Goal: Contribute content: Contribute content

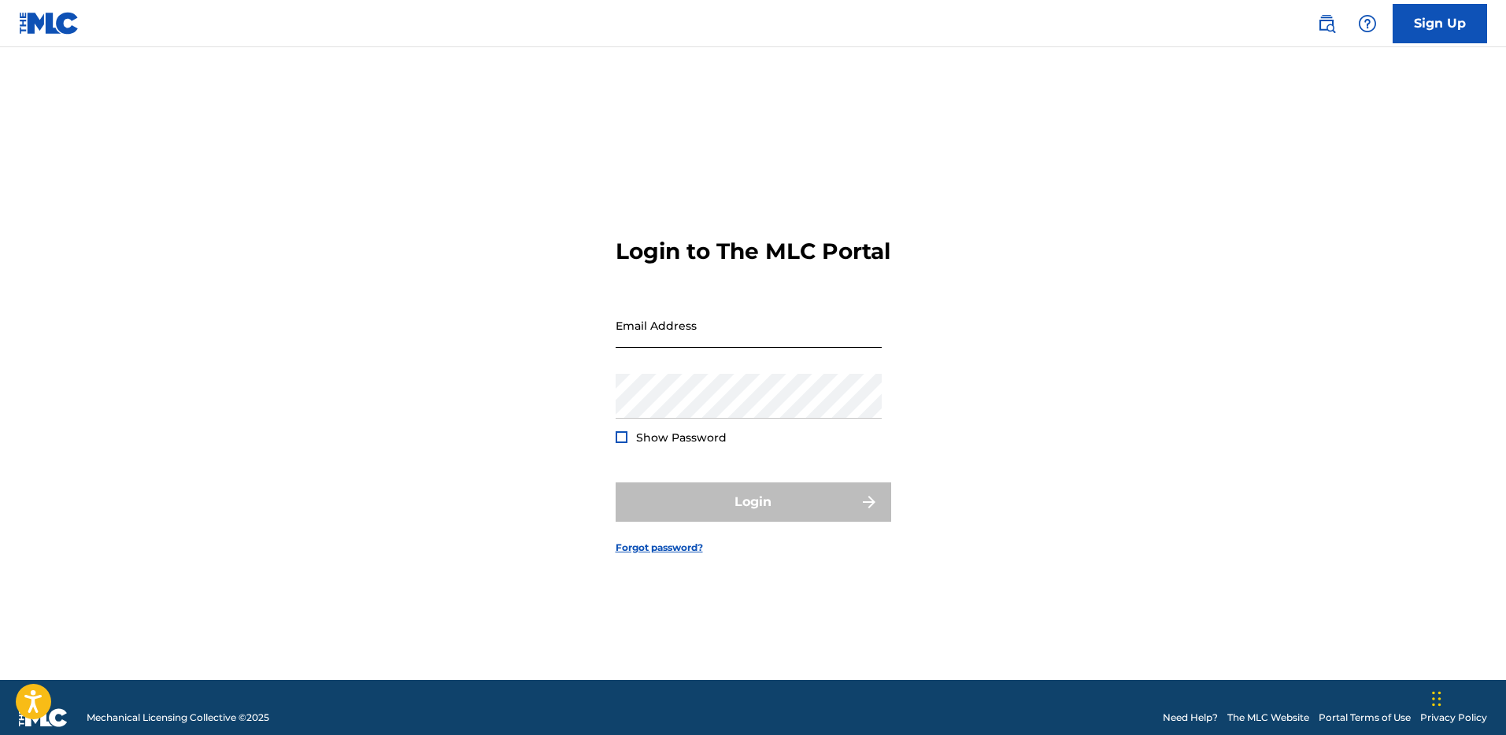
click at [664, 348] on input "Email Address" at bounding box center [749, 325] width 266 height 45
type input "[EMAIL_ADDRESS][DOMAIN_NAME]"
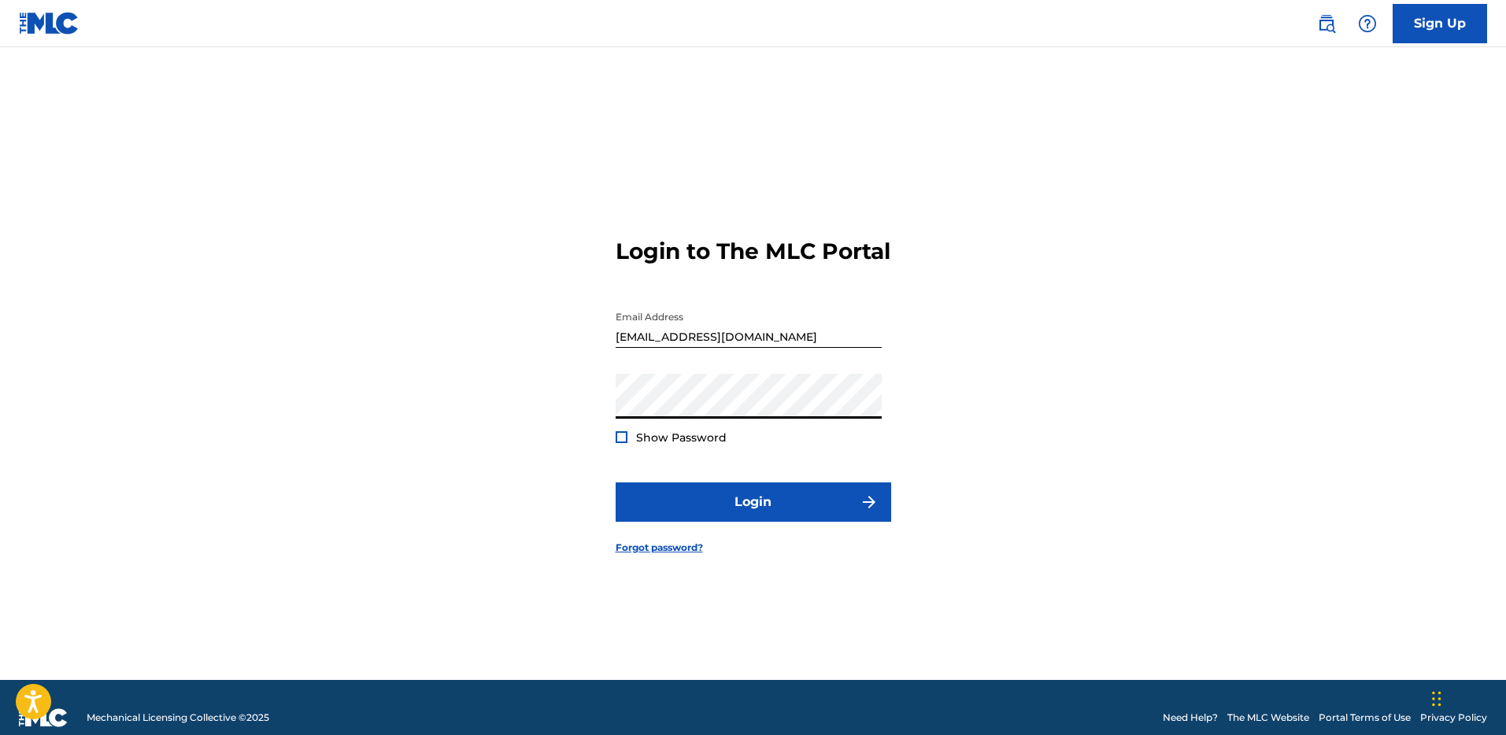
click at [624, 443] on div at bounding box center [622, 438] width 12 height 12
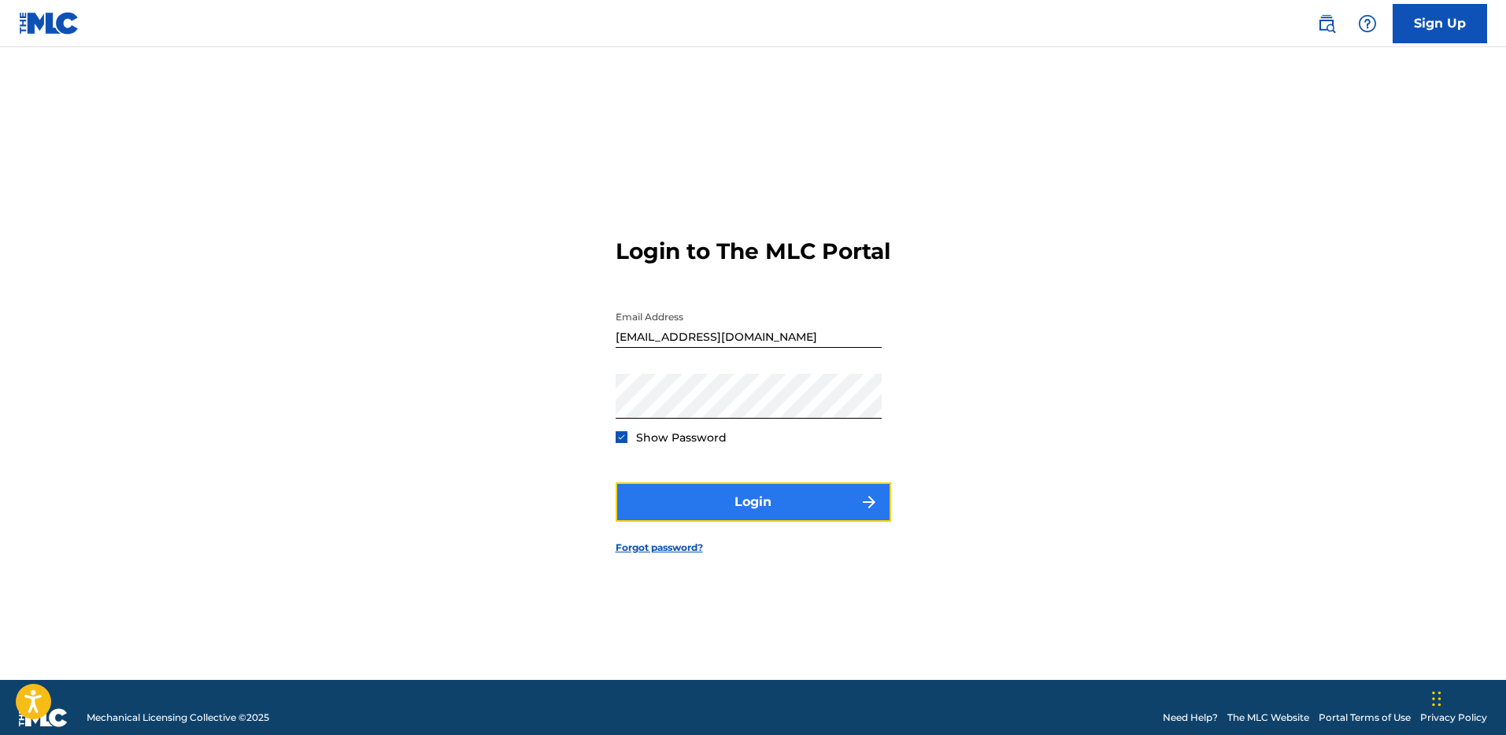
click at [684, 517] on button "Login" at bounding box center [754, 502] width 276 height 39
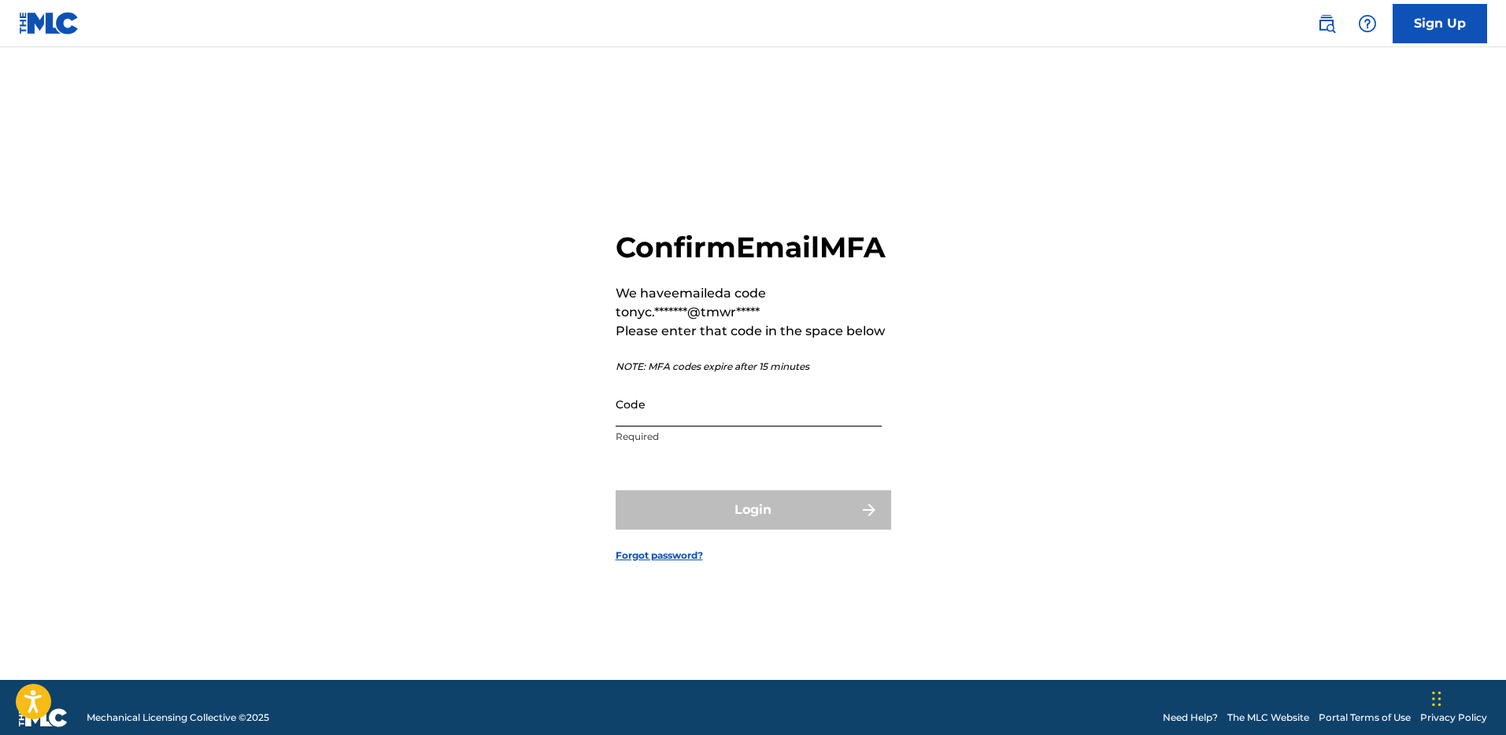
click at [668, 420] on input "Code" at bounding box center [749, 404] width 266 height 45
paste input "636003"
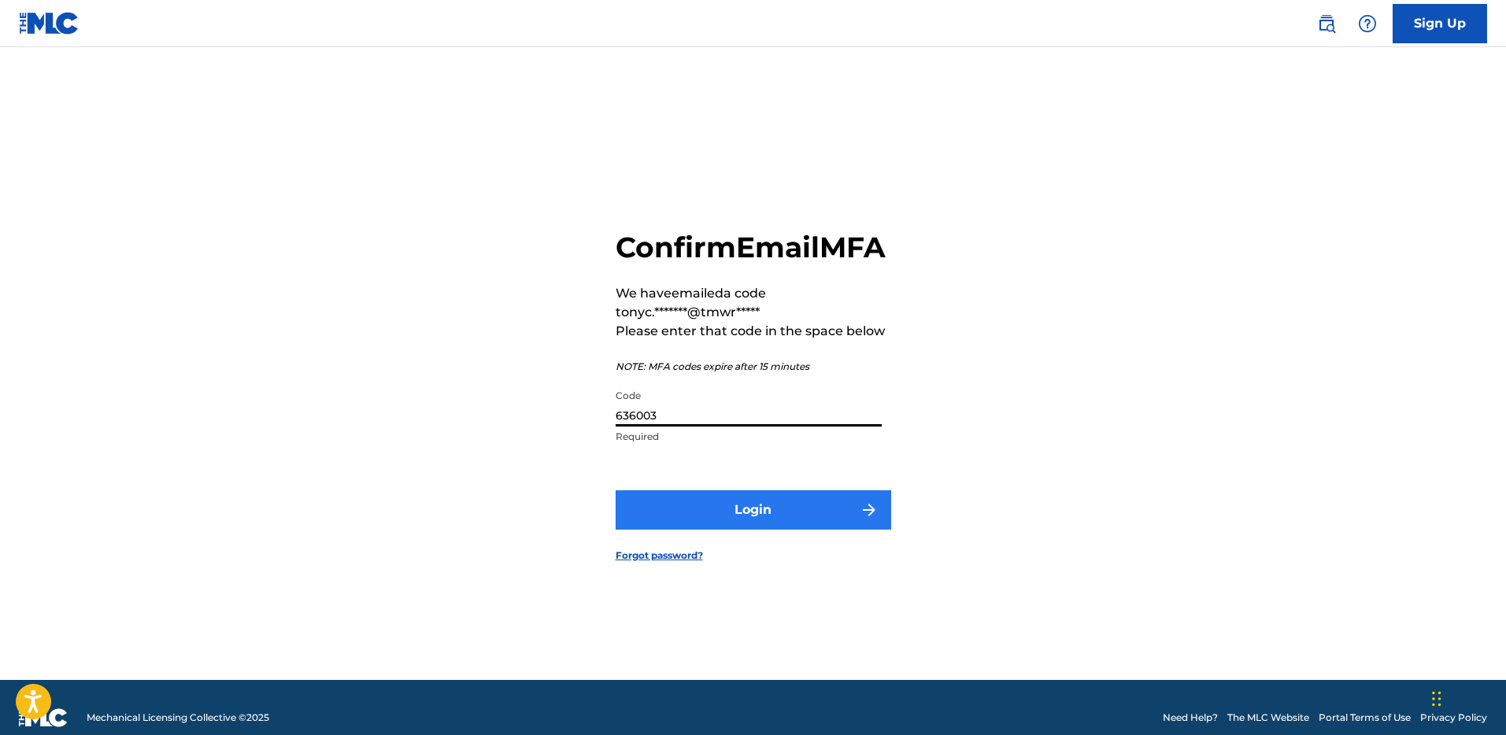
type input "636003"
click at [724, 530] on button "Login" at bounding box center [754, 510] width 276 height 39
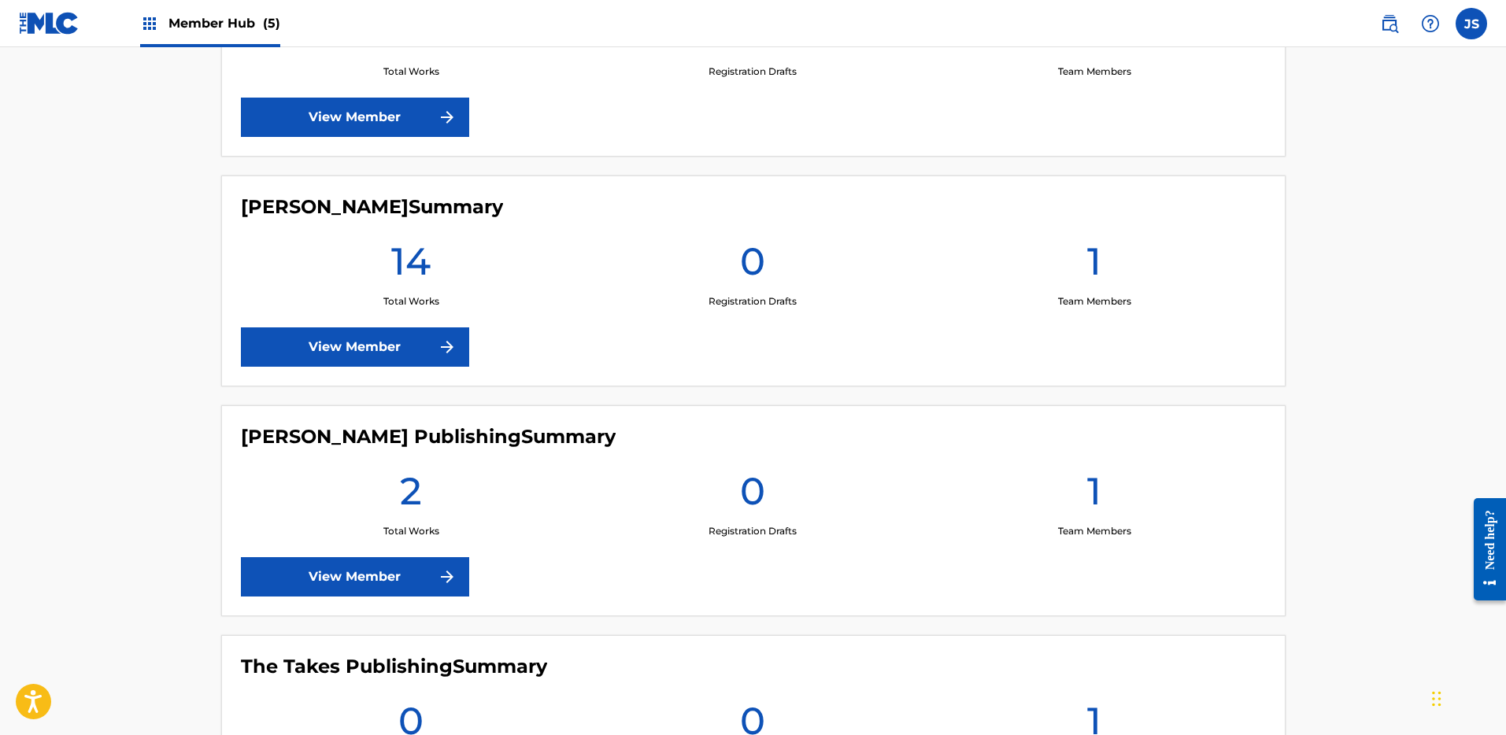
scroll to position [754, 0]
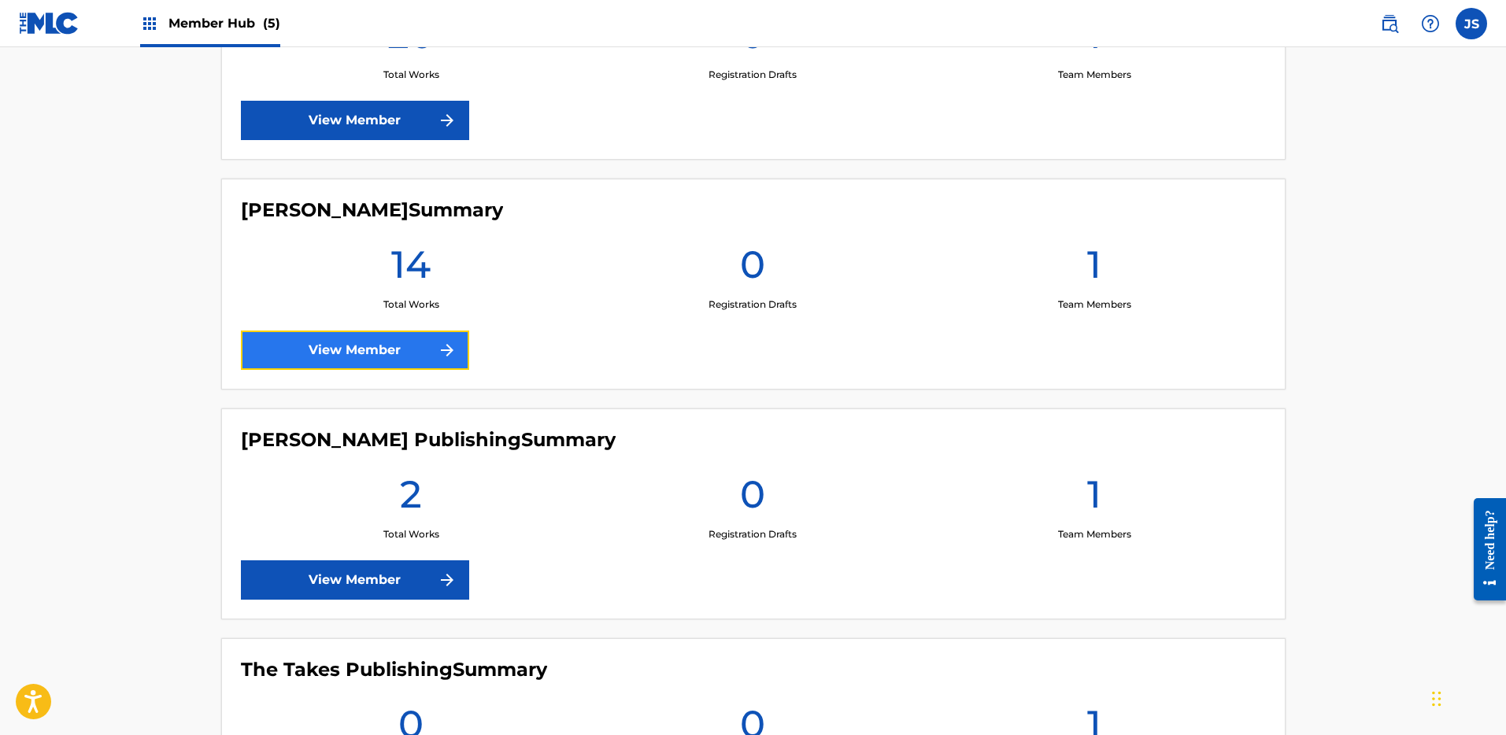
click at [435, 350] on link "View Member" at bounding box center [355, 350] width 228 height 39
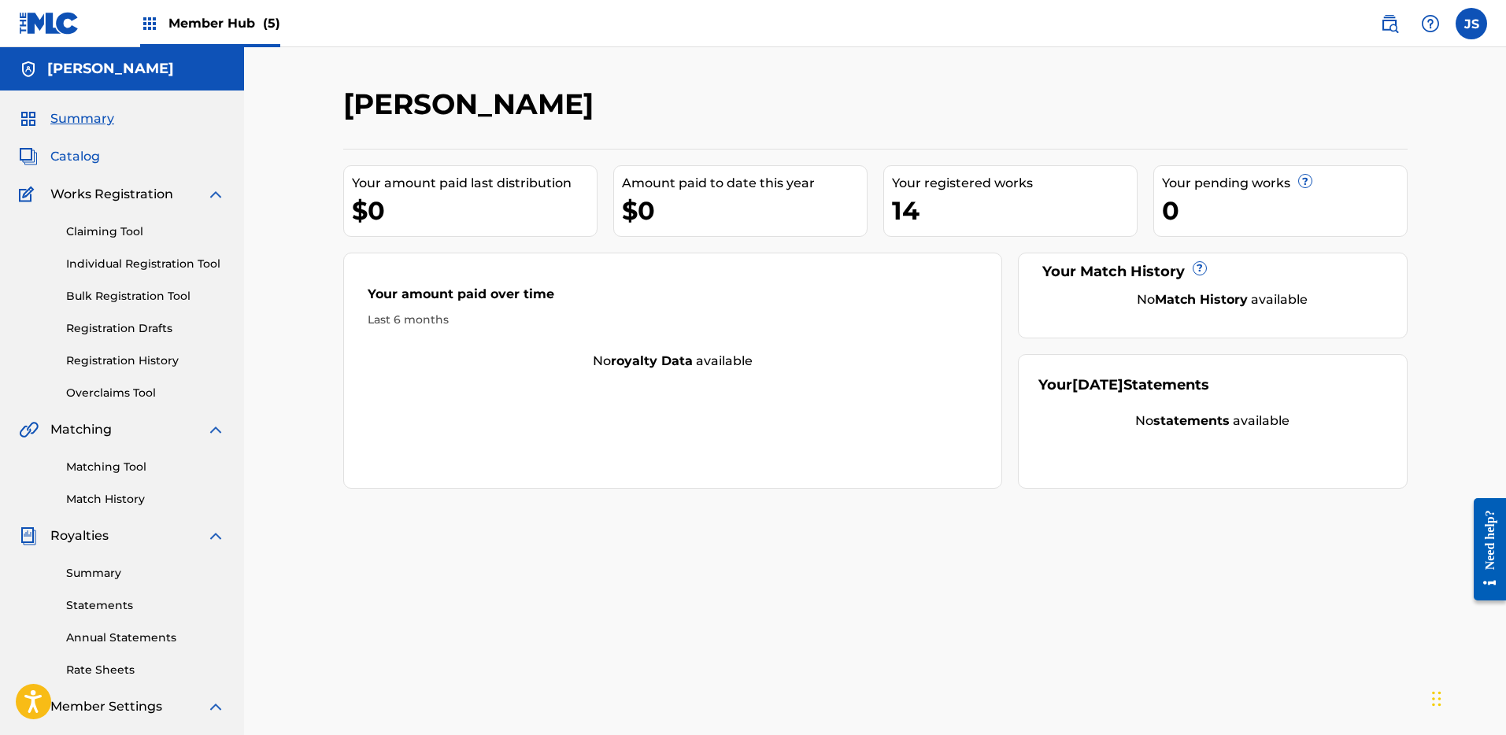
click at [87, 156] on span "Catalog" at bounding box center [75, 156] width 50 height 19
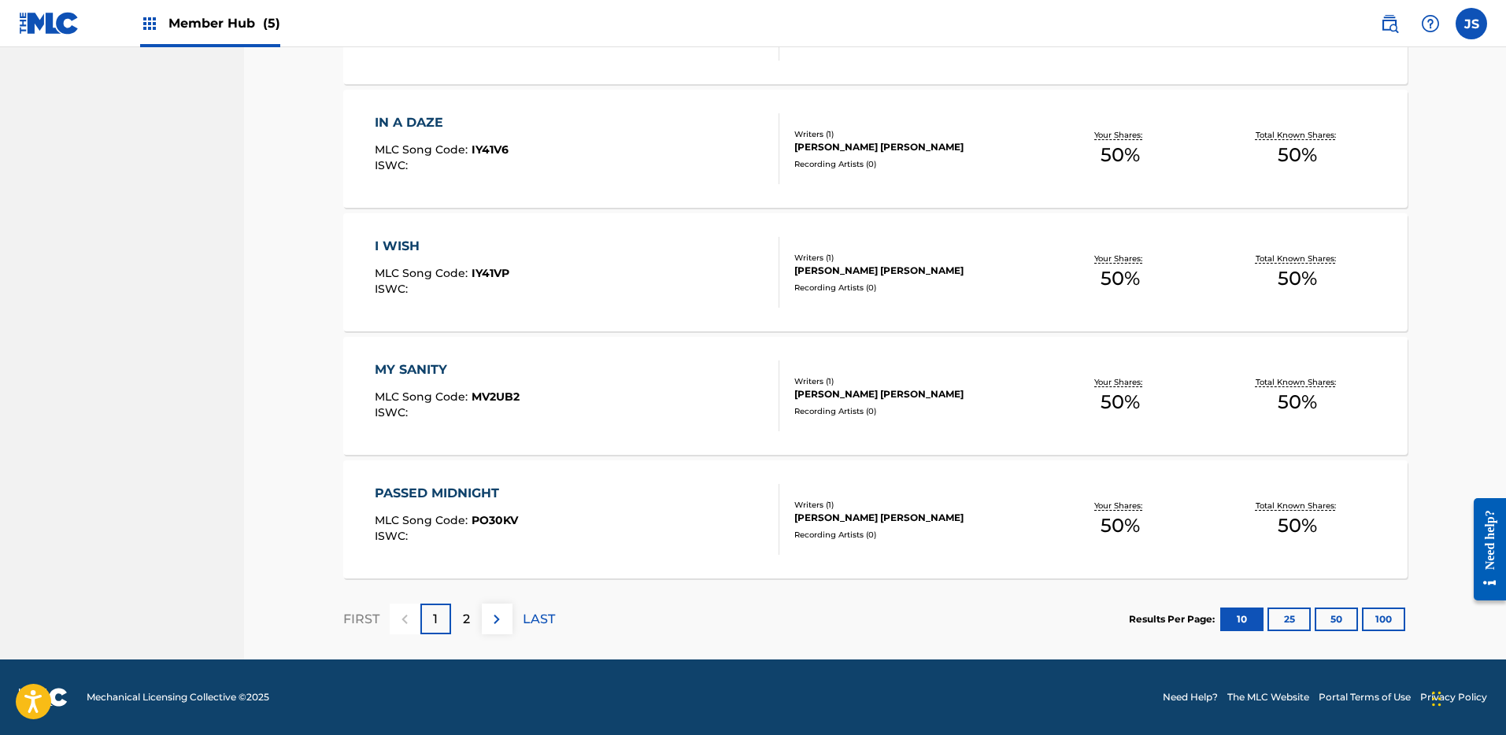
scroll to position [1067, 0]
click at [458, 609] on div "2" at bounding box center [466, 619] width 31 height 31
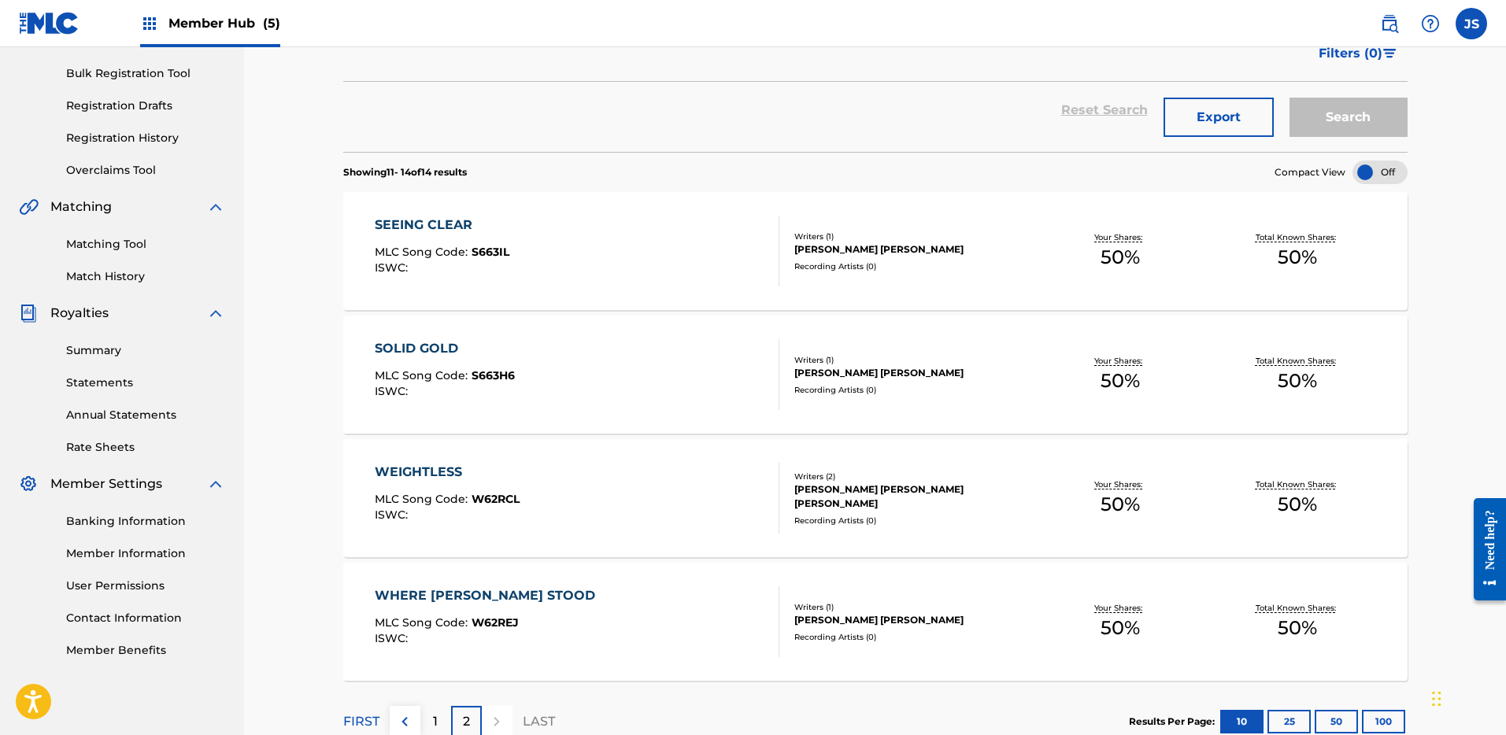
scroll to position [227, 0]
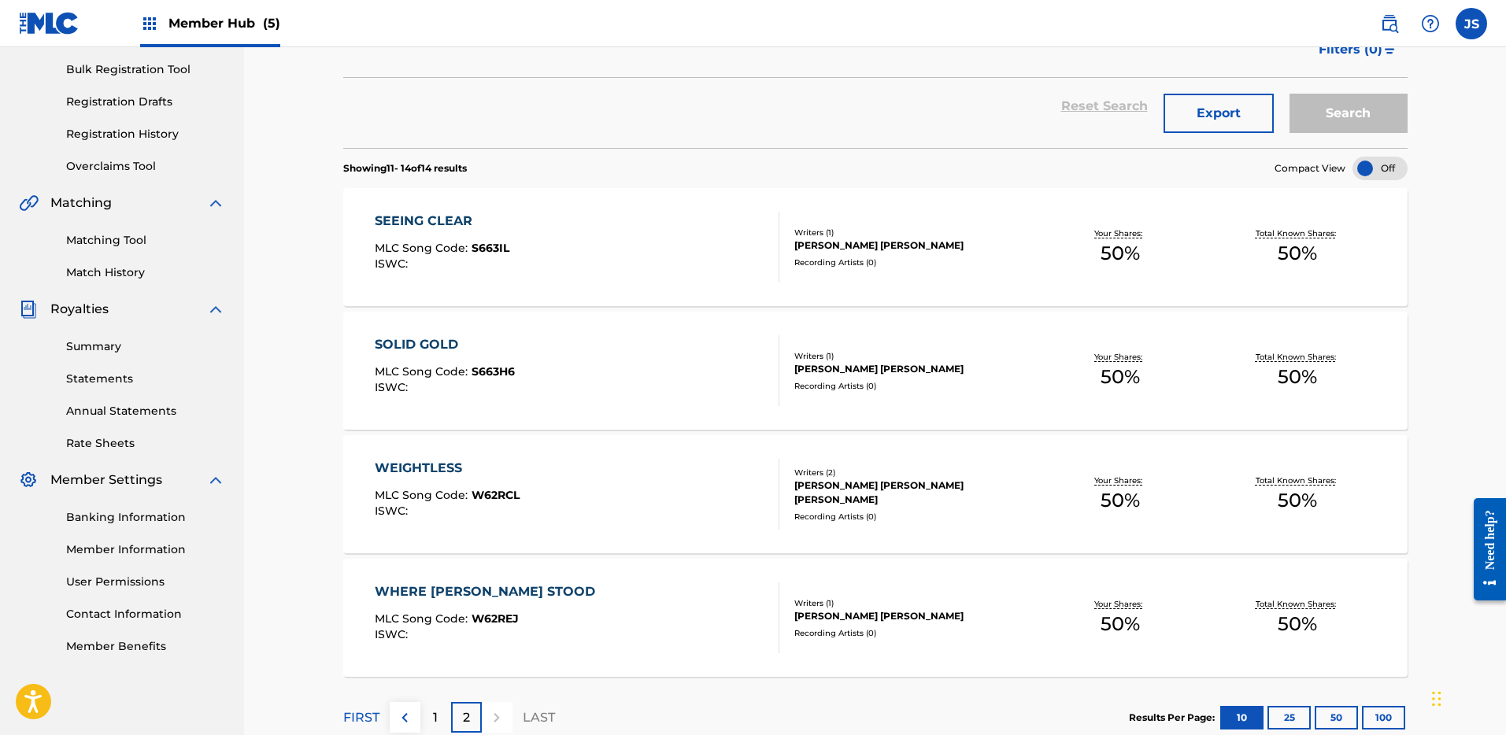
click at [553, 476] on div "WEIGHTLESS MLC Song Code : W62RCL ISWC :" at bounding box center [577, 494] width 405 height 71
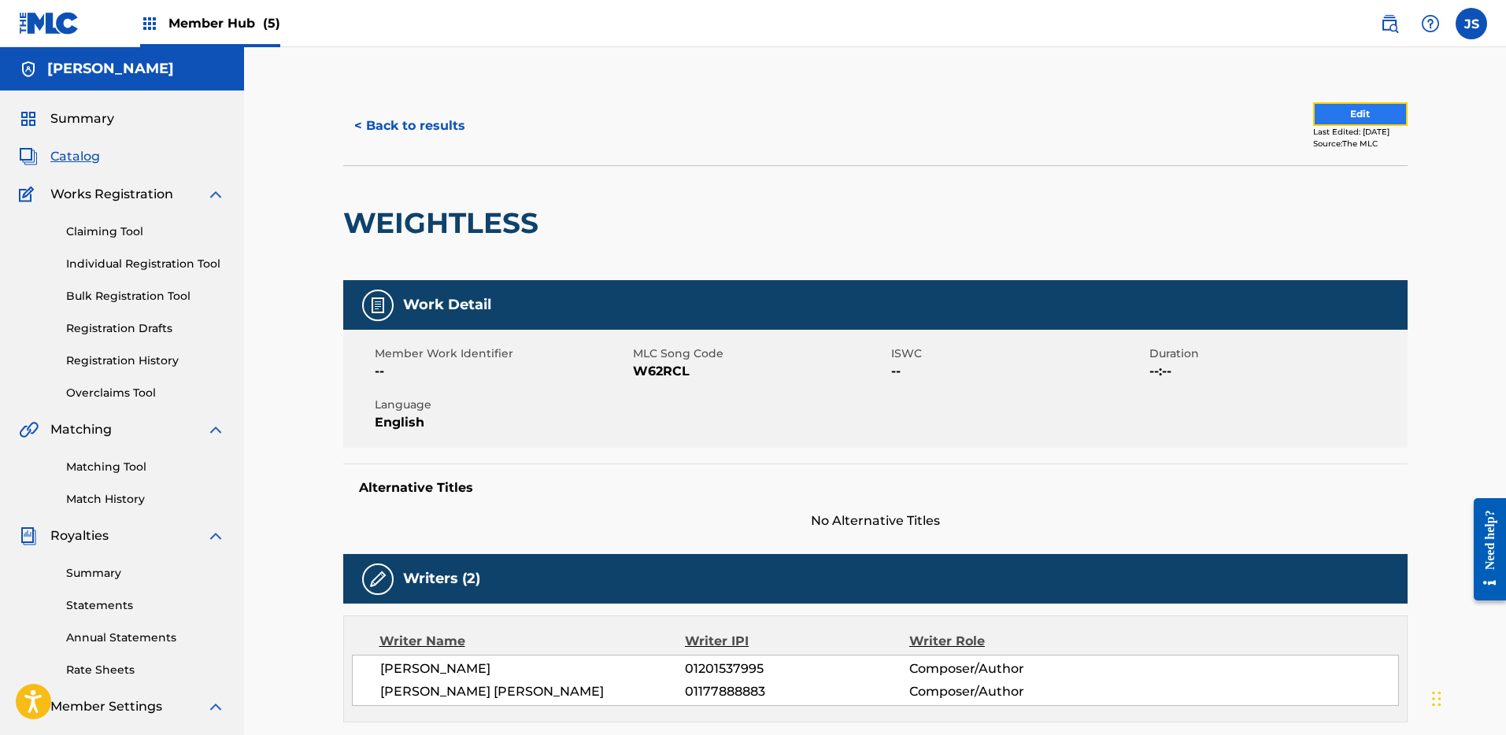
click at [1356, 116] on button "Edit" at bounding box center [1360, 114] width 94 height 24
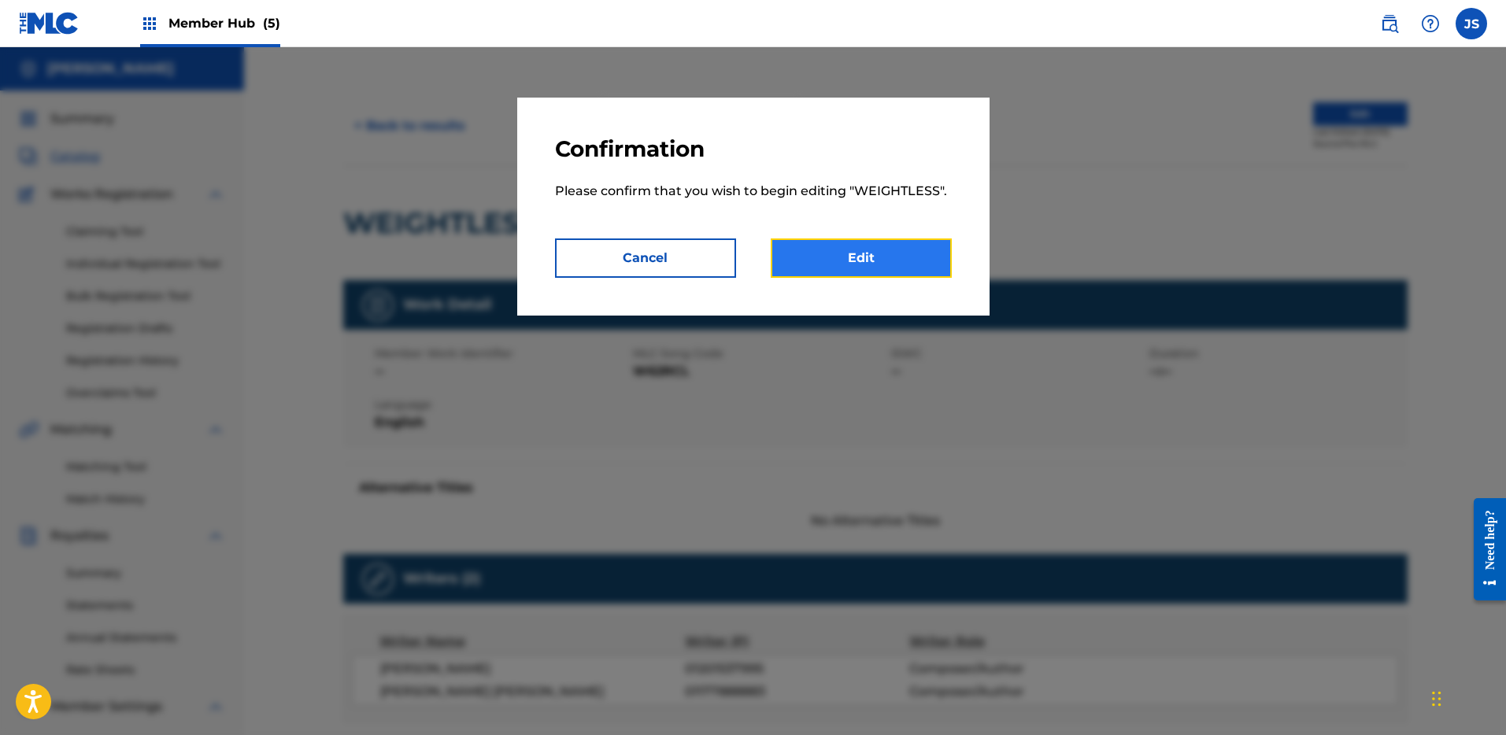
click at [850, 264] on link "Edit" at bounding box center [861, 258] width 181 height 39
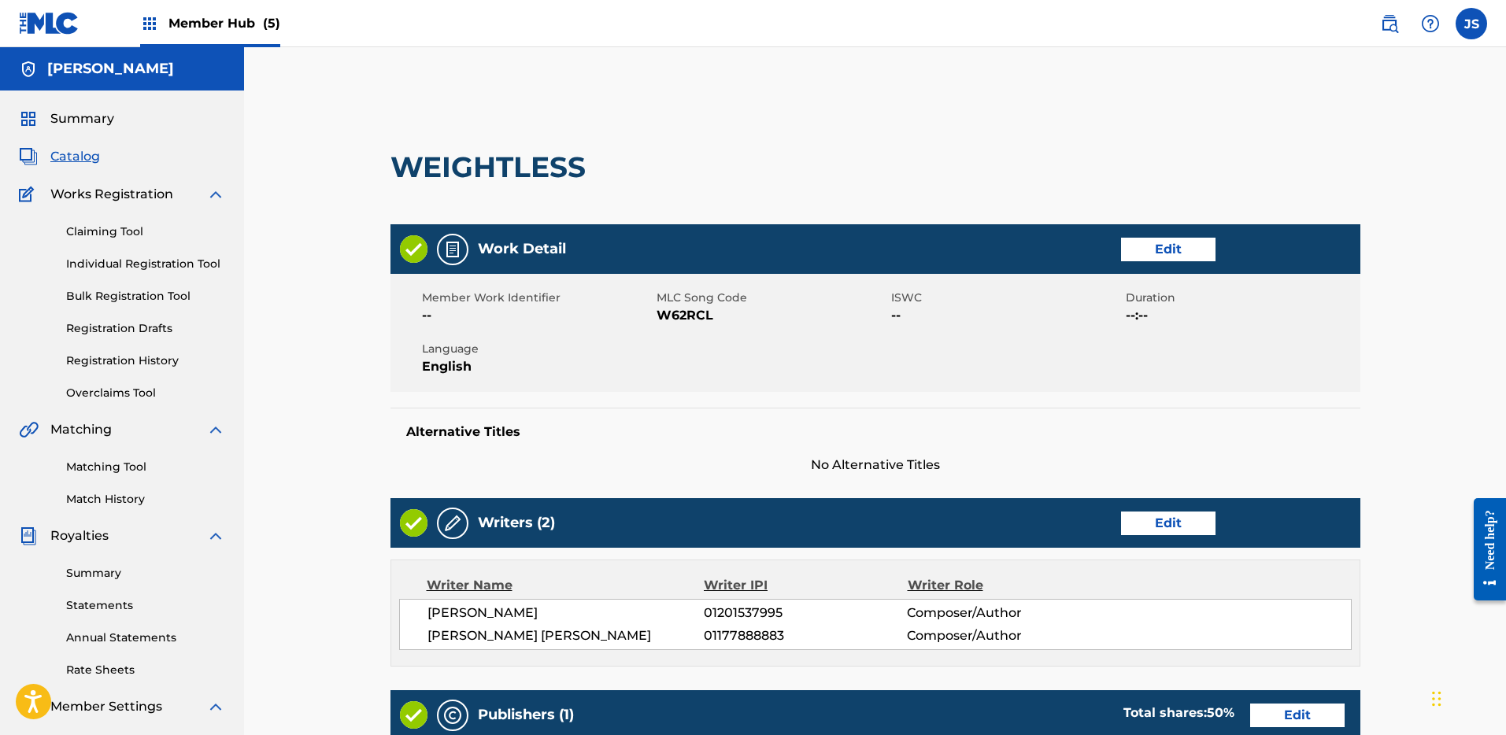
scroll to position [265, 0]
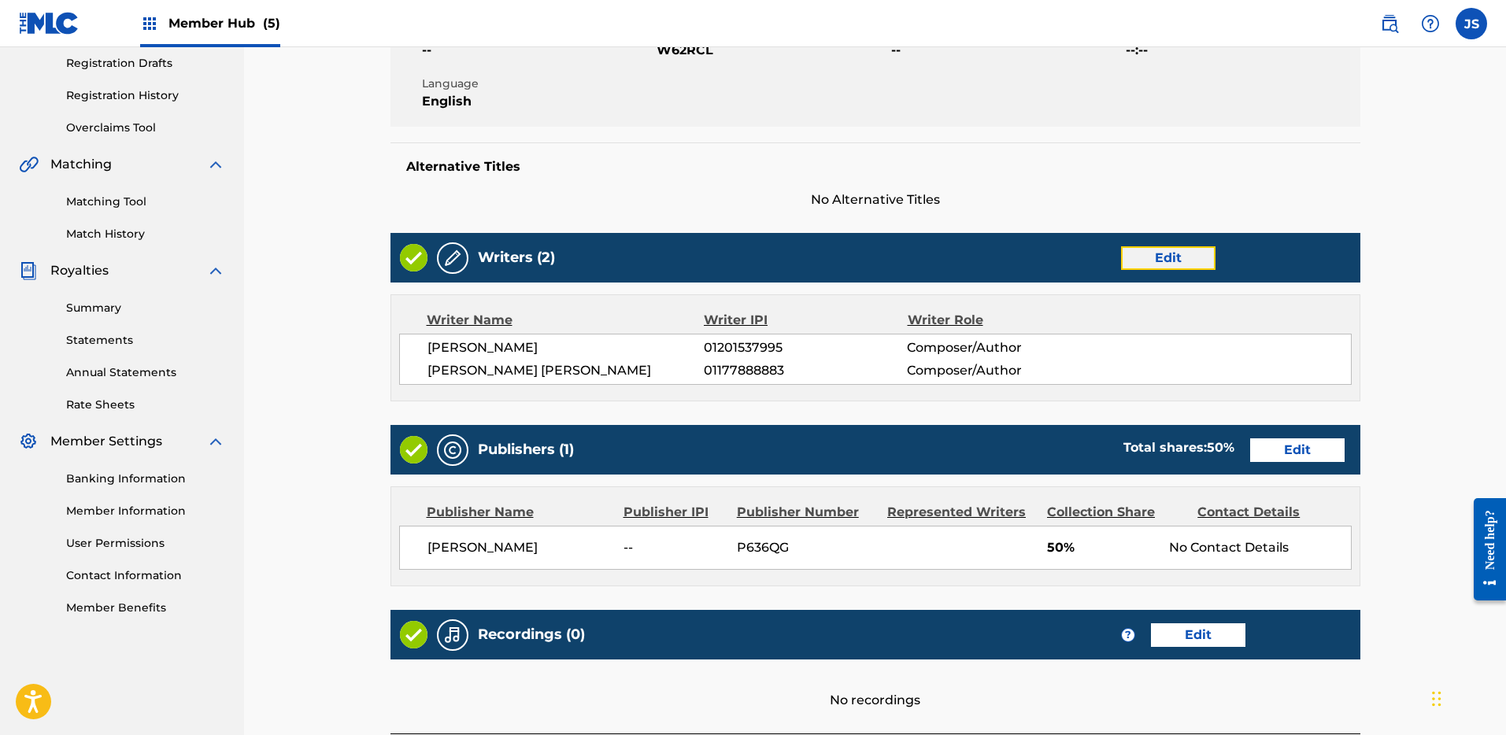
click at [1180, 264] on link "Edit" at bounding box center [1168, 258] width 94 height 24
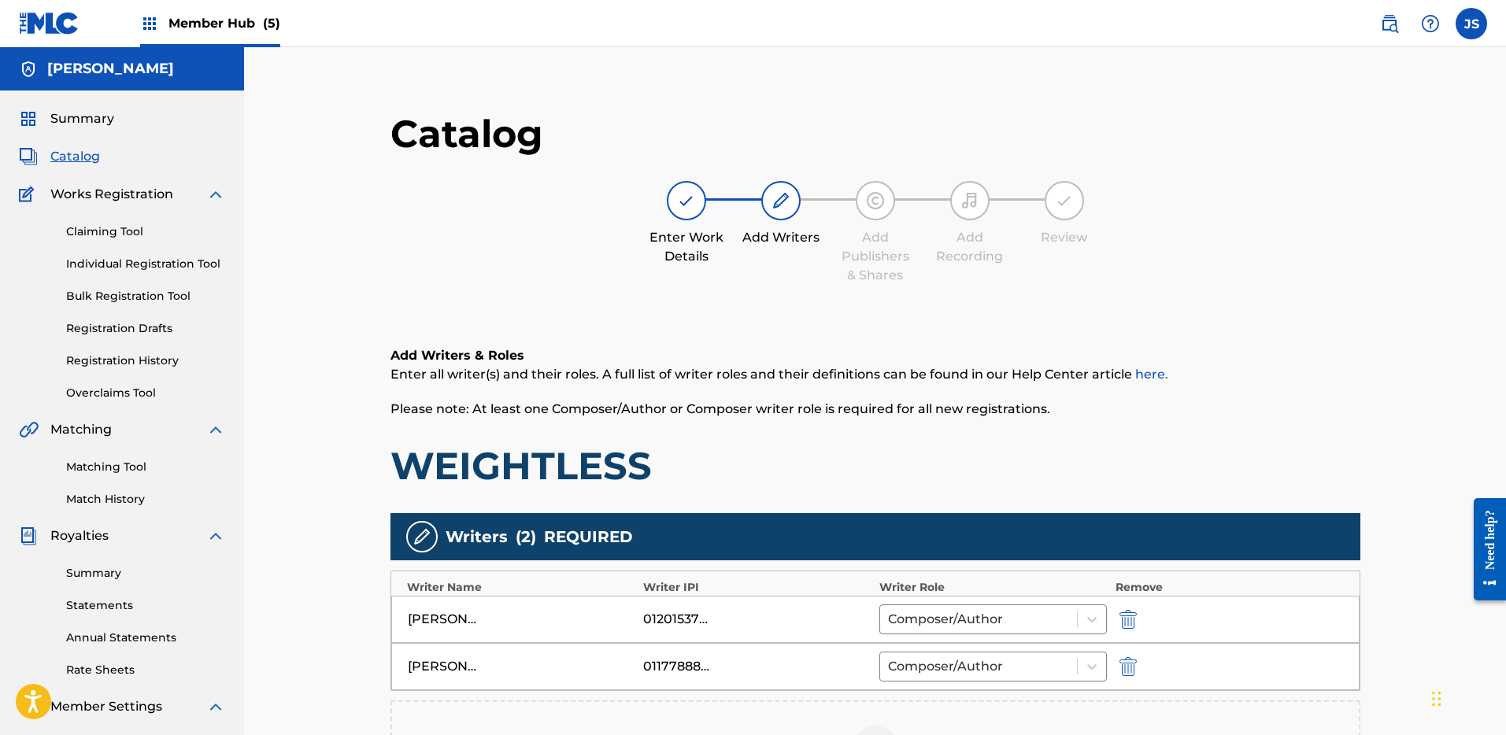
scroll to position [68, 0]
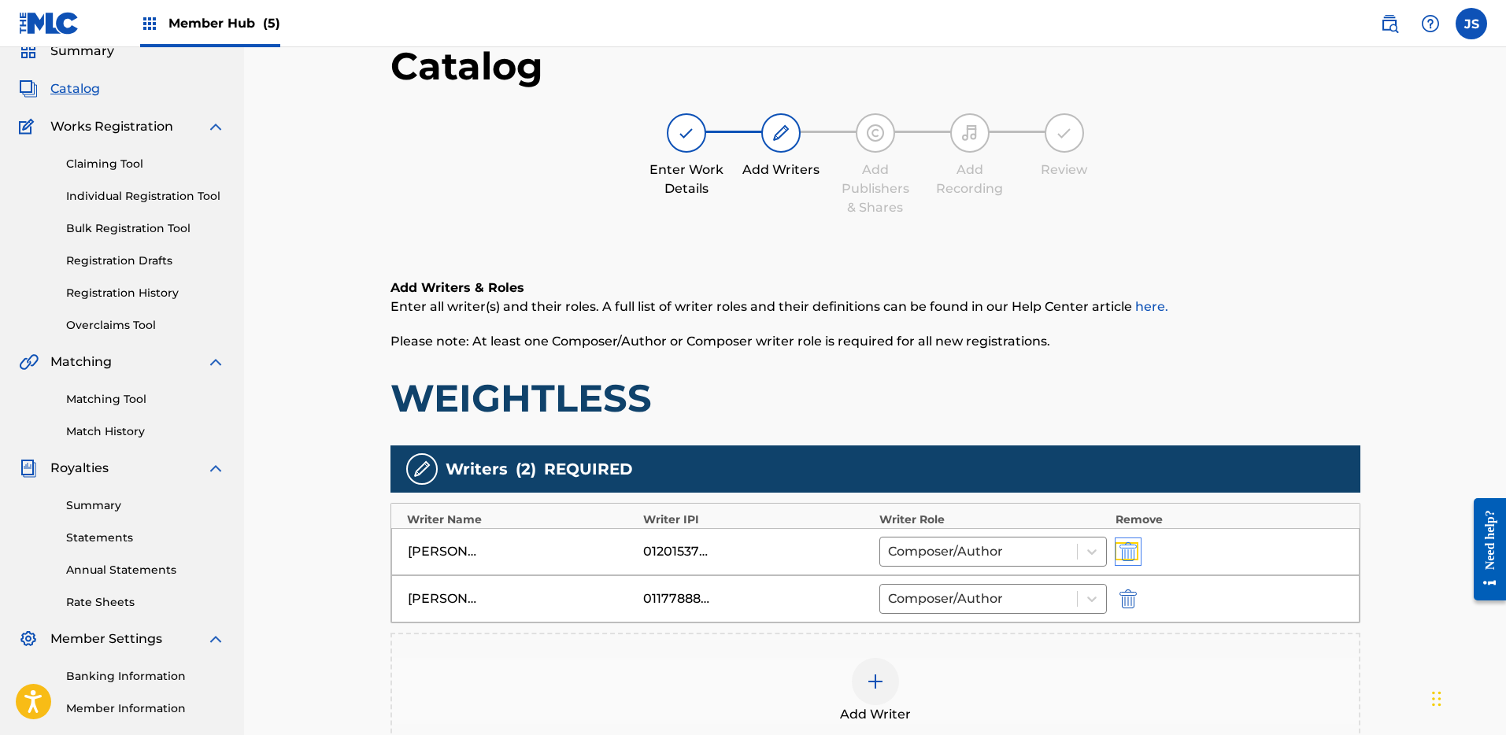
click at [1131, 550] on img "submit" at bounding box center [1128, 552] width 17 height 19
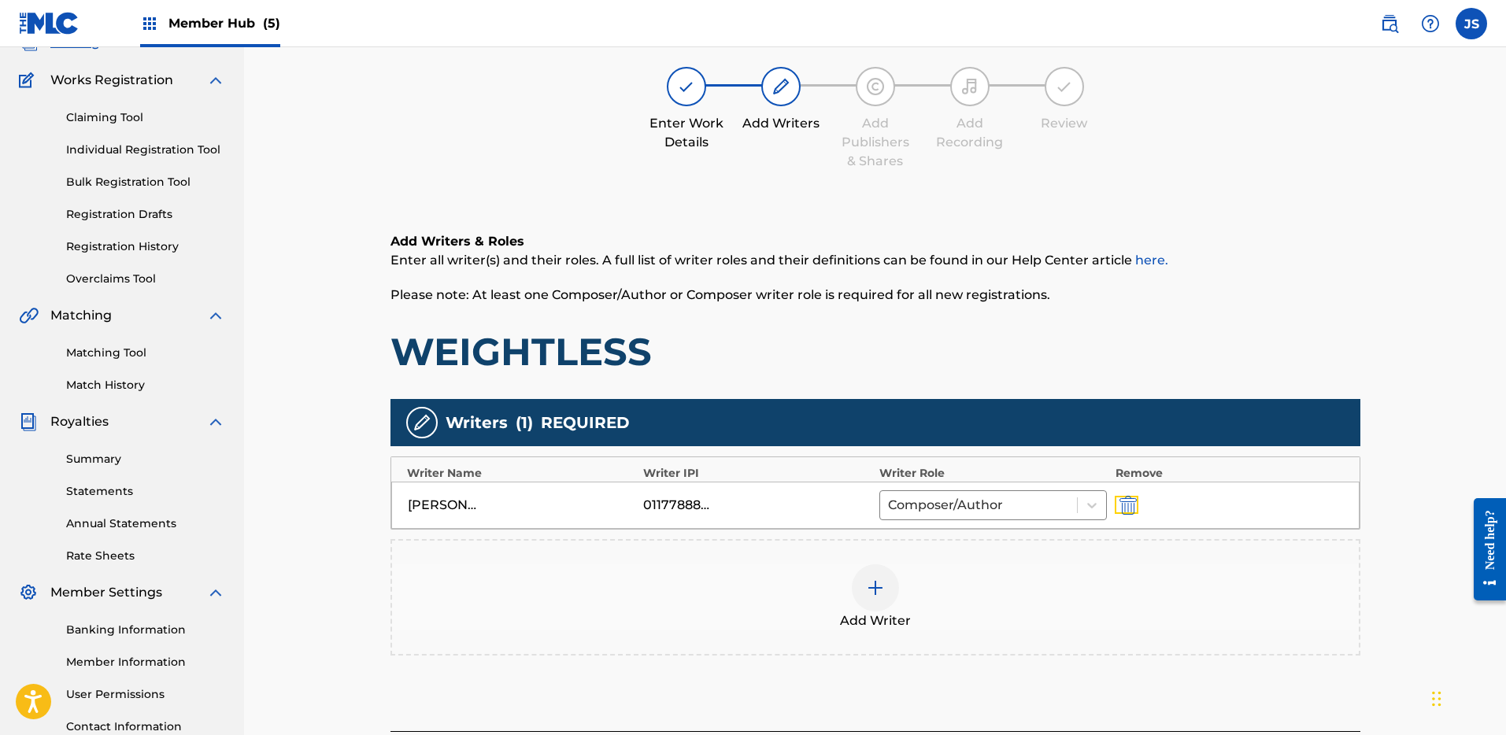
scroll to position [265, 0]
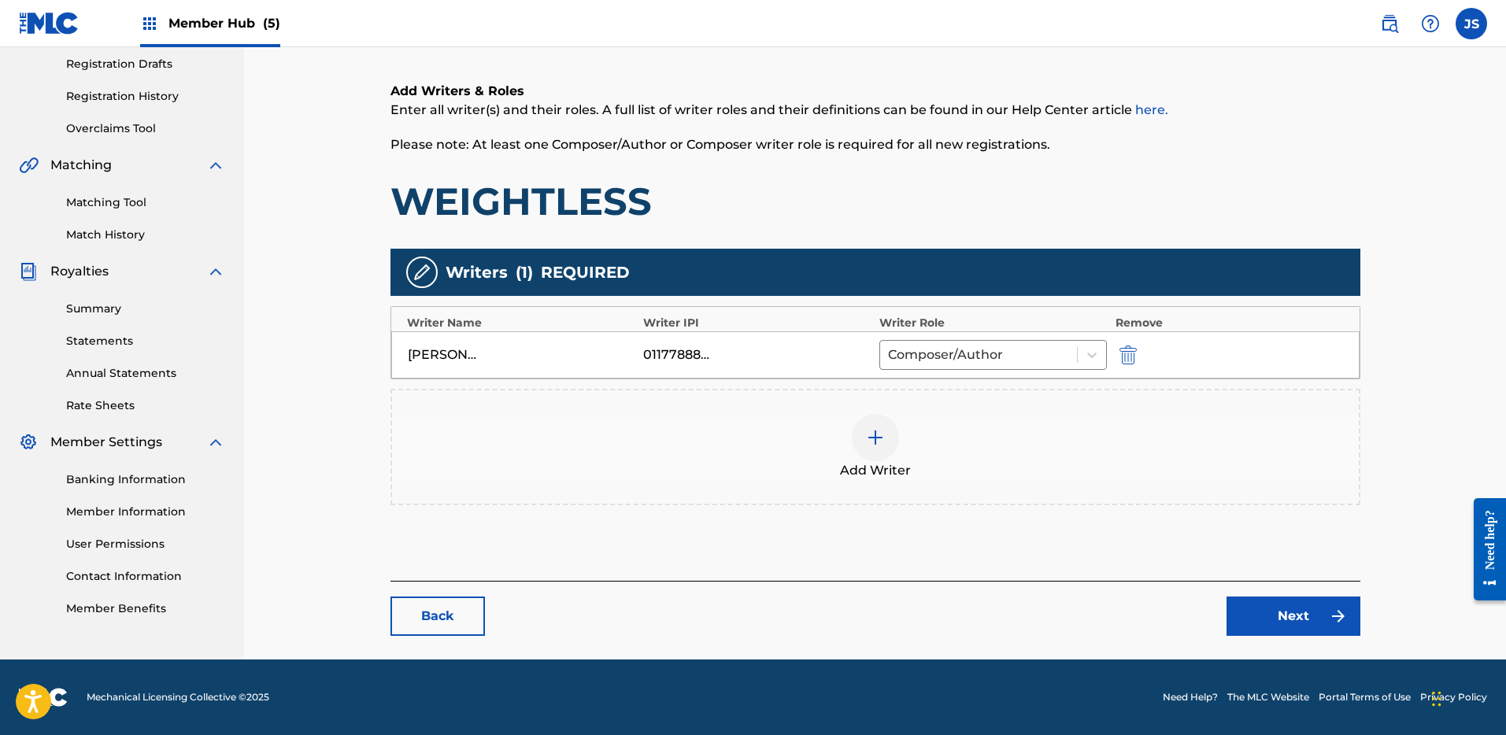
click at [1279, 644] on main "Catalog Enter Work Details Add Writers Add Publishers & Shares Add Recording Re…" at bounding box center [875, 241] width 1065 height 838
click at [1282, 624] on link "Next" at bounding box center [1294, 616] width 134 height 39
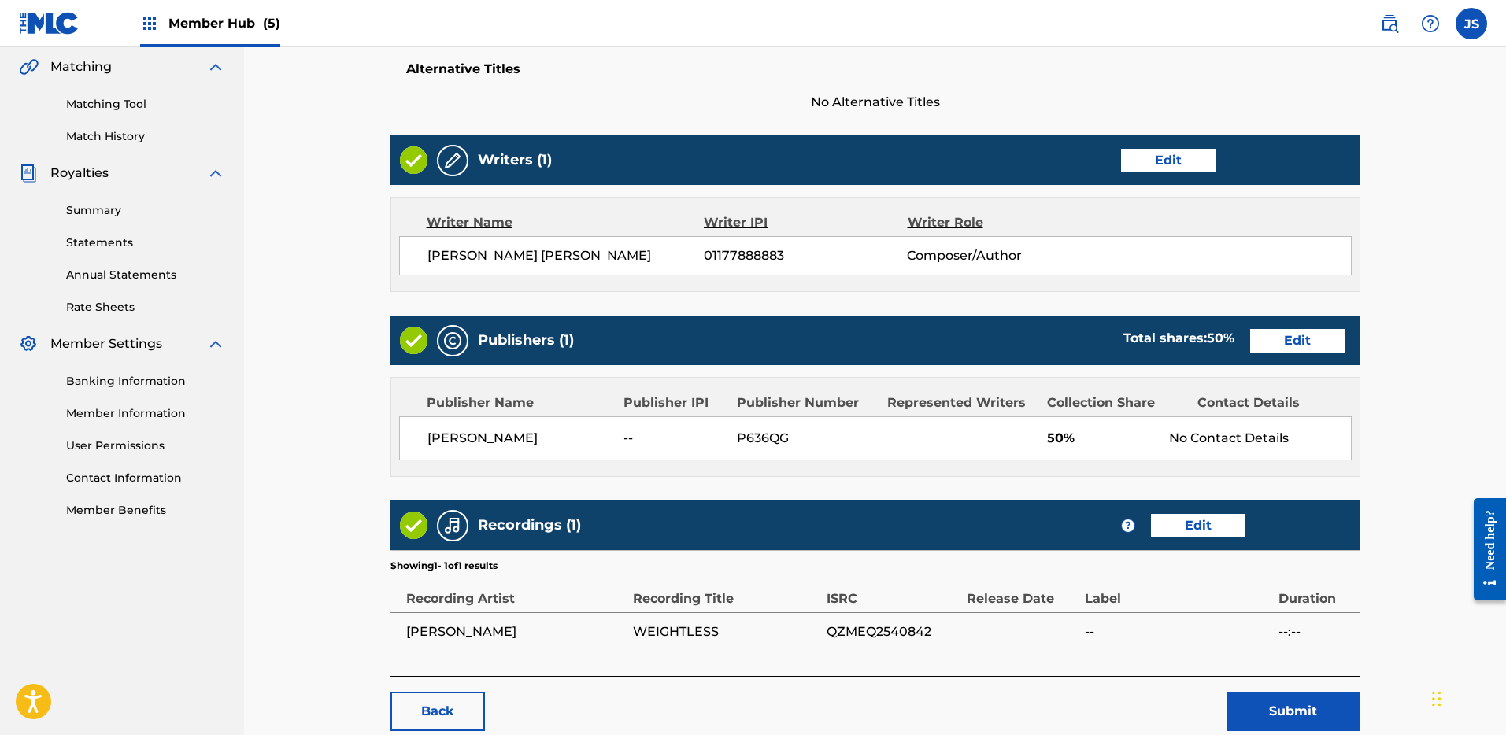
scroll to position [458, 0]
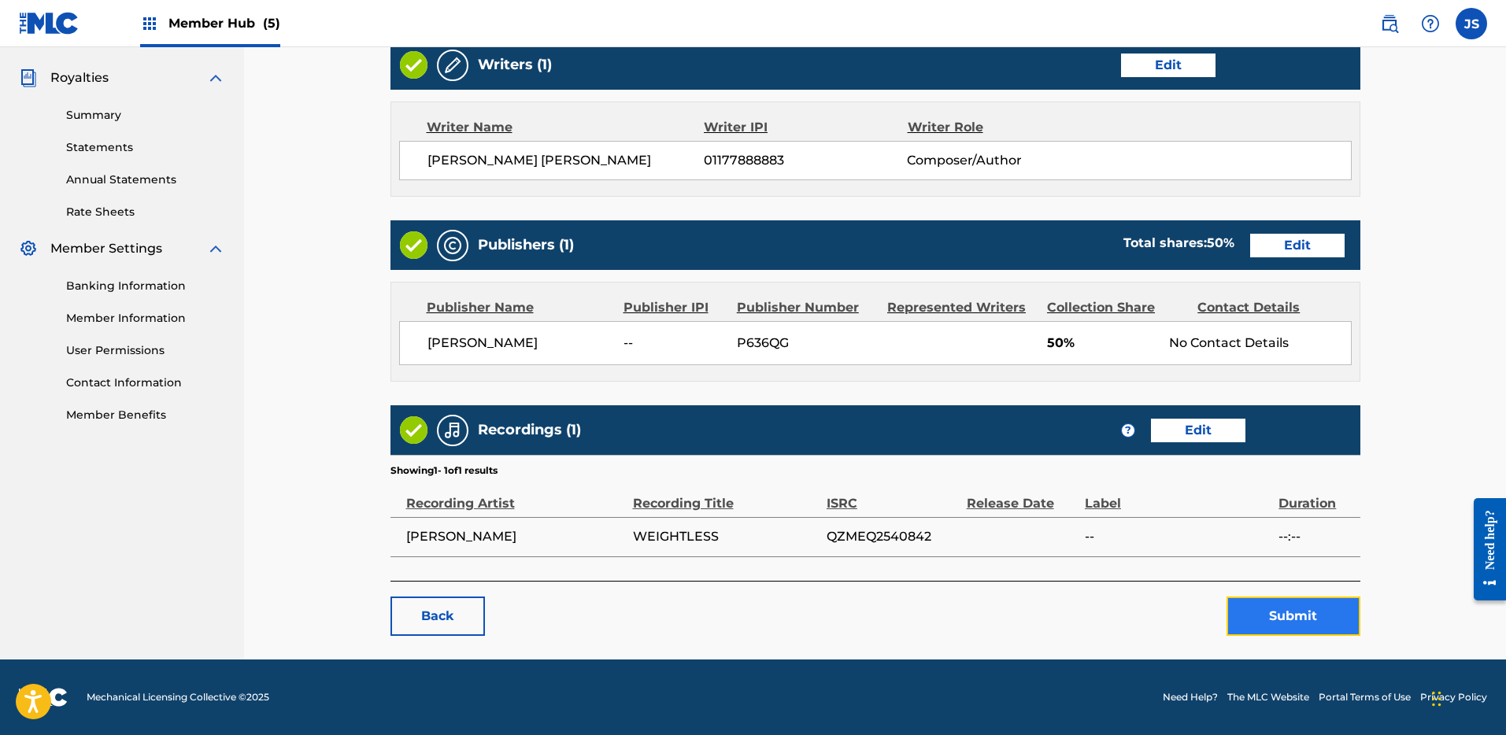
click at [1321, 615] on button "Submit" at bounding box center [1294, 616] width 134 height 39
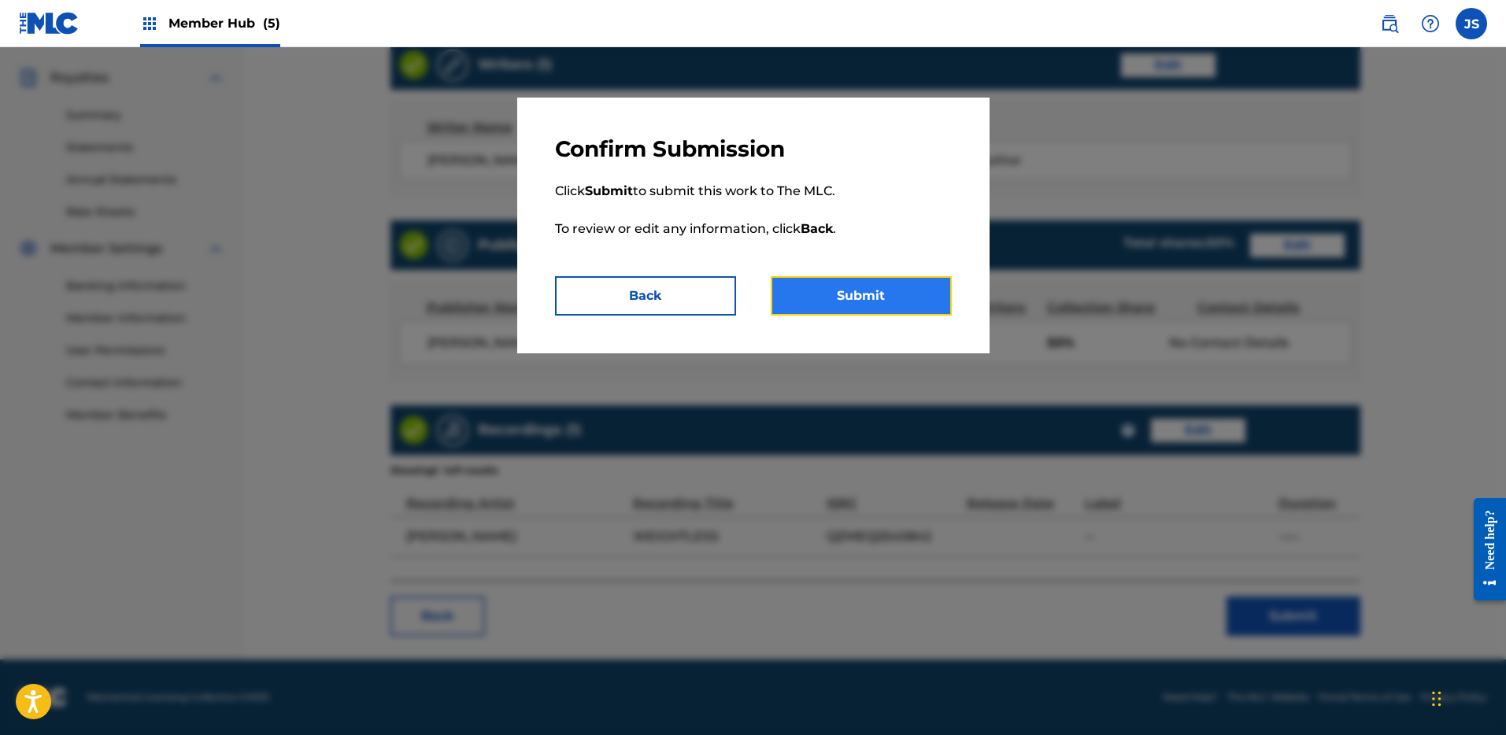
click at [843, 280] on button "Submit" at bounding box center [861, 295] width 181 height 39
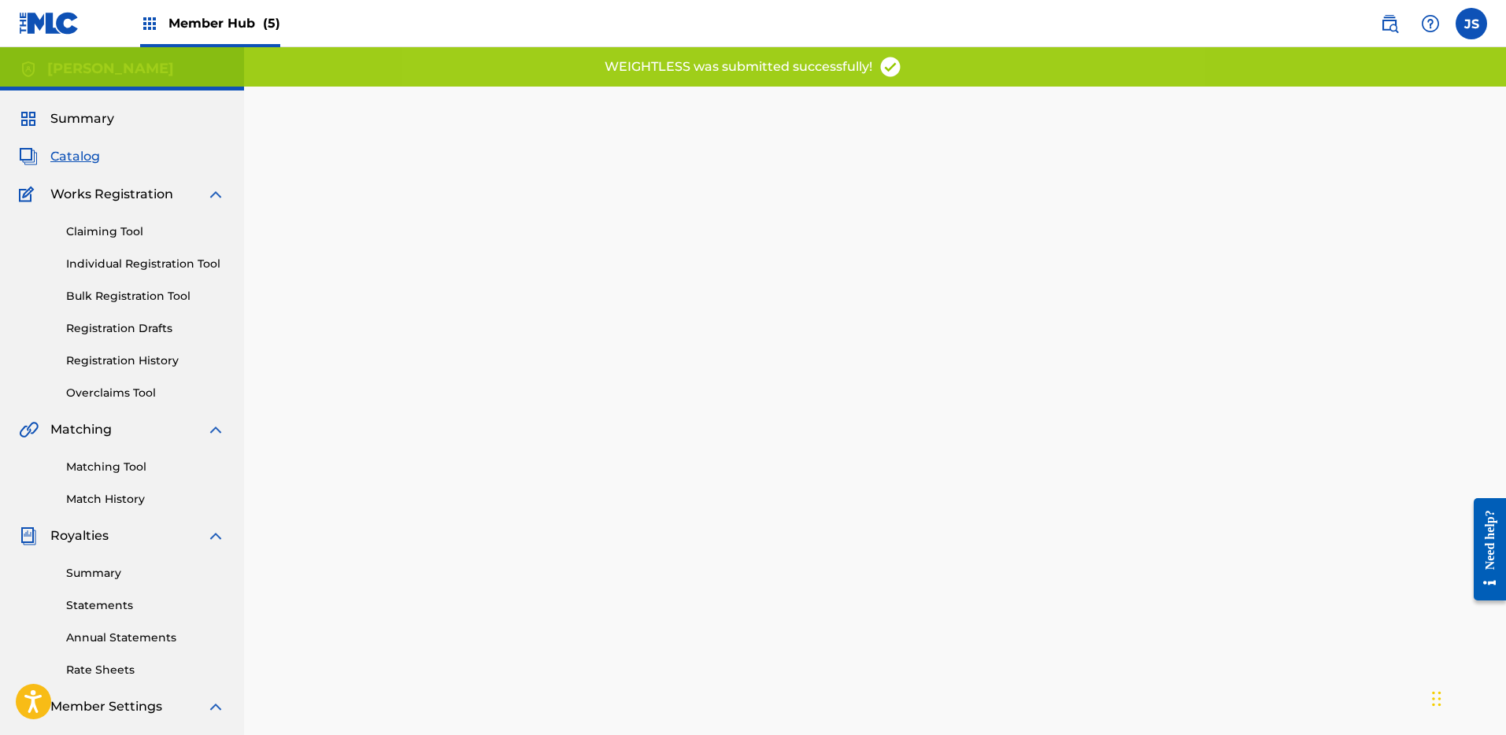
click at [83, 153] on span "Catalog" at bounding box center [75, 156] width 50 height 19
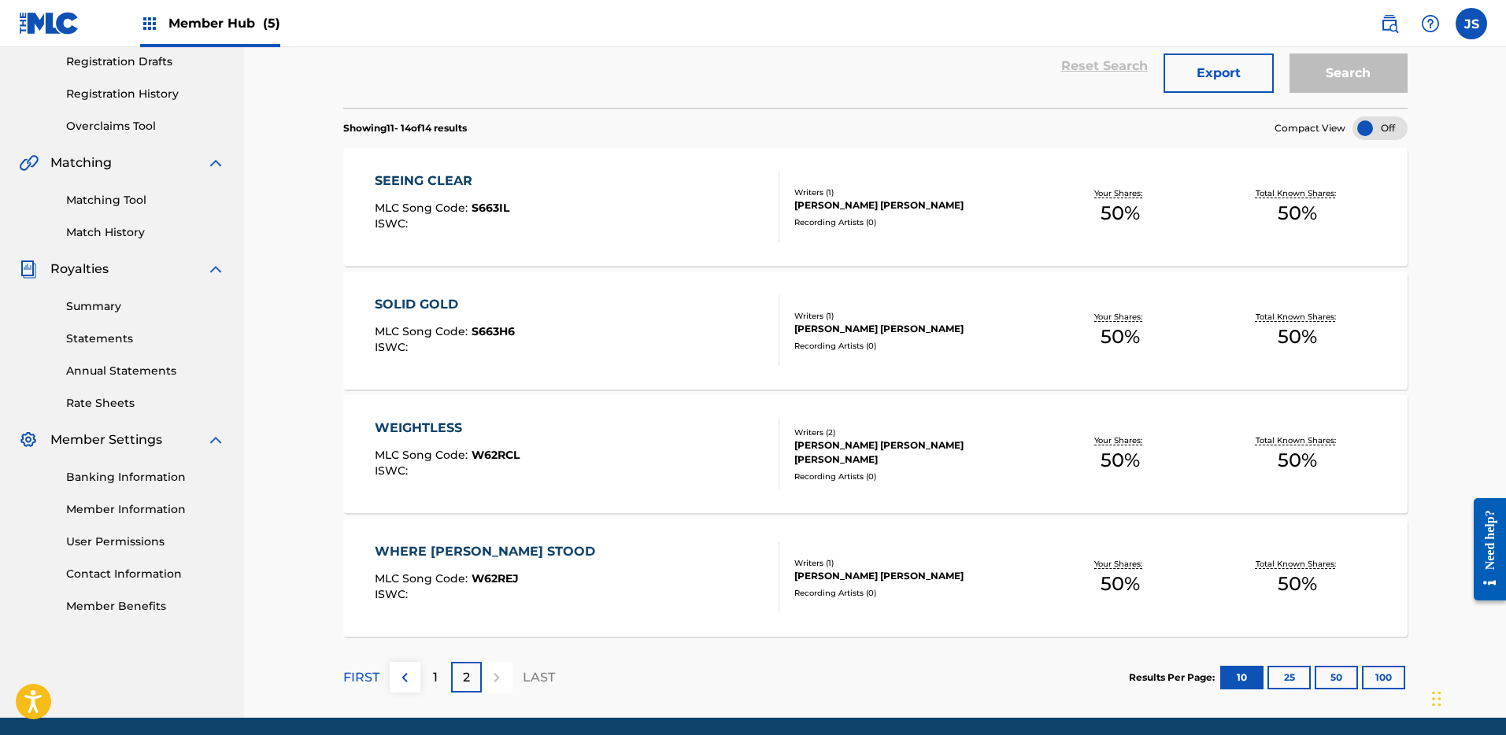
scroll to position [256, 0]
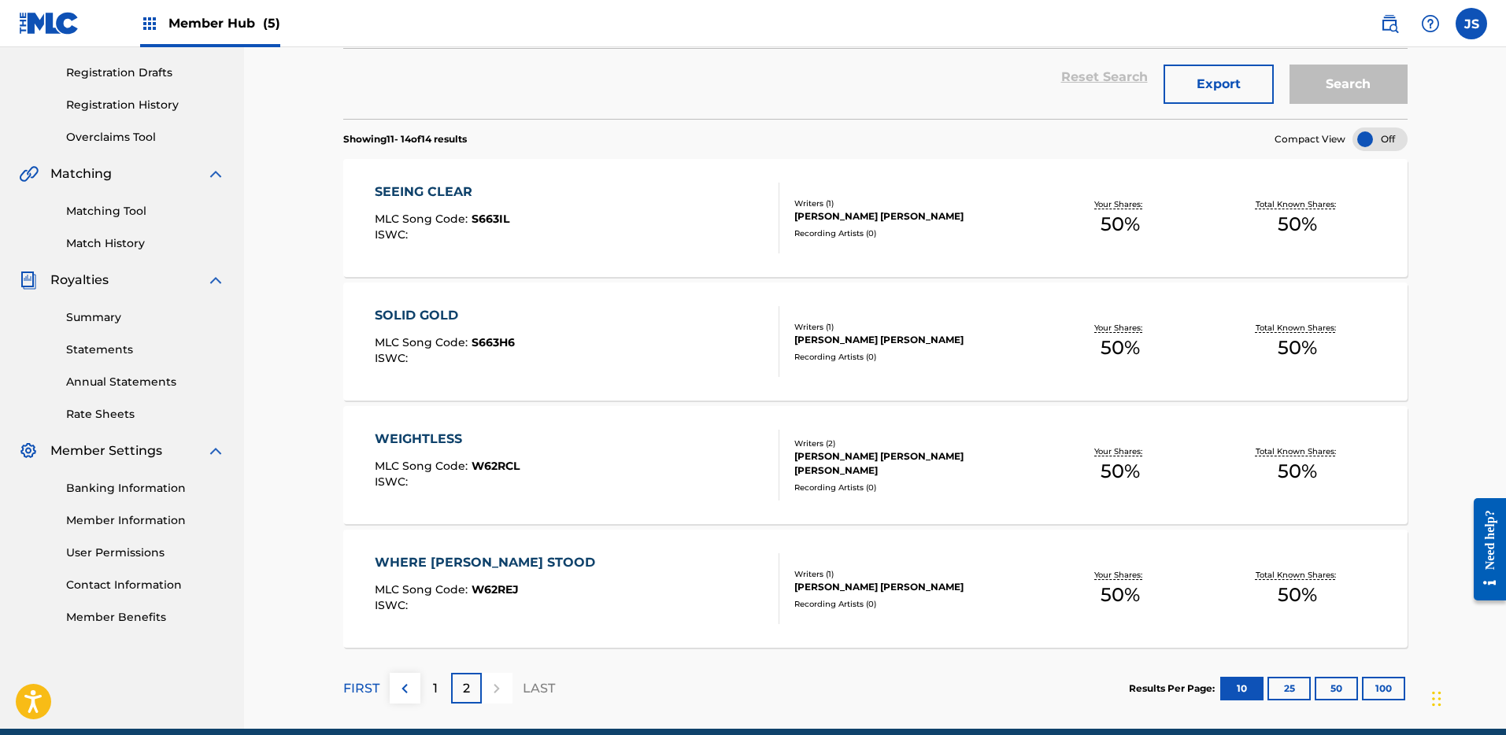
click at [420, 316] on div "SOLID GOLD" at bounding box center [445, 315] width 140 height 19
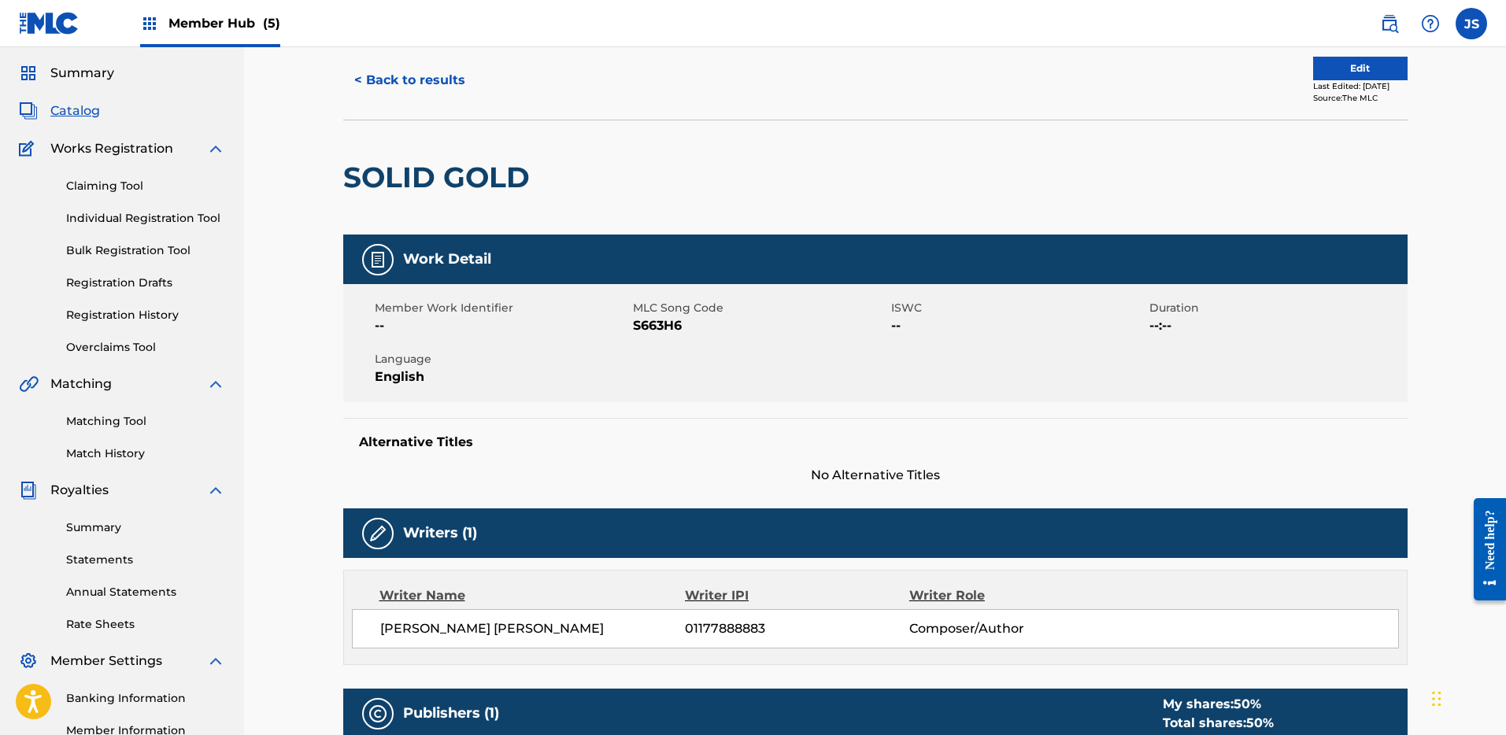
scroll to position [31, 0]
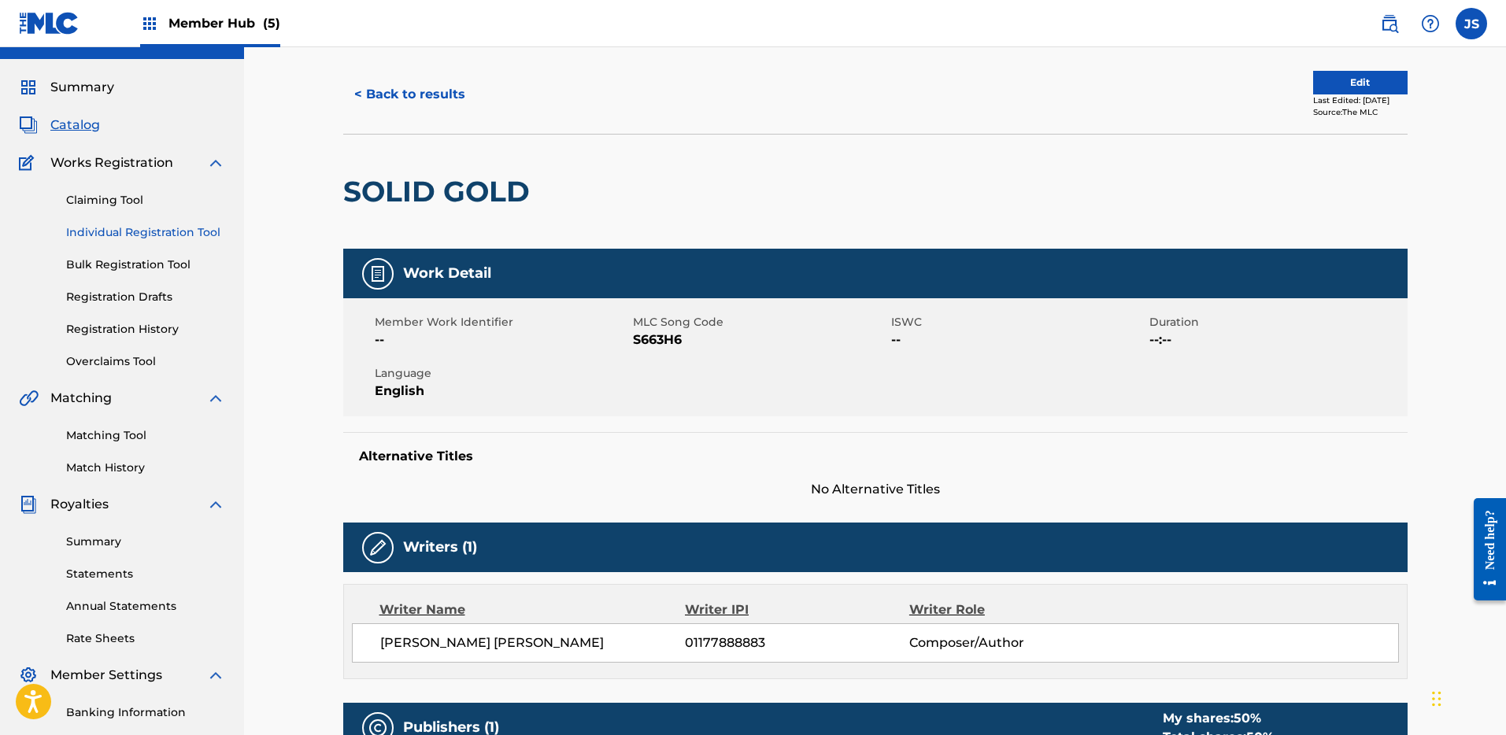
click at [154, 235] on link "Individual Registration Tool" at bounding box center [145, 232] width 159 height 17
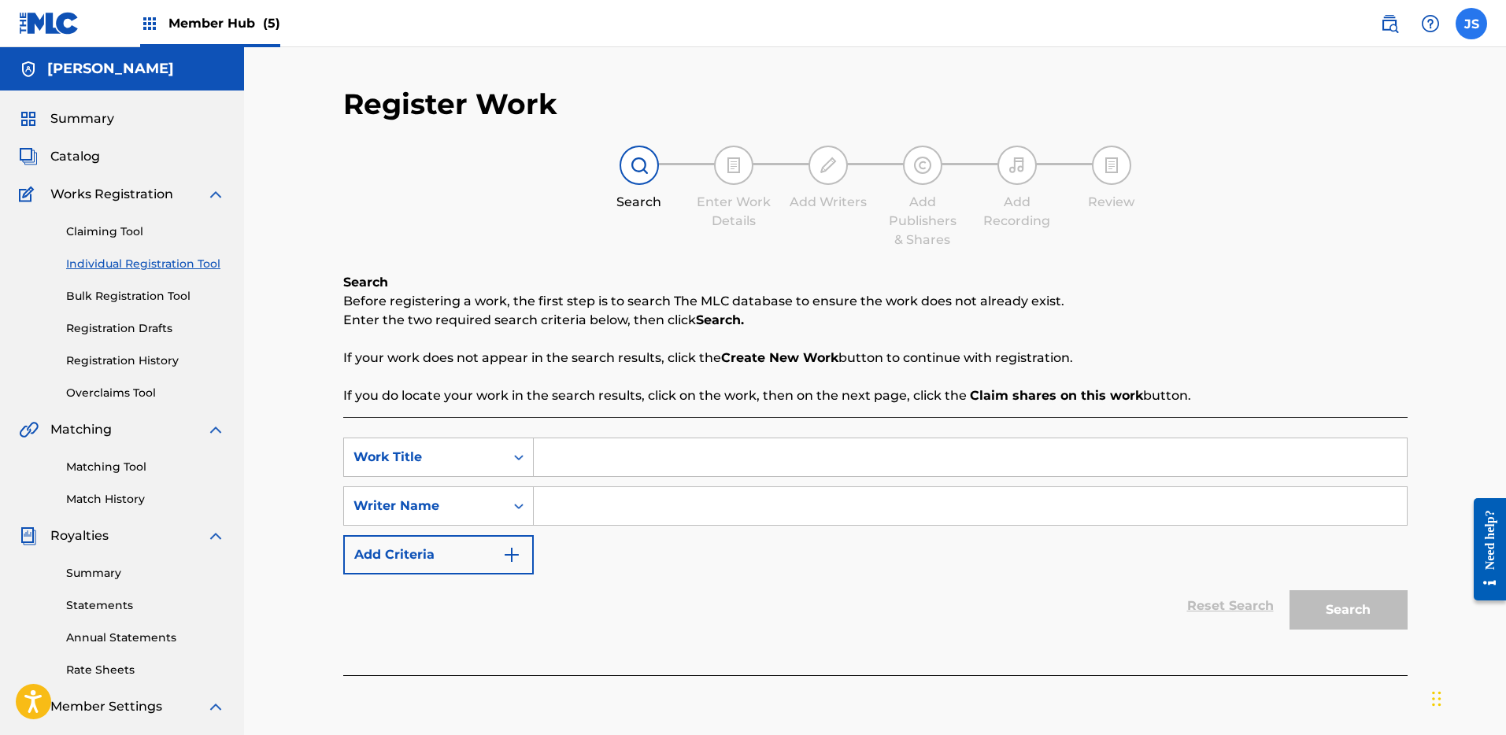
click at [1475, 22] on label at bounding box center [1471, 23] width 31 height 31
click at [1472, 24] on input "JS [PERSON_NAME] [EMAIL_ADDRESS][DOMAIN_NAME] Notification Preferences Profile …" at bounding box center [1472, 24] width 0 height 0
click at [1316, 198] on link "Profile" at bounding box center [1316, 196] width 31 height 14
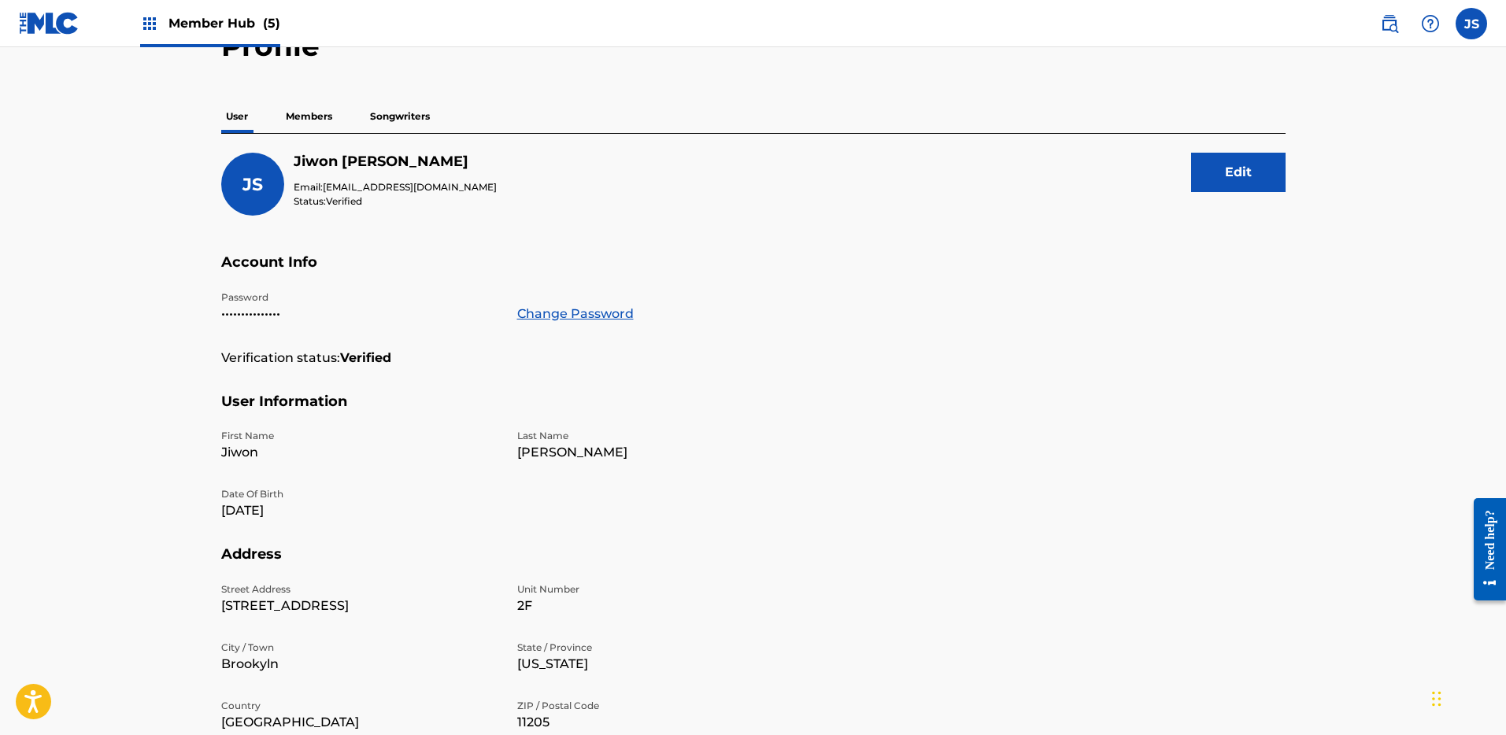
scroll to position [87, 0]
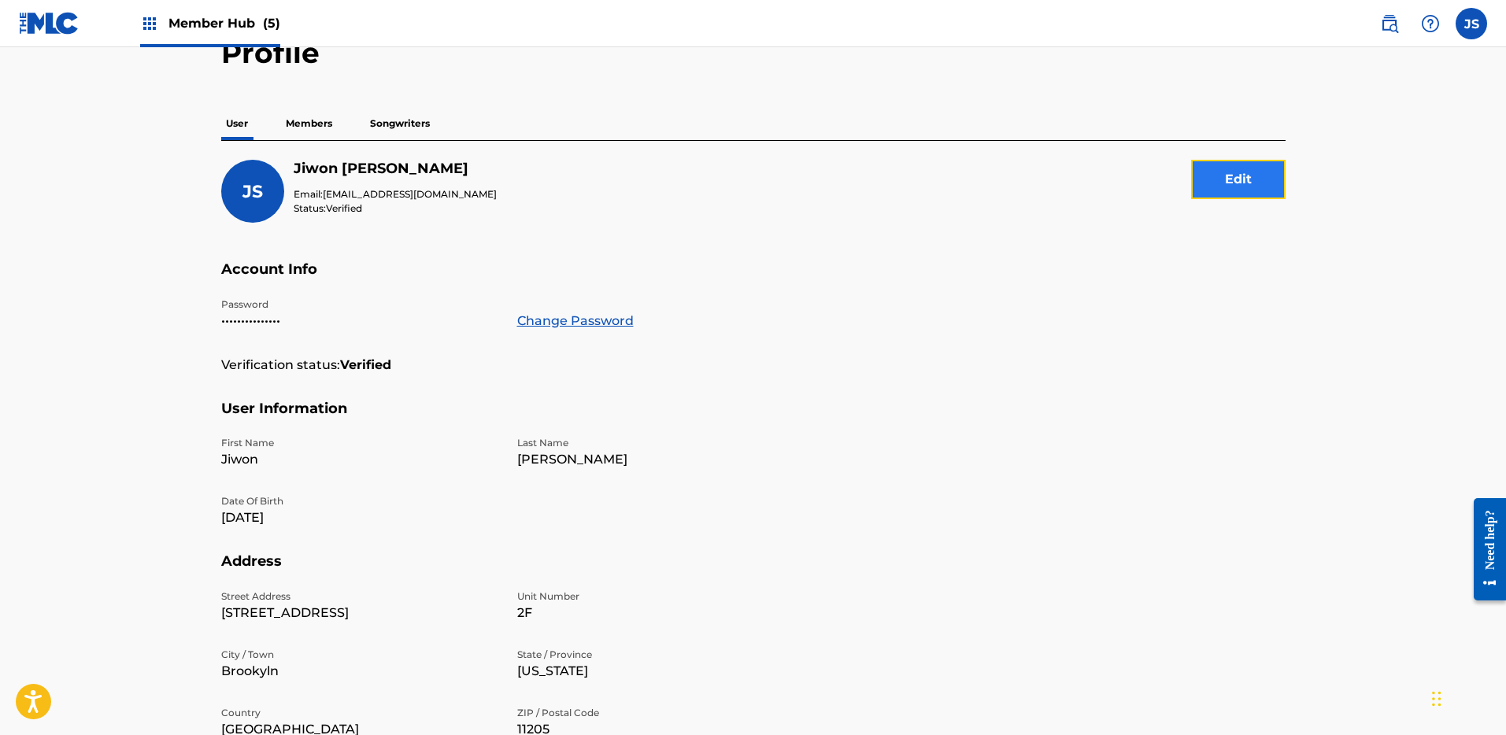
click at [1218, 168] on button "Edit" at bounding box center [1238, 179] width 94 height 39
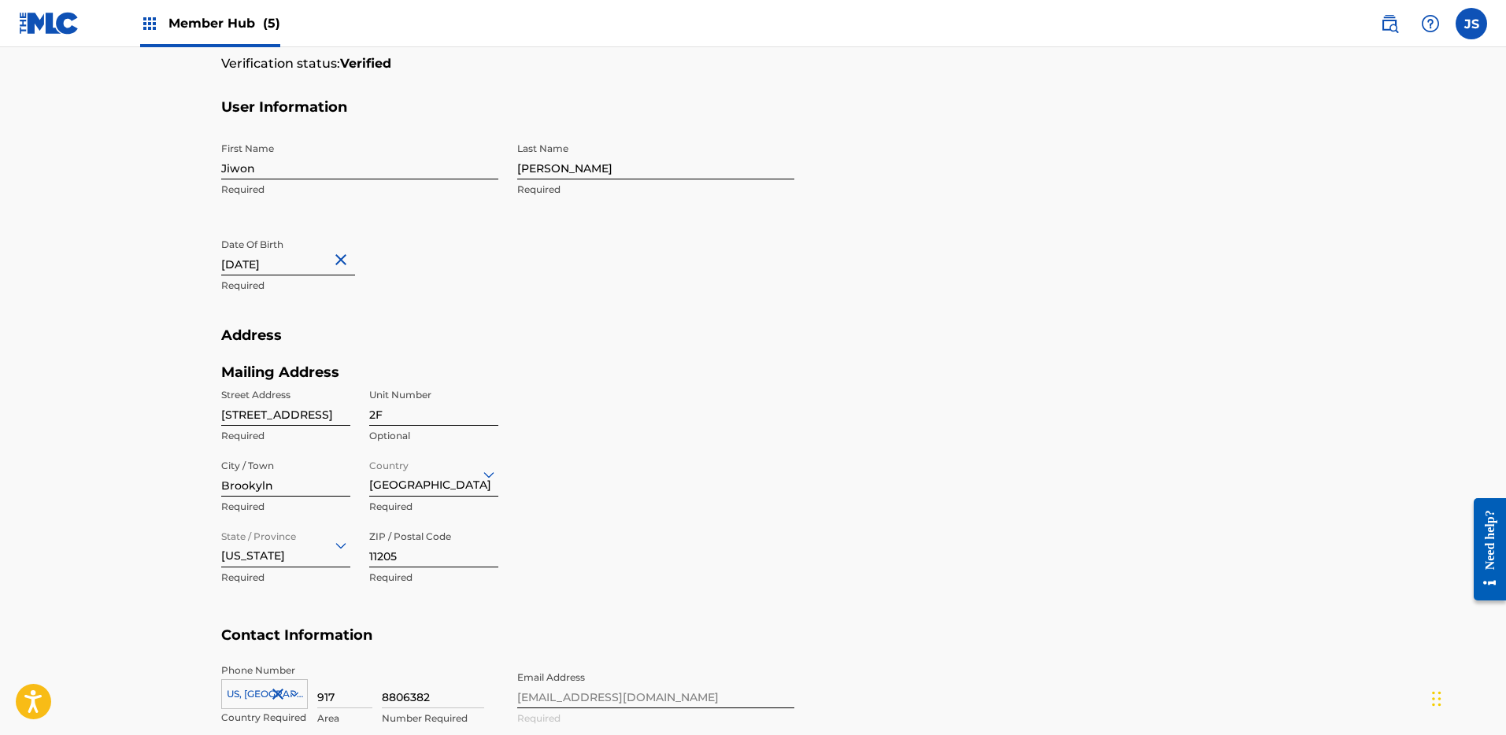
scroll to position [390, 0]
click at [286, 414] on input "[STREET_ADDRESS]" at bounding box center [285, 402] width 129 height 45
type input "[STREET_ADDRESS]"
type input "740"
click at [411, 417] on input "2F" at bounding box center [433, 402] width 129 height 45
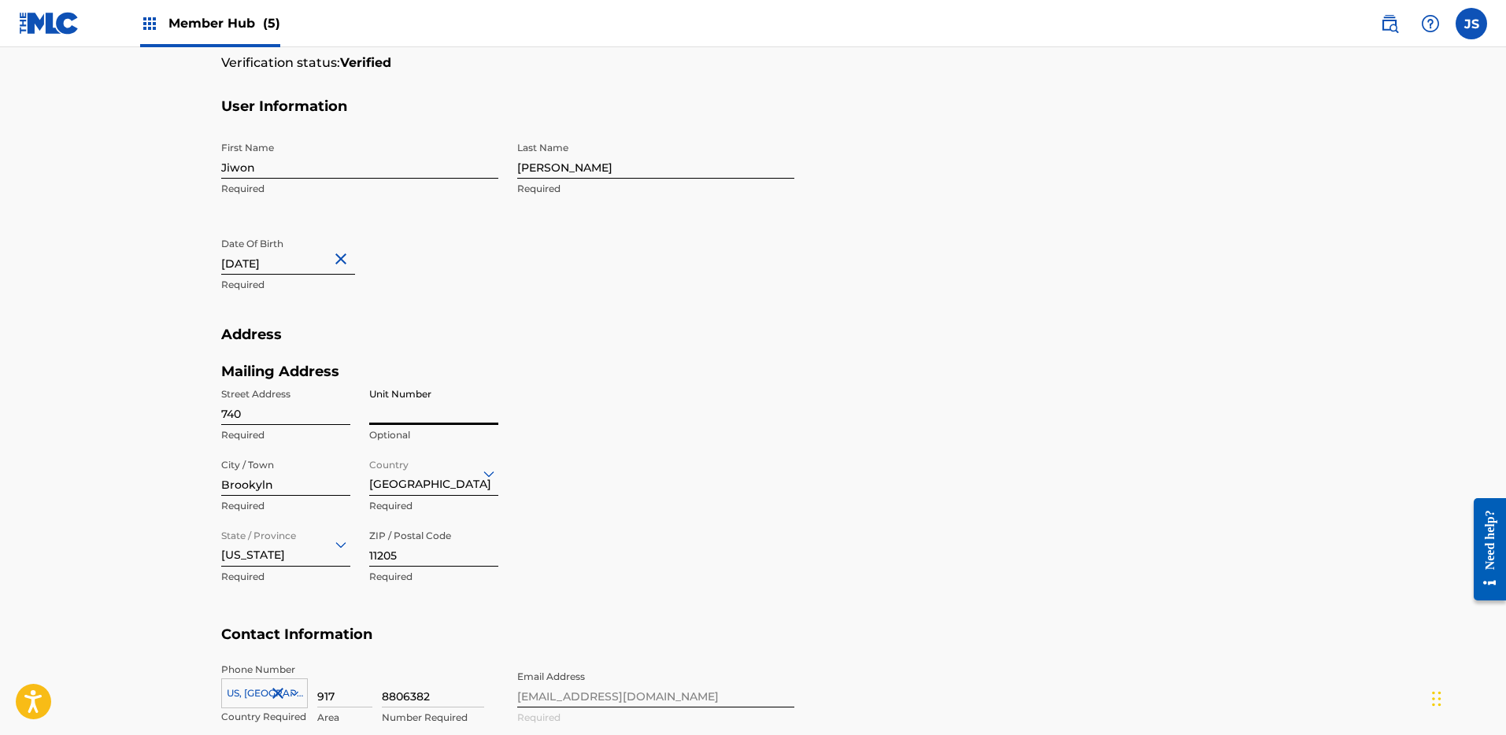
click at [262, 411] on input "740" at bounding box center [285, 402] width 129 height 45
type input "[STREET_ADDRESS]"
click at [257, 486] on input "Brookyln" at bounding box center [285, 473] width 129 height 45
type input "[US_STATE]"
click at [405, 554] on input "11205" at bounding box center [433, 544] width 129 height 45
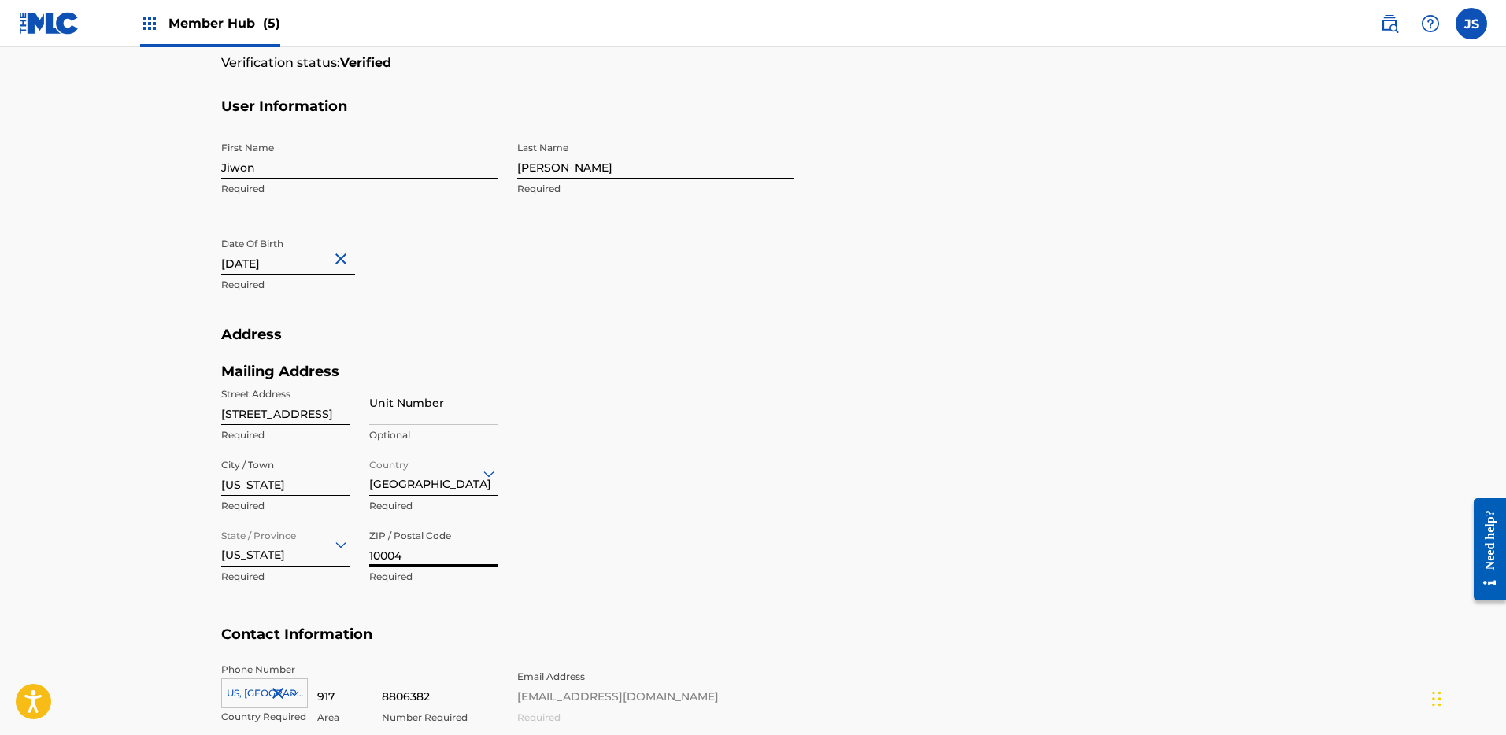
type input "10004"
click at [621, 518] on div "Mailing Address Street Address [STREET_ADDRESS] Required Unit Number Optional C…" at bounding box center [507, 495] width 573 height 264
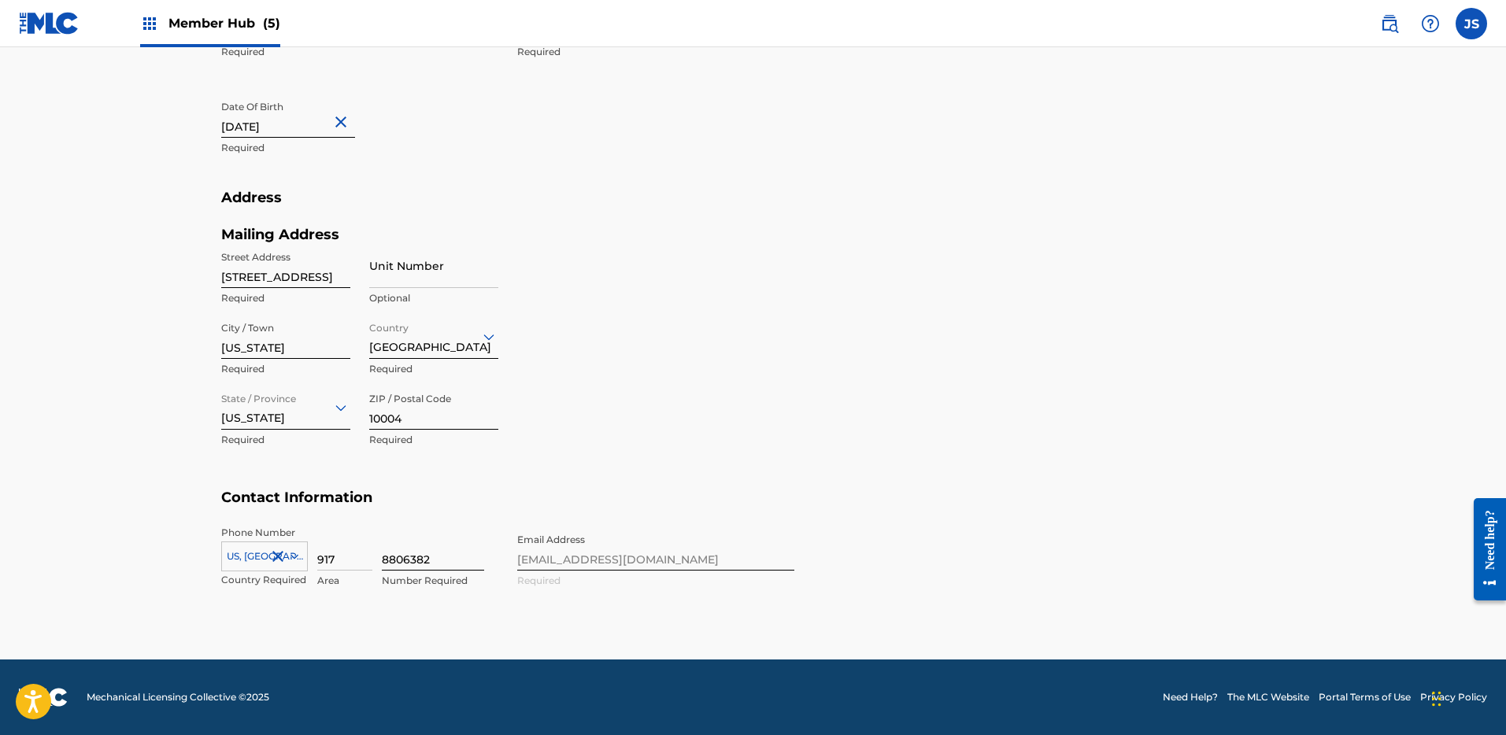
click at [418, 561] on input "8806382" at bounding box center [433, 548] width 102 height 45
drag, startPoint x: 447, startPoint y: 561, endPoint x: 370, endPoint y: 561, distance: 77.2
click at [370, 561] on div "[GEOGRAPHIC_DATA], [GEOGRAPHIC_DATA] +1 Country Required 917 Area 8806382 Numbe…" at bounding box center [359, 561] width 277 height 71
drag, startPoint x: 352, startPoint y: 561, endPoint x: 293, endPoint y: 561, distance: 59.1
click at [293, 561] on div "[GEOGRAPHIC_DATA], [GEOGRAPHIC_DATA] +1 Country Required 917 Area Value must co…" at bounding box center [359, 561] width 277 height 71
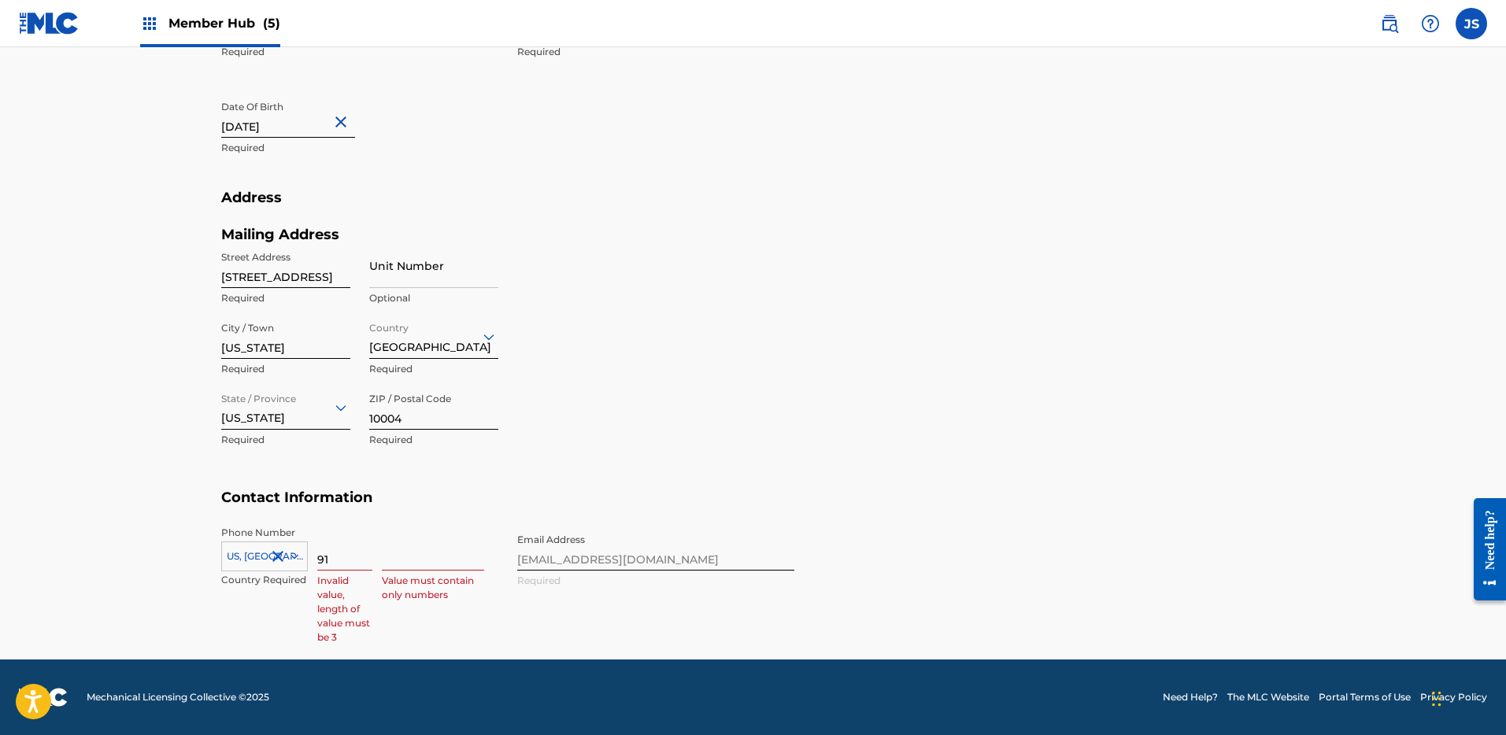
type input "9"
click at [329, 561] on input at bounding box center [344, 548] width 55 height 45
type input "201"
click at [395, 565] on input at bounding box center [433, 548] width 102 height 45
type input "6477692"
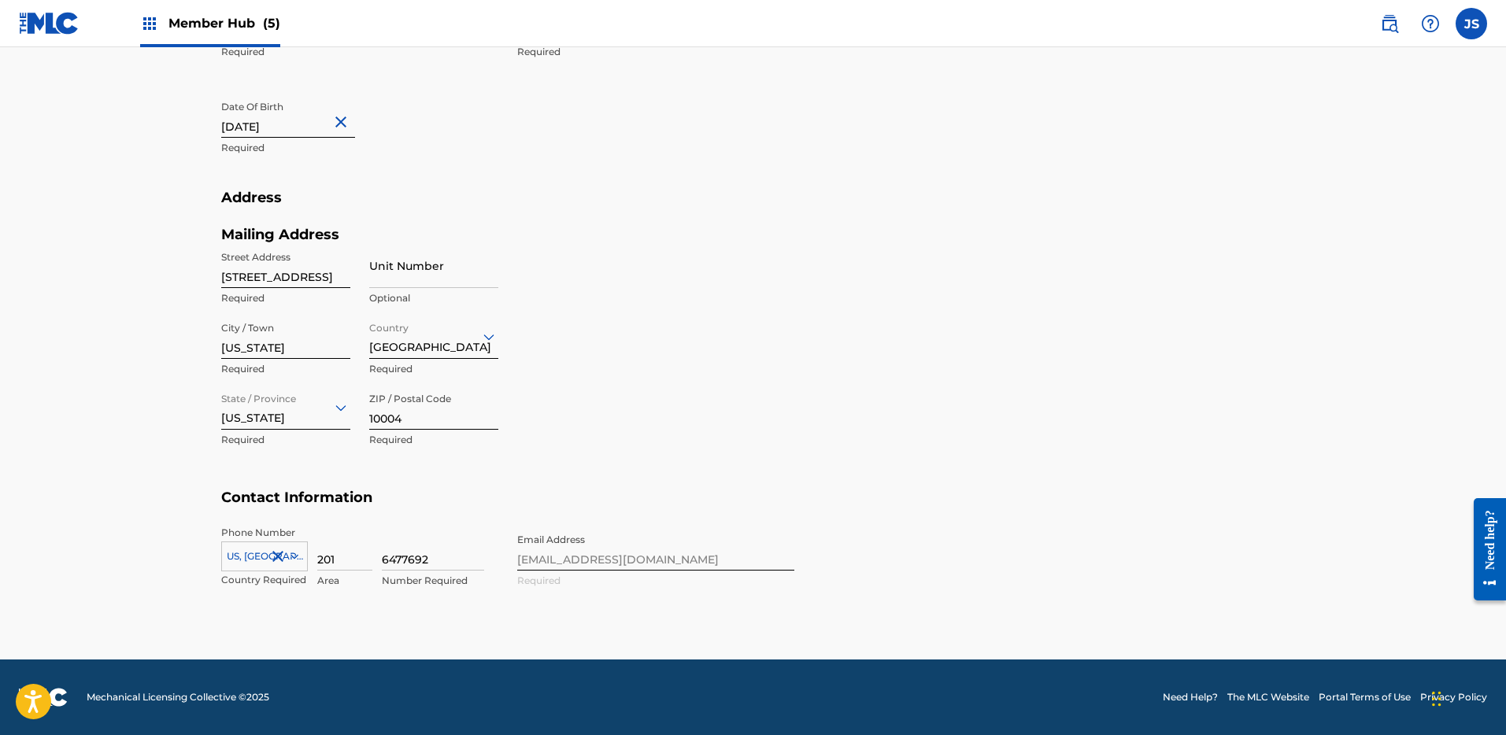
click at [481, 608] on div "Phone Number [GEOGRAPHIC_DATA], [GEOGRAPHIC_DATA] +1 Country Required 201 Area …" at bounding box center [507, 574] width 573 height 96
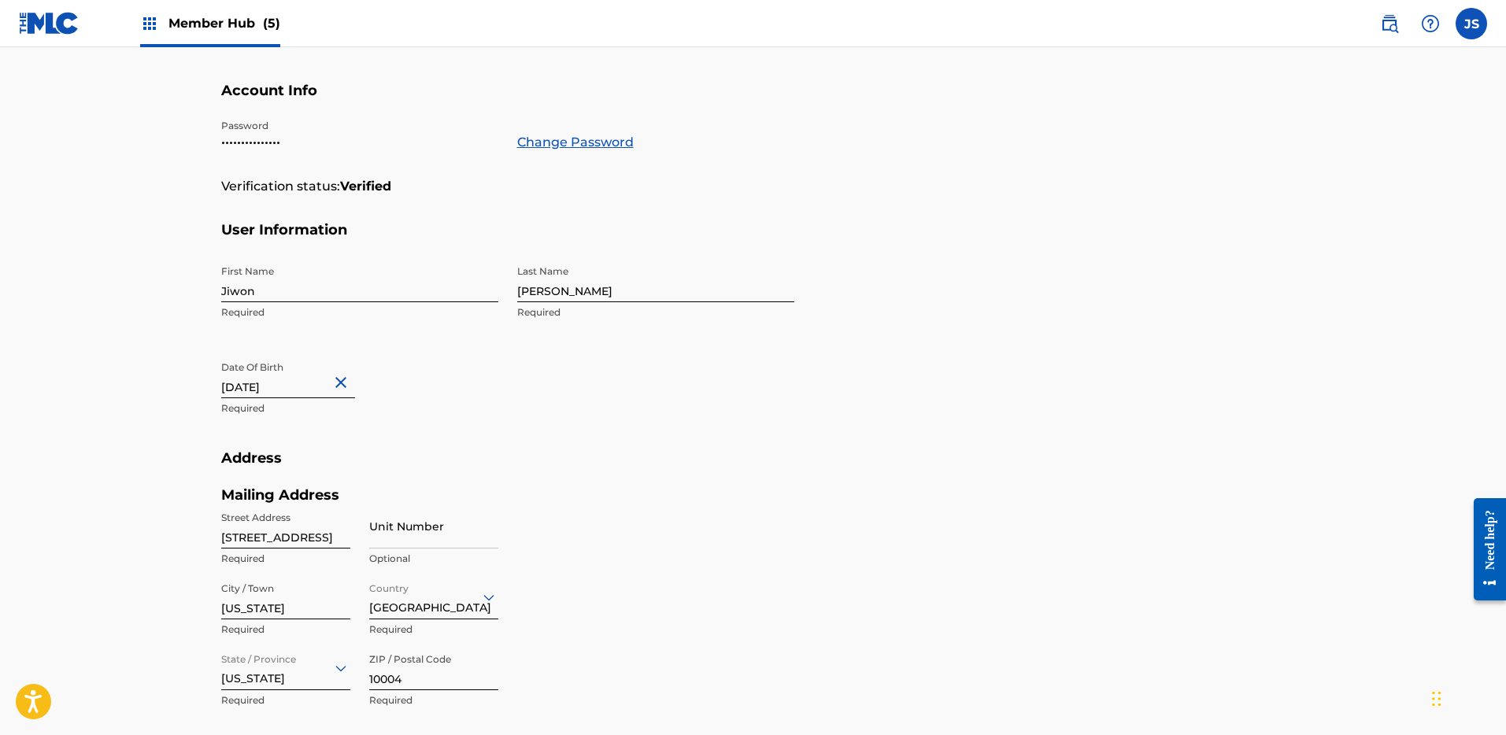
scroll to position [0, 0]
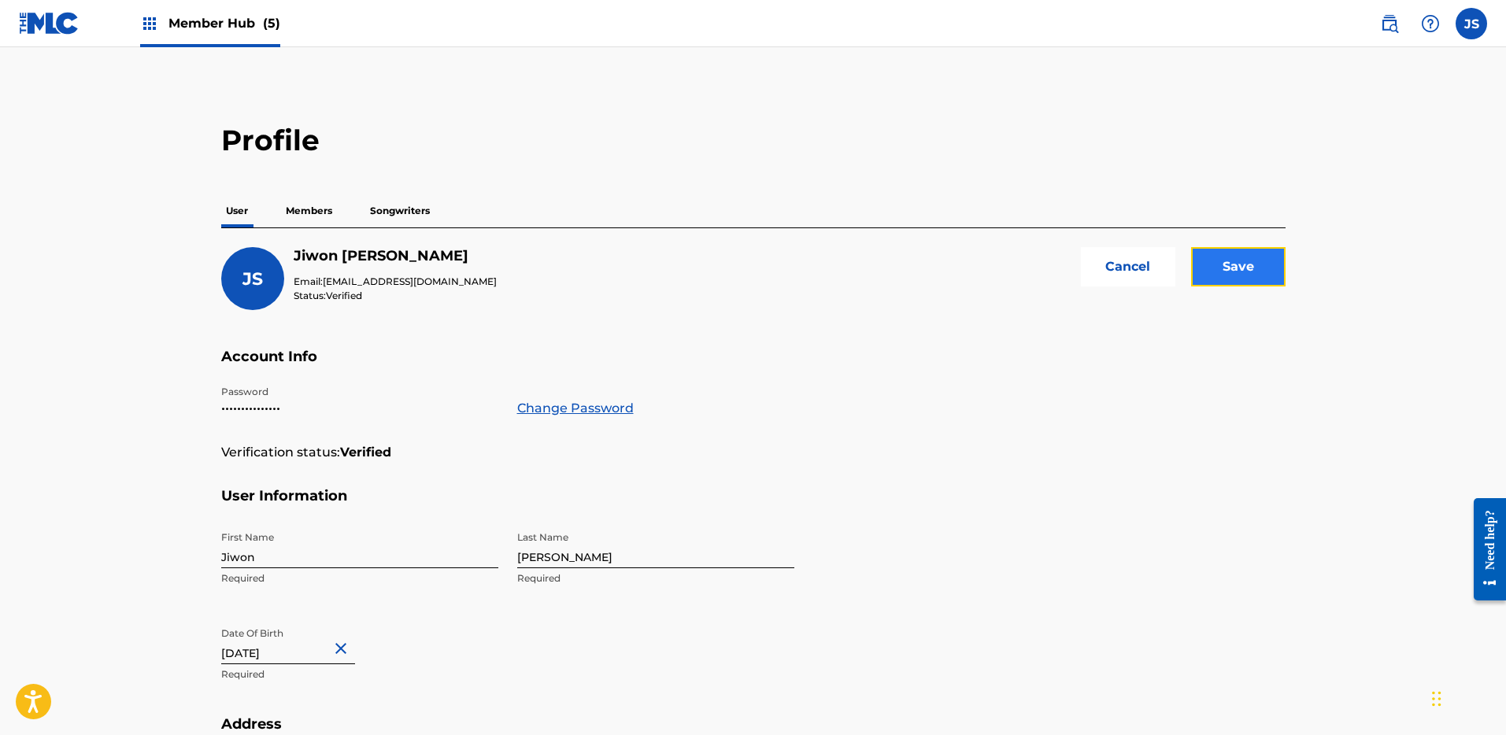
click at [1246, 268] on input "Save" at bounding box center [1238, 266] width 94 height 39
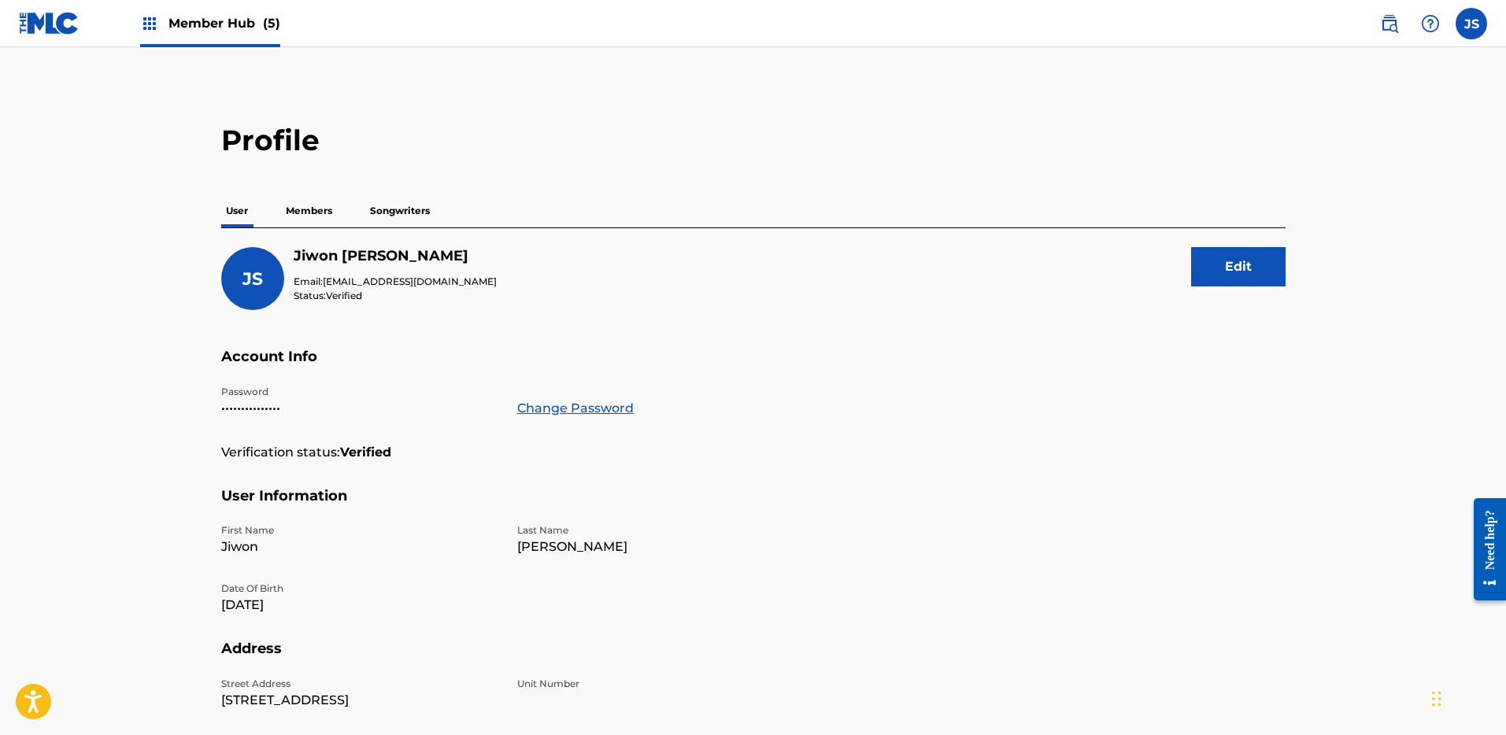
click at [154, 21] on img at bounding box center [149, 23] width 19 height 19
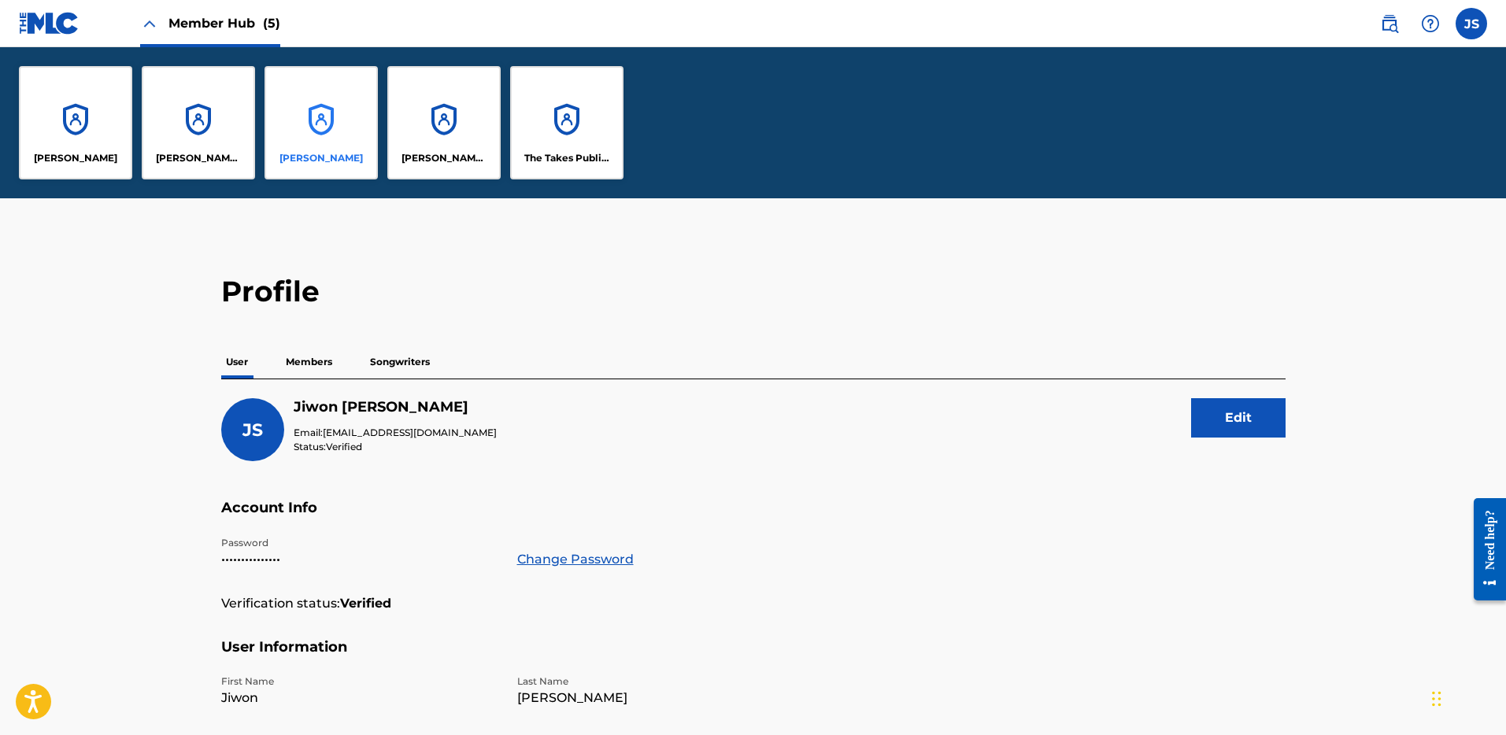
click at [304, 129] on div "[PERSON_NAME]" at bounding box center [321, 122] width 113 height 113
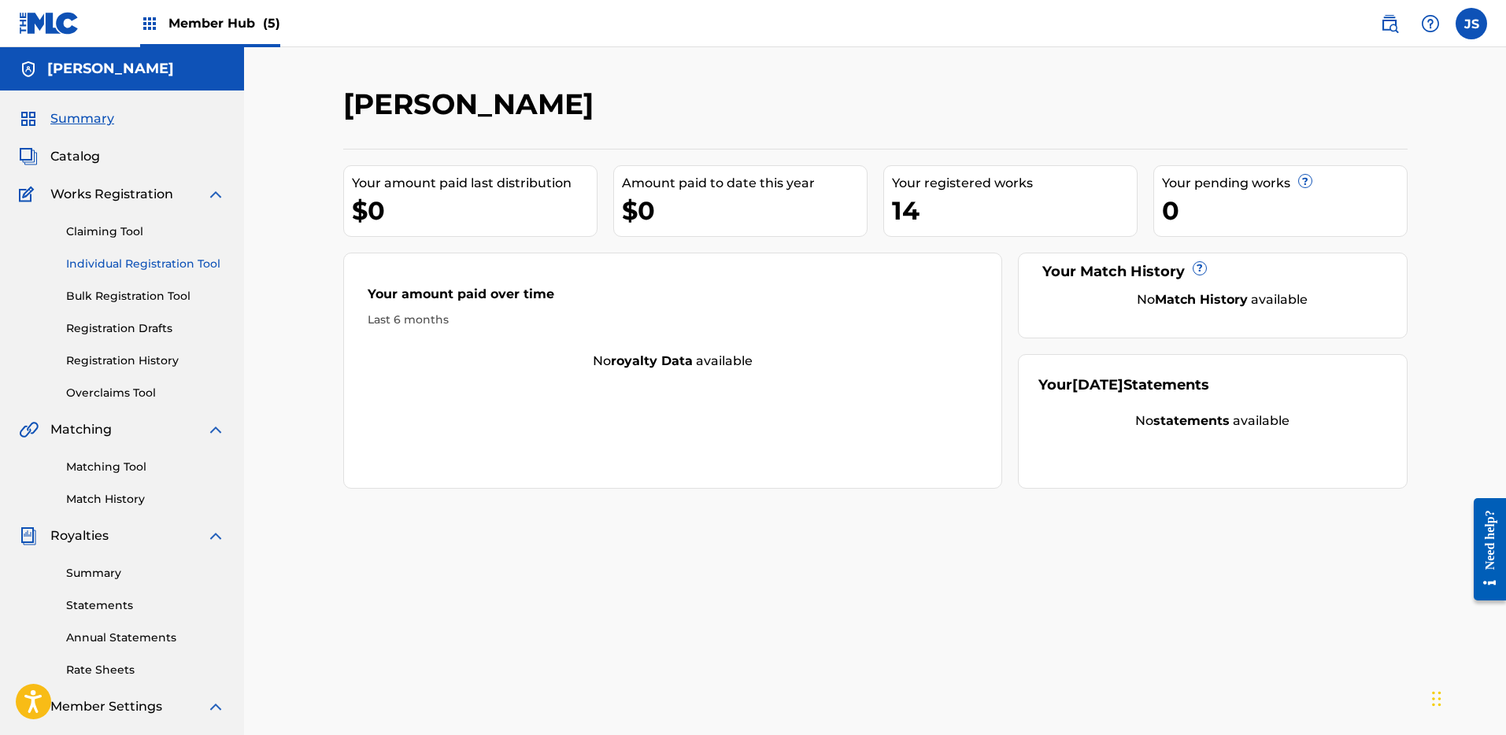
click at [134, 267] on link "Individual Registration Tool" at bounding box center [145, 264] width 159 height 17
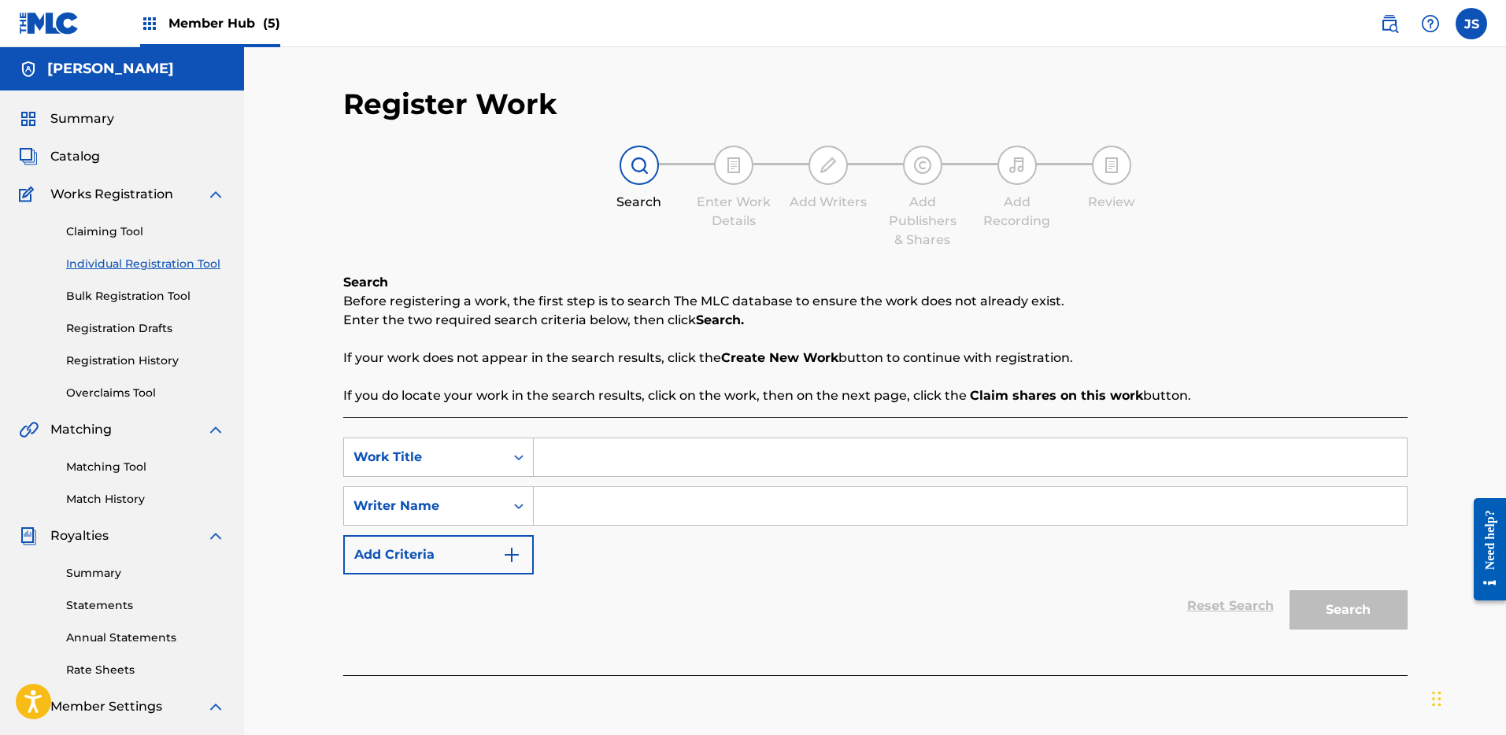
scroll to position [36, 0]
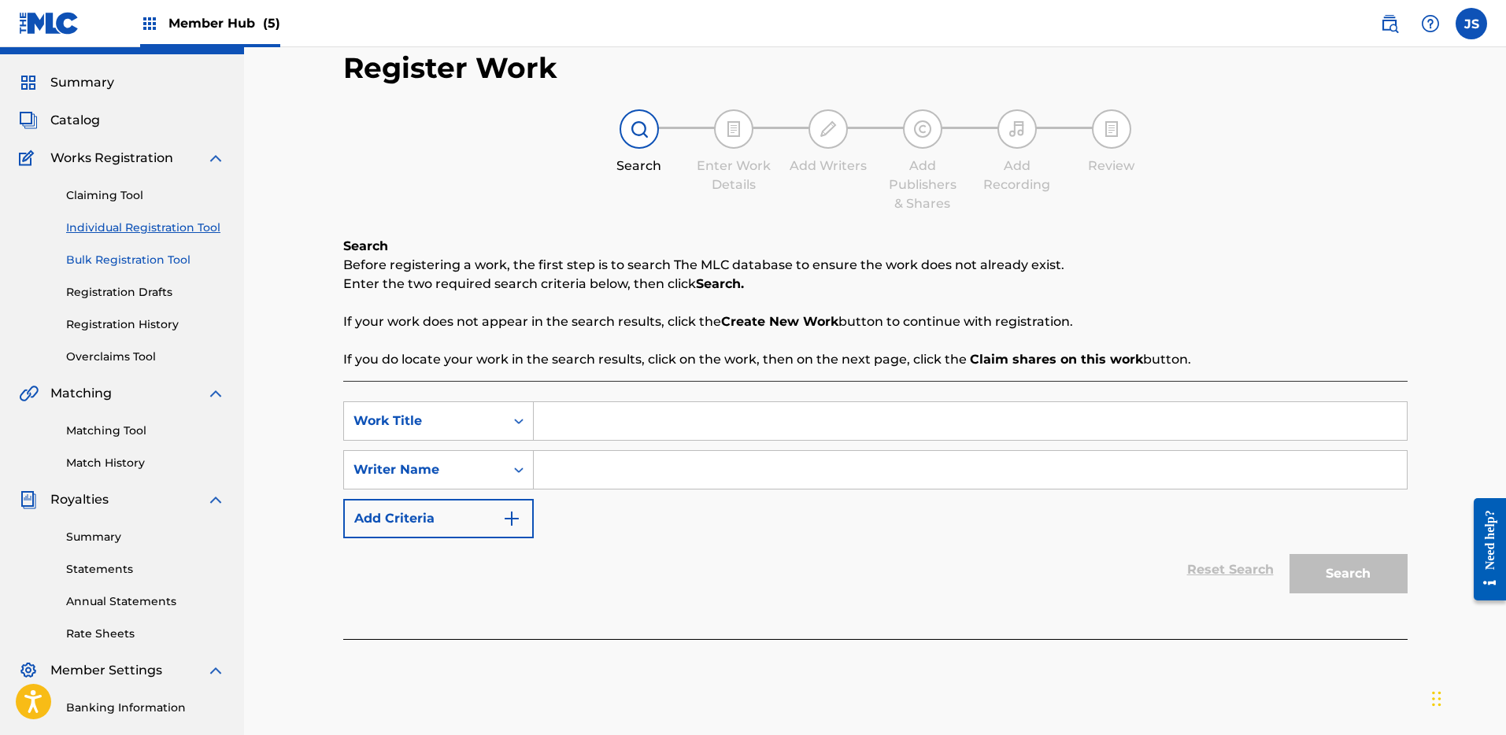
click at [158, 261] on link "Bulk Registration Tool" at bounding box center [145, 260] width 159 height 17
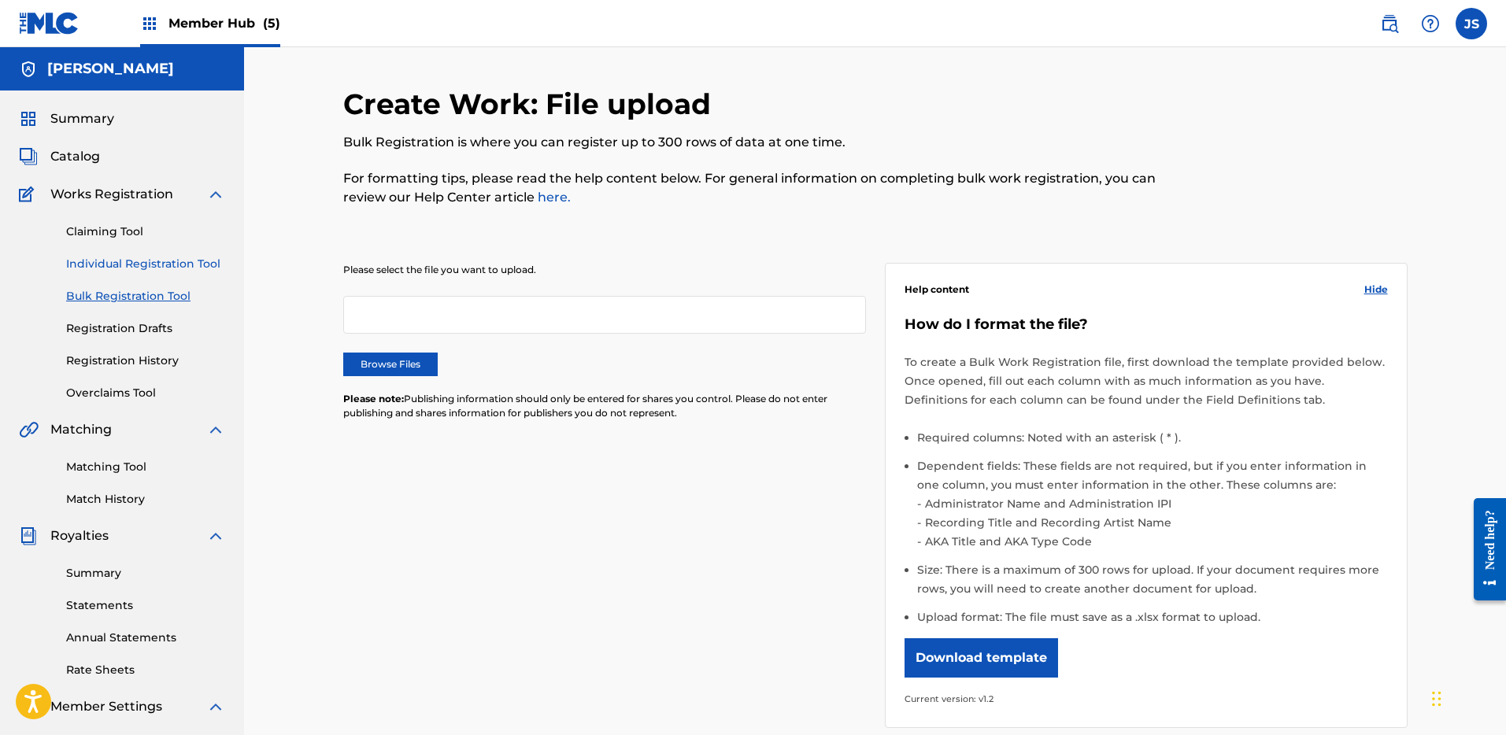
click at [129, 264] on link "Individual Registration Tool" at bounding box center [145, 264] width 159 height 17
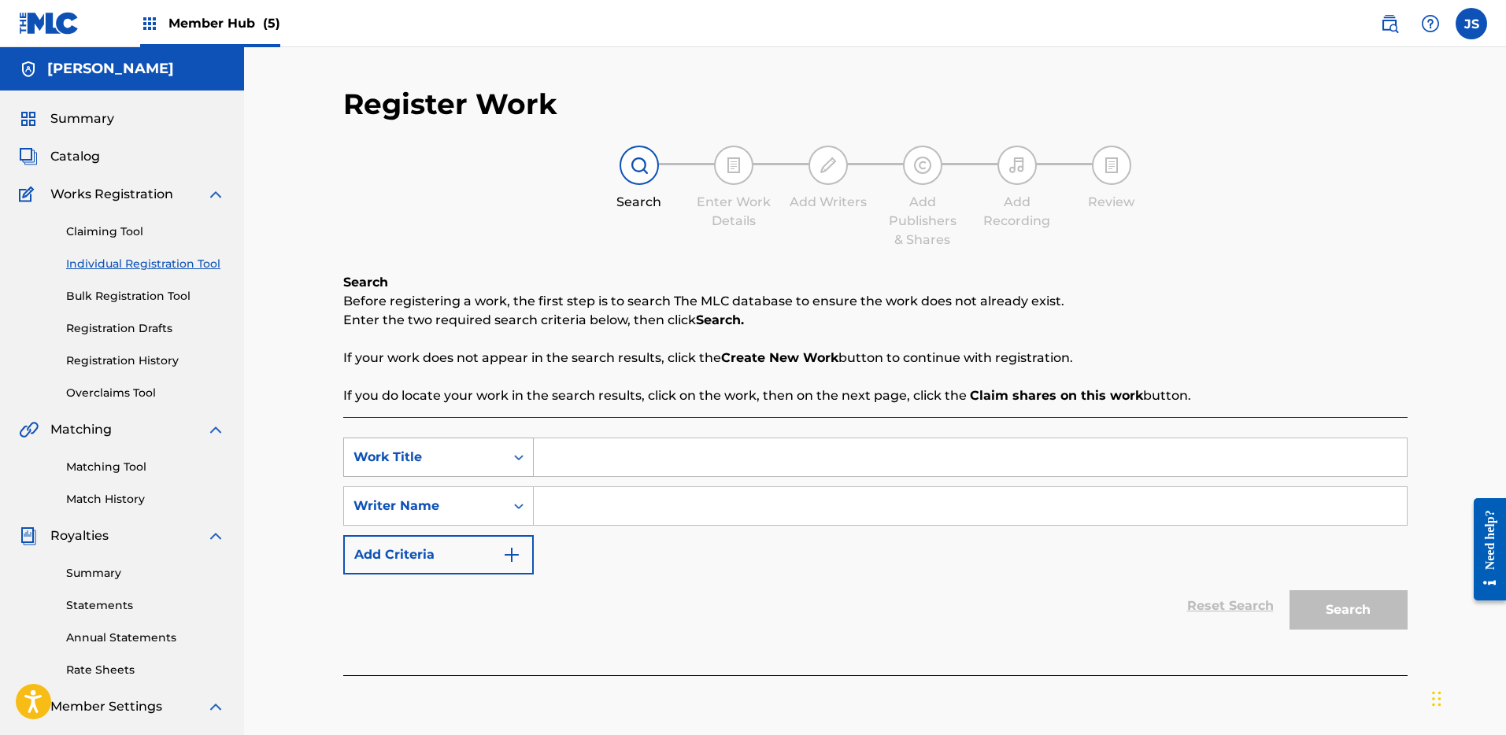
scroll to position [59, 0]
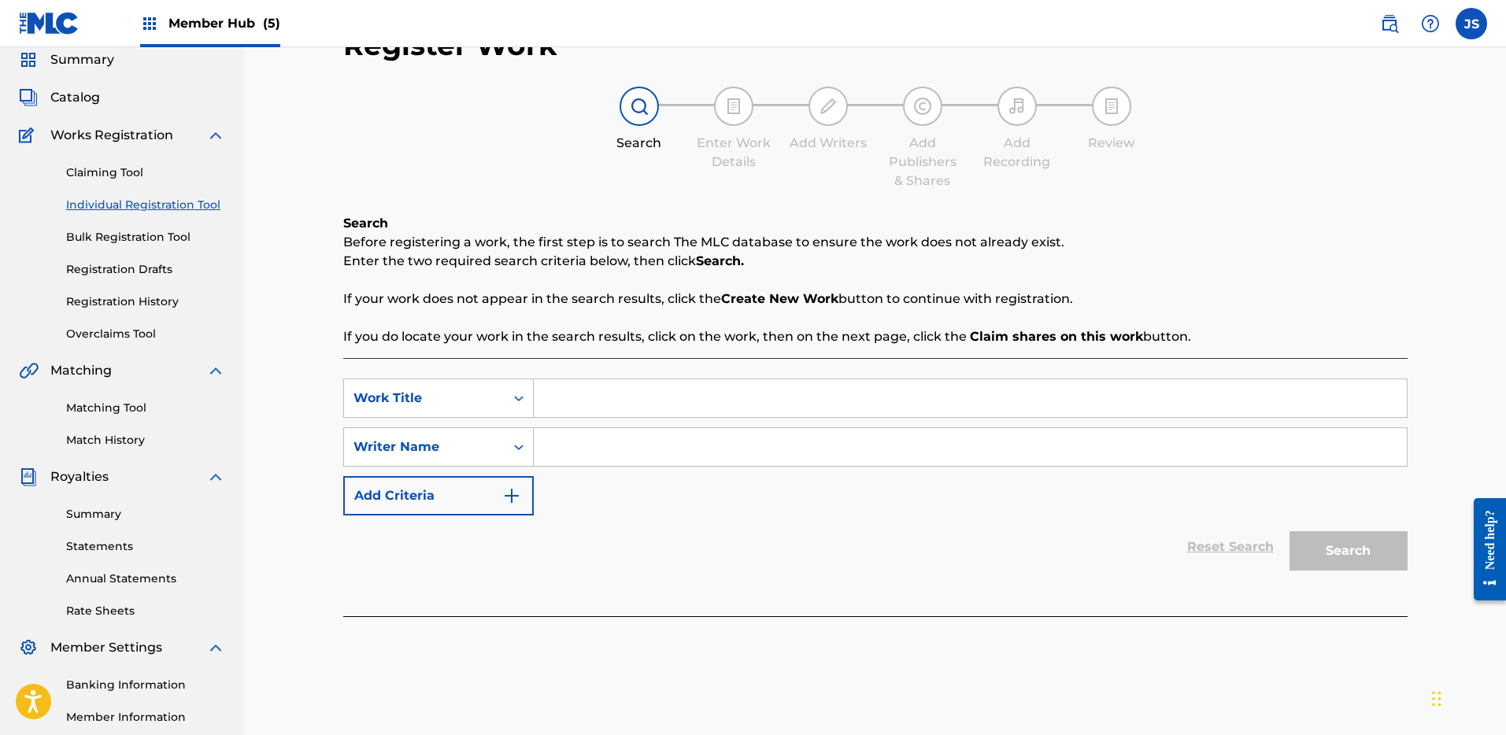
click at [587, 403] on input "Search Form" at bounding box center [970, 399] width 873 height 38
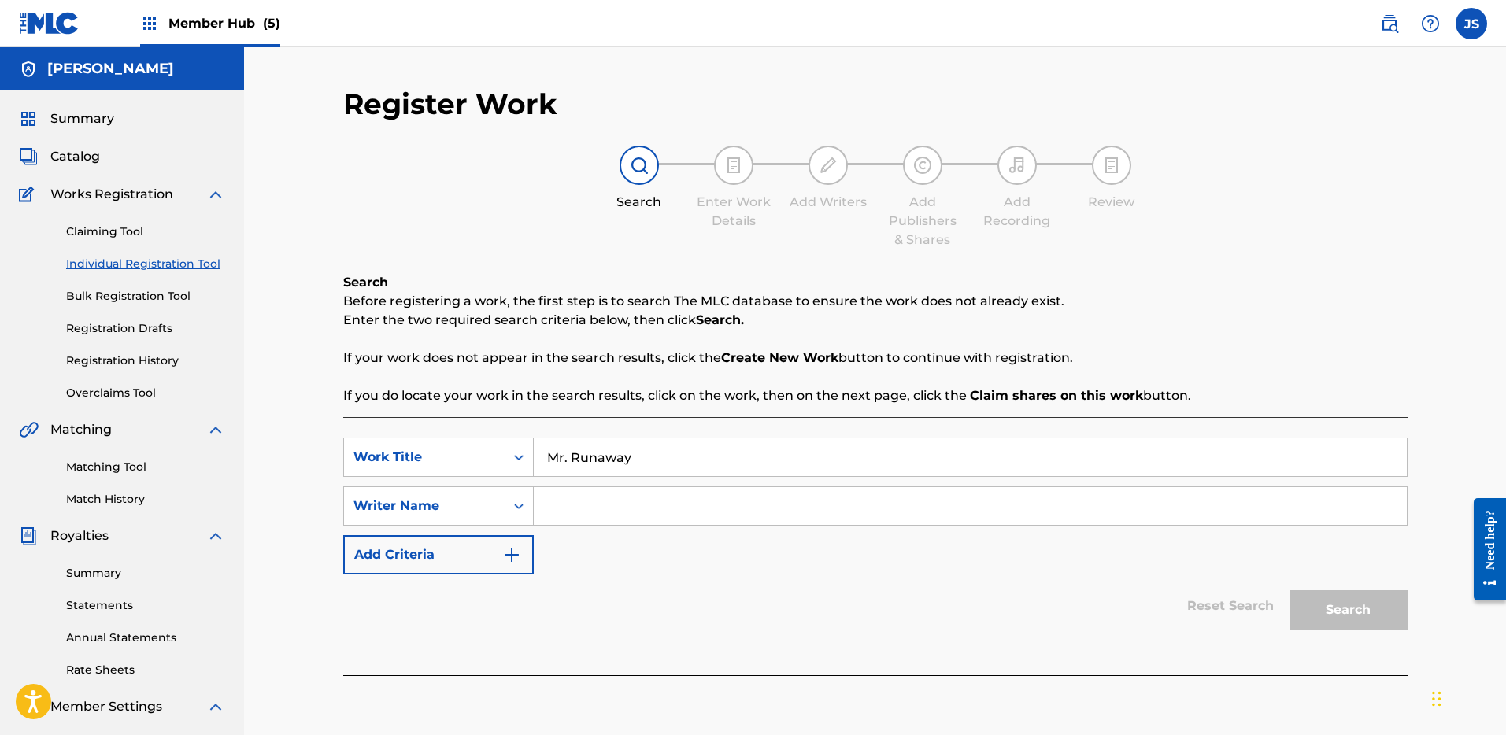
type input "Mr. Runaway"
click at [652, 511] on input "Search Form" at bounding box center [970, 506] width 873 height 38
type input "[PERSON_NAME]"
click at [1383, 616] on button "Search" at bounding box center [1349, 610] width 118 height 39
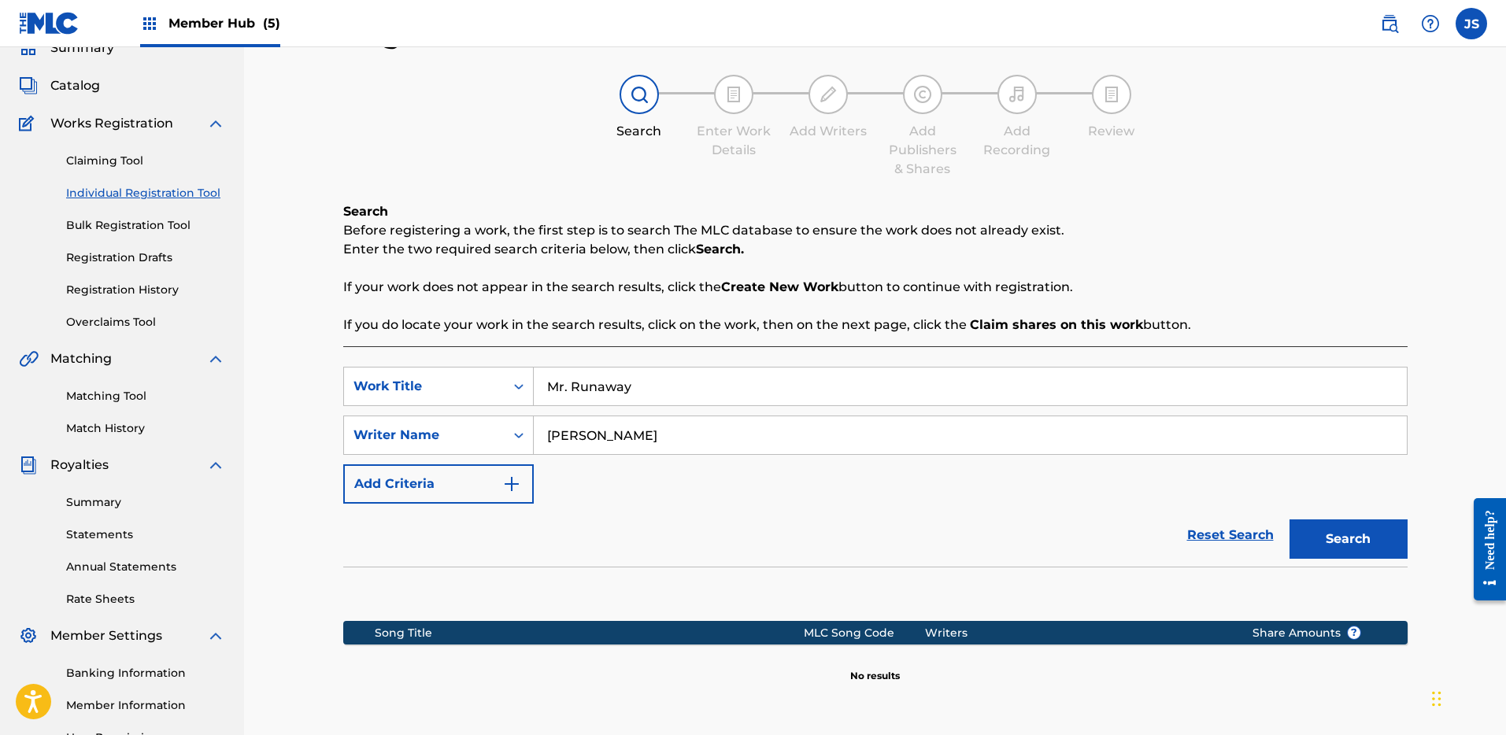
scroll to position [50, 0]
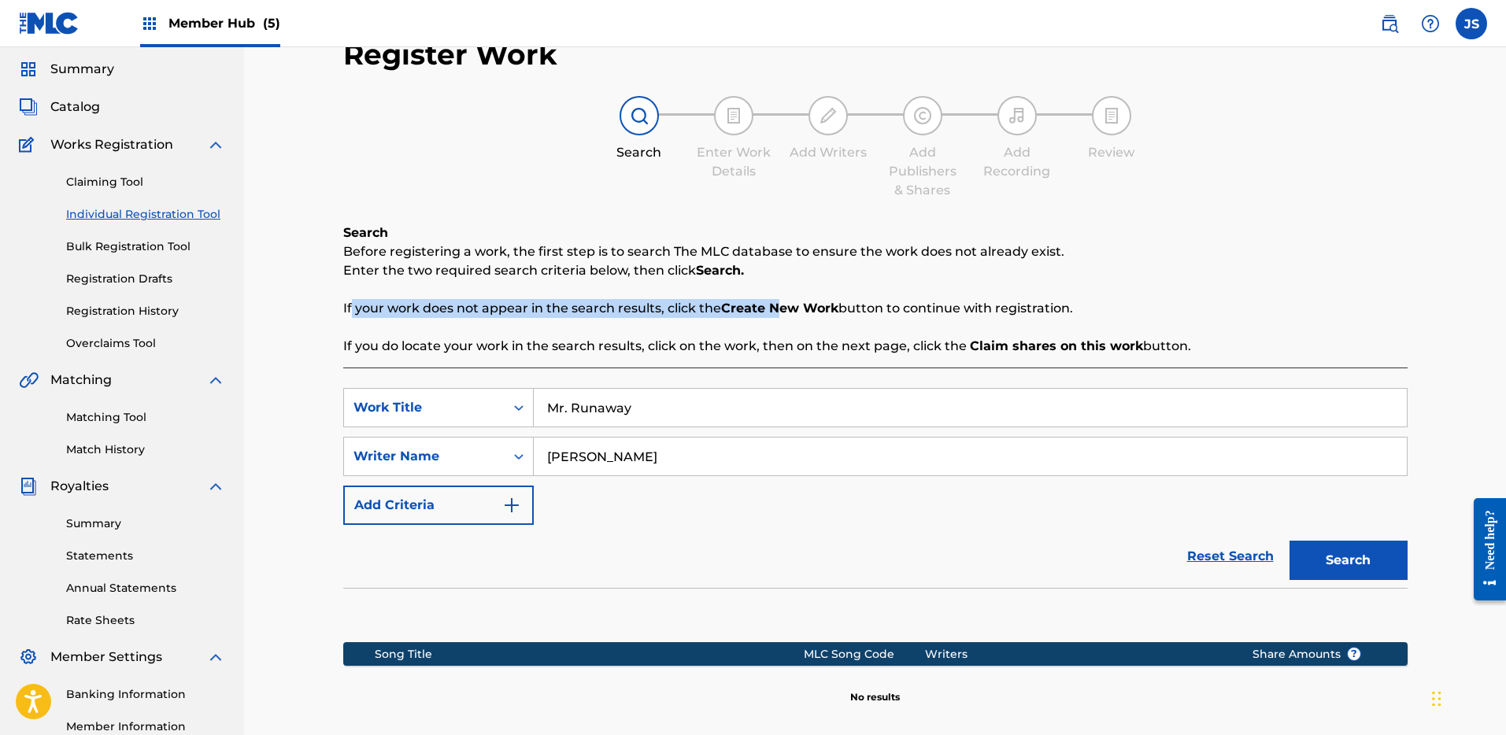
drag, startPoint x: 351, startPoint y: 304, endPoint x: 771, endPoint y: 308, distance: 419.7
click at [771, 310] on p "If your work does not appear in the search results, click the Create New Work b…" at bounding box center [875, 308] width 1065 height 19
click at [771, 308] on strong "Create New Work" at bounding box center [779, 308] width 117 height 15
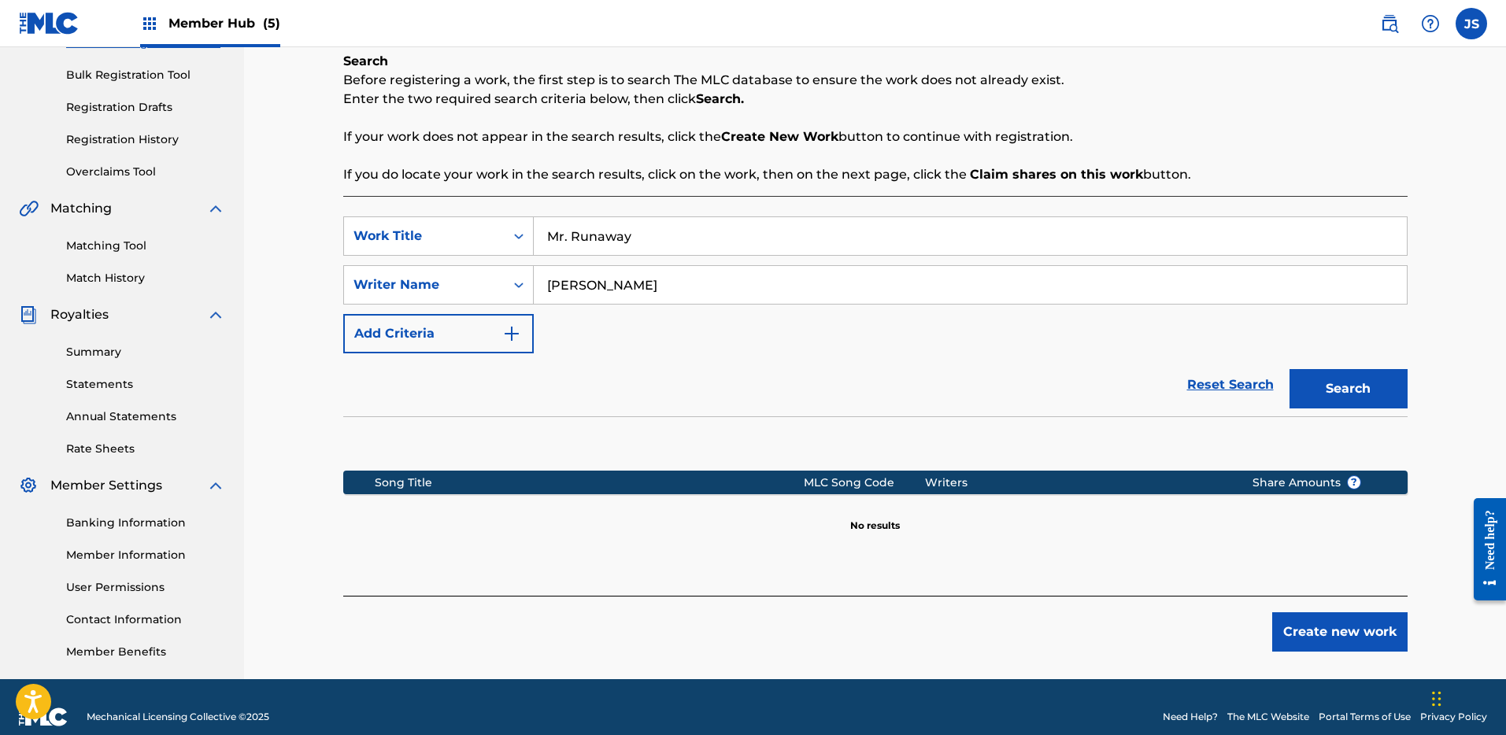
scroll to position [241, 0]
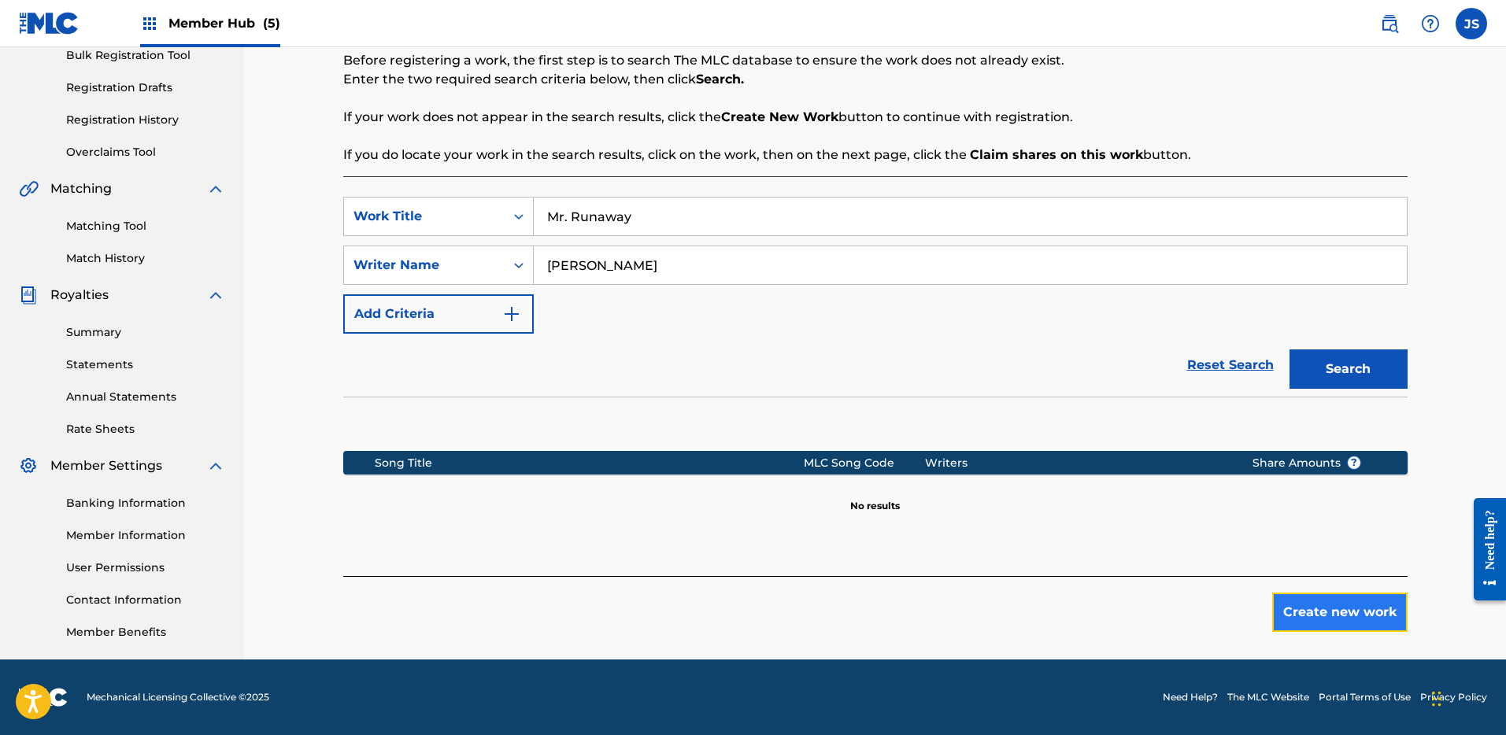
click at [1297, 605] on button "Create new work" at bounding box center [1339, 612] width 135 height 39
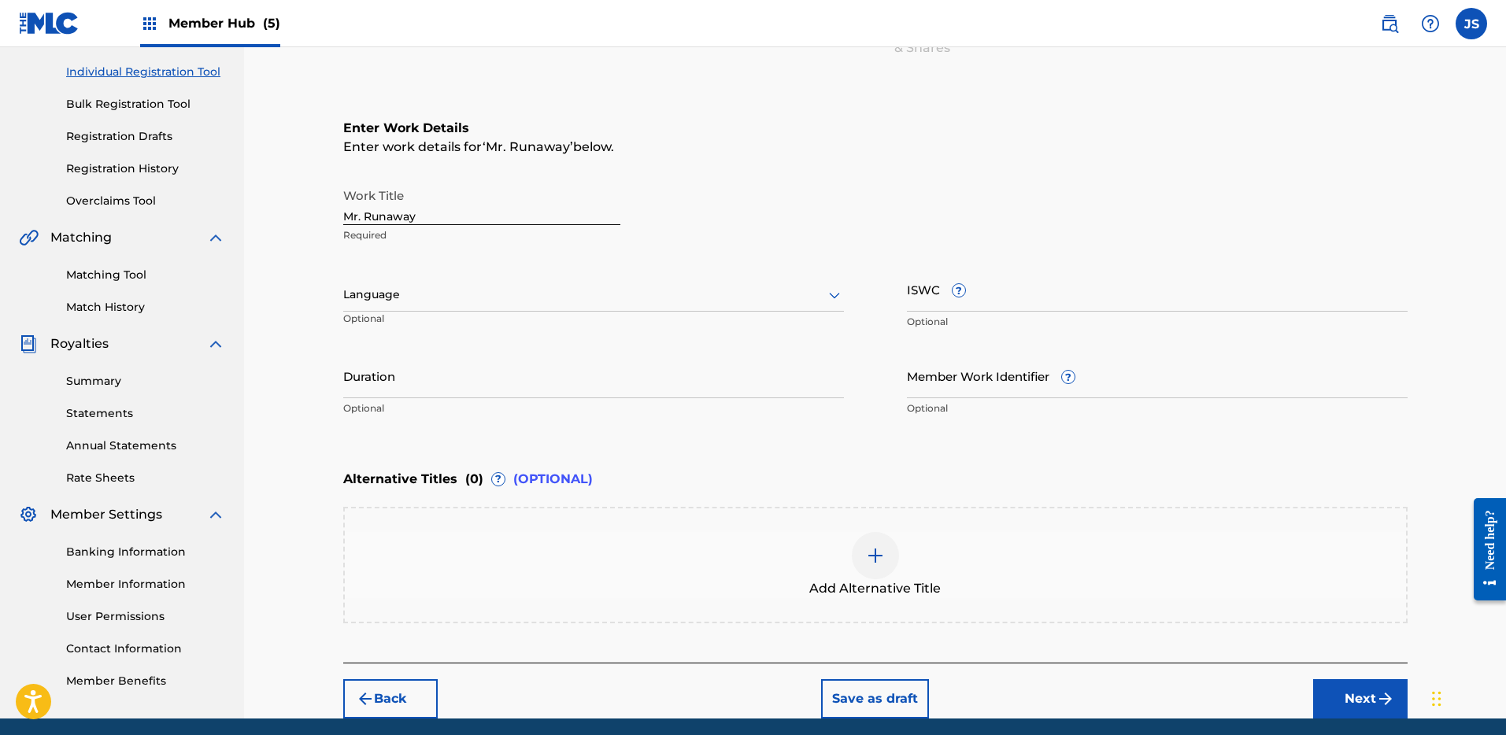
scroll to position [161, 0]
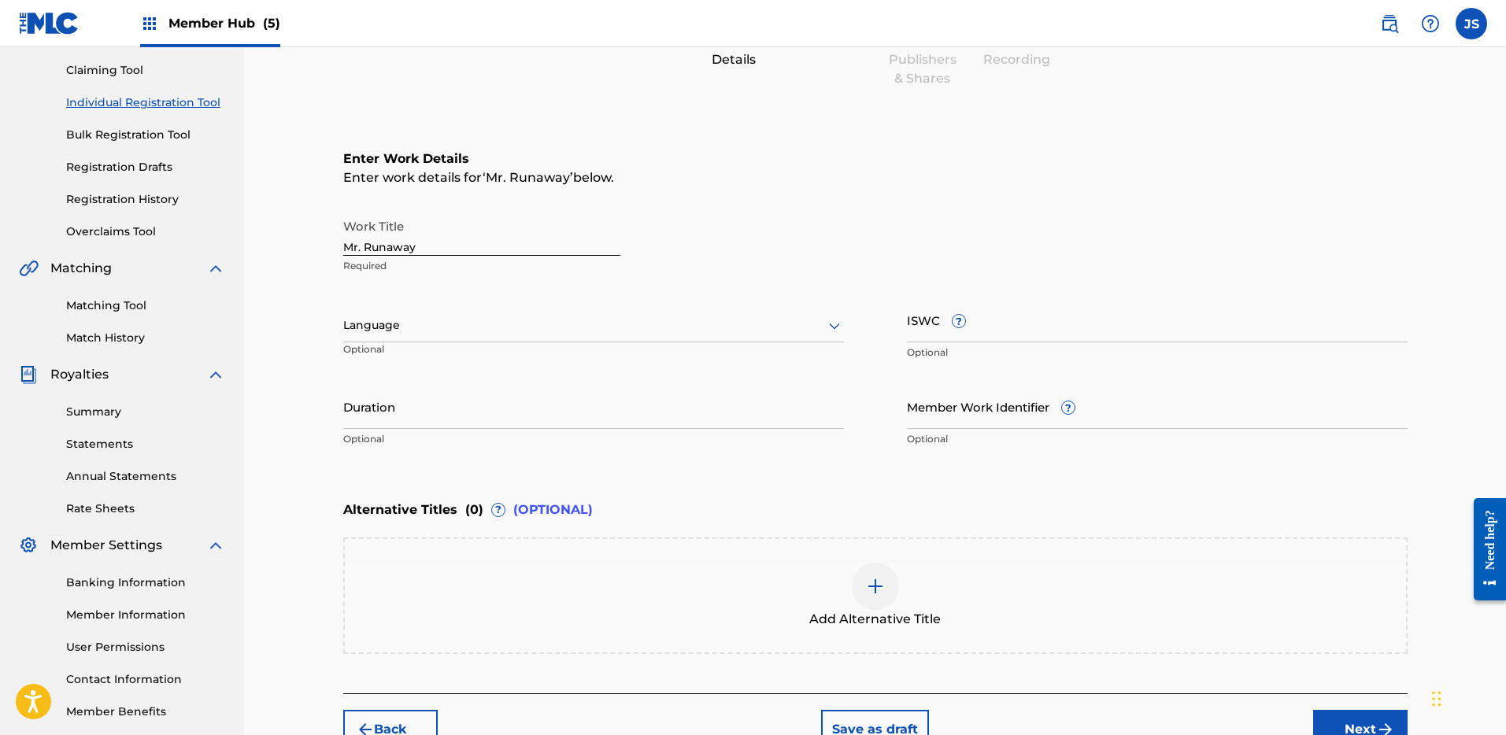
click at [437, 328] on div at bounding box center [593, 326] width 501 height 20
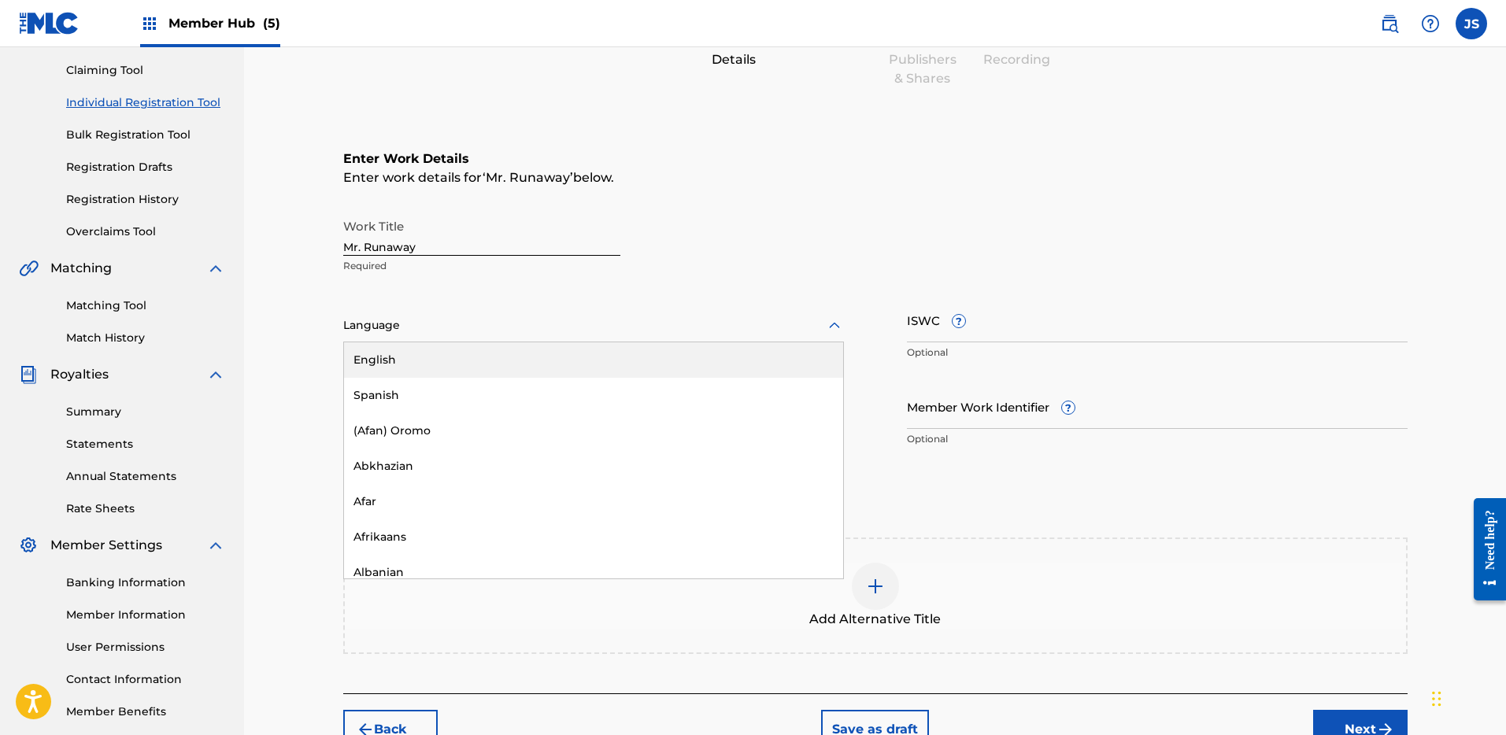
click at [428, 356] on div "English" at bounding box center [593, 360] width 499 height 35
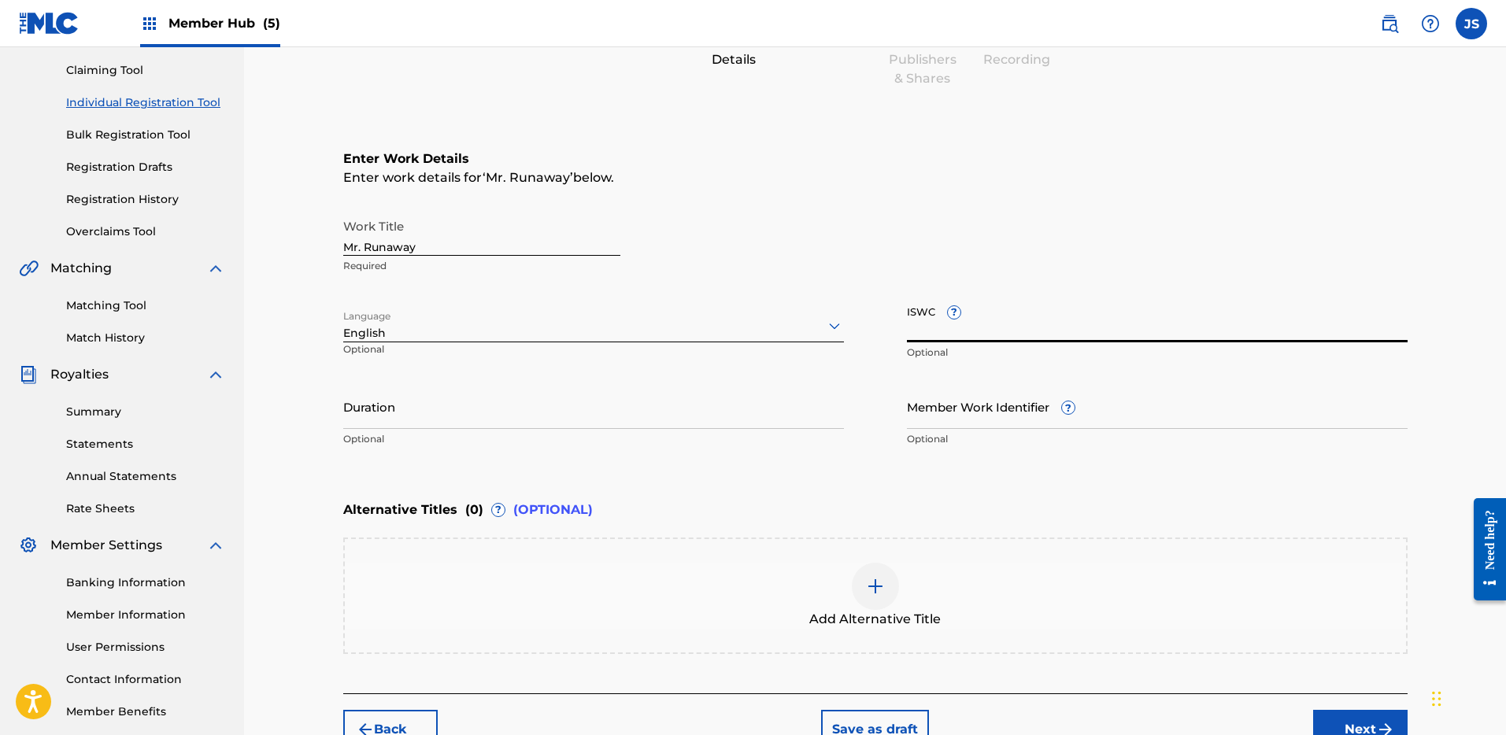
click at [929, 327] on input "ISWC ?" at bounding box center [1157, 320] width 501 height 45
click at [541, 417] on input "Duration" at bounding box center [593, 406] width 501 height 45
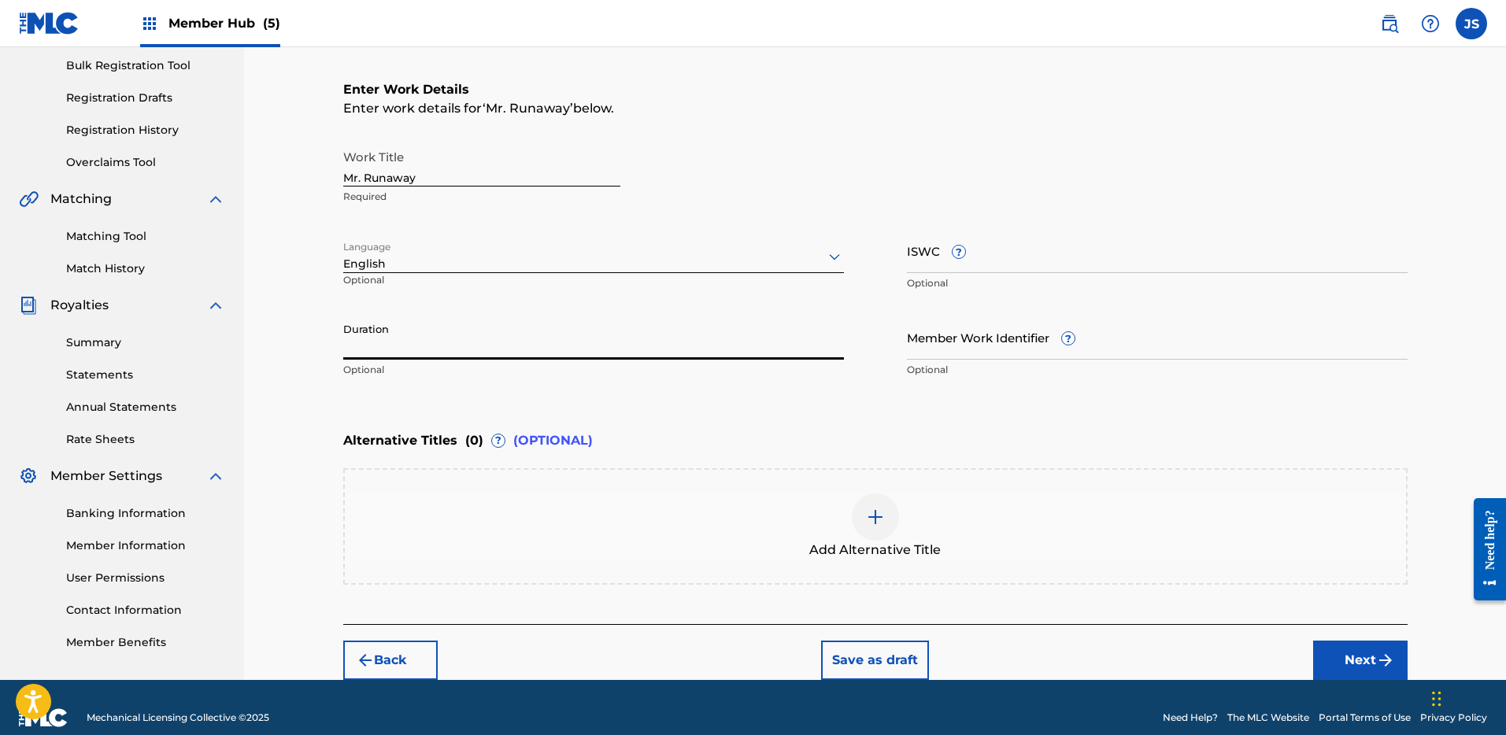
scroll to position [251, 0]
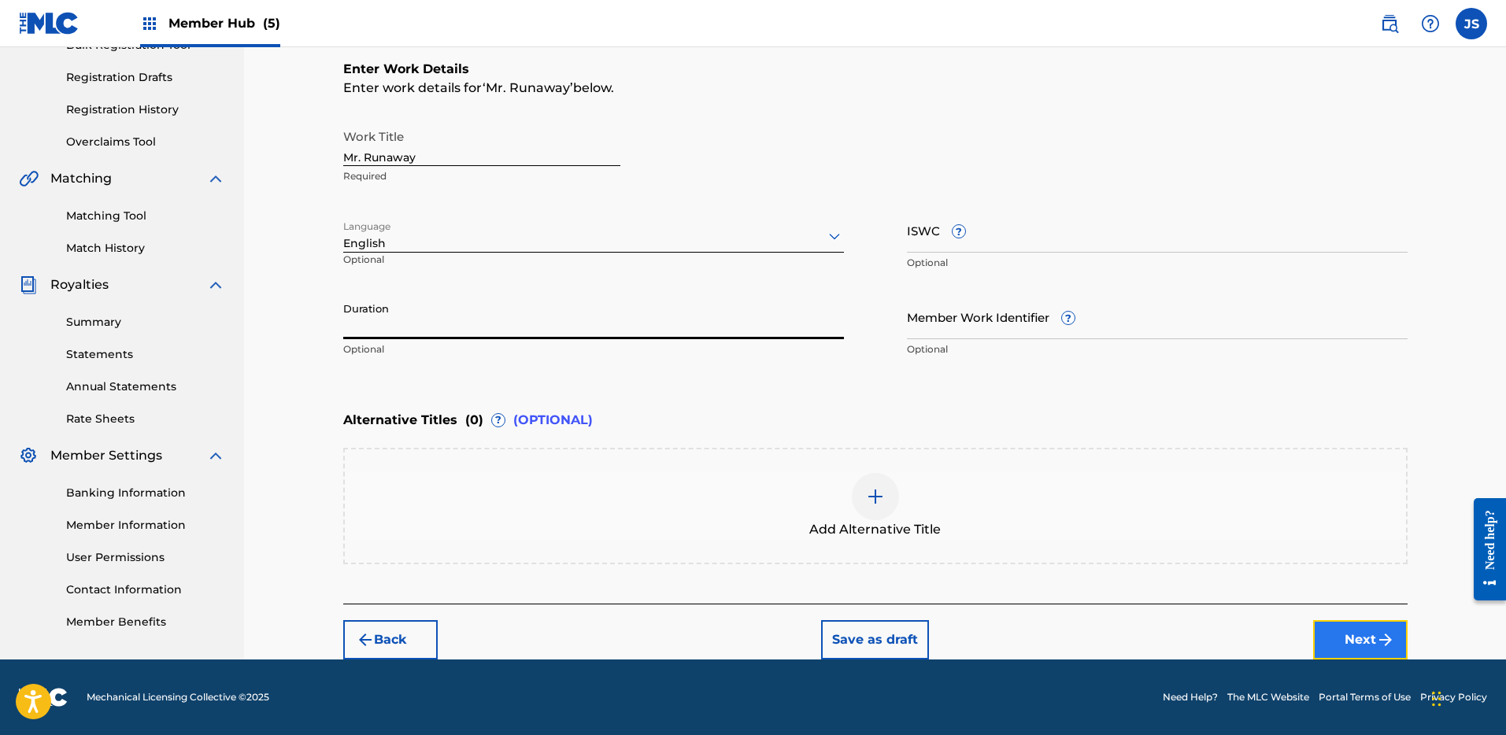
click at [1359, 646] on button "Next" at bounding box center [1360, 639] width 94 height 39
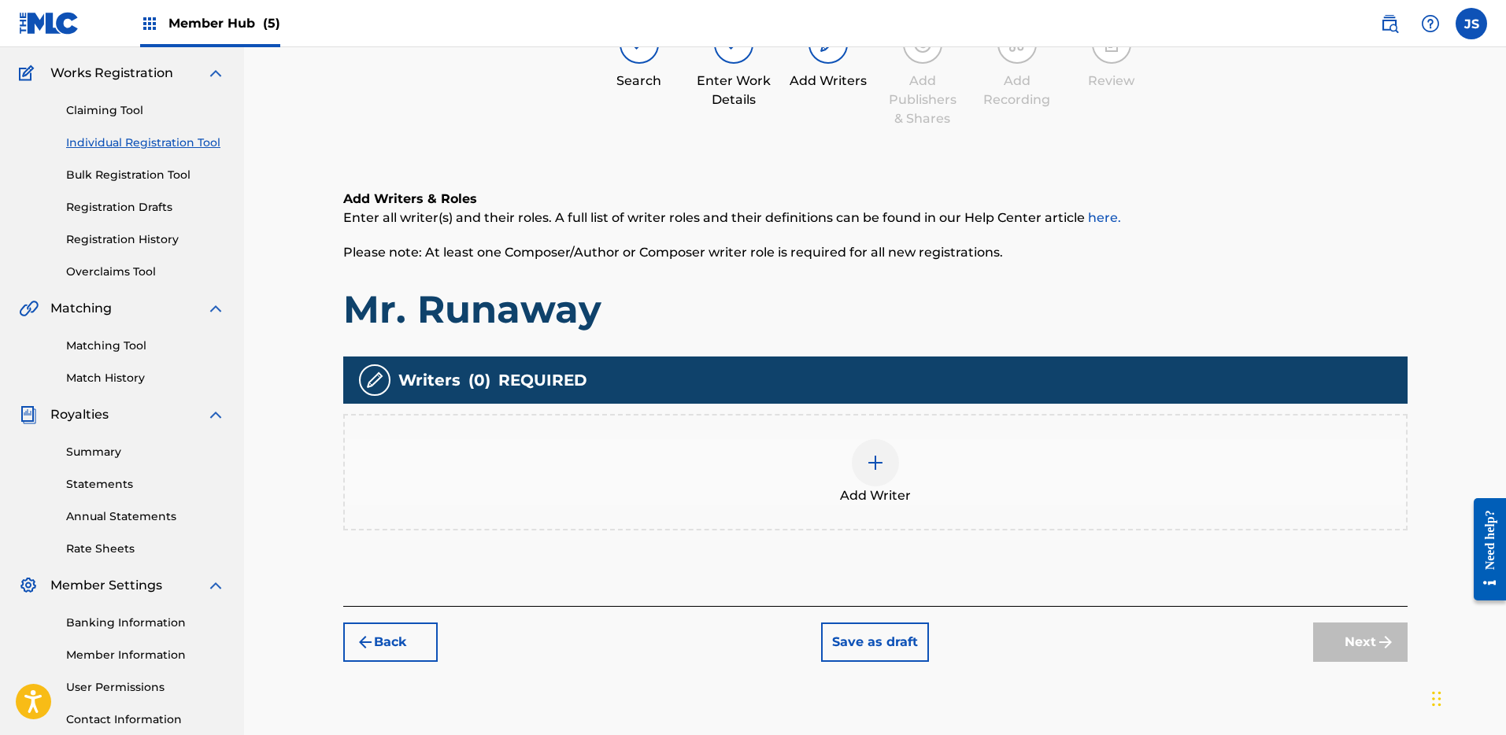
scroll to position [128, 0]
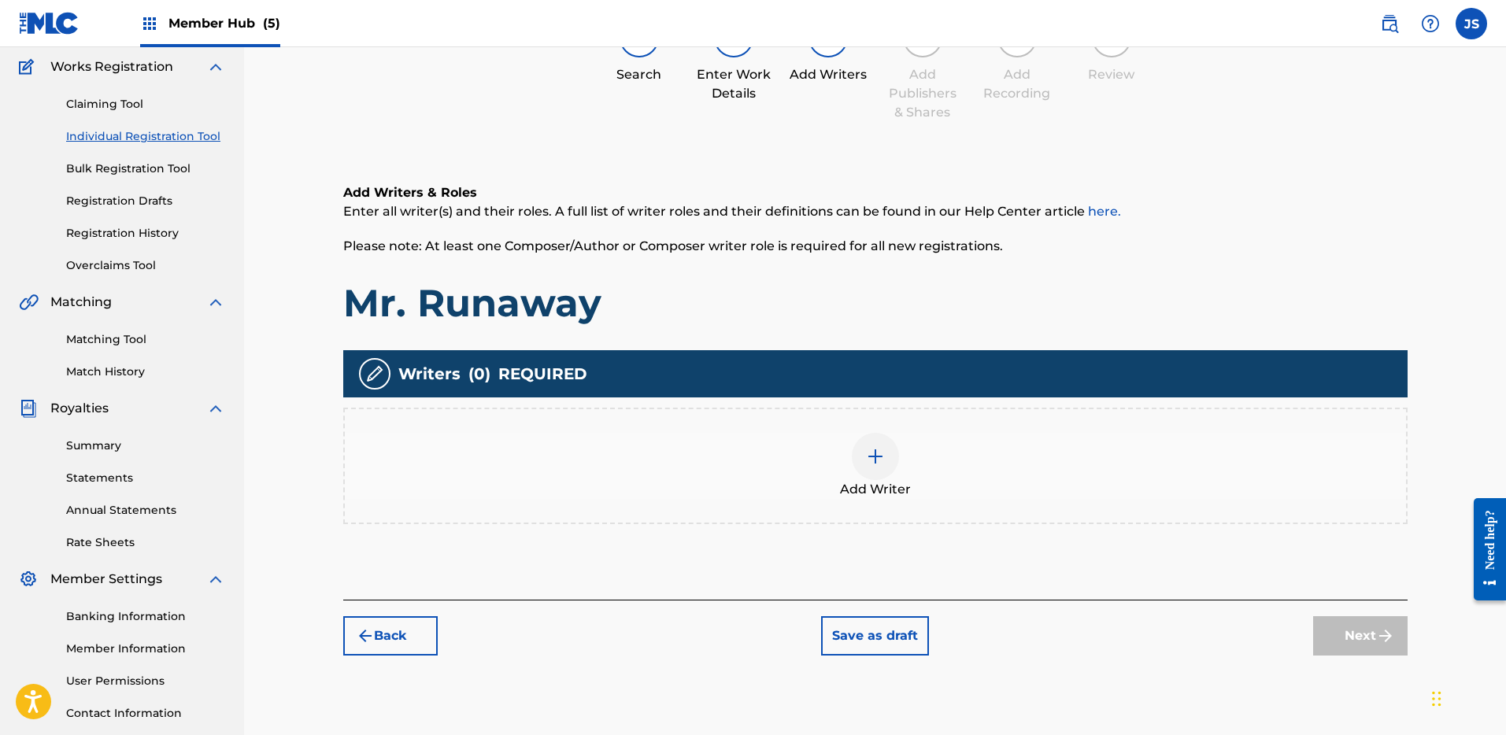
click at [874, 474] on div at bounding box center [875, 456] width 47 height 47
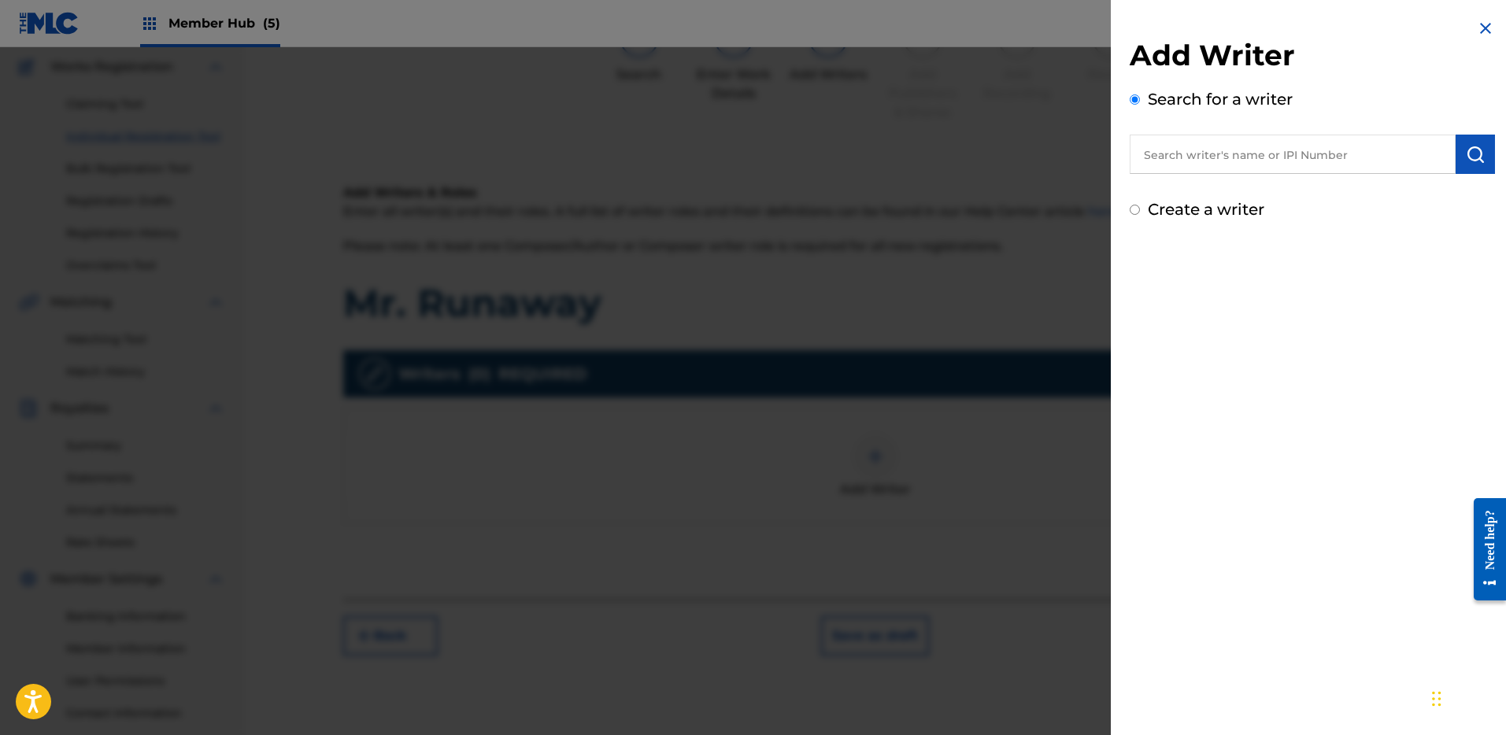
click at [1228, 157] on input "text" at bounding box center [1293, 154] width 326 height 39
click at [1293, 185] on strong "[PERSON_NAME]" at bounding box center [1349, 190] width 113 height 15
type input "[PERSON_NAME] [PERSON_NAME]"
click at [1466, 157] on img "submit" at bounding box center [1475, 154] width 19 height 19
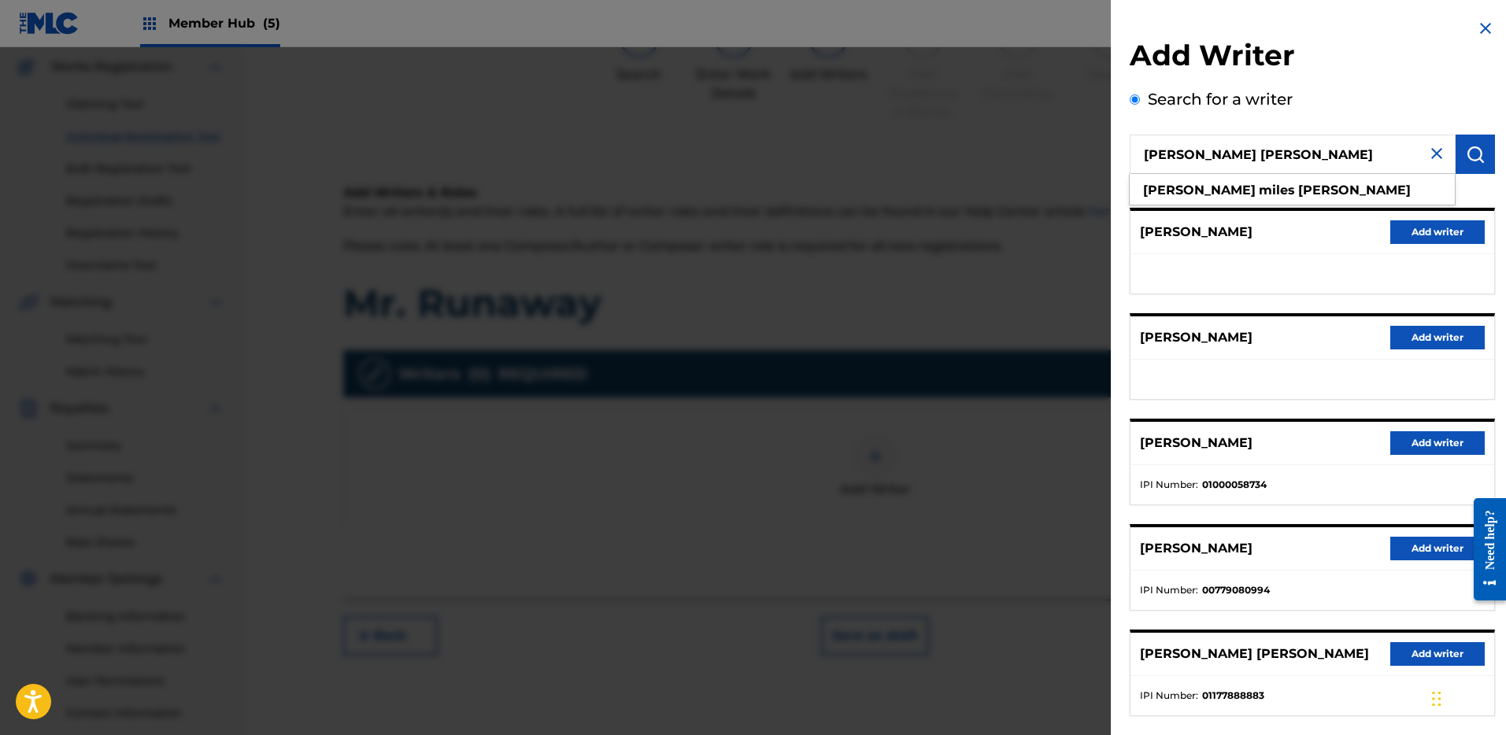
drag, startPoint x: 1288, startPoint y: 157, endPoint x: 1135, endPoint y: 158, distance: 153.6
click at [1135, 158] on input "[PERSON_NAME] [PERSON_NAME]" at bounding box center [1293, 154] width 326 height 39
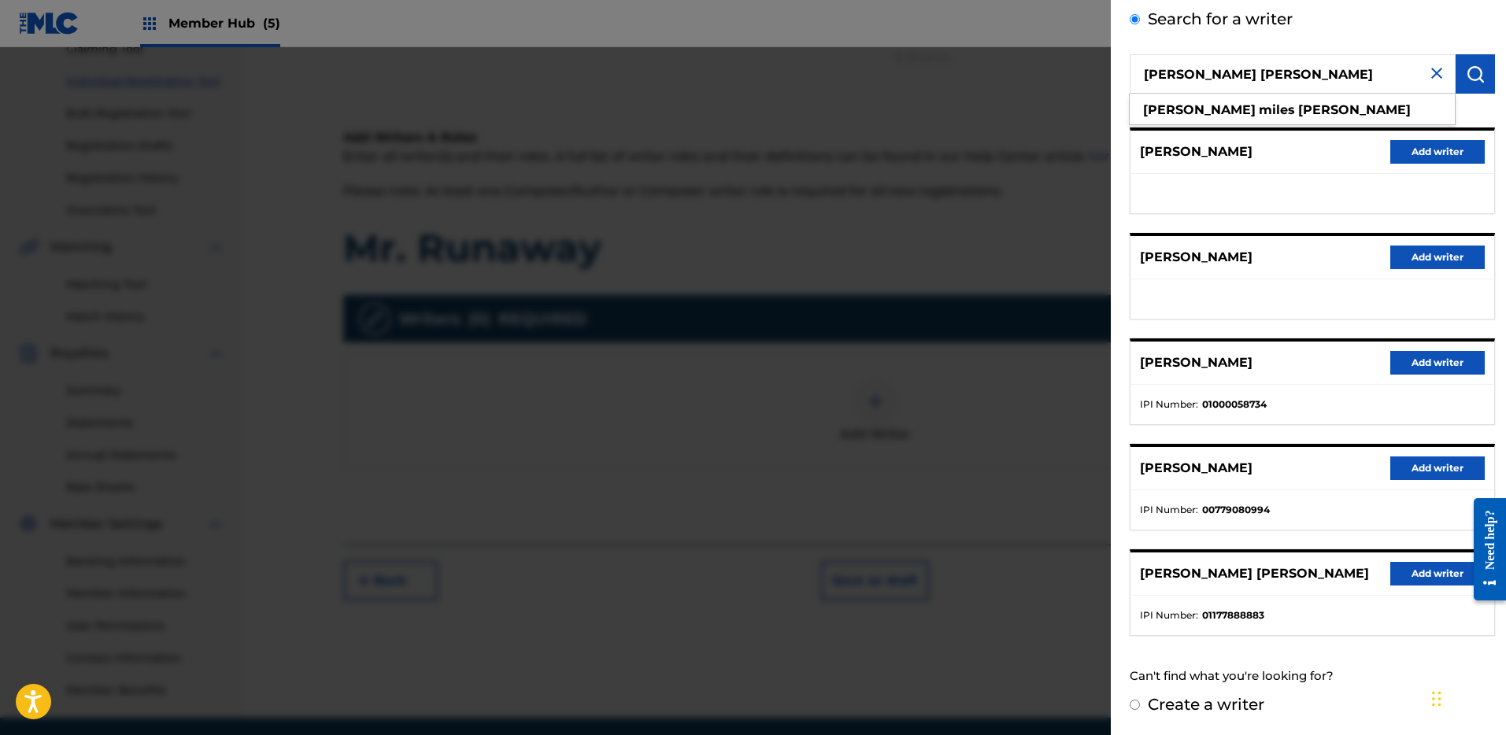
scroll to position [183, 0]
click at [1432, 565] on button "Add writer" at bounding box center [1438, 574] width 94 height 24
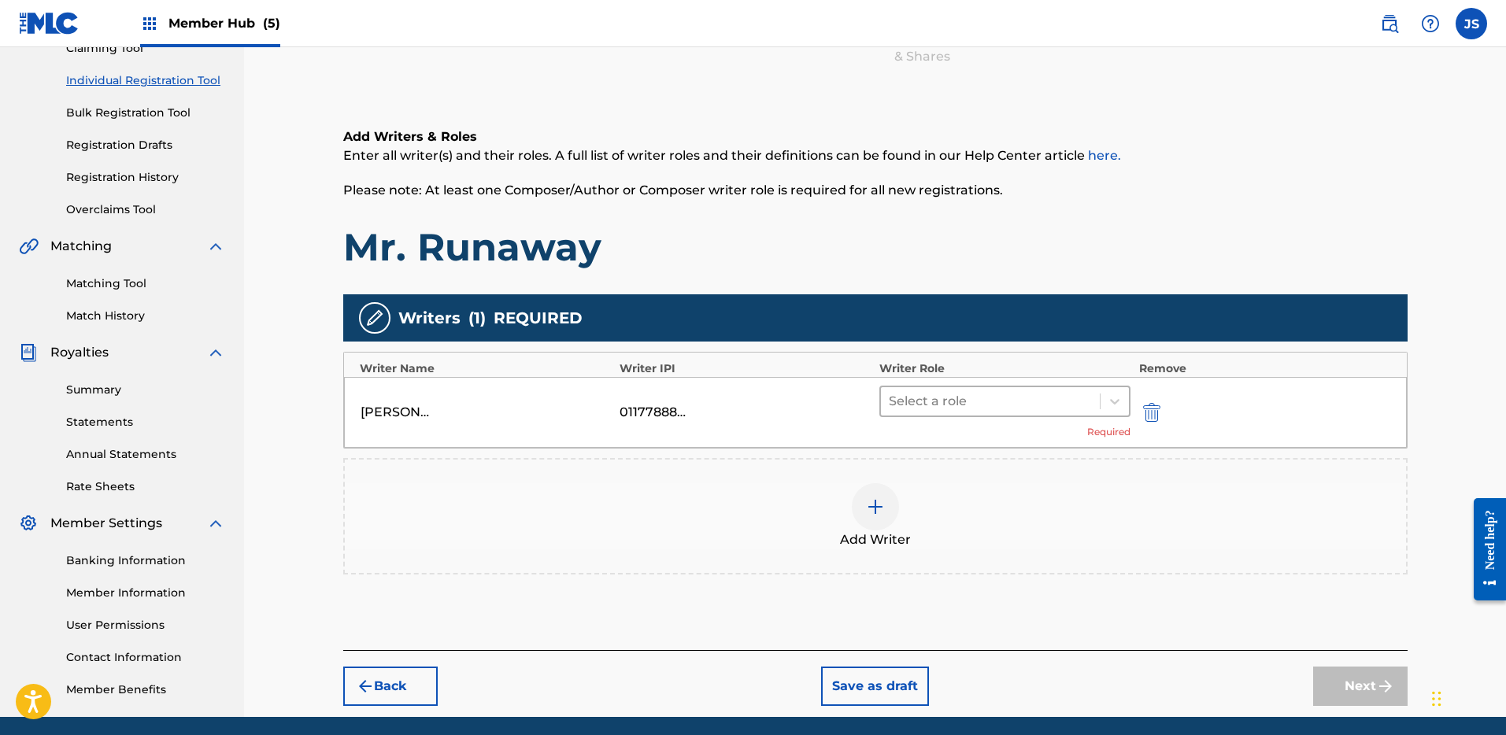
click at [960, 403] on div at bounding box center [991, 402] width 204 height 22
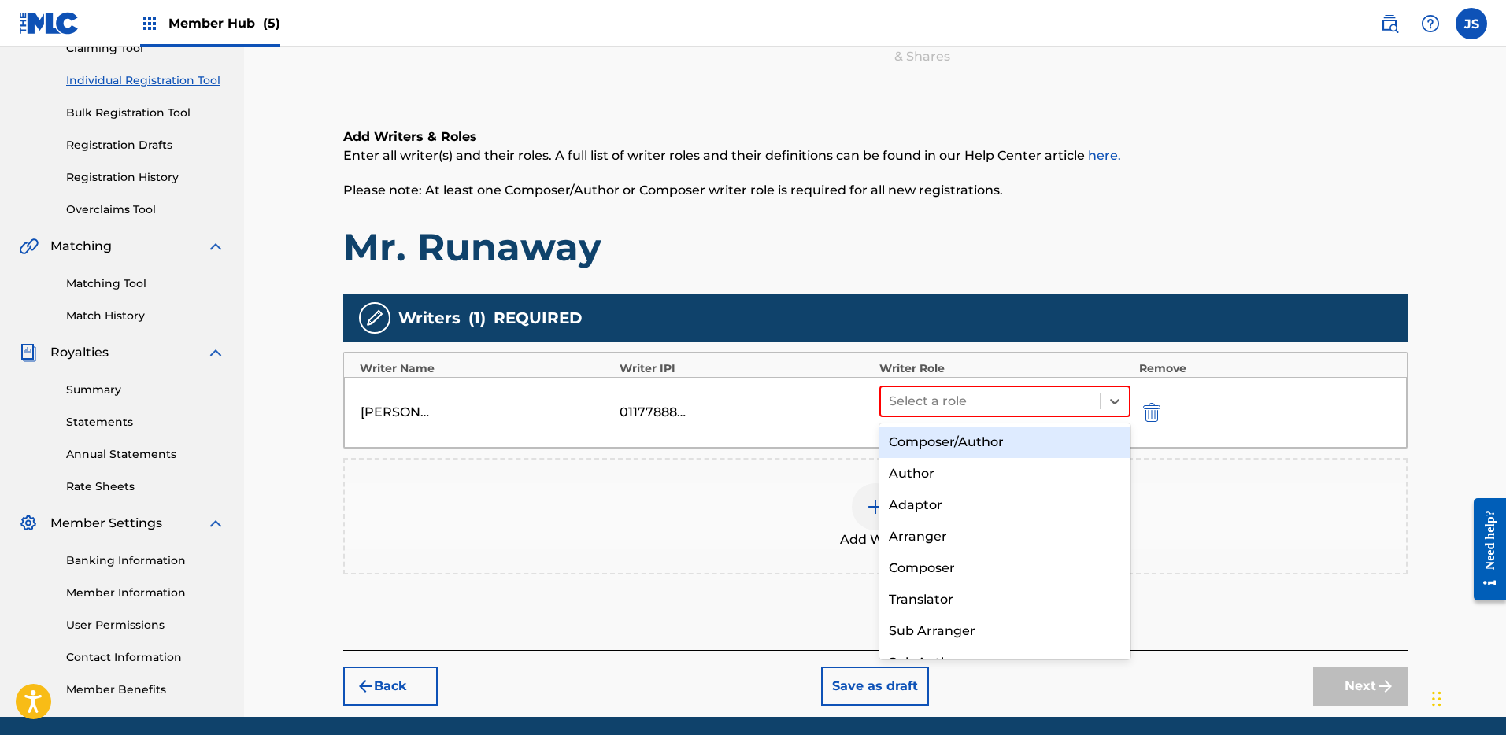
click at [953, 447] on div "Composer/Author" at bounding box center [1006, 442] width 252 height 31
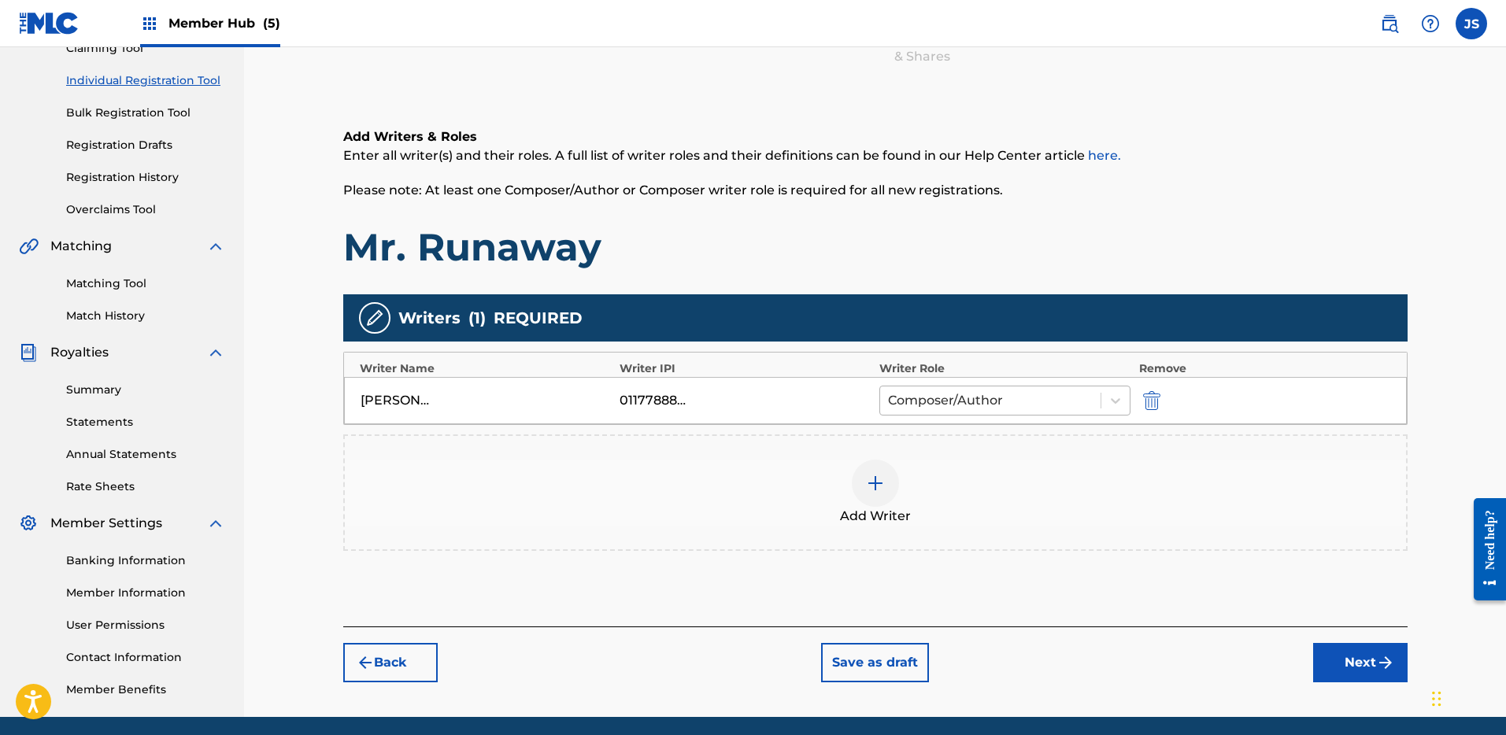
click at [955, 407] on div at bounding box center [991, 401] width 206 height 22
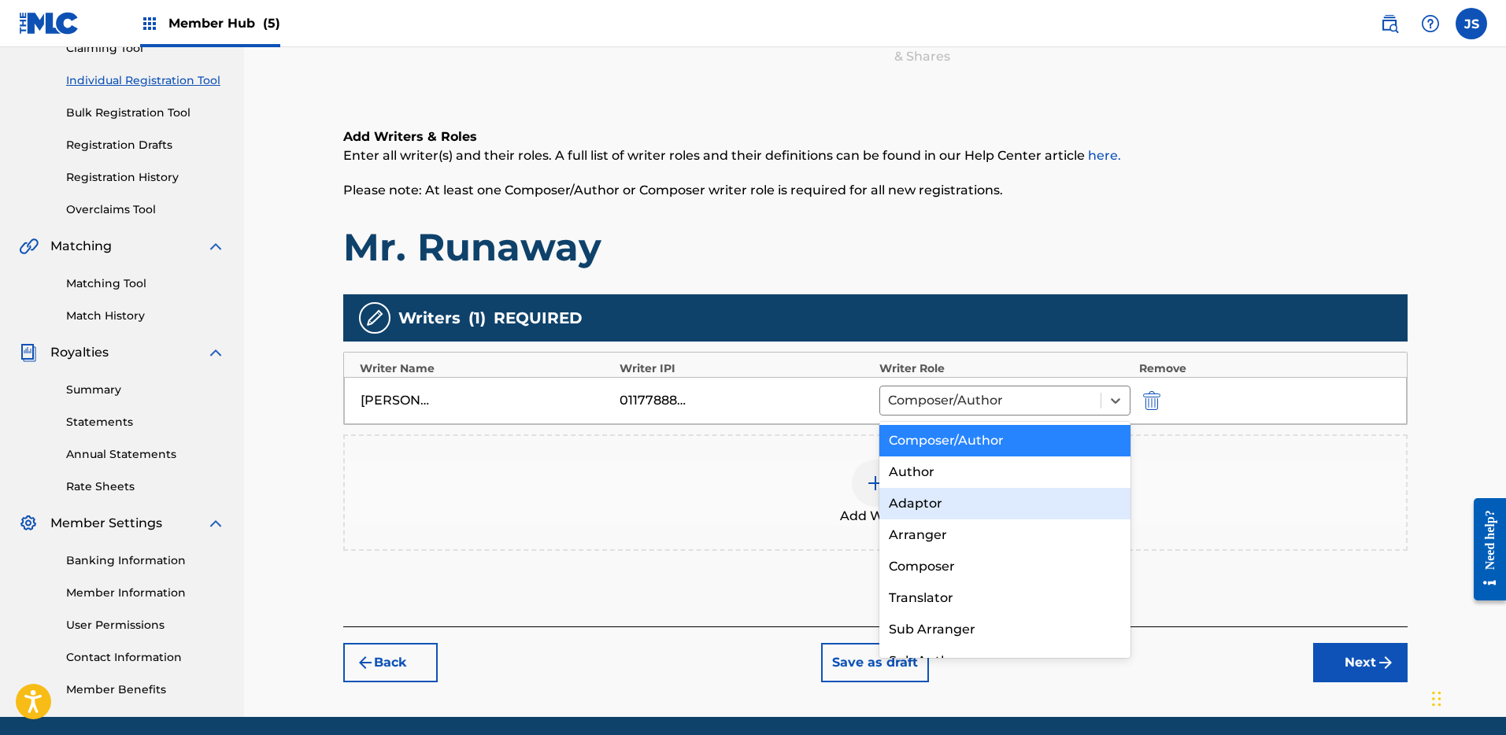
scroll to position [22, 0]
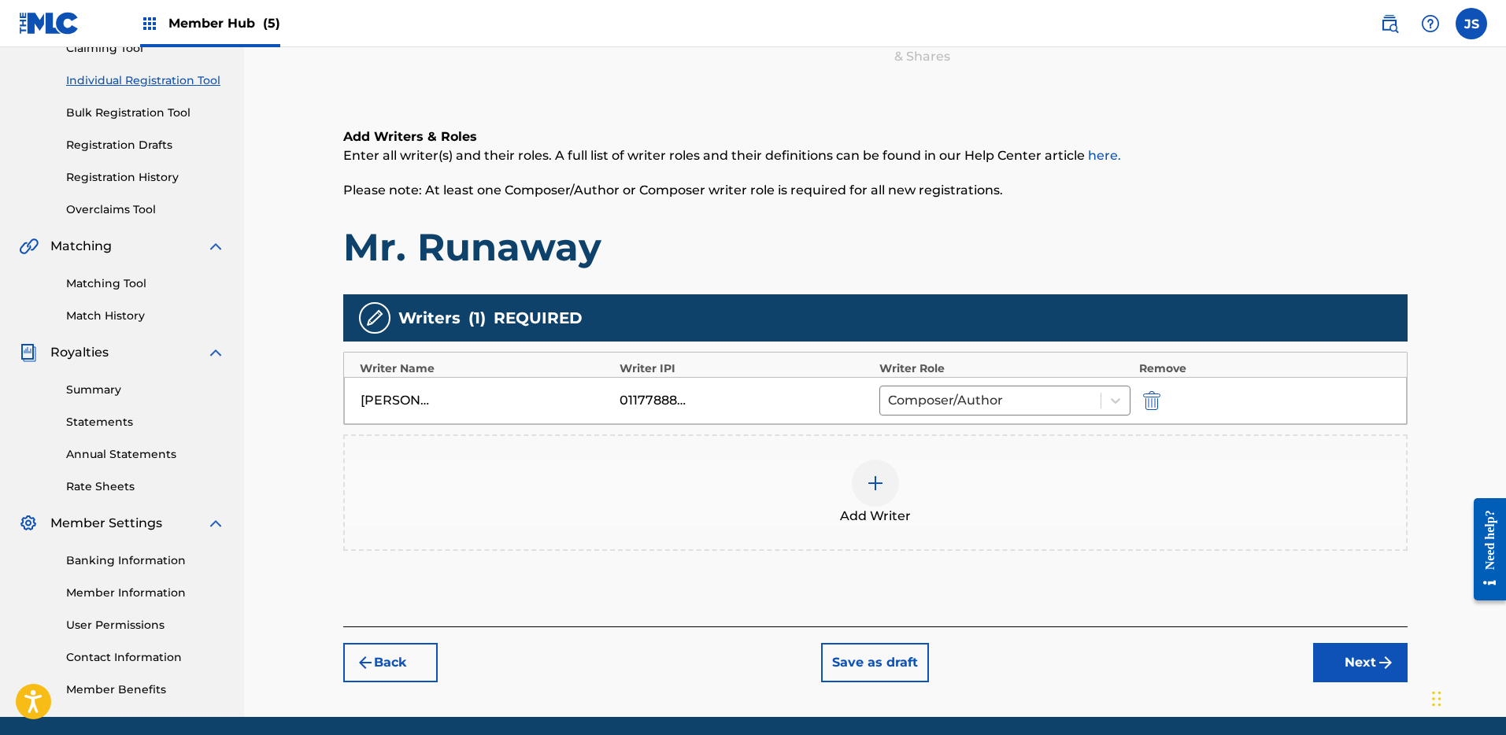
click at [1191, 506] on div "Add Writer" at bounding box center [875, 493] width 1061 height 66
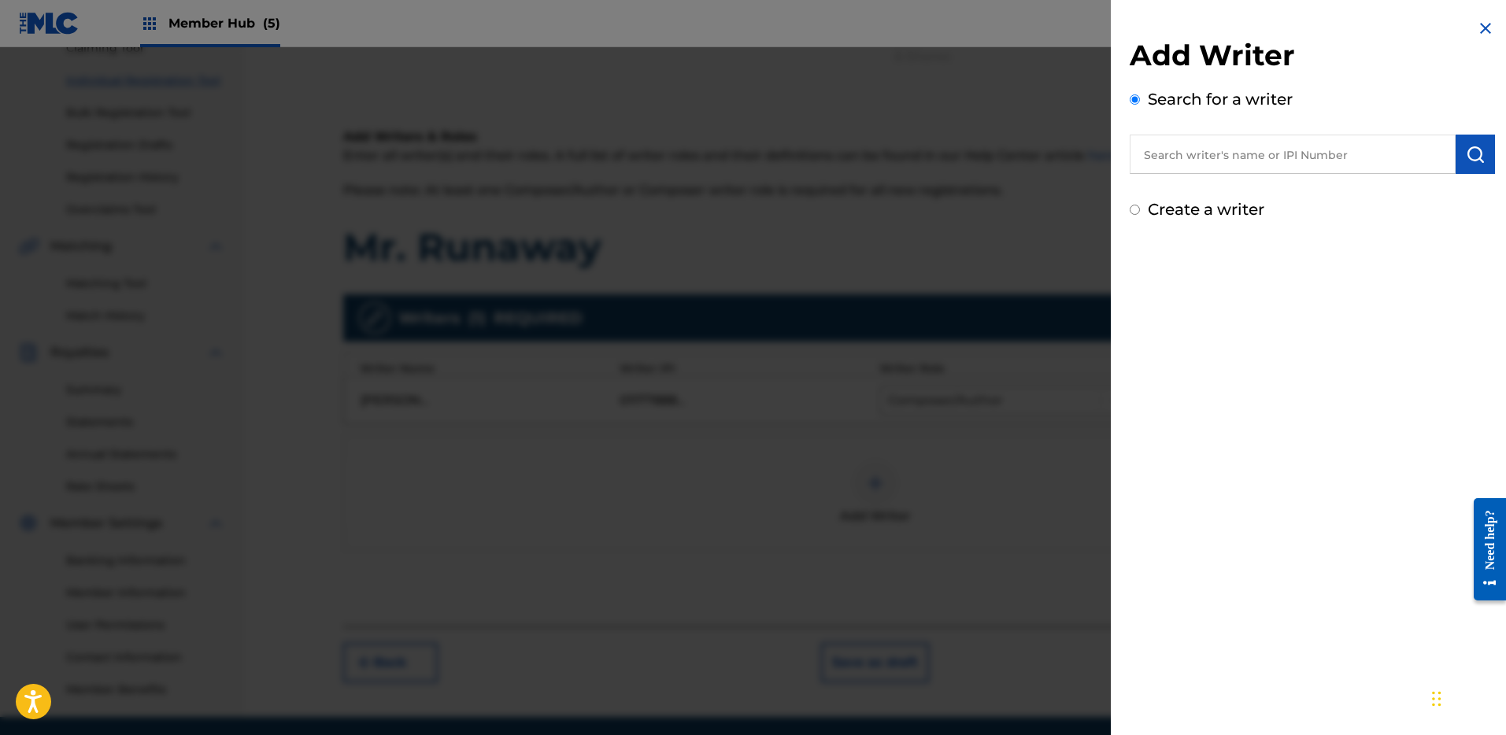
click at [1476, 26] on img at bounding box center [1485, 28] width 19 height 19
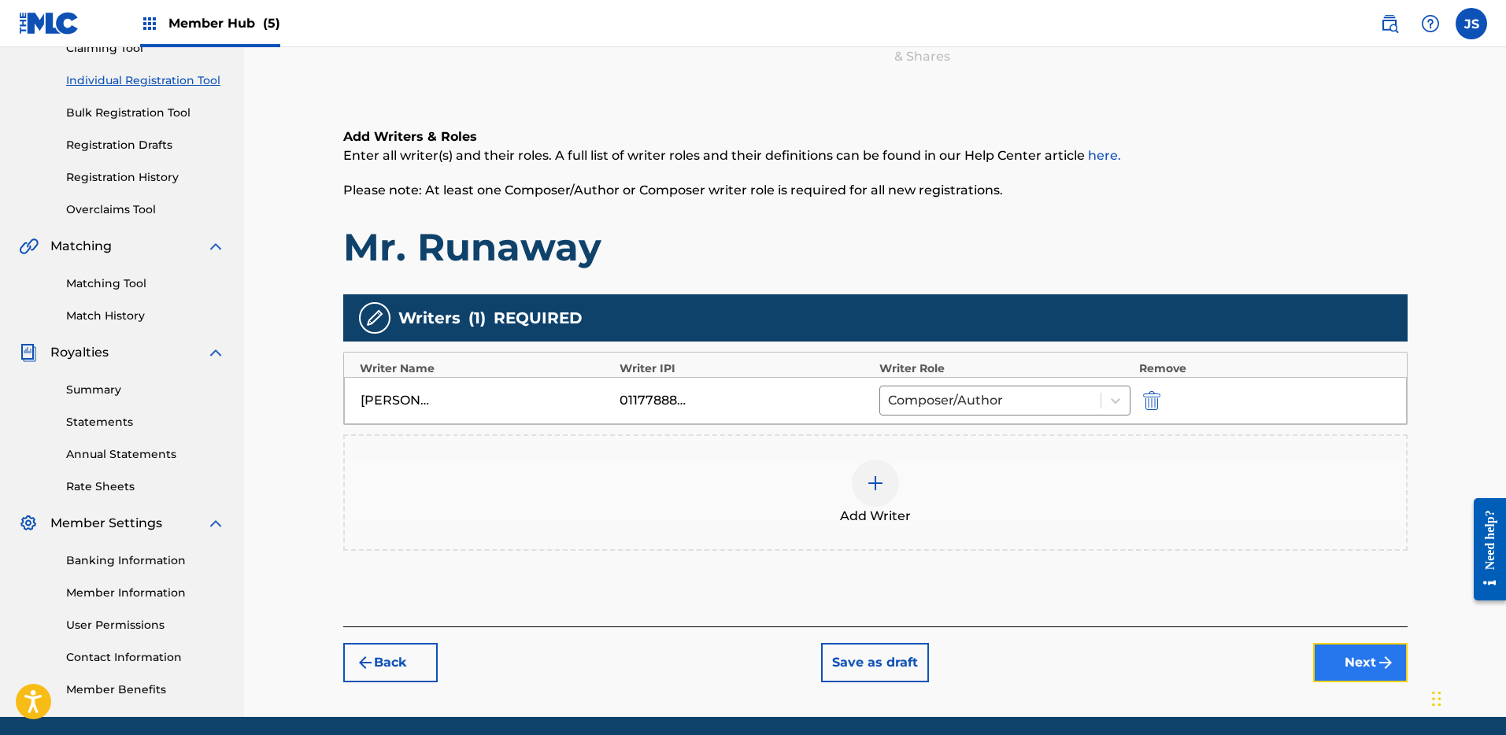
click at [1350, 658] on button "Next" at bounding box center [1360, 662] width 94 height 39
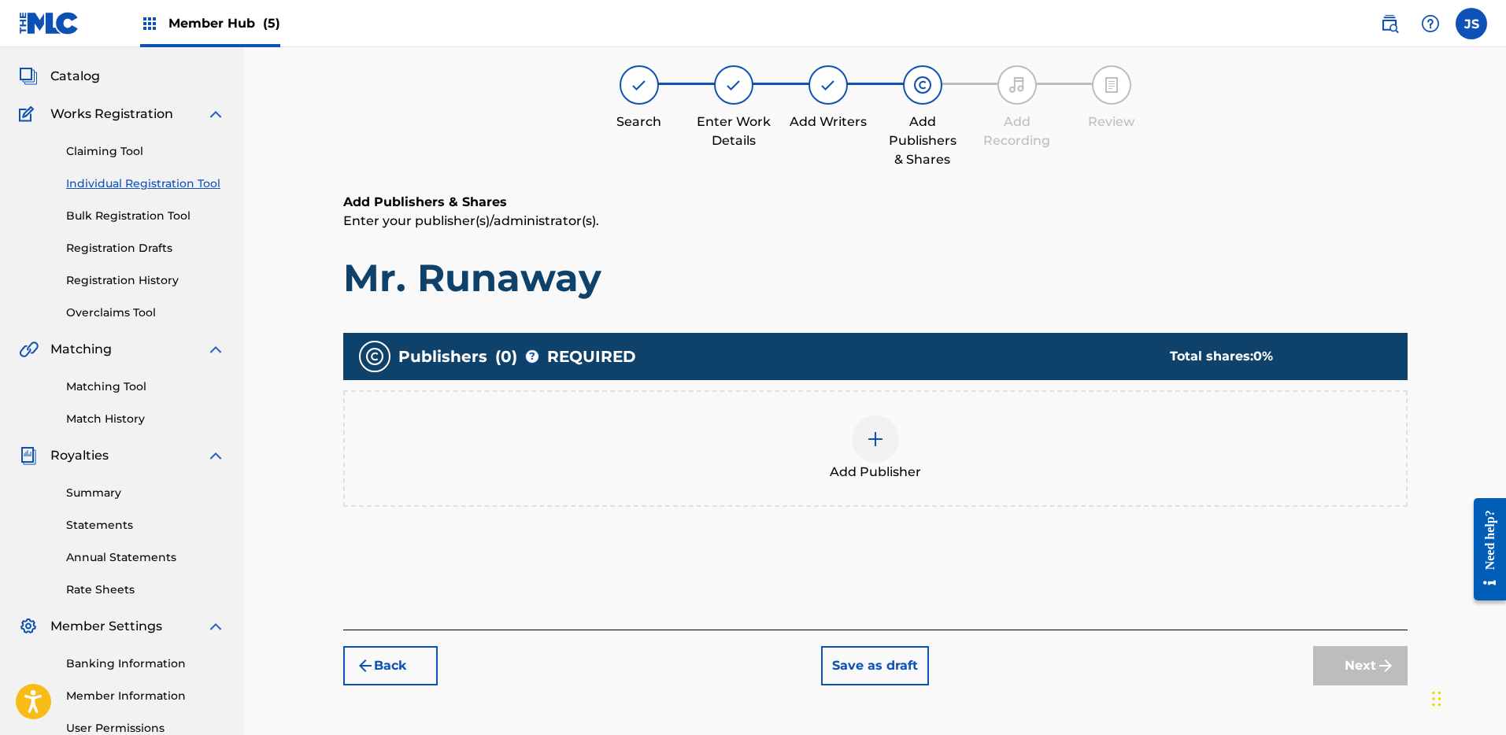
scroll to position [71, 0]
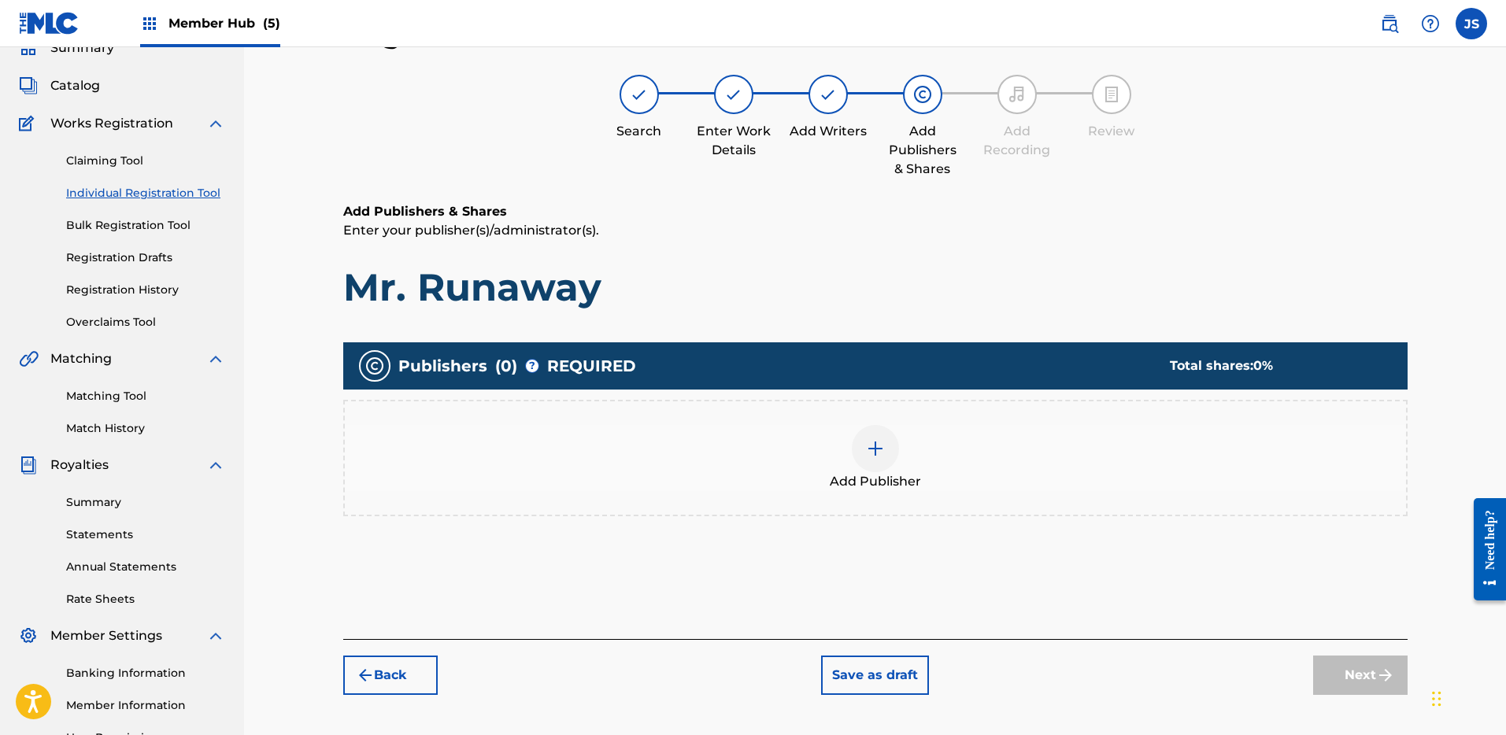
click at [872, 454] on img at bounding box center [875, 448] width 19 height 19
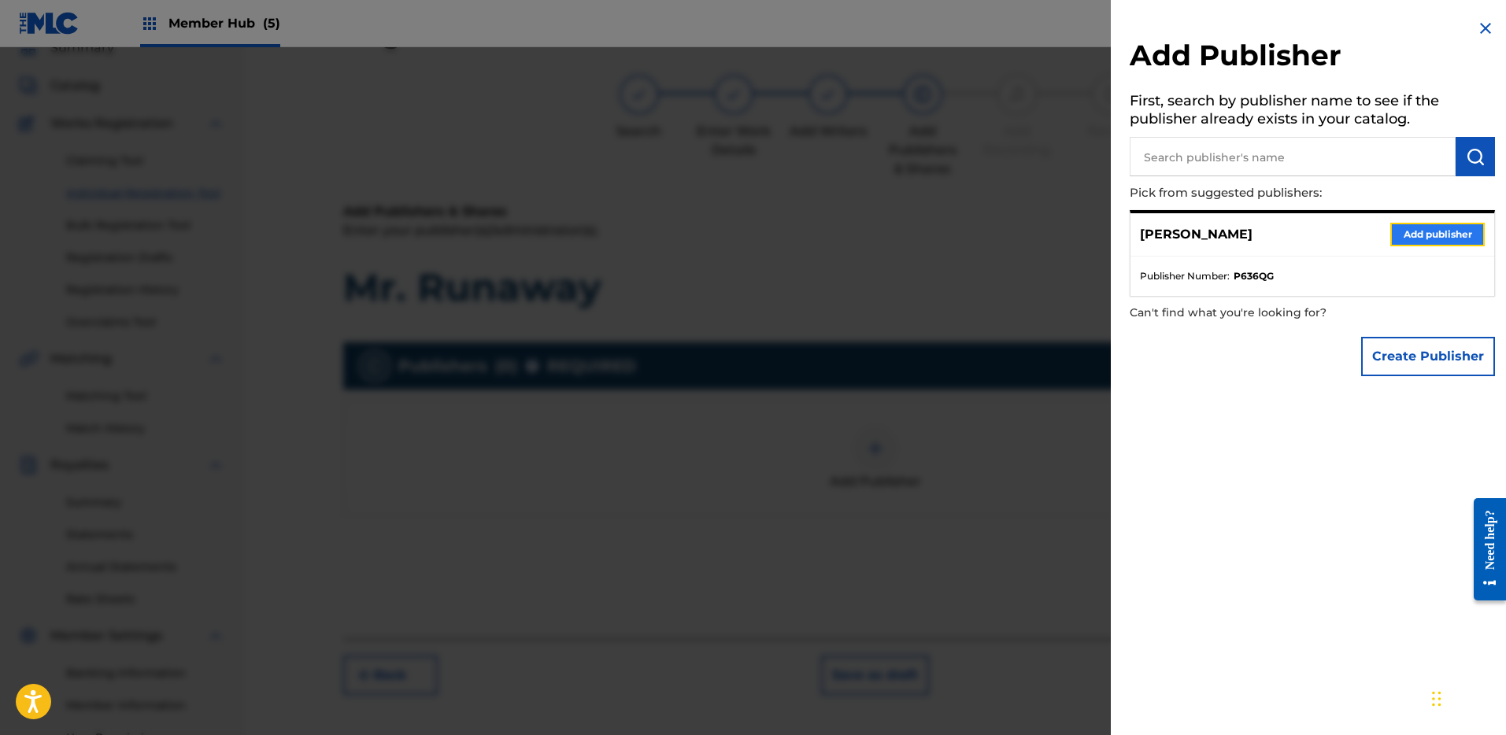
click at [1452, 232] on button "Add publisher" at bounding box center [1438, 235] width 94 height 24
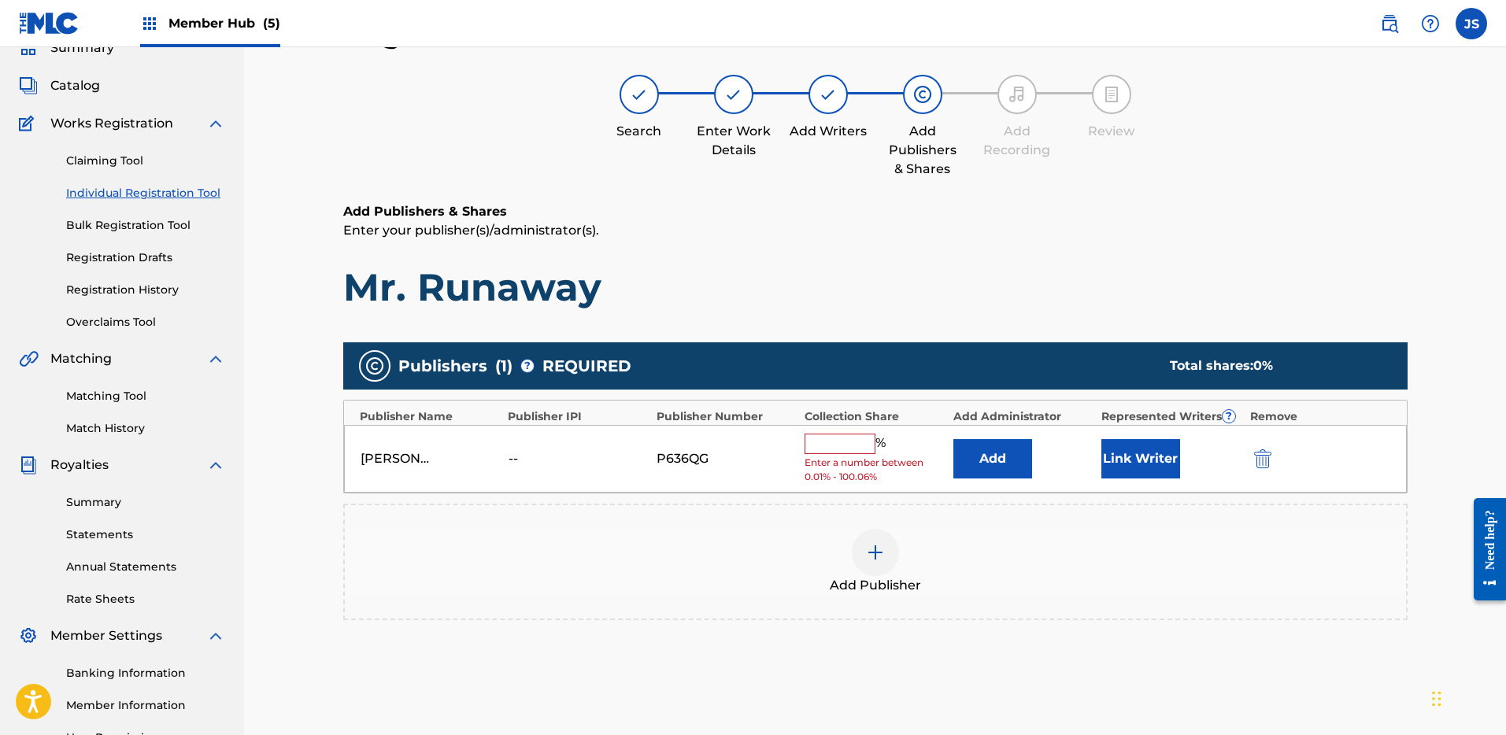
scroll to position [72, 0]
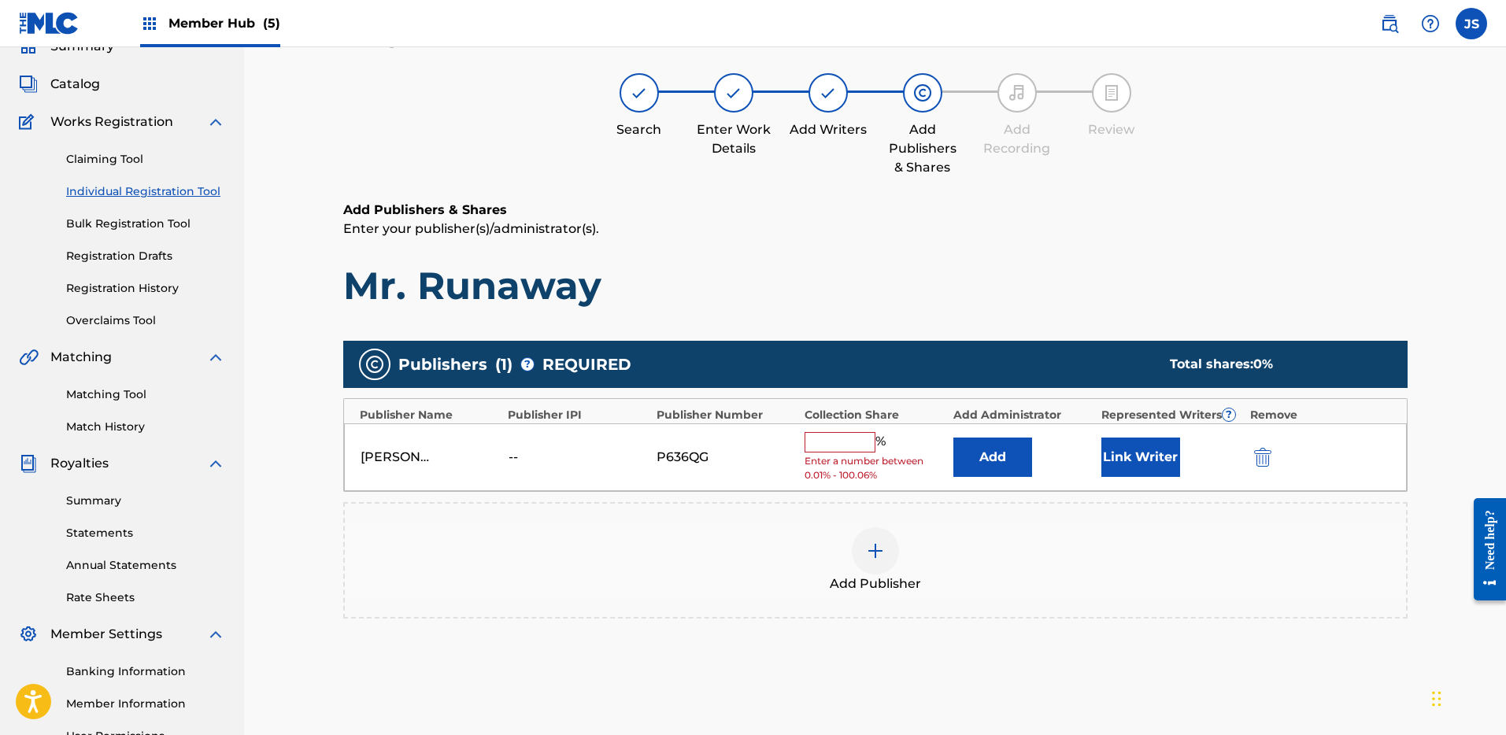
click at [840, 444] on input "text" at bounding box center [840, 442] width 71 height 20
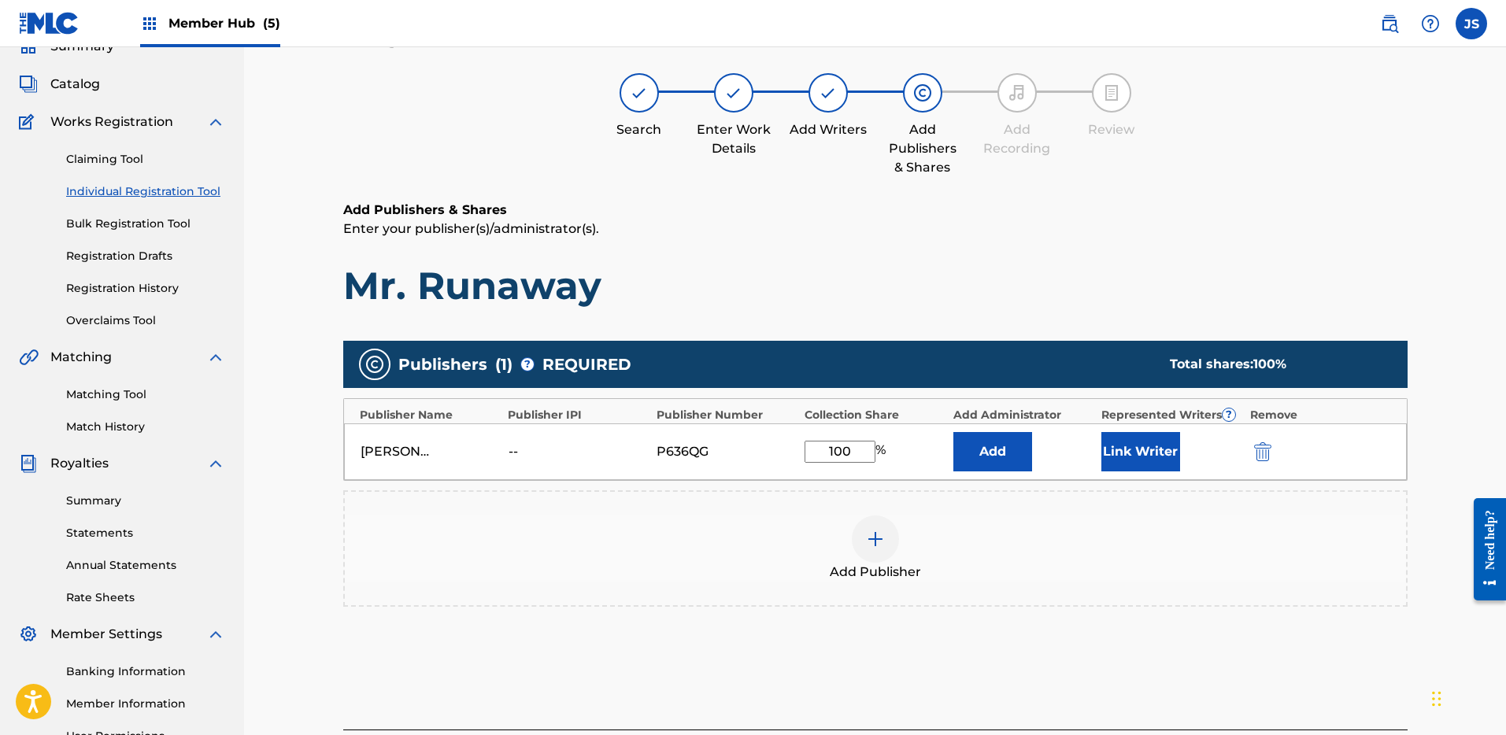
type input "100"
click at [782, 514] on div "Add Publisher" at bounding box center [875, 549] width 1065 height 117
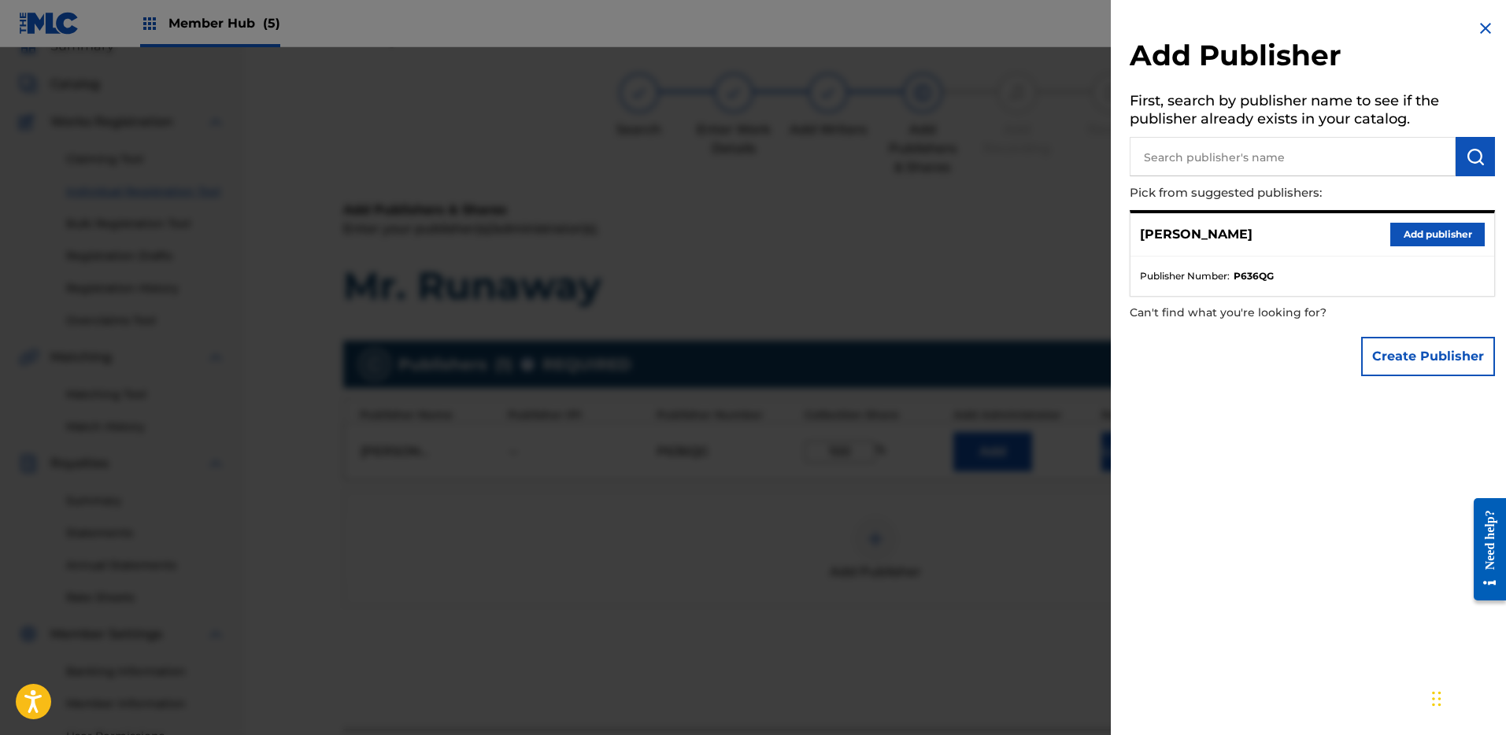
click at [1476, 35] on img at bounding box center [1485, 28] width 19 height 19
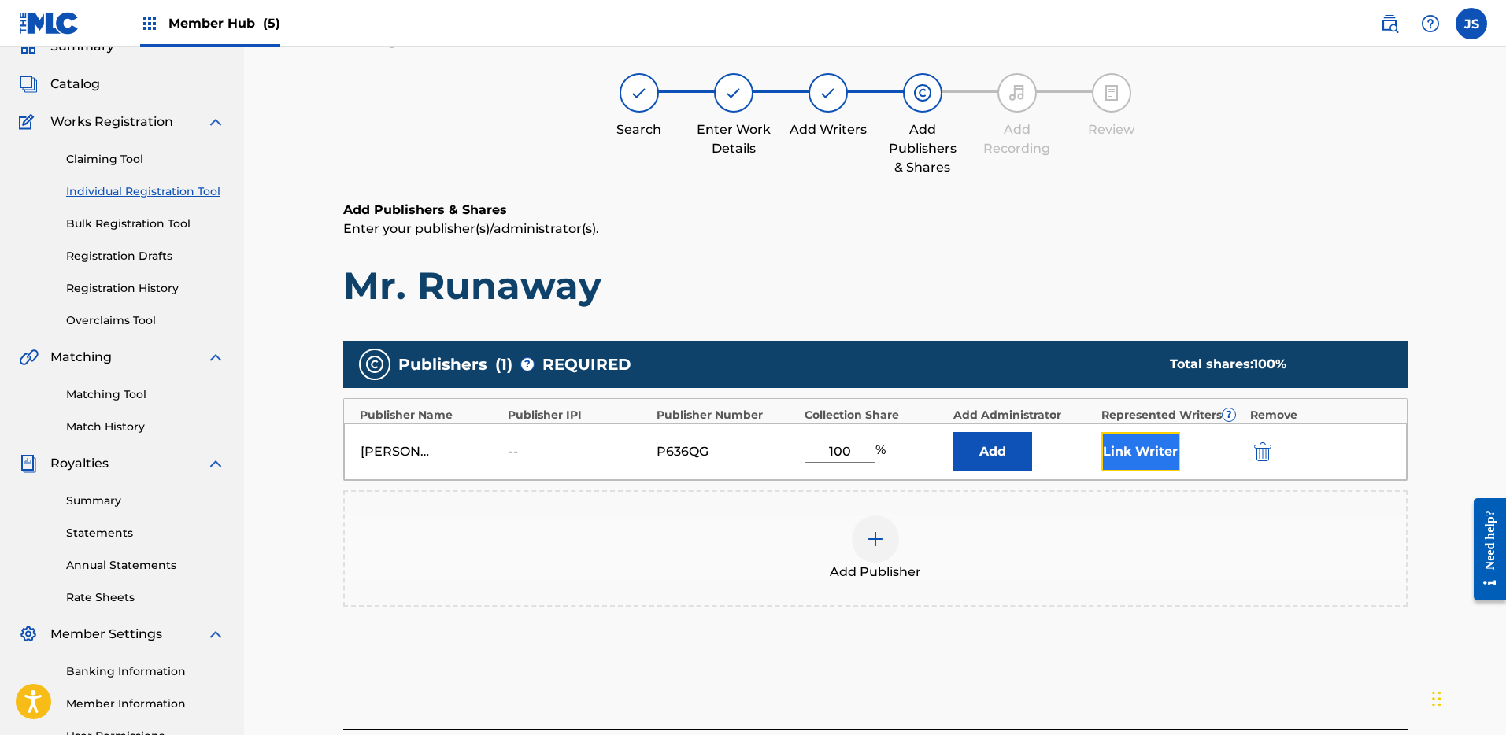
click at [1137, 450] on button "Link Writer" at bounding box center [1141, 451] width 79 height 39
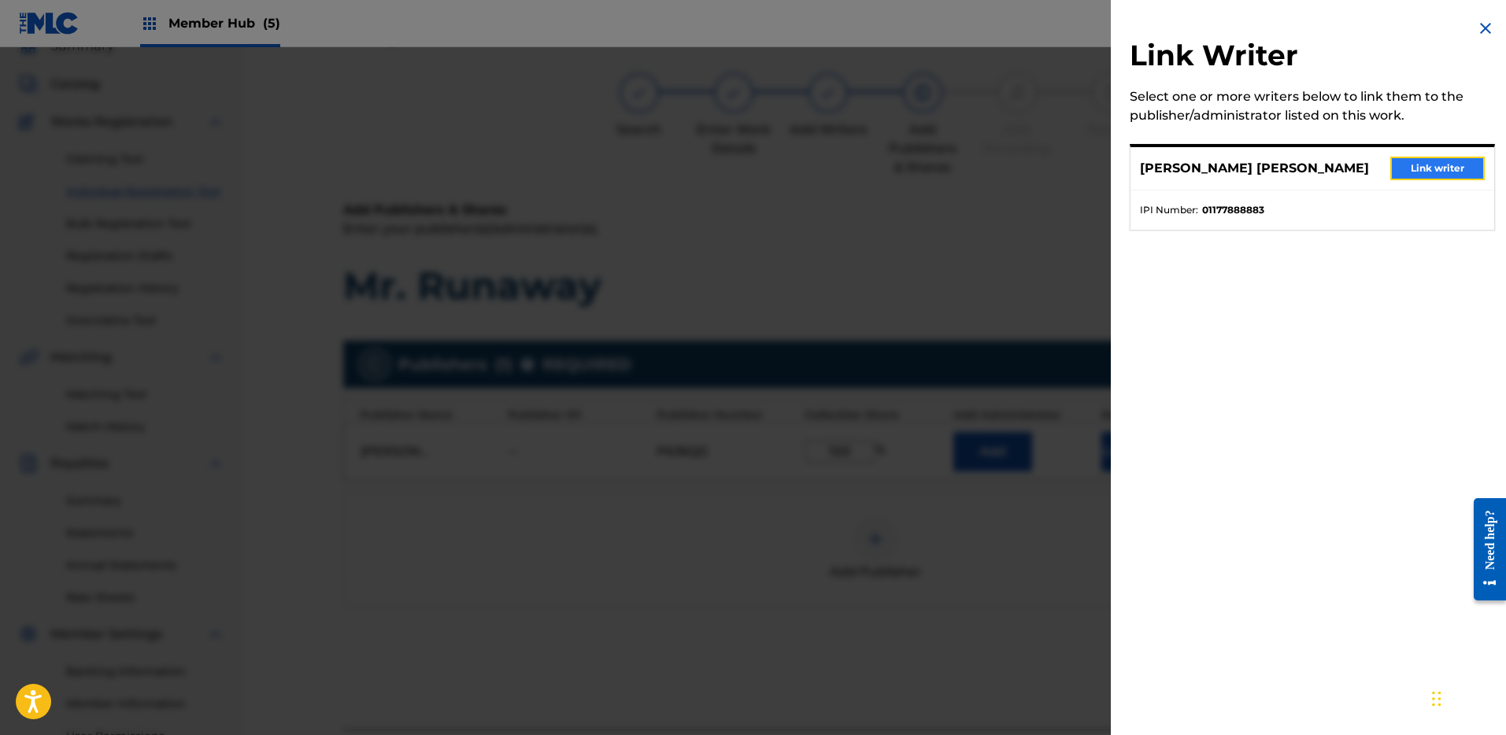
click at [1435, 173] on button "Link writer" at bounding box center [1438, 169] width 94 height 24
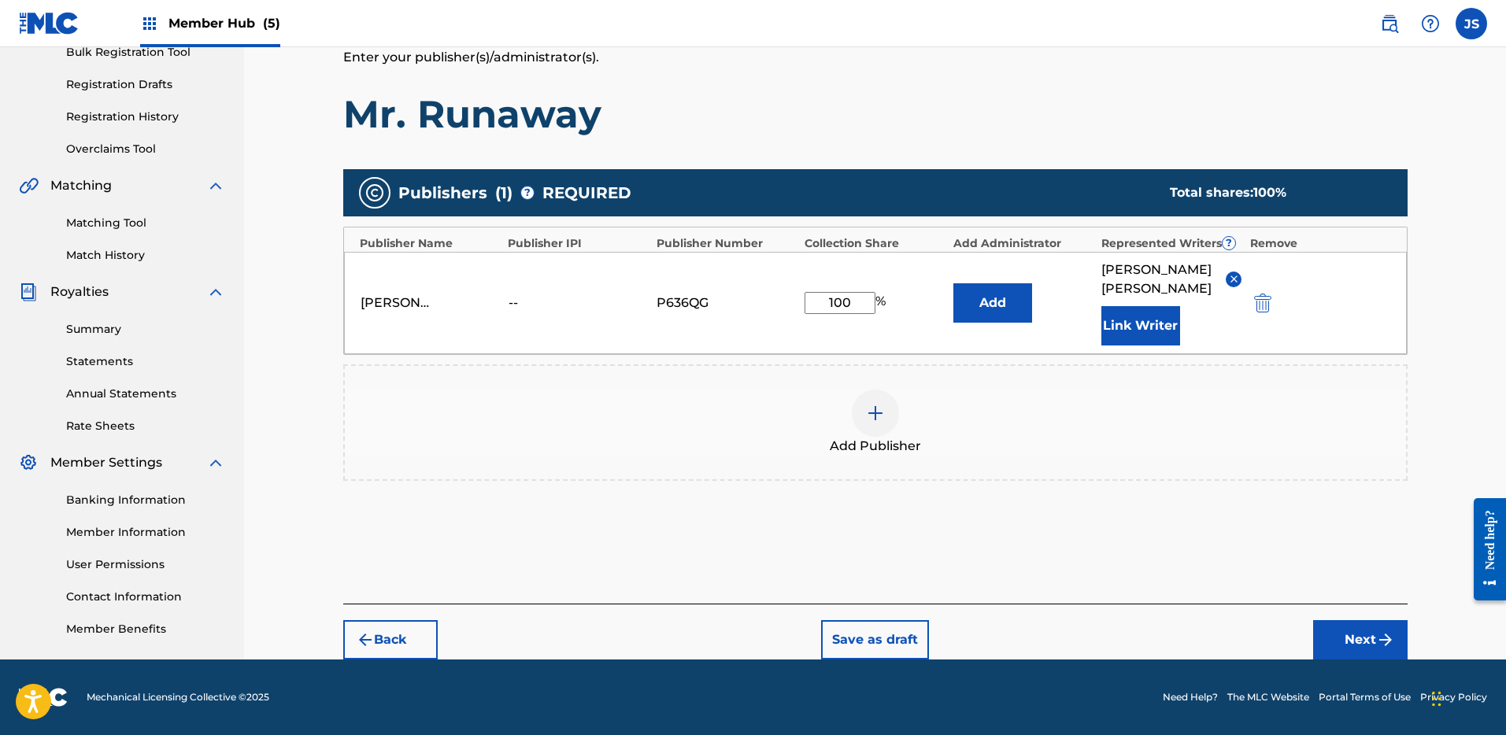
scroll to position [241, 0]
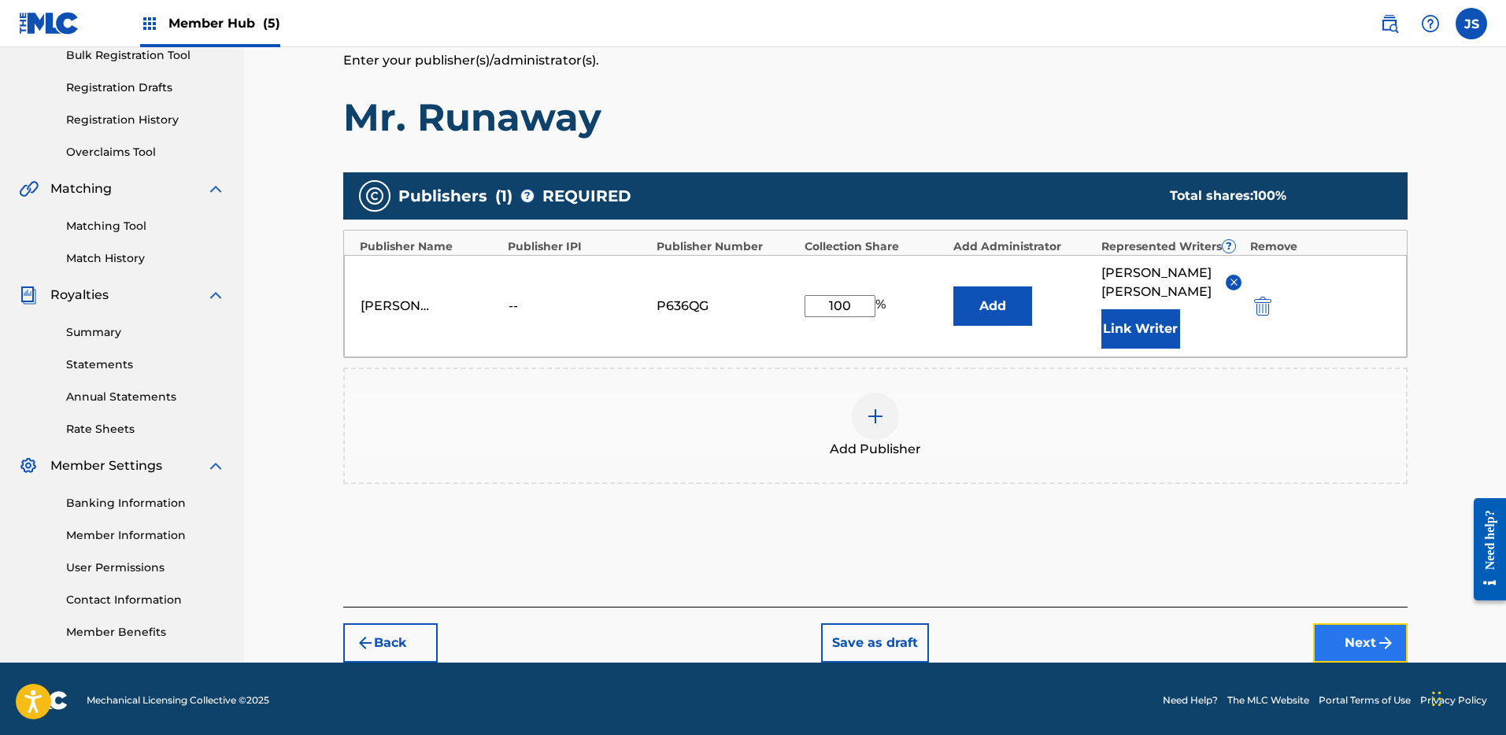
click at [1352, 644] on button "Next" at bounding box center [1360, 643] width 94 height 39
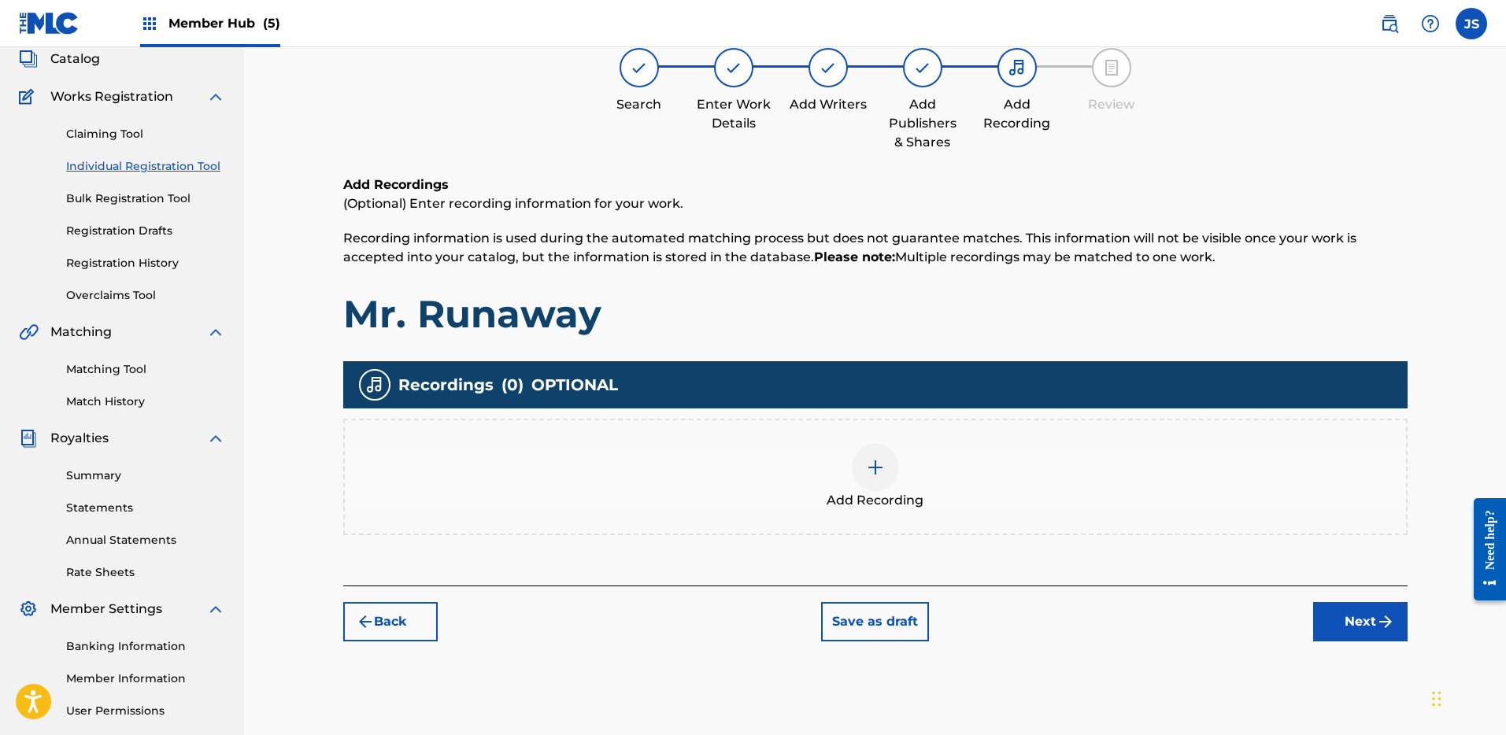
scroll to position [71, 0]
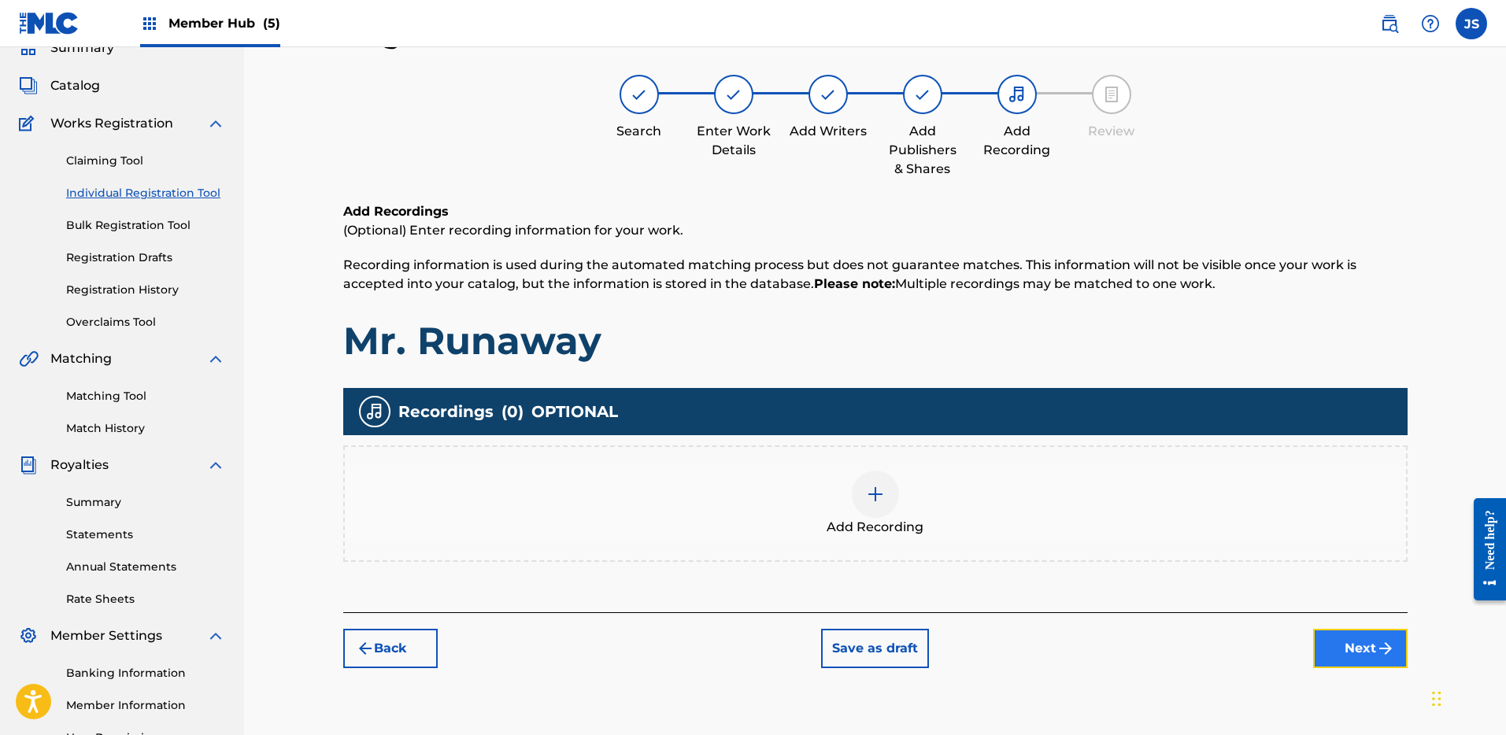
click at [1337, 642] on button "Next" at bounding box center [1360, 648] width 94 height 39
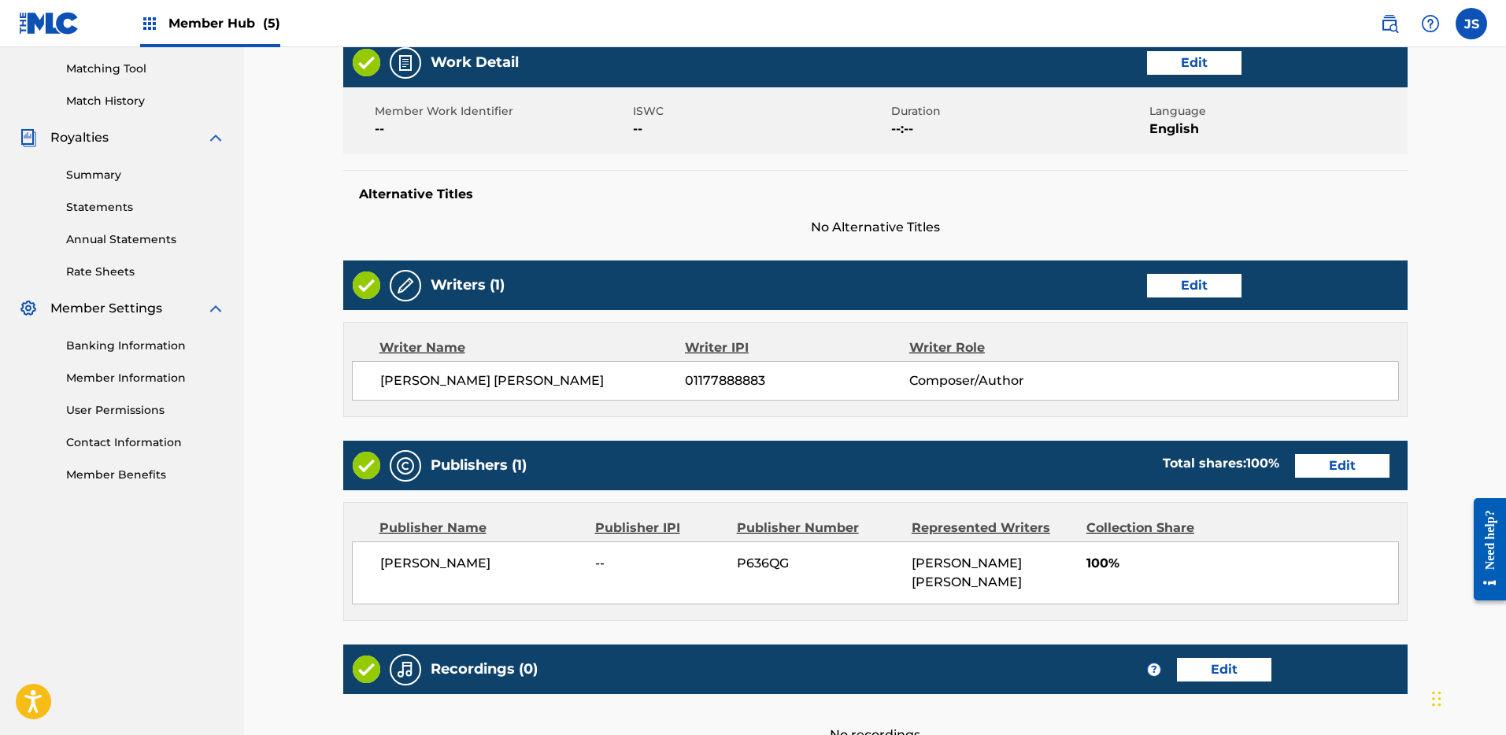
scroll to position [544, 0]
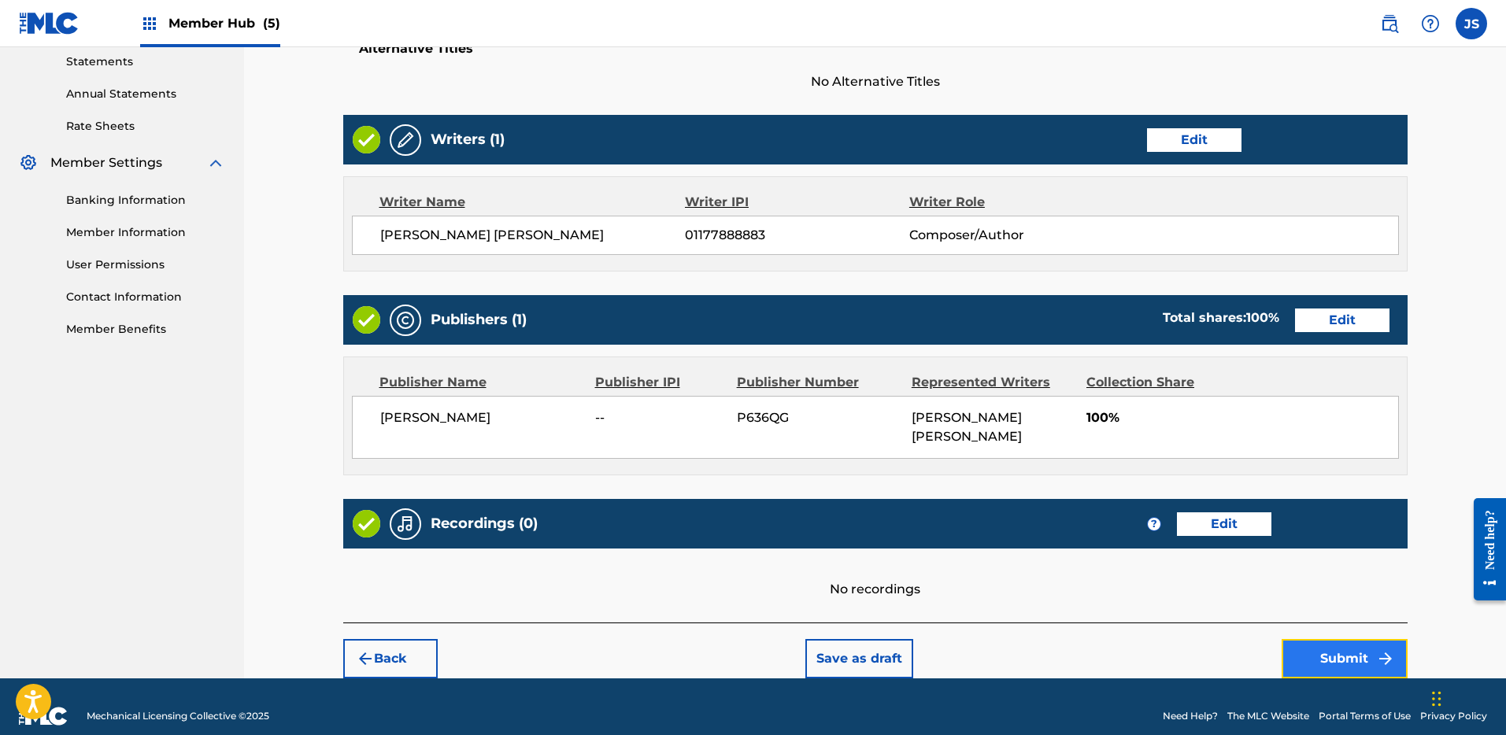
click at [1342, 657] on button "Submit" at bounding box center [1345, 658] width 126 height 39
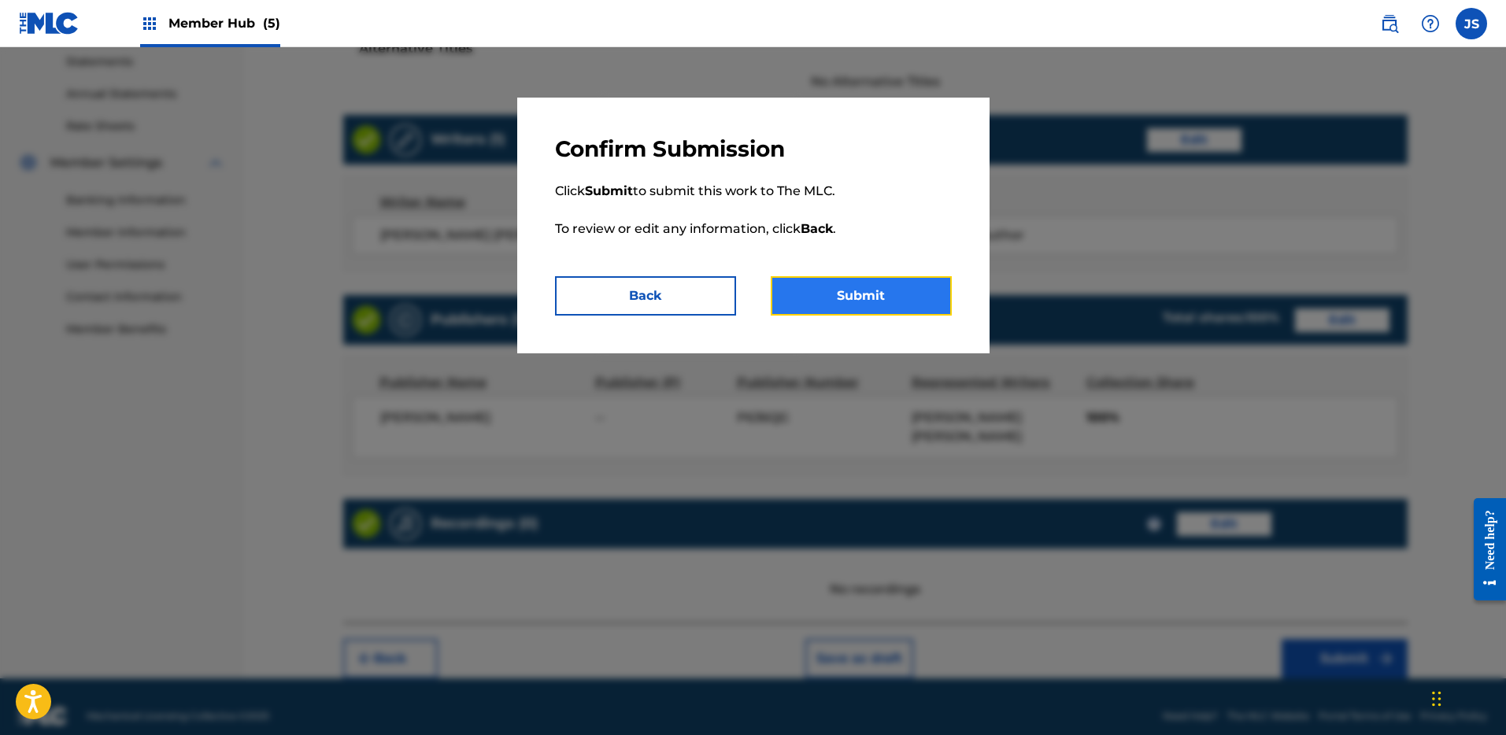
click at [867, 295] on button "Submit" at bounding box center [861, 295] width 181 height 39
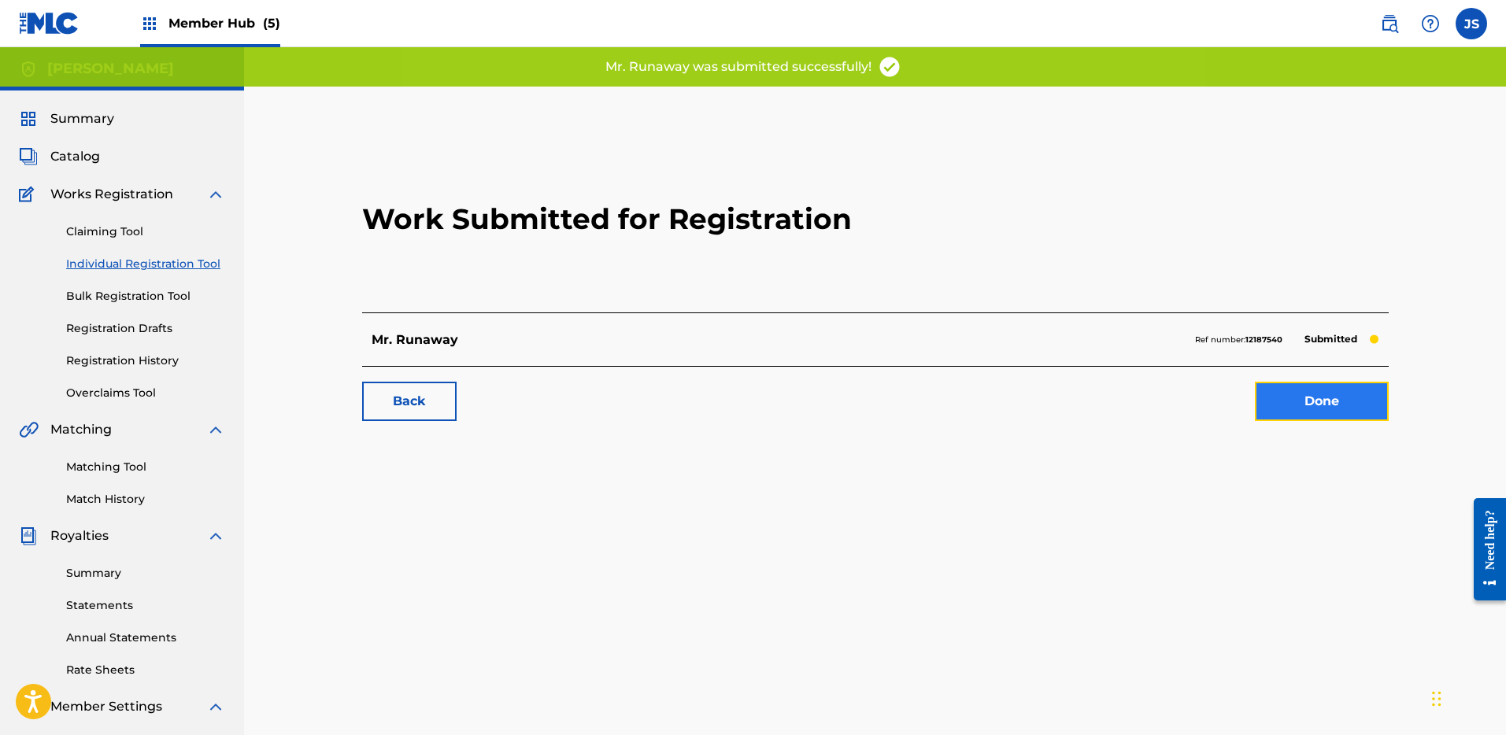
click at [1311, 413] on link "Done" at bounding box center [1322, 401] width 134 height 39
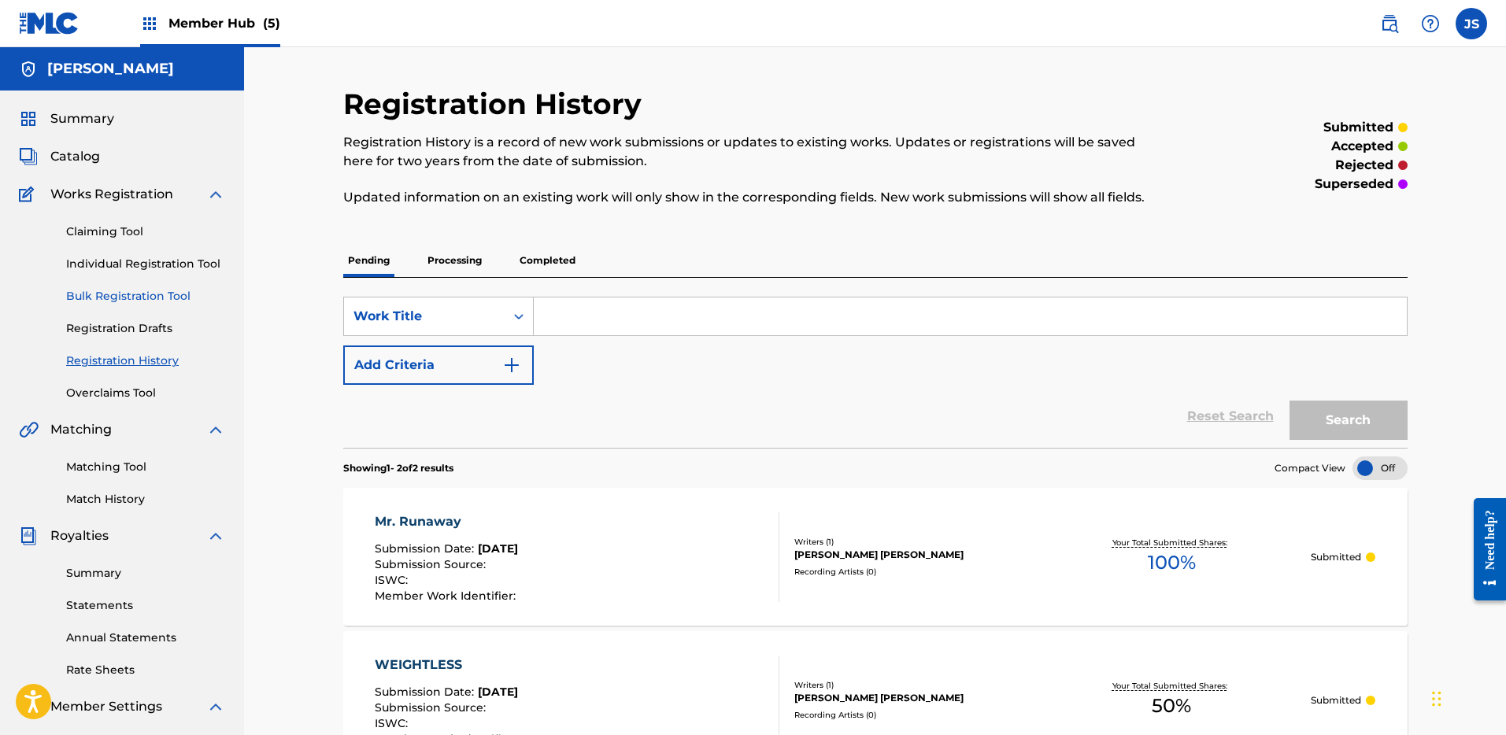
click at [135, 293] on link "Bulk Registration Tool" at bounding box center [145, 296] width 159 height 17
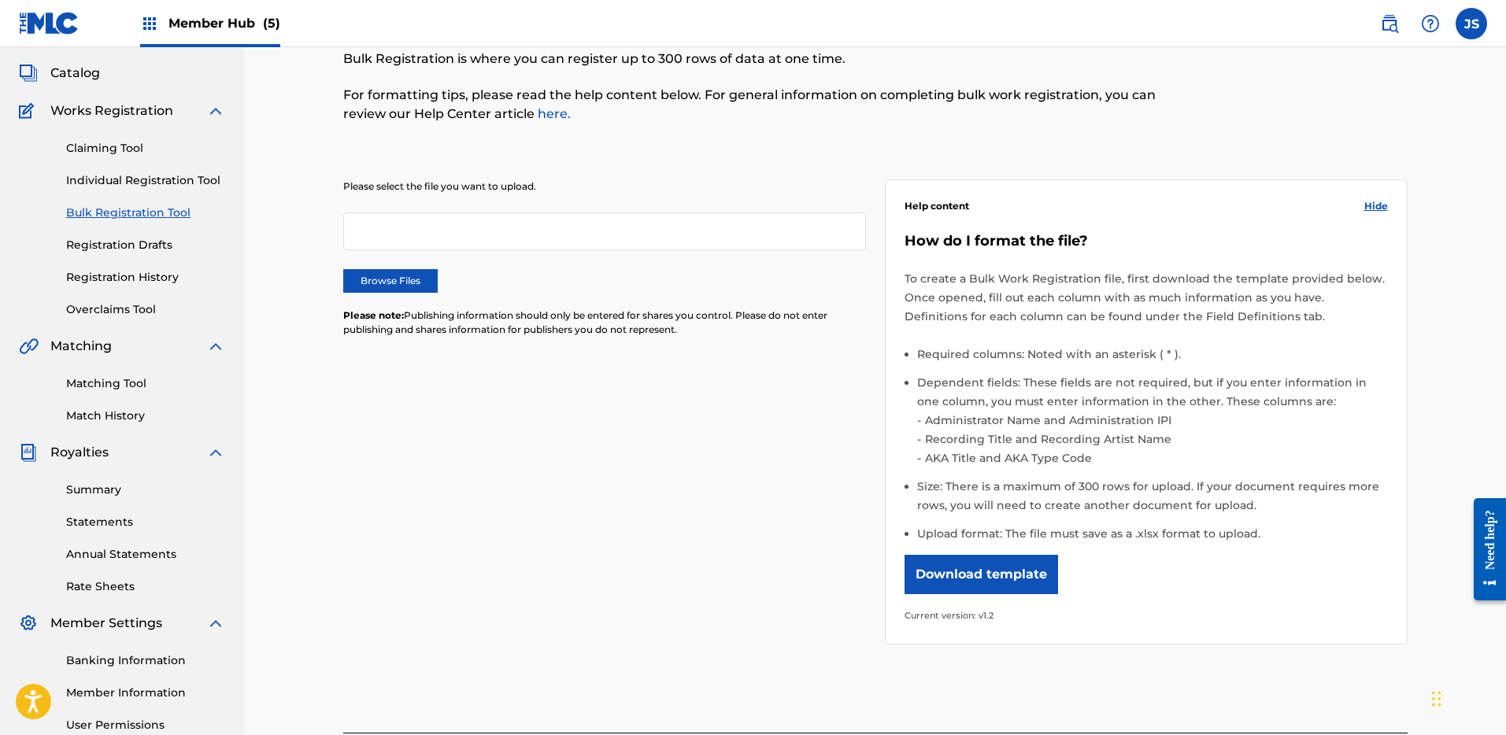
scroll to position [89, 0]
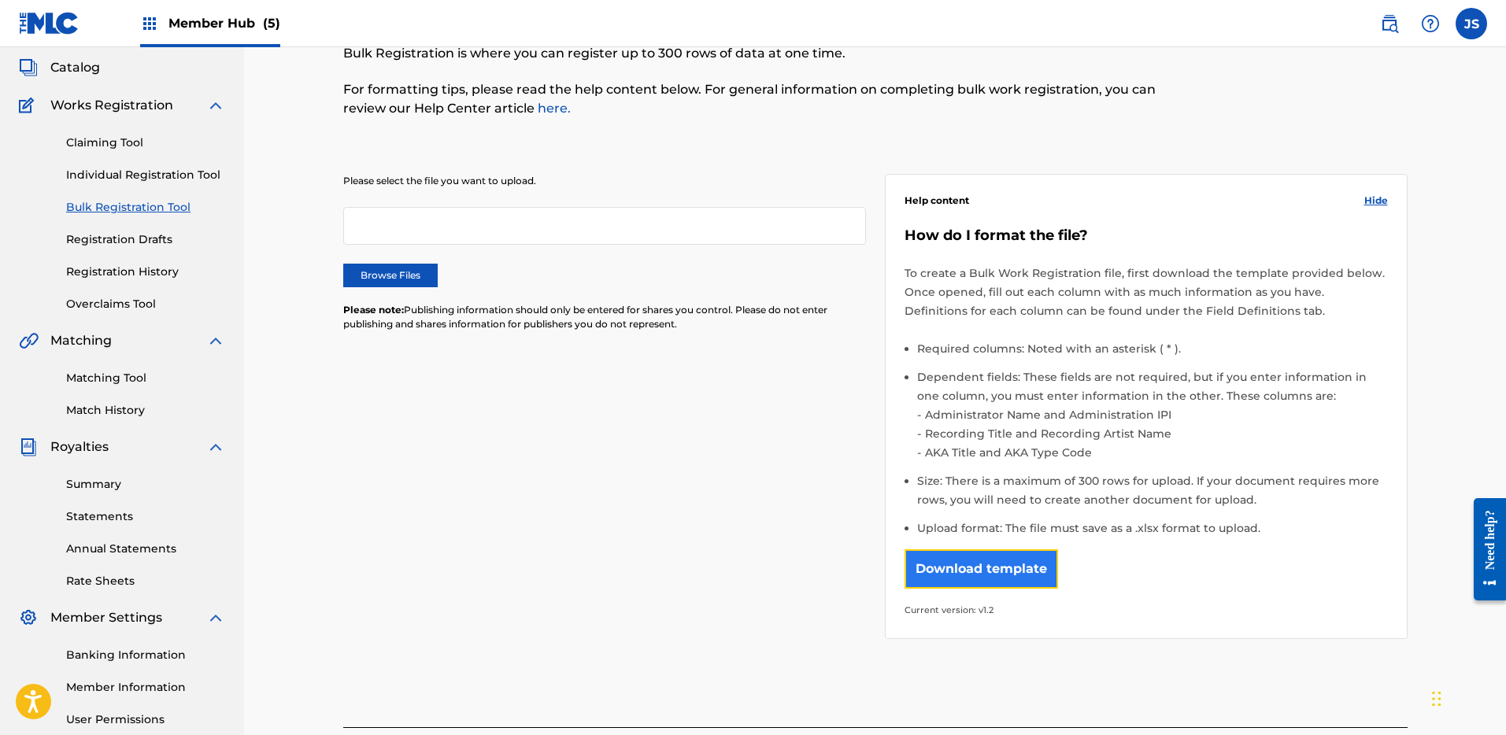
click at [981, 580] on button "Download template" at bounding box center [982, 569] width 154 height 39
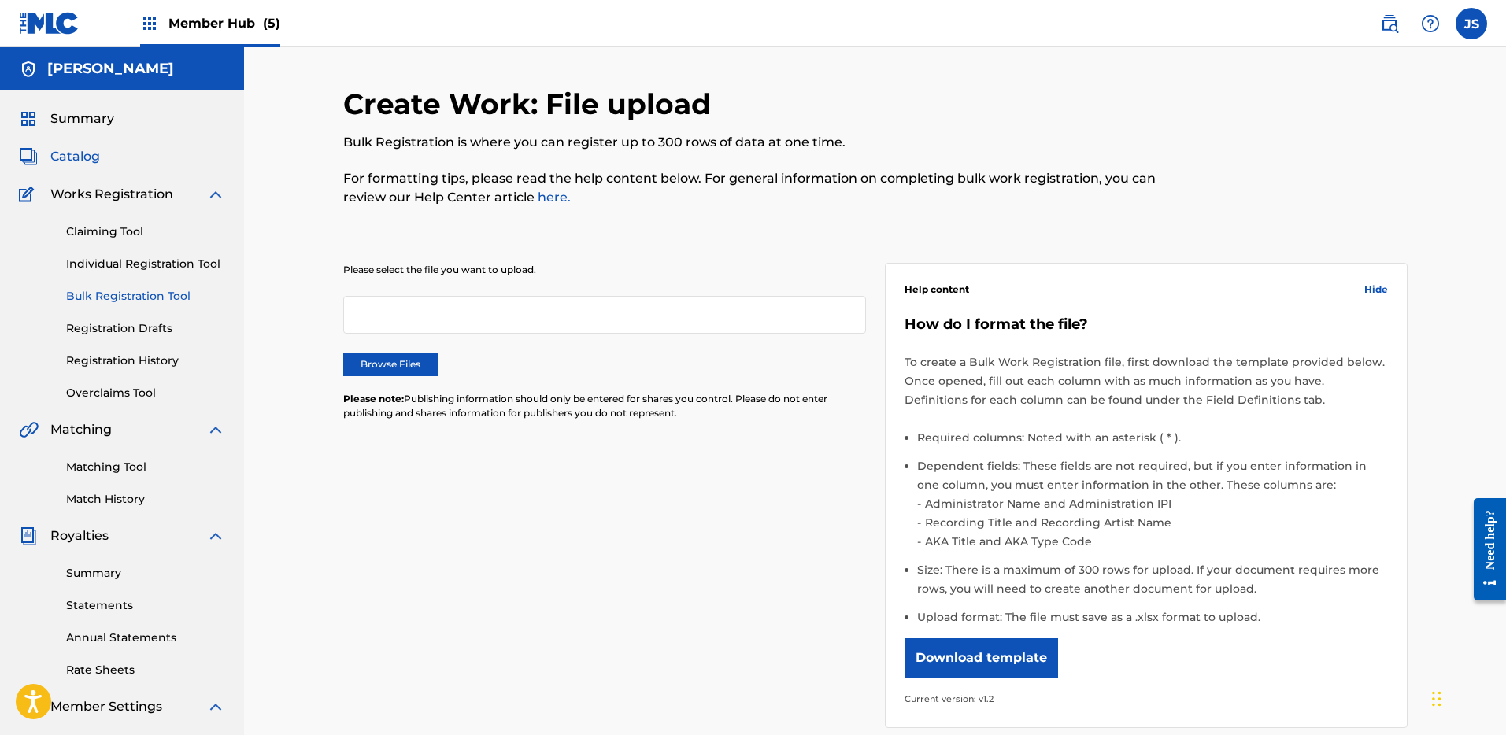
click at [85, 165] on span "Catalog" at bounding box center [75, 156] width 50 height 19
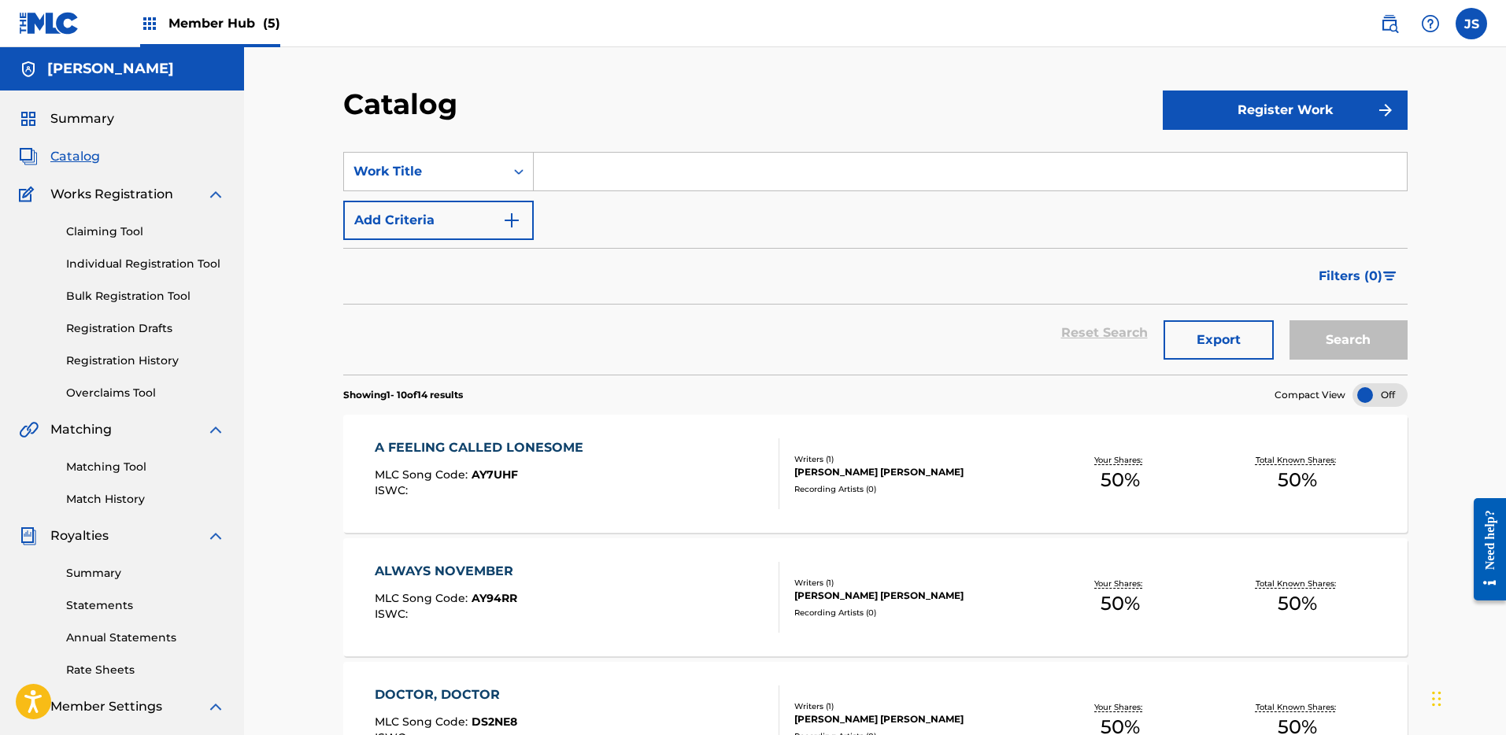
scroll to position [7, 0]
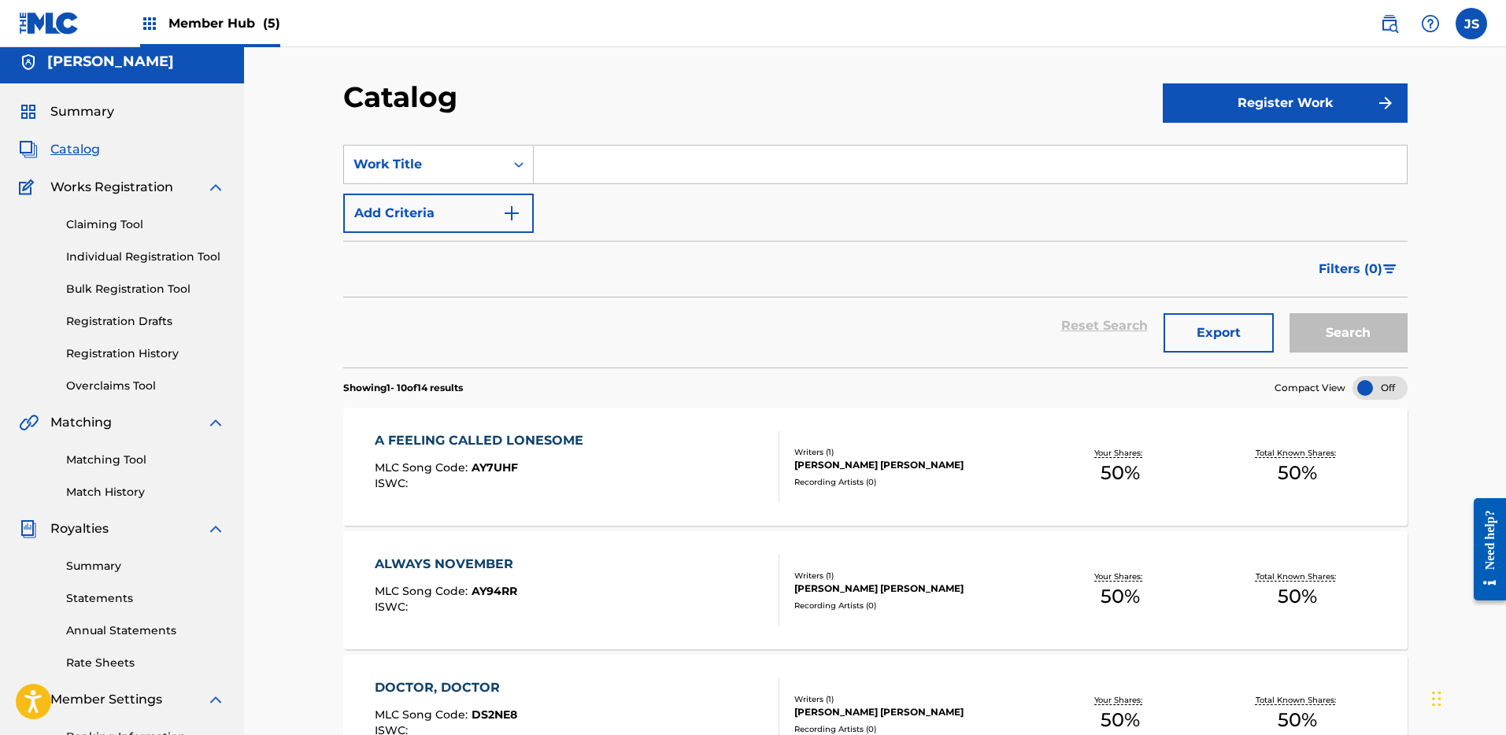
click at [724, 487] on div "A FEELING CALLED LONESOME MLC Song Code : AY7UHF ISWC :" at bounding box center [577, 467] width 405 height 71
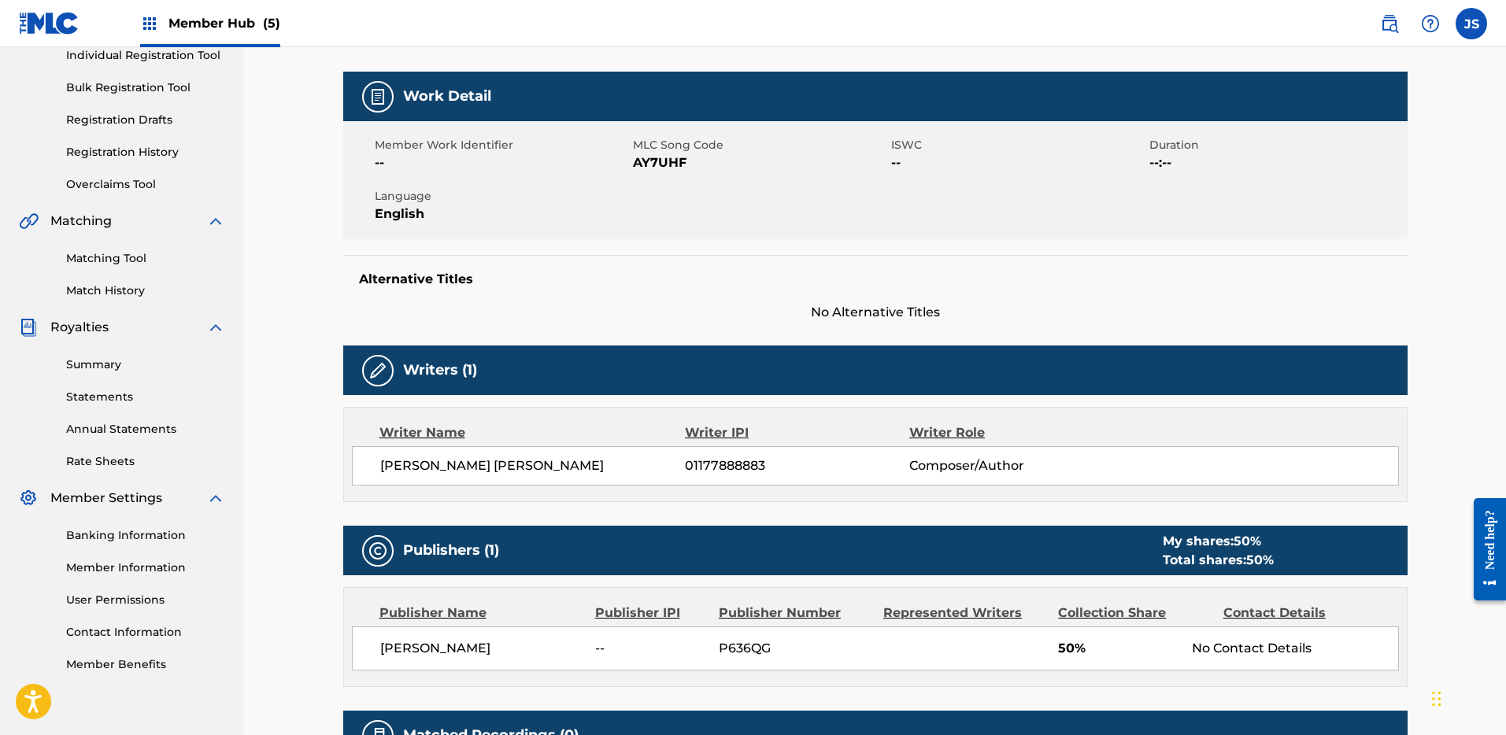
scroll to position [219, 0]
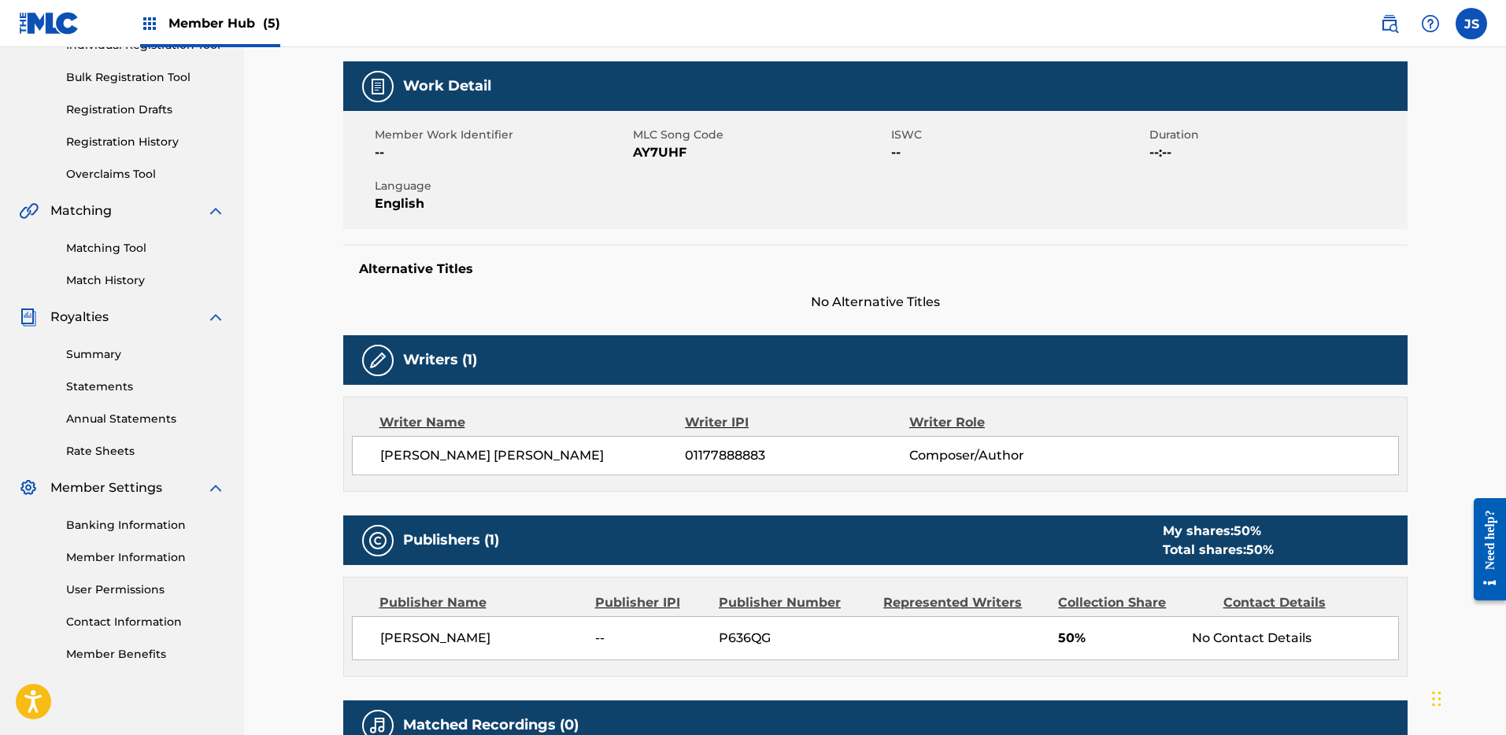
click at [452, 453] on span "[PERSON_NAME] [PERSON_NAME]" at bounding box center [533, 455] width 306 height 19
drag, startPoint x: 775, startPoint y: 637, endPoint x: 720, endPoint y: 639, distance: 55.1
click at [720, 639] on span "P636QG" at bounding box center [795, 638] width 153 height 19
copy span "P636QG"
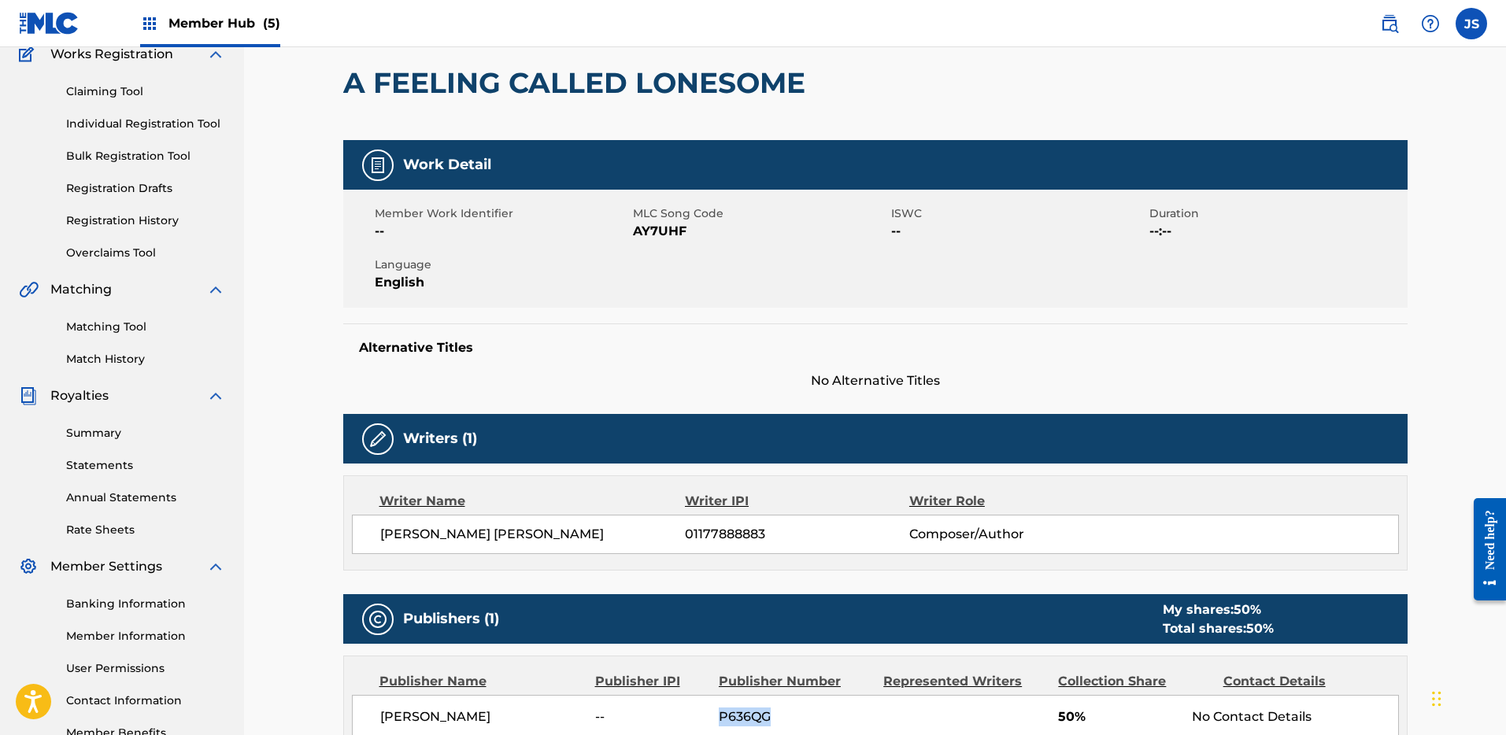
scroll to position [0, 0]
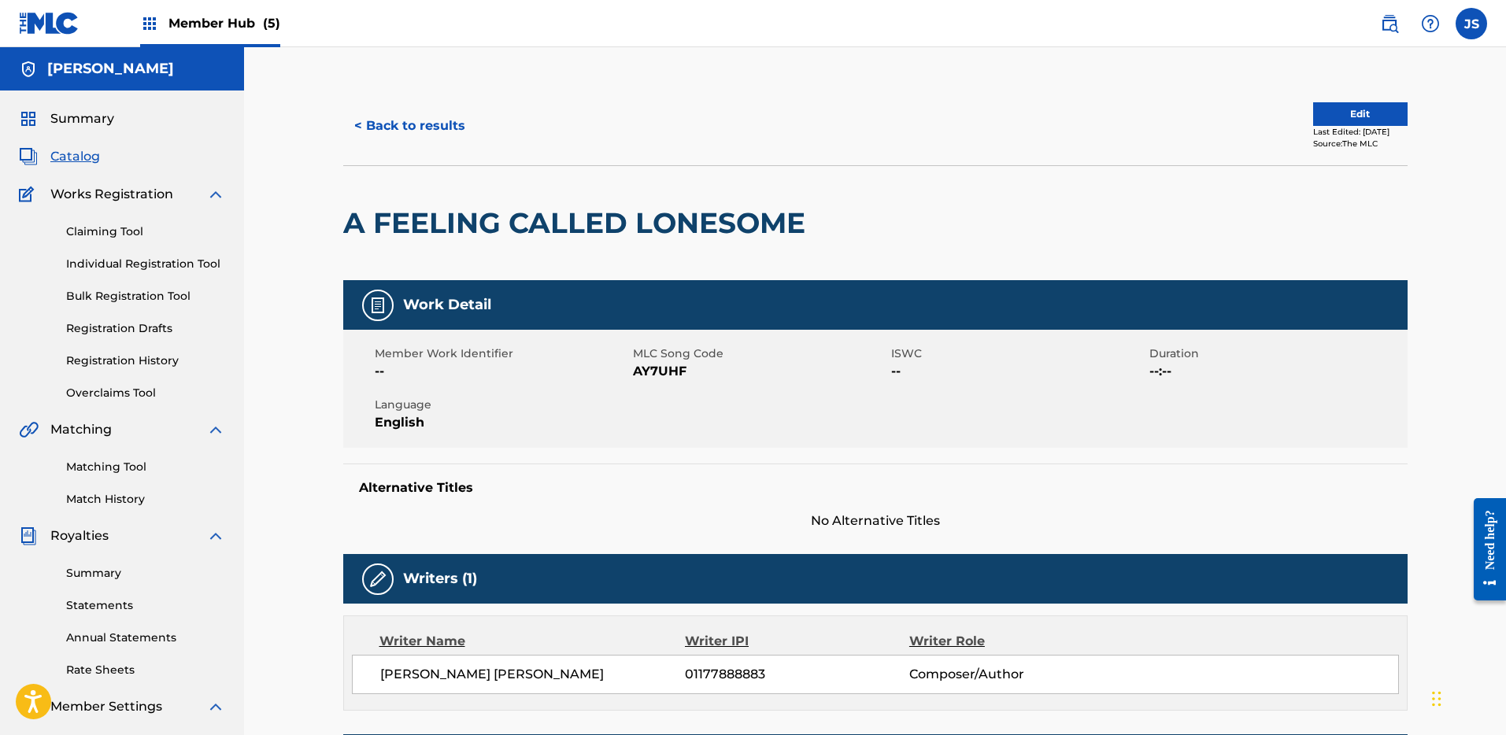
click at [87, 159] on span "Catalog" at bounding box center [75, 156] width 50 height 19
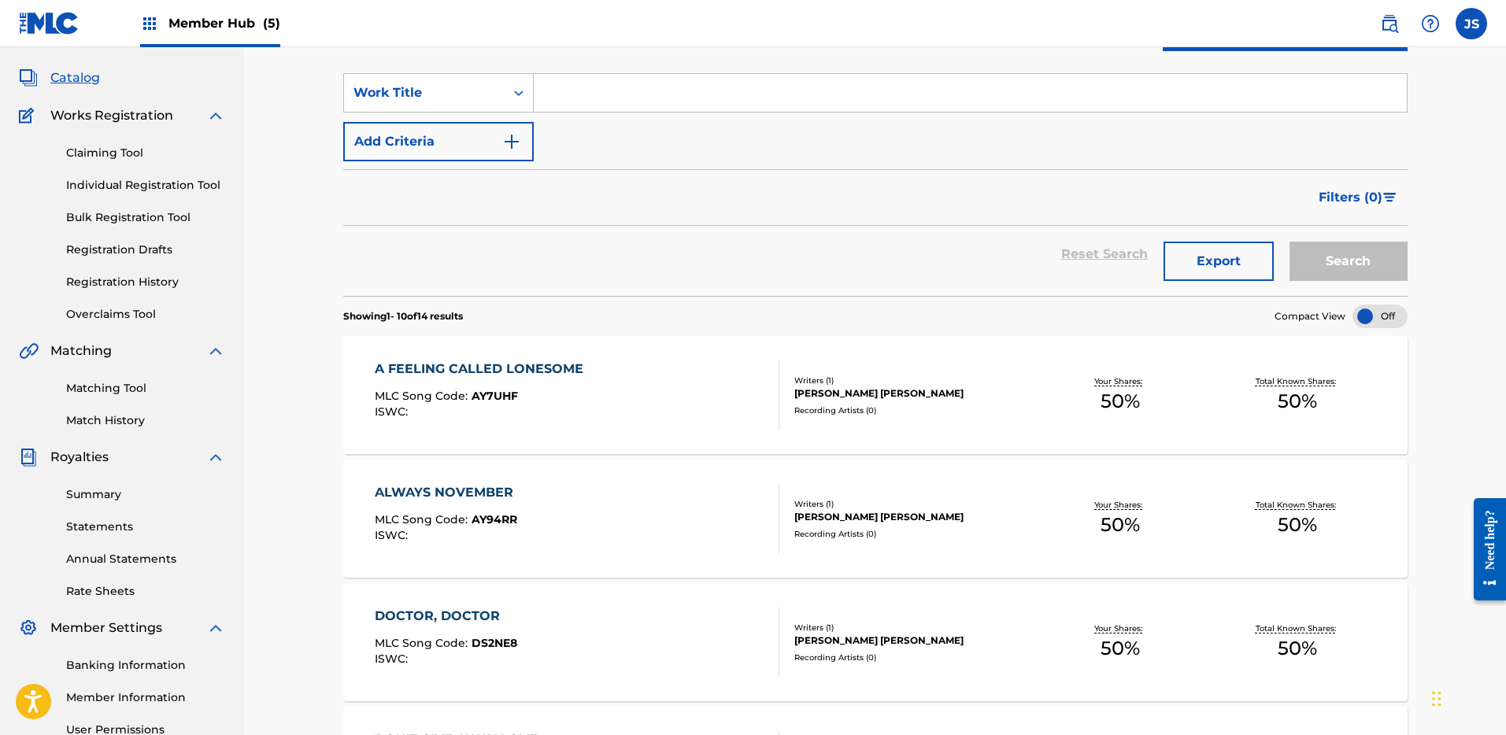
scroll to position [86, 0]
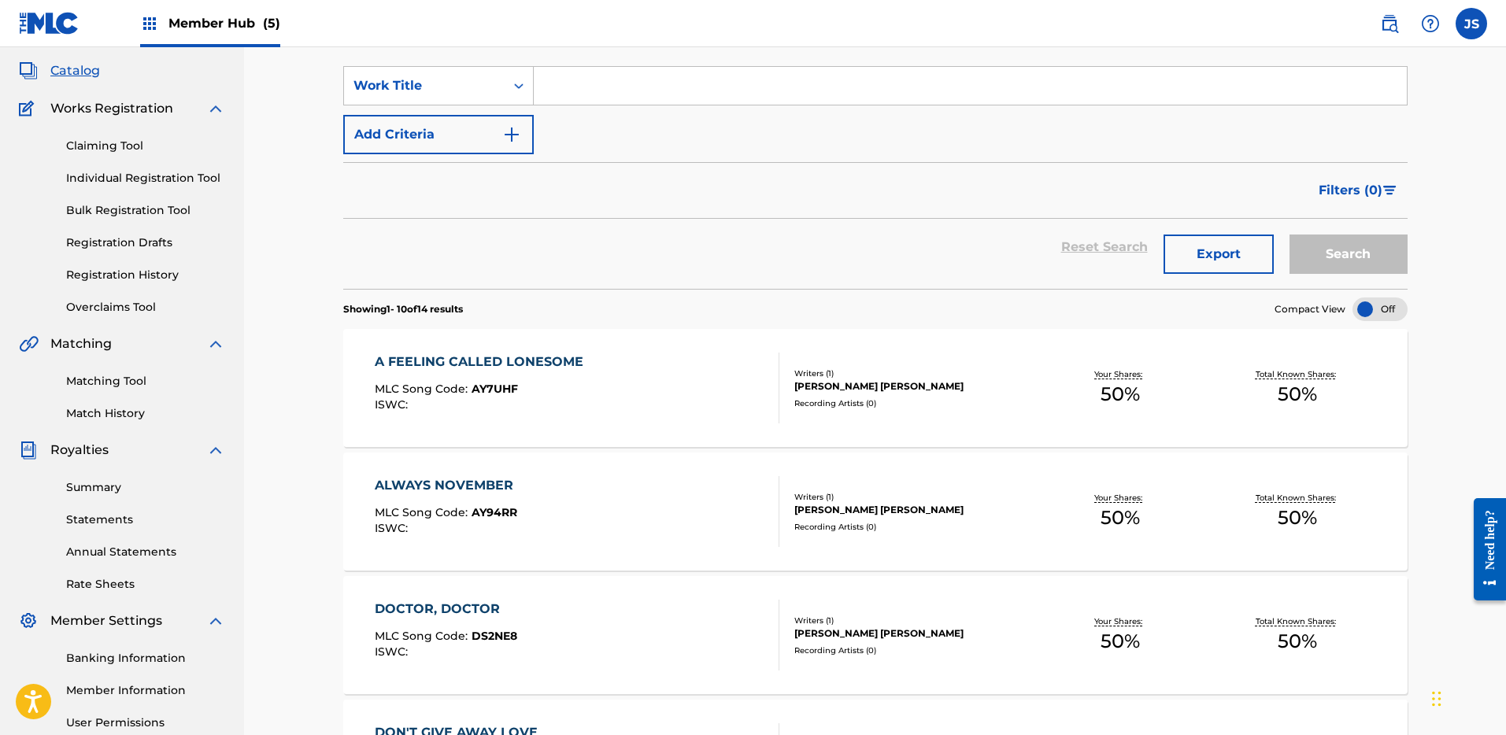
click at [516, 358] on div "A FEELING CALLED LONESOME" at bounding box center [483, 362] width 217 height 19
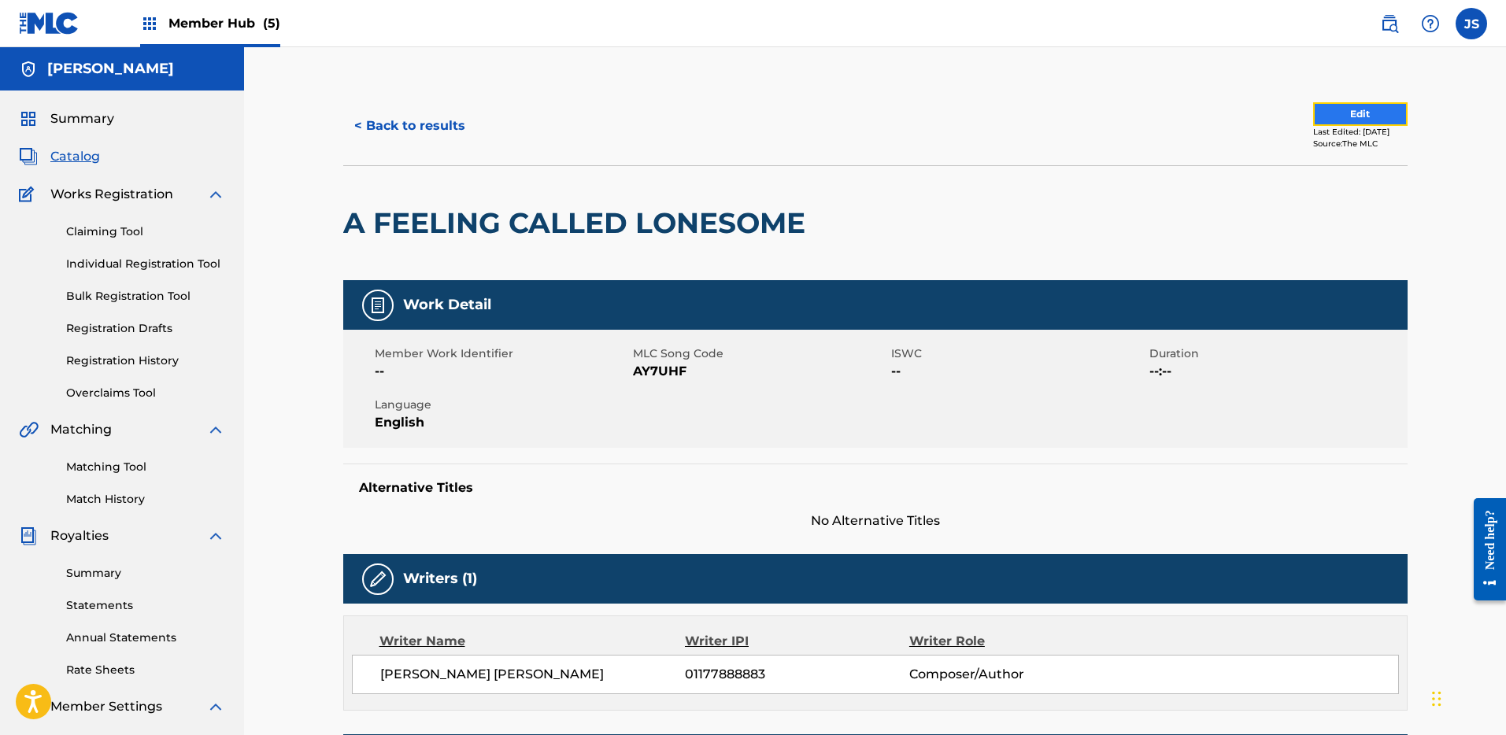
click at [1381, 109] on button "Edit" at bounding box center [1360, 114] width 94 height 24
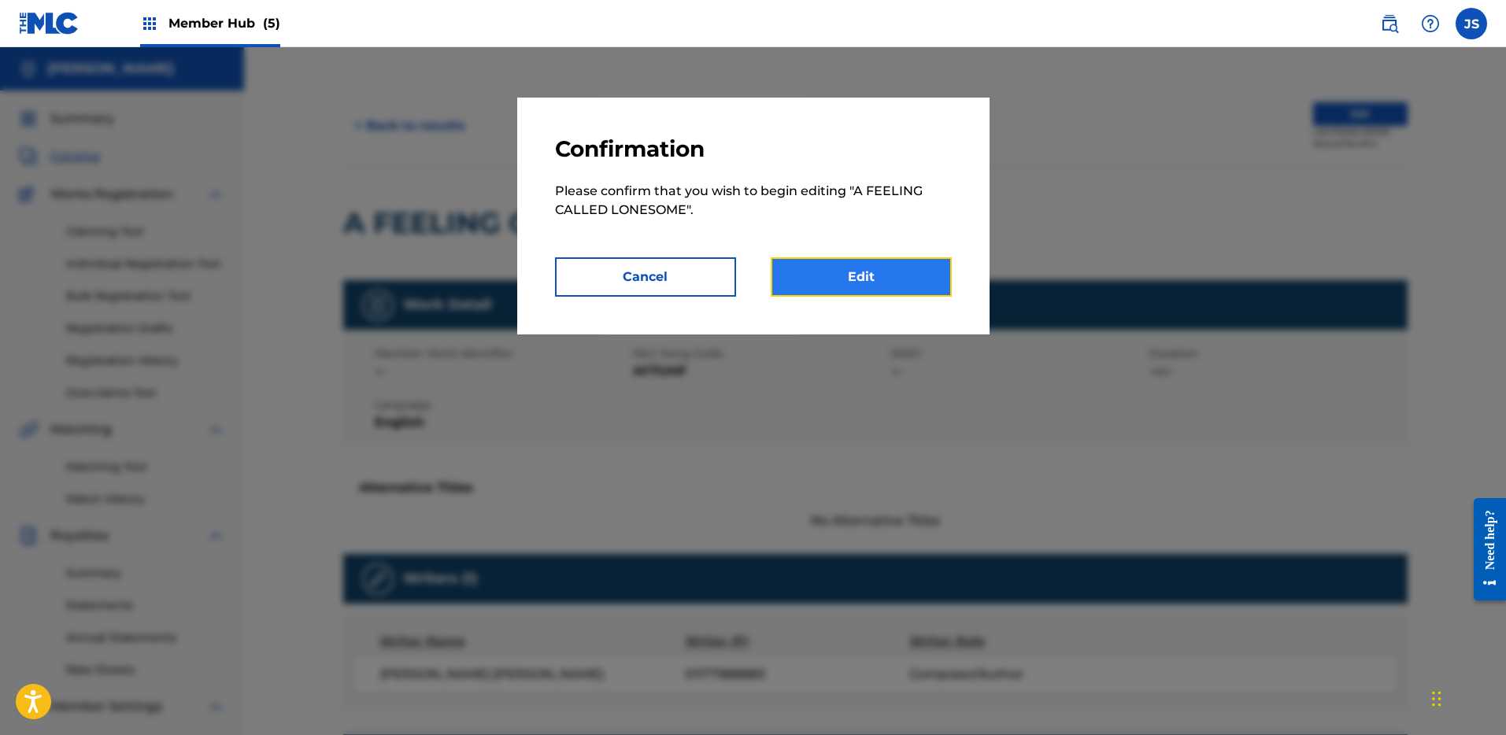
click at [832, 291] on link "Edit" at bounding box center [861, 276] width 181 height 39
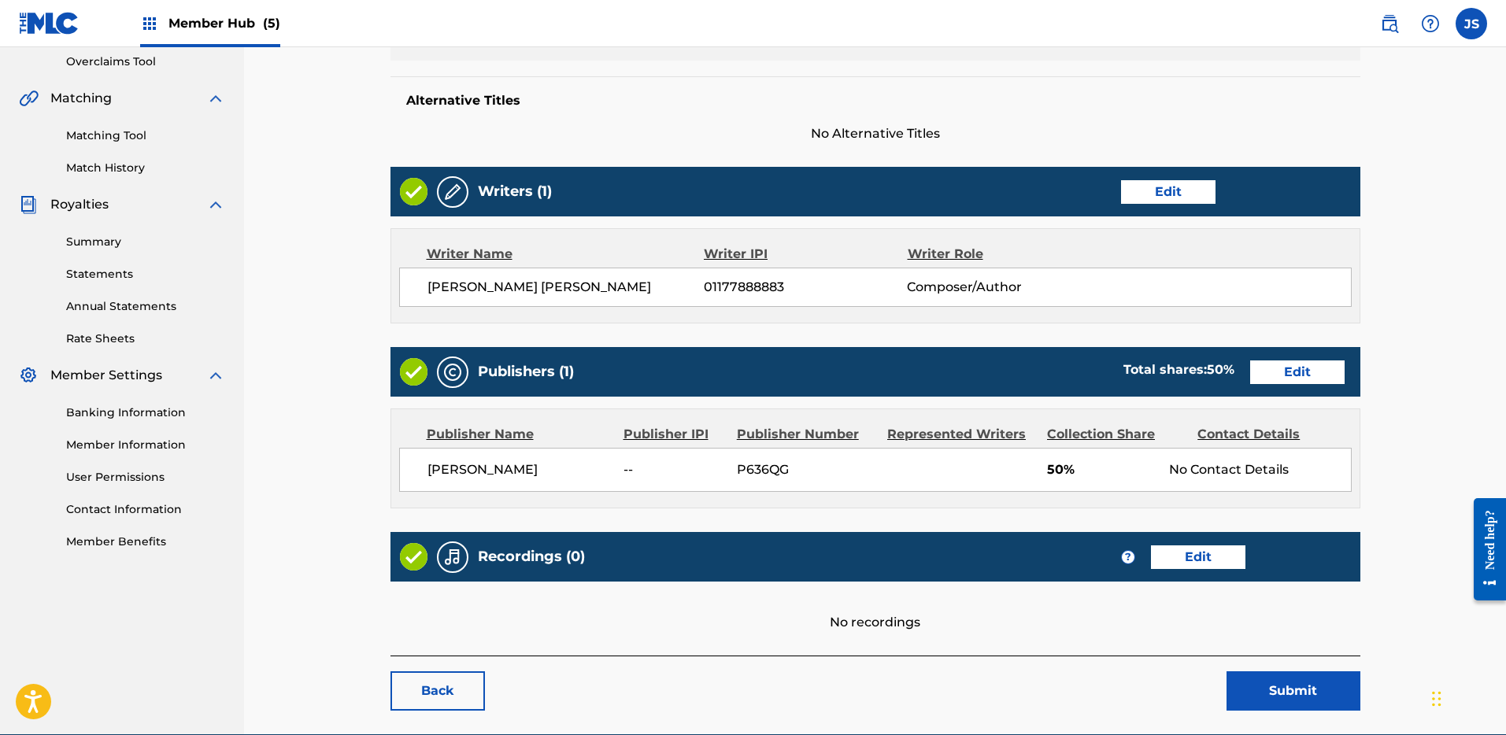
scroll to position [406, 0]
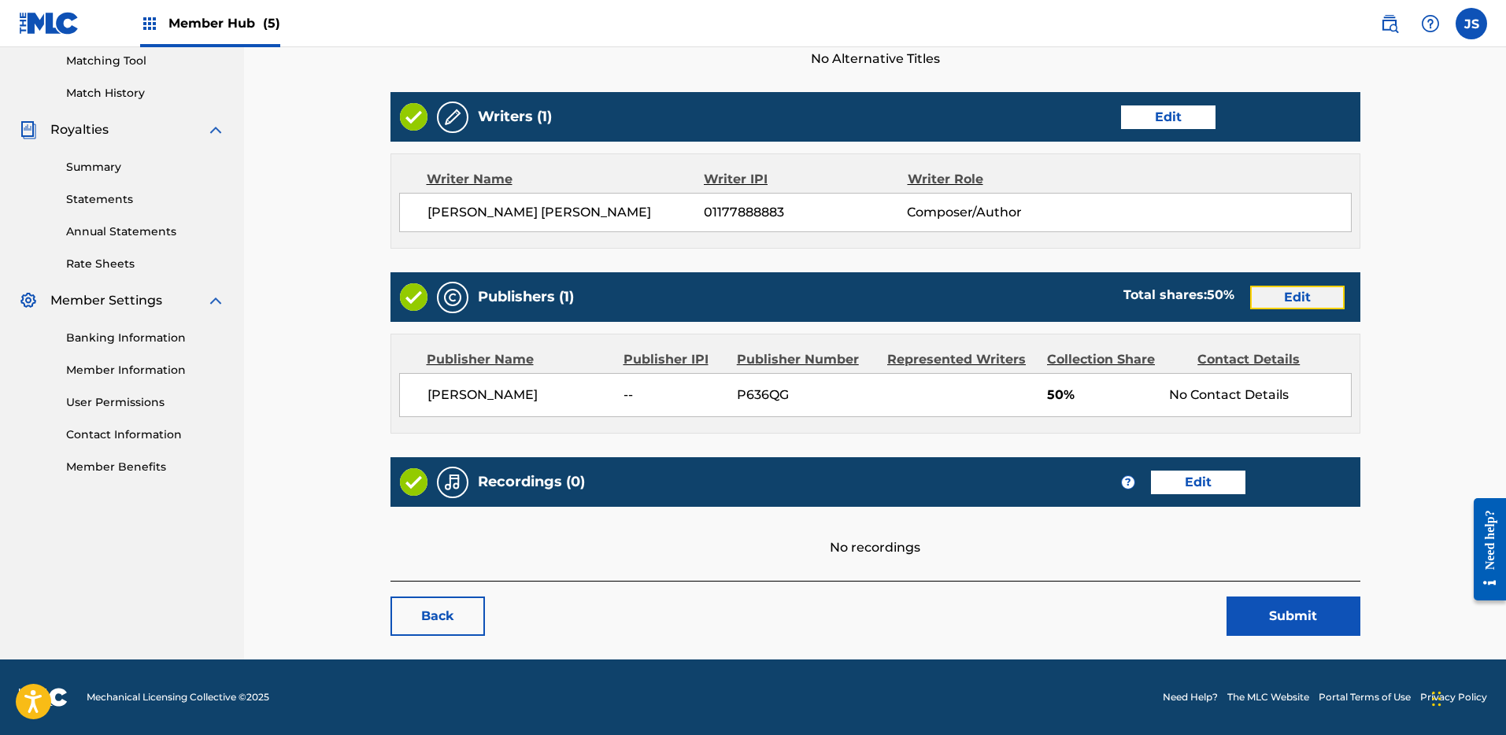
click at [1295, 306] on link "Edit" at bounding box center [1297, 298] width 94 height 24
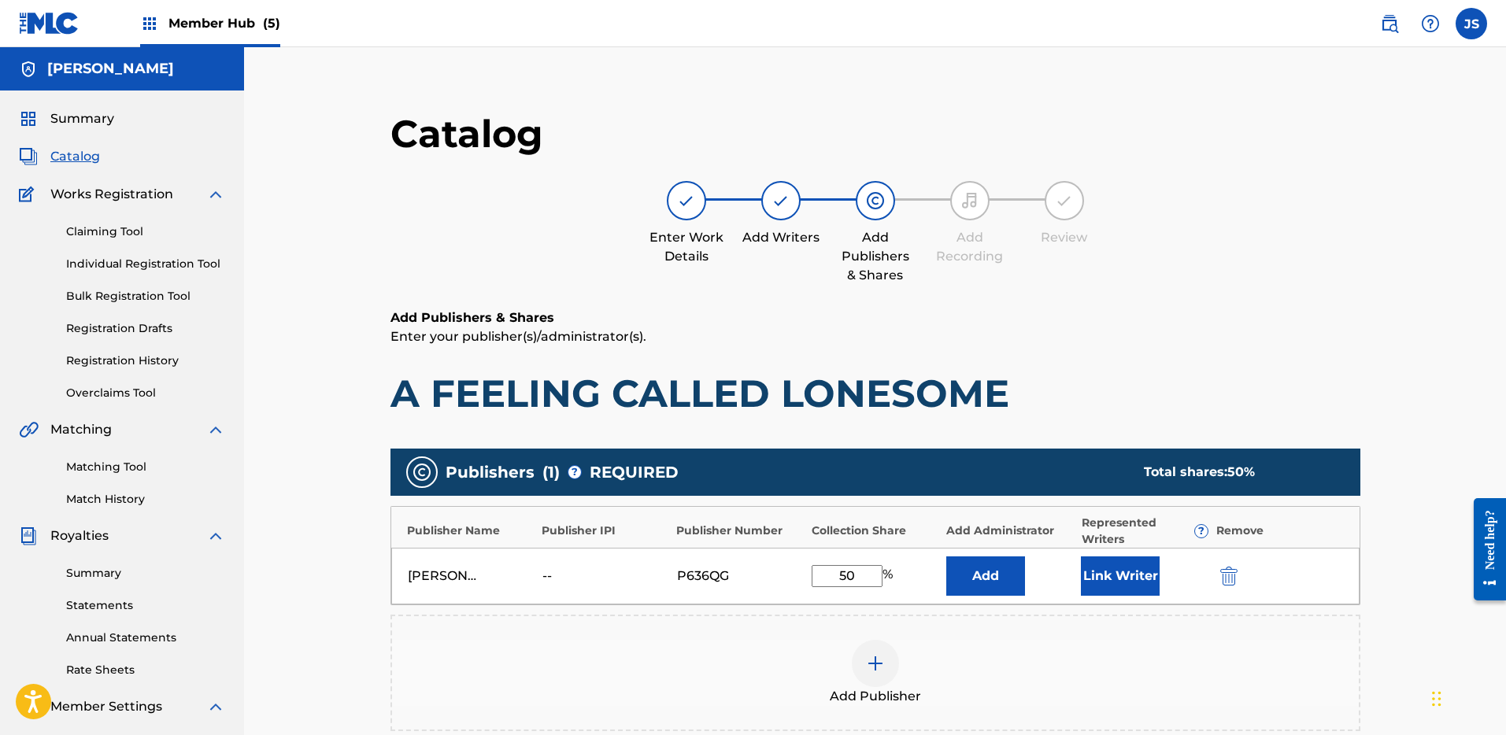
click at [853, 578] on input "50" at bounding box center [847, 576] width 71 height 22
type input "5"
type input "100"
click at [1091, 441] on div "Publishers ( 1 ) ? REQUIRED Total shares: 100 % Publisher Name Publisher IPI Pu…" at bounding box center [876, 613] width 970 height 344
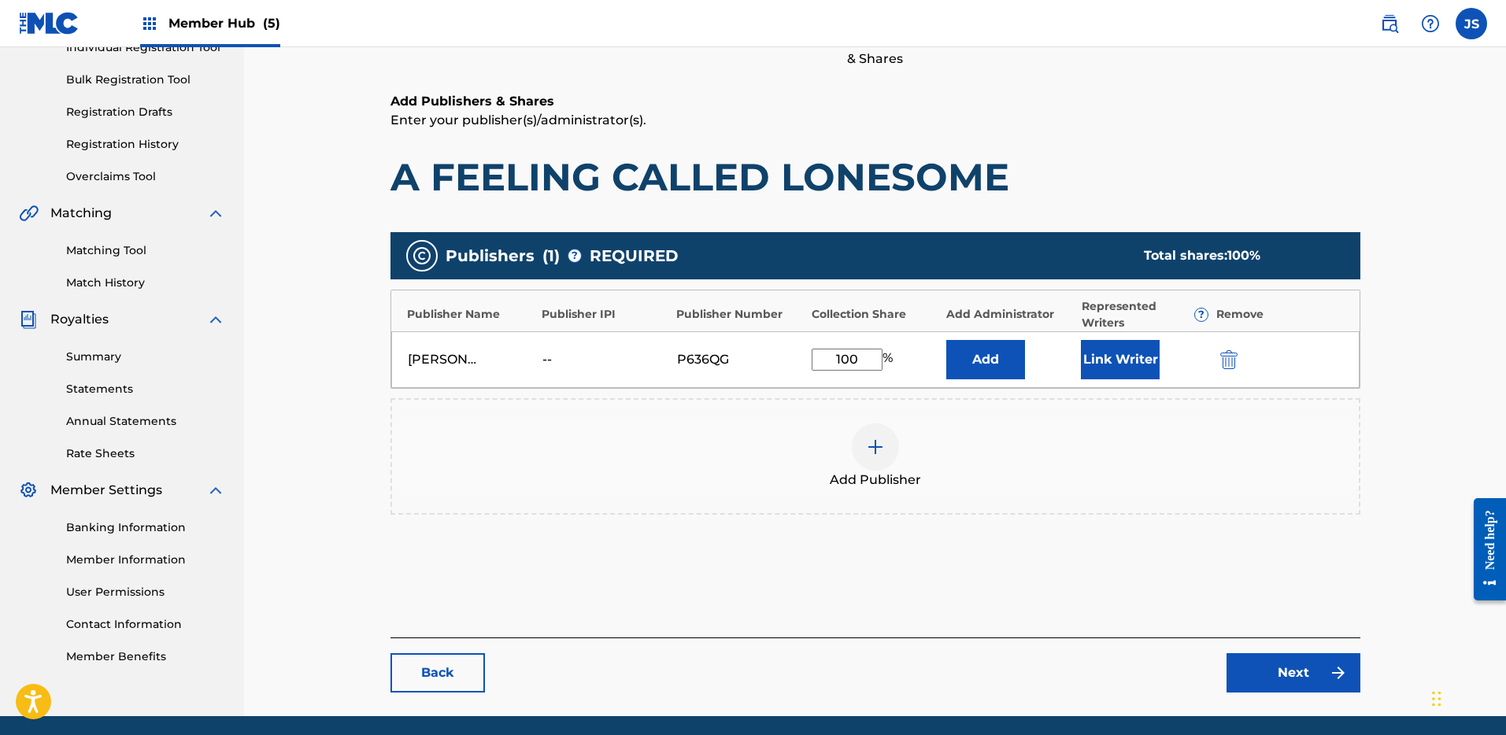
scroll to position [273, 0]
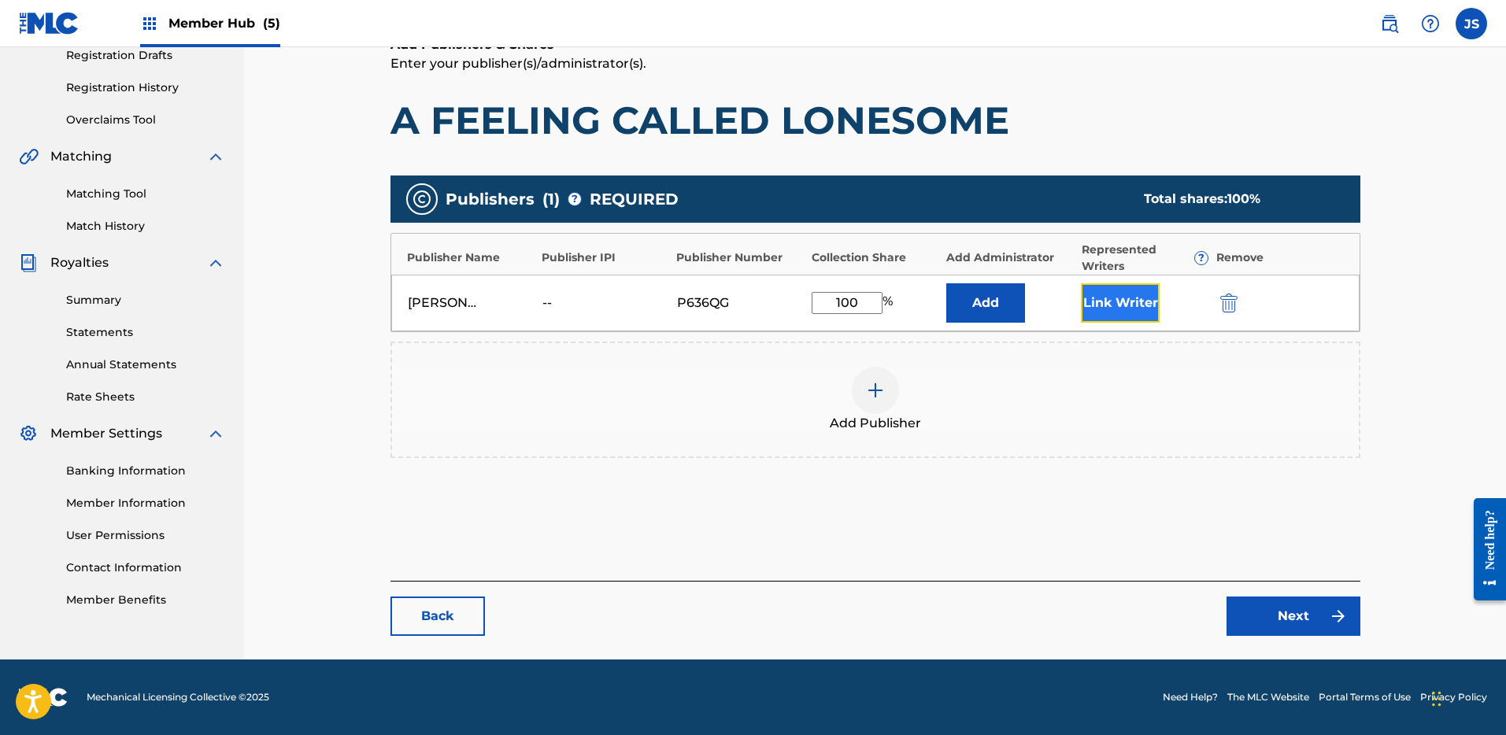
click at [1142, 298] on button "Link Writer" at bounding box center [1120, 302] width 79 height 39
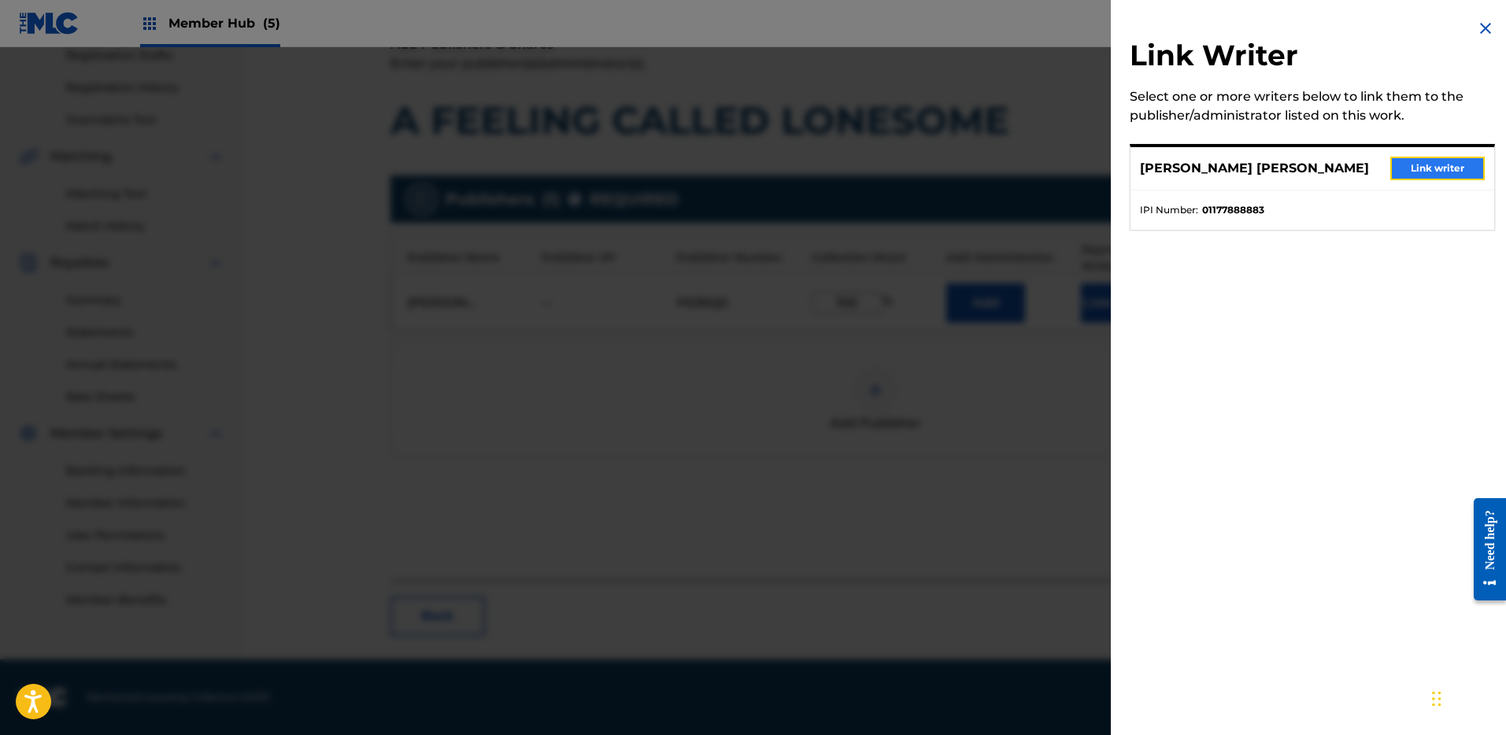
click at [1413, 165] on button "Link writer" at bounding box center [1438, 169] width 94 height 24
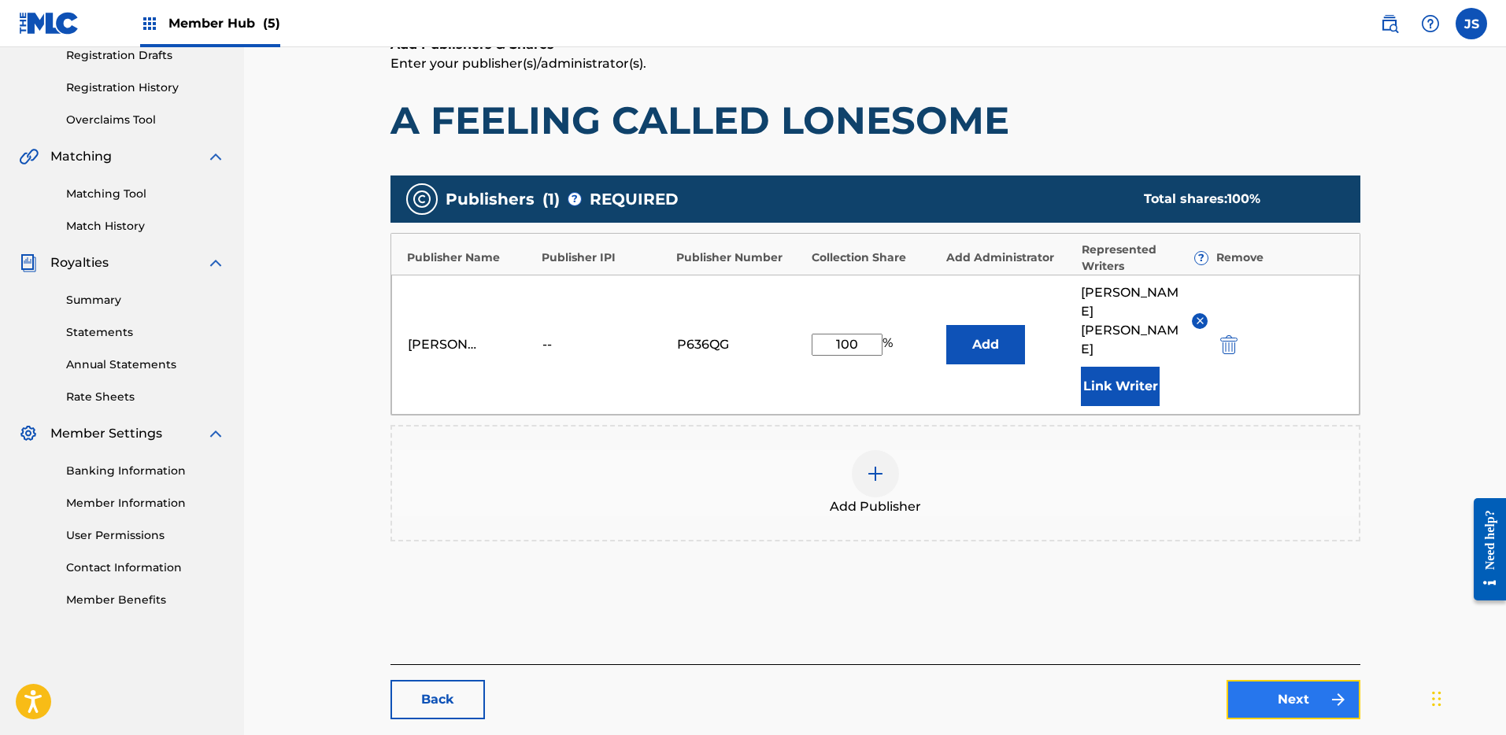
click at [1309, 680] on link "Next" at bounding box center [1294, 699] width 134 height 39
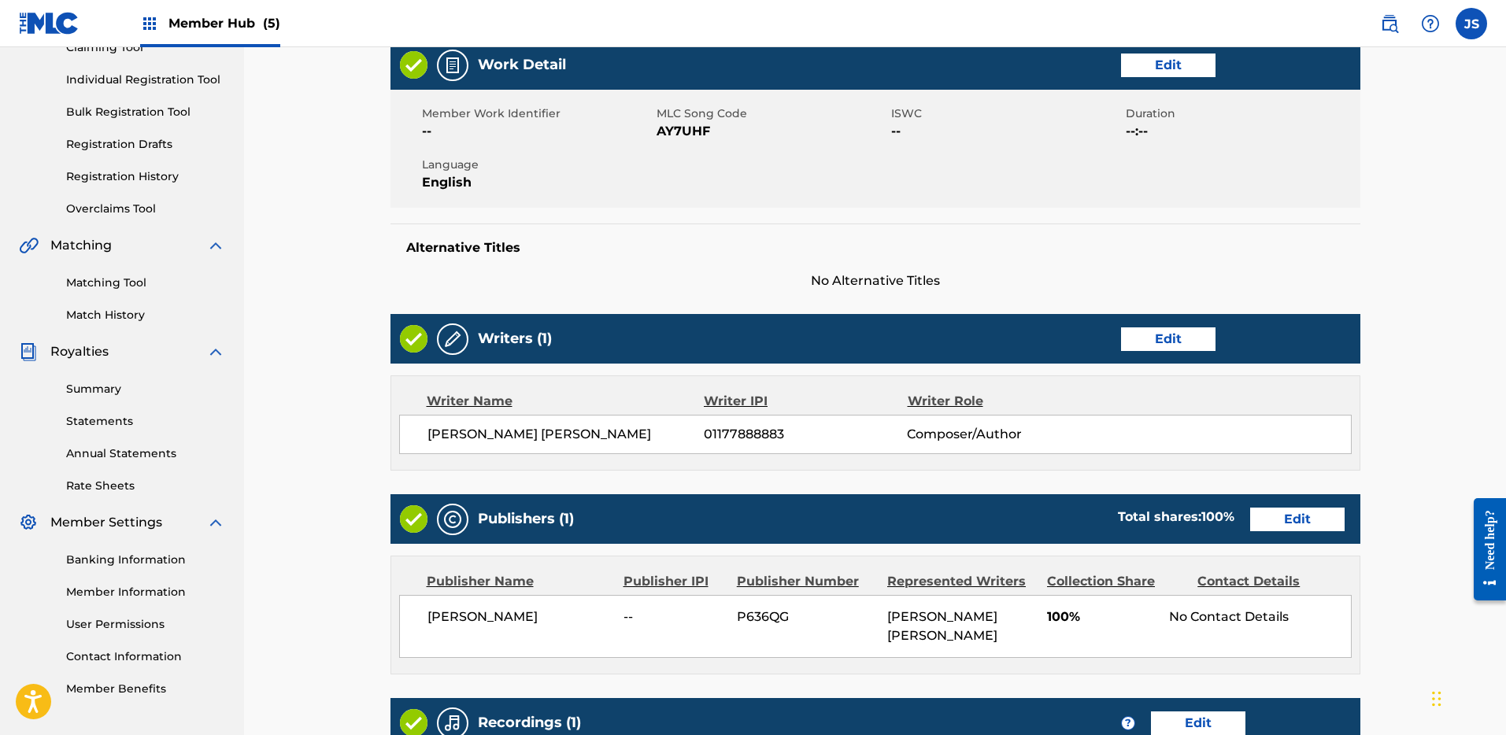
scroll to position [458, 0]
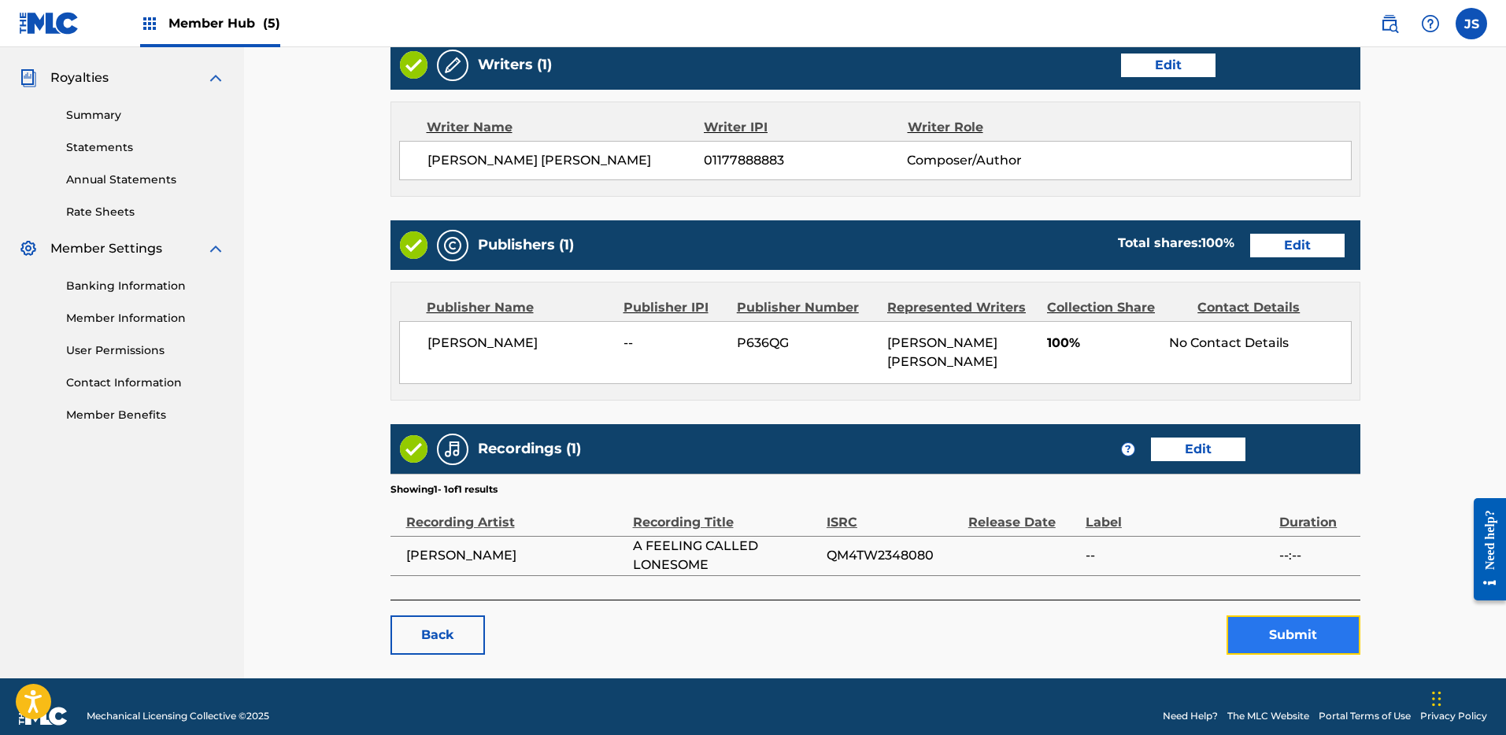
click at [1325, 626] on button "Submit" at bounding box center [1294, 635] width 134 height 39
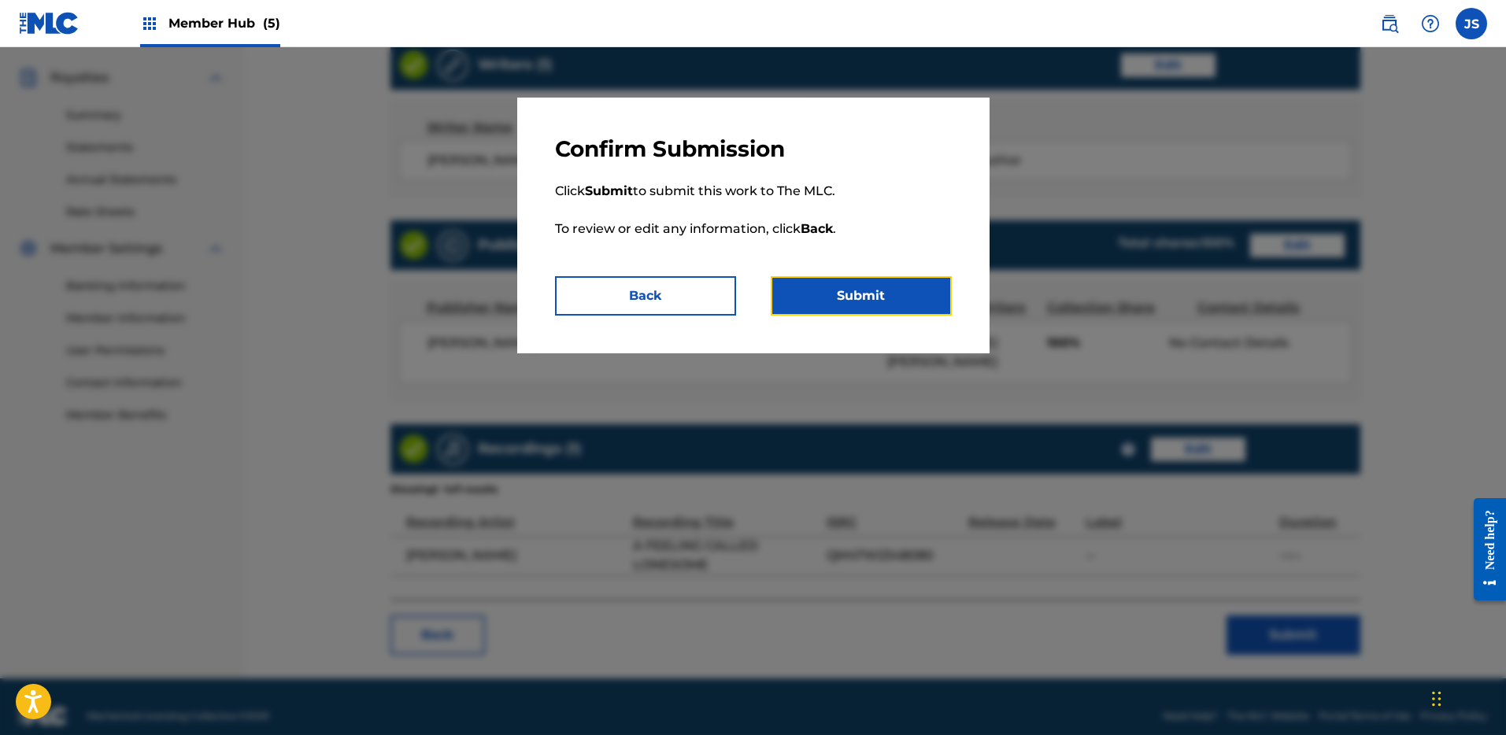
click at [867, 294] on button "Submit" at bounding box center [861, 295] width 181 height 39
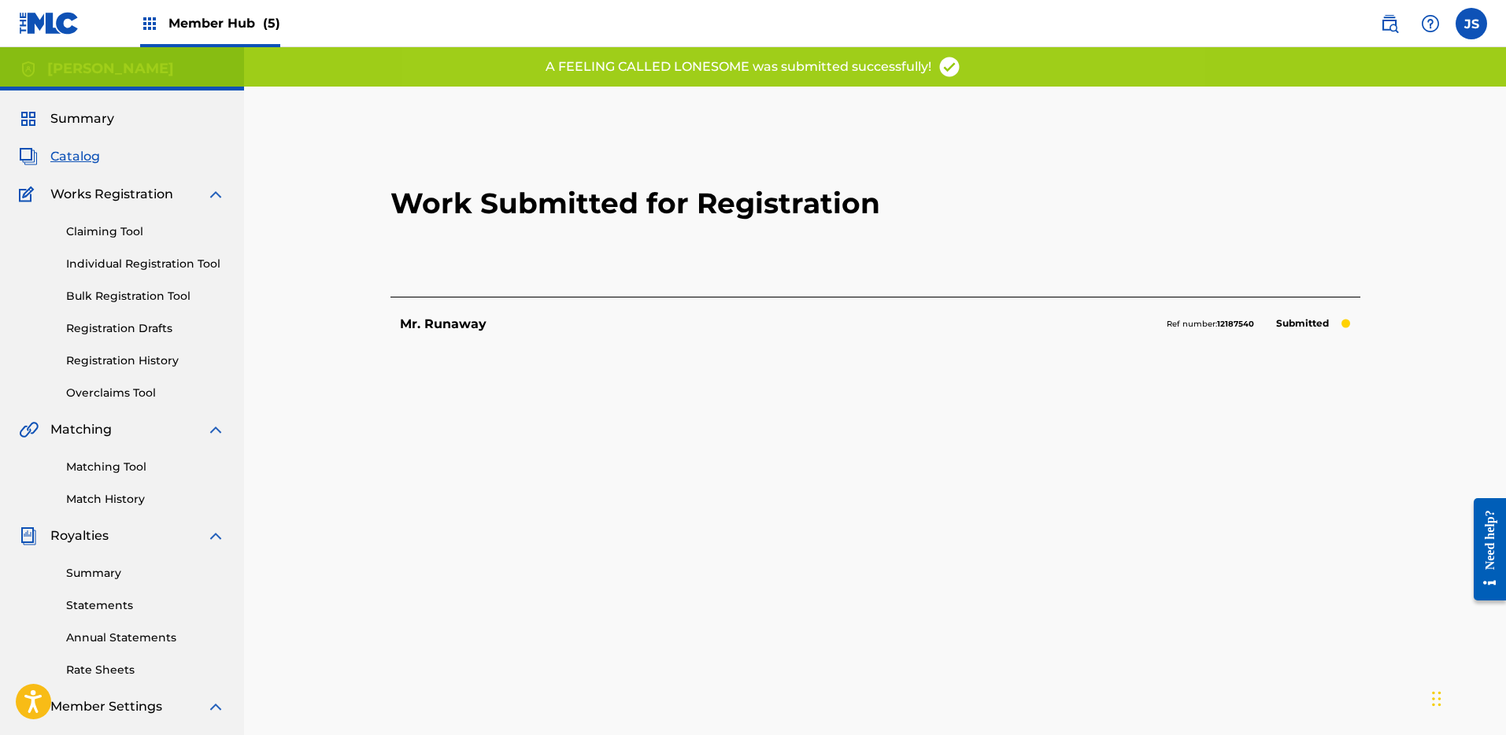
click at [454, 335] on div "Mr. Runaway Ref number: 12187540 Submitted" at bounding box center [876, 324] width 970 height 54
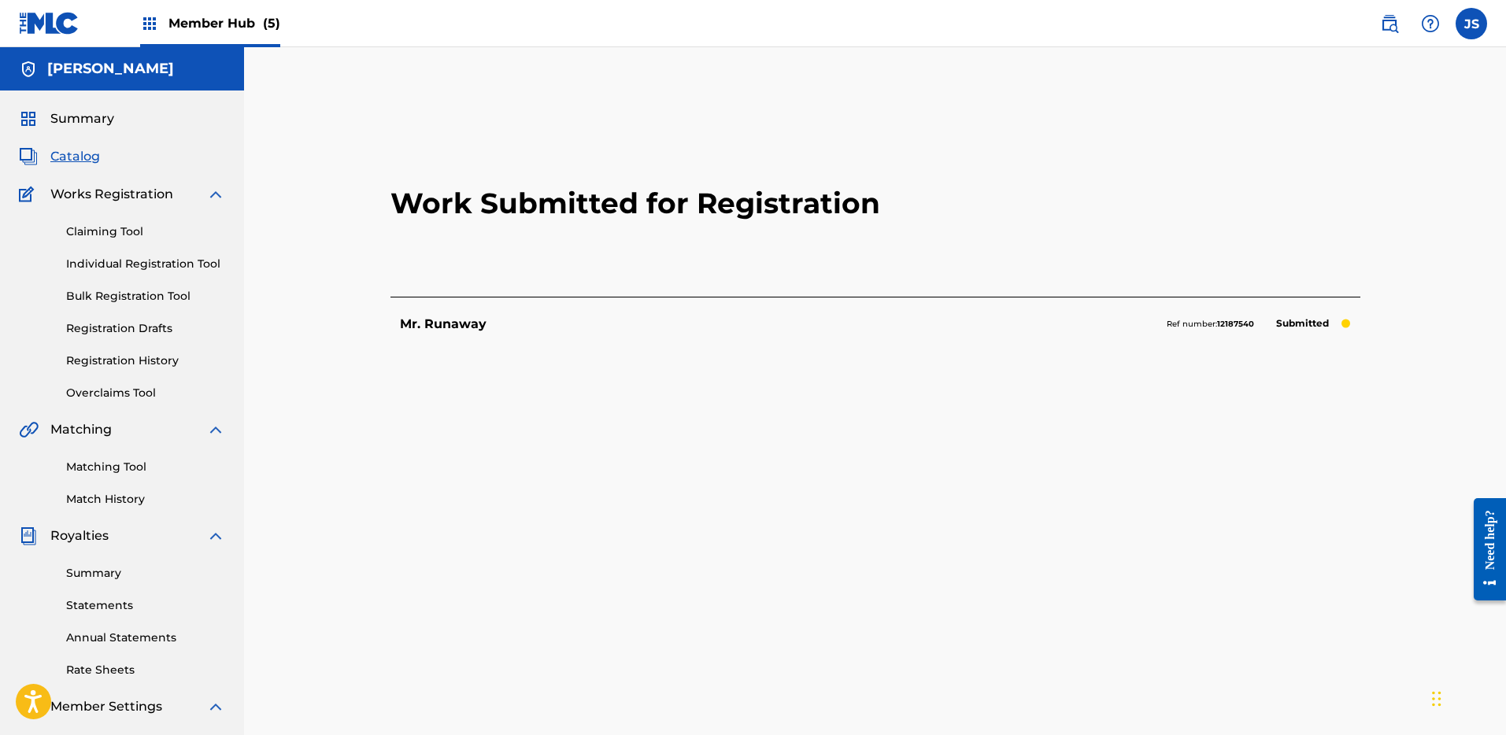
click at [84, 151] on span "Catalog" at bounding box center [75, 156] width 50 height 19
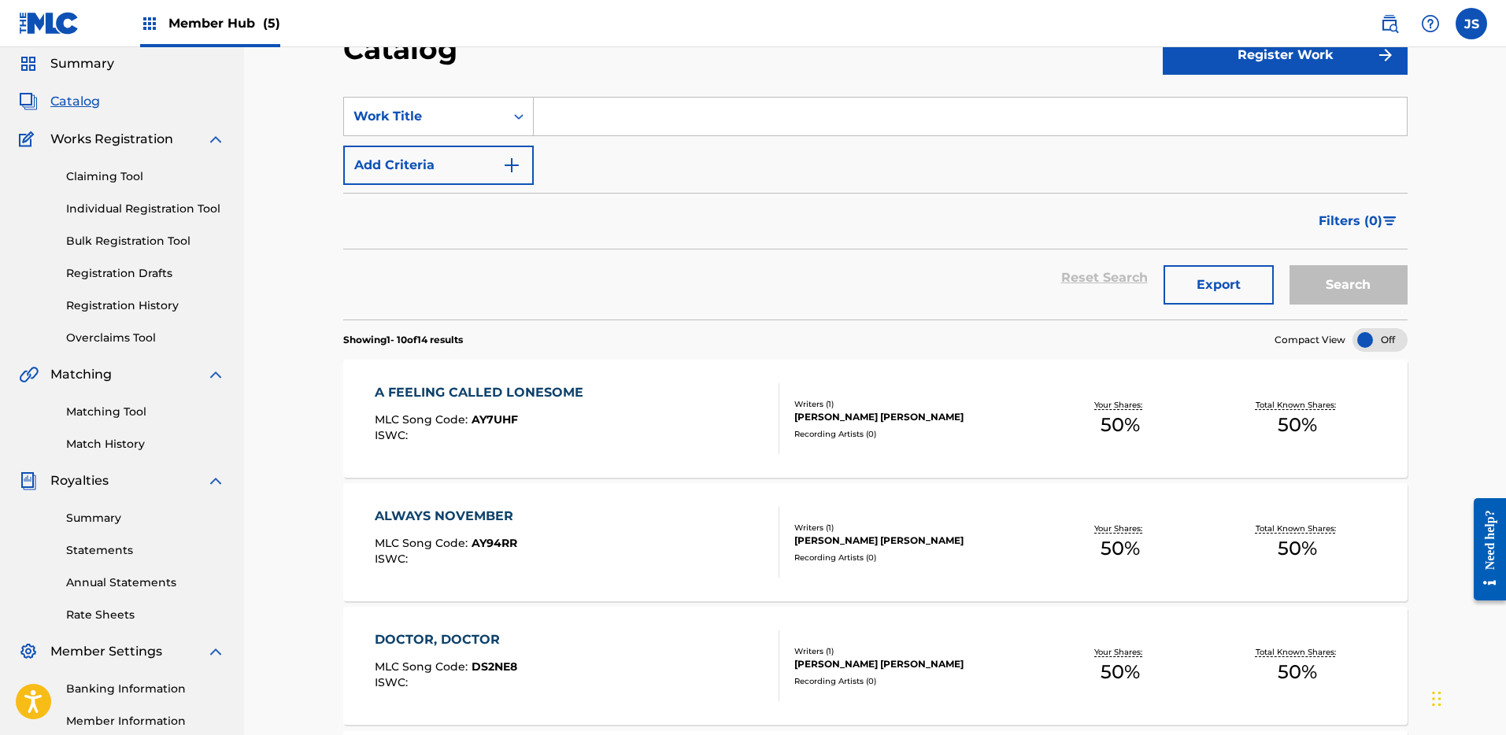
scroll to position [62, 0]
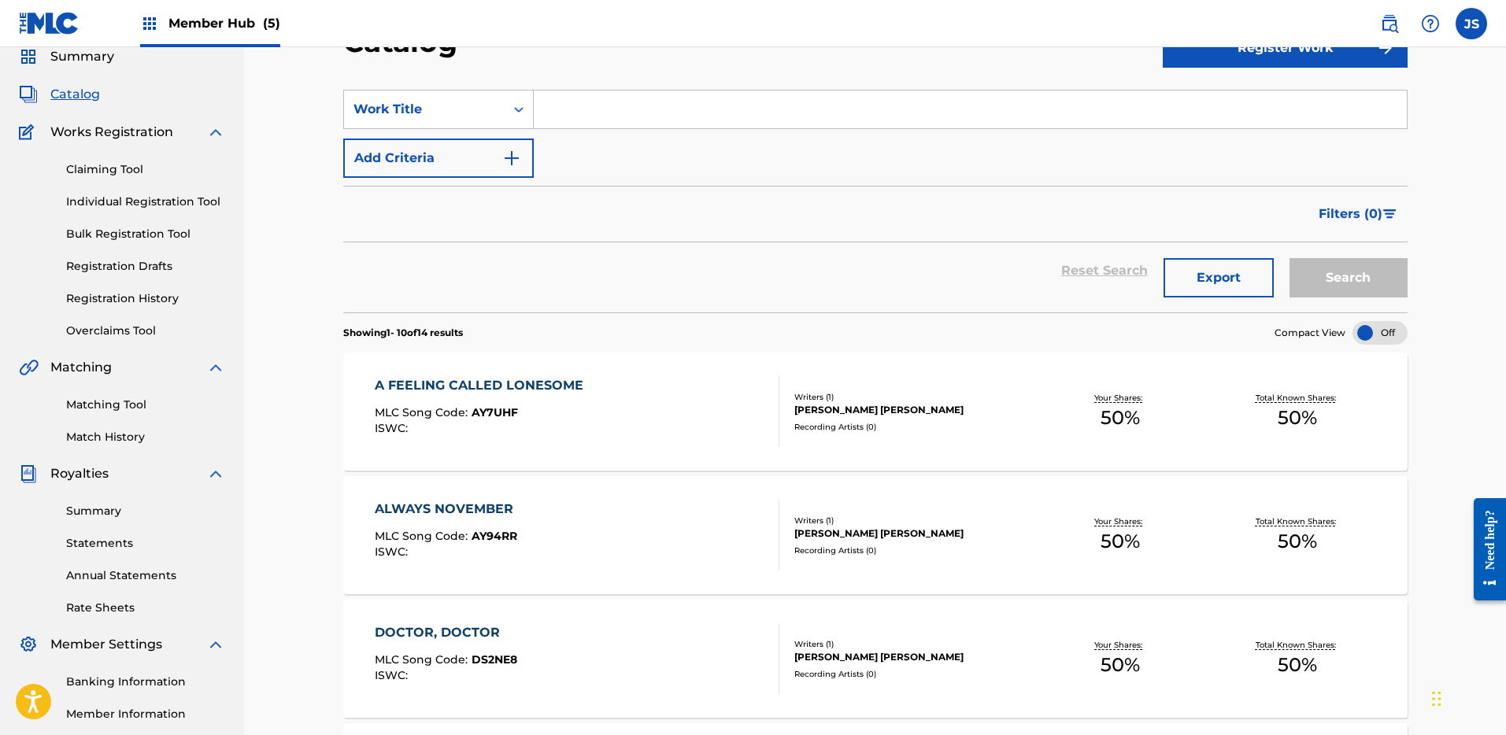
click at [546, 389] on div "A FEELING CALLED LONESOME" at bounding box center [483, 385] width 217 height 19
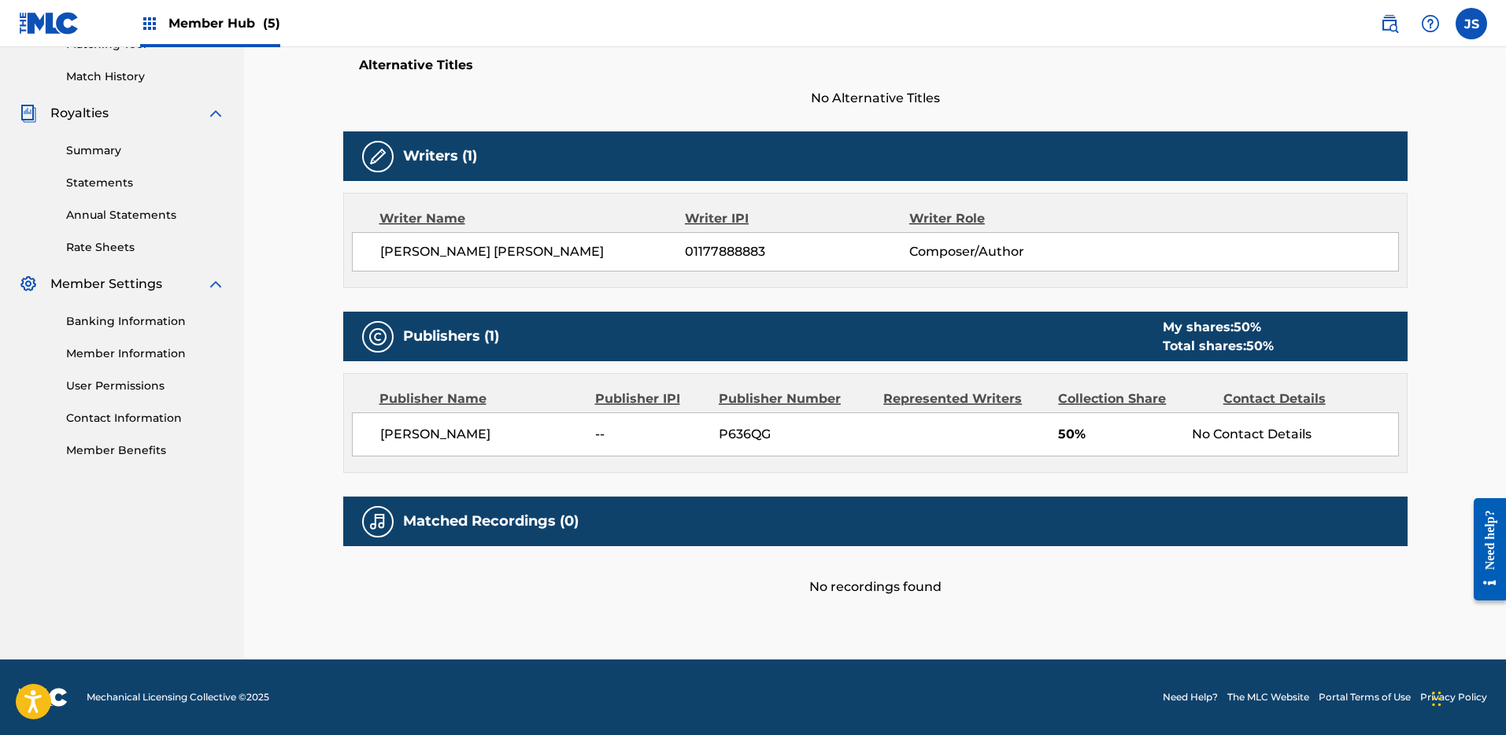
scroll to position [60, 0]
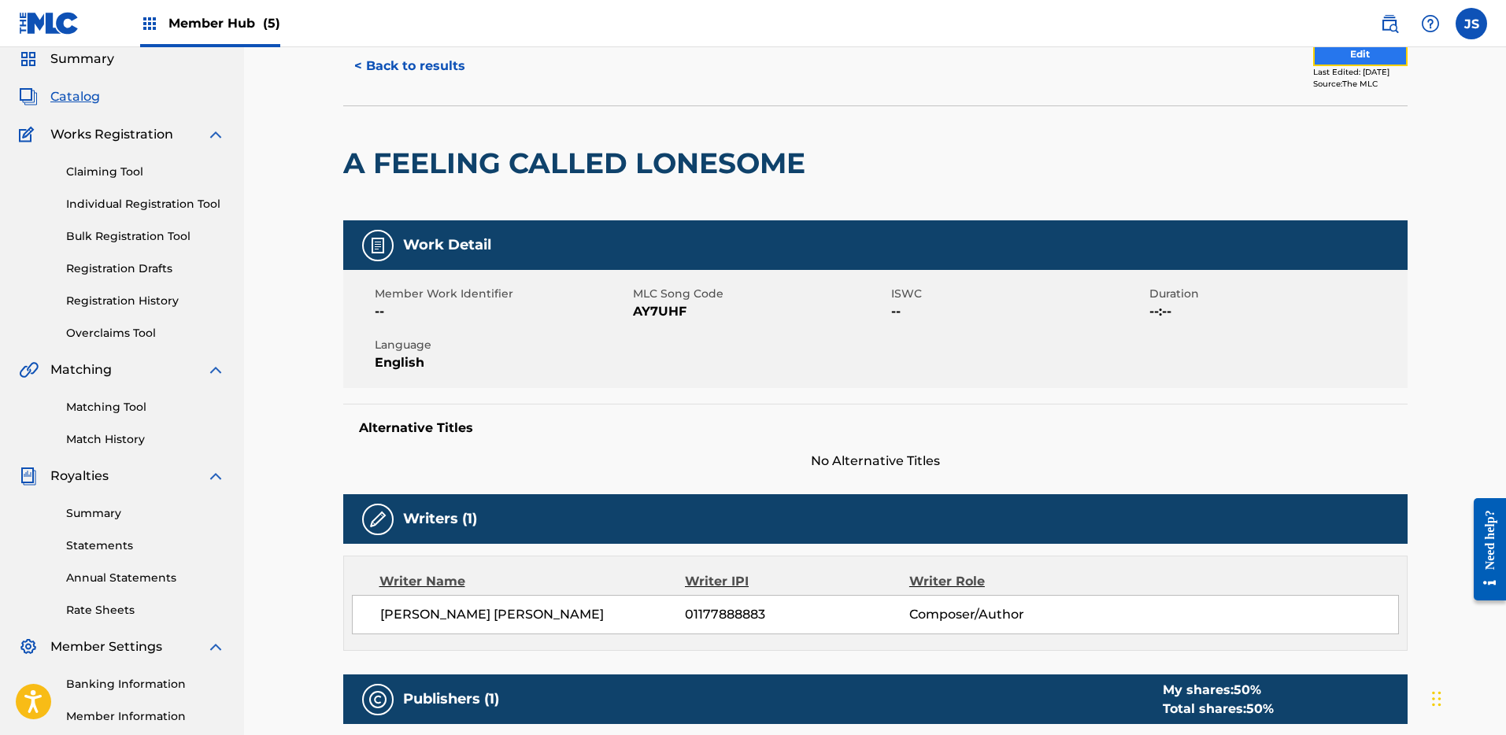
click at [1335, 49] on button "Edit" at bounding box center [1360, 55] width 94 height 24
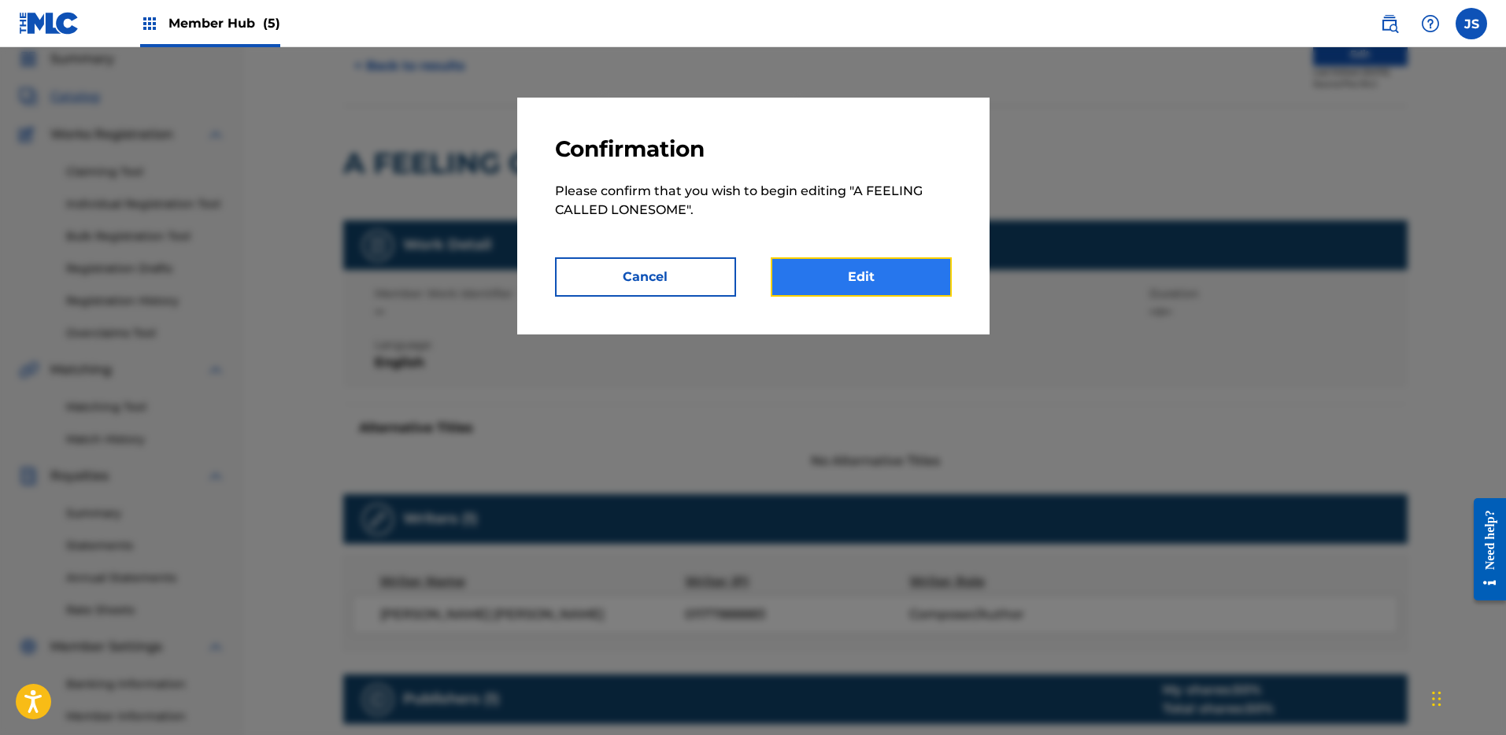
click at [818, 286] on link "Edit" at bounding box center [861, 276] width 181 height 39
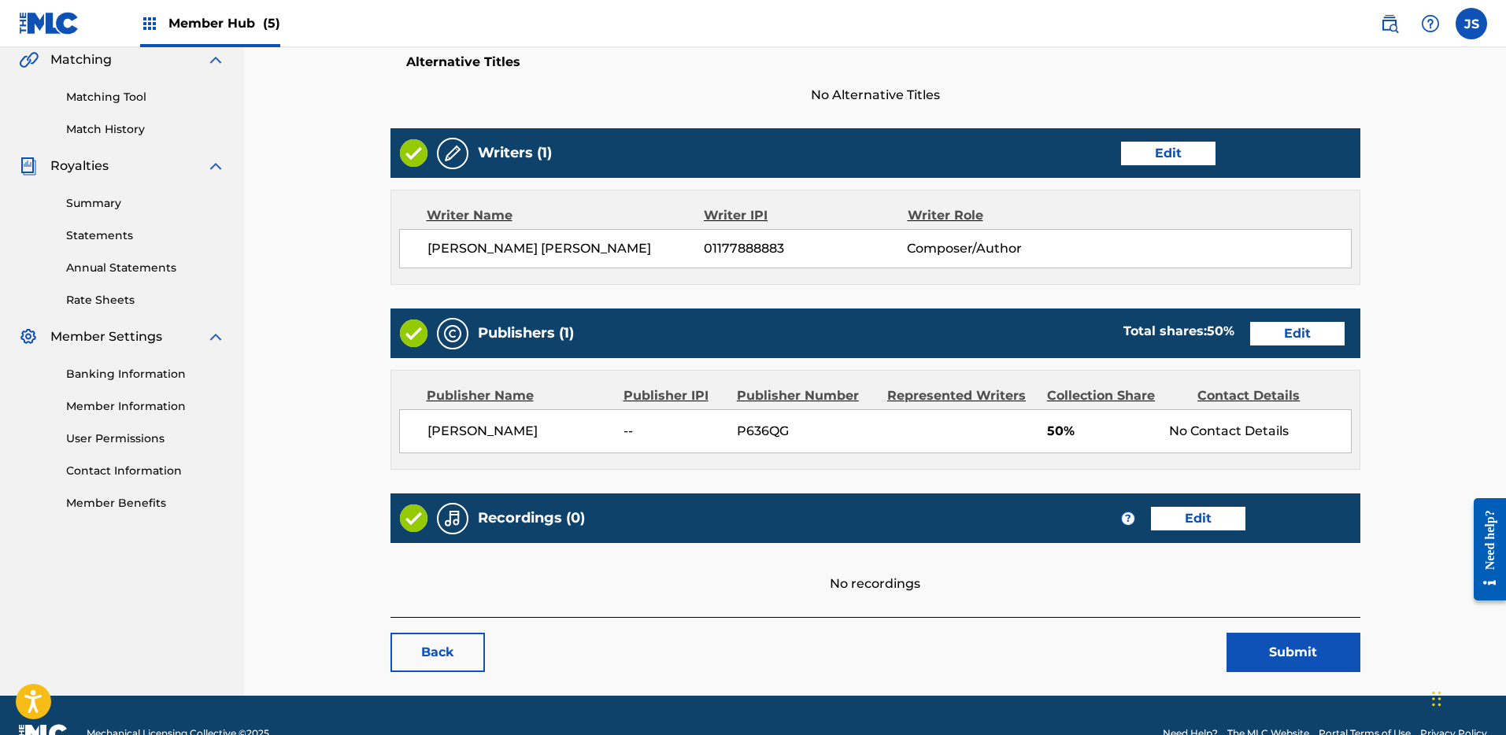
scroll to position [369, 0]
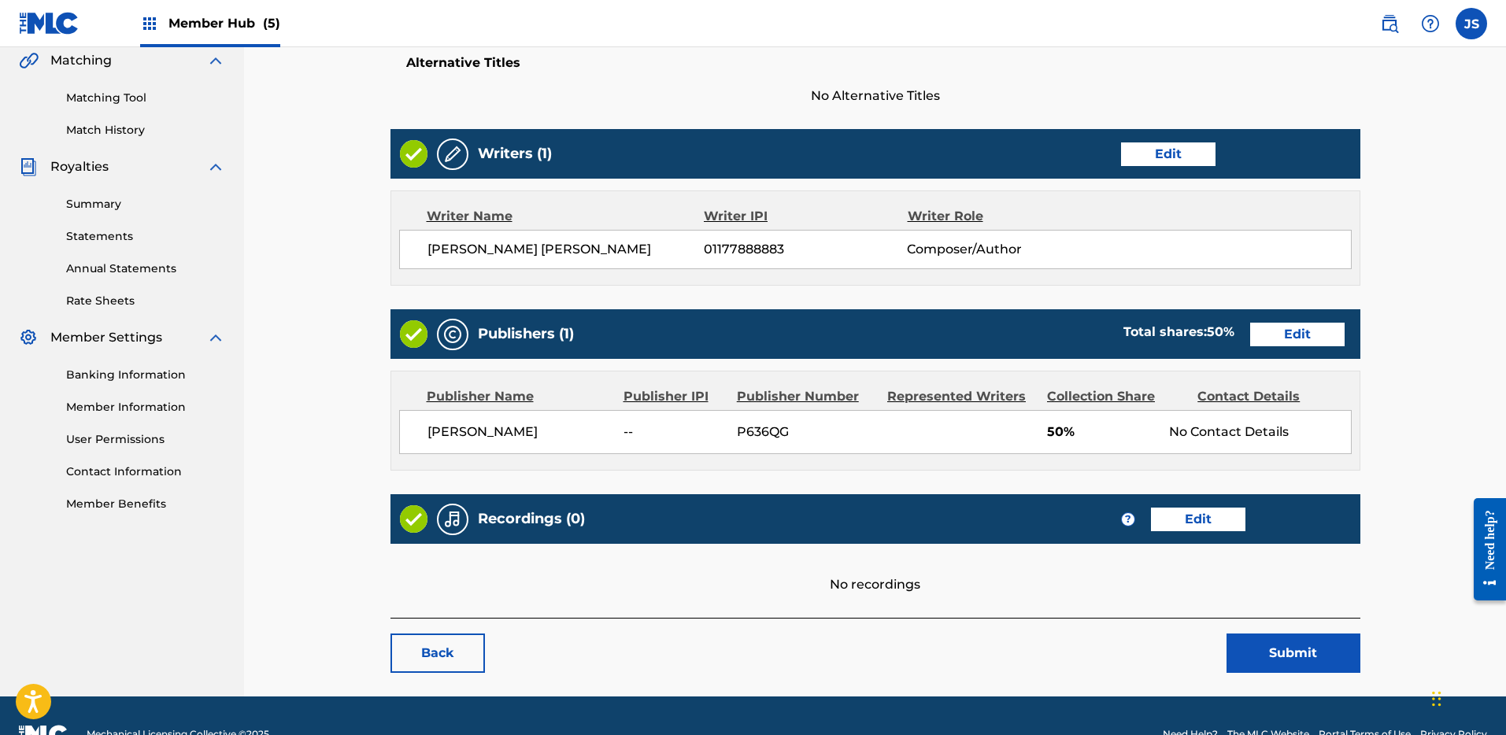
click at [1296, 347] on div "Publishers (1) Total shares: 50 % Edit" at bounding box center [876, 334] width 970 height 50
click at [1291, 340] on link "Edit" at bounding box center [1297, 335] width 94 height 24
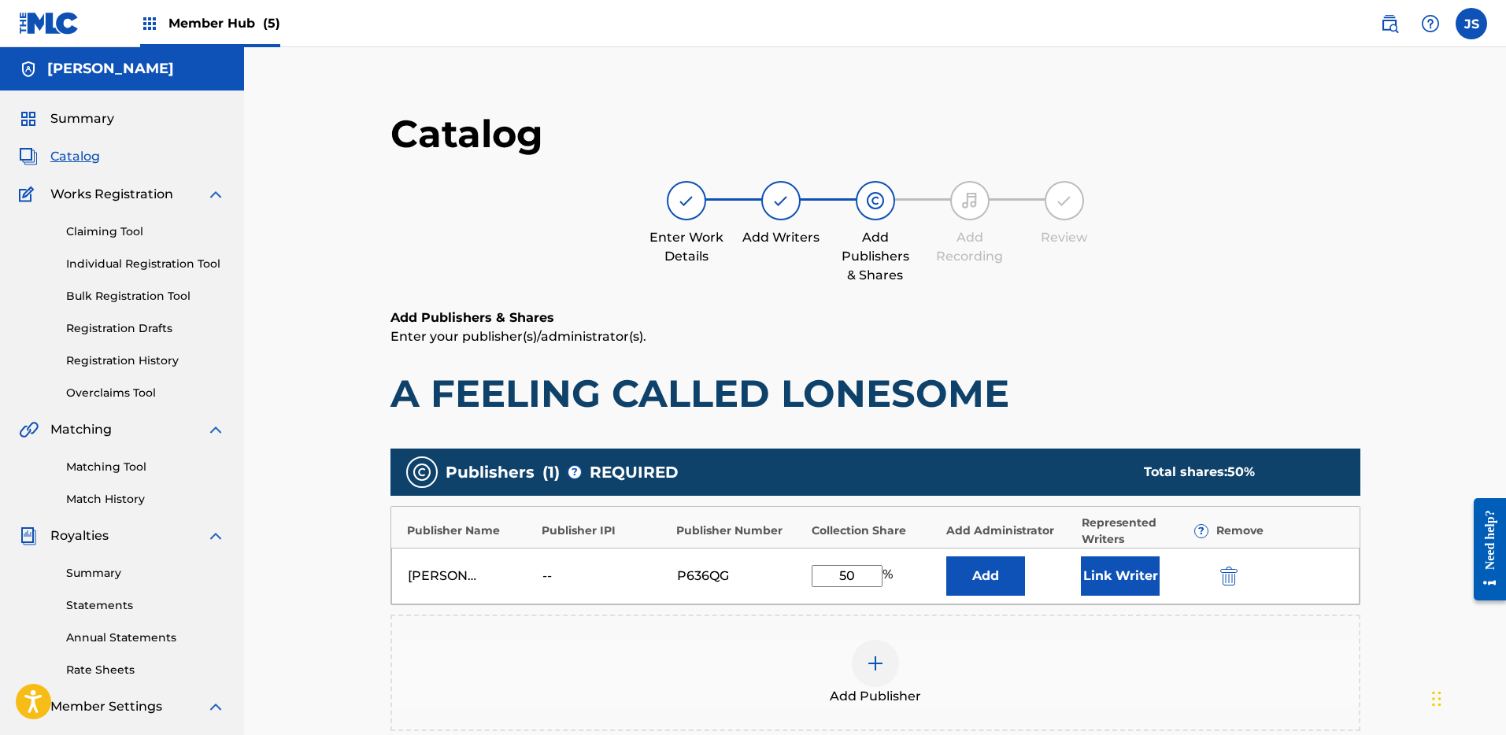
drag, startPoint x: 859, startPoint y: 572, endPoint x: 797, endPoint y: 572, distance: 62.2
click at [797, 572] on div "[PERSON_NAME] -- P636QG 50 % Add Link Writer" at bounding box center [875, 576] width 969 height 57
type input "100"
click at [1099, 578] on button "Link Writer" at bounding box center [1120, 576] width 79 height 39
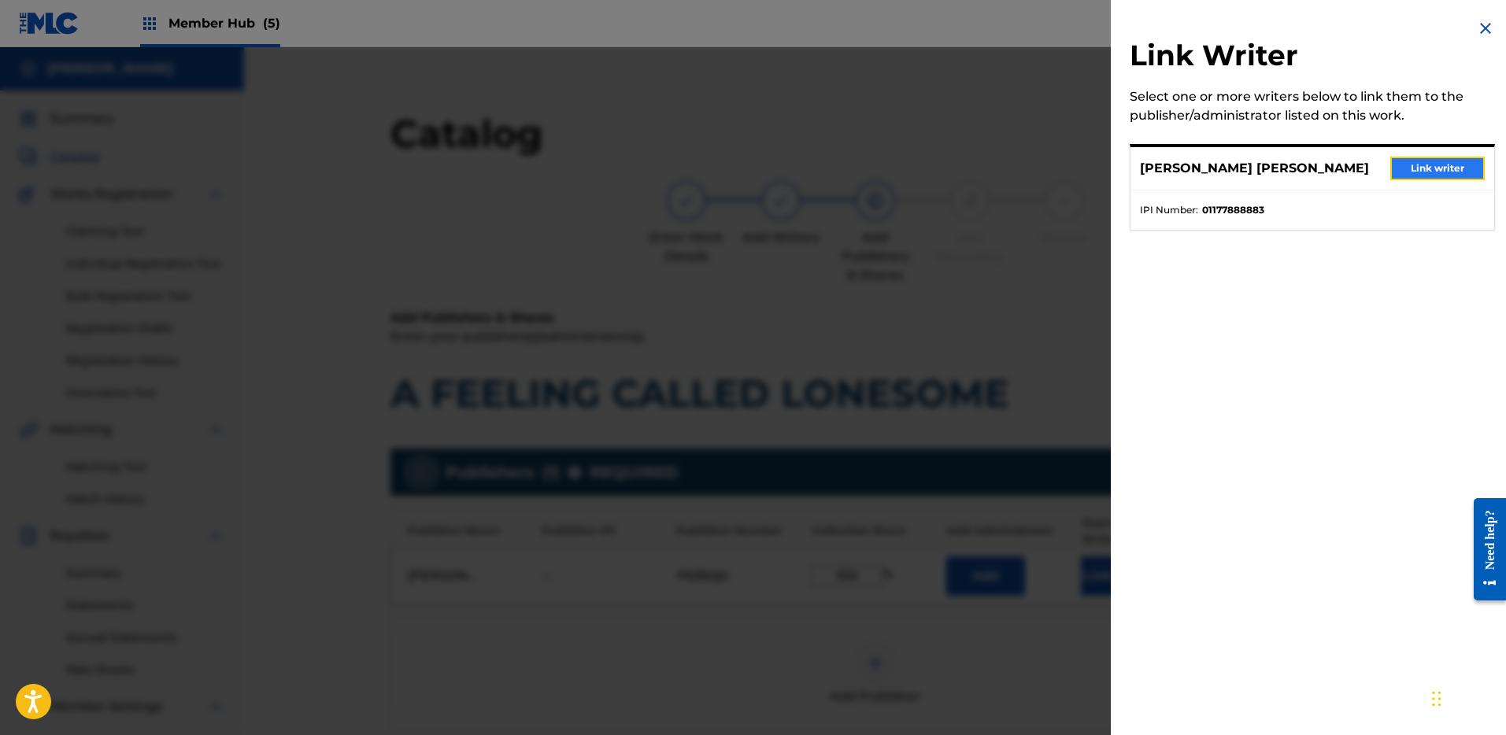
click at [1429, 164] on button "Link writer" at bounding box center [1438, 169] width 94 height 24
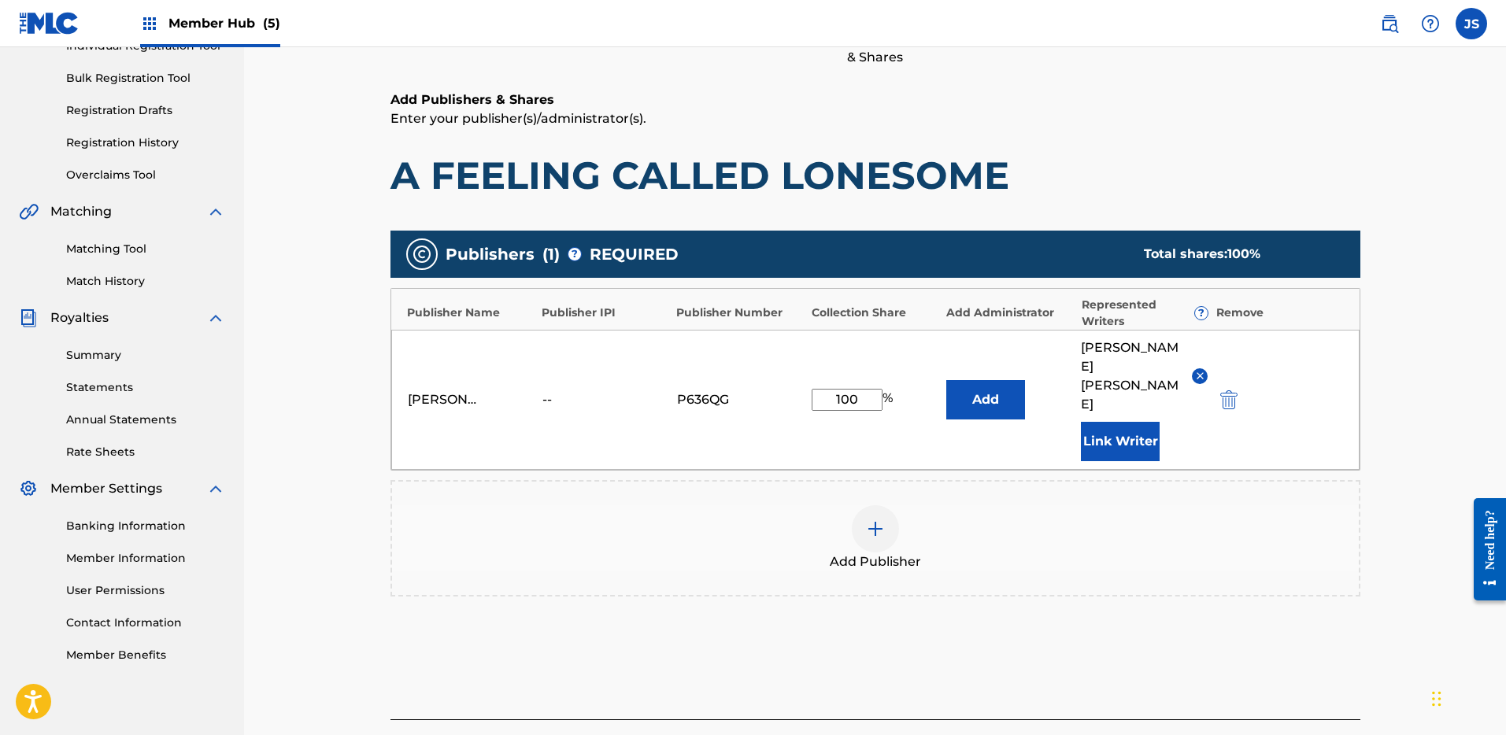
scroll to position [319, 0]
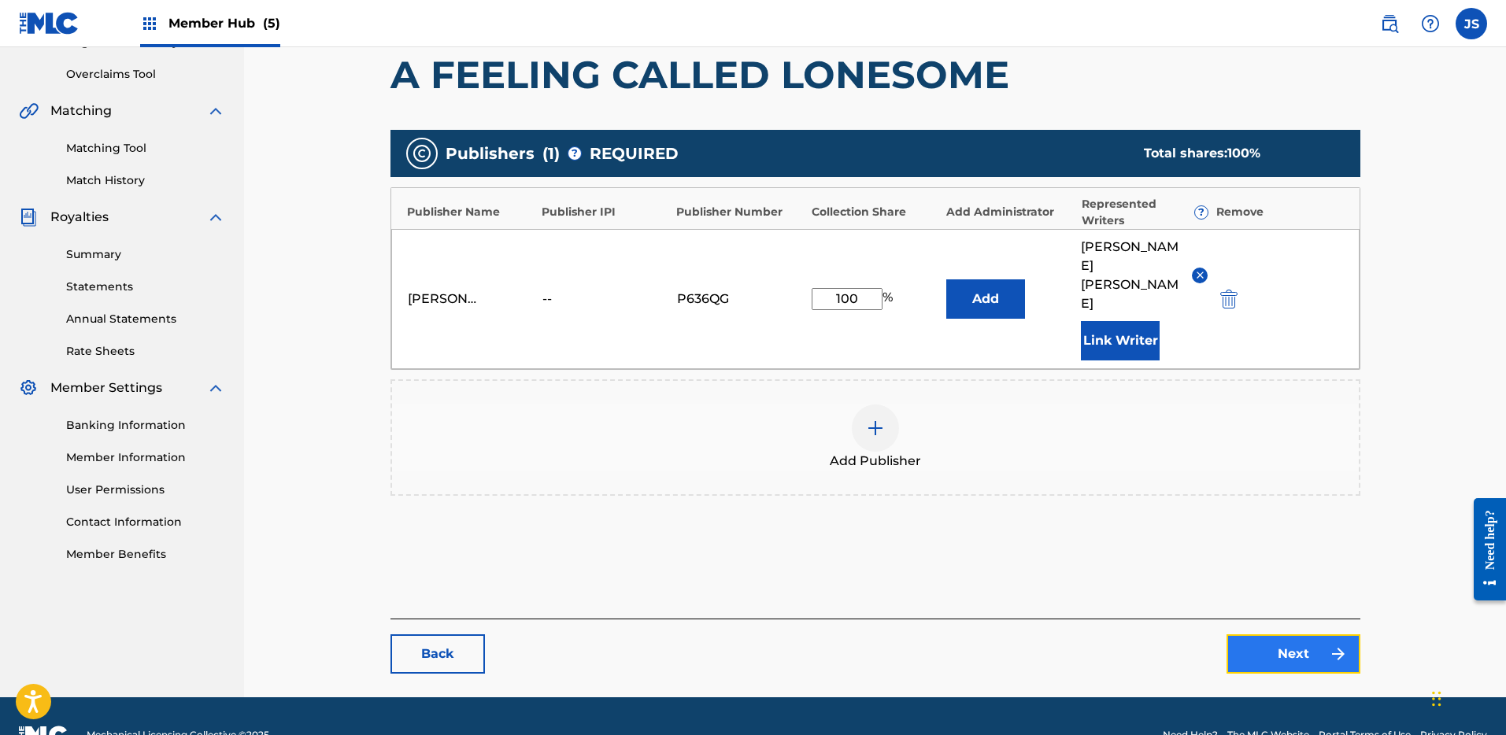
click at [1291, 635] on link "Next" at bounding box center [1294, 654] width 134 height 39
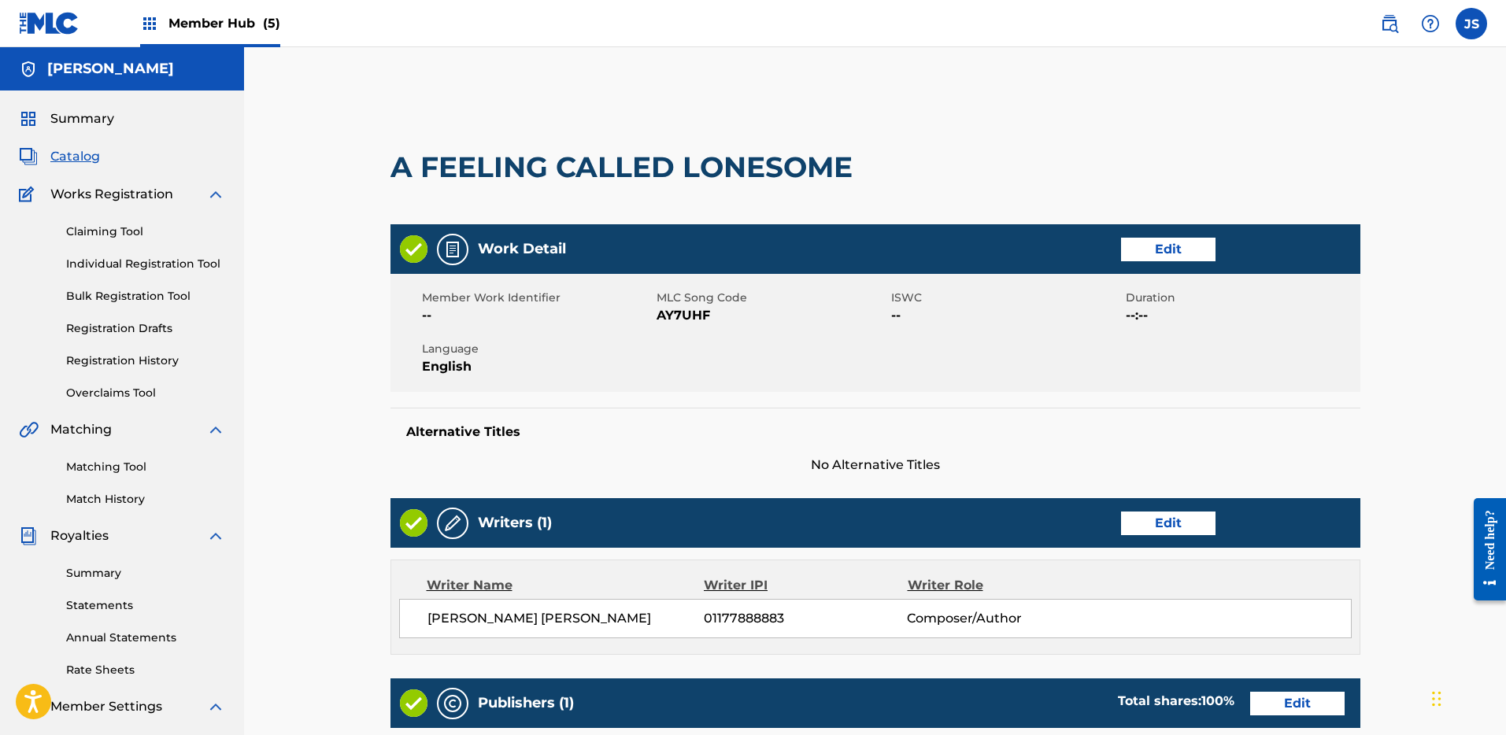
scroll to position [458, 0]
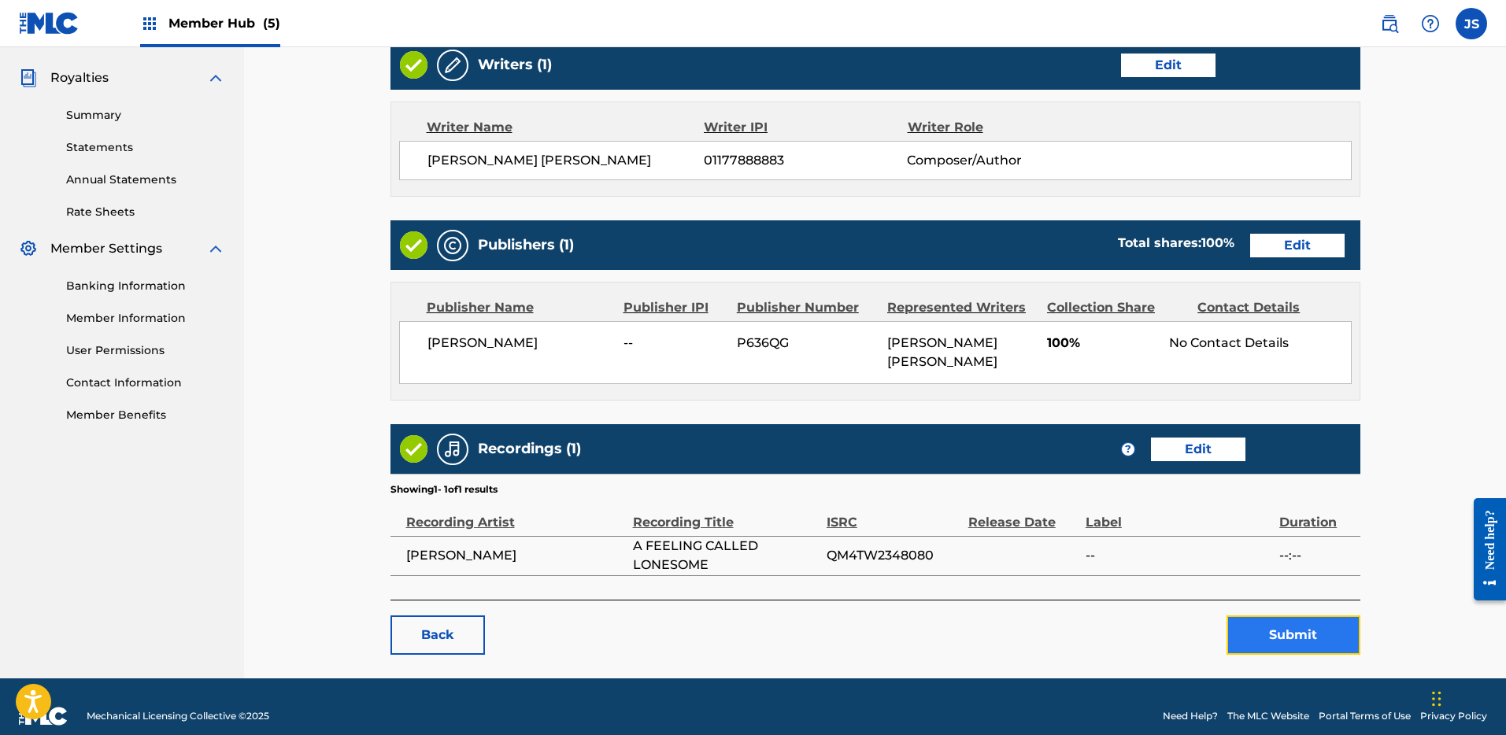
click at [1304, 616] on button "Submit" at bounding box center [1294, 635] width 134 height 39
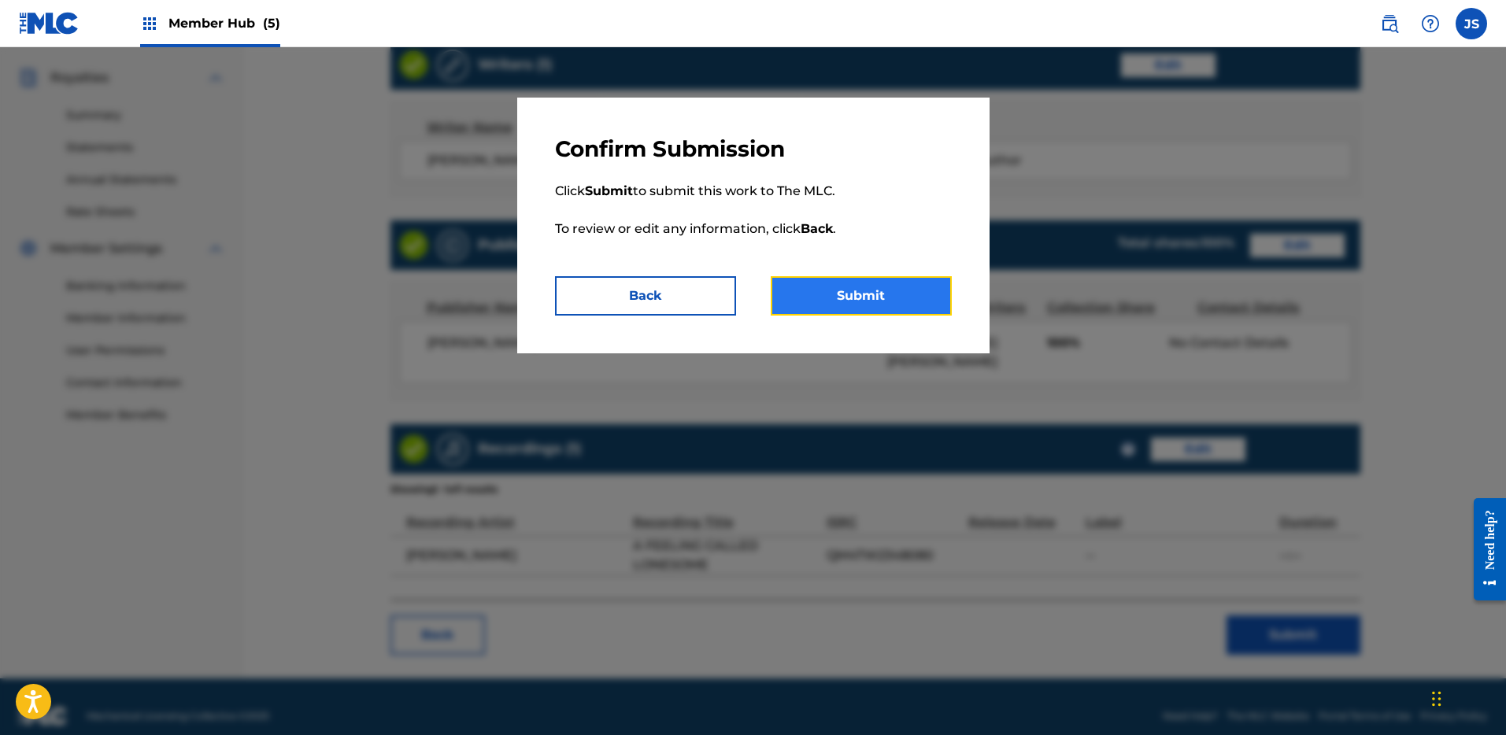
click at [902, 298] on button "Submit" at bounding box center [861, 295] width 181 height 39
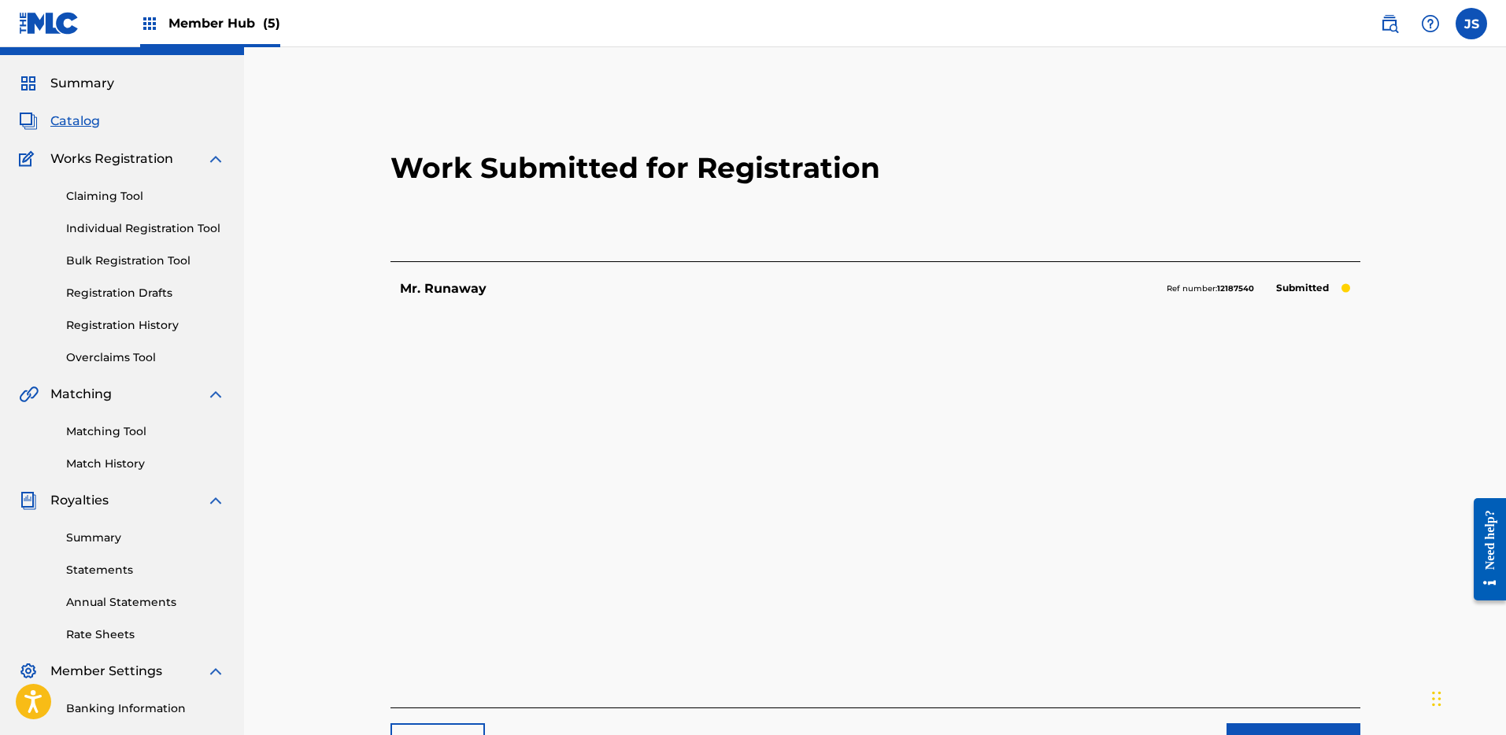
scroll to position [17, 0]
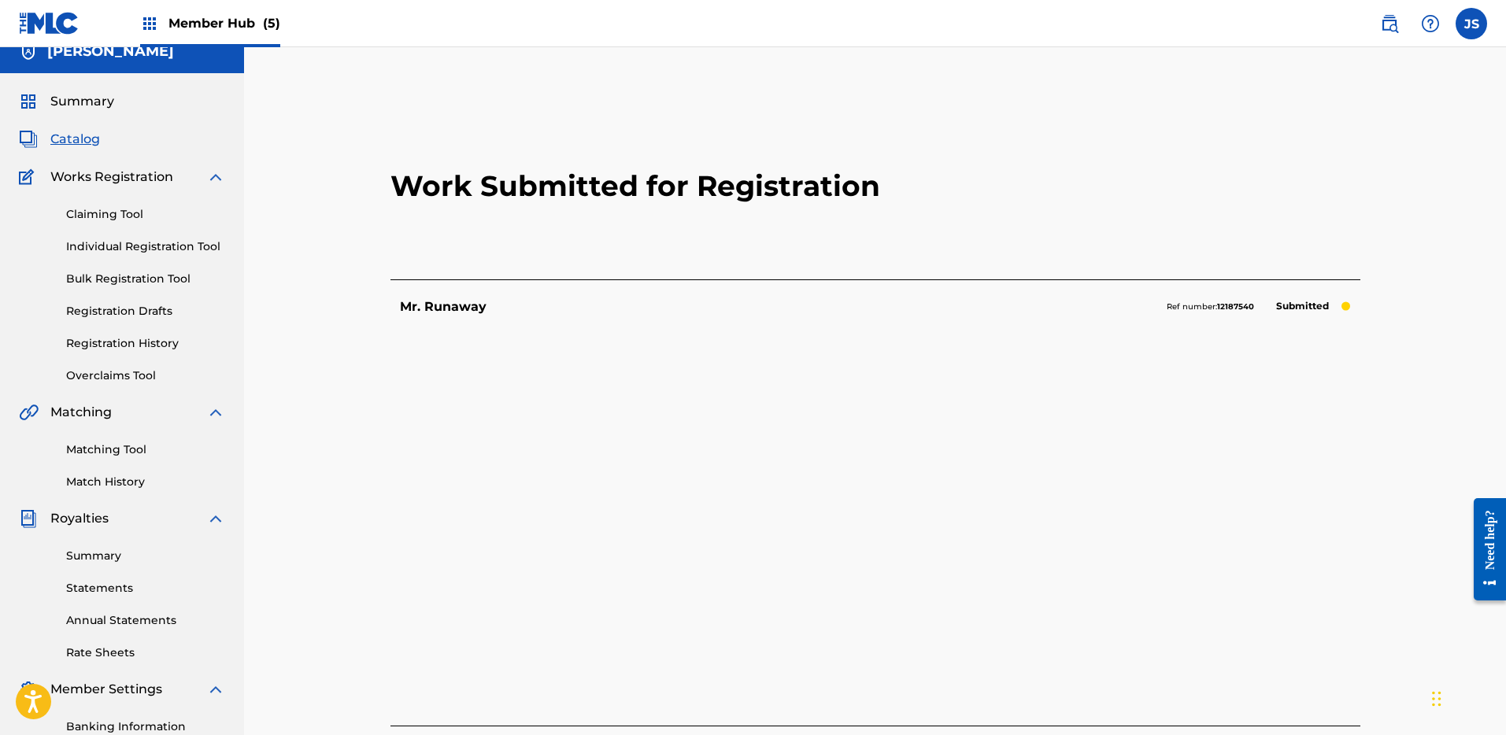
click at [69, 135] on span "Catalog" at bounding box center [75, 139] width 50 height 19
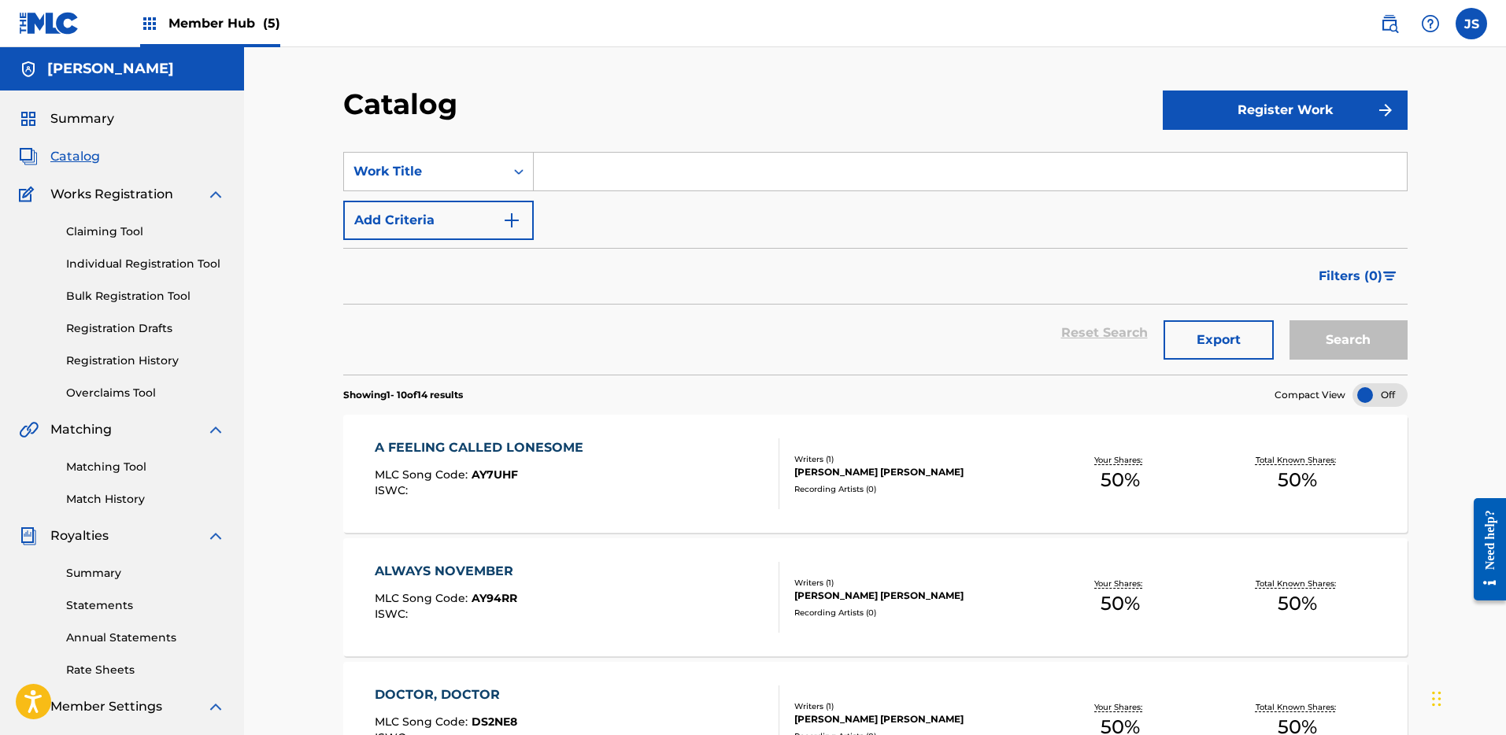
click at [454, 564] on div "ALWAYS NOVEMBER" at bounding box center [448, 571] width 146 height 19
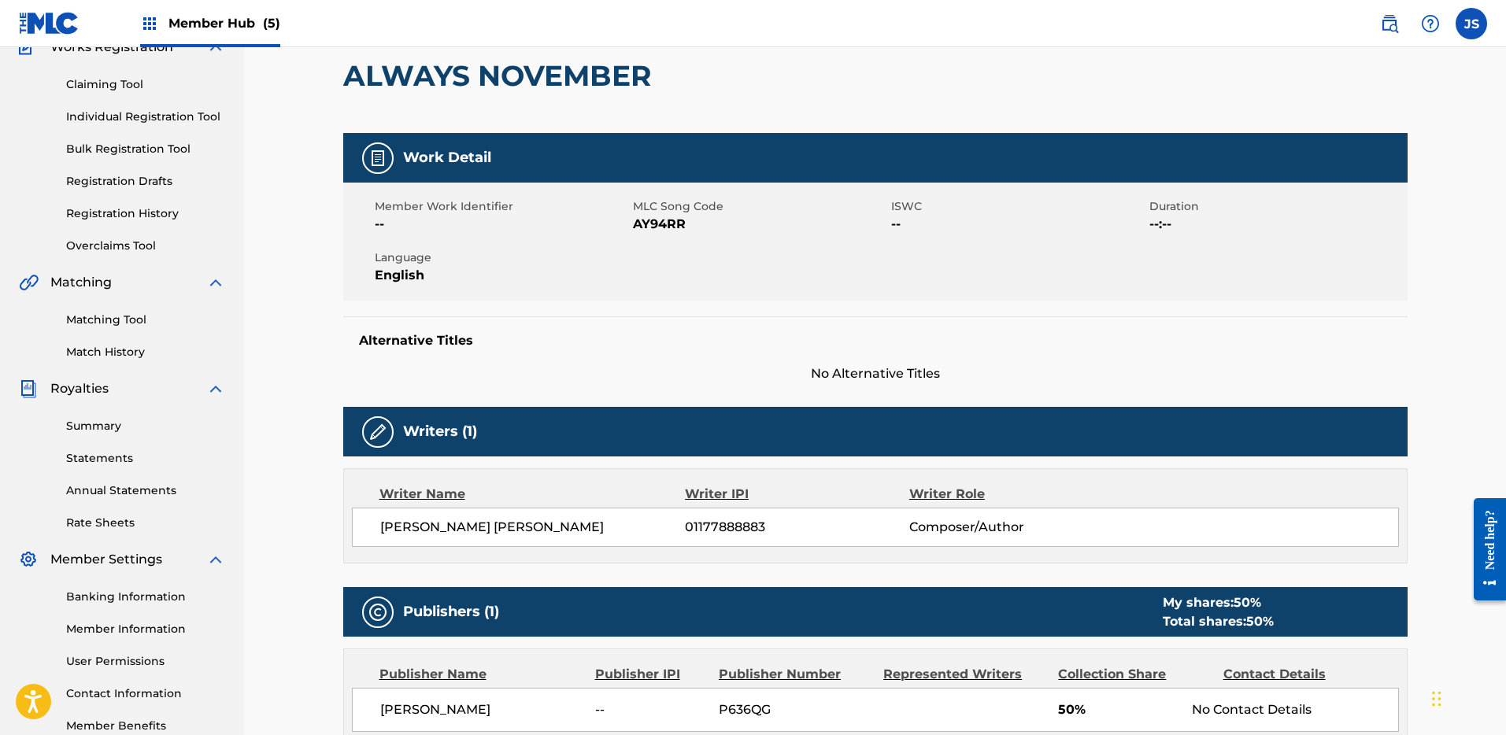
scroll to position [36, 0]
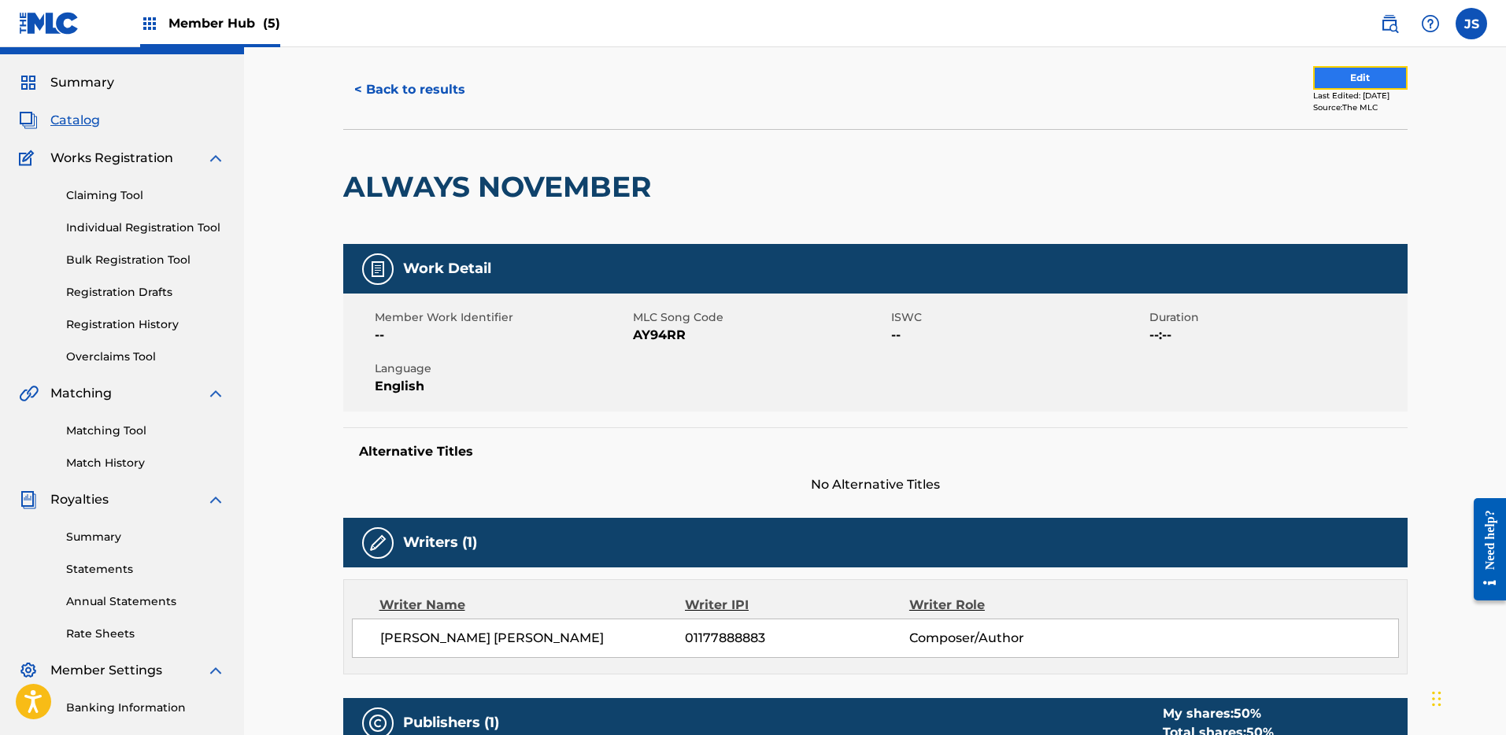
click at [1344, 80] on button "Edit" at bounding box center [1360, 78] width 94 height 24
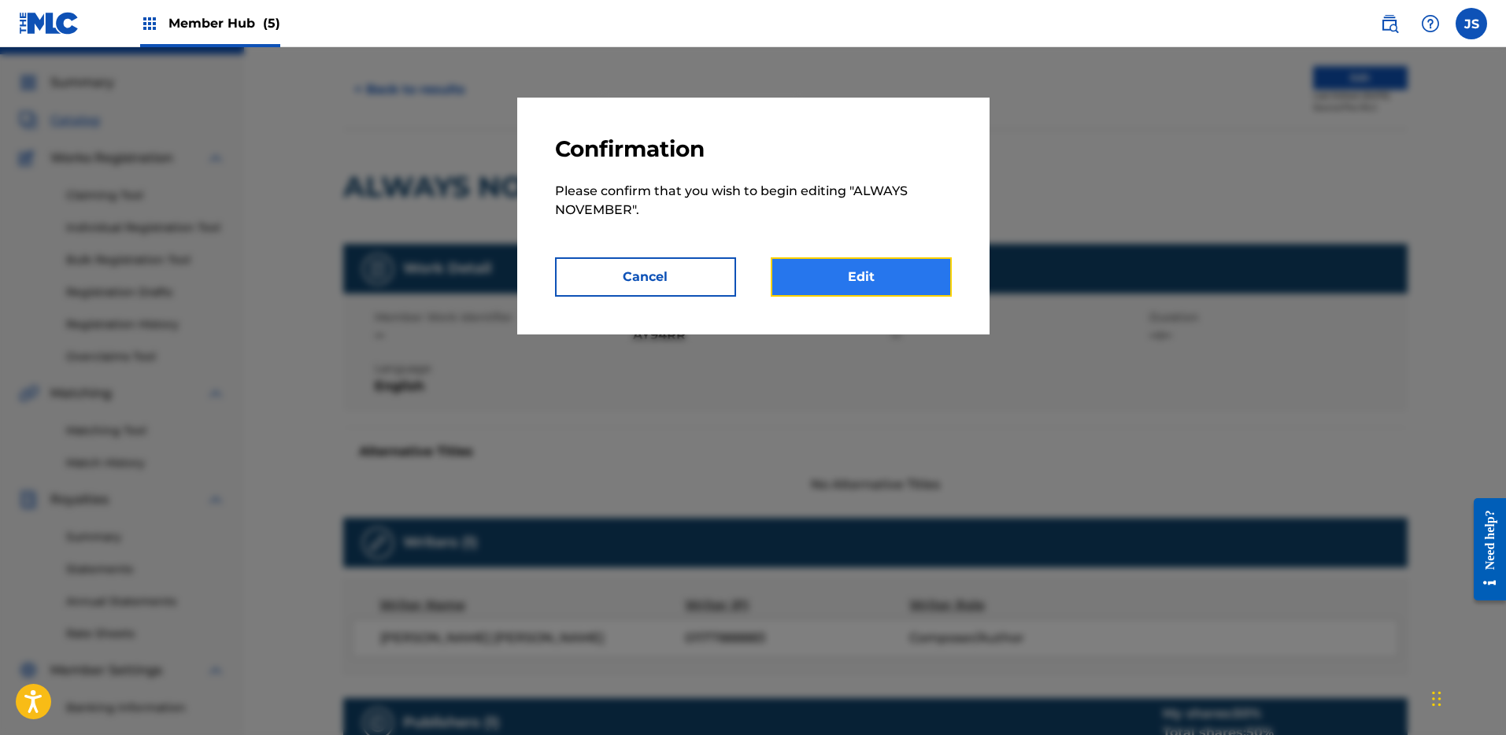
click at [879, 284] on link "Edit" at bounding box center [861, 276] width 181 height 39
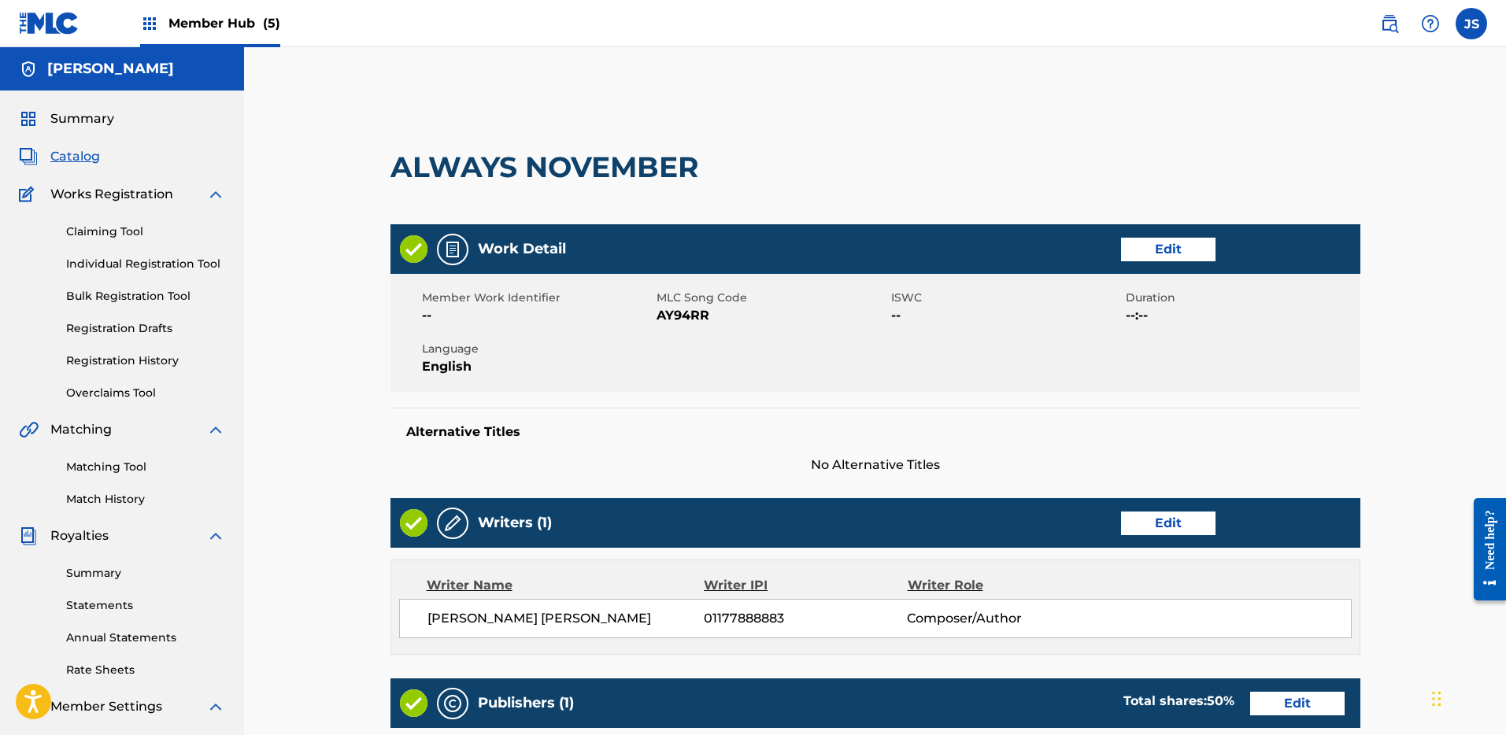
scroll to position [361, 0]
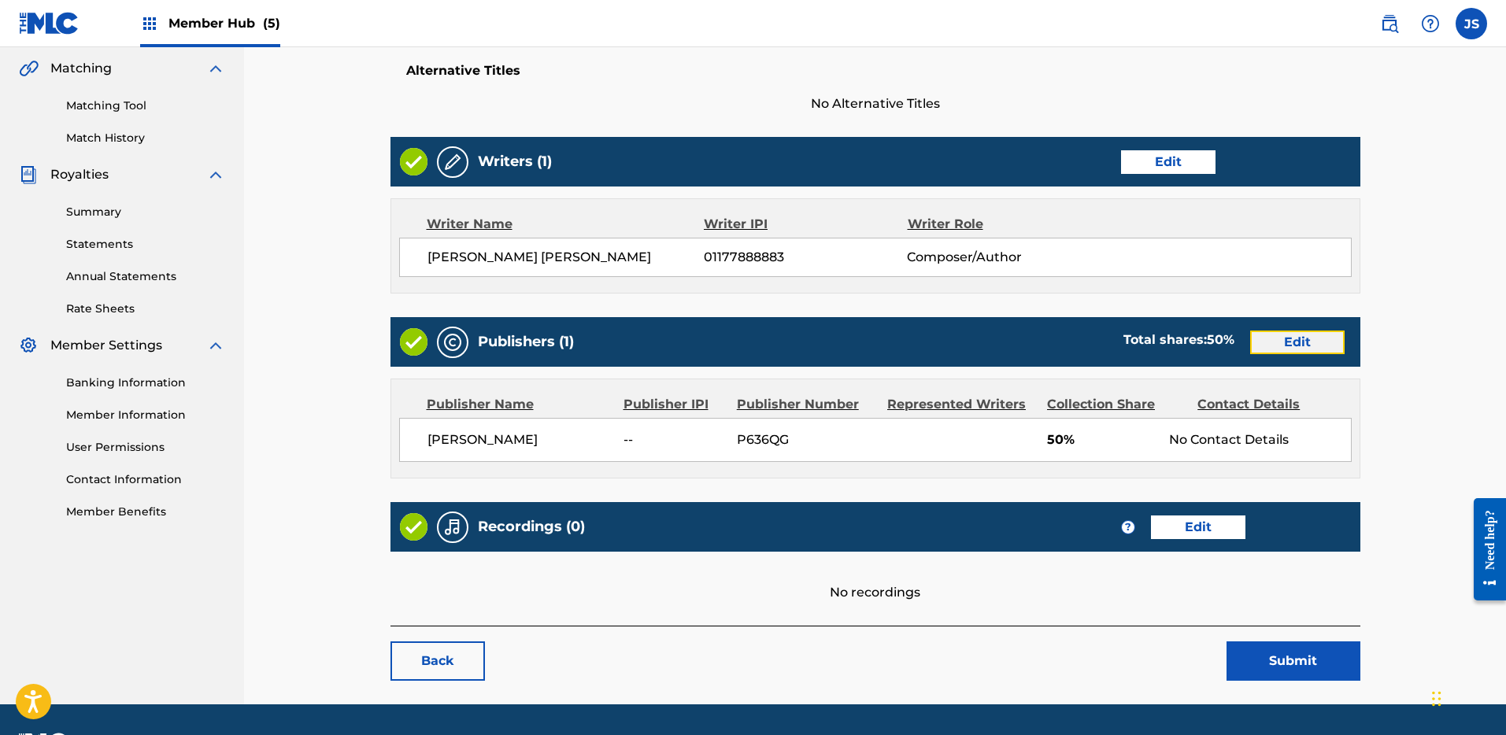
click at [1287, 353] on link "Edit" at bounding box center [1297, 343] width 94 height 24
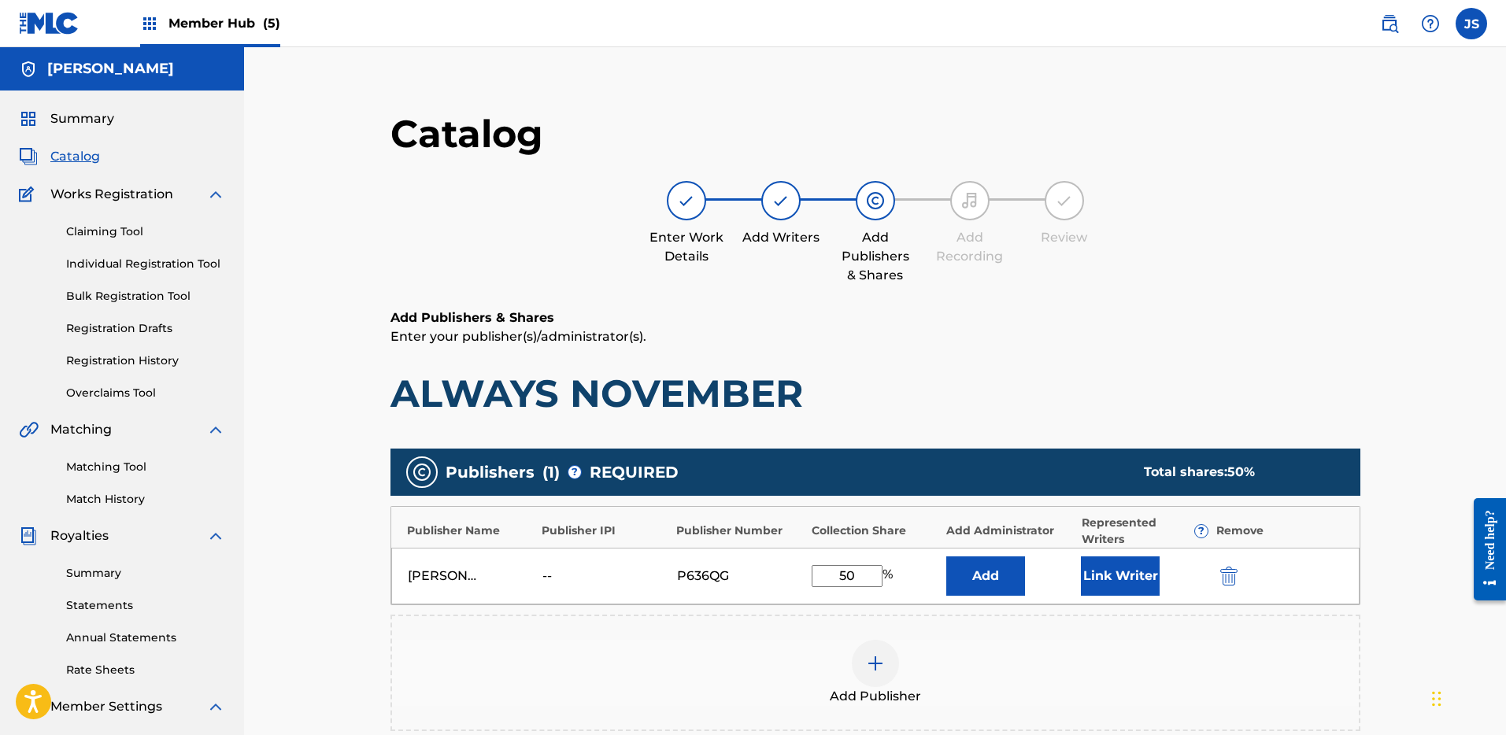
scroll to position [54, 0]
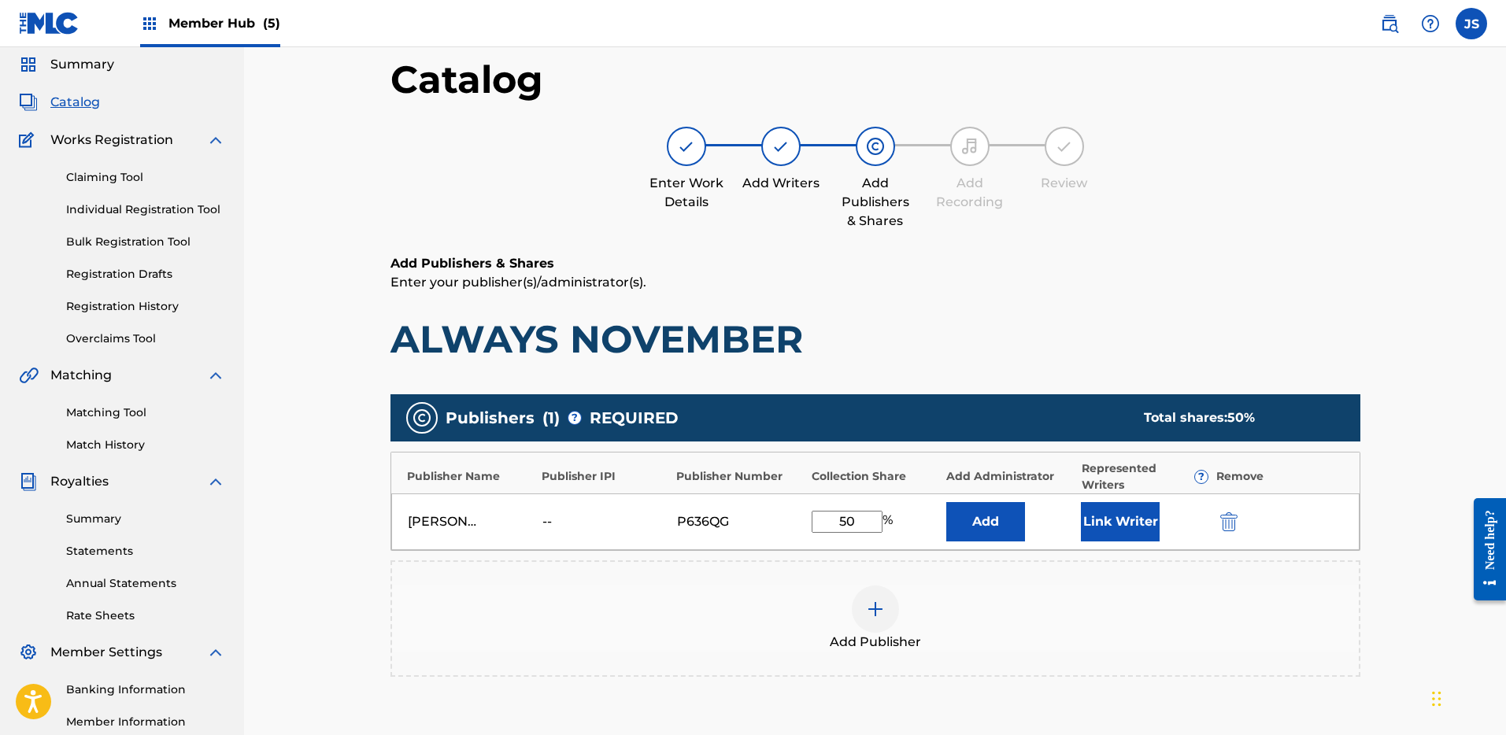
click at [863, 524] on input "50" at bounding box center [847, 522] width 71 height 22
type input "5"
type input "100"
click at [1006, 577] on div "Add Publisher" at bounding box center [876, 619] width 970 height 117
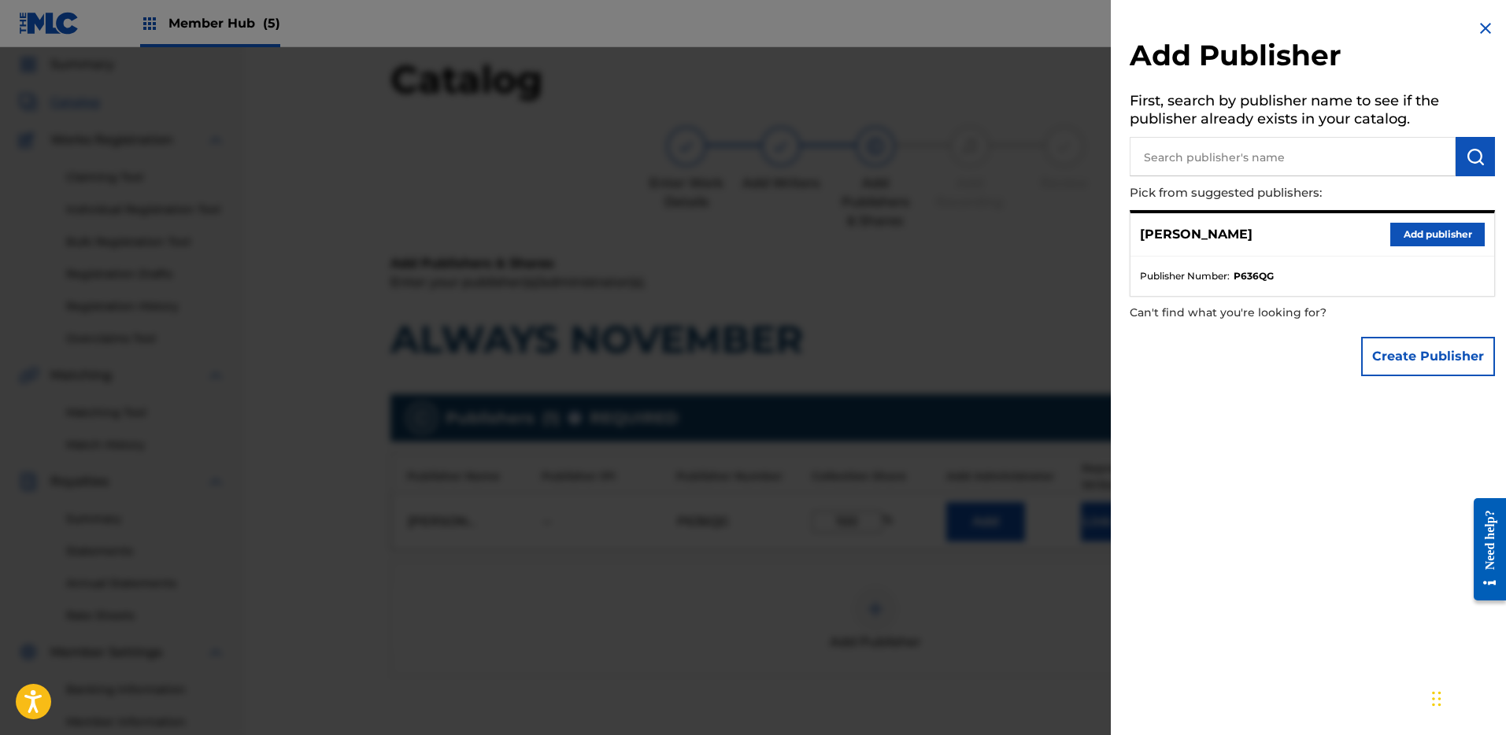
click at [1486, 32] on img at bounding box center [1485, 28] width 19 height 19
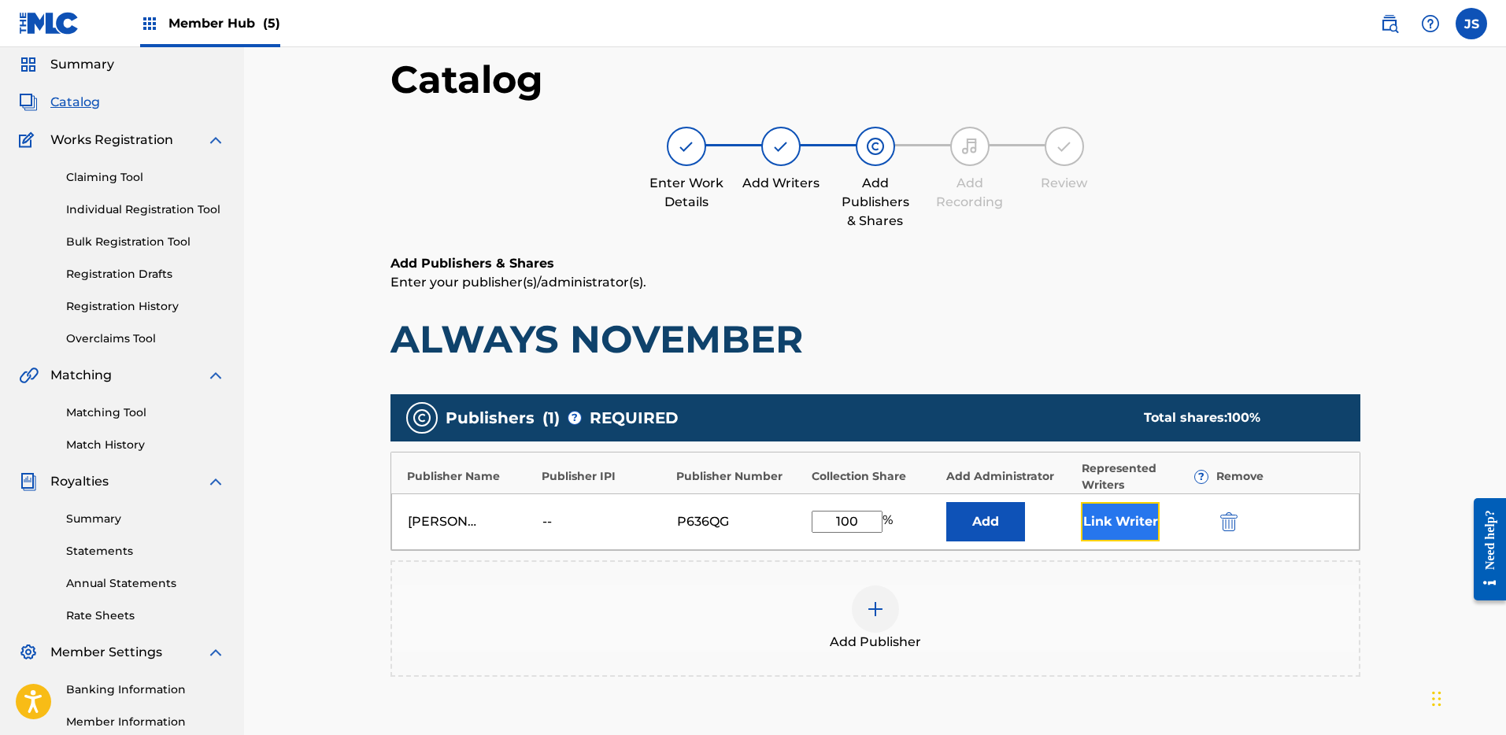
click at [1126, 518] on button "Link Writer" at bounding box center [1120, 521] width 79 height 39
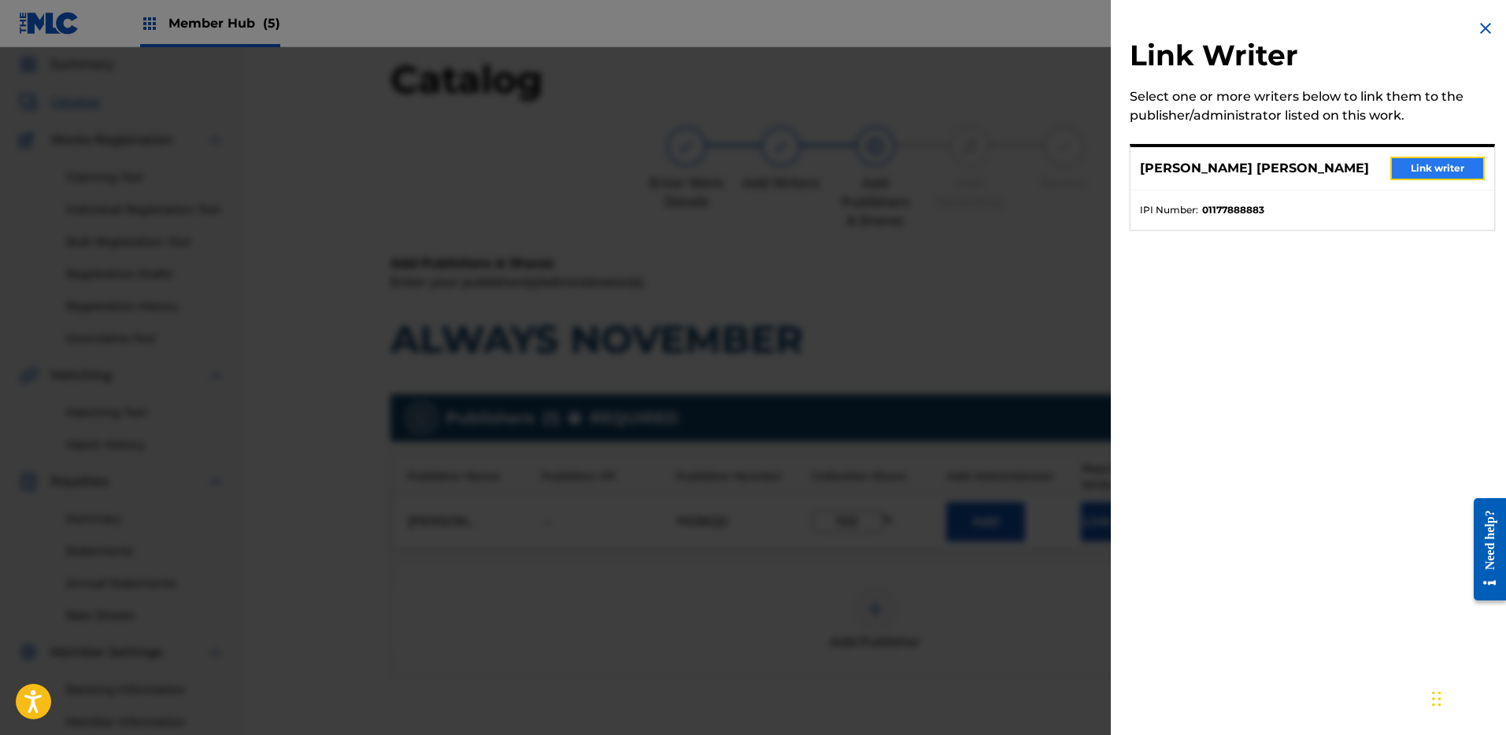
click at [1406, 171] on button "Link writer" at bounding box center [1438, 169] width 94 height 24
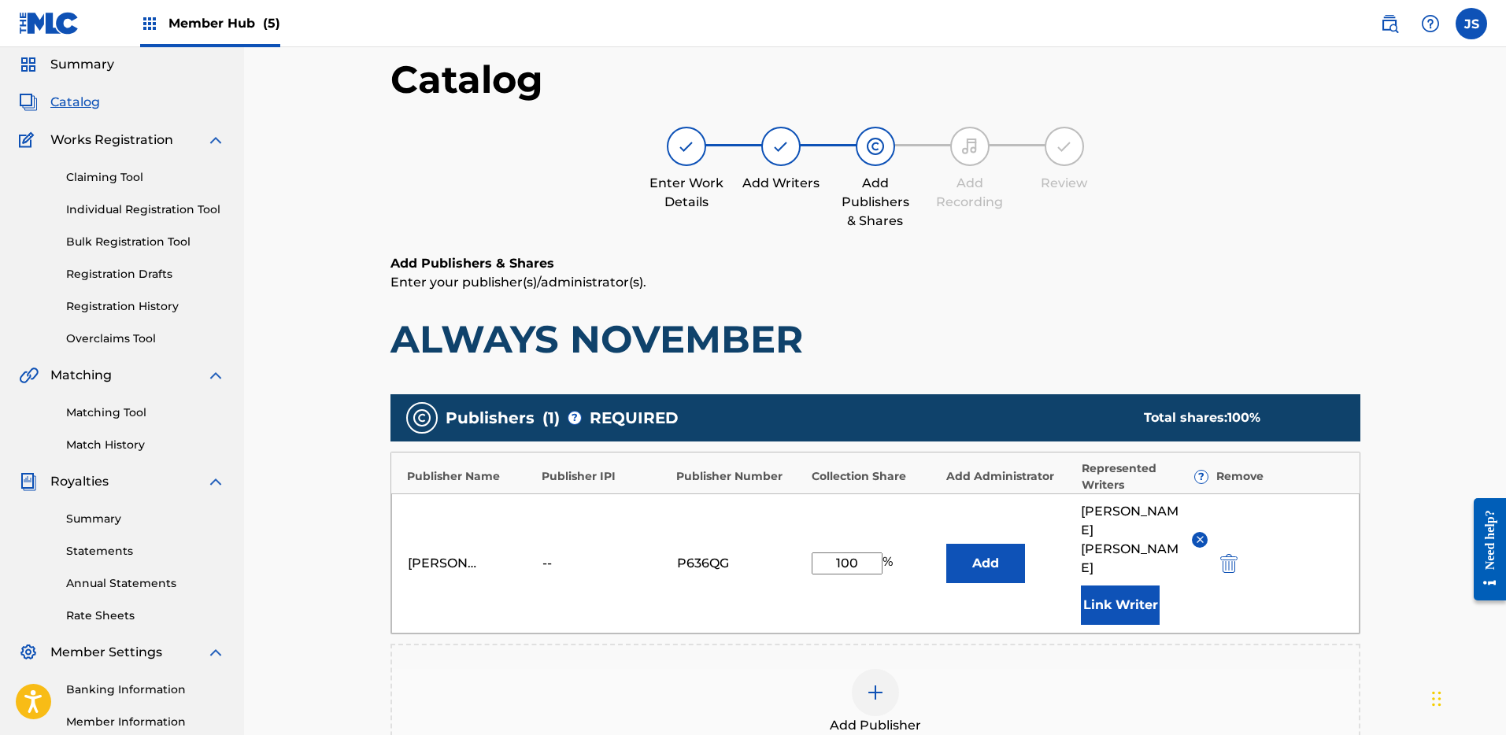
scroll to position [319, 0]
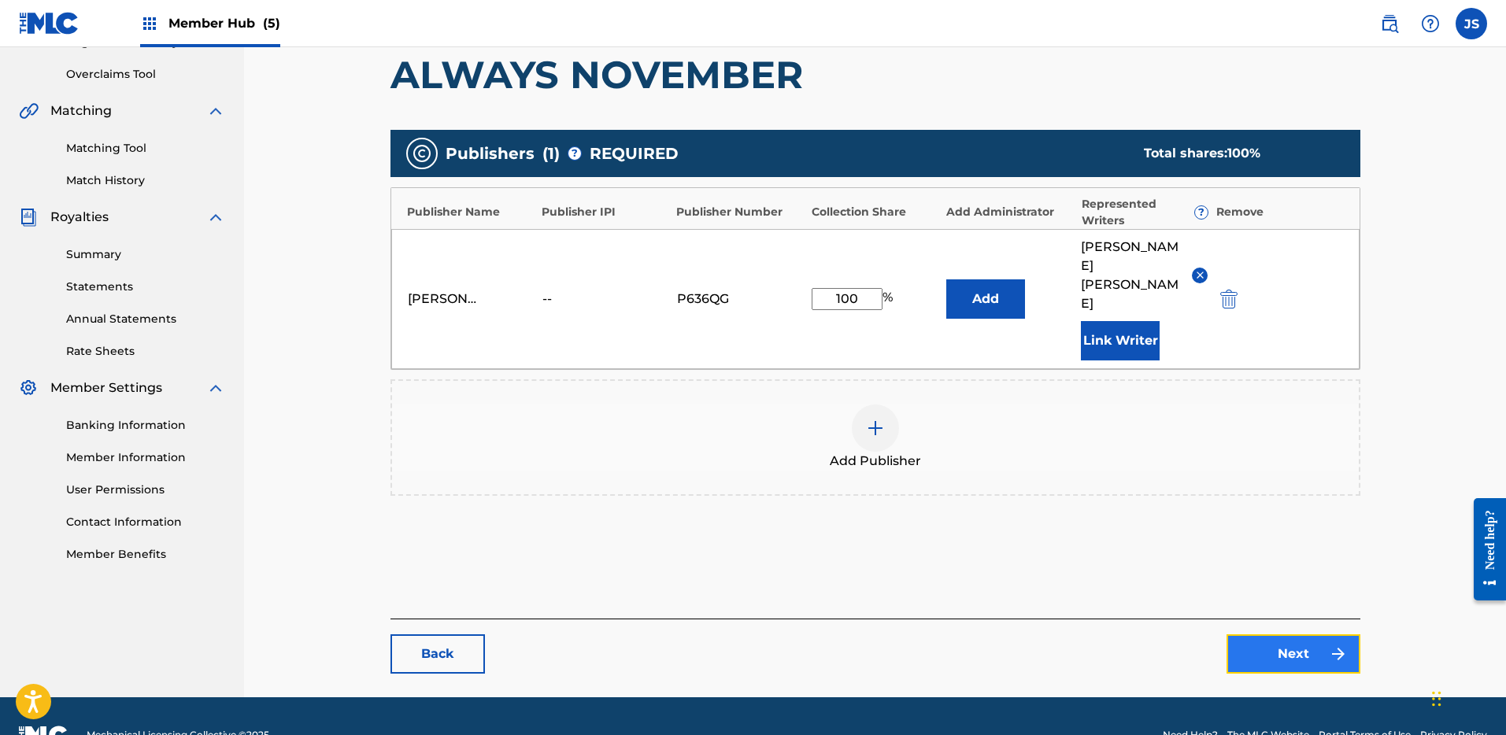
click at [1311, 635] on link "Next" at bounding box center [1294, 654] width 134 height 39
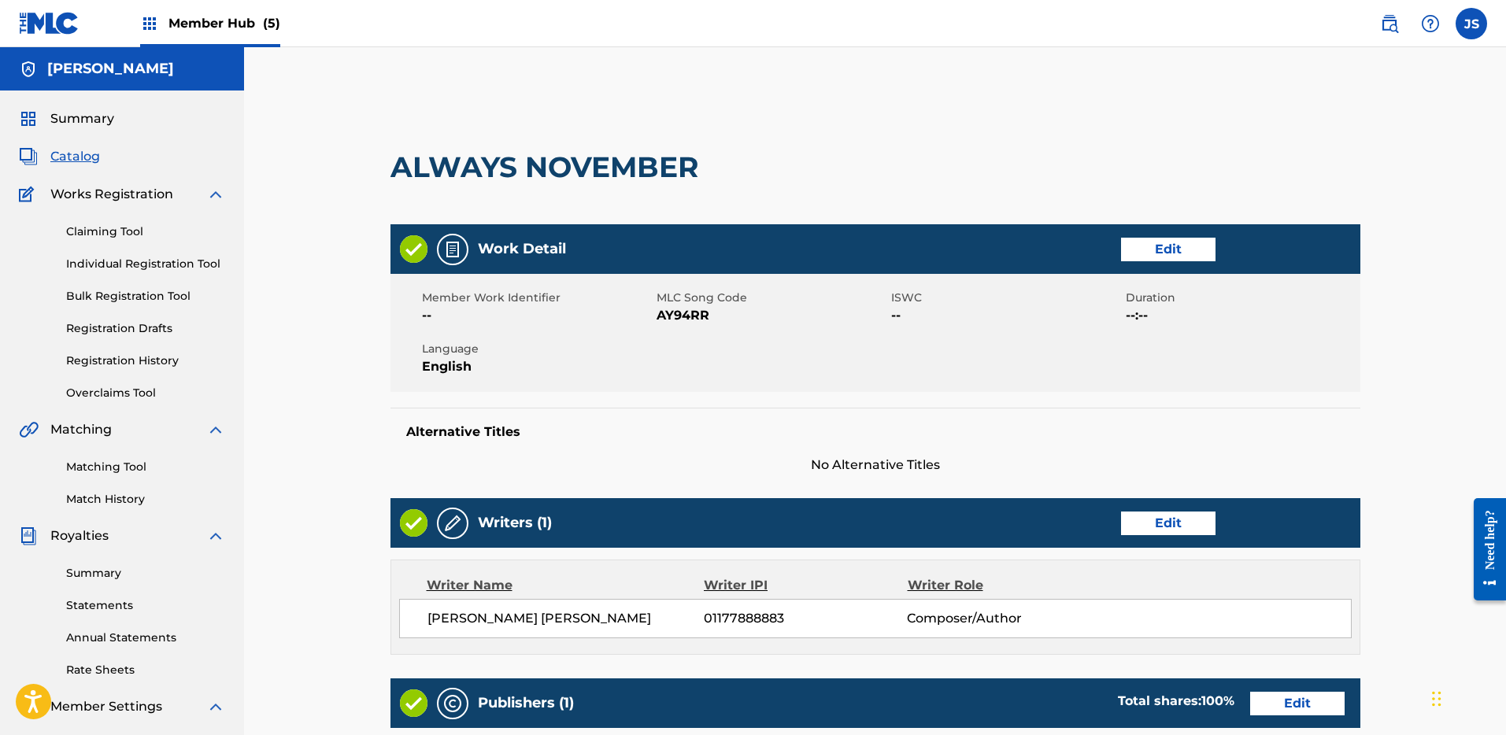
scroll to position [458, 0]
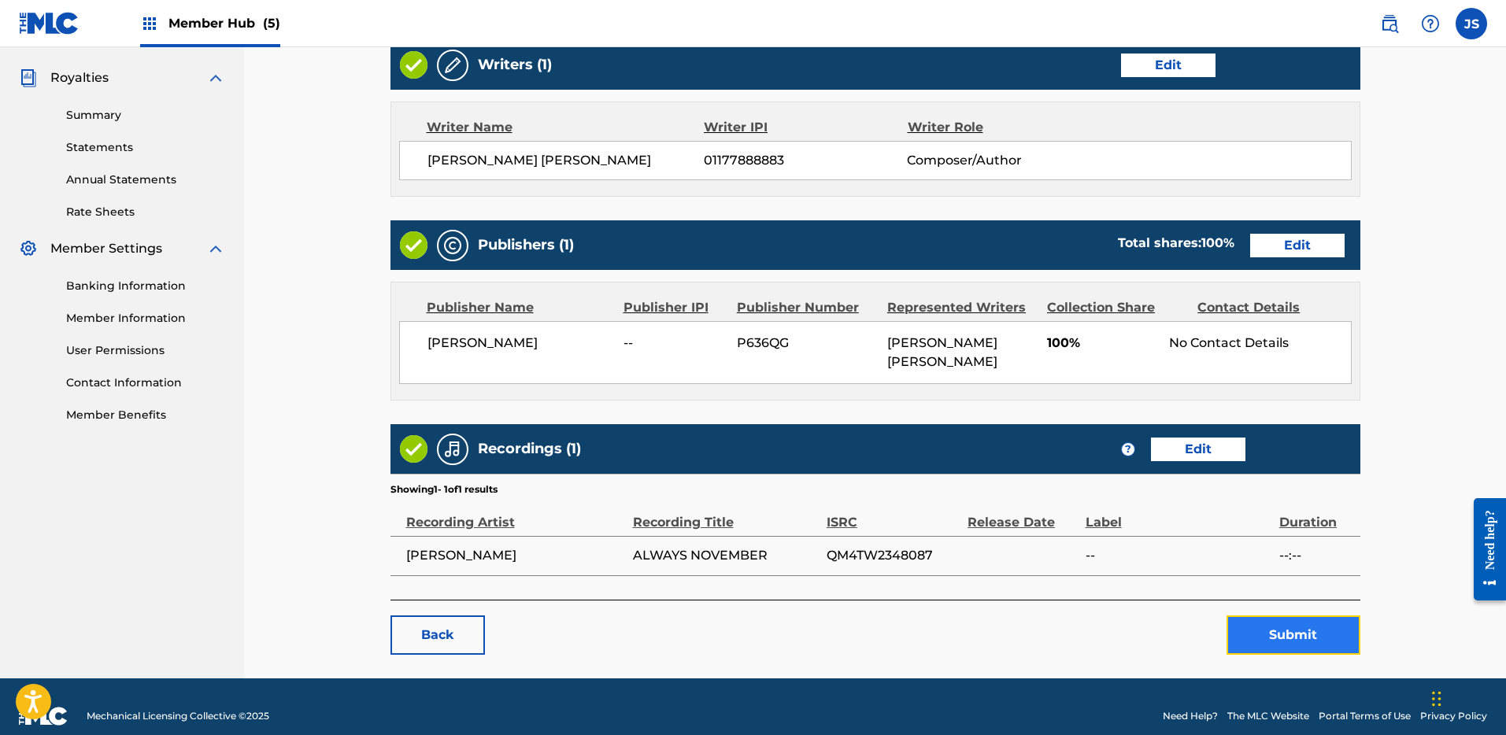
click at [1264, 616] on button "Submit" at bounding box center [1294, 635] width 134 height 39
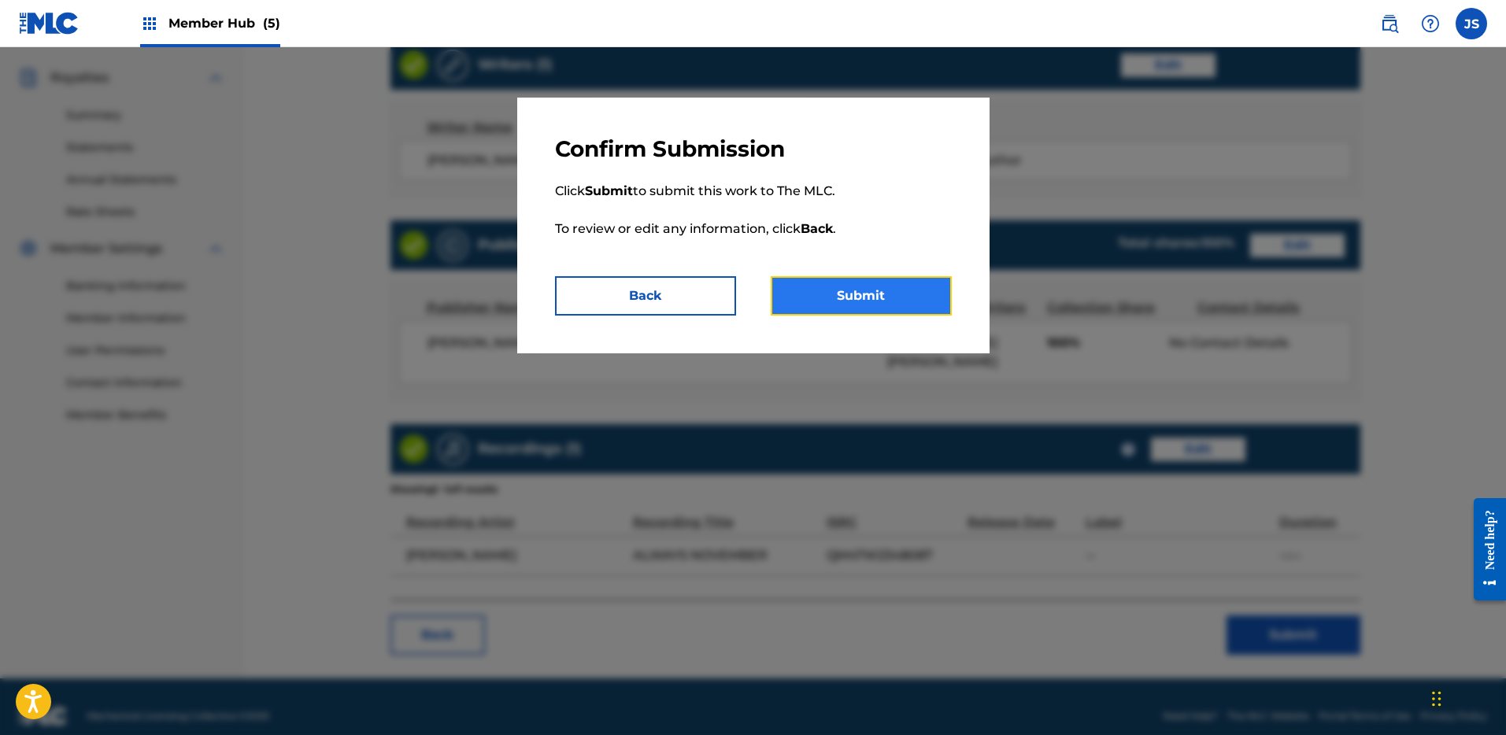
click at [887, 290] on button "Submit" at bounding box center [861, 295] width 181 height 39
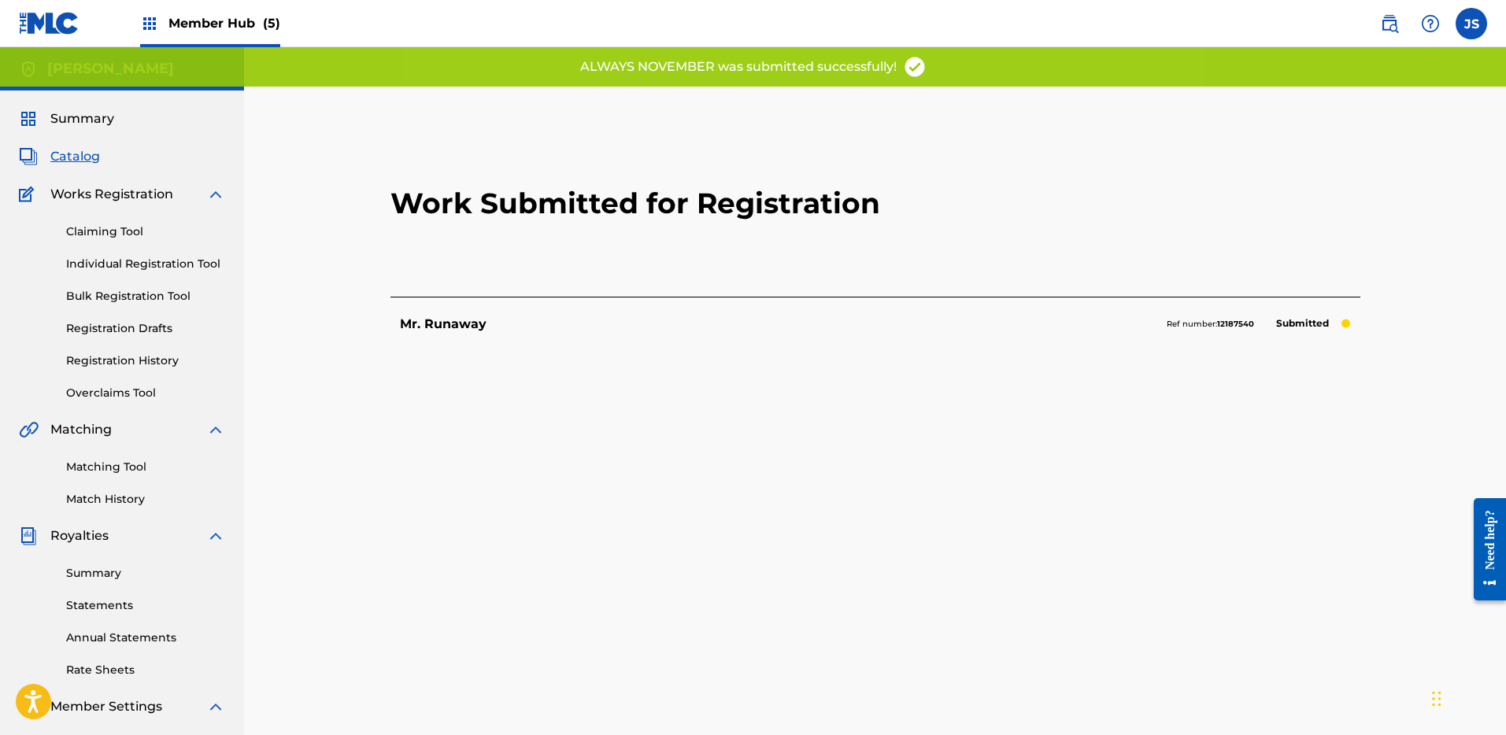
click at [77, 156] on span "Catalog" at bounding box center [75, 156] width 50 height 19
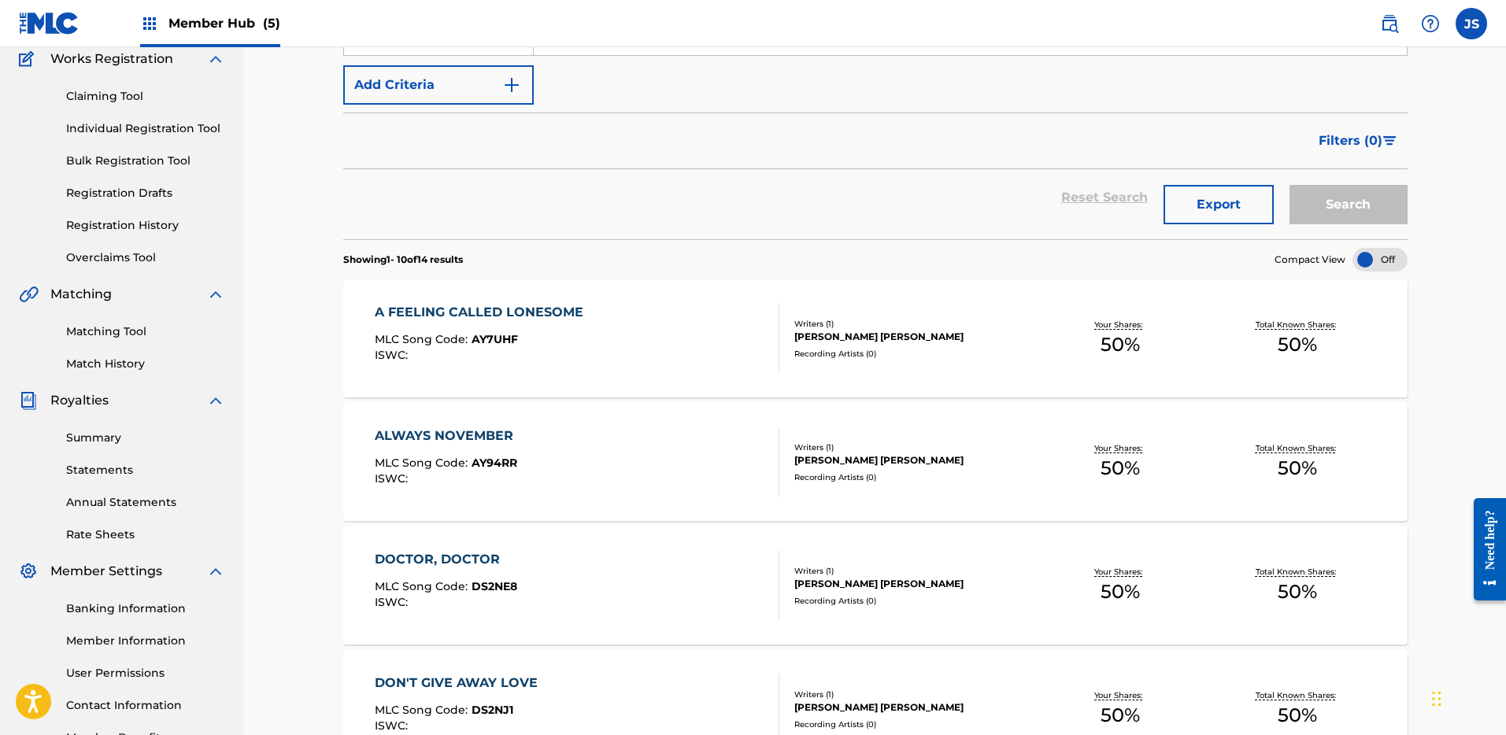
scroll to position [160, 0]
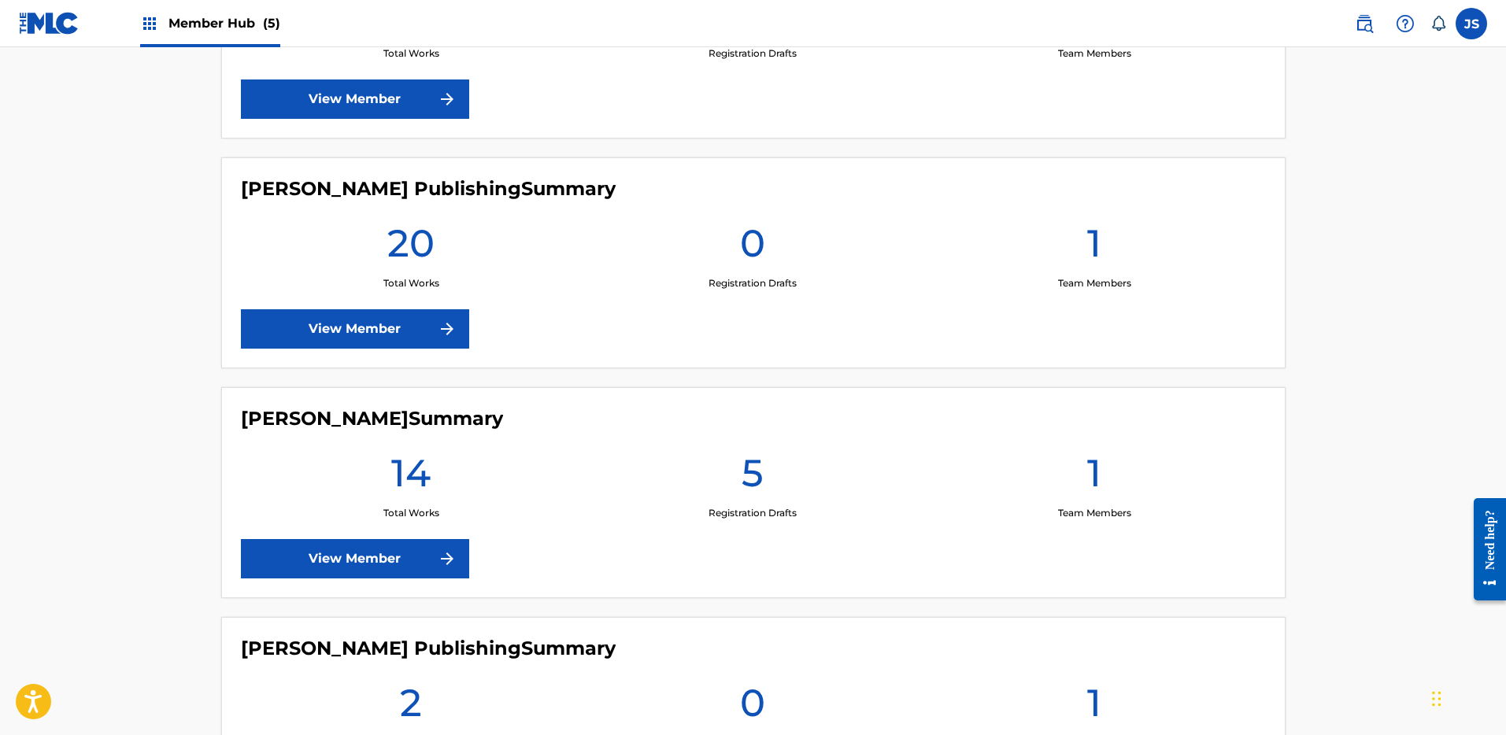
scroll to position [643, 0]
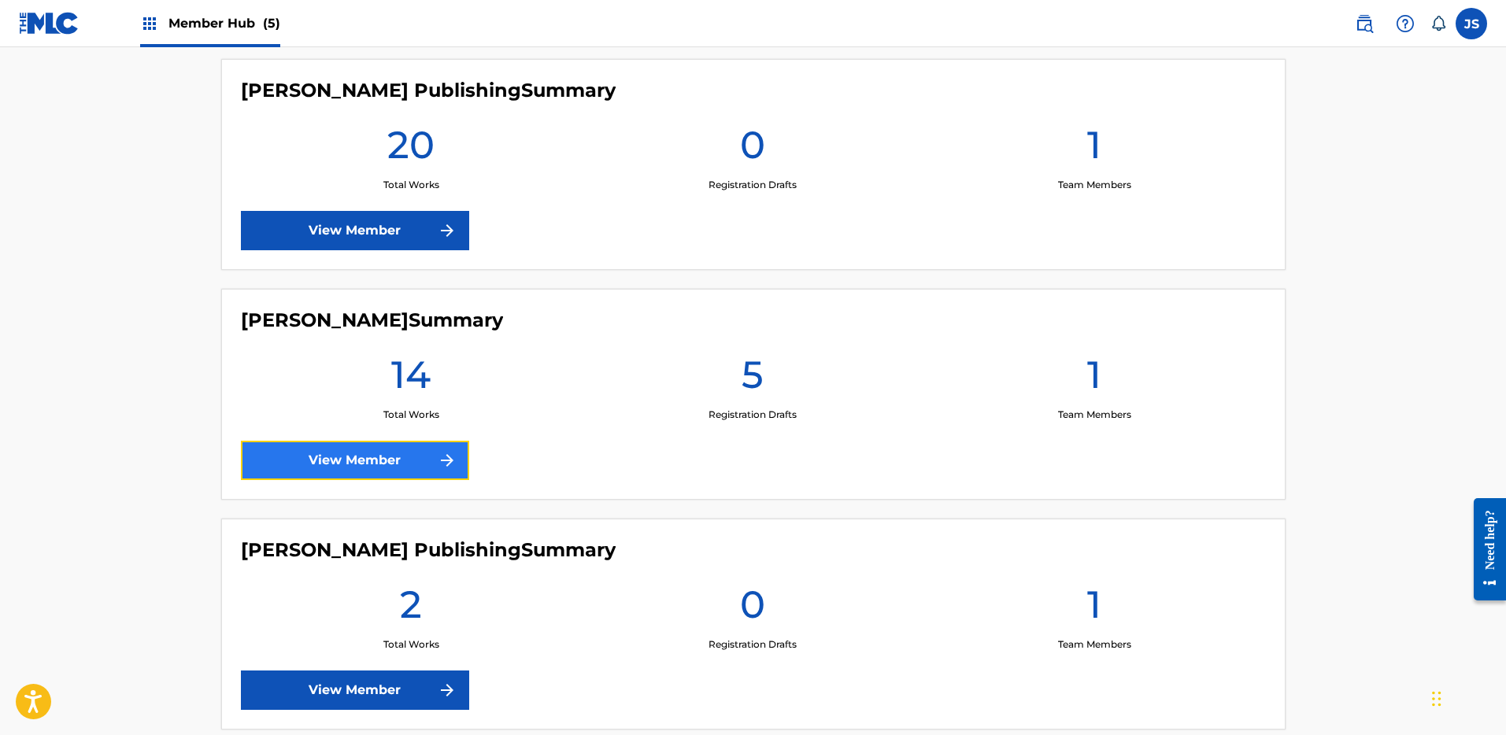
click at [413, 461] on link "View Member" at bounding box center [355, 460] width 228 height 39
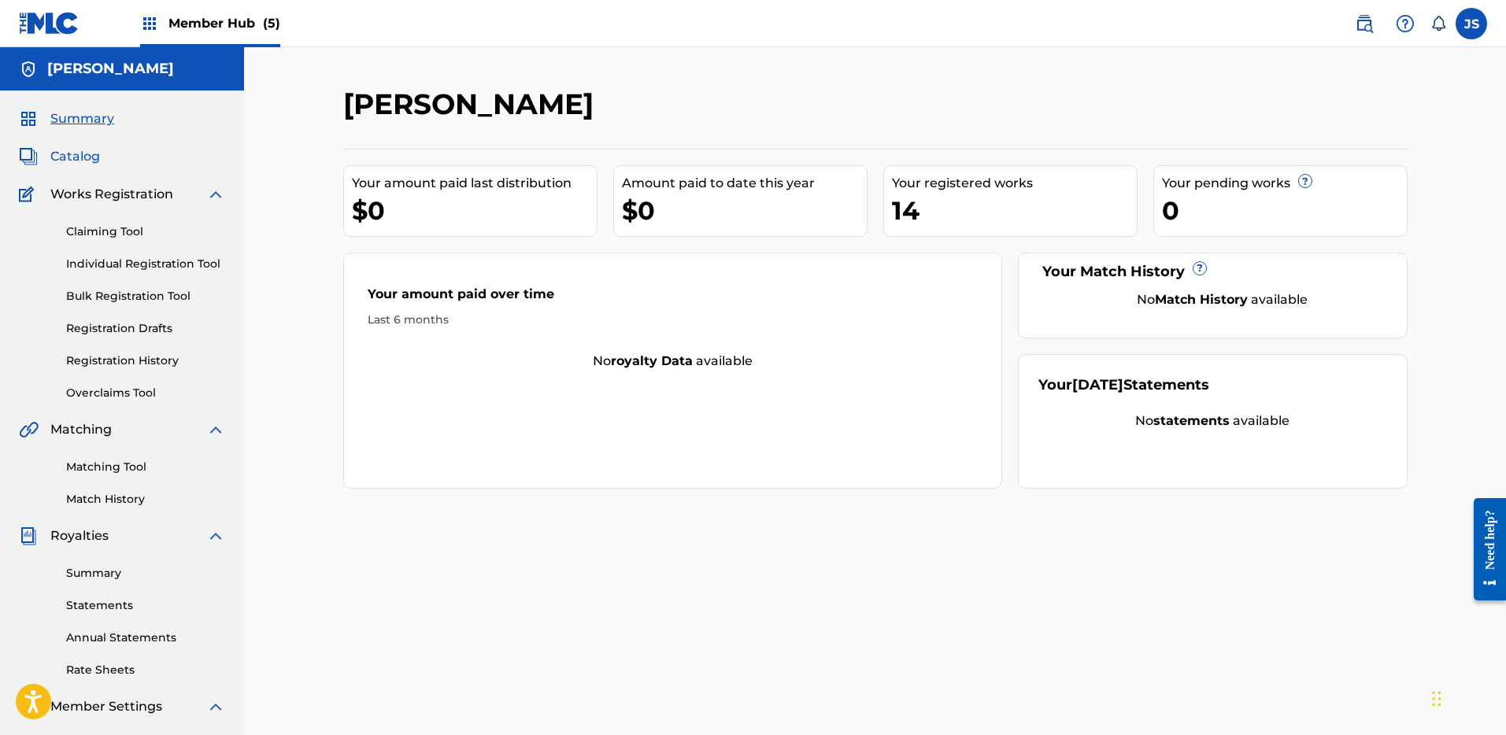
click at [80, 161] on span "Catalog" at bounding box center [75, 156] width 50 height 19
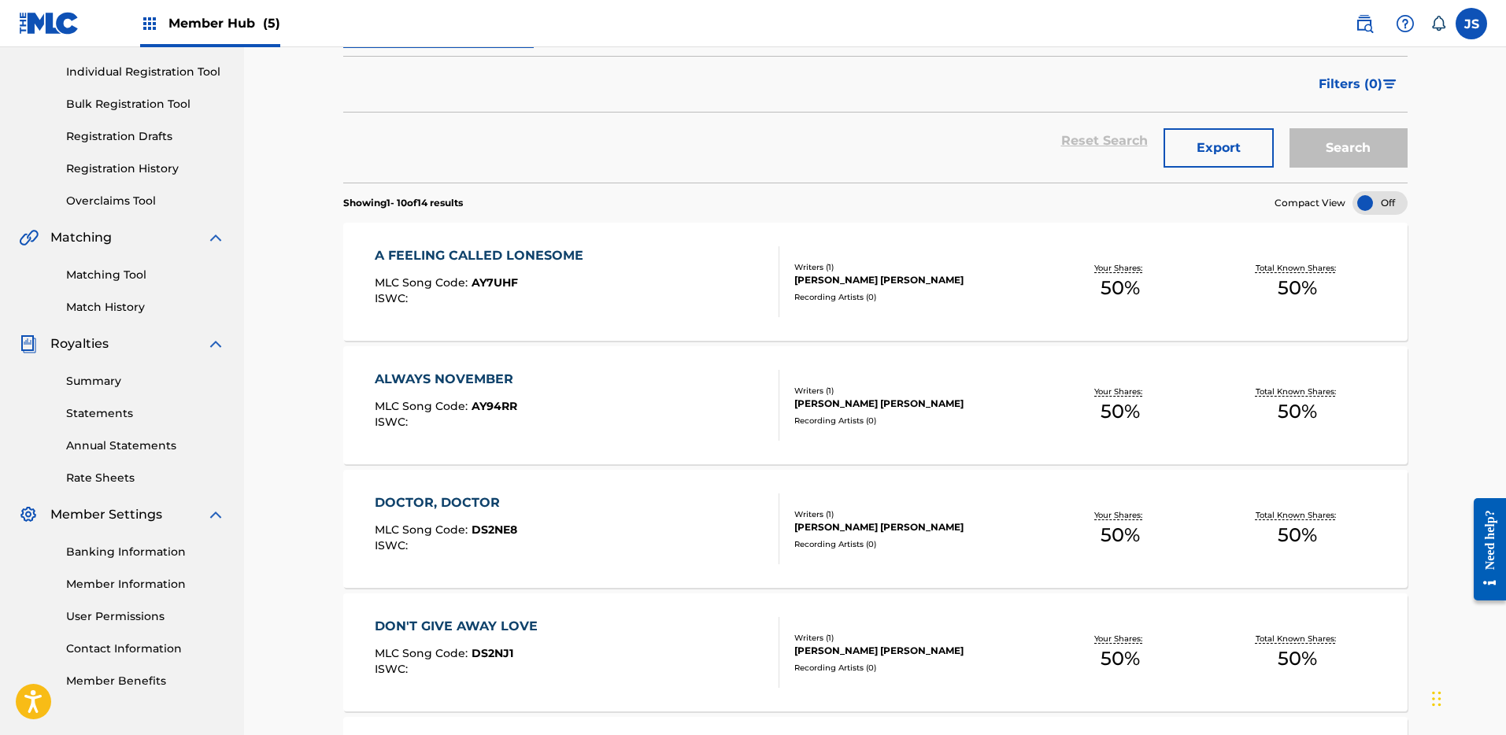
scroll to position [195, 0]
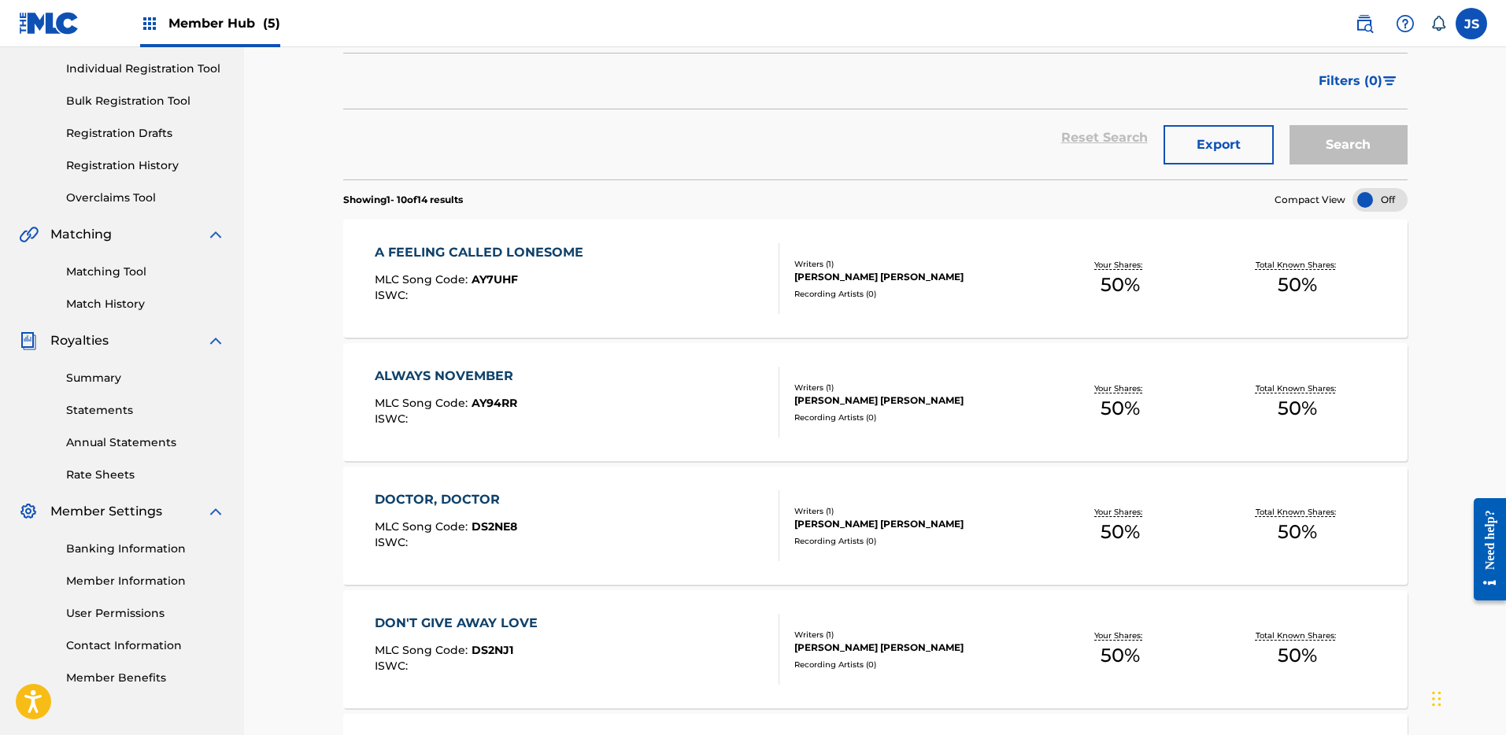
click at [465, 497] on div "DOCTOR, DOCTOR" at bounding box center [446, 500] width 143 height 19
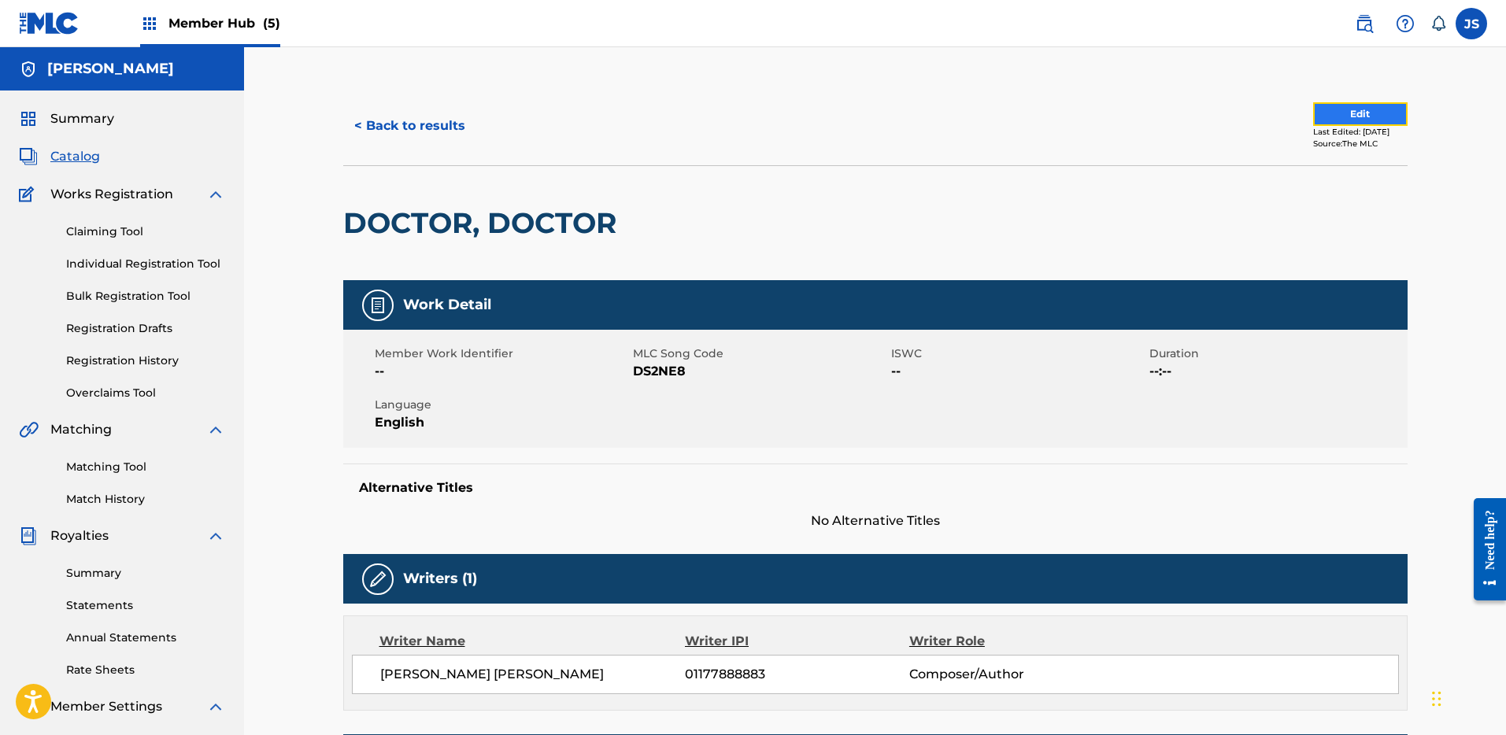
click at [1349, 116] on button "Edit" at bounding box center [1360, 114] width 94 height 24
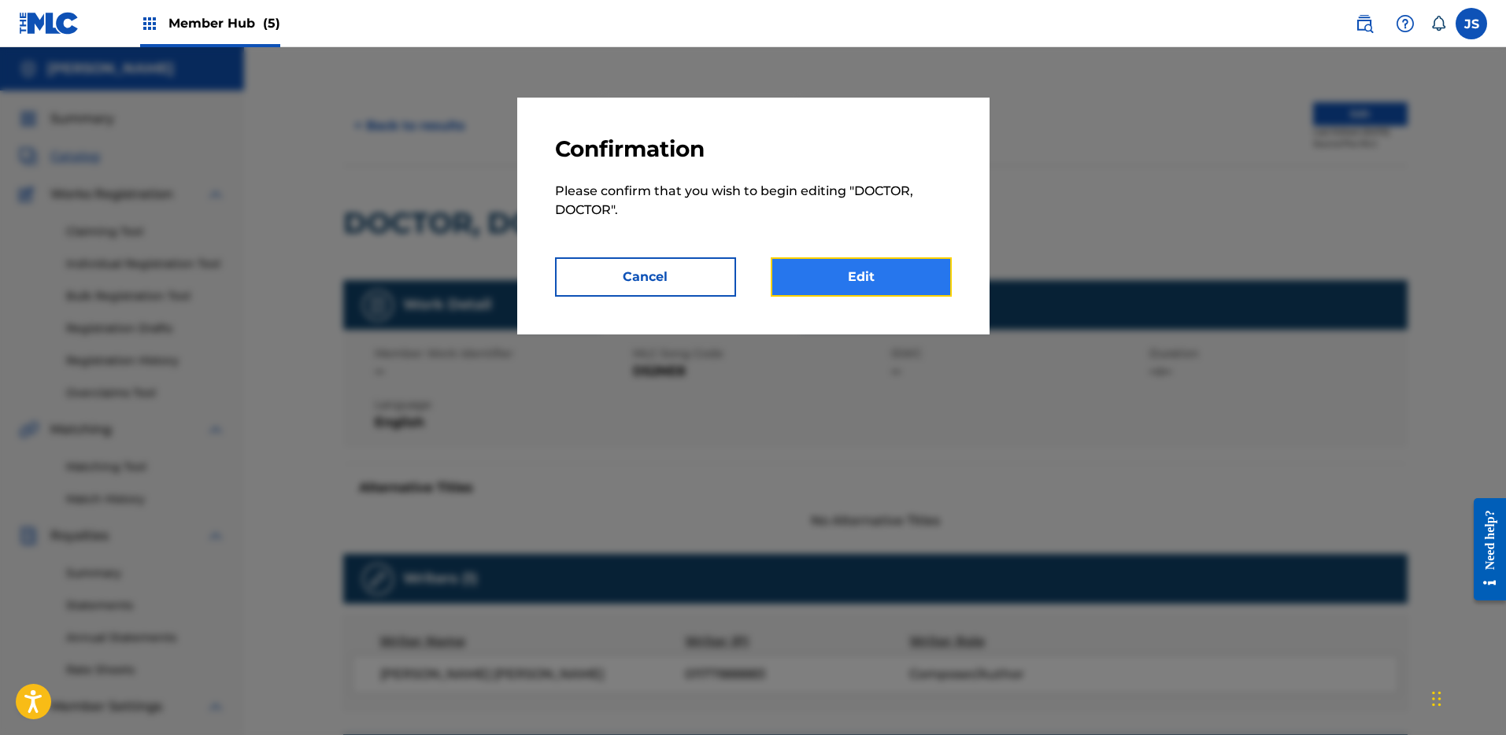
click at [877, 269] on link "Edit" at bounding box center [861, 276] width 181 height 39
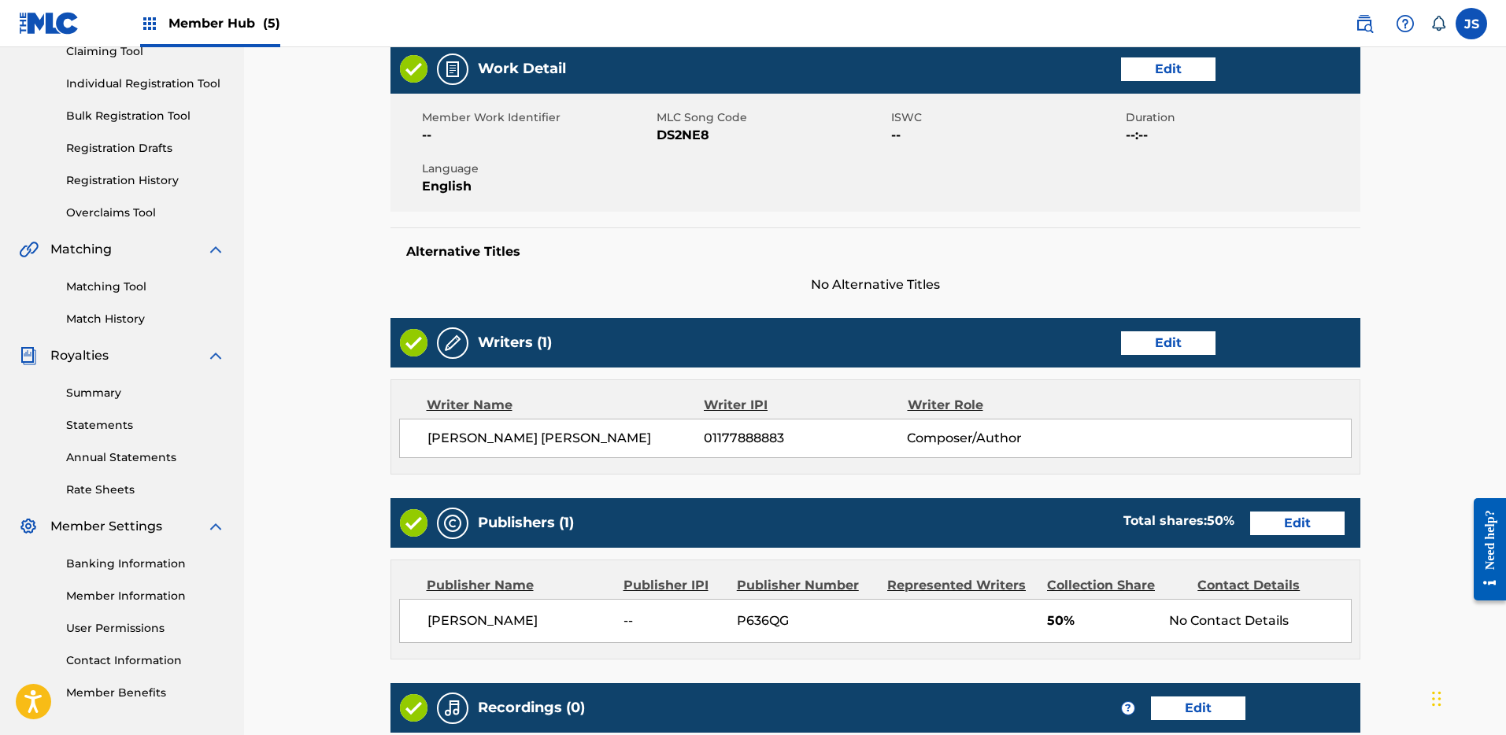
scroll to position [245, 0]
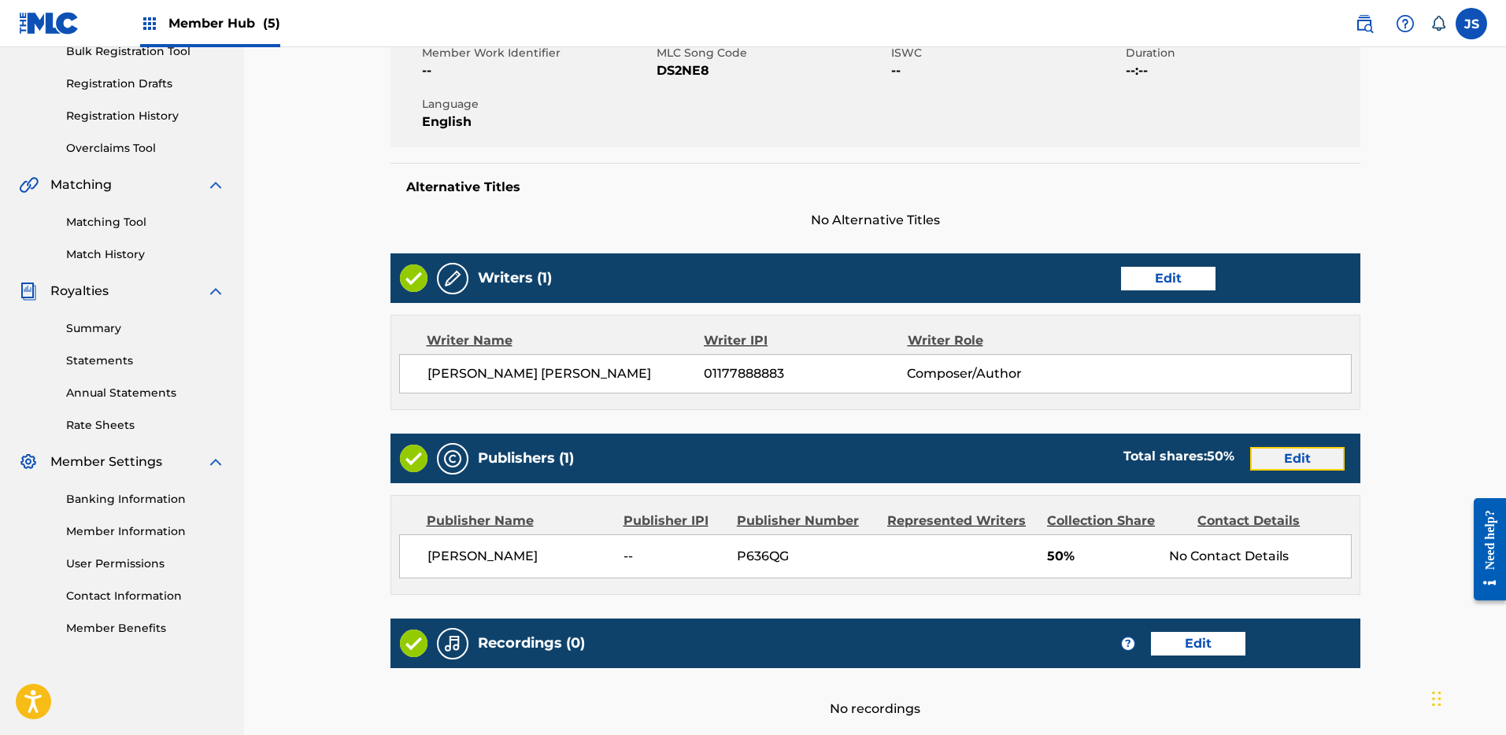
click at [1303, 448] on link "Edit" at bounding box center [1297, 459] width 94 height 24
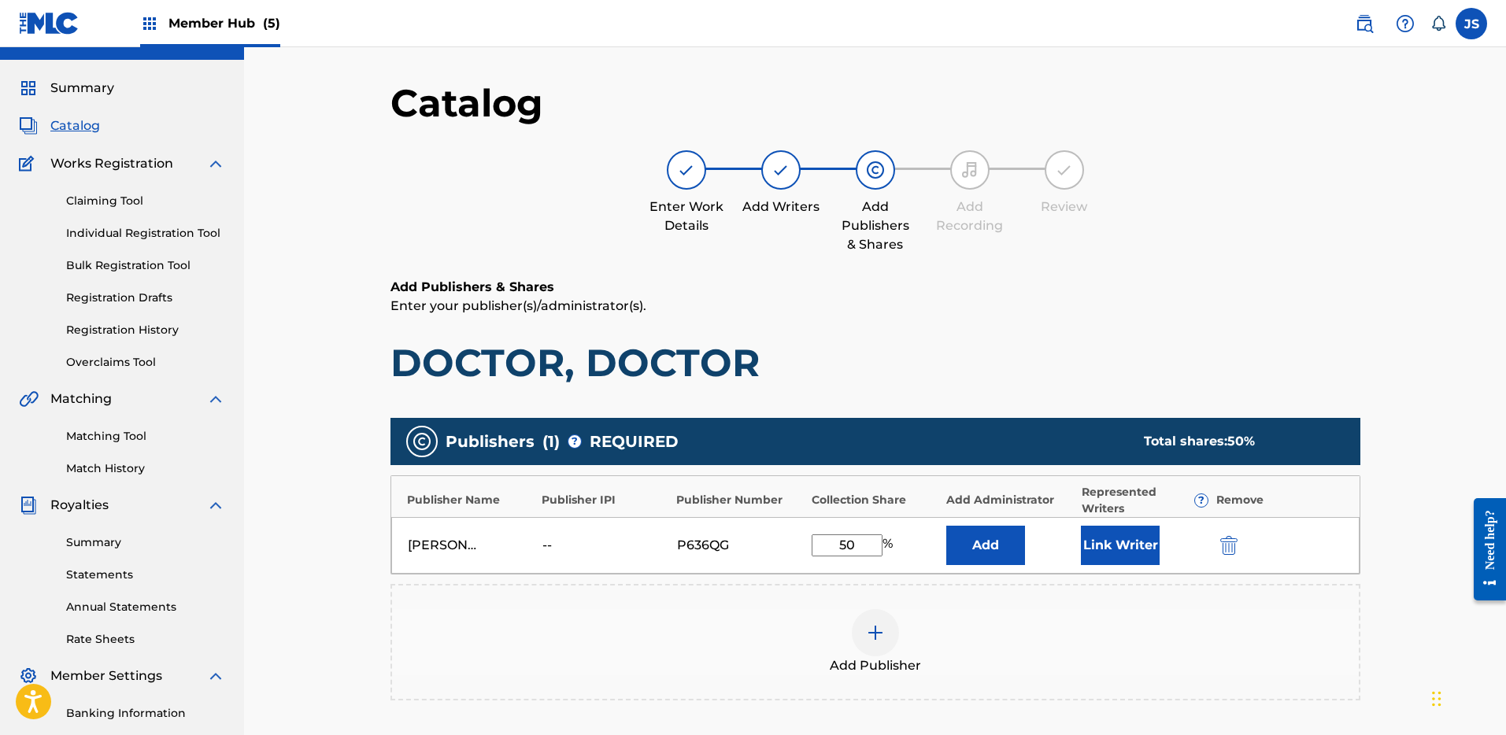
scroll to position [53, 0]
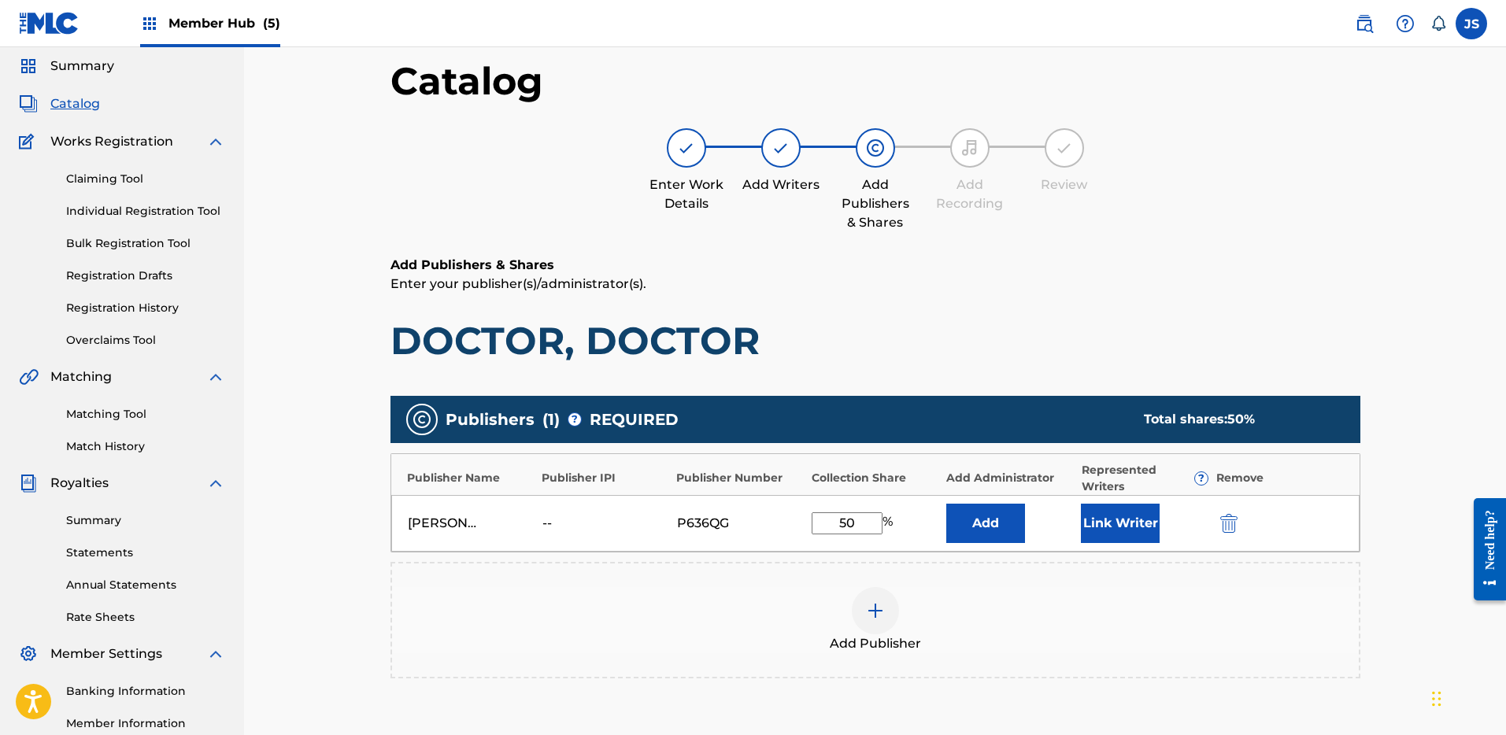
click at [872, 526] on input "50" at bounding box center [847, 524] width 71 height 22
type input "5"
type input "100"
click at [1086, 524] on button "Link Writer" at bounding box center [1120, 523] width 79 height 39
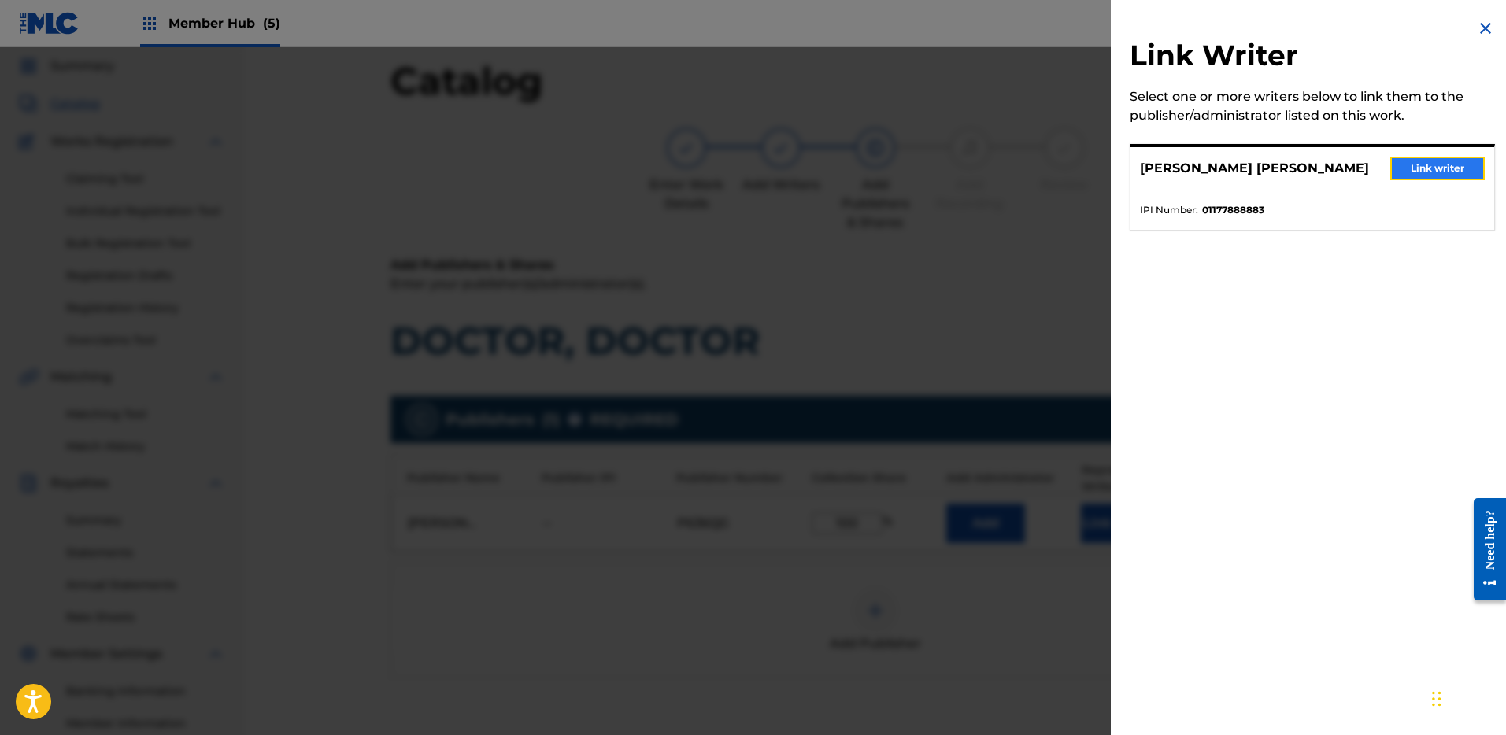
click at [1465, 168] on button "Link writer" at bounding box center [1438, 169] width 94 height 24
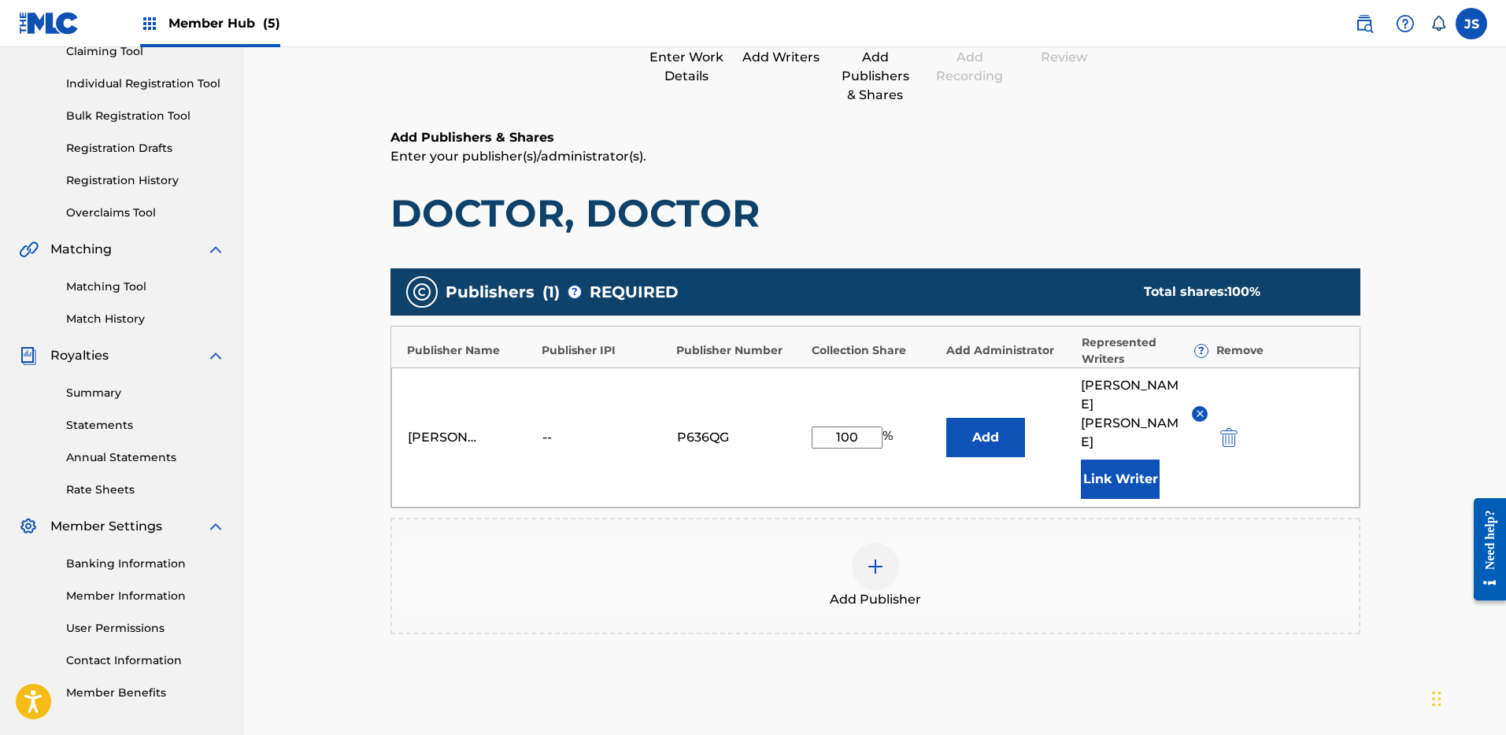
scroll to position [319, 0]
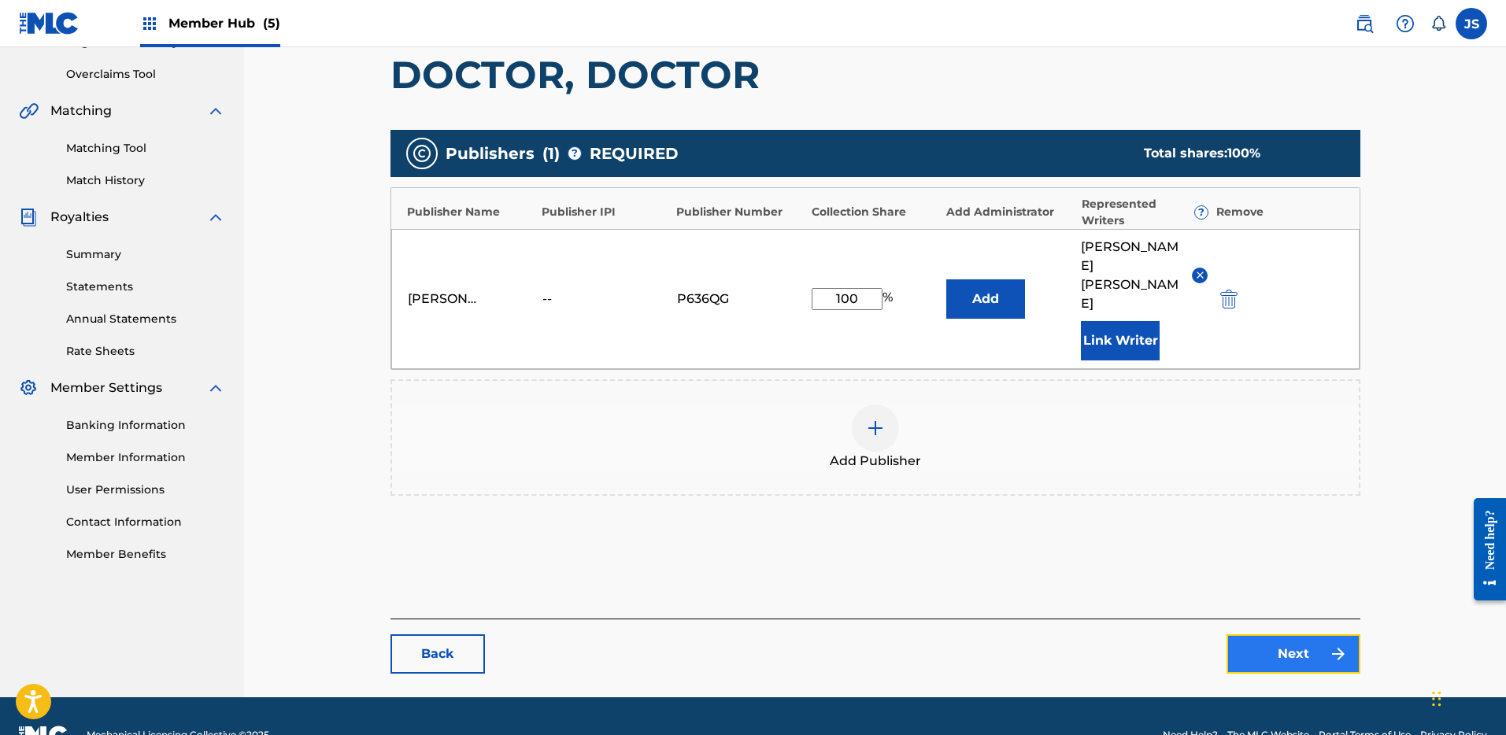
click at [1290, 635] on link "Next" at bounding box center [1294, 654] width 134 height 39
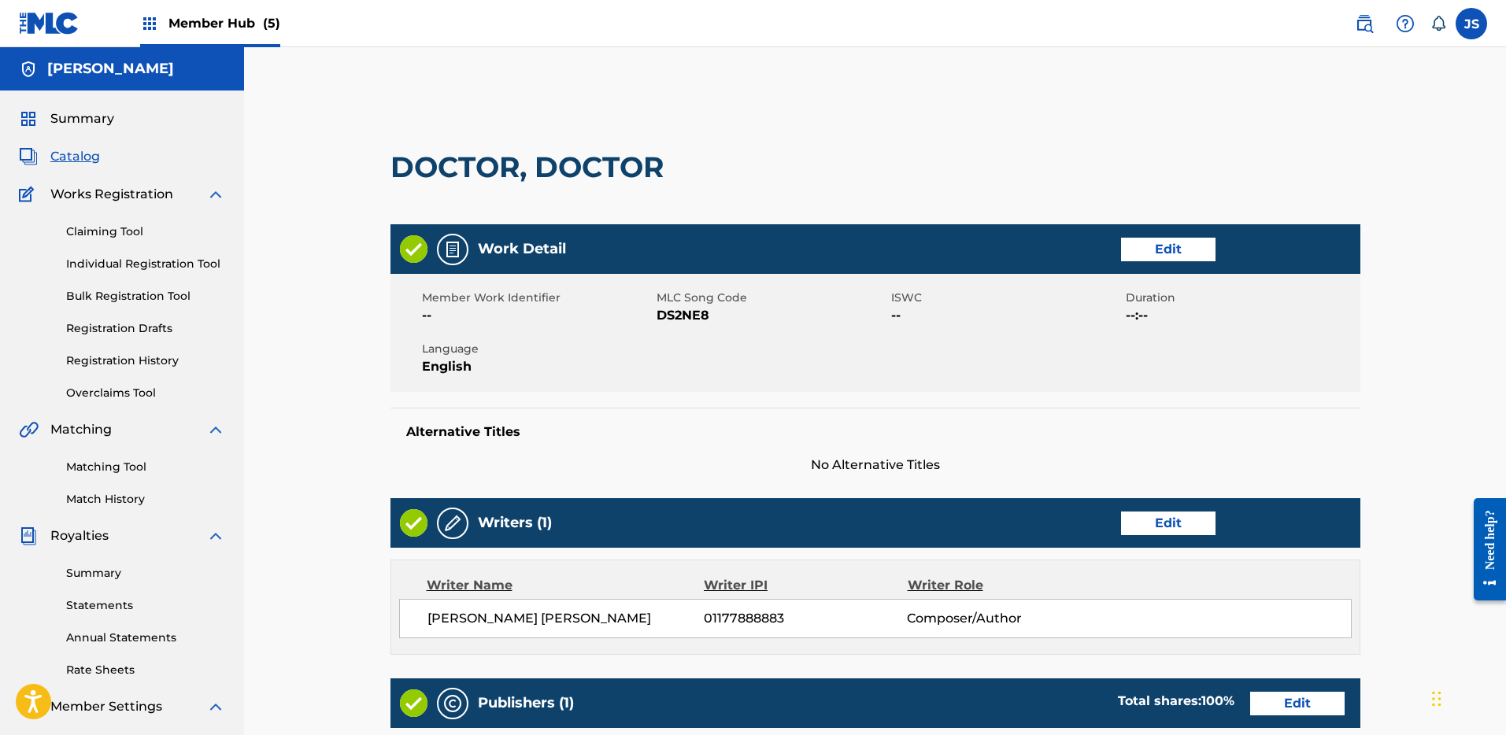
scroll to position [458, 0]
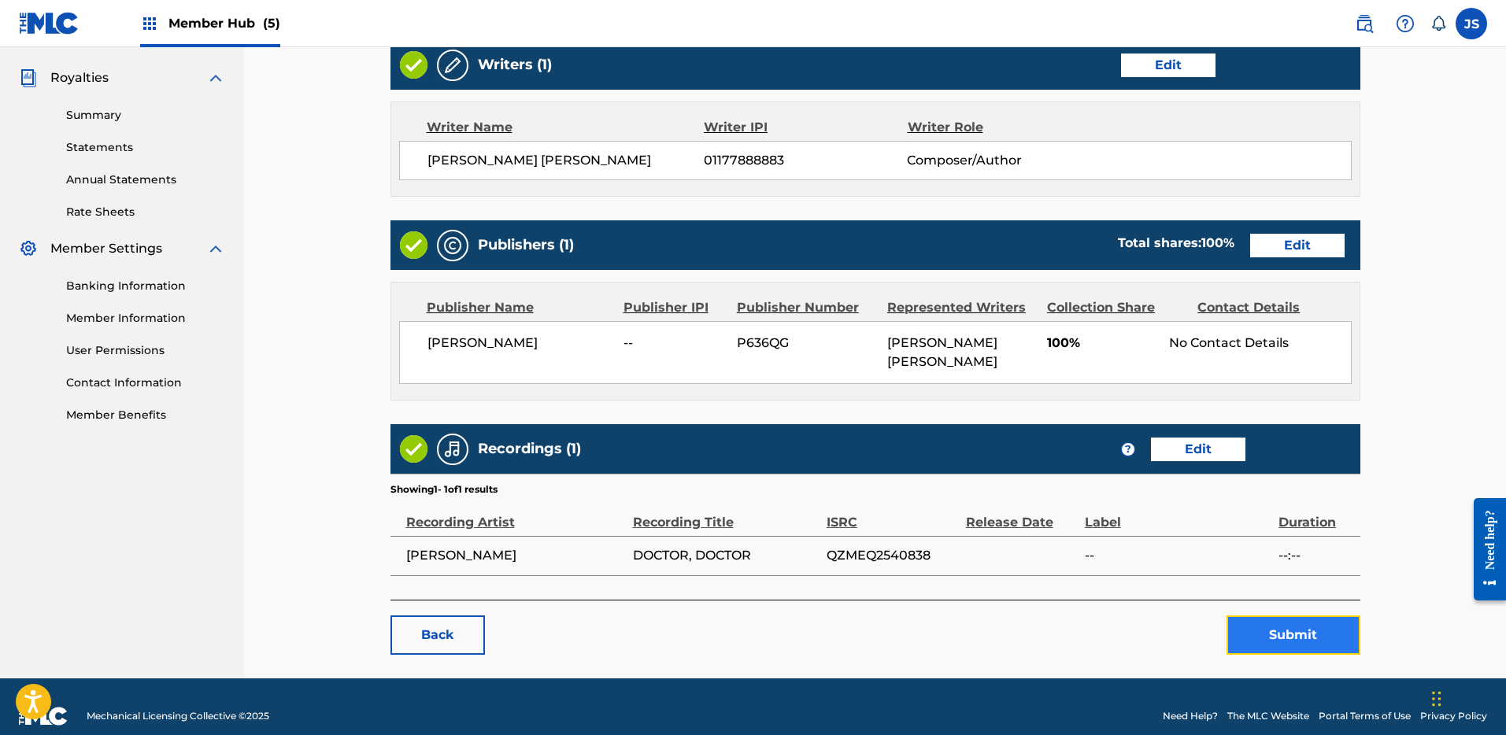
click at [1272, 616] on button "Submit" at bounding box center [1294, 635] width 134 height 39
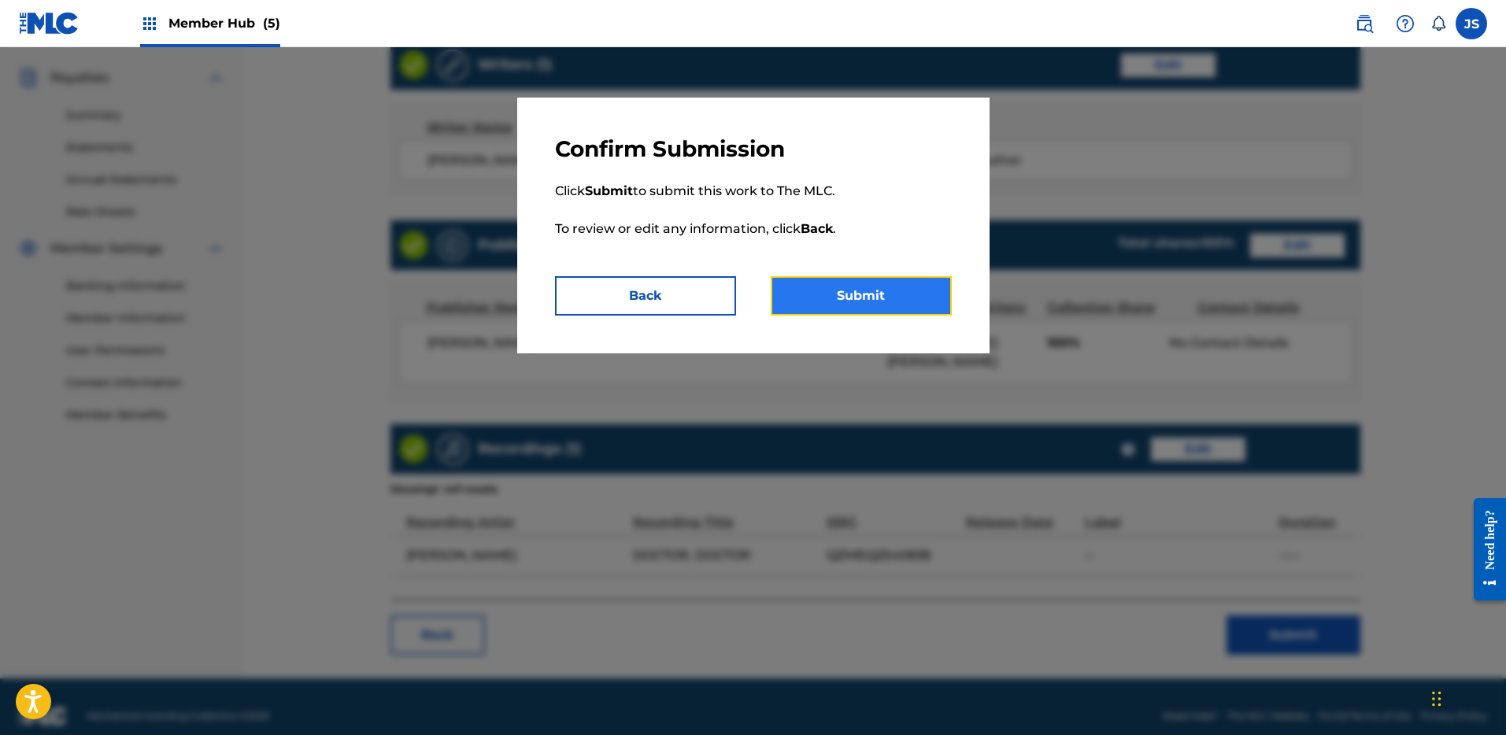
click at [894, 309] on button "Submit" at bounding box center [861, 295] width 181 height 39
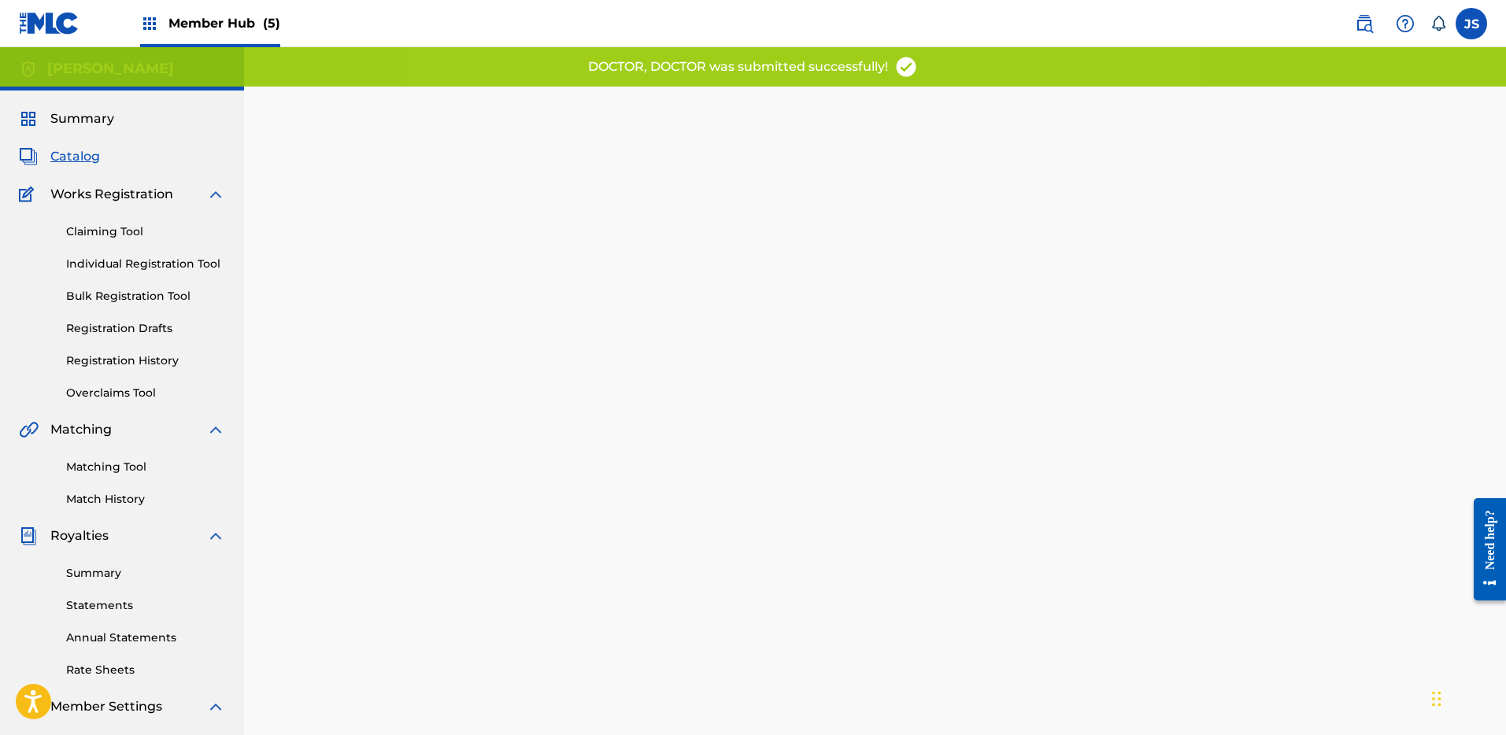
click at [71, 150] on span "Catalog" at bounding box center [75, 156] width 50 height 19
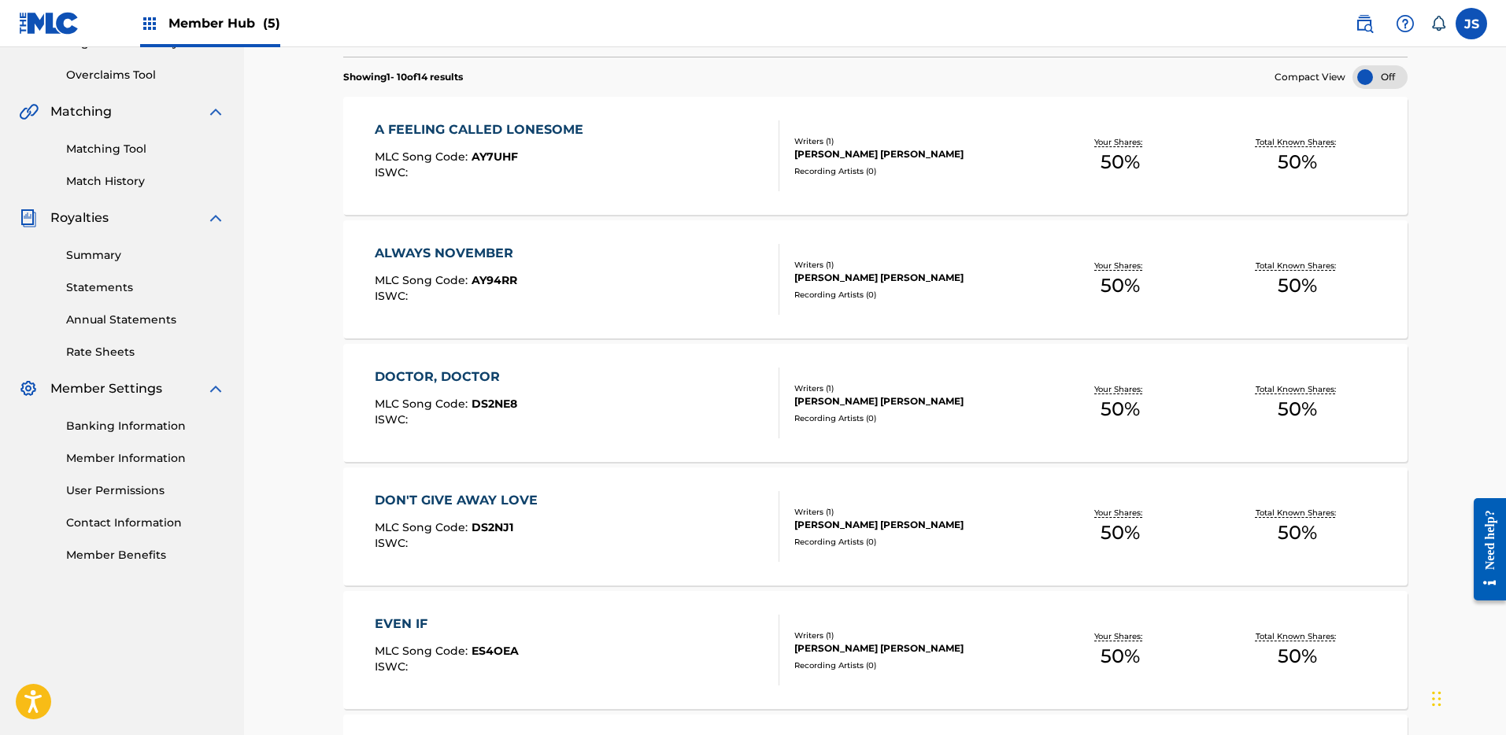
scroll to position [320, 0]
click at [510, 498] on div "DON'T GIVE AWAY LOVE" at bounding box center [460, 499] width 171 height 19
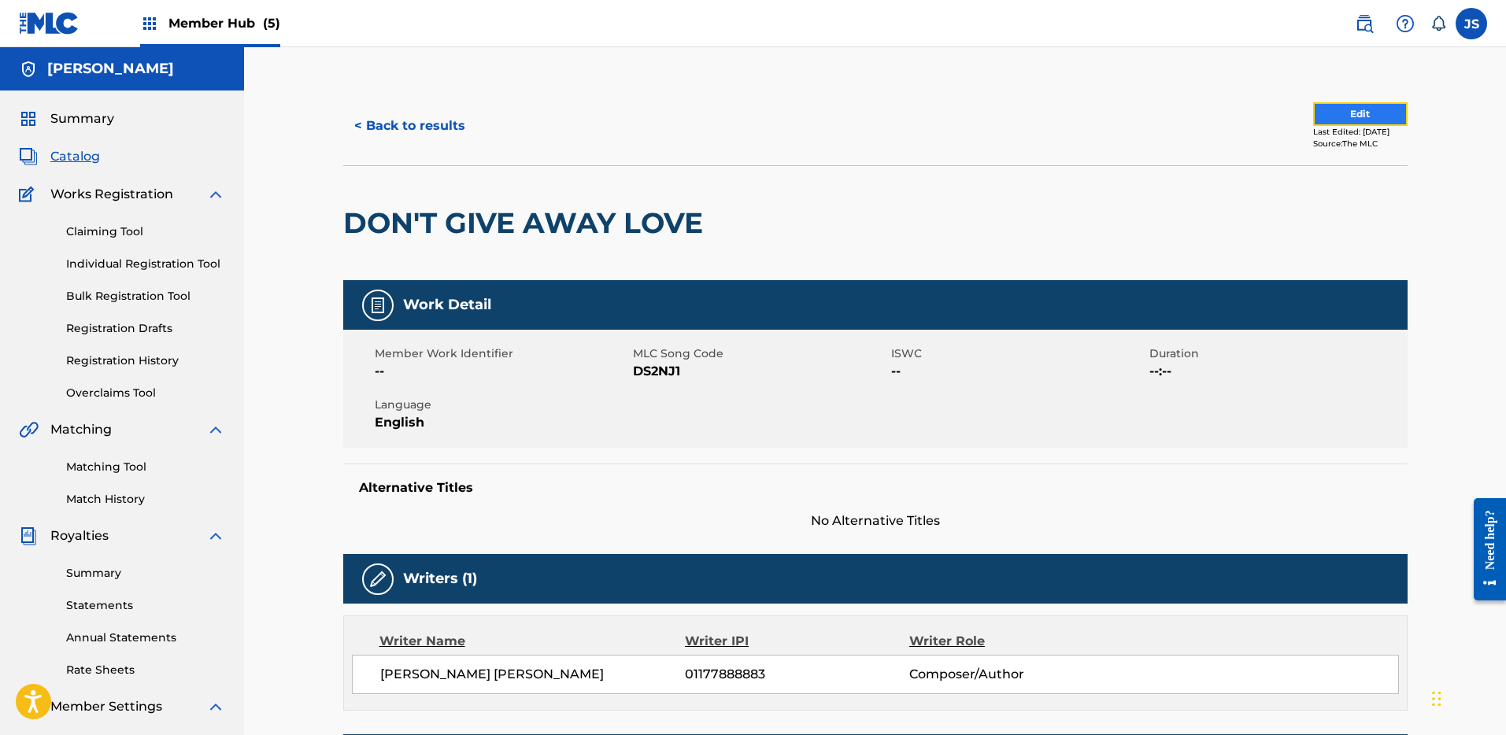
click at [1367, 118] on button "Edit" at bounding box center [1360, 114] width 94 height 24
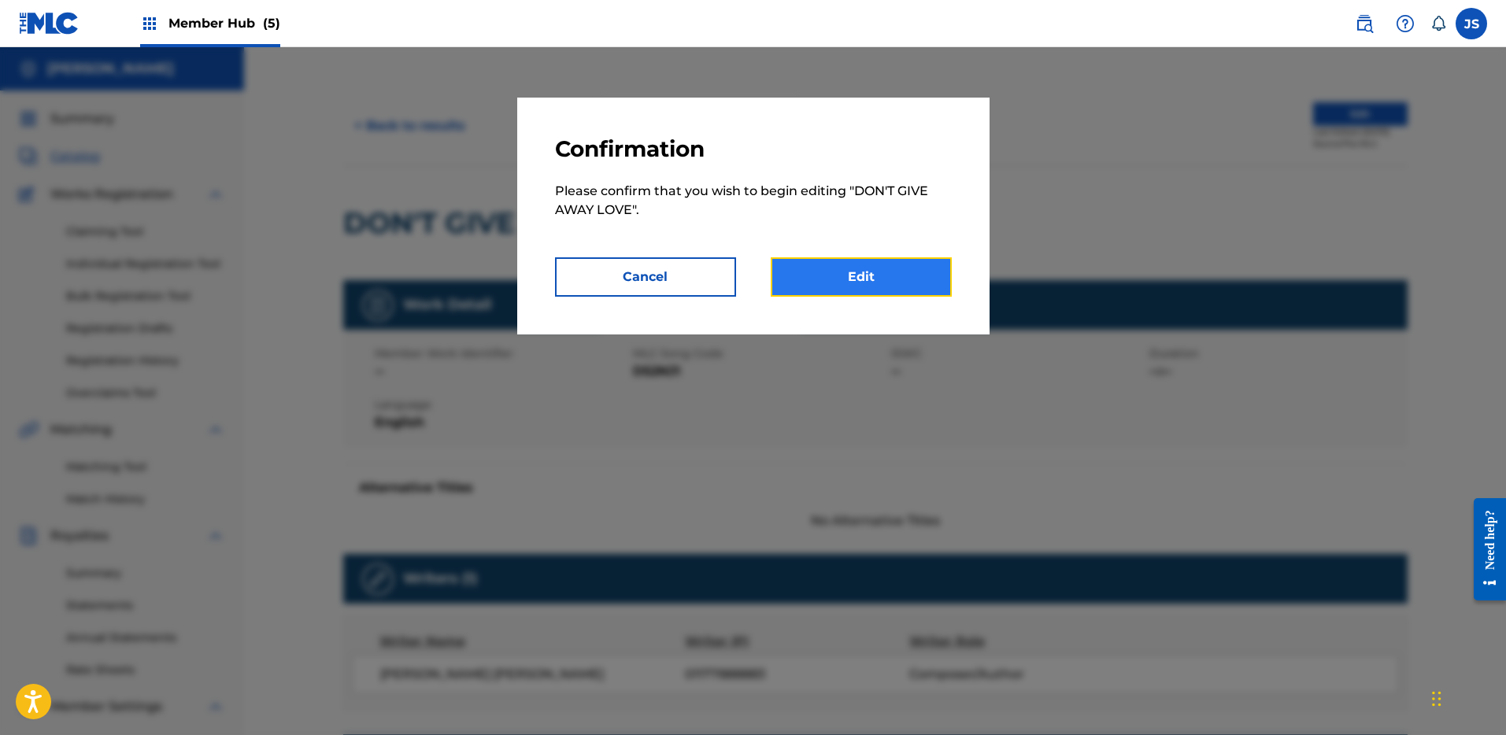
click at [915, 291] on link "Edit" at bounding box center [861, 276] width 181 height 39
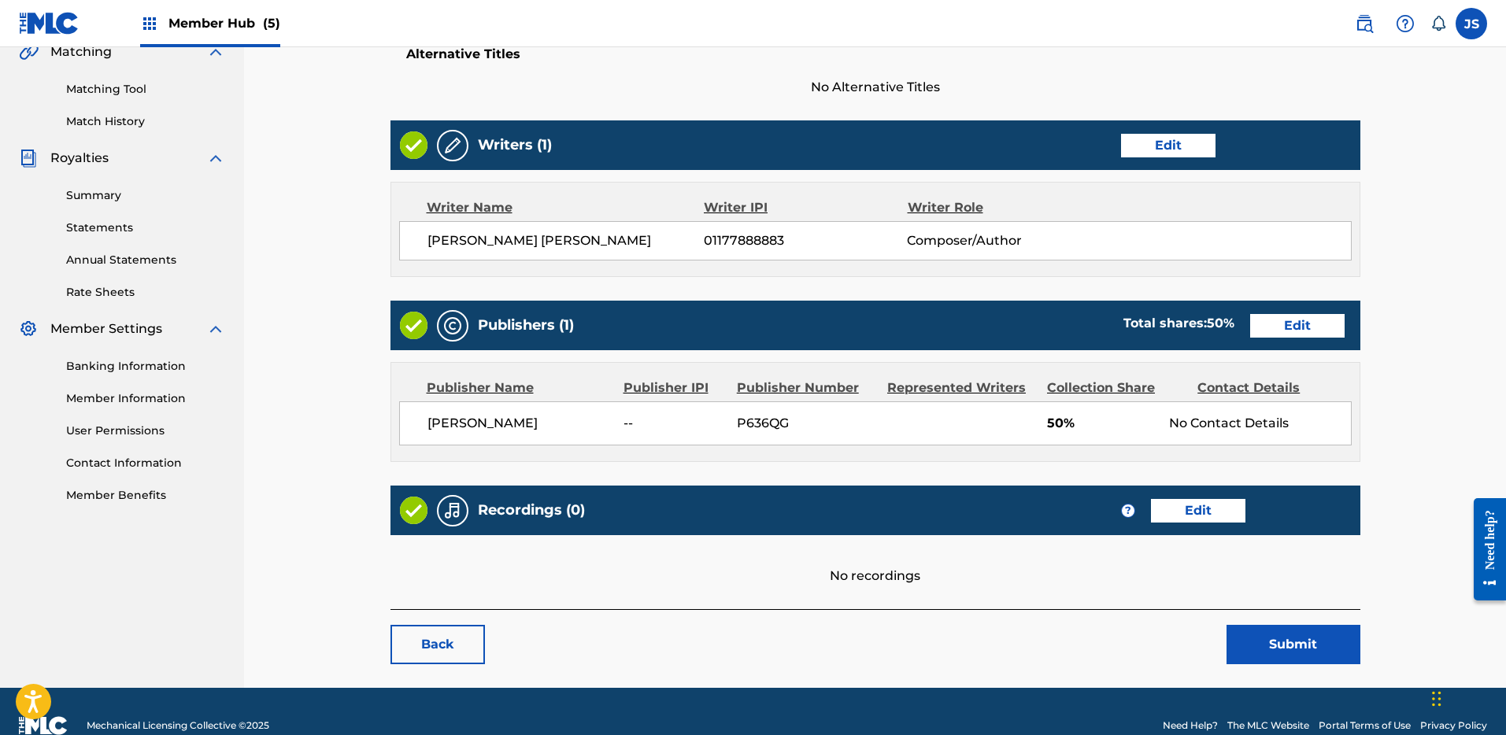
scroll to position [377, 0]
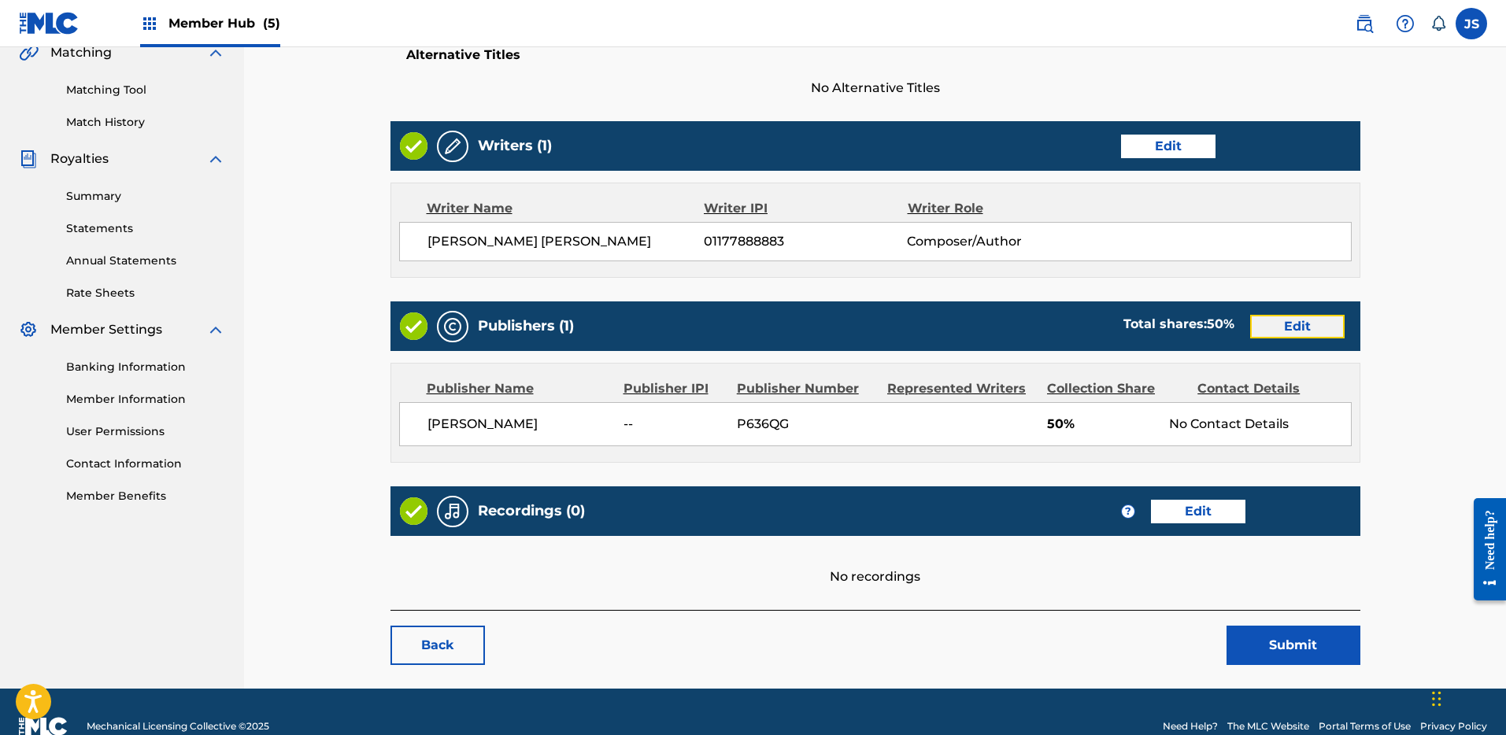
click at [1273, 324] on link "Edit" at bounding box center [1297, 327] width 94 height 24
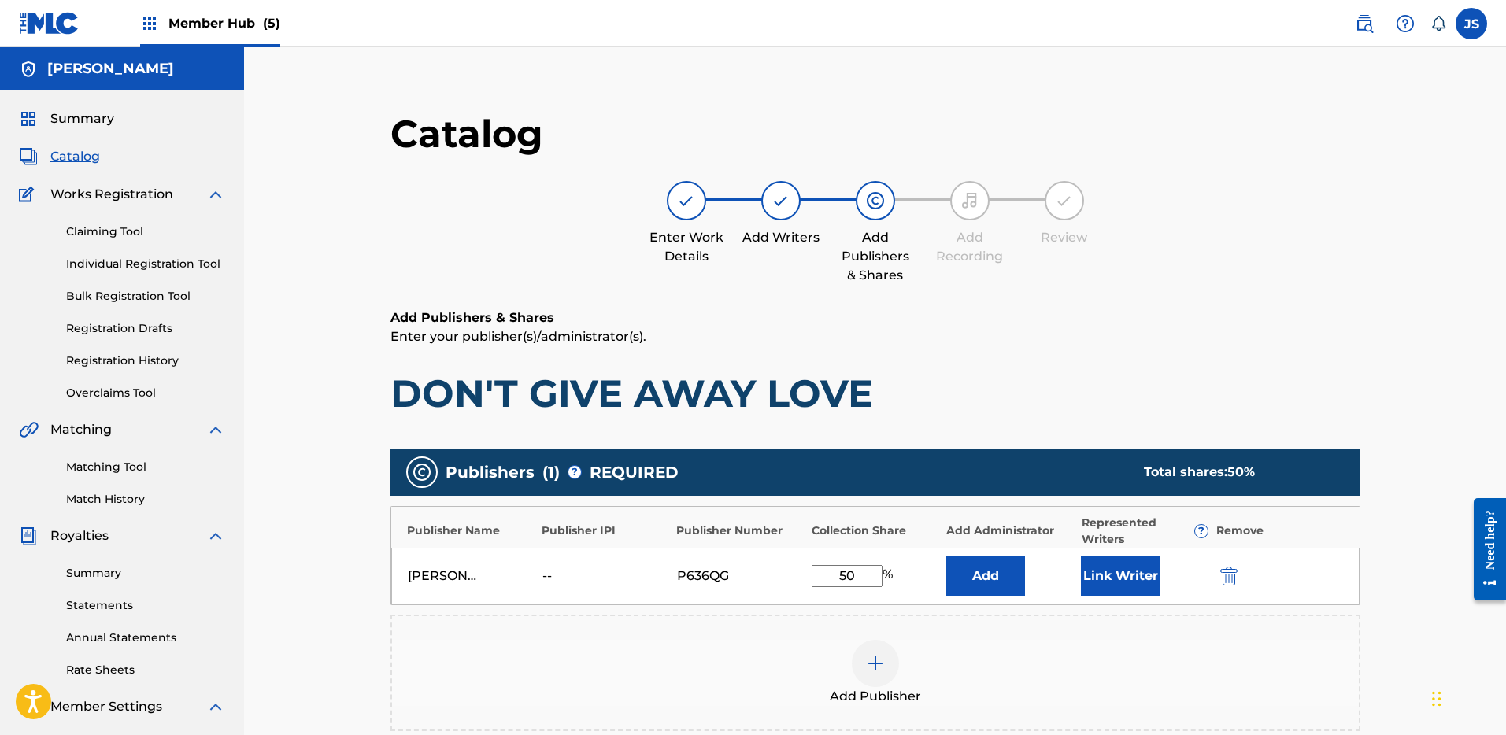
click at [854, 575] on input "50" at bounding box center [847, 576] width 71 height 22
type input "5"
type input "100"
click at [1109, 579] on button "Link Writer" at bounding box center [1120, 576] width 79 height 39
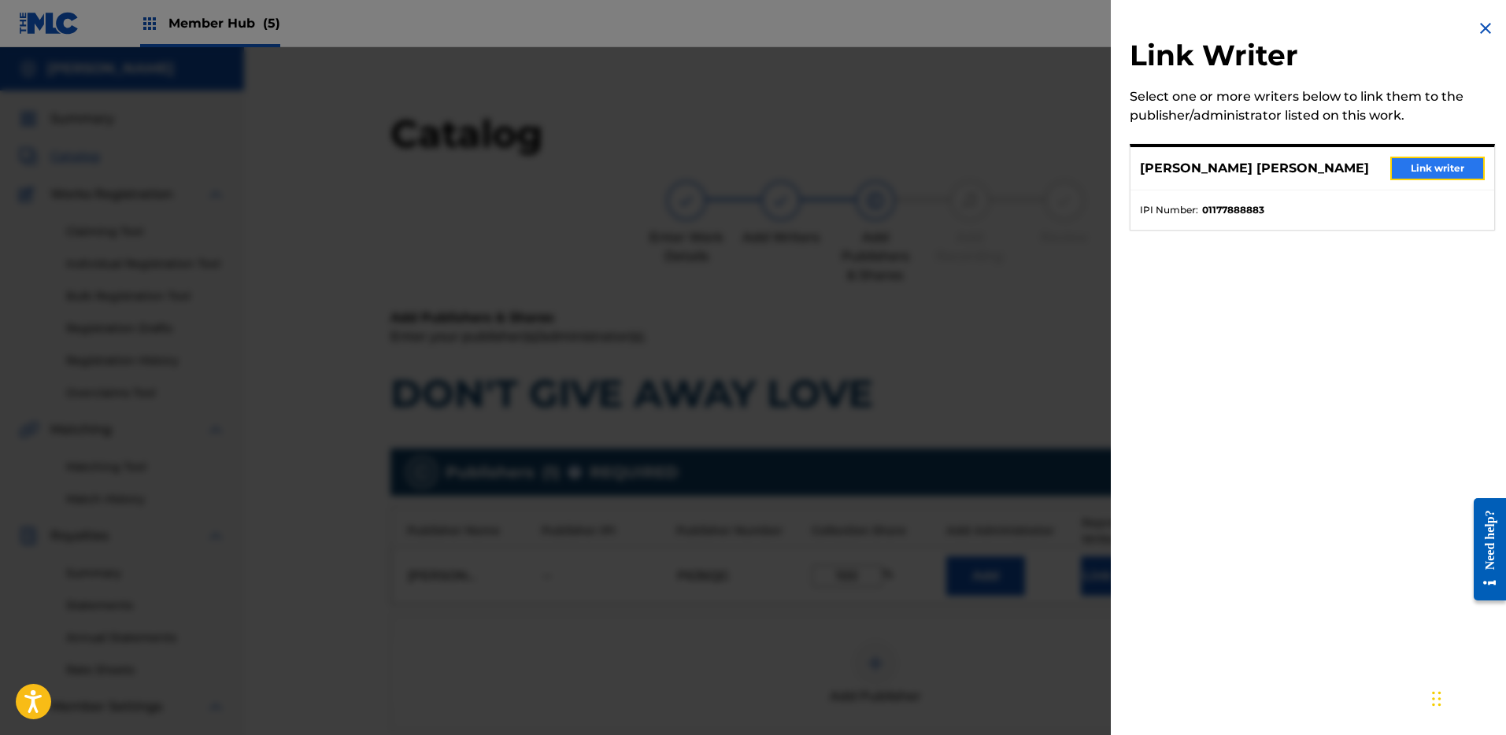
click at [1408, 161] on button "Link writer" at bounding box center [1438, 169] width 94 height 24
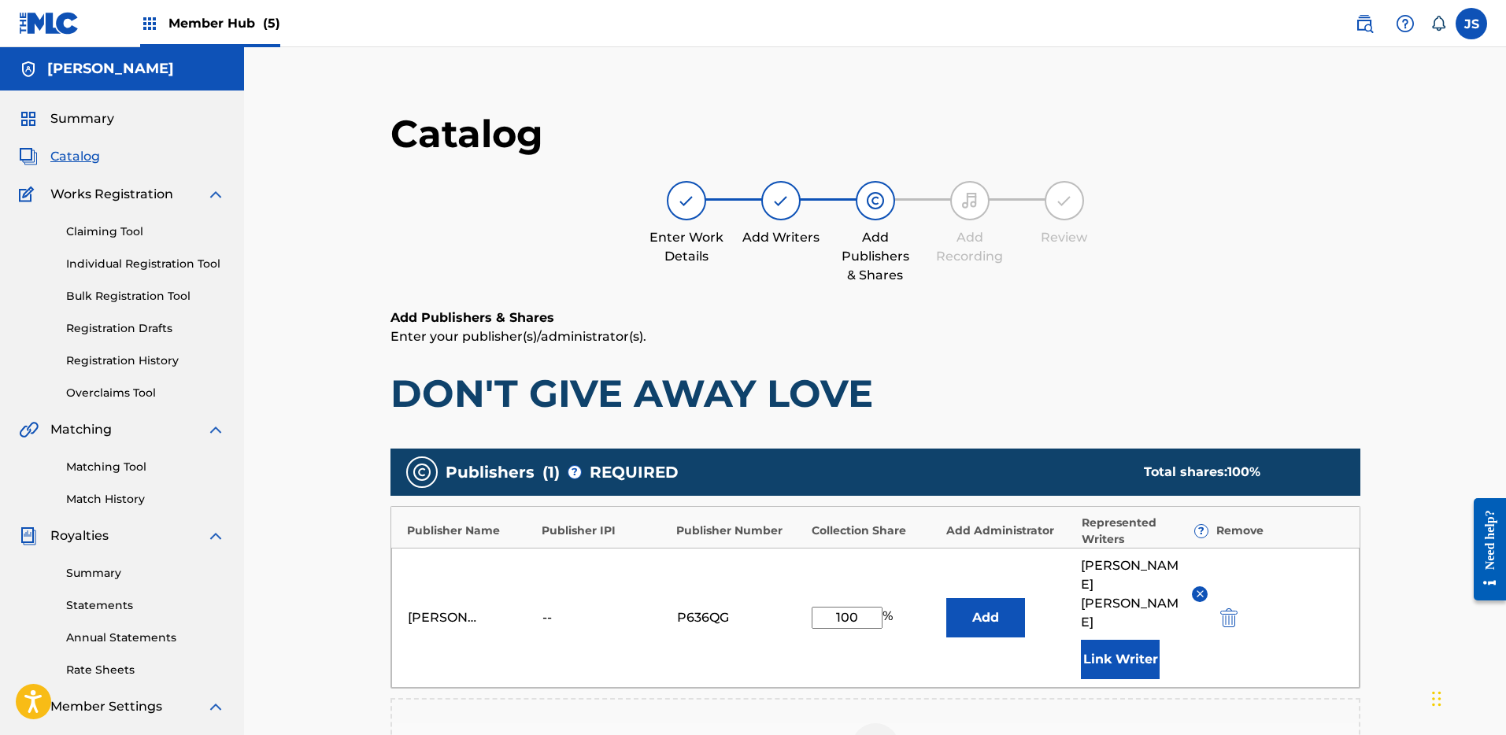
scroll to position [319, 0]
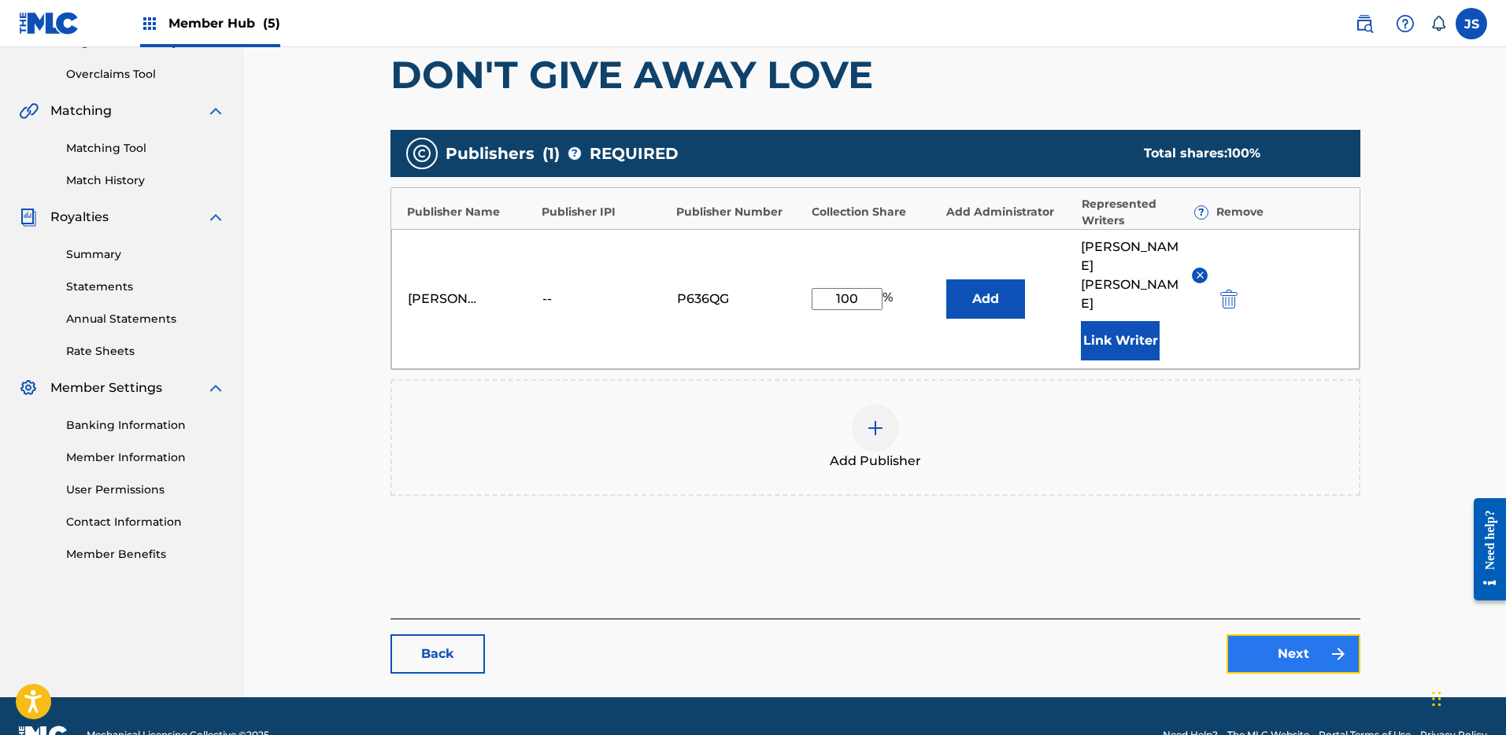
click at [1272, 635] on link "Next" at bounding box center [1294, 654] width 134 height 39
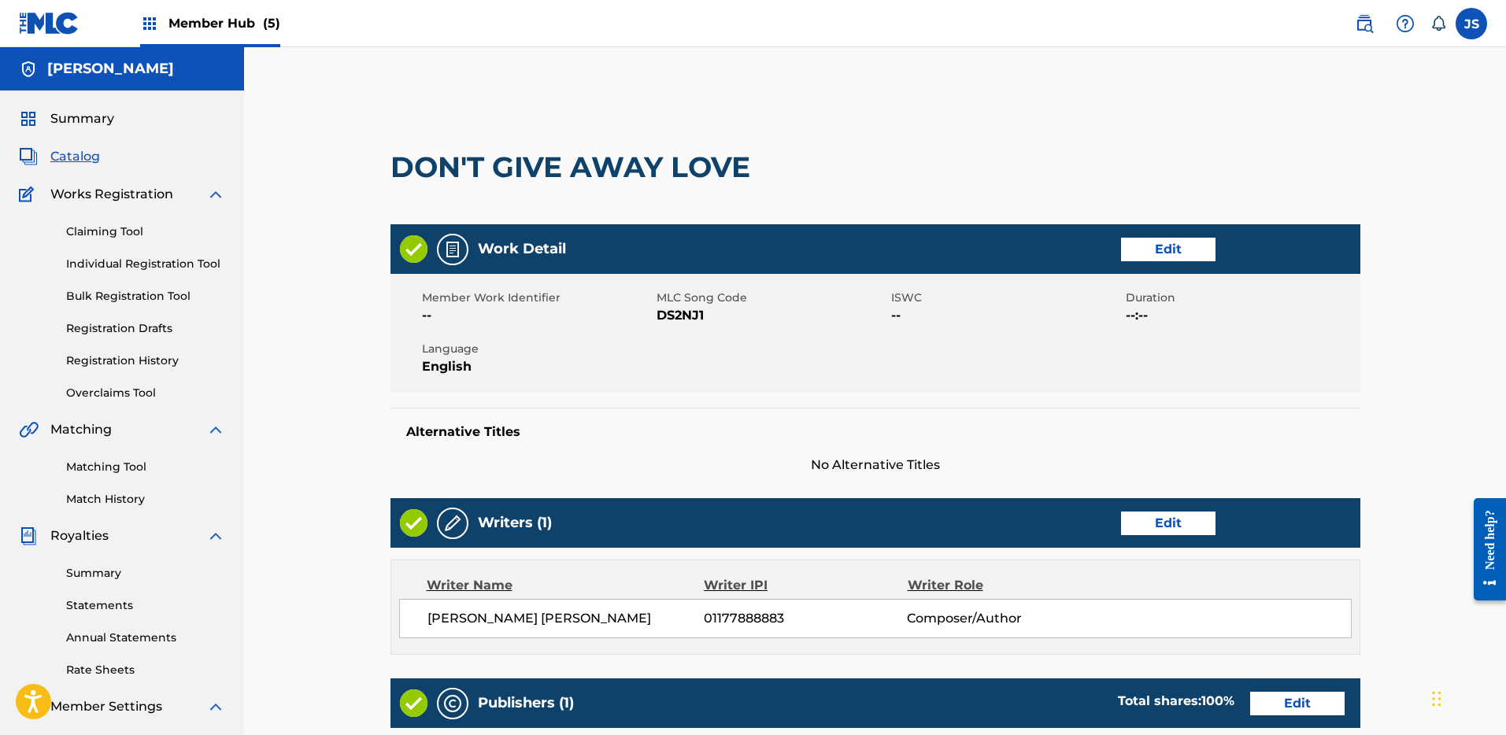
scroll to position [458, 0]
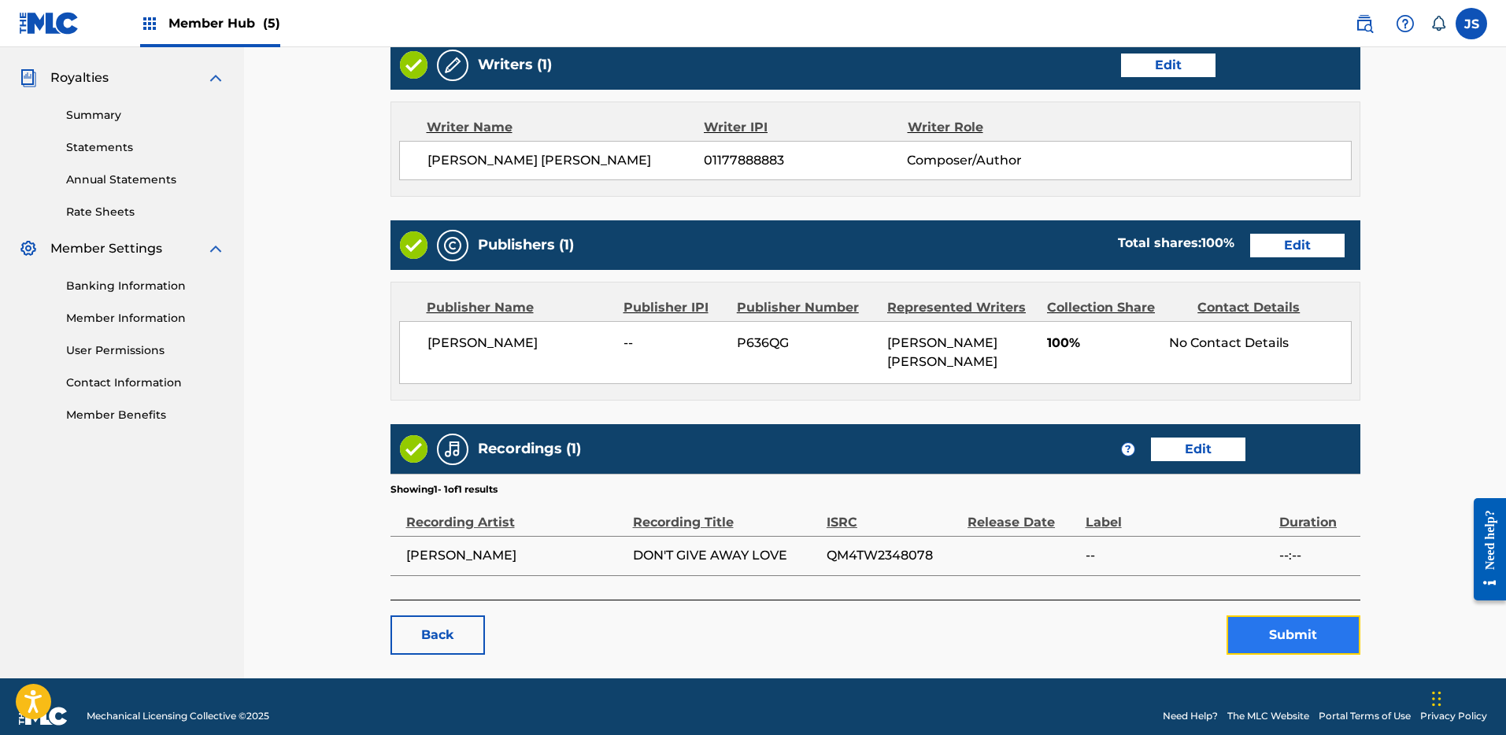
click at [1309, 625] on button "Submit" at bounding box center [1294, 635] width 134 height 39
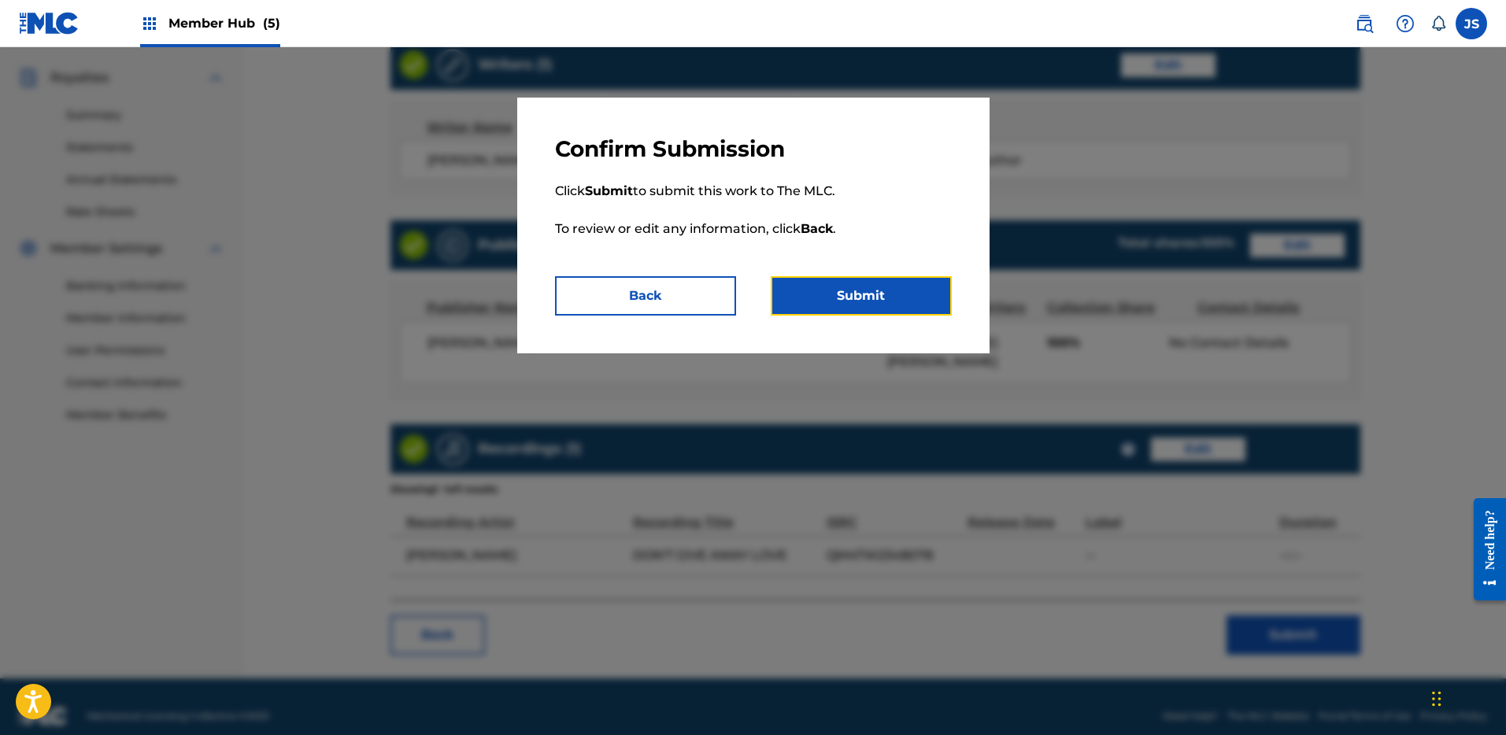
click at [837, 291] on button "Submit" at bounding box center [861, 295] width 181 height 39
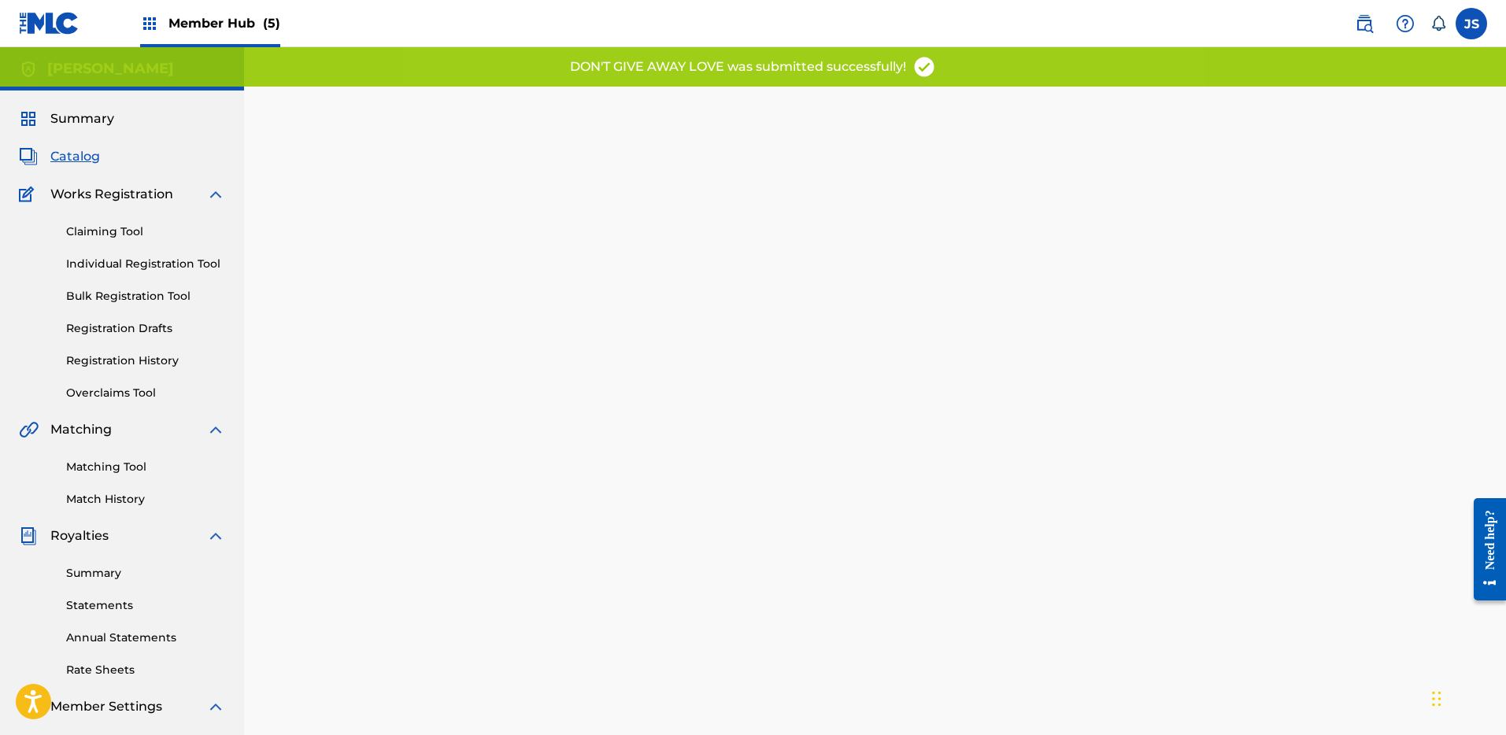
click at [90, 151] on span "Catalog" at bounding box center [75, 156] width 50 height 19
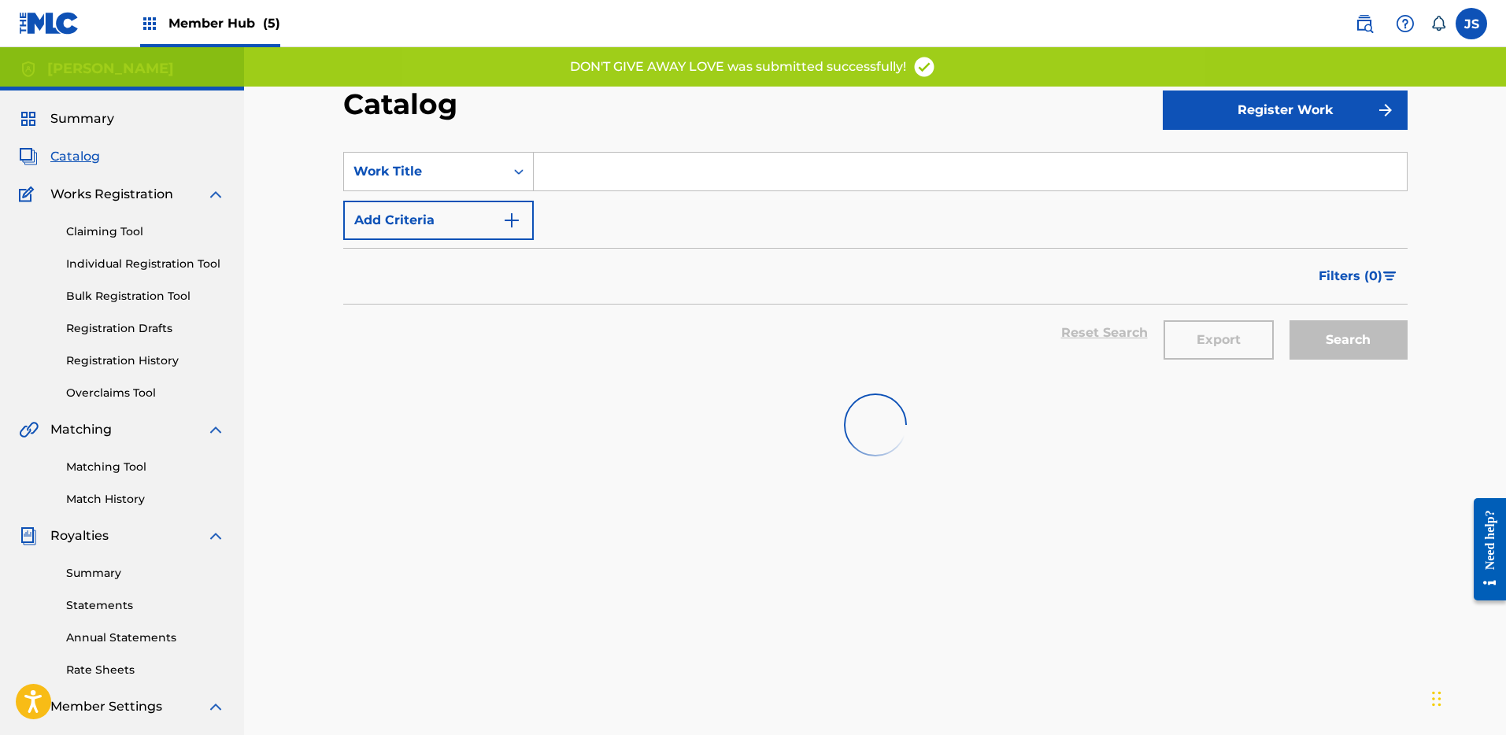
click at [71, 154] on span "Catalog" at bounding box center [75, 156] width 50 height 19
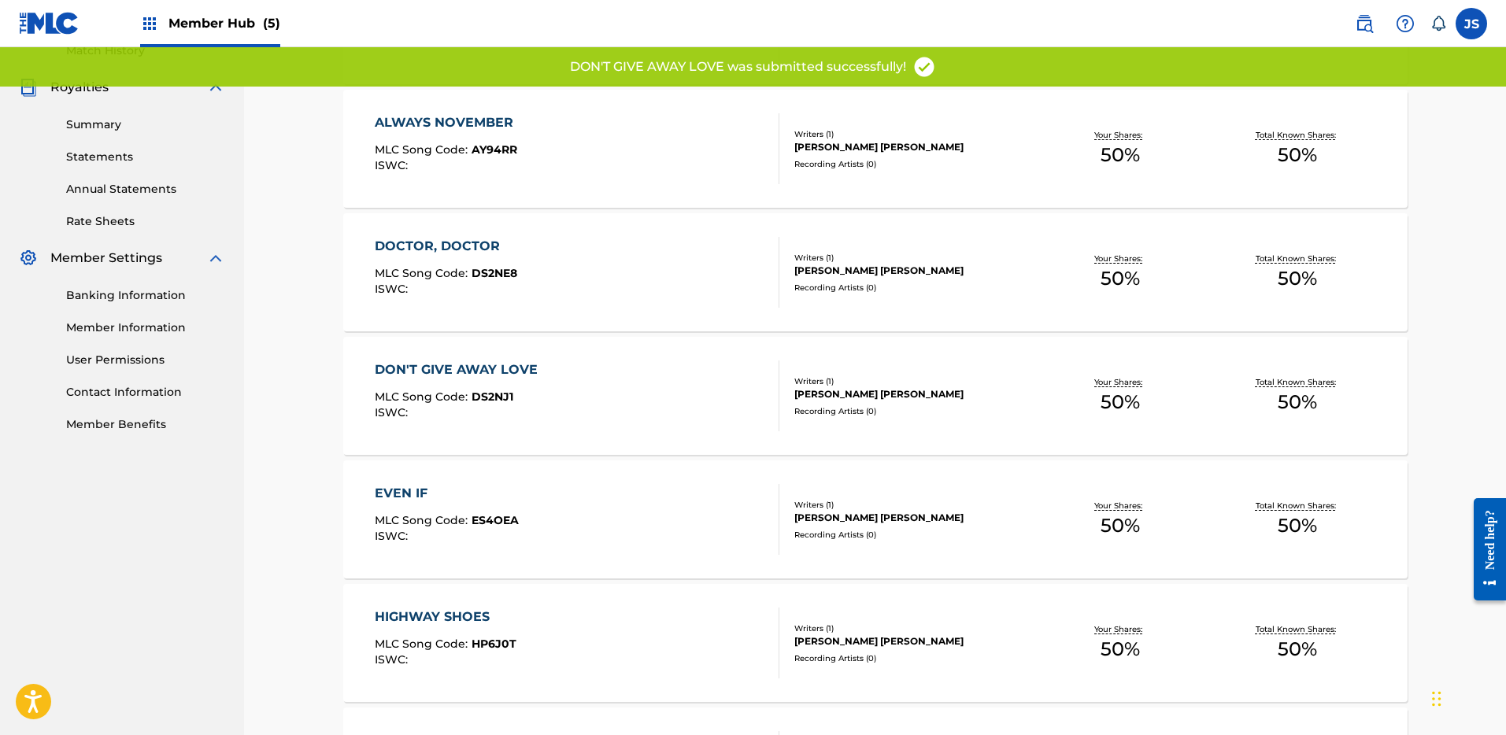
scroll to position [505, 0]
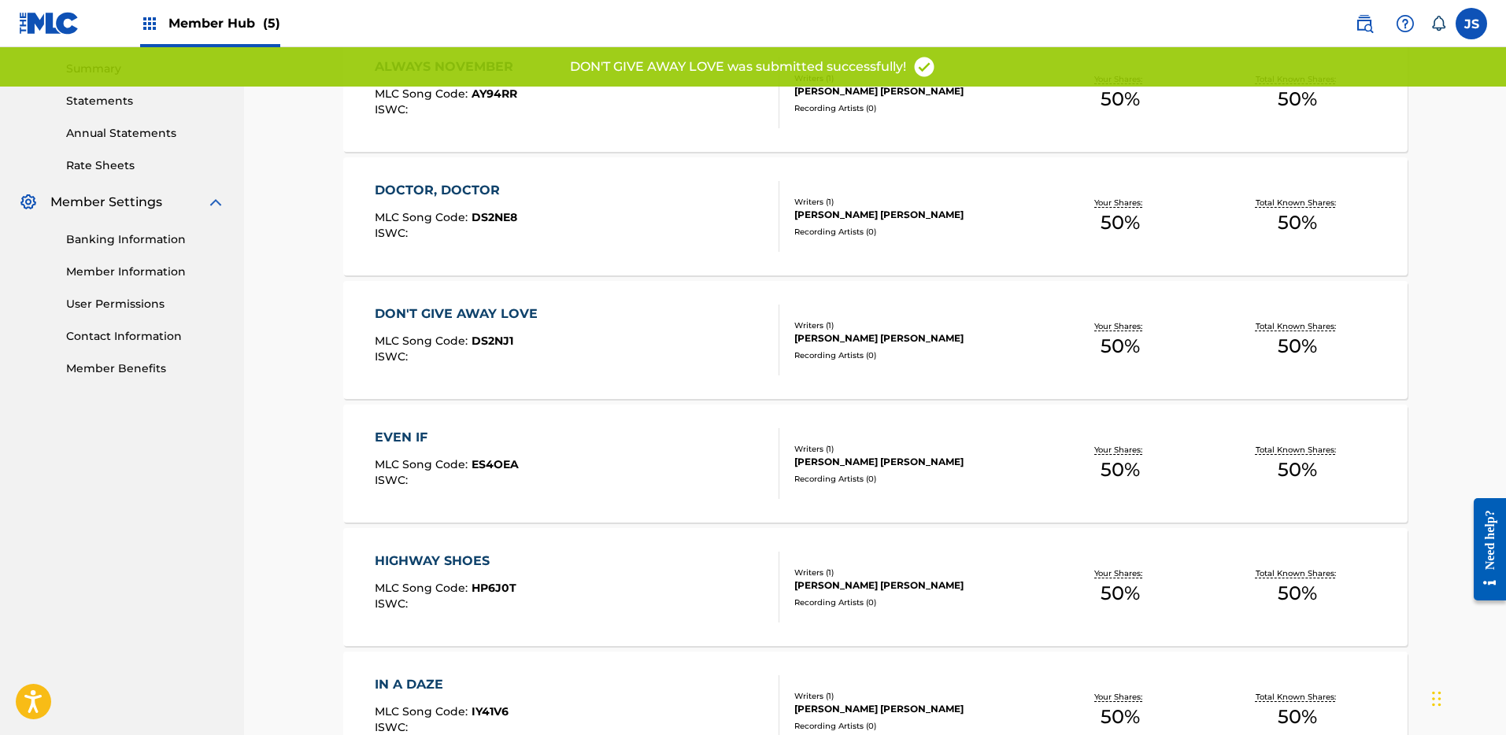
click at [512, 435] on div "EVEN IF" at bounding box center [447, 437] width 144 height 19
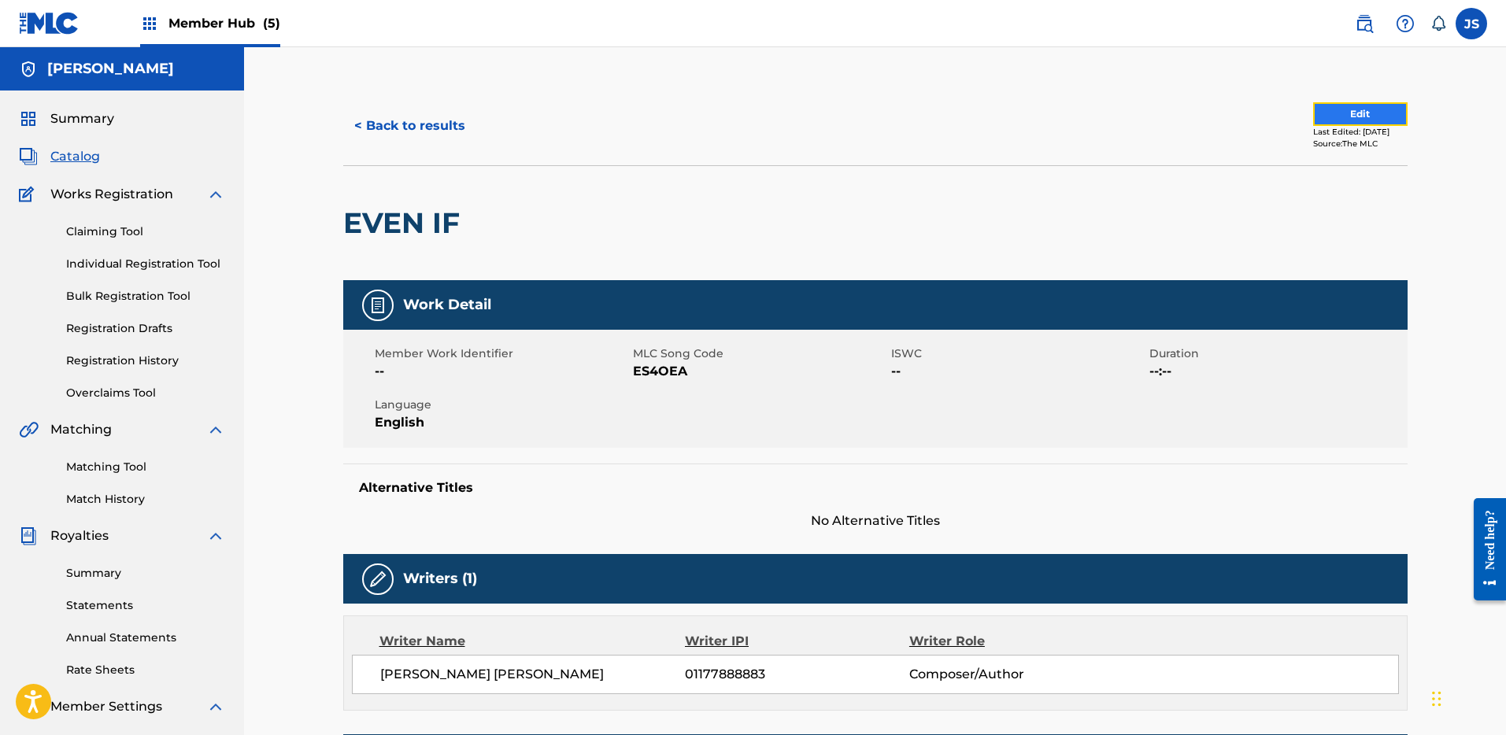
click at [1344, 123] on button "Edit" at bounding box center [1360, 114] width 94 height 24
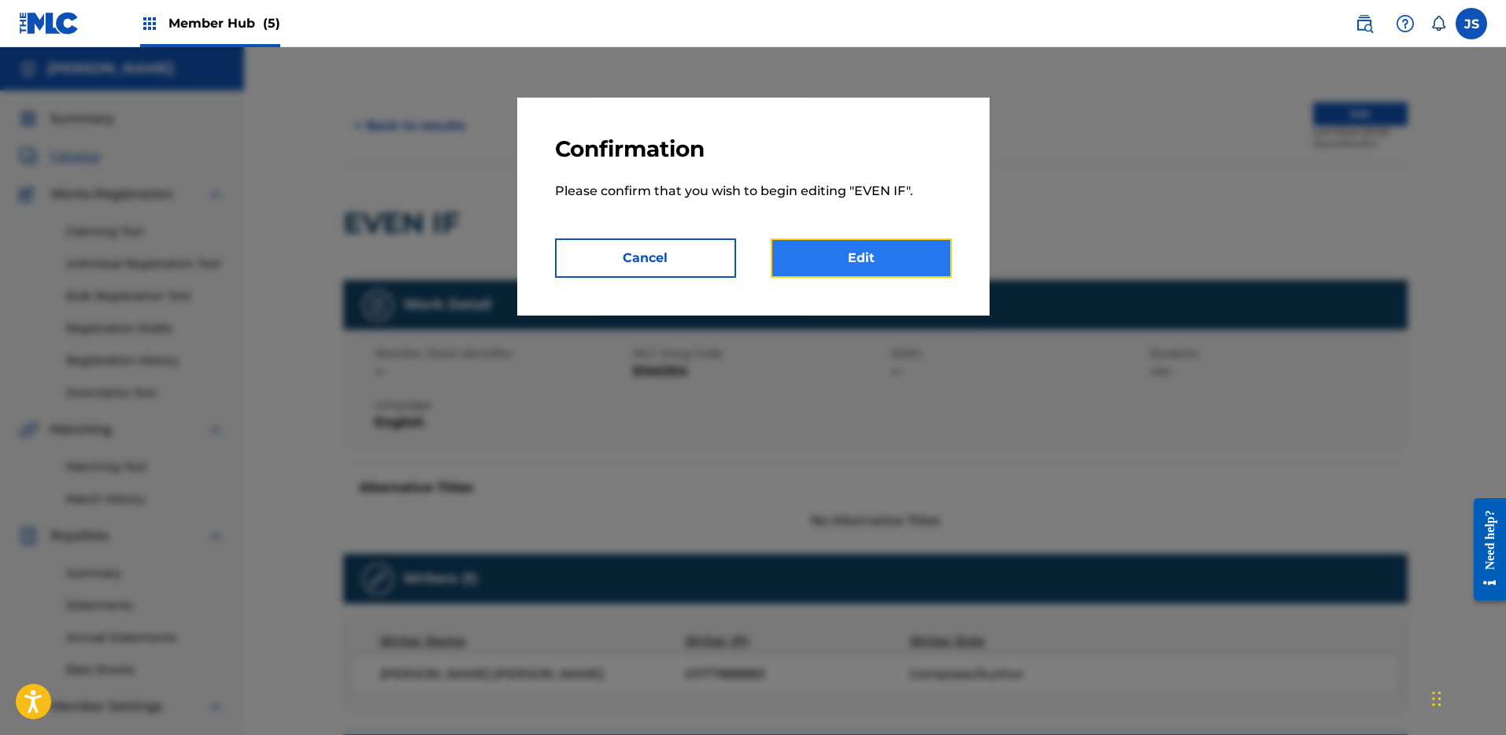
click at [870, 260] on link "Edit" at bounding box center [861, 258] width 181 height 39
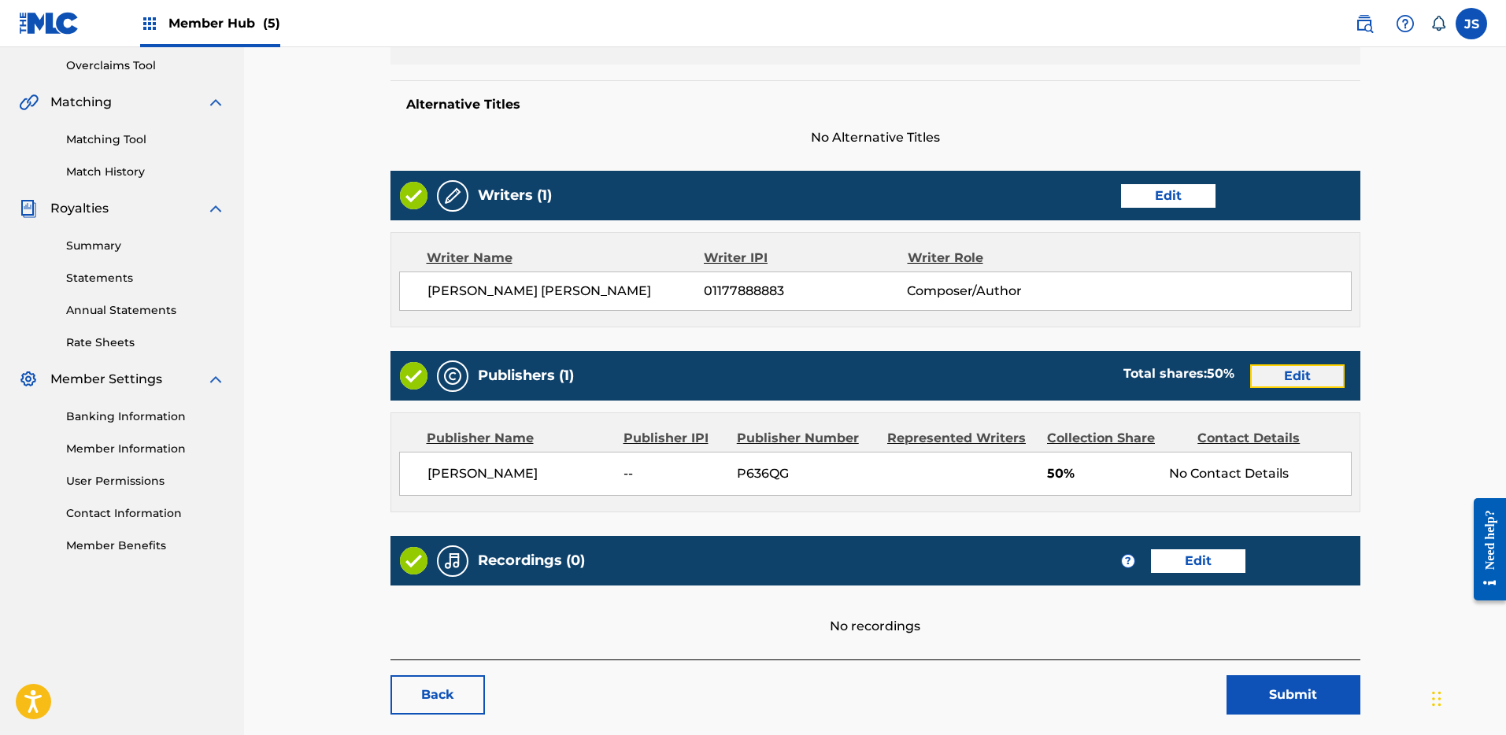
click at [1284, 380] on link "Edit" at bounding box center [1297, 377] width 94 height 24
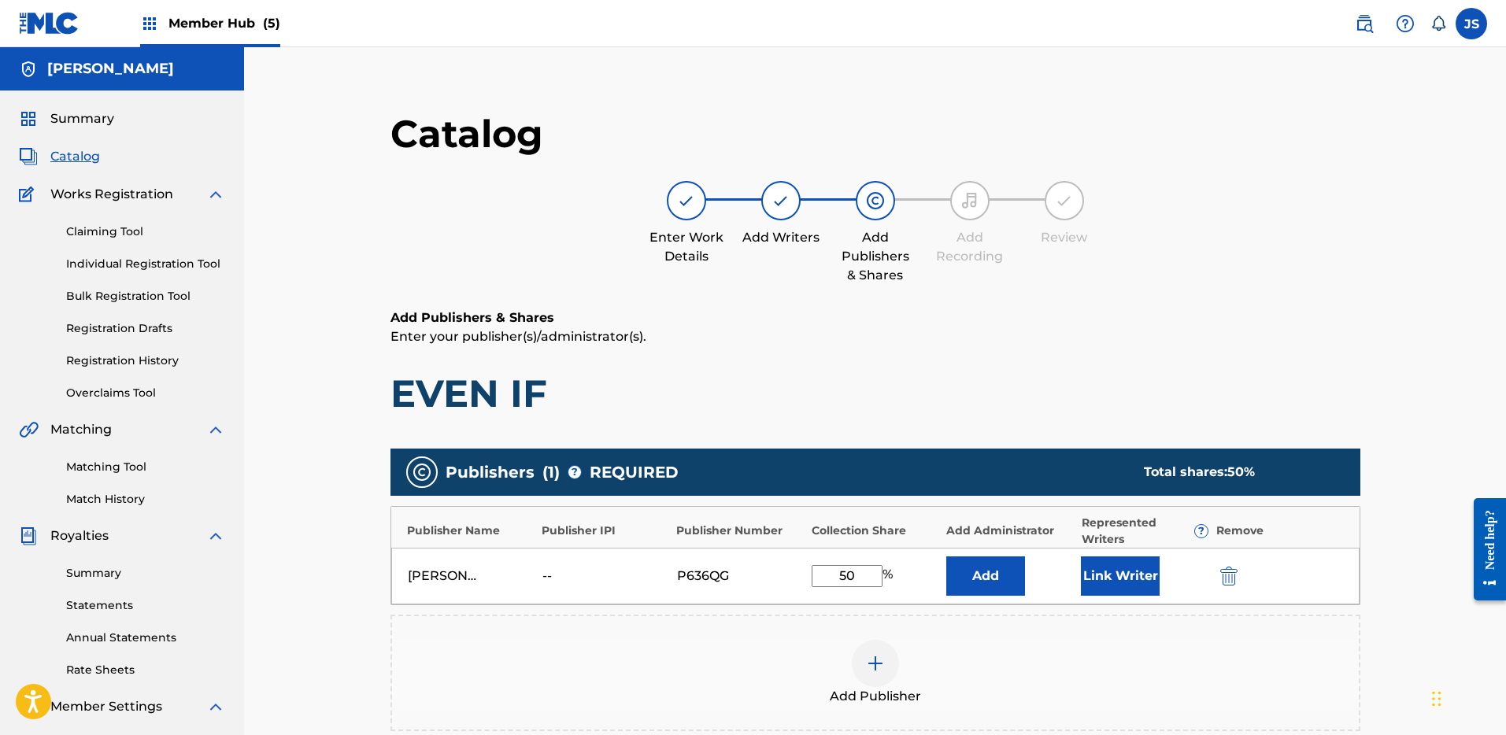
click at [872, 576] on input "50" at bounding box center [847, 576] width 71 height 22
type input "5"
type input "100"
click at [1098, 579] on button "Link Writer" at bounding box center [1120, 576] width 79 height 39
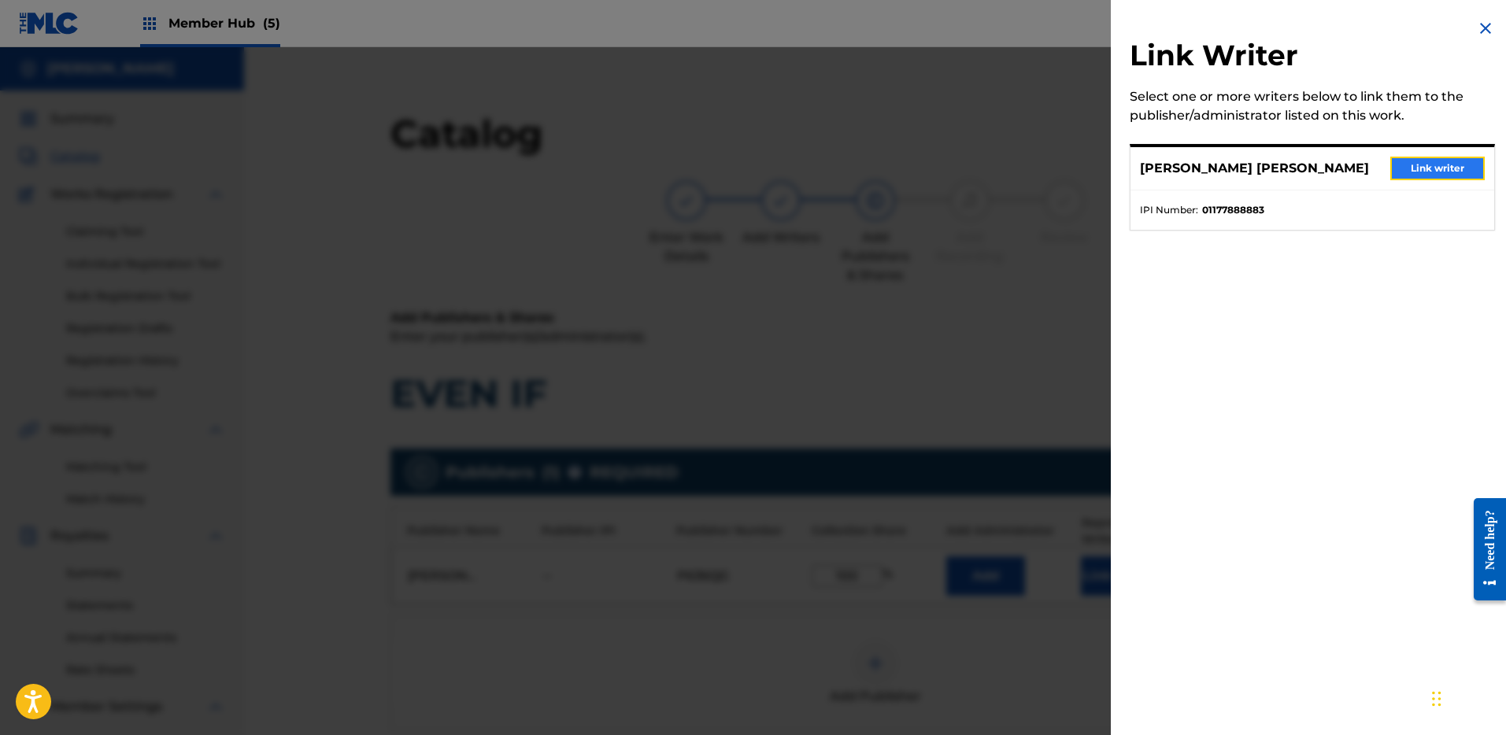
click at [1439, 160] on button "Link writer" at bounding box center [1438, 169] width 94 height 24
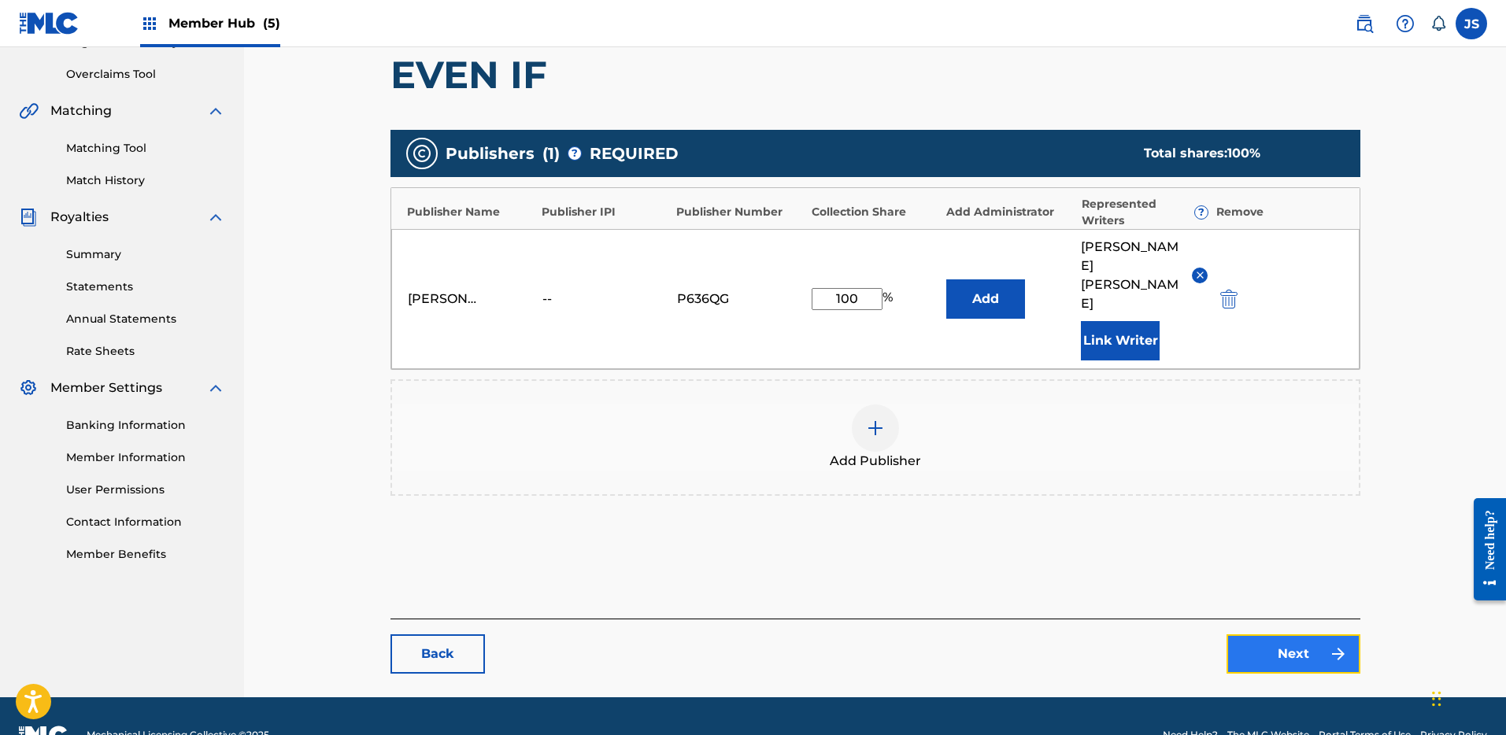
click at [1297, 635] on link "Next" at bounding box center [1294, 654] width 134 height 39
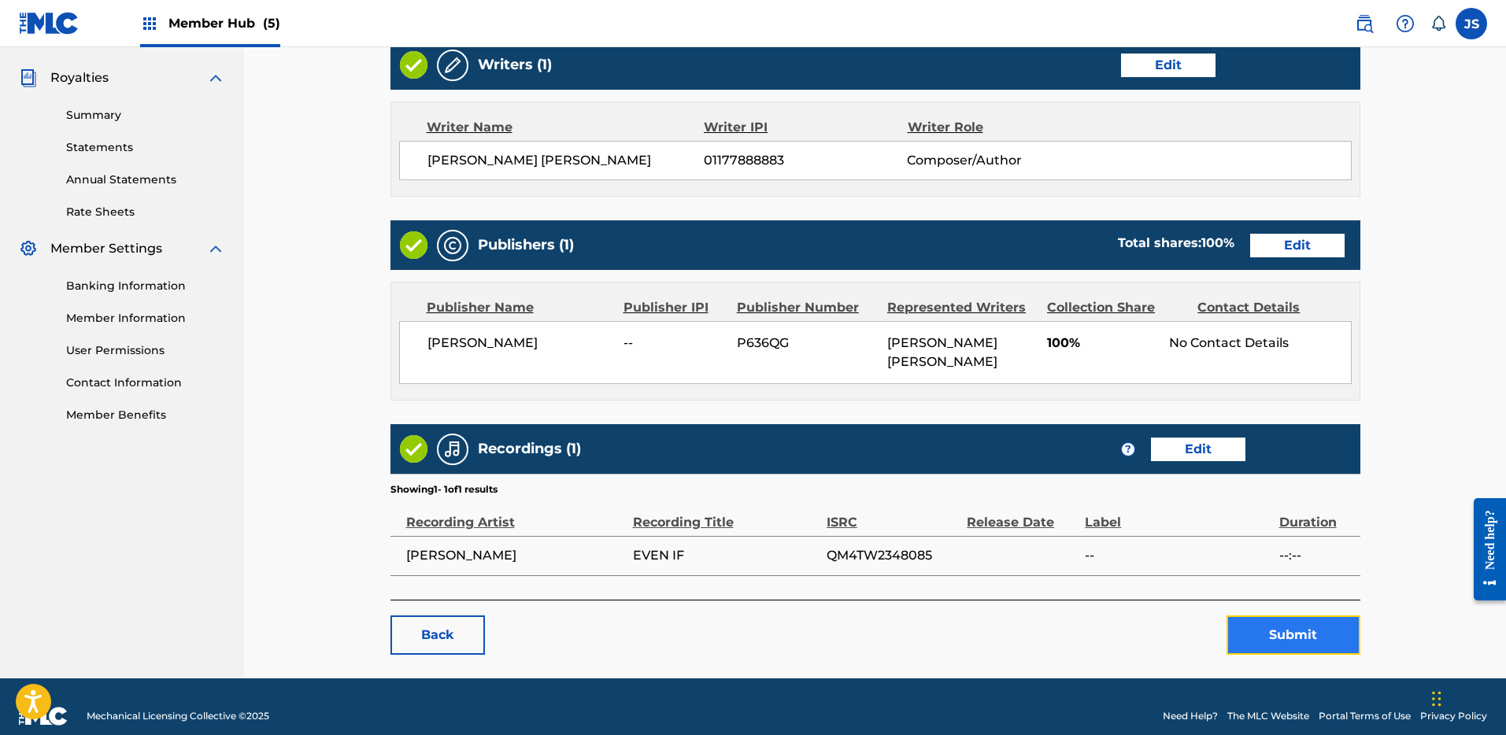
click at [1289, 616] on button "Submit" at bounding box center [1294, 635] width 134 height 39
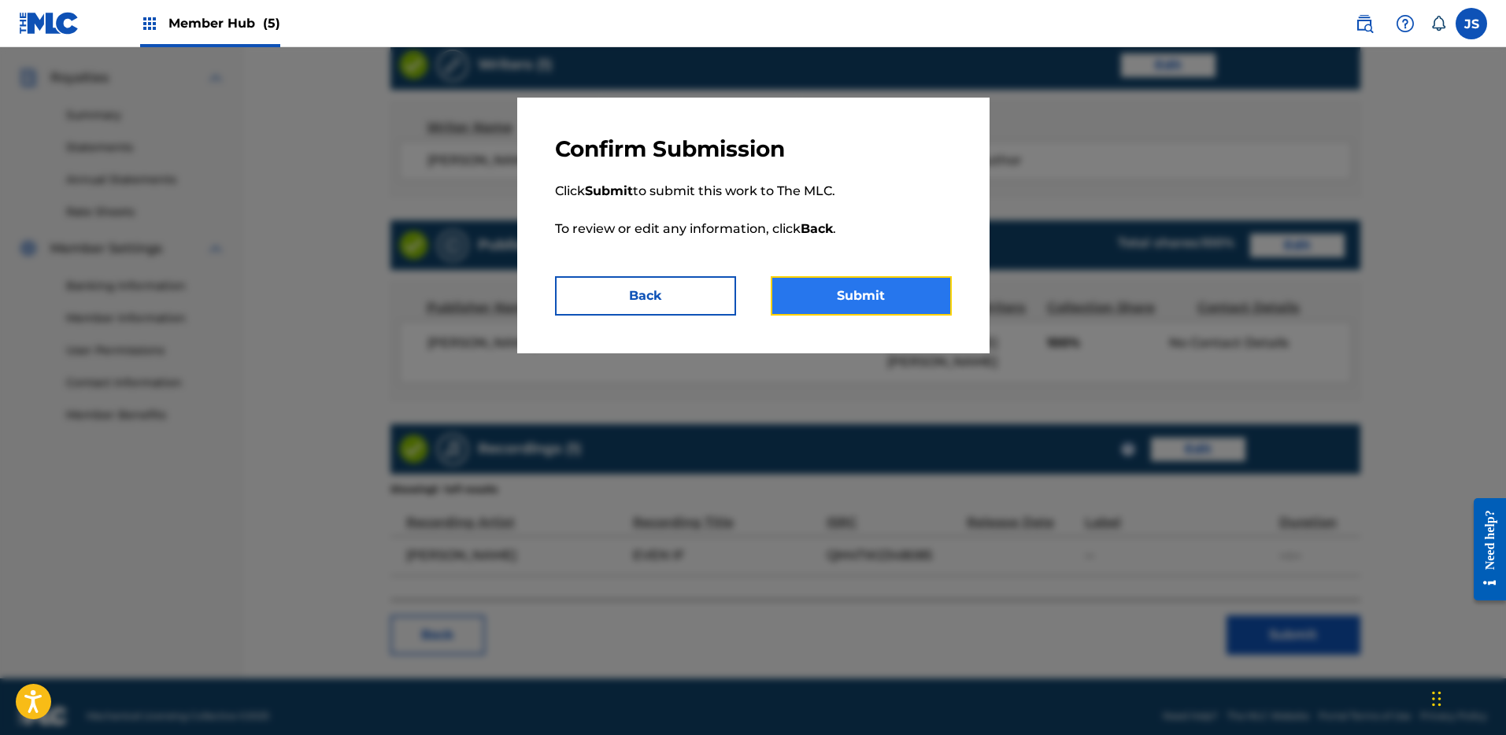
click at [880, 302] on button "Submit" at bounding box center [861, 295] width 181 height 39
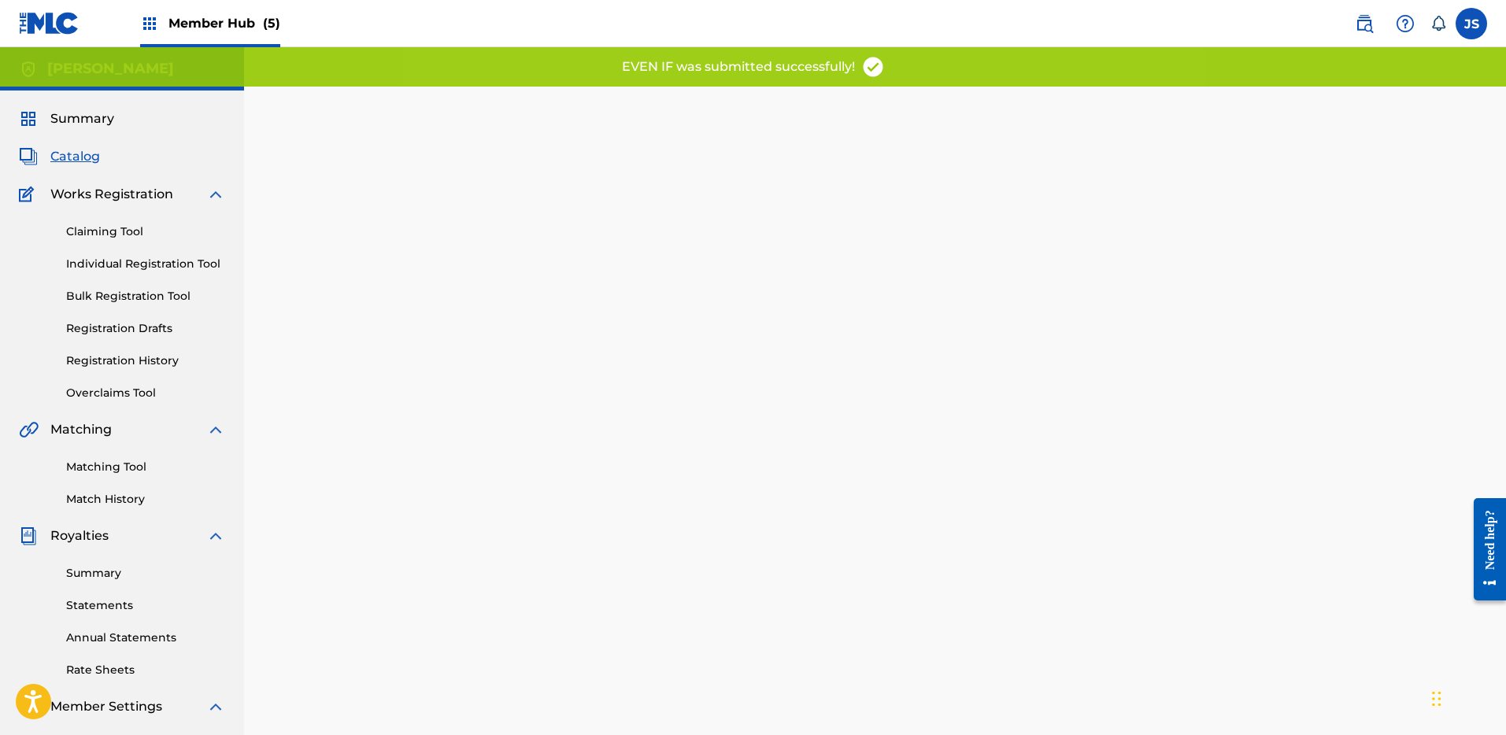
click at [68, 151] on span "Catalog" at bounding box center [75, 156] width 50 height 19
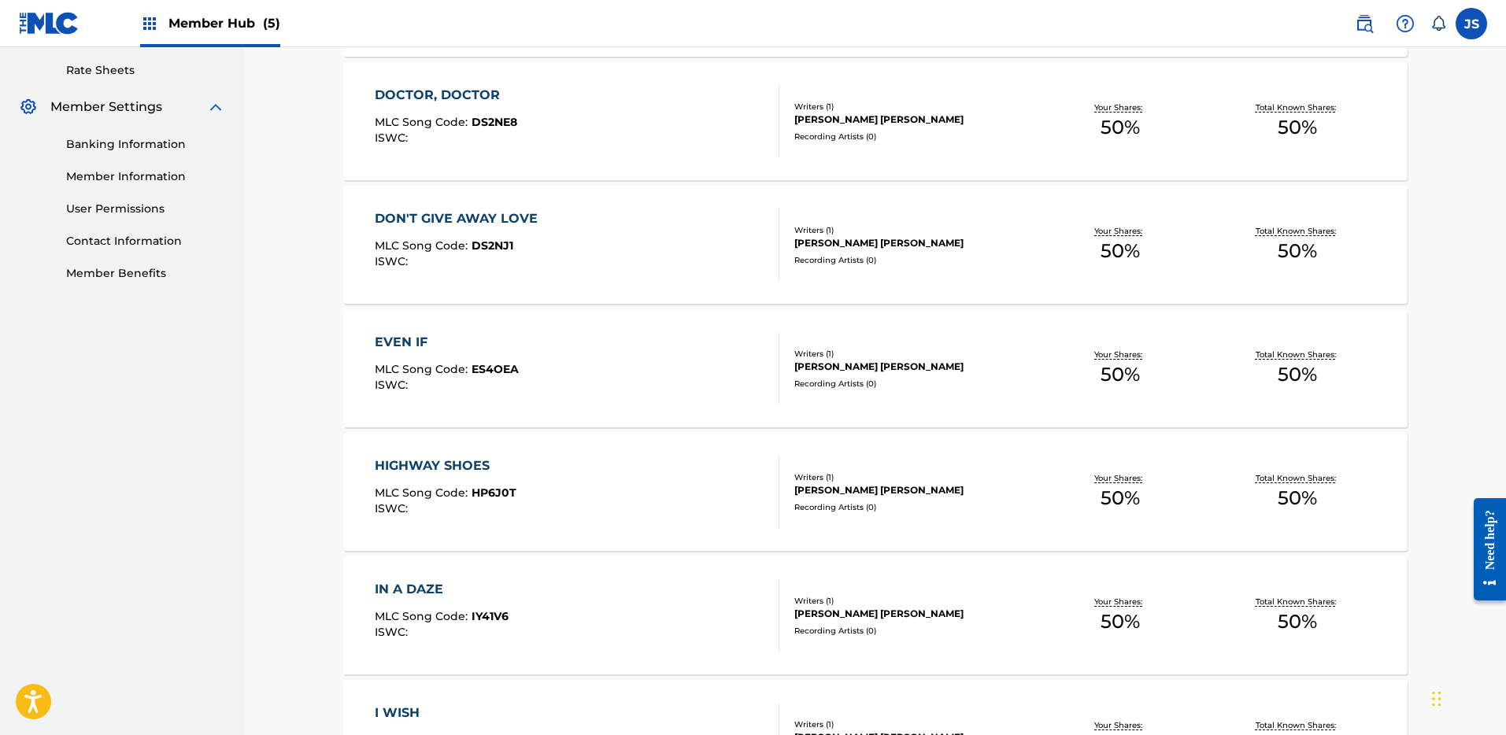
click at [467, 454] on div "HIGHWAY SHOES MLC Song Code : HP6J0T ISWC : Writers ( 1 ) JAMES MILES MILLER Re…" at bounding box center [875, 492] width 1065 height 118
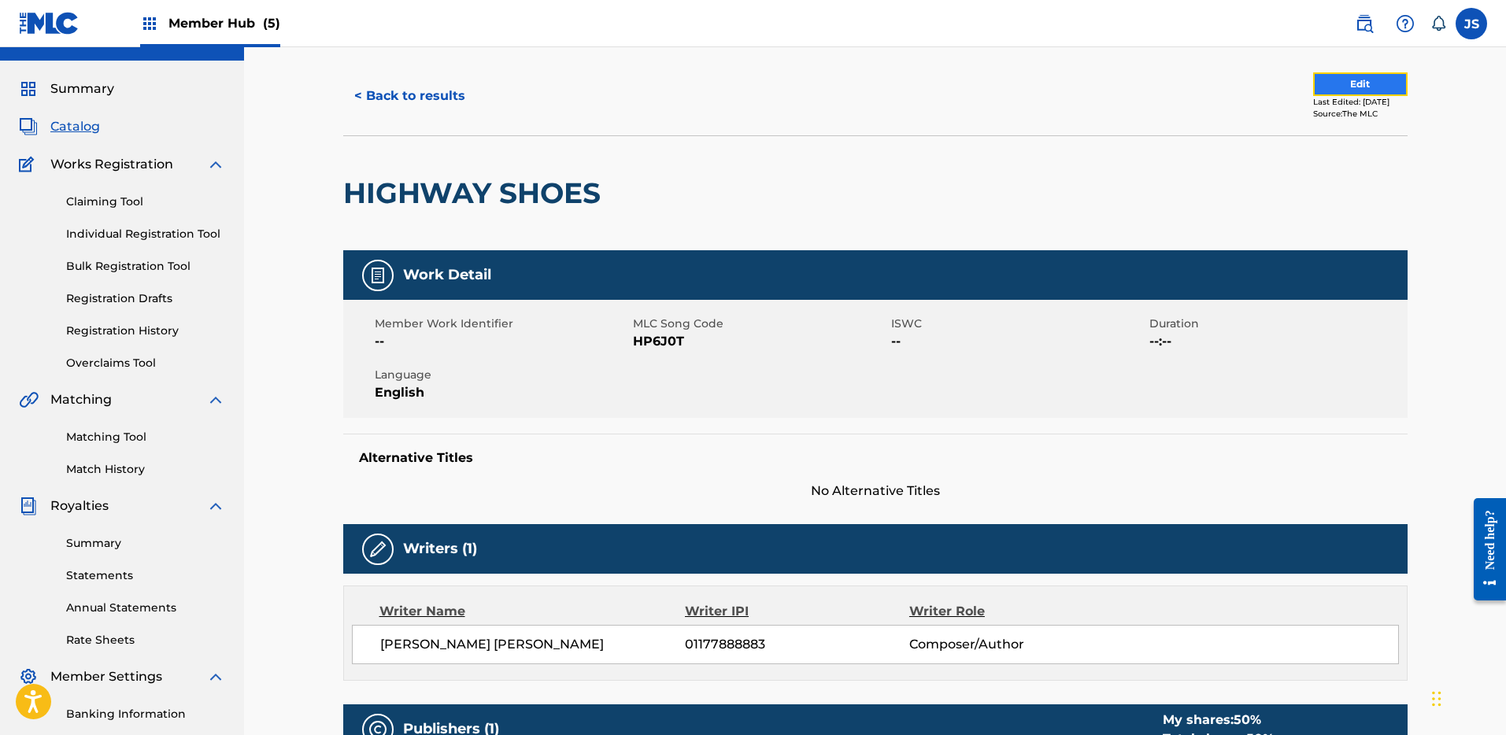
click at [1372, 85] on button "Edit" at bounding box center [1360, 84] width 94 height 24
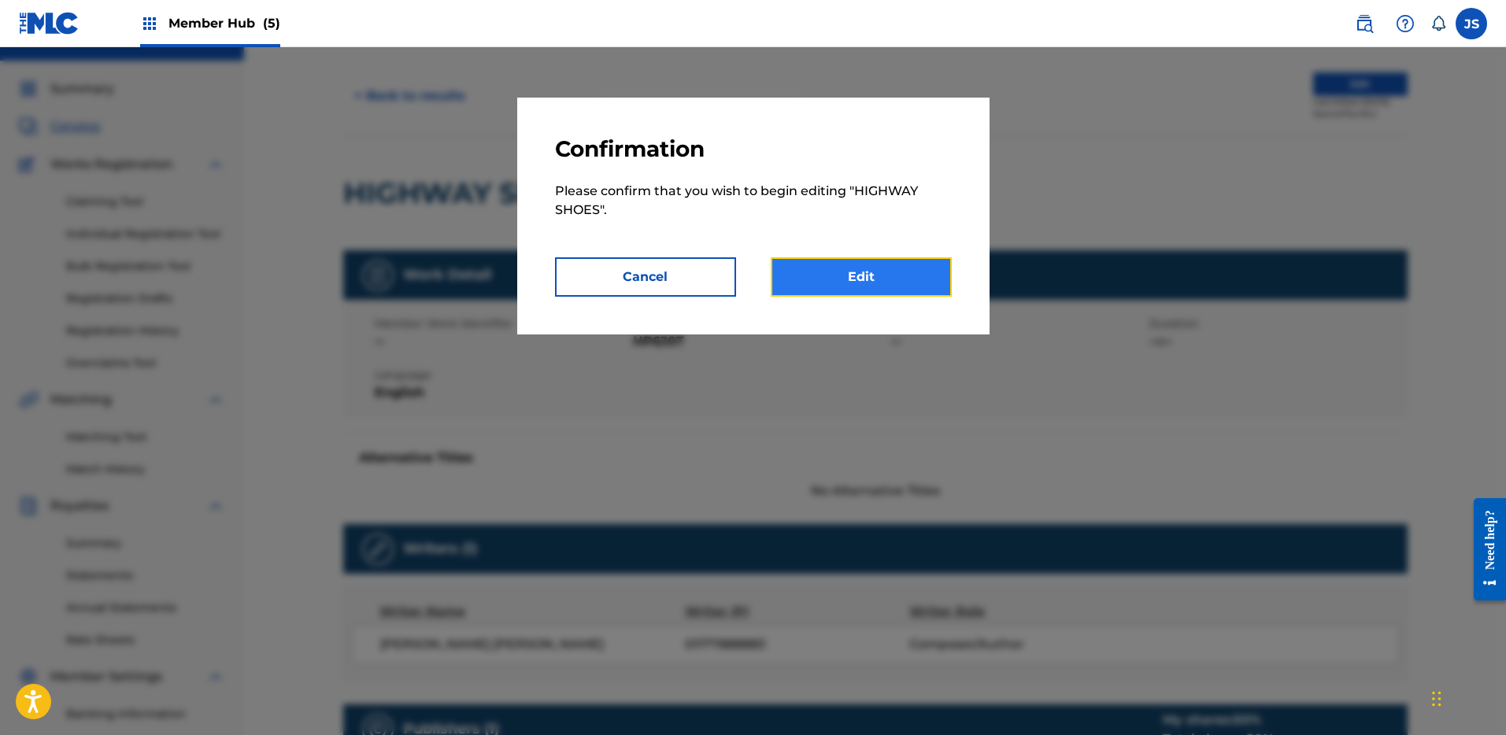
click at [932, 275] on link "Edit" at bounding box center [861, 276] width 181 height 39
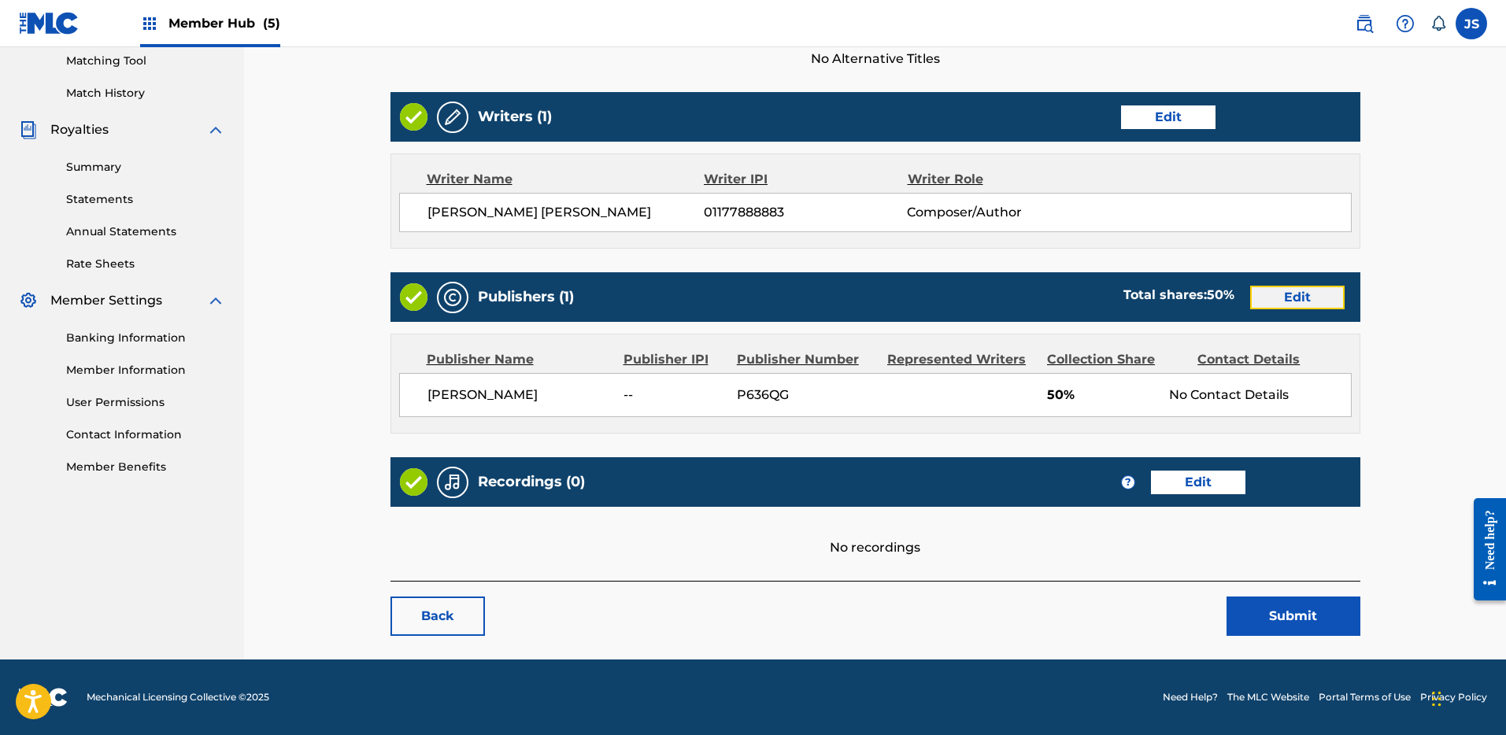
click at [1269, 294] on link "Edit" at bounding box center [1297, 298] width 94 height 24
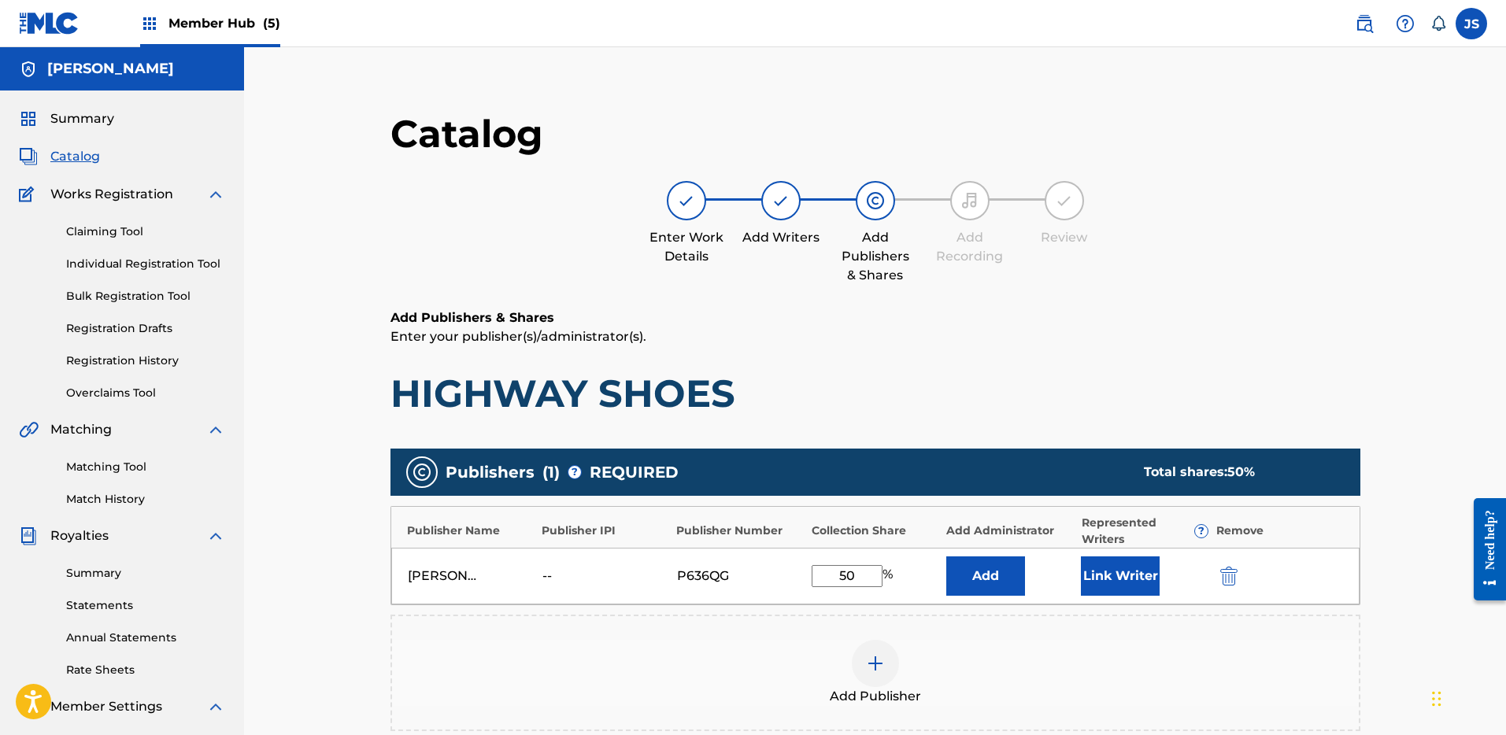
click at [875, 570] on input "50" at bounding box center [847, 576] width 71 height 22
type input "100"
click at [1102, 578] on button "Link Writer" at bounding box center [1120, 576] width 79 height 39
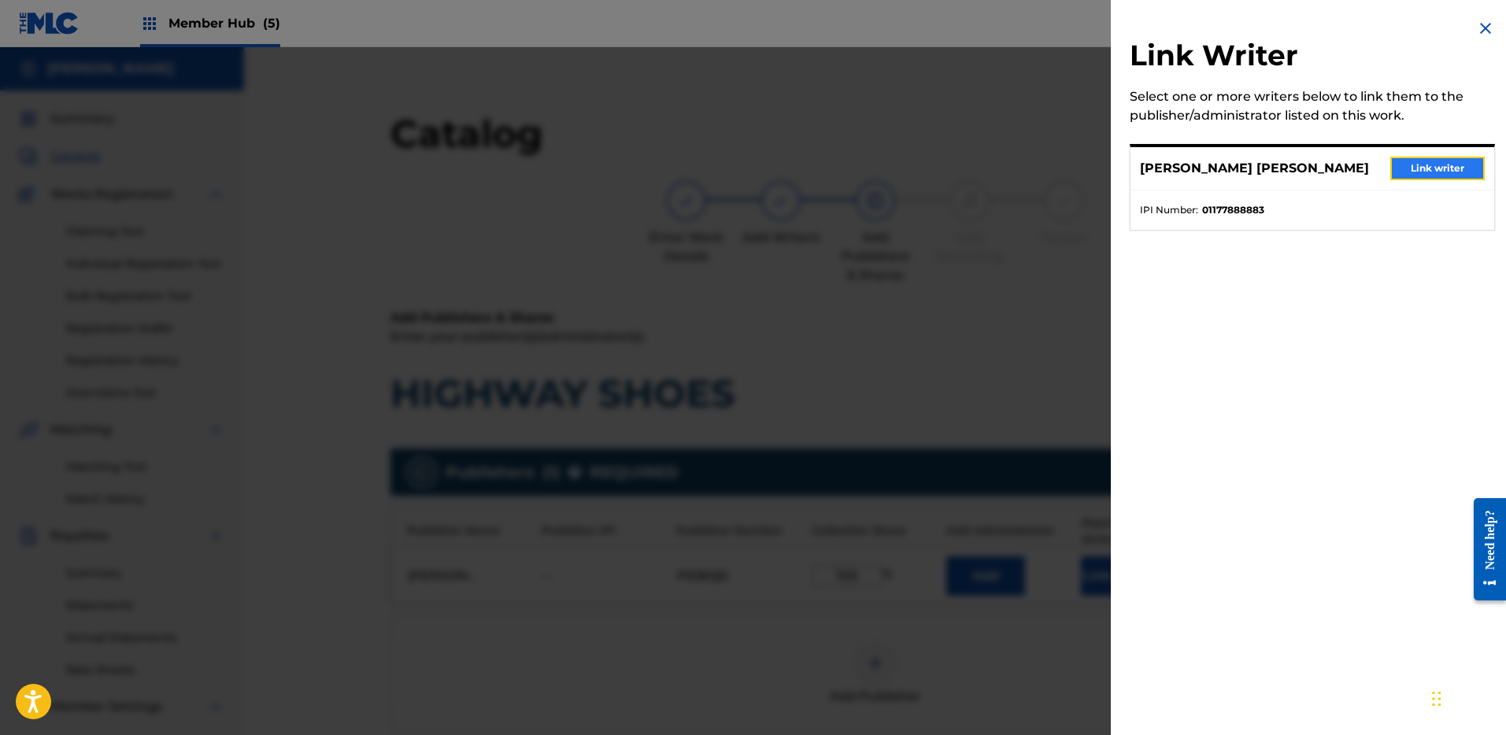
click at [1432, 165] on button "Link writer" at bounding box center [1438, 169] width 94 height 24
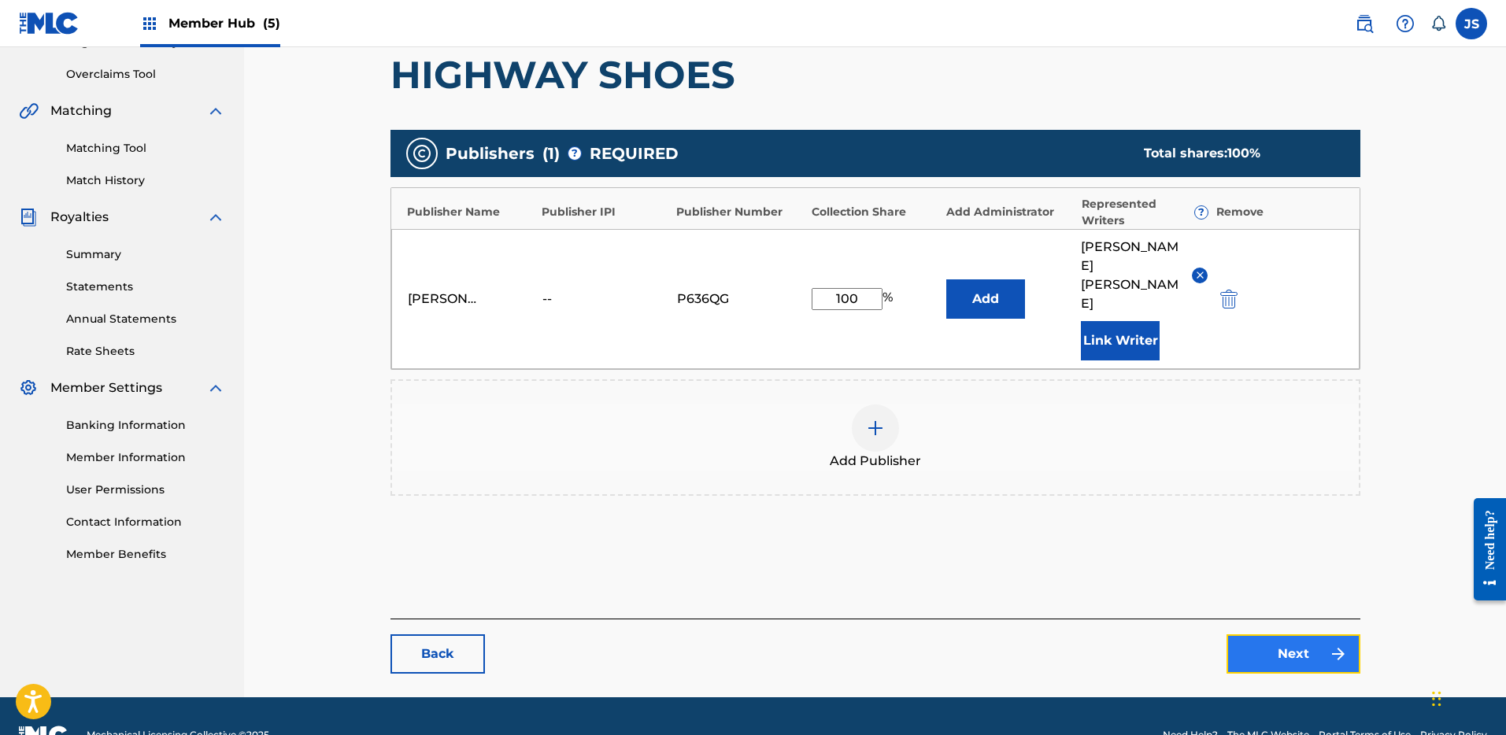
click at [1292, 635] on link "Next" at bounding box center [1294, 654] width 134 height 39
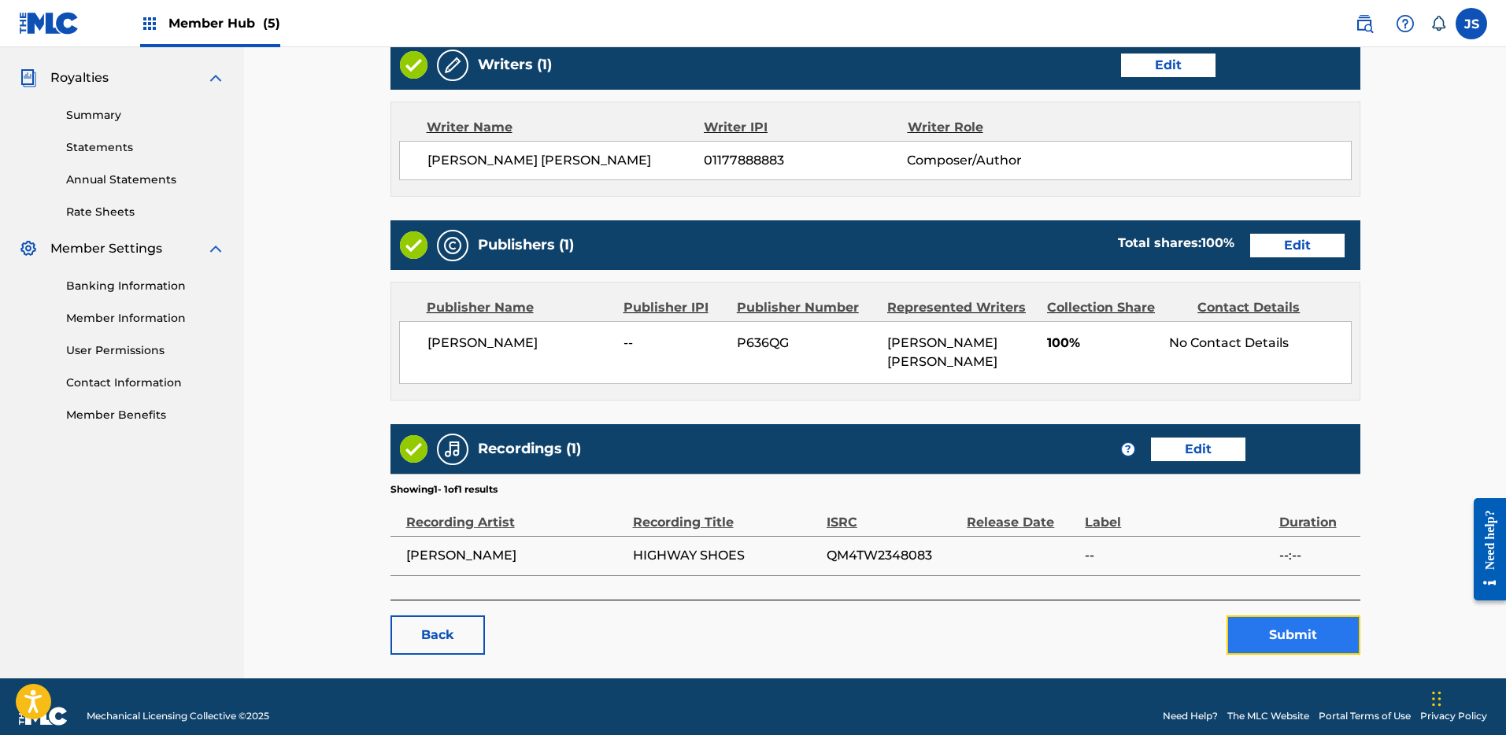
click at [1284, 616] on button "Submit" at bounding box center [1294, 635] width 134 height 39
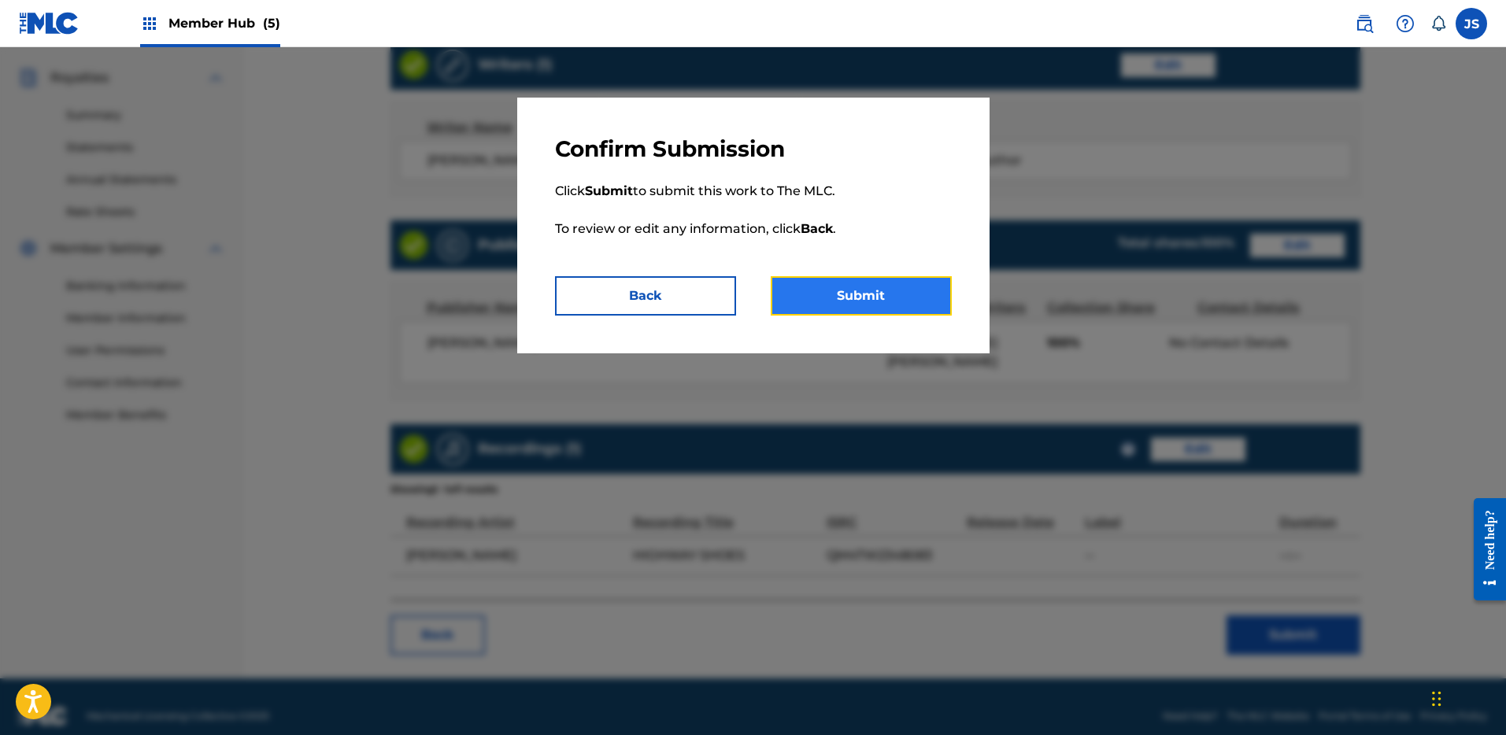
click at [876, 291] on button "Submit" at bounding box center [861, 295] width 181 height 39
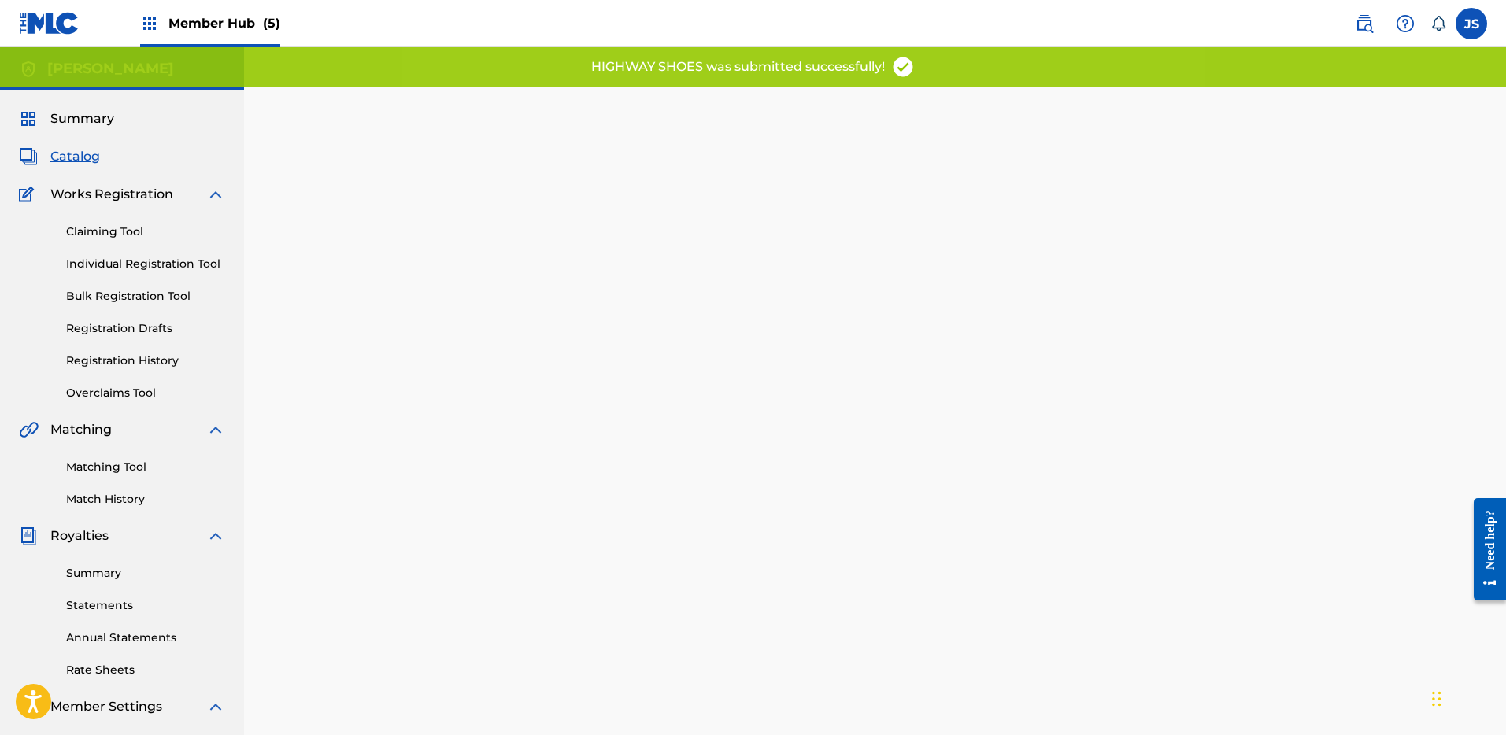
click at [77, 161] on span "Catalog" at bounding box center [75, 156] width 50 height 19
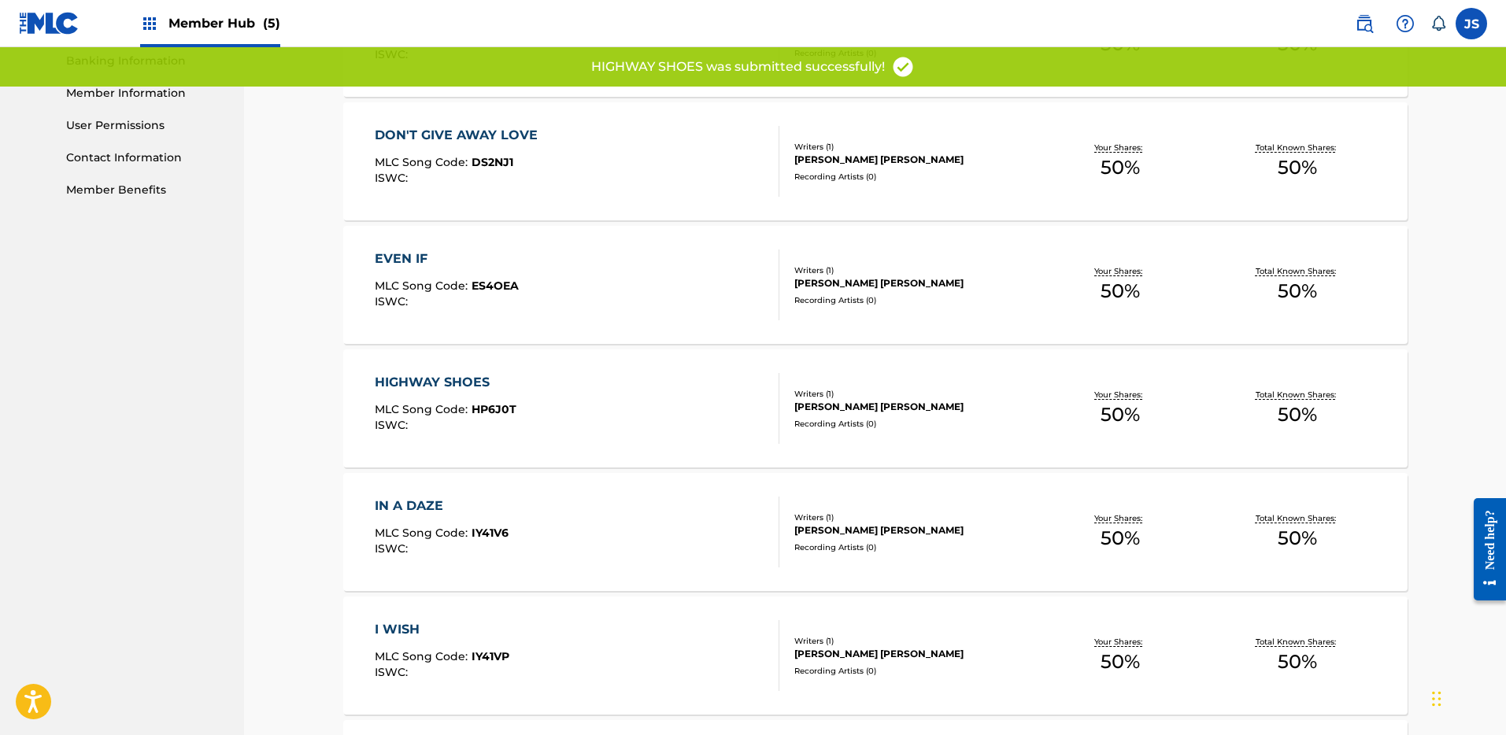
click at [388, 497] on div "IN A DAZE" at bounding box center [442, 506] width 134 height 19
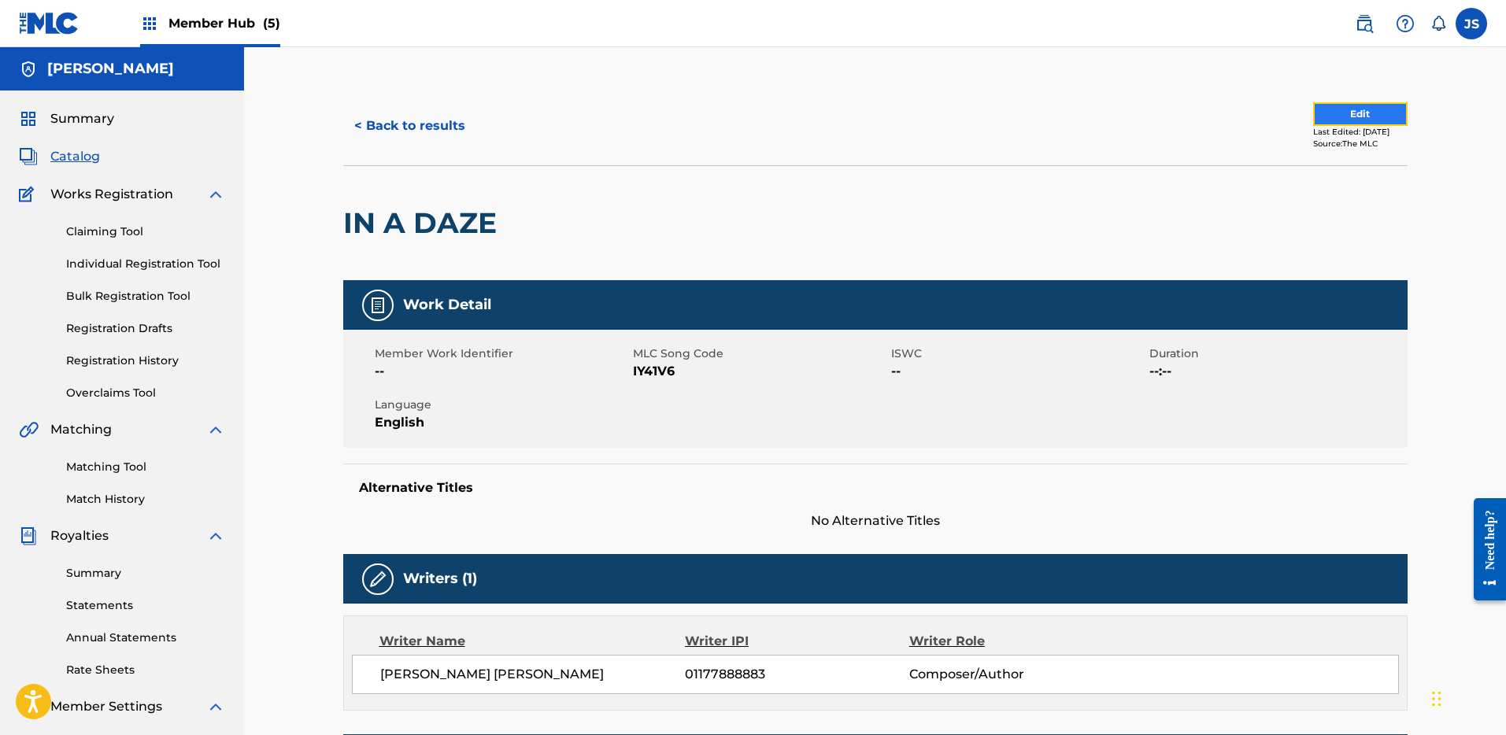
click at [1372, 123] on button "Edit" at bounding box center [1360, 114] width 94 height 24
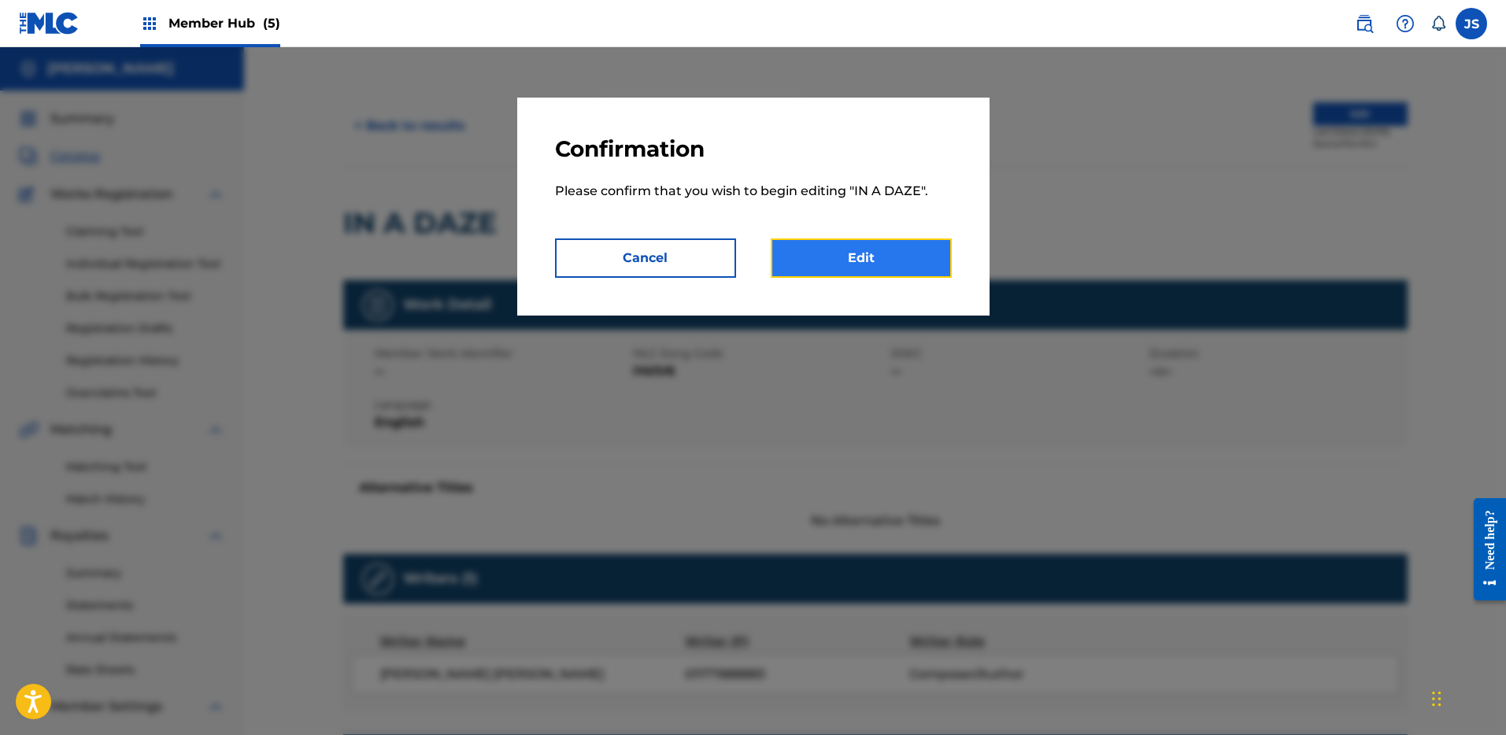
click at [897, 265] on link "Edit" at bounding box center [861, 258] width 181 height 39
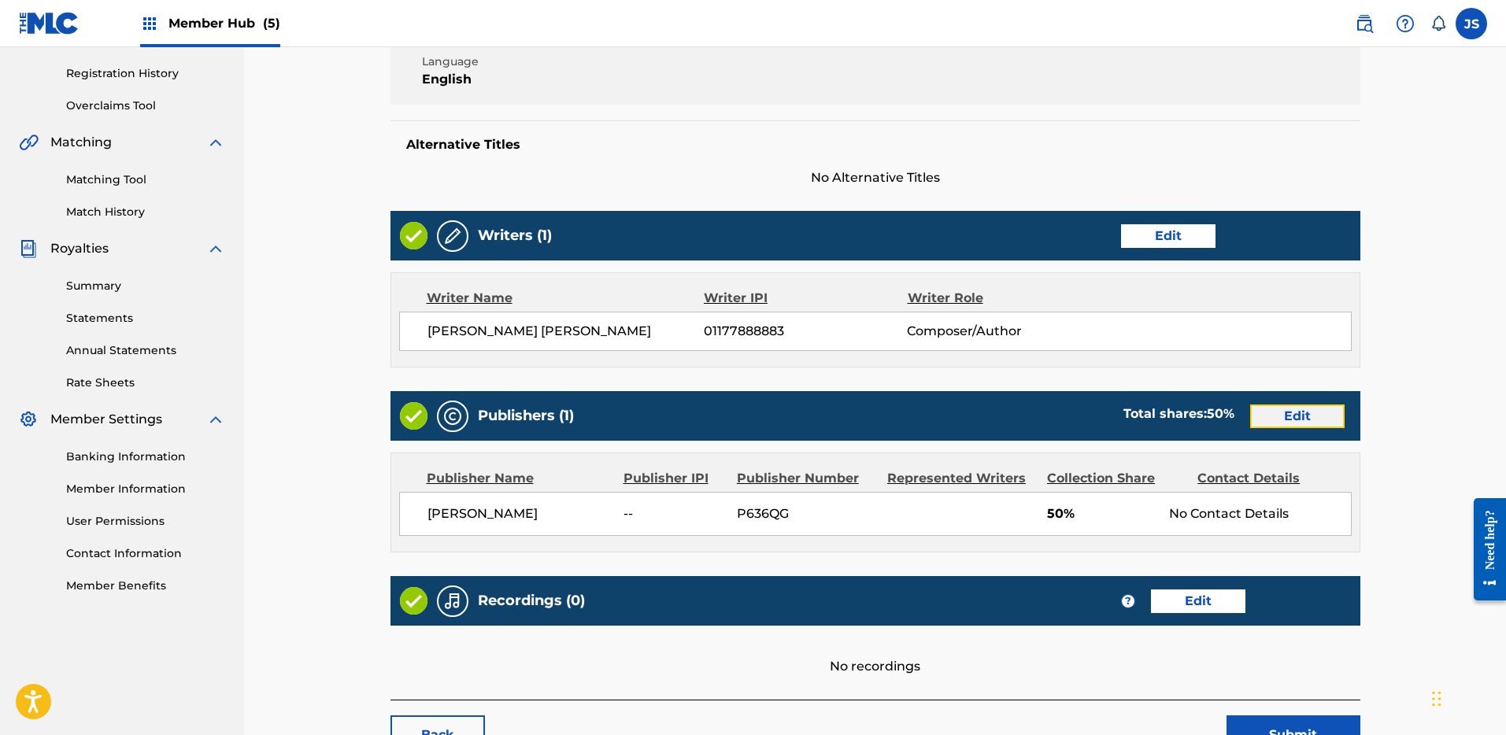
click at [1299, 413] on link "Edit" at bounding box center [1297, 417] width 94 height 24
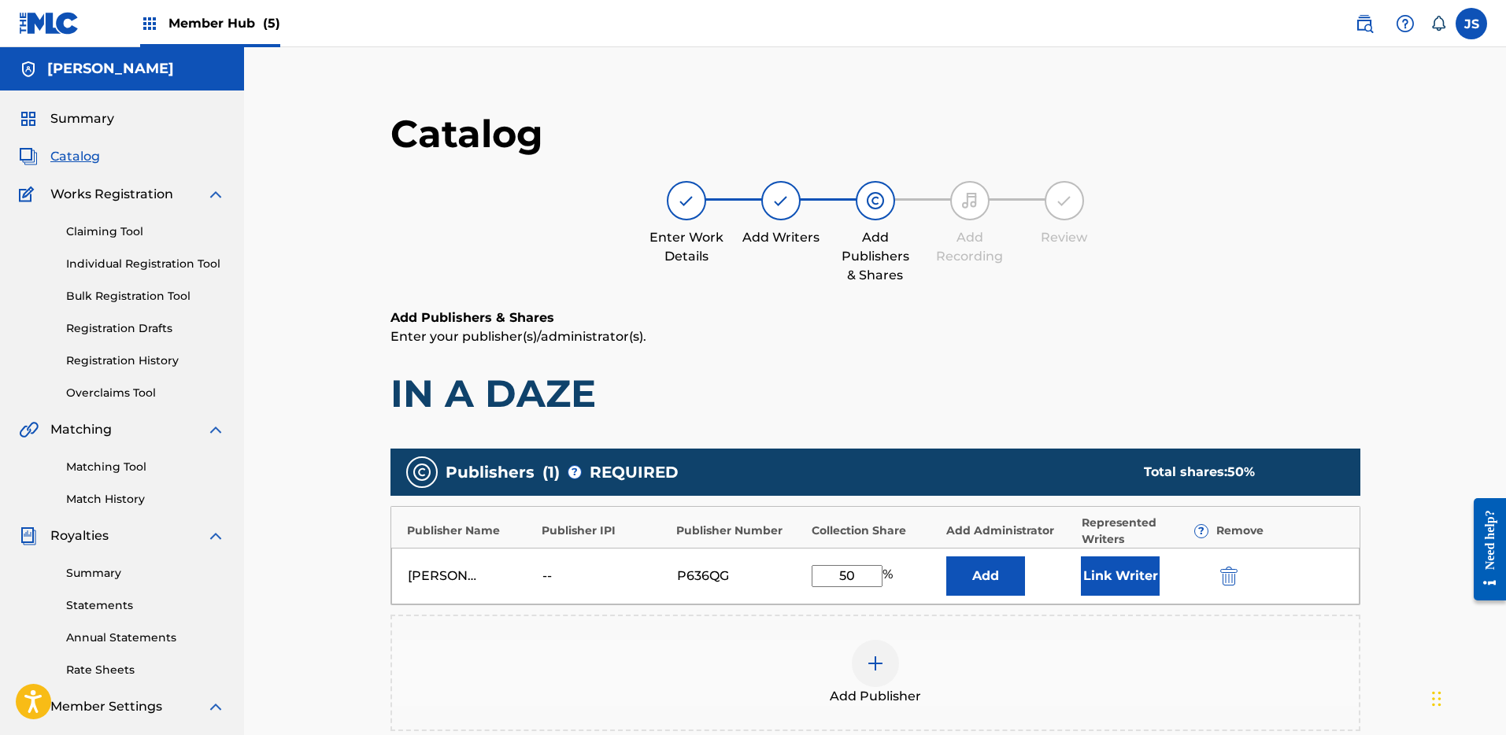
click at [856, 574] on input "50" at bounding box center [847, 576] width 71 height 22
type input "5"
type input "100"
click at [1092, 576] on button "Link Writer" at bounding box center [1120, 576] width 79 height 39
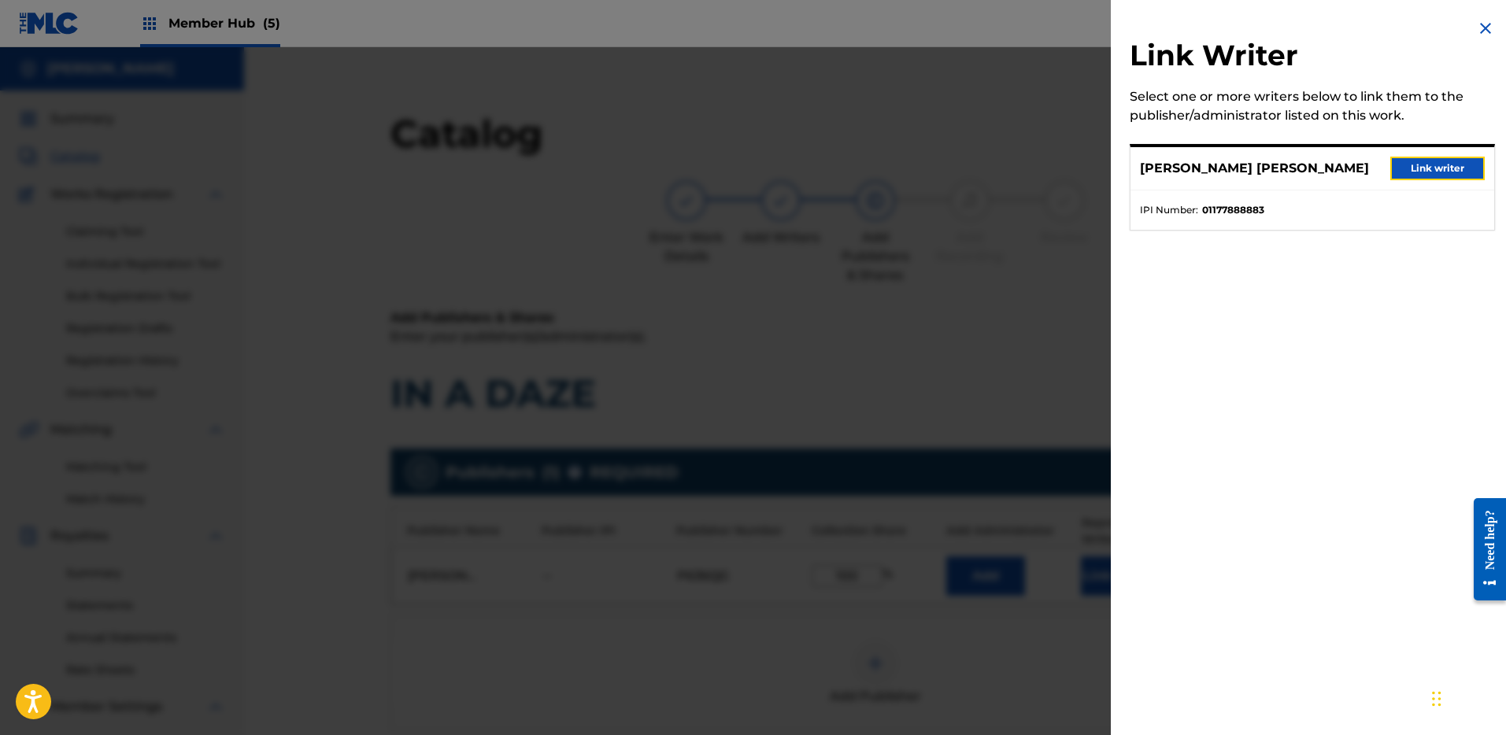
click at [1458, 158] on button "Link writer" at bounding box center [1438, 169] width 94 height 24
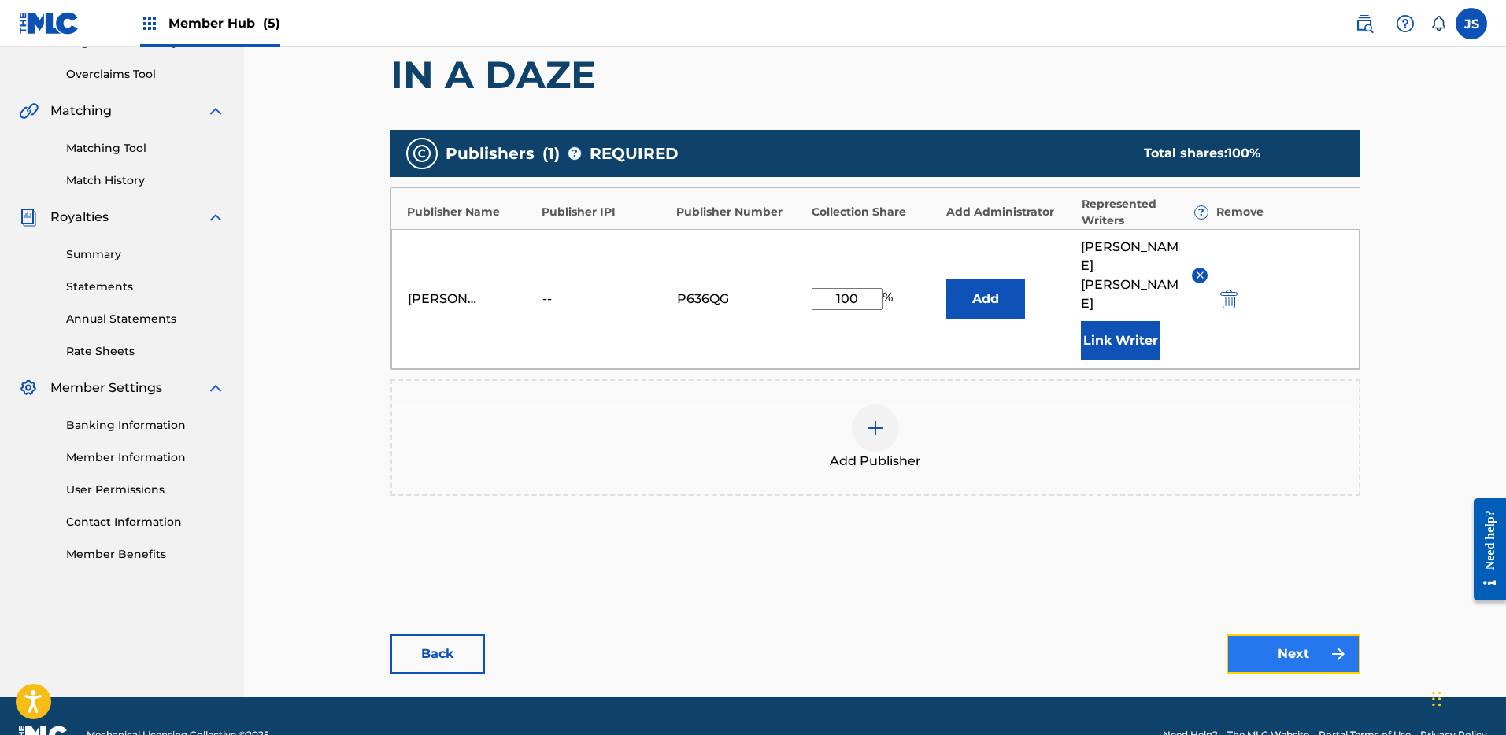
click at [1269, 635] on link "Next" at bounding box center [1294, 654] width 134 height 39
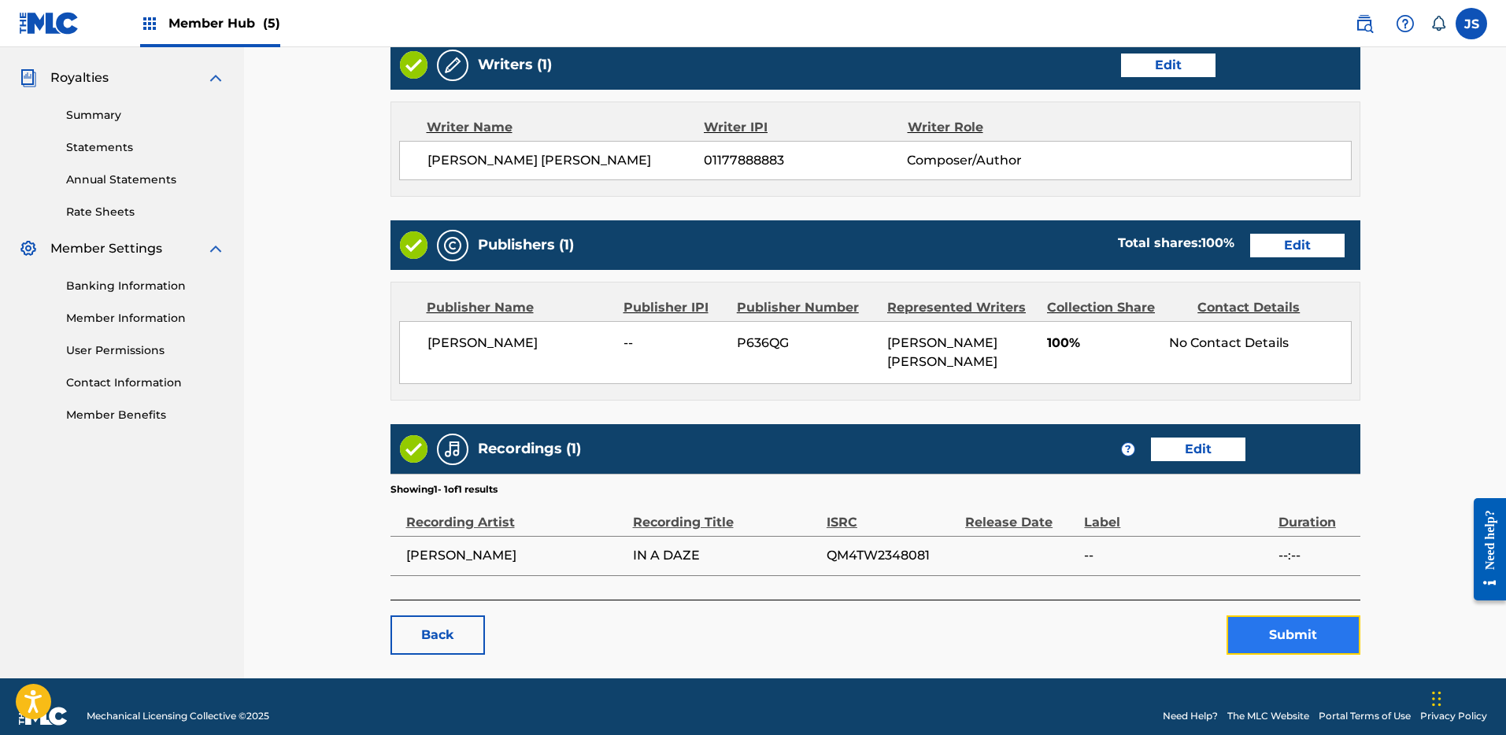
click at [1277, 616] on button "Submit" at bounding box center [1294, 635] width 134 height 39
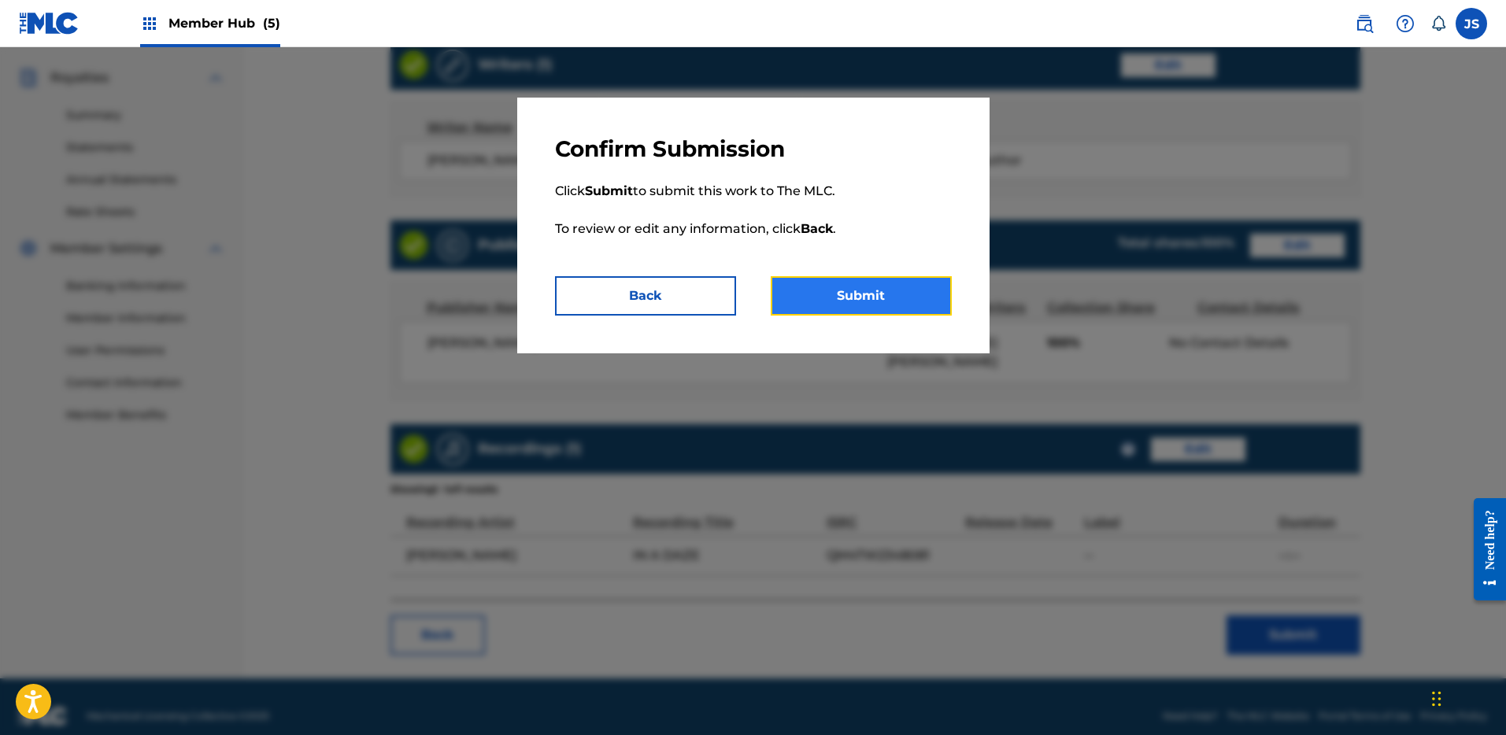
click at [904, 312] on button "Submit" at bounding box center [861, 295] width 181 height 39
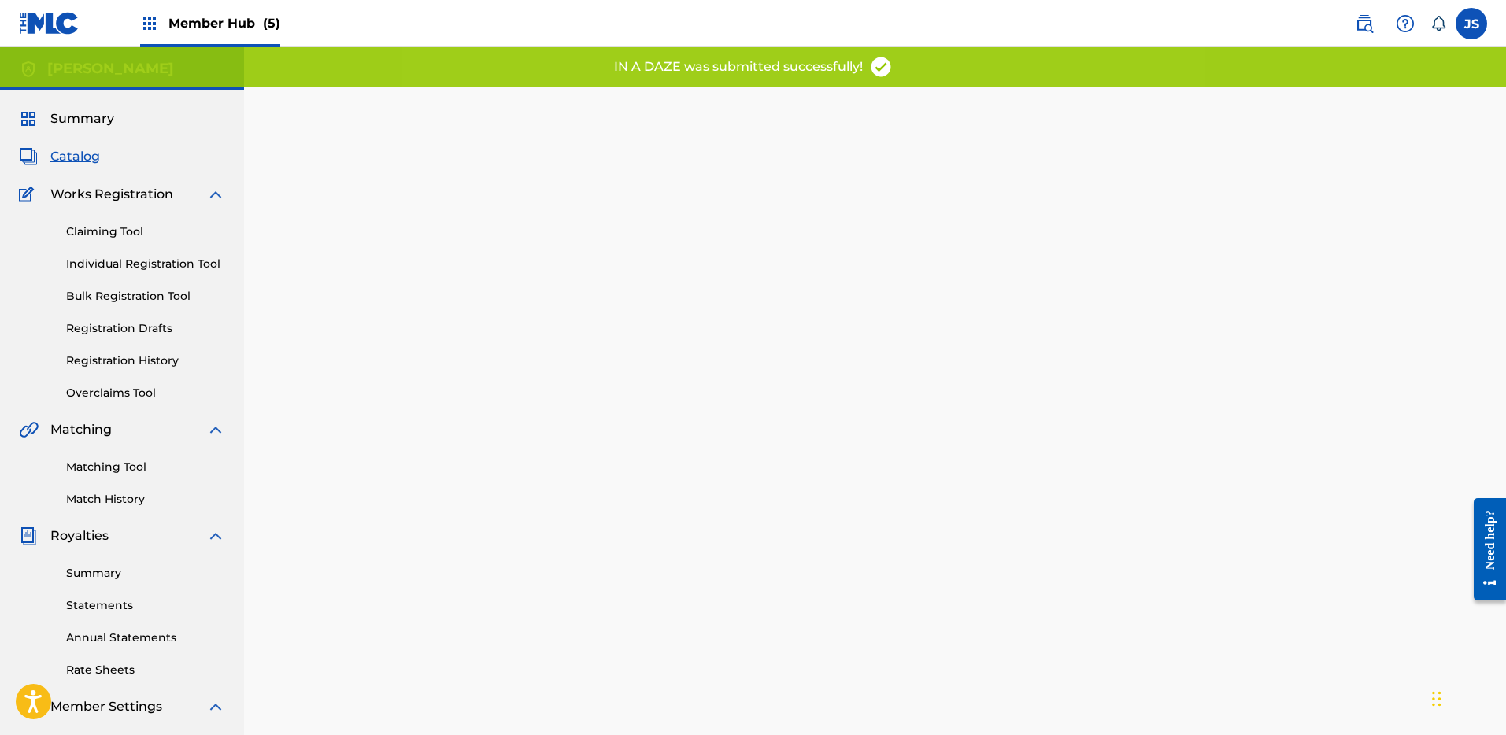
click at [81, 170] on div "Summary Catalog Works Registration Claiming Tool Individual Registration Tool B…" at bounding box center [122, 496] width 244 height 810
click at [81, 156] on span "Catalog" at bounding box center [75, 156] width 50 height 19
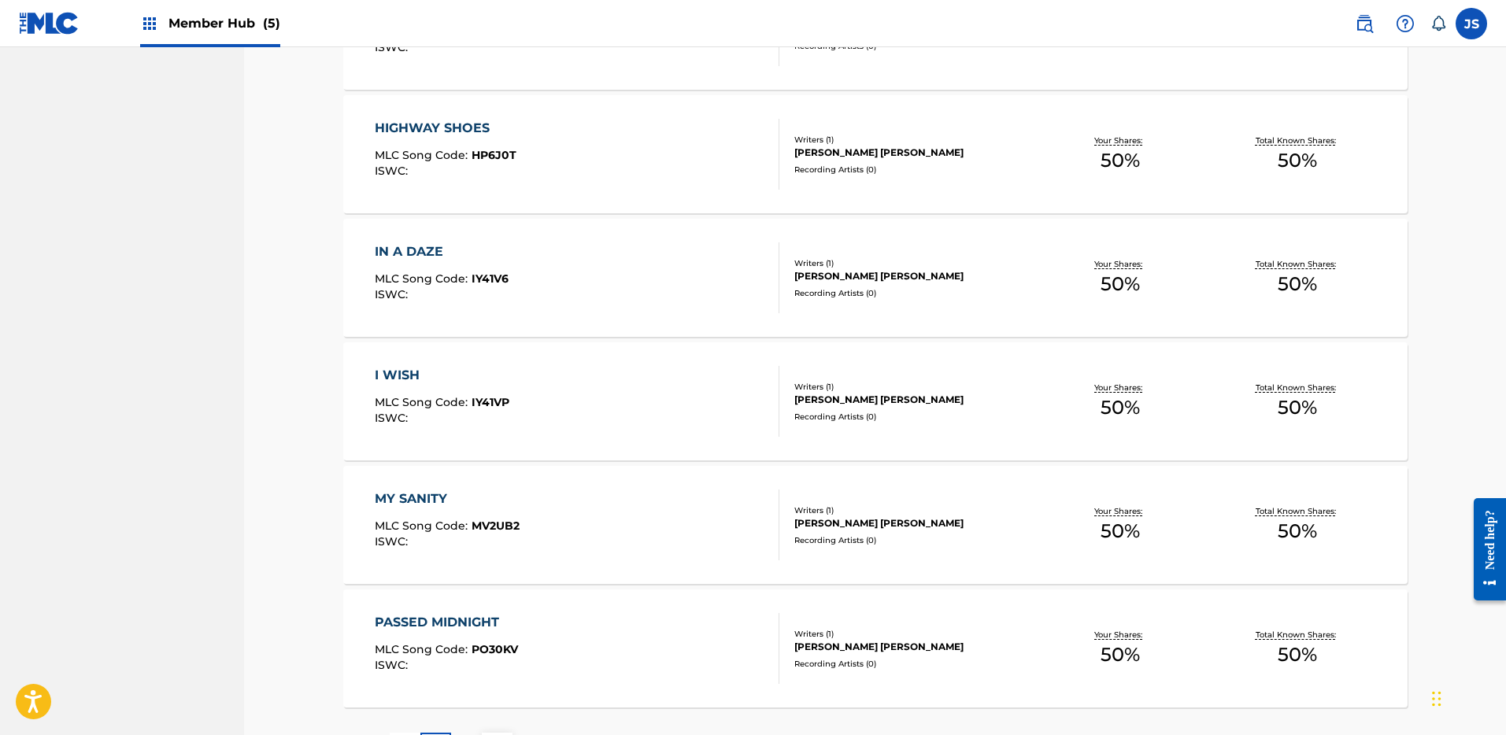
click at [509, 396] on div "I WISH MLC Song Code : IY41VP ISWC :" at bounding box center [577, 401] width 405 height 71
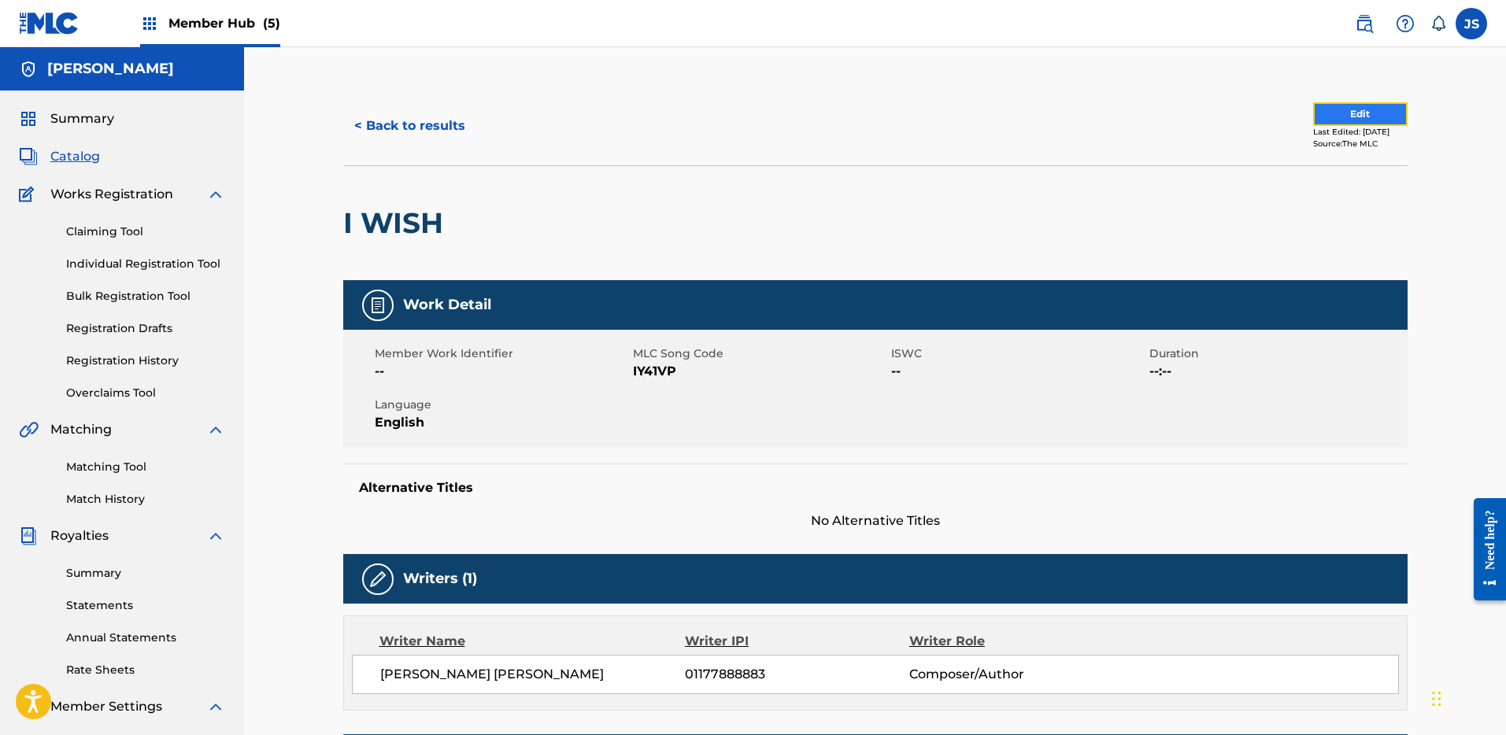
click at [1371, 116] on button "Edit" at bounding box center [1360, 114] width 94 height 24
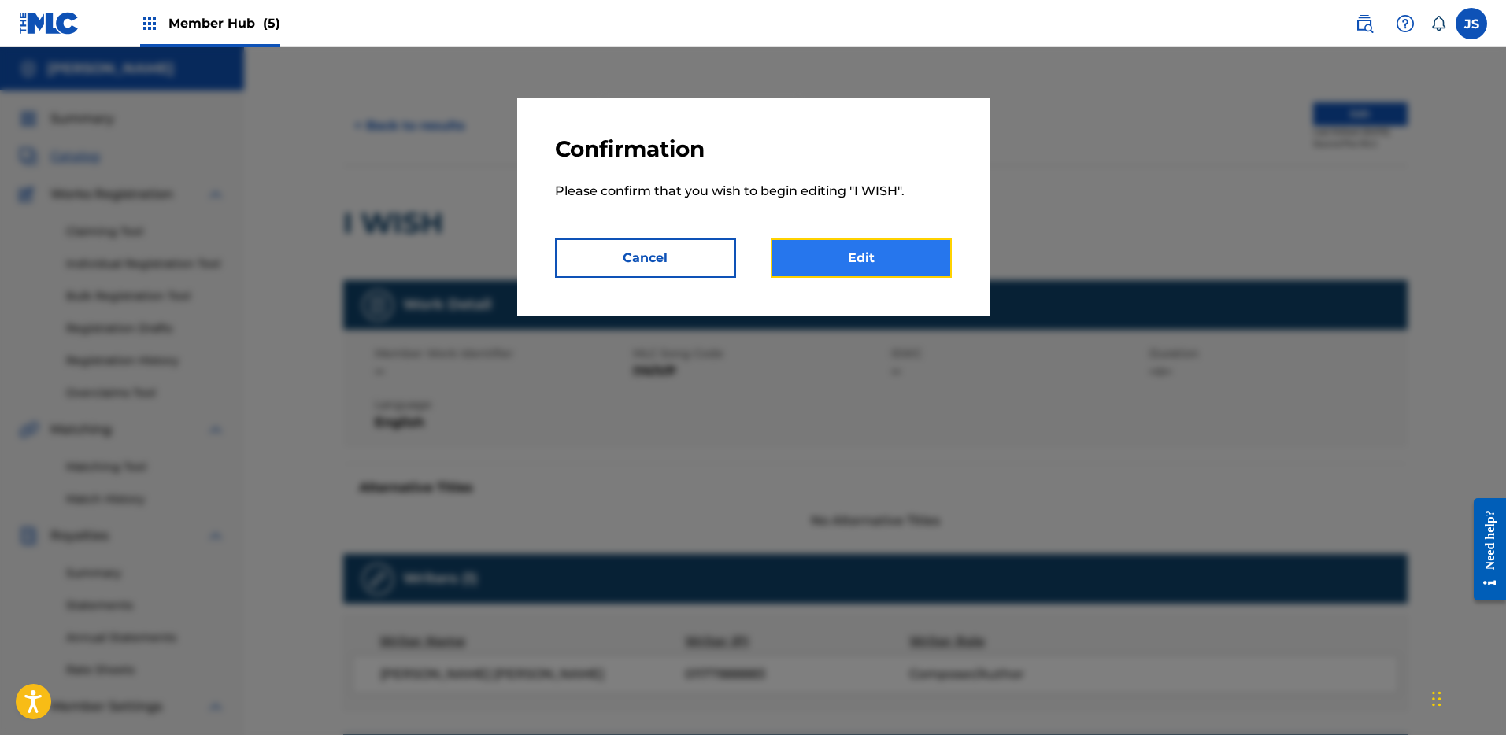
click at [865, 263] on link "Edit" at bounding box center [861, 258] width 181 height 39
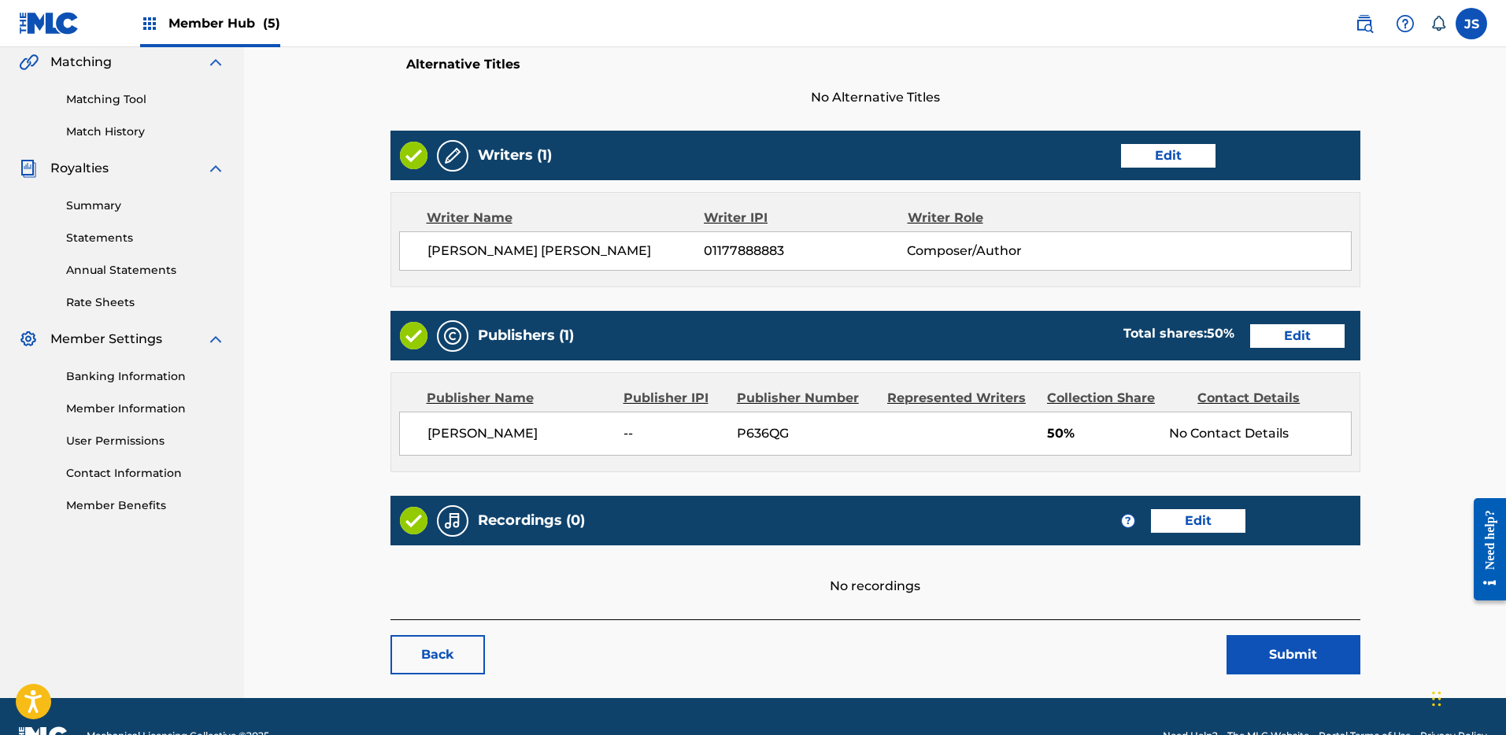
scroll to position [321, 0]
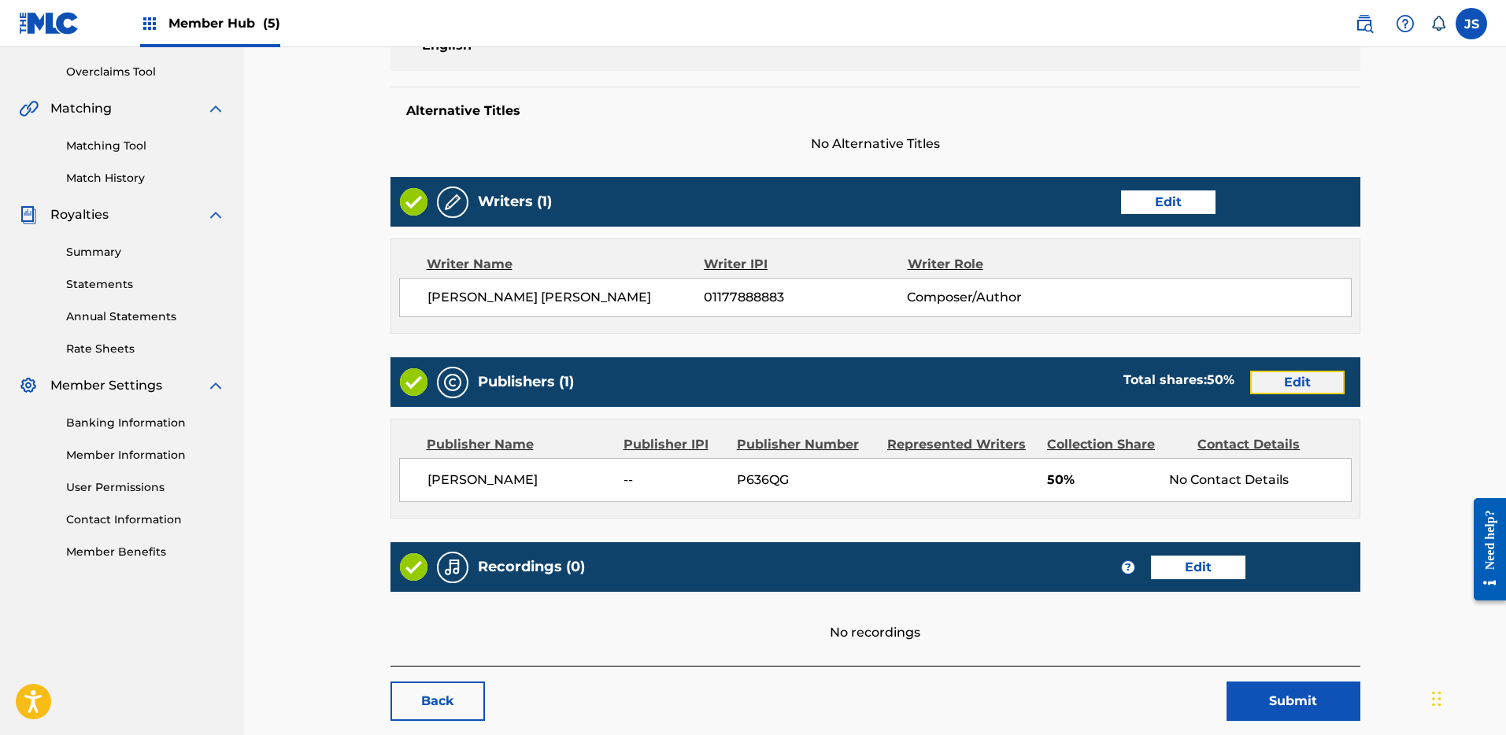
click at [1308, 372] on link "Edit" at bounding box center [1297, 383] width 94 height 24
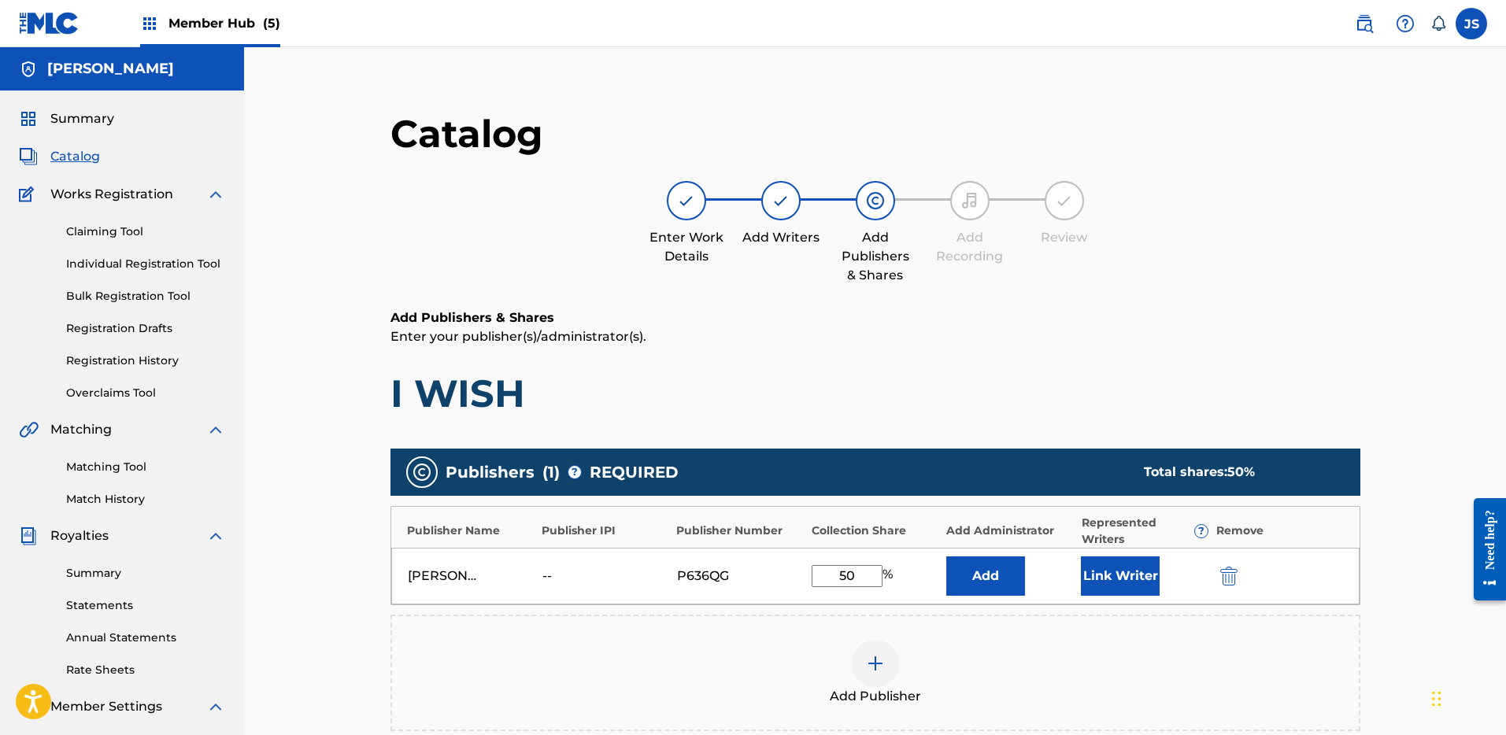
click at [846, 574] on input "50" at bounding box center [847, 576] width 71 height 22
type input "5"
type input "100"
click at [1117, 587] on button "Link Writer" at bounding box center [1120, 576] width 79 height 39
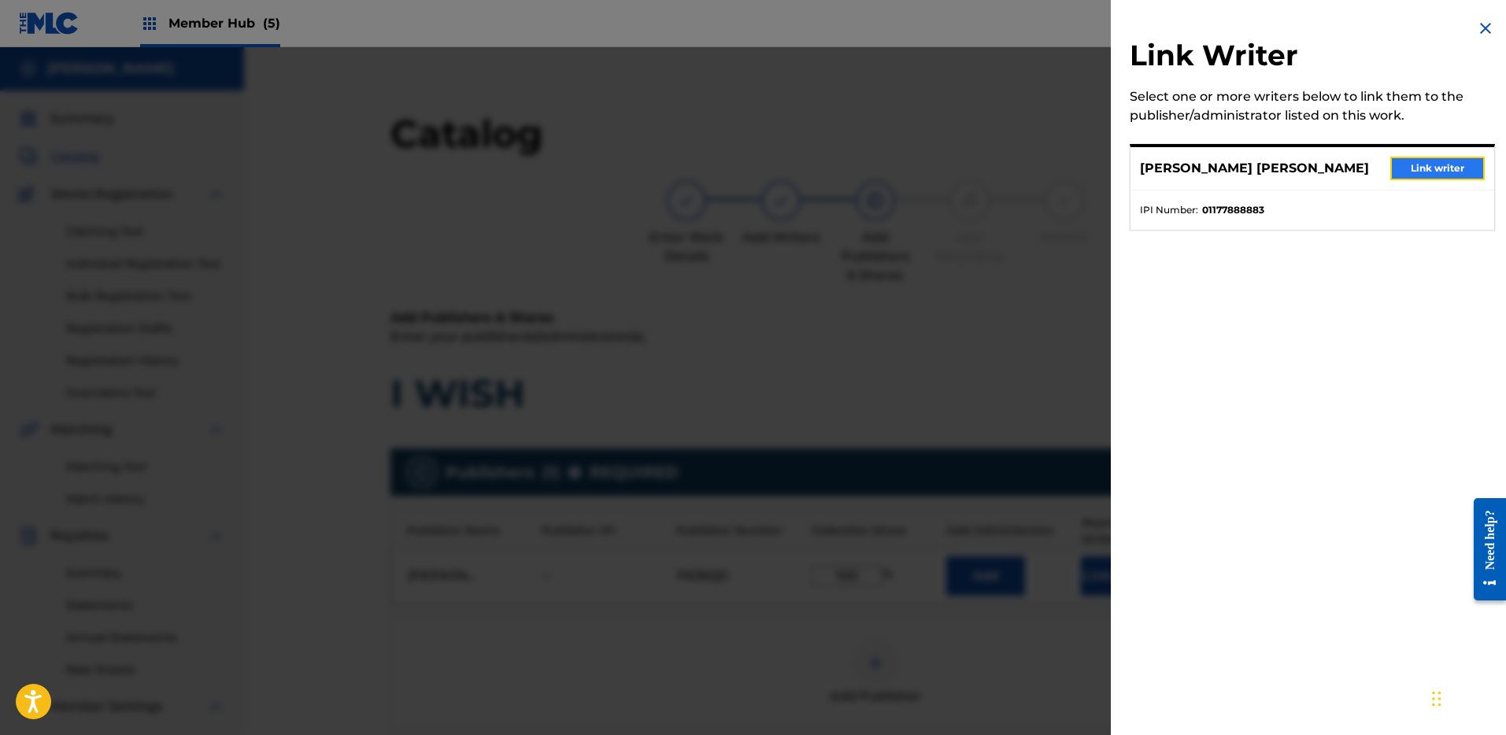
click at [1435, 159] on button "Link writer" at bounding box center [1438, 169] width 94 height 24
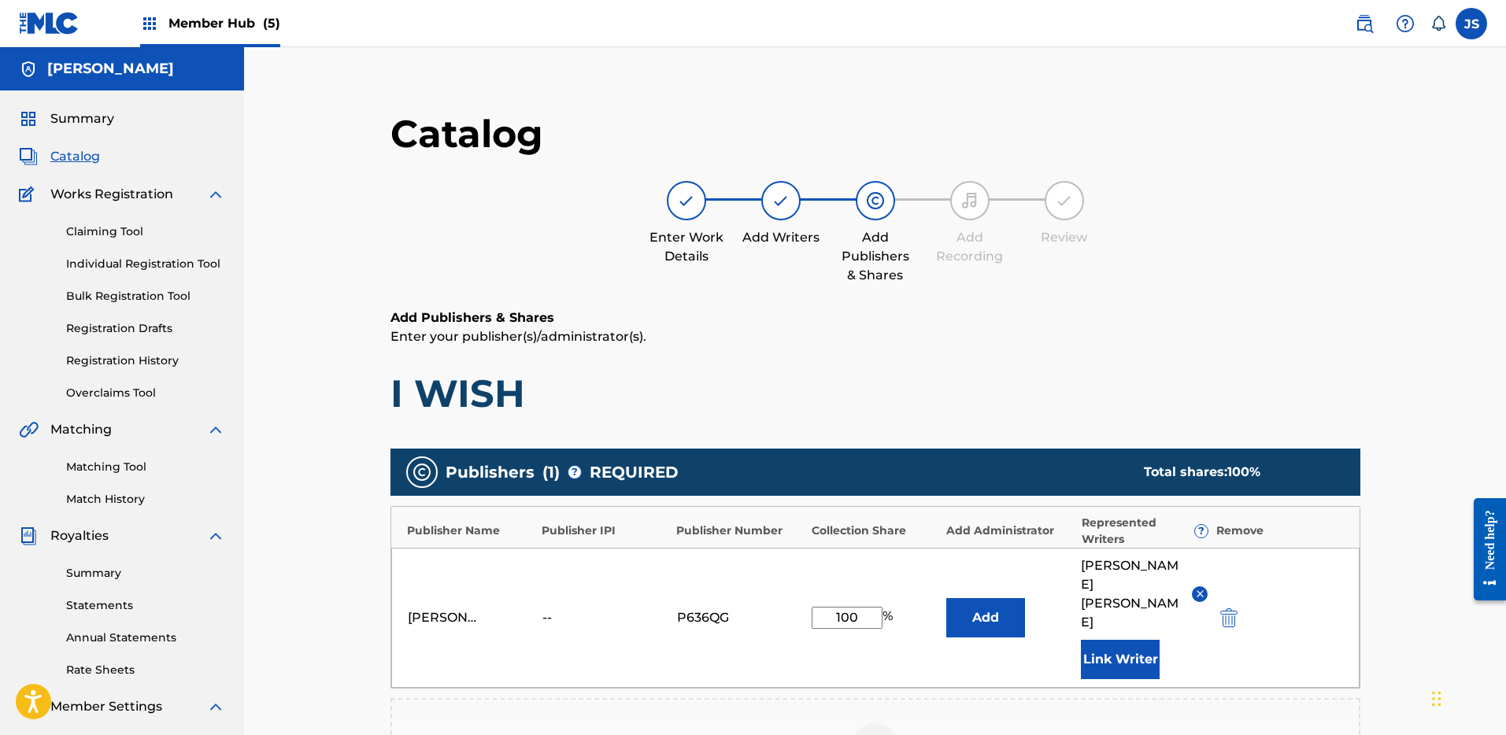
scroll to position [319, 0]
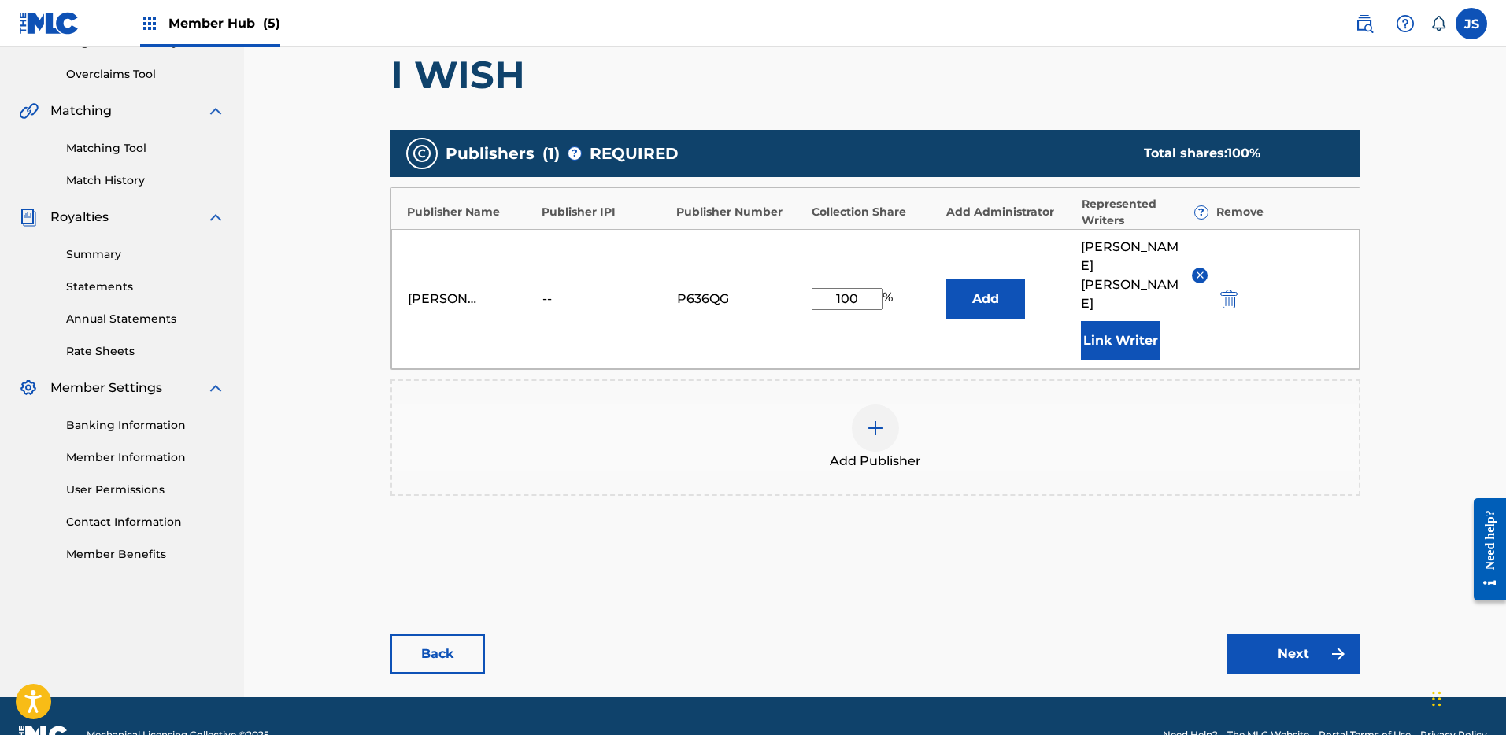
click at [1276, 619] on div "Back Next" at bounding box center [876, 646] width 970 height 55
click at [1287, 635] on link "Next" at bounding box center [1294, 654] width 134 height 39
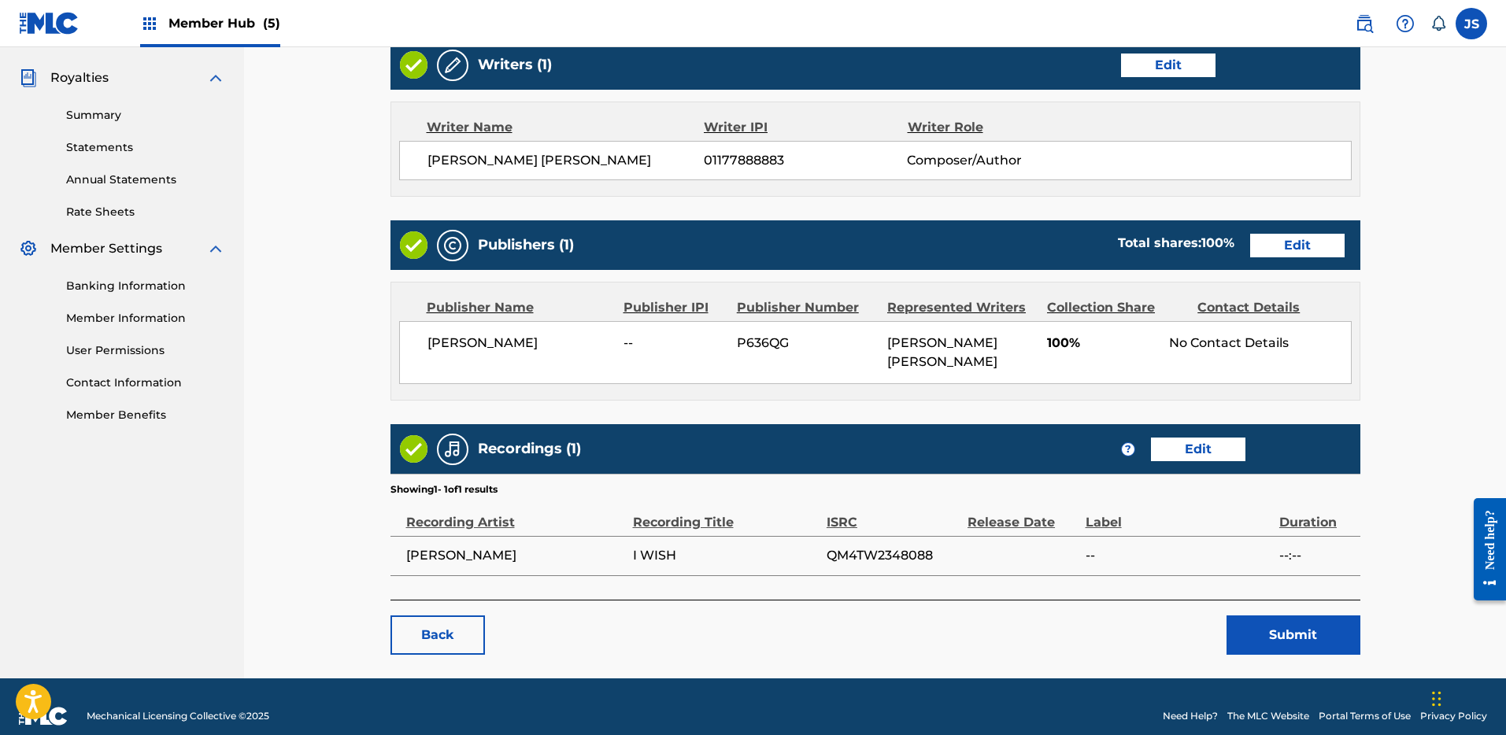
click at [1298, 638] on main "< Back I WISH Work Detail Edit Member Work Identifier -- MLC Song Code IY41VP I…" at bounding box center [875, 153] width 1065 height 1050
click at [1298, 616] on button "Submit" at bounding box center [1294, 635] width 134 height 39
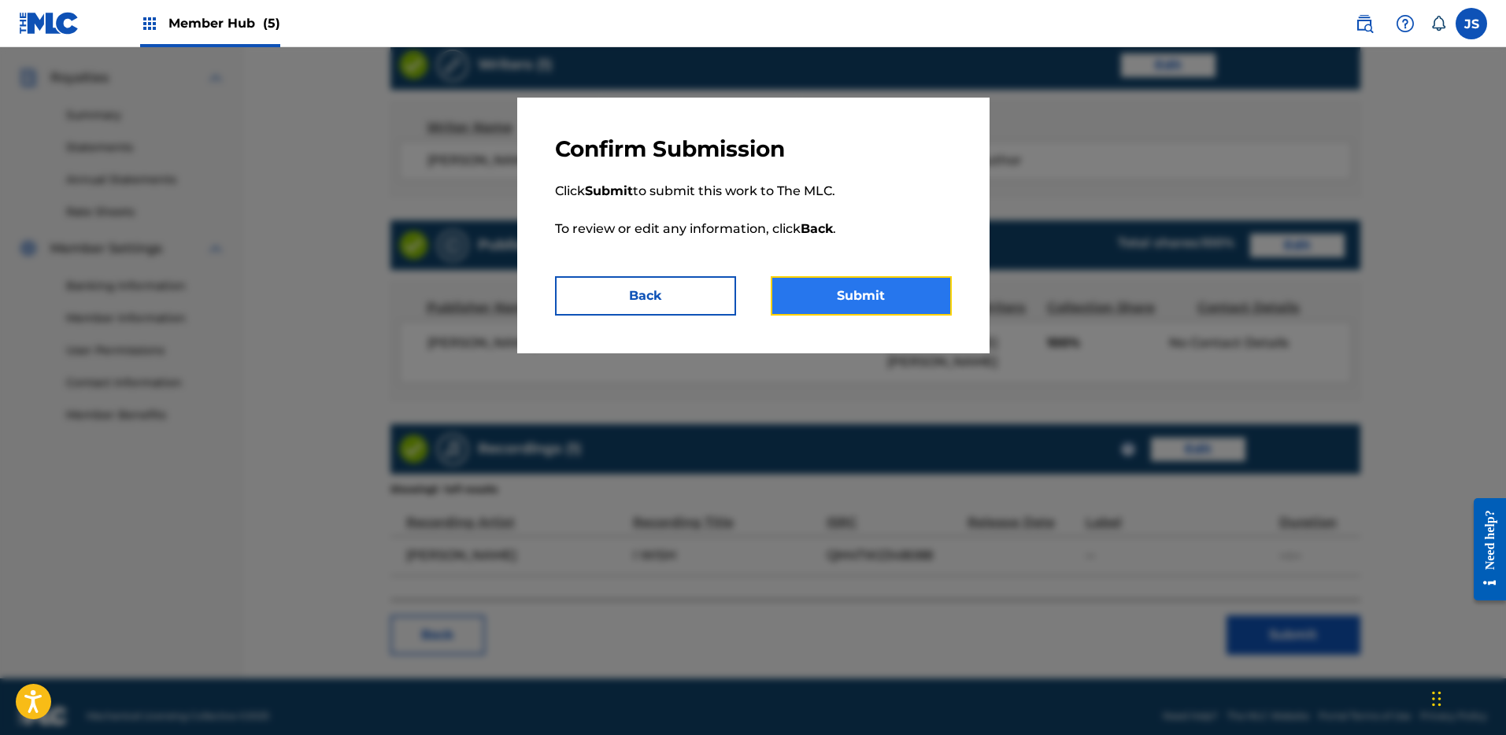
click at [872, 294] on button "Submit" at bounding box center [861, 295] width 181 height 39
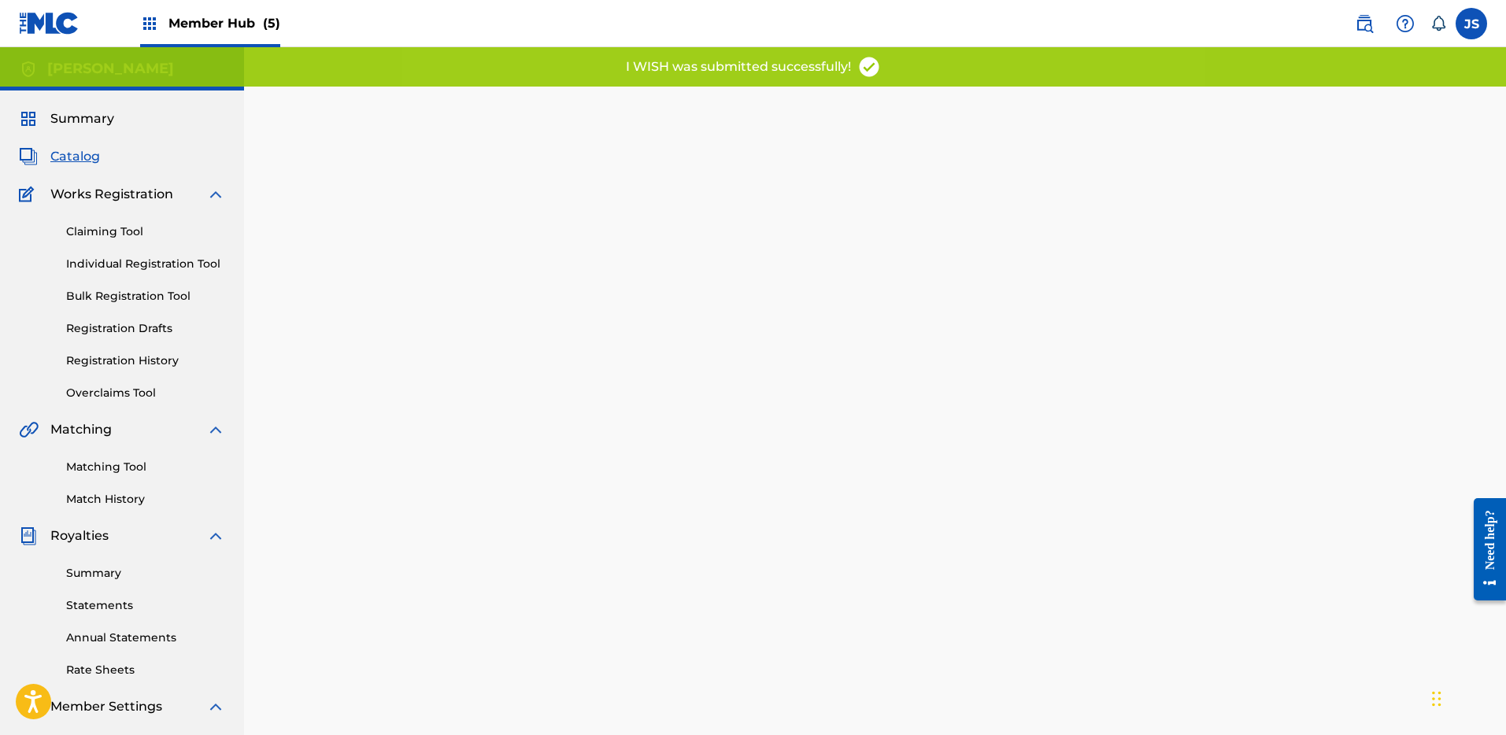
click at [100, 165] on div "Catalog" at bounding box center [122, 156] width 206 height 19
click at [80, 161] on span "Catalog" at bounding box center [75, 156] width 50 height 19
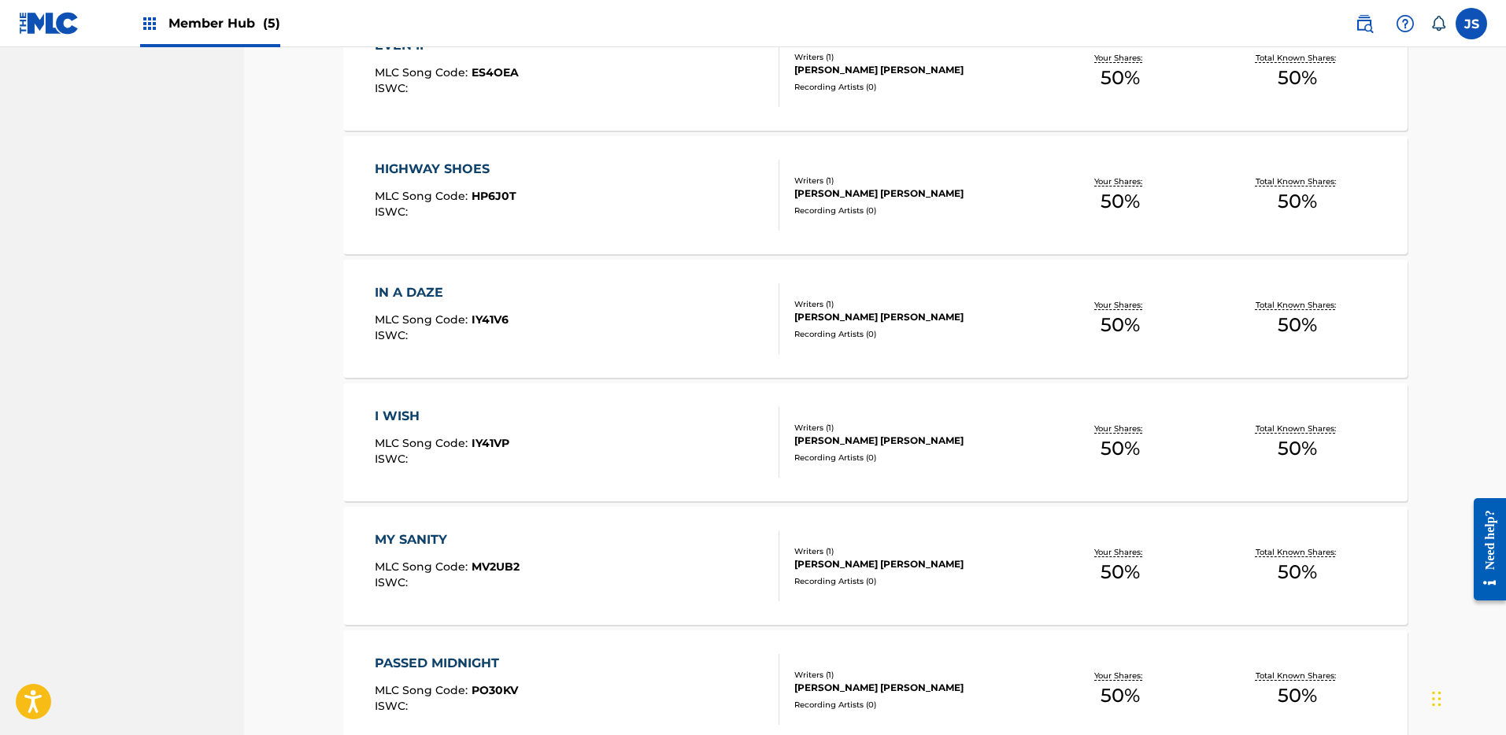
scroll to position [903, 0]
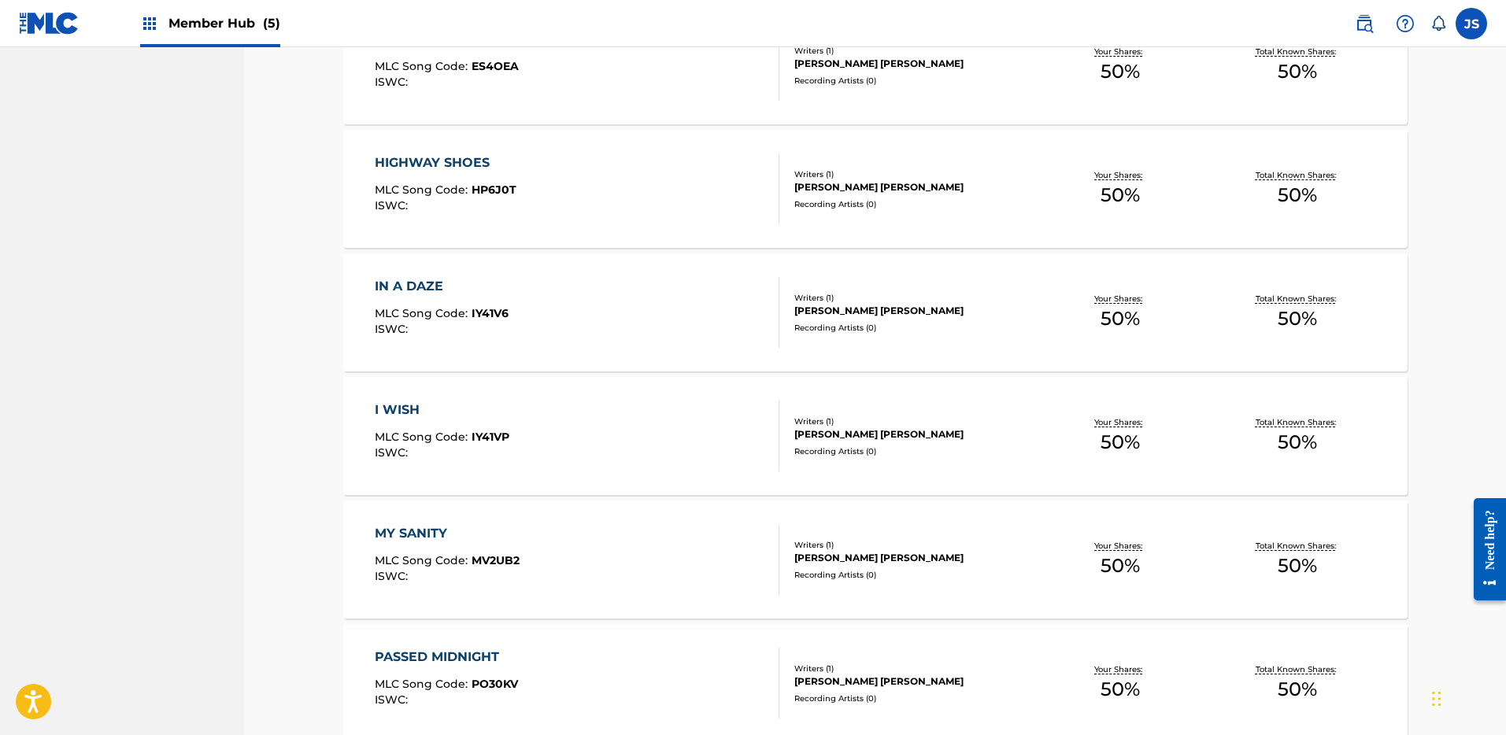
click at [420, 529] on div "MY SANITY" at bounding box center [447, 533] width 145 height 19
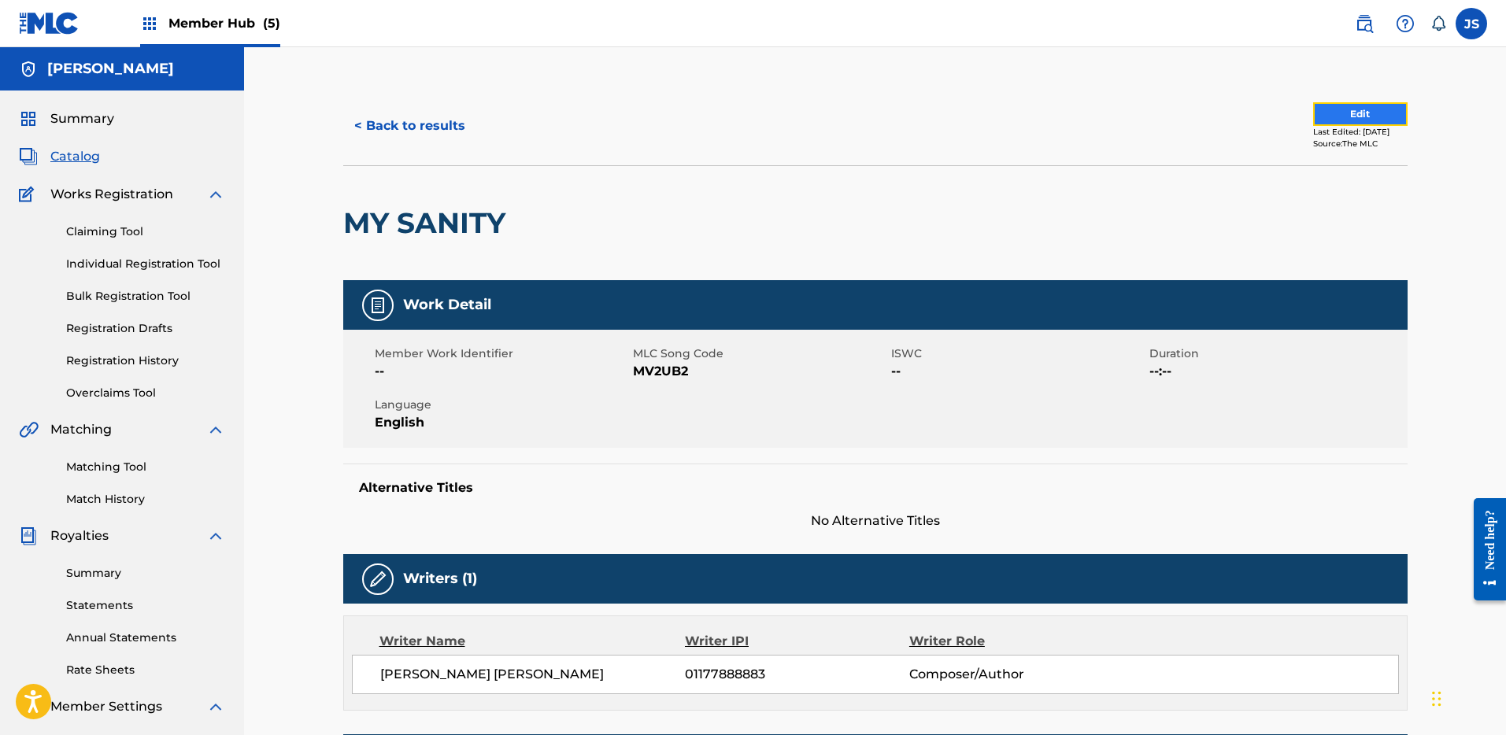
click at [1348, 121] on button "Edit" at bounding box center [1360, 114] width 94 height 24
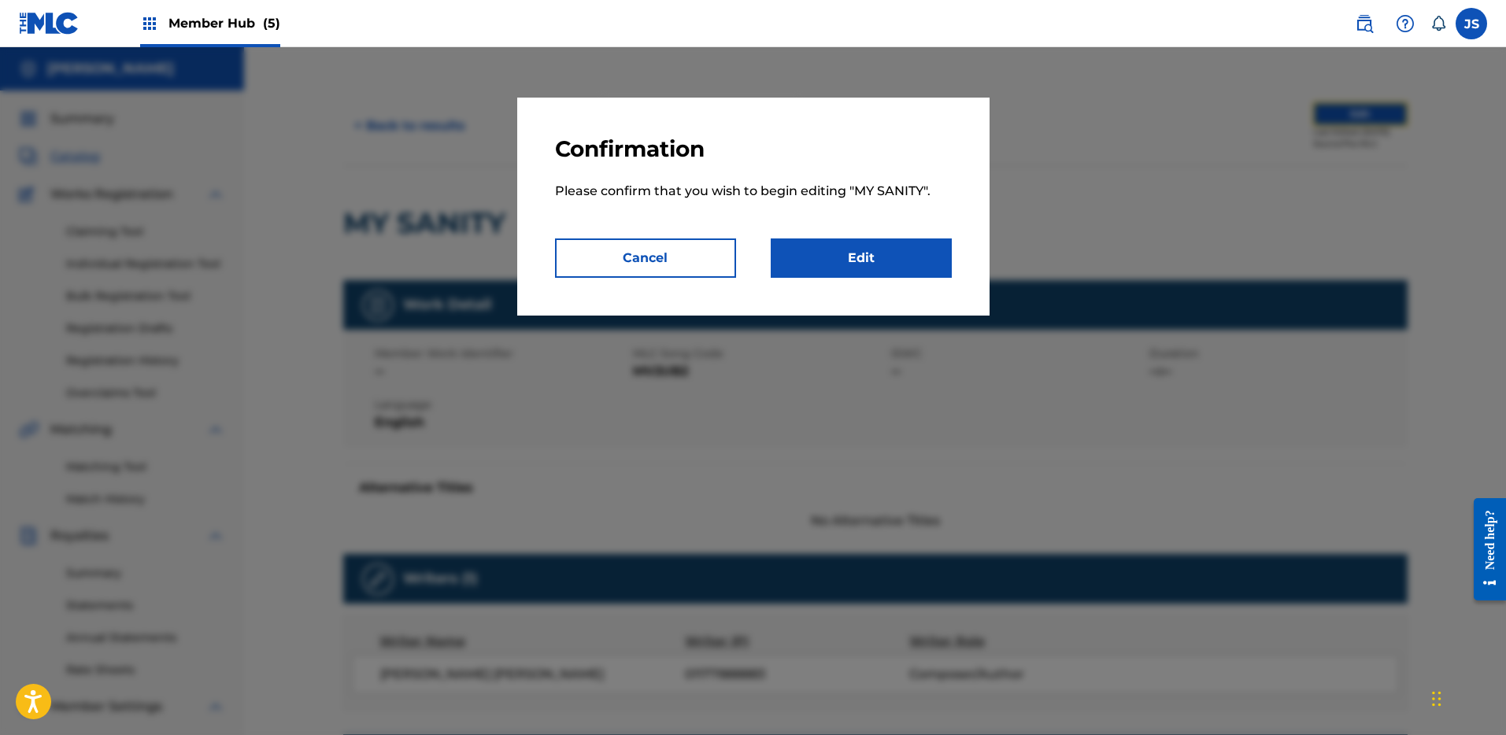
scroll to position [2, 0]
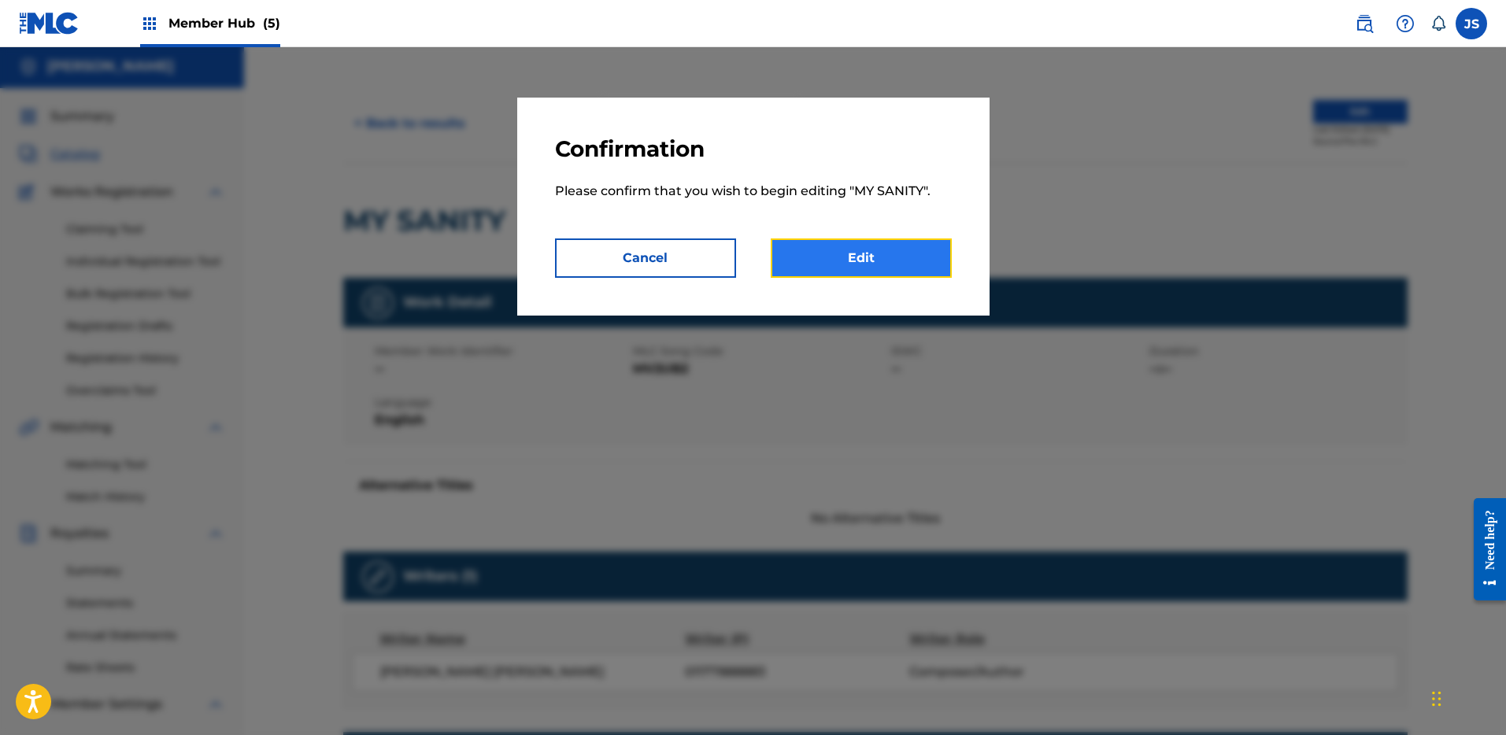
click at [865, 253] on link "Edit" at bounding box center [861, 258] width 181 height 39
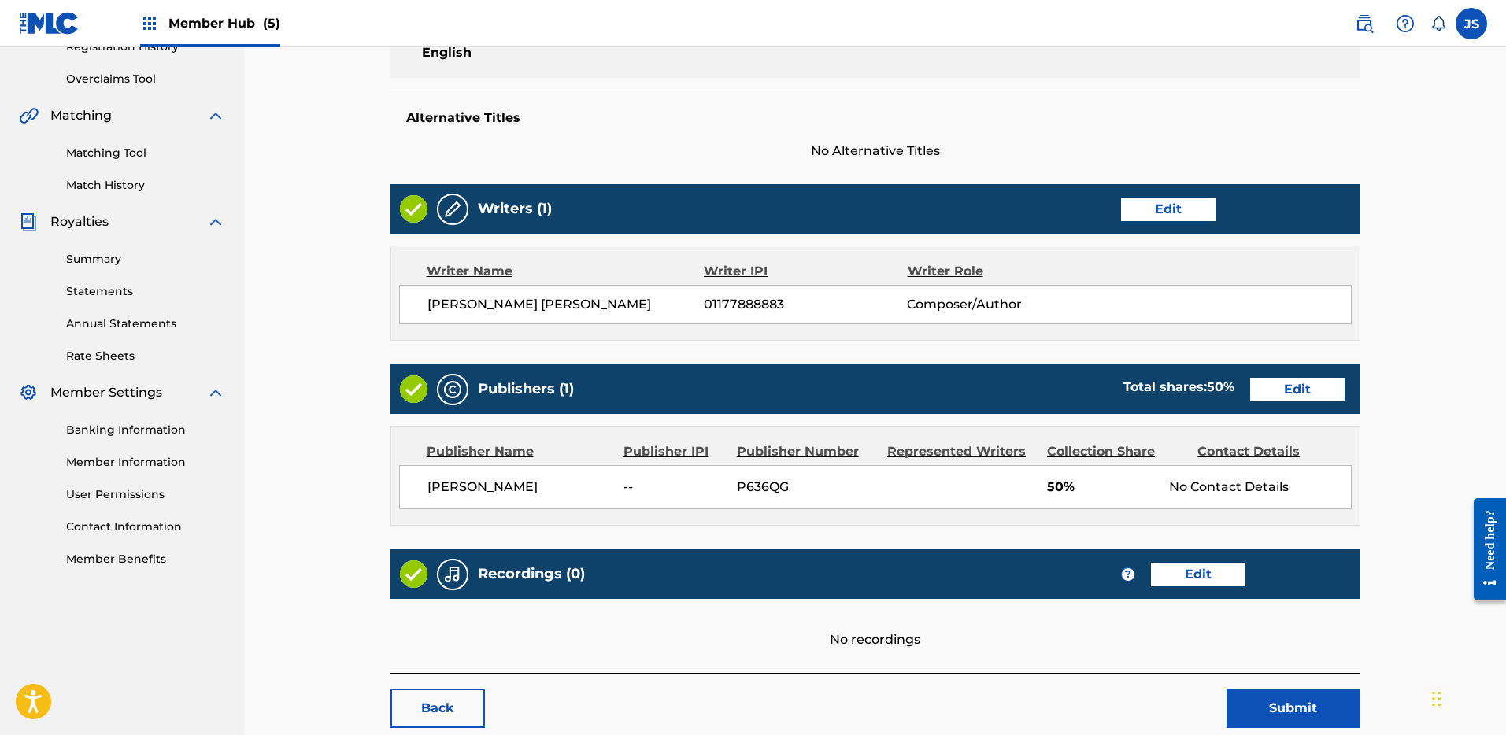
scroll to position [338, 0]
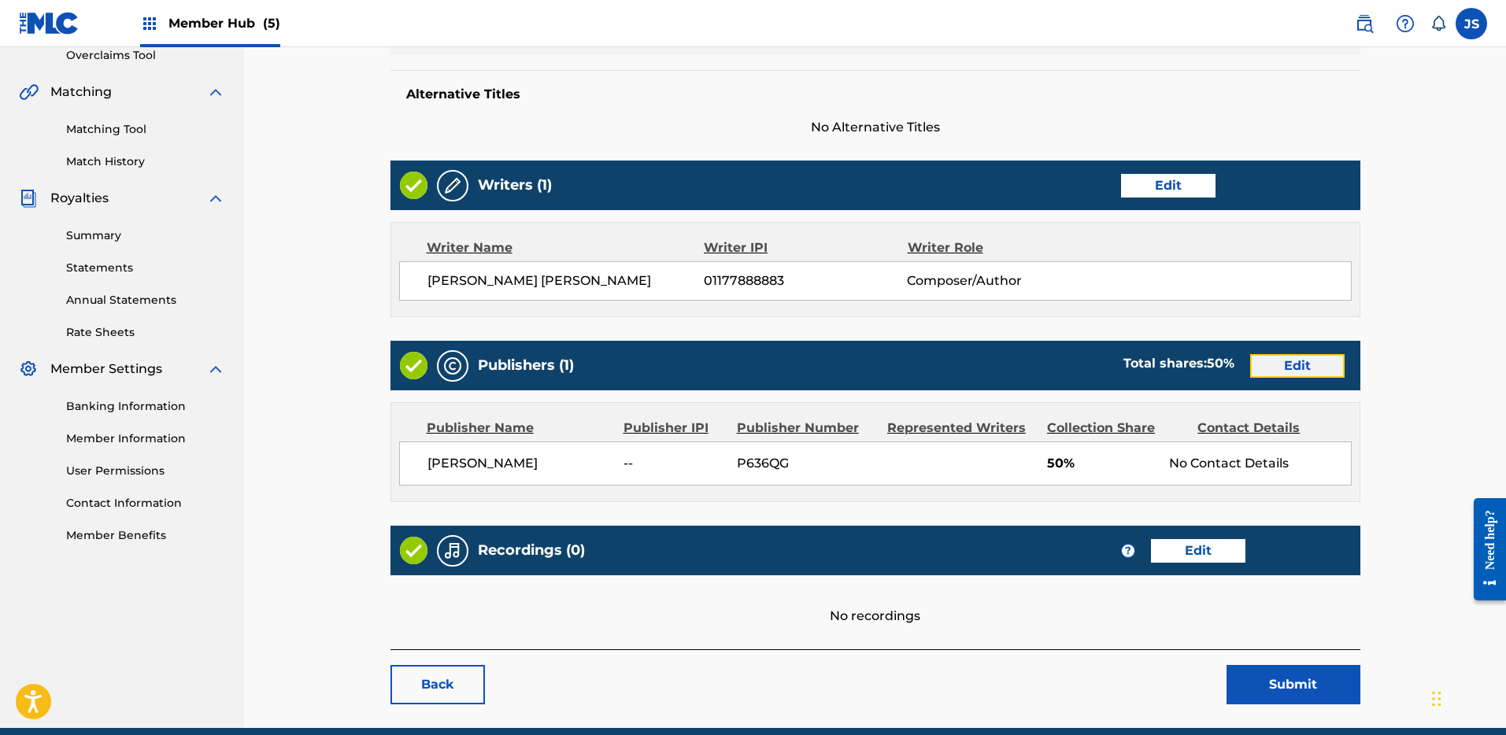
click at [1298, 363] on link "Edit" at bounding box center [1297, 366] width 94 height 24
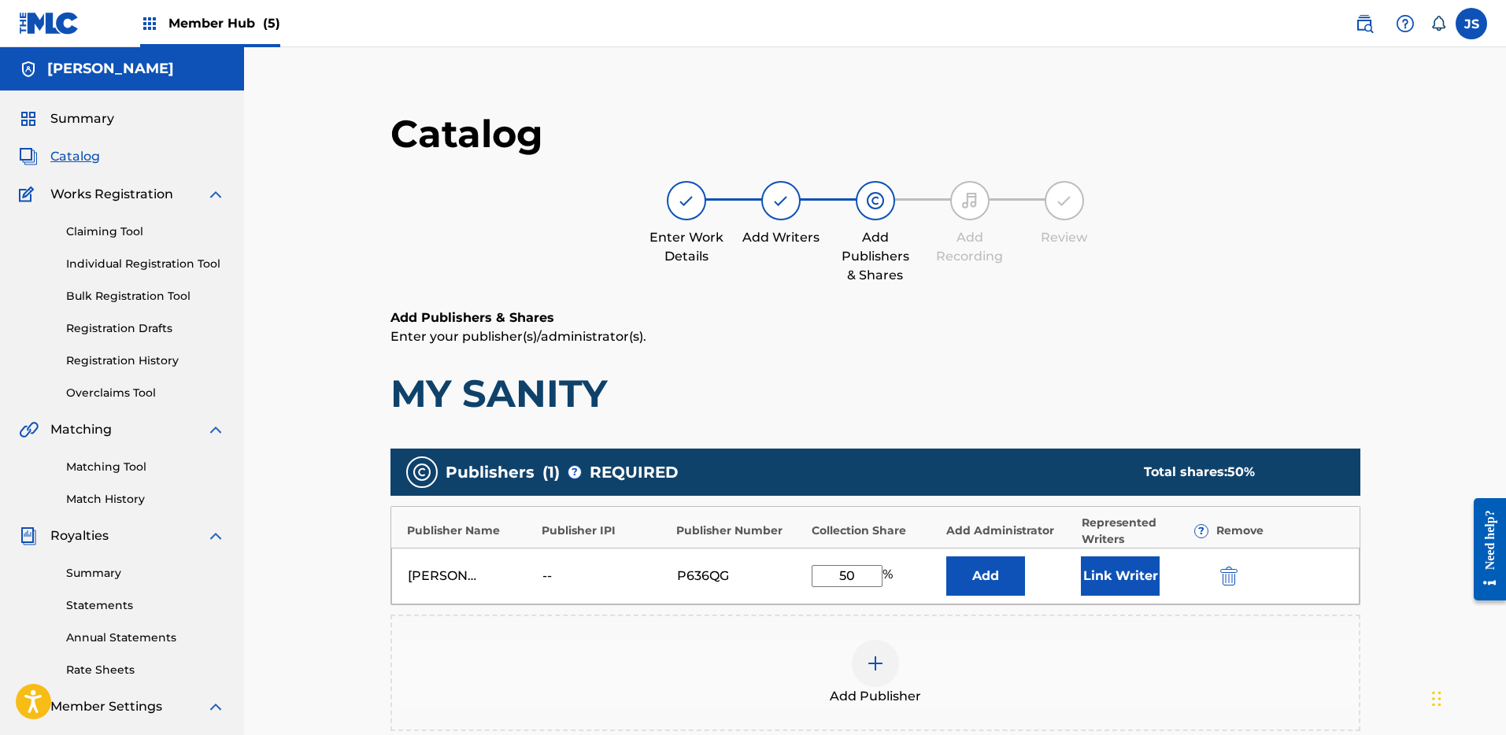
click at [861, 575] on input "50" at bounding box center [847, 576] width 71 height 22
type input "5"
type input "100"
click at [1098, 584] on button "Link Writer" at bounding box center [1120, 576] width 79 height 39
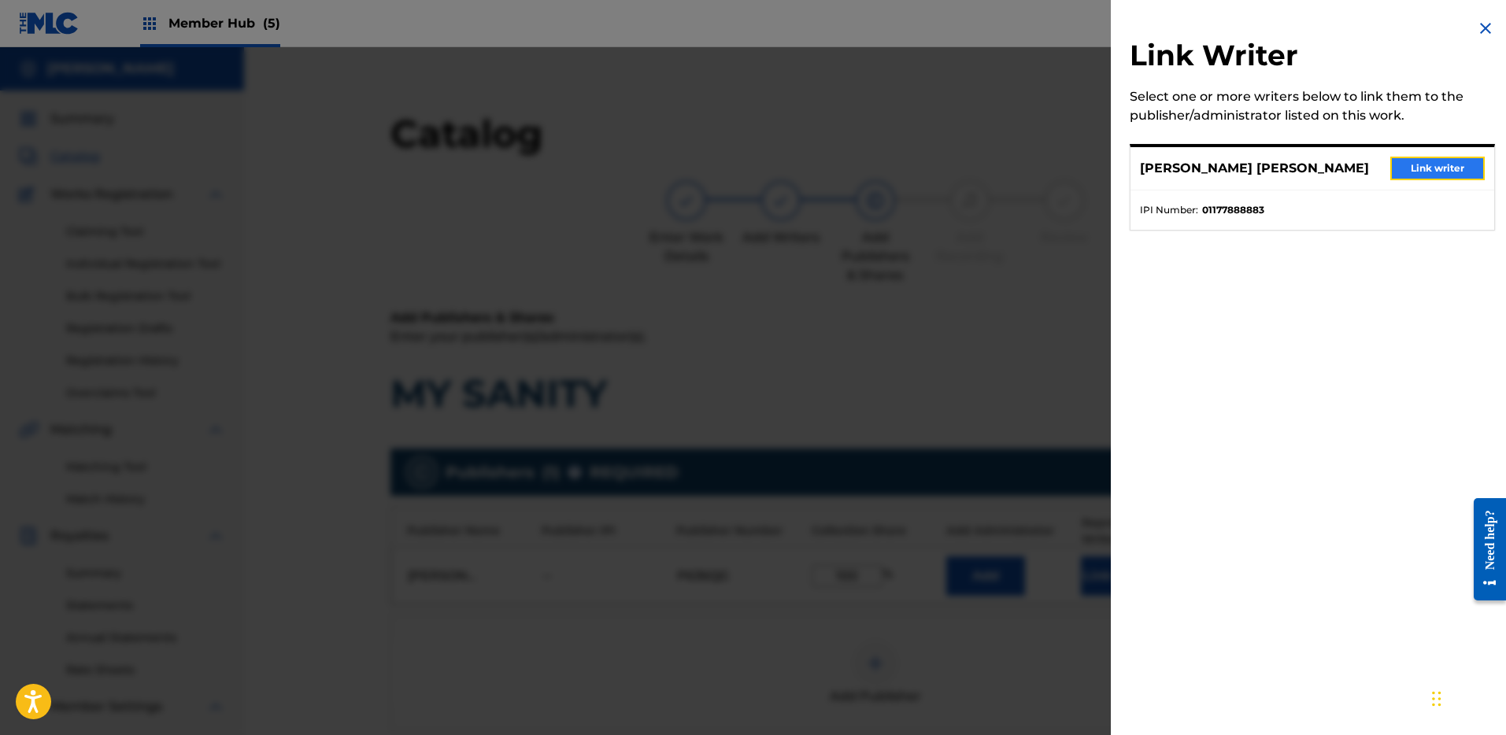
click at [1430, 177] on button "Link writer" at bounding box center [1438, 169] width 94 height 24
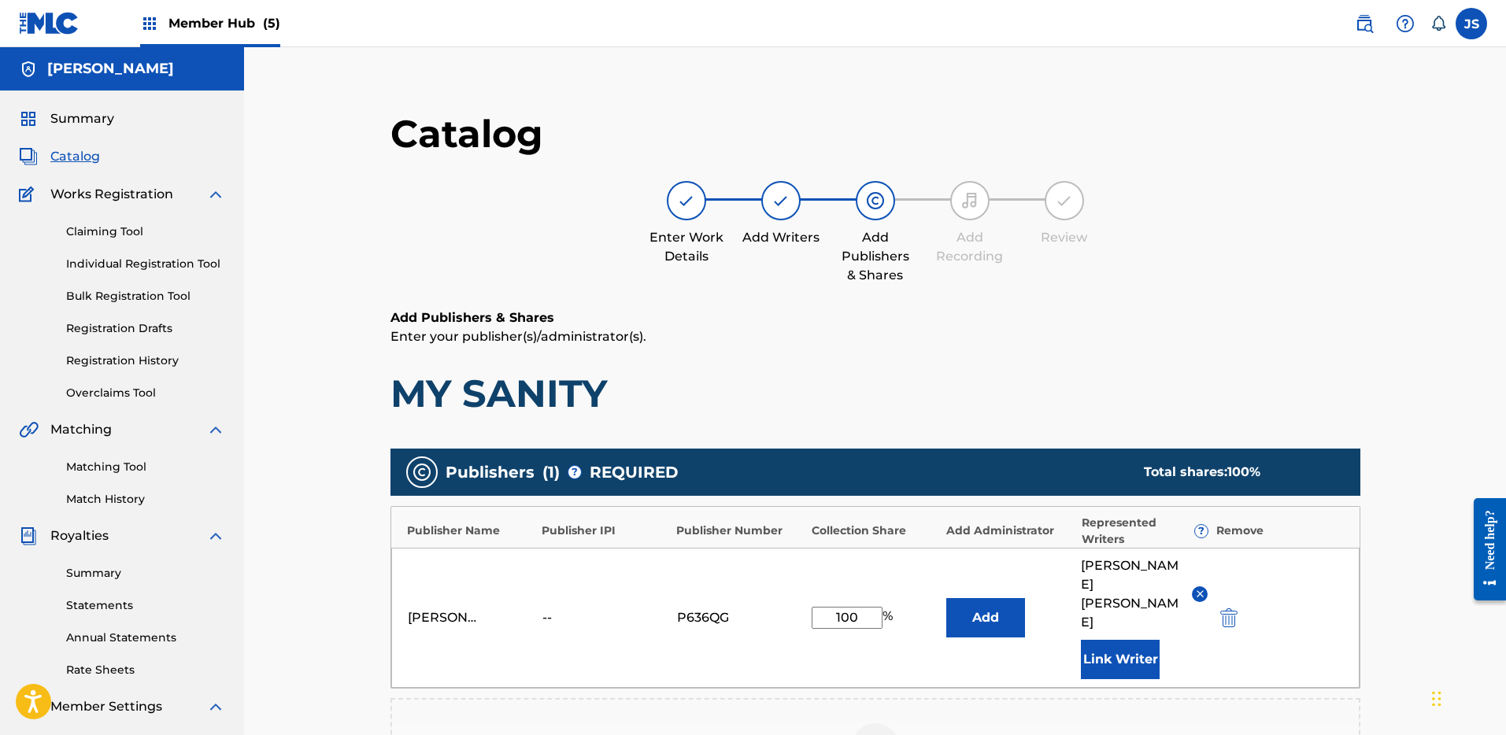
scroll to position [319, 0]
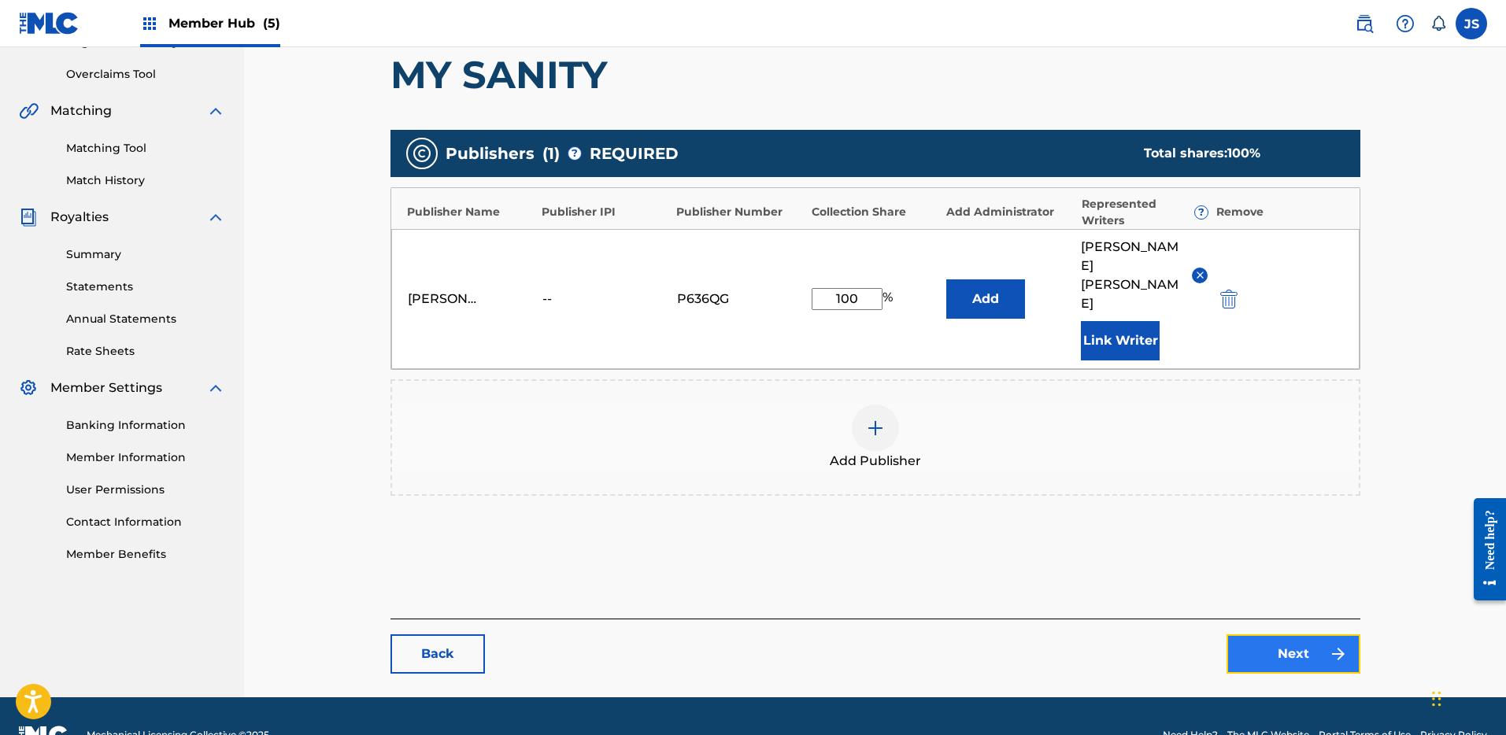
click at [1272, 635] on link "Next" at bounding box center [1294, 654] width 134 height 39
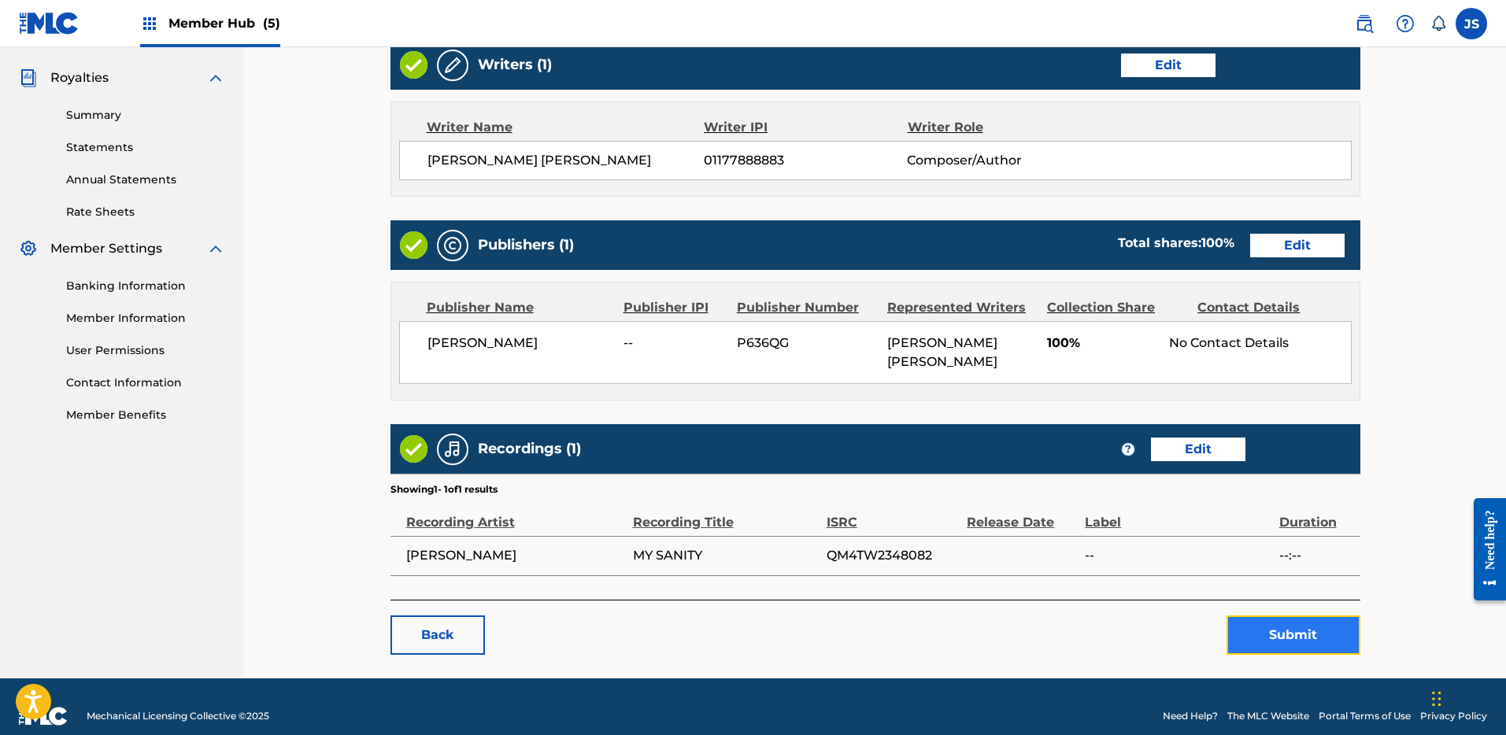
click at [1295, 623] on button "Submit" at bounding box center [1294, 635] width 134 height 39
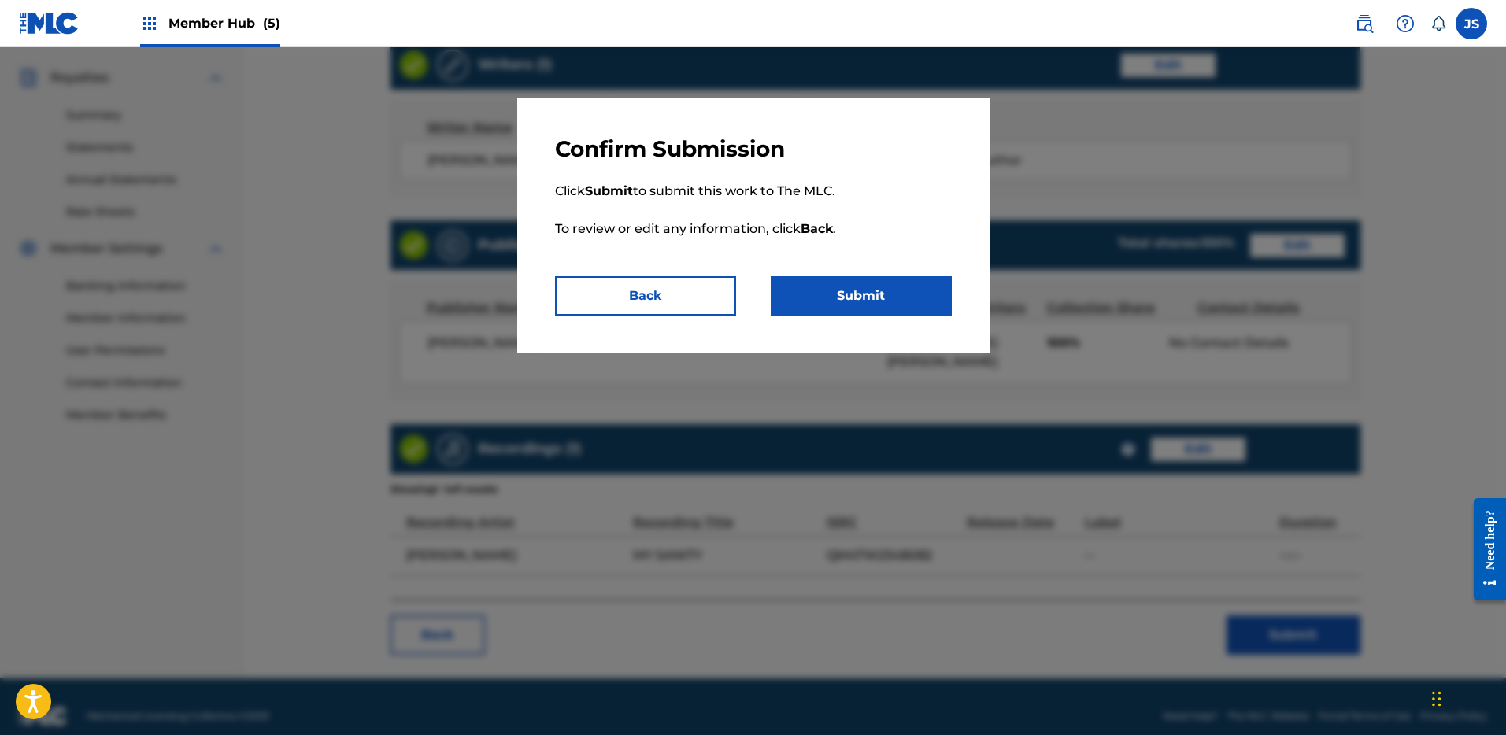
click at [851, 272] on p "Click Submit to submit this work to The MLC. To review or edit any information,…" at bounding box center [753, 219] width 397 height 113
click at [851, 295] on button "Submit" at bounding box center [861, 295] width 181 height 39
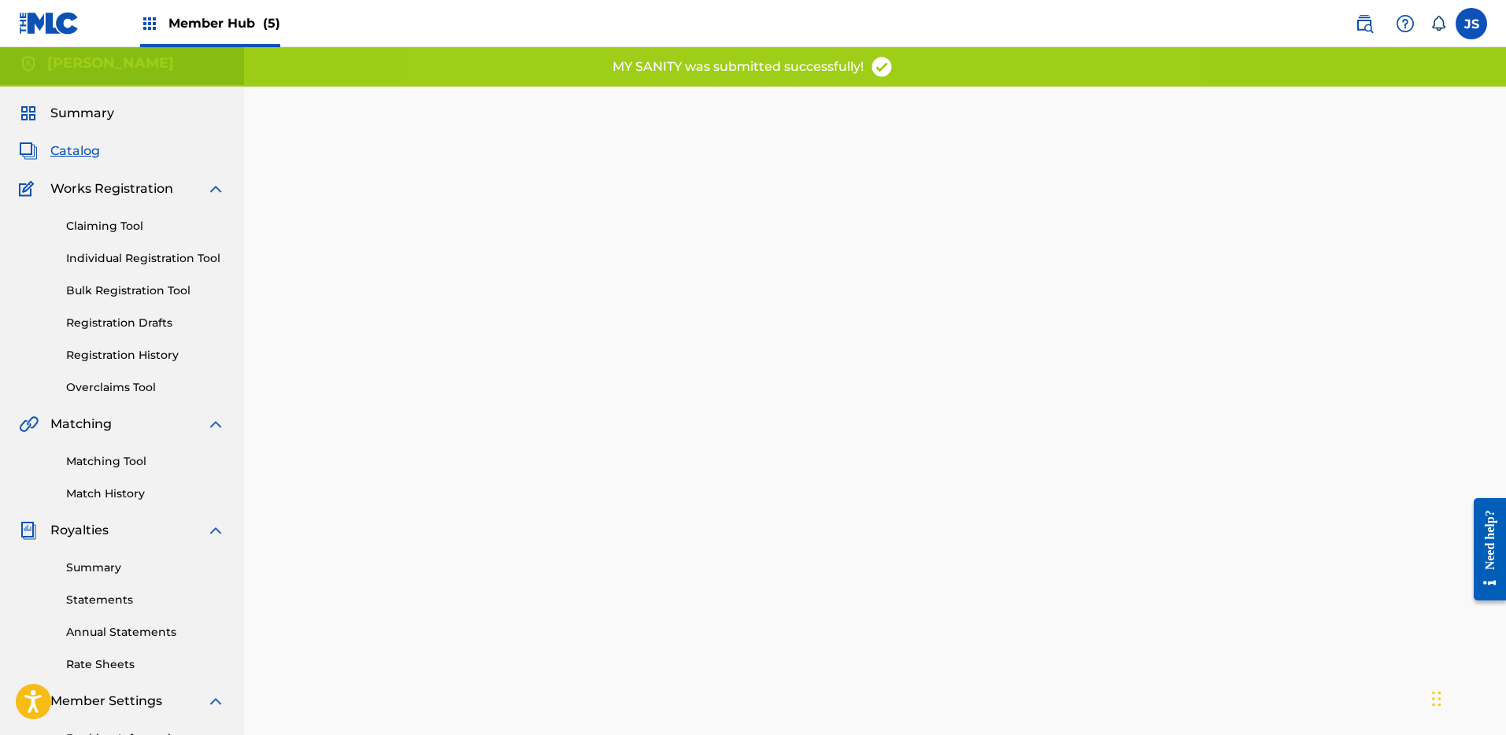
scroll to position [7, 0]
click at [91, 149] on span "Catalog" at bounding box center [75, 149] width 50 height 19
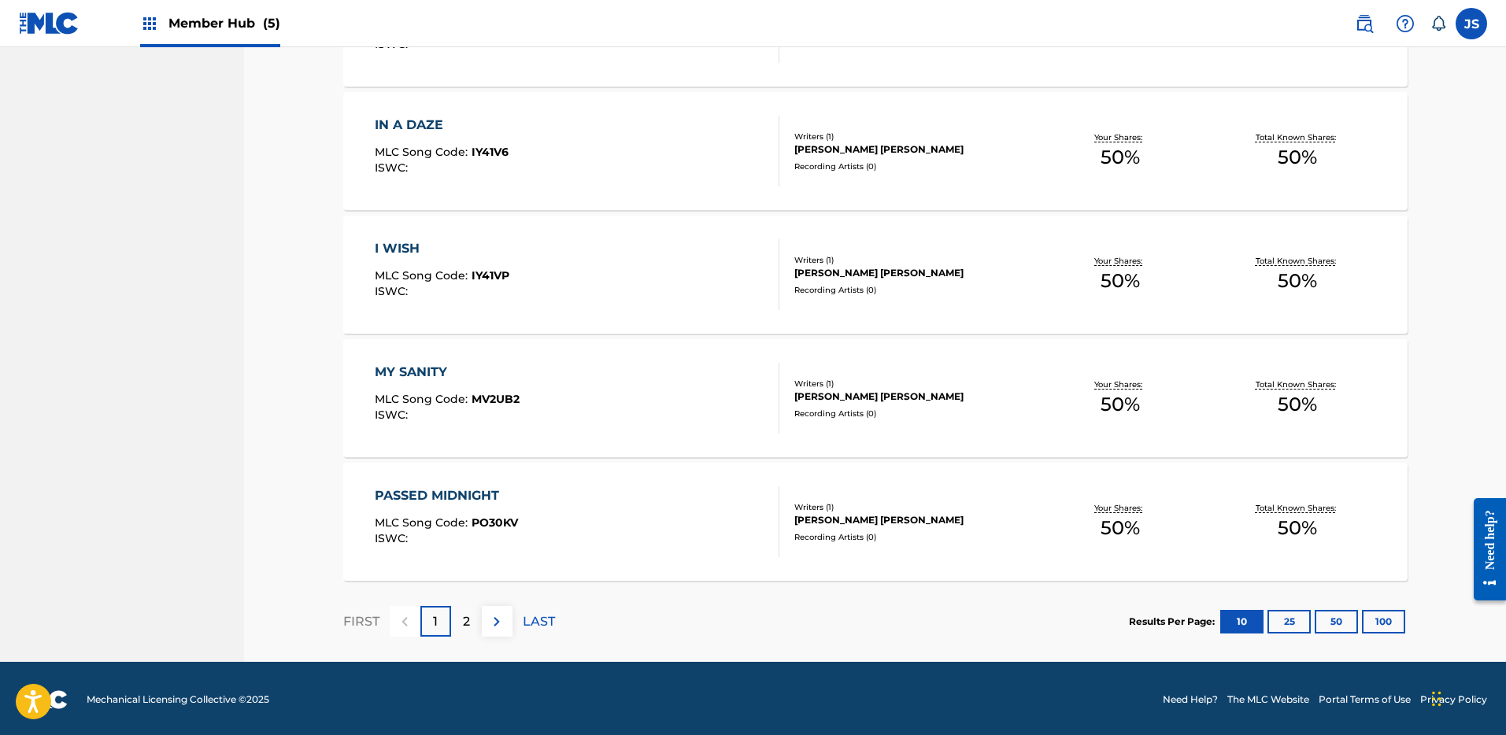
click at [498, 492] on div "PASSED MIDNIGHT" at bounding box center [446, 496] width 143 height 19
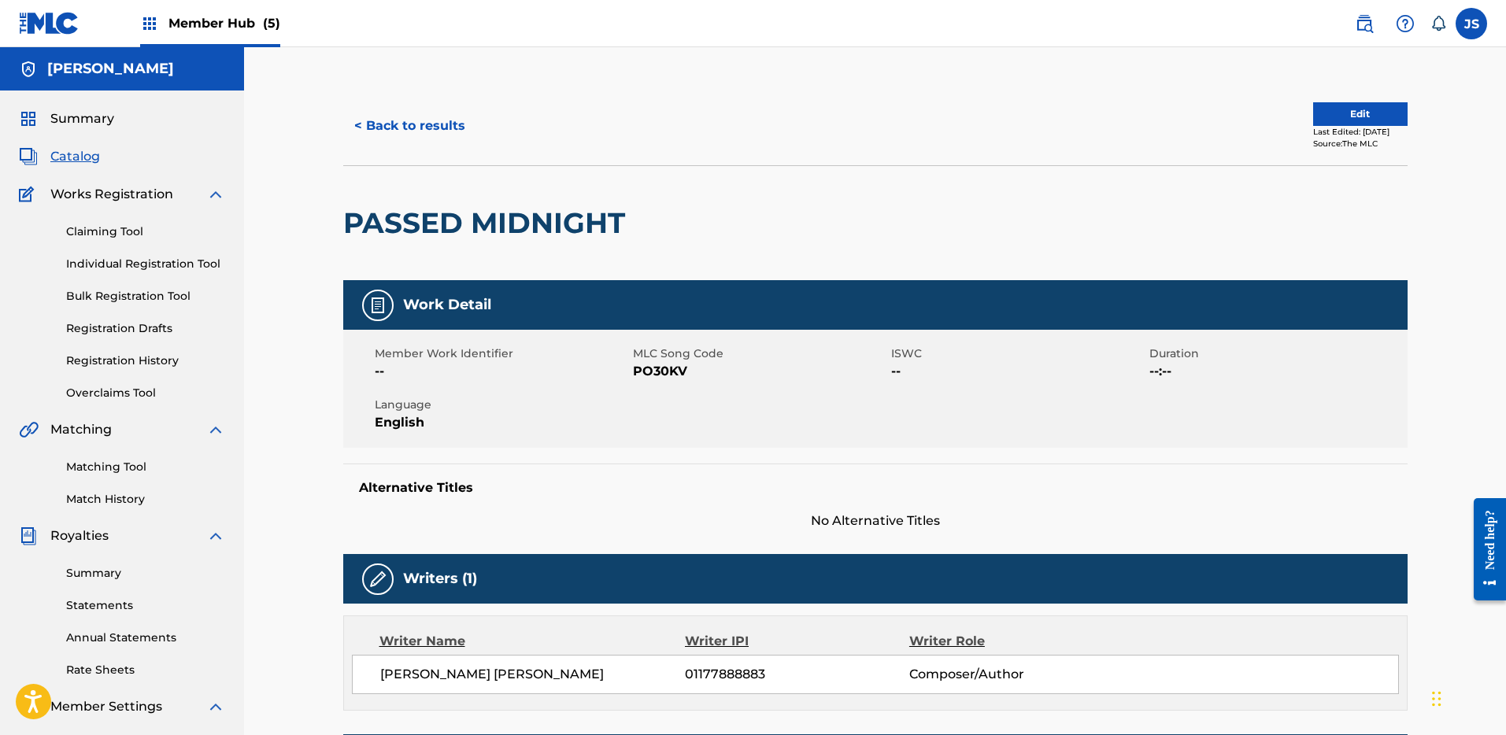
click at [1358, 98] on div "< Back to results Edit Last Edited: July 14, 2025 Source: The MLC" at bounding box center [875, 126] width 1065 height 79
click at [1358, 106] on button "Edit" at bounding box center [1360, 114] width 94 height 24
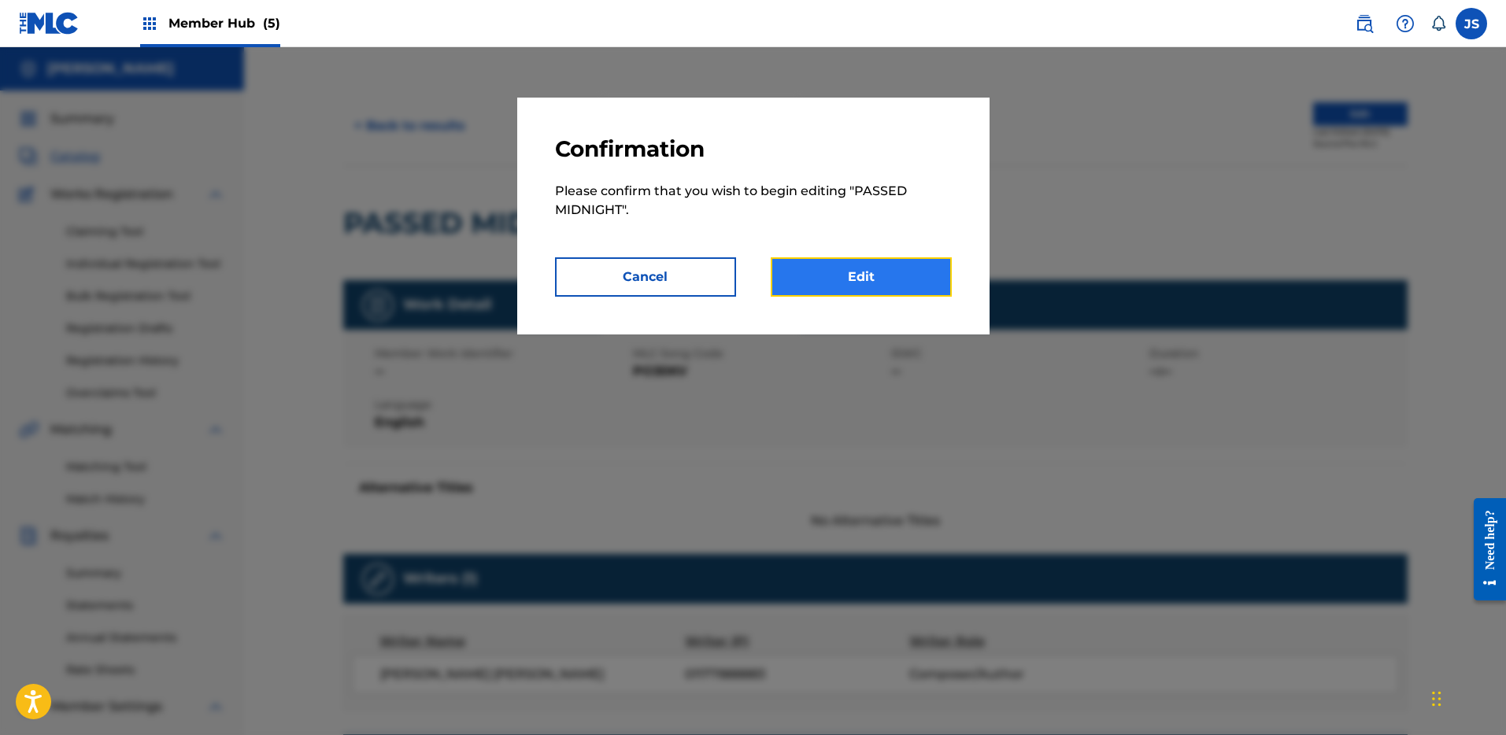
click at [891, 283] on link "Edit" at bounding box center [861, 276] width 181 height 39
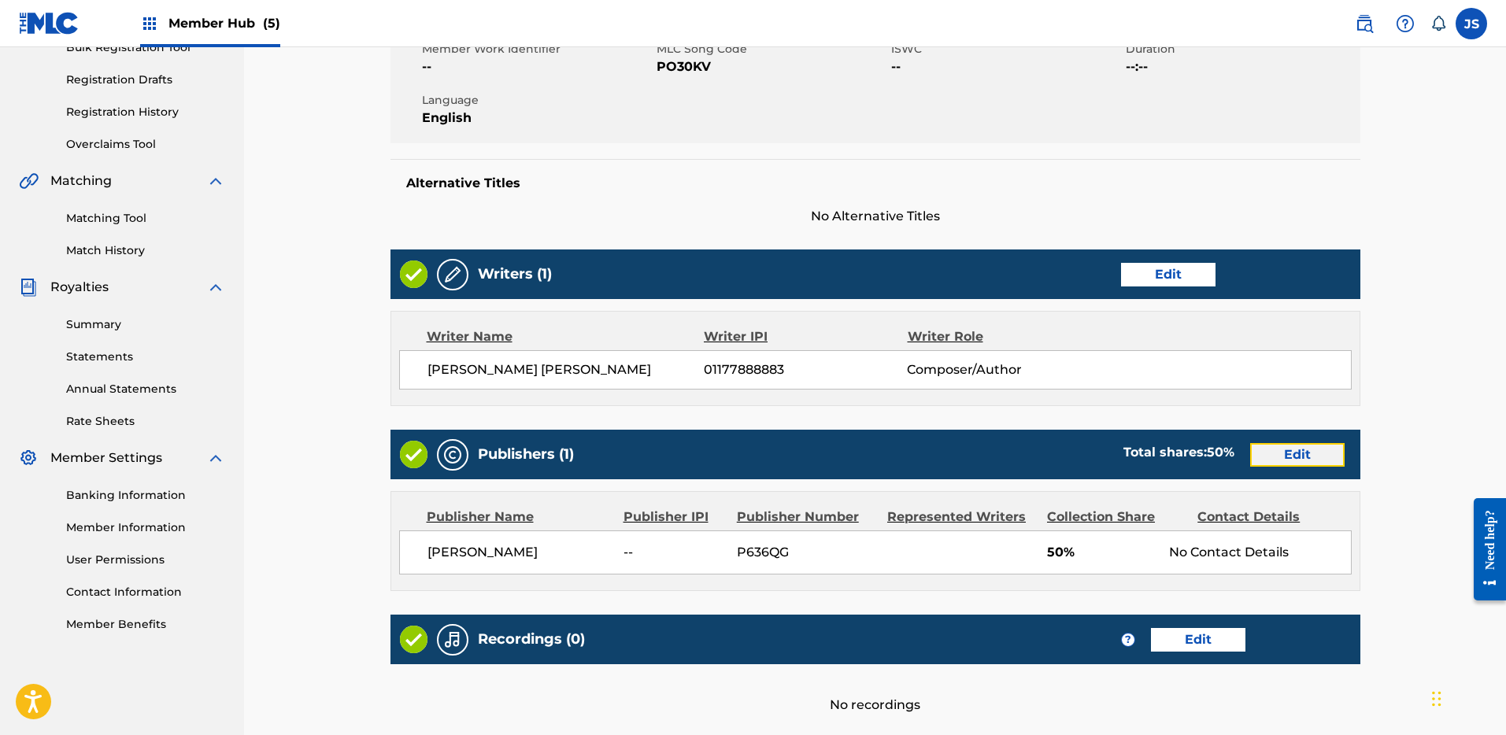
click at [1323, 451] on link "Edit" at bounding box center [1297, 455] width 94 height 24
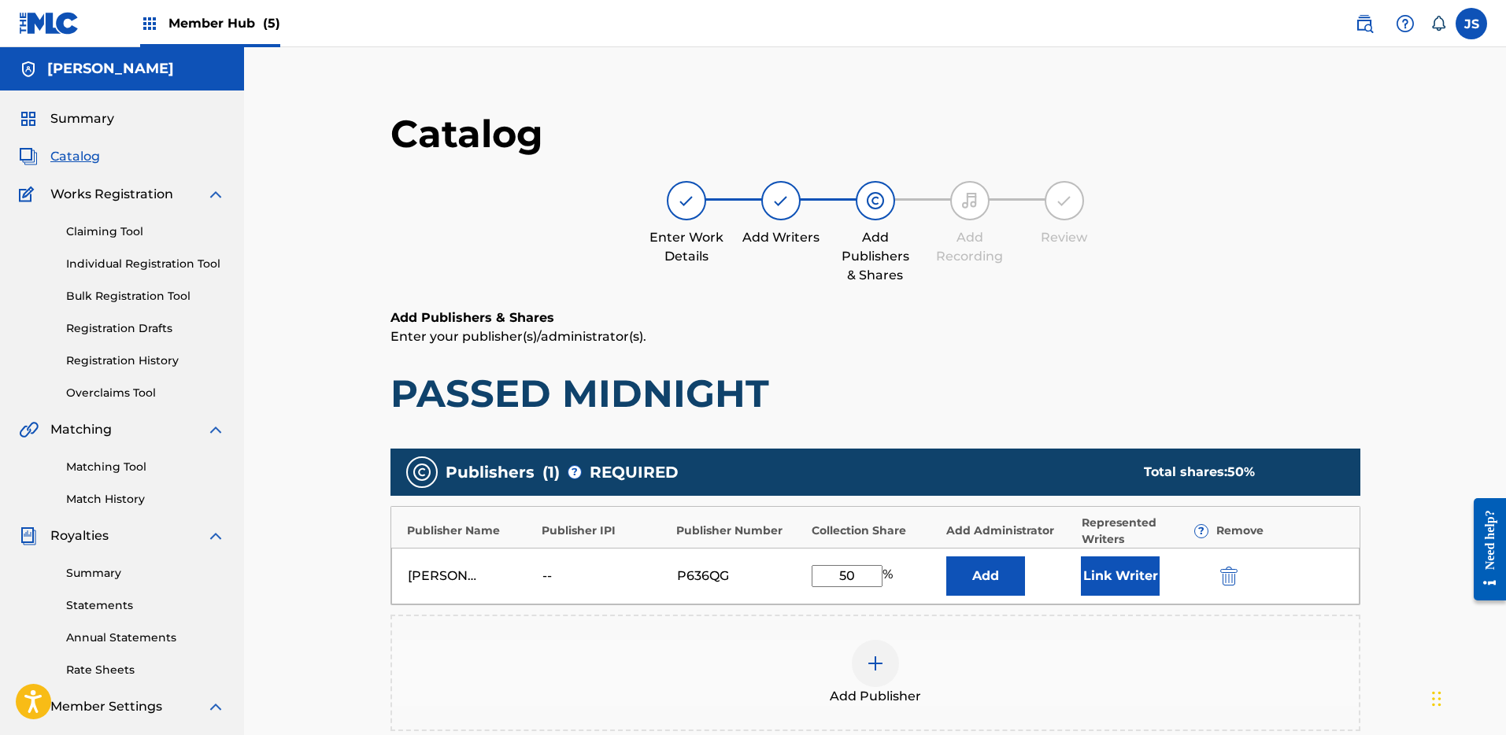
click at [869, 582] on input "50" at bounding box center [847, 576] width 71 height 22
type input "5"
type input "100"
click at [1137, 578] on button "Link Writer" at bounding box center [1120, 576] width 79 height 39
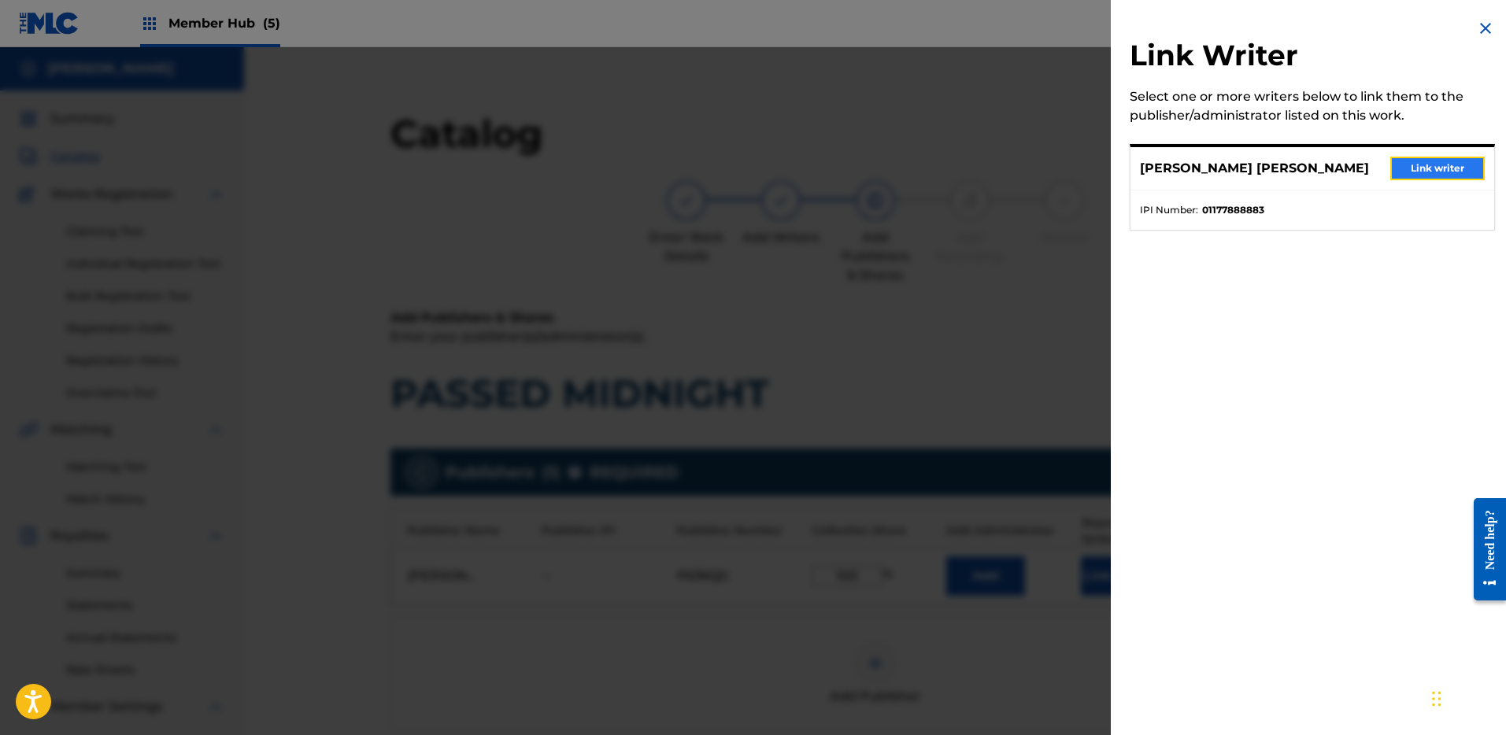
click at [1394, 169] on button "Link writer" at bounding box center [1438, 169] width 94 height 24
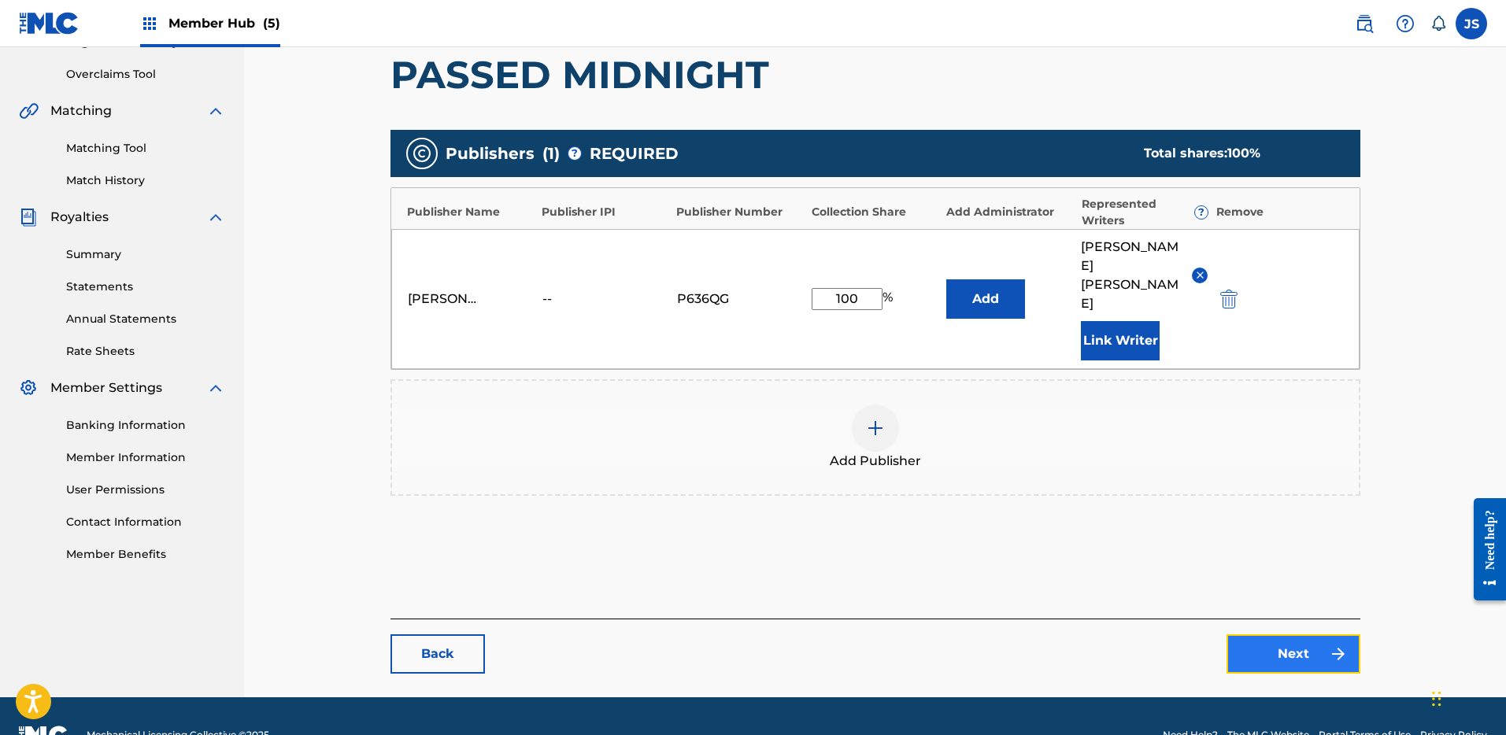
click at [1261, 635] on link "Next" at bounding box center [1294, 654] width 134 height 39
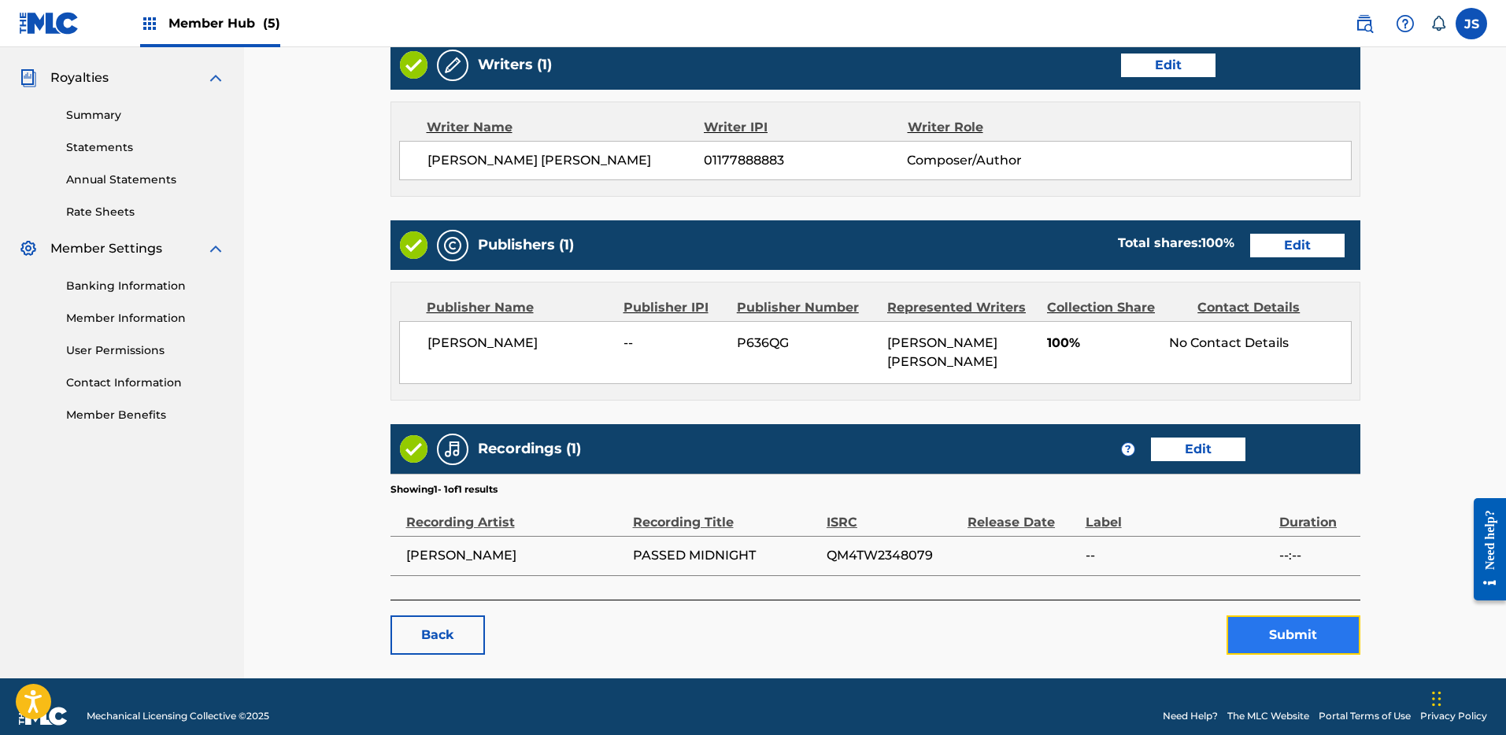
click at [1276, 626] on button "Submit" at bounding box center [1294, 635] width 134 height 39
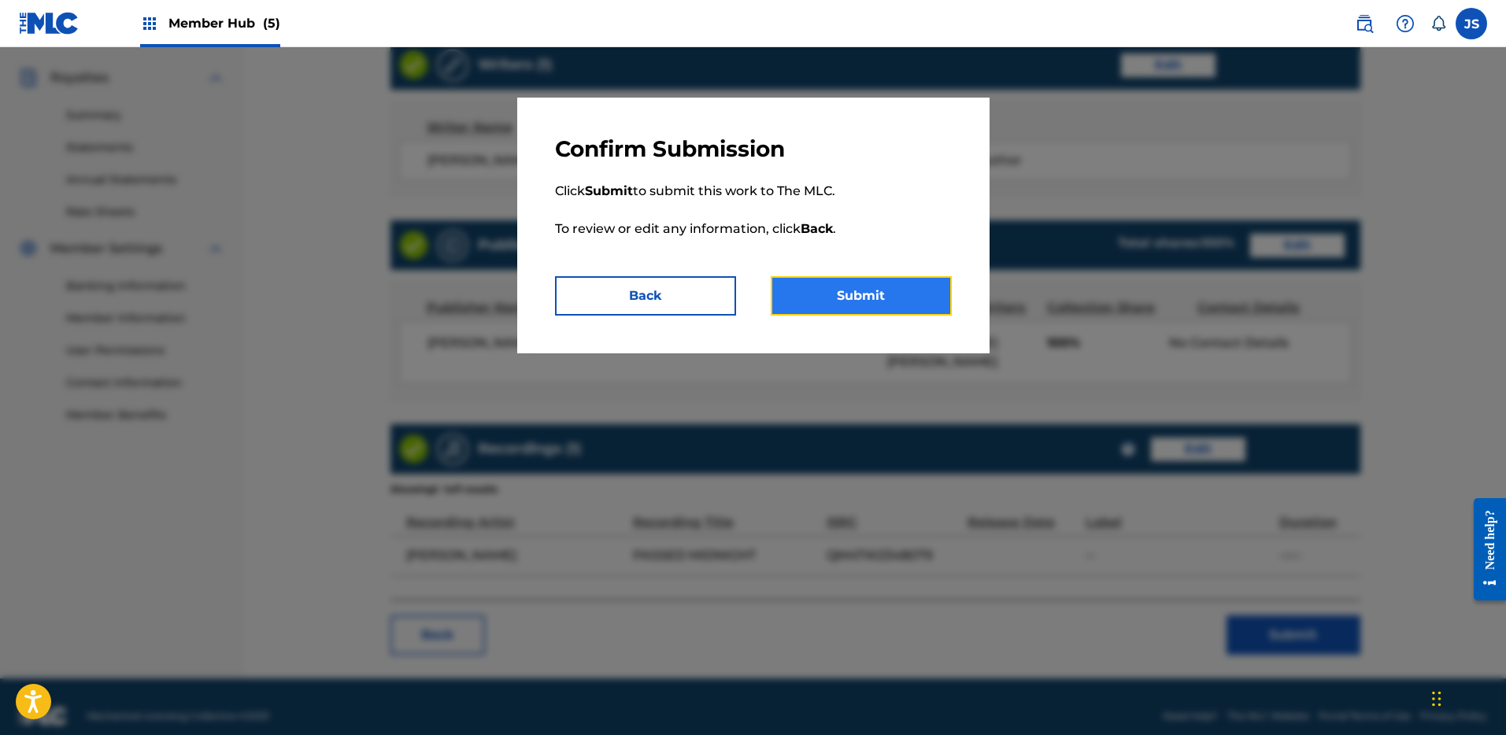
click at [817, 306] on button "Submit" at bounding box center [861, 295] width 181 height 39
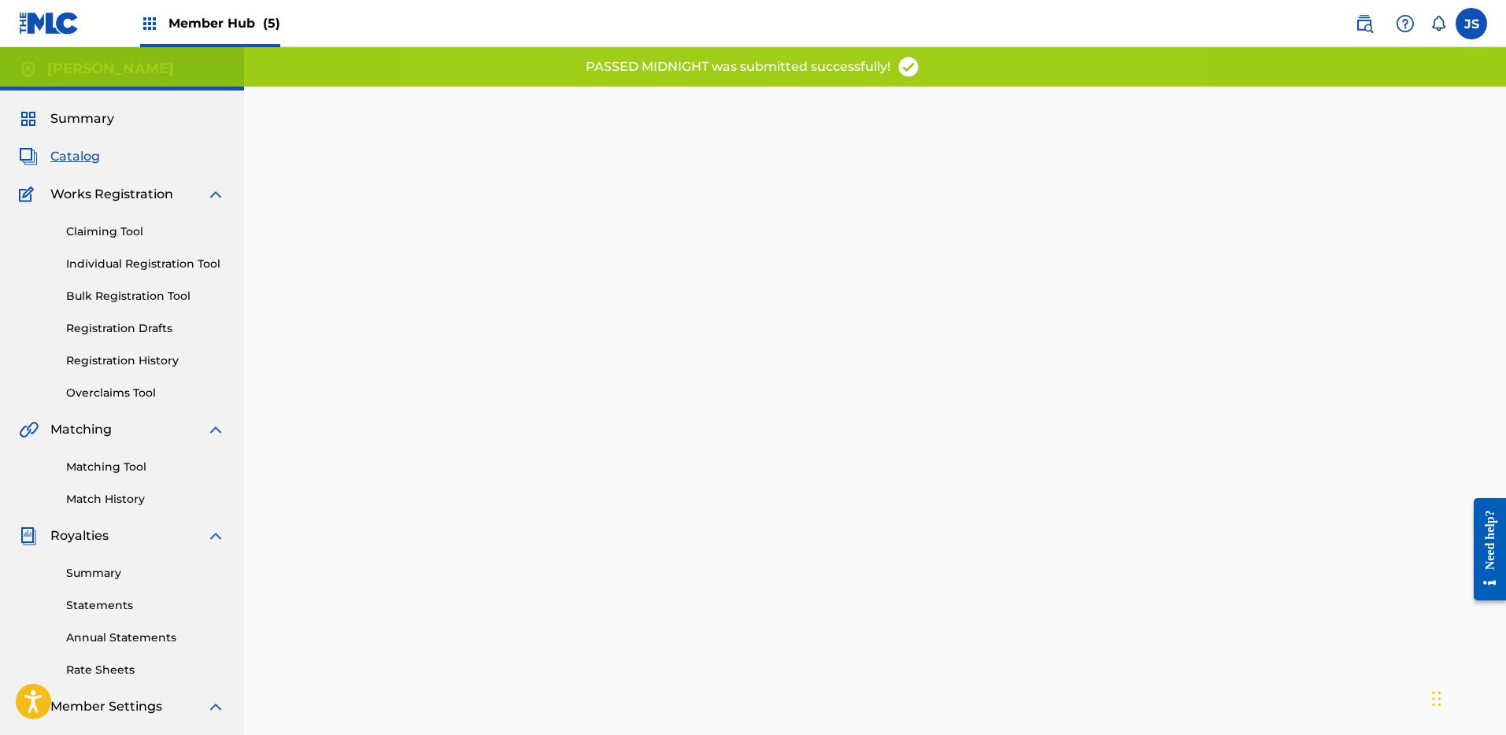
click at [85, 153] on span "Catalog" at bounding box center [75, 156] width 50 height 19
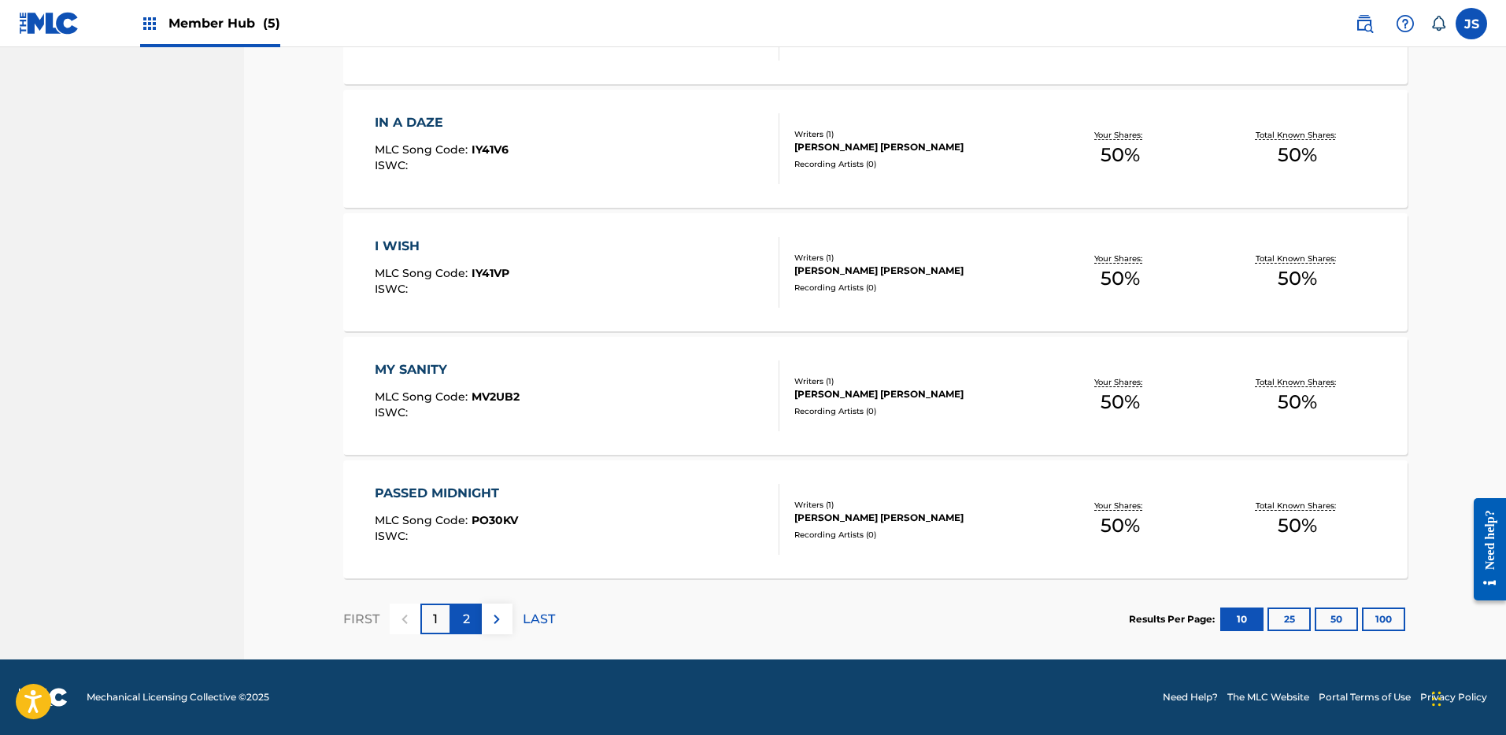
click at [472, 613] on div "2" at bounding box center [466, 619] width 31 height 31
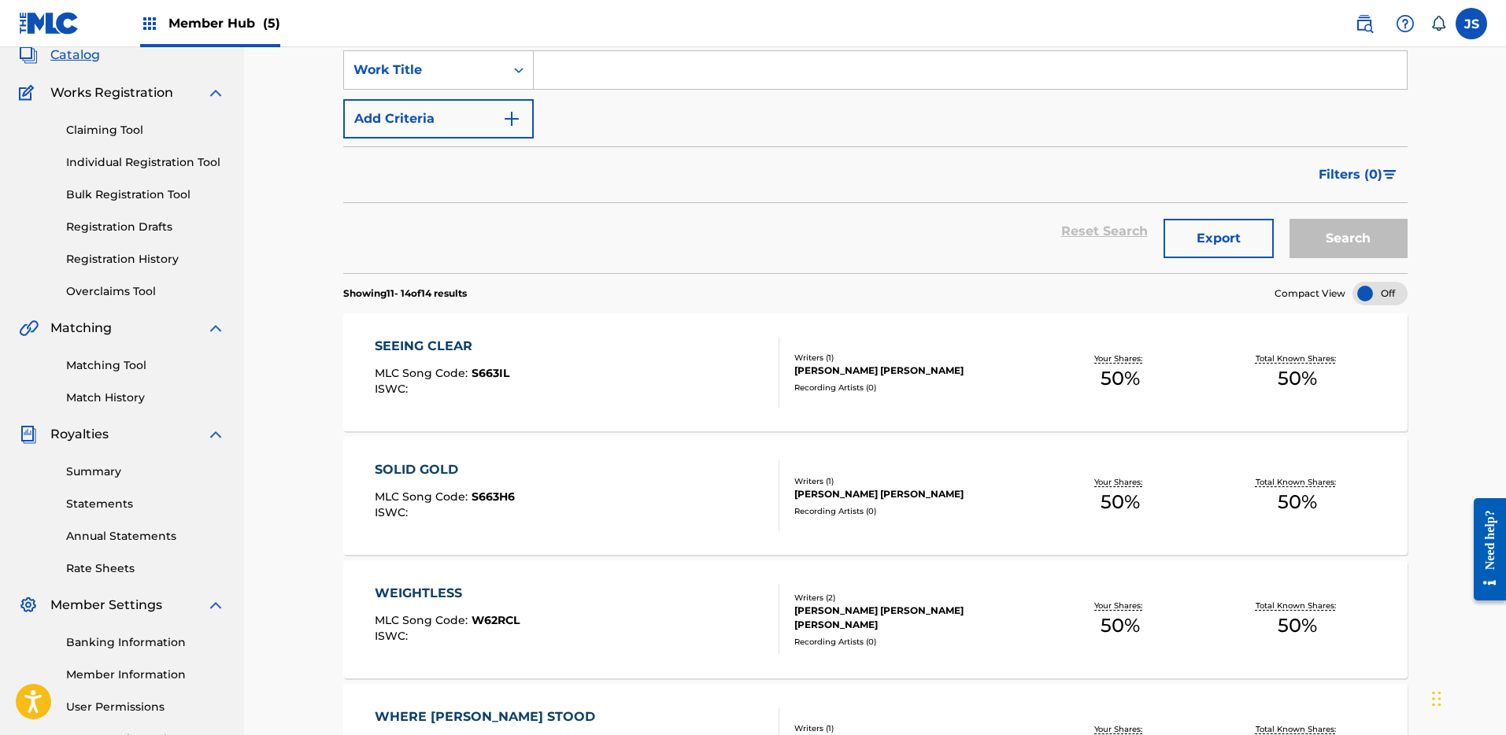
click at [1158, 350] on div "Your Shares: 50 %" at bounding box center [1120, 373] width 177 height 48
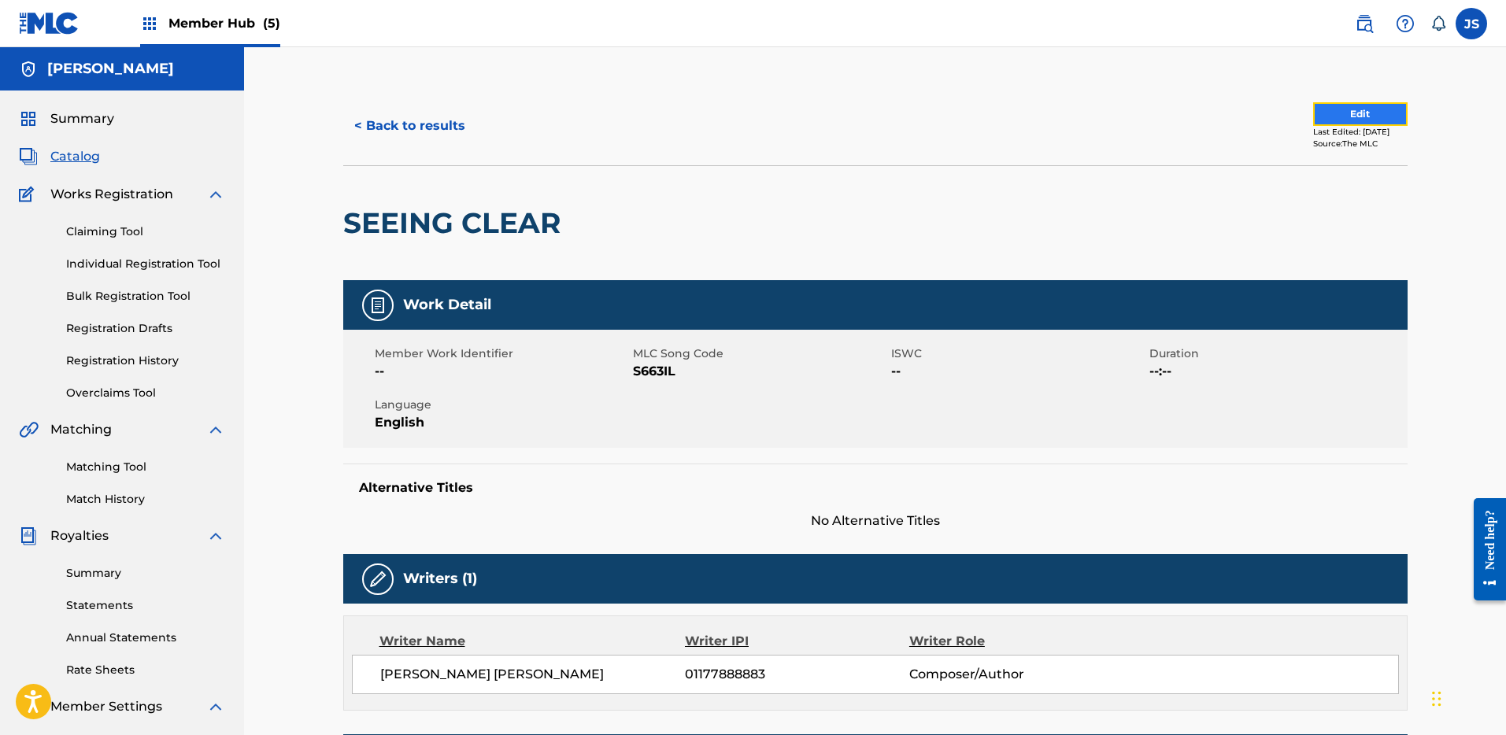
click at [1325, 111] on button "Edit" at bounding box center [1360, 114] width 94 height 24
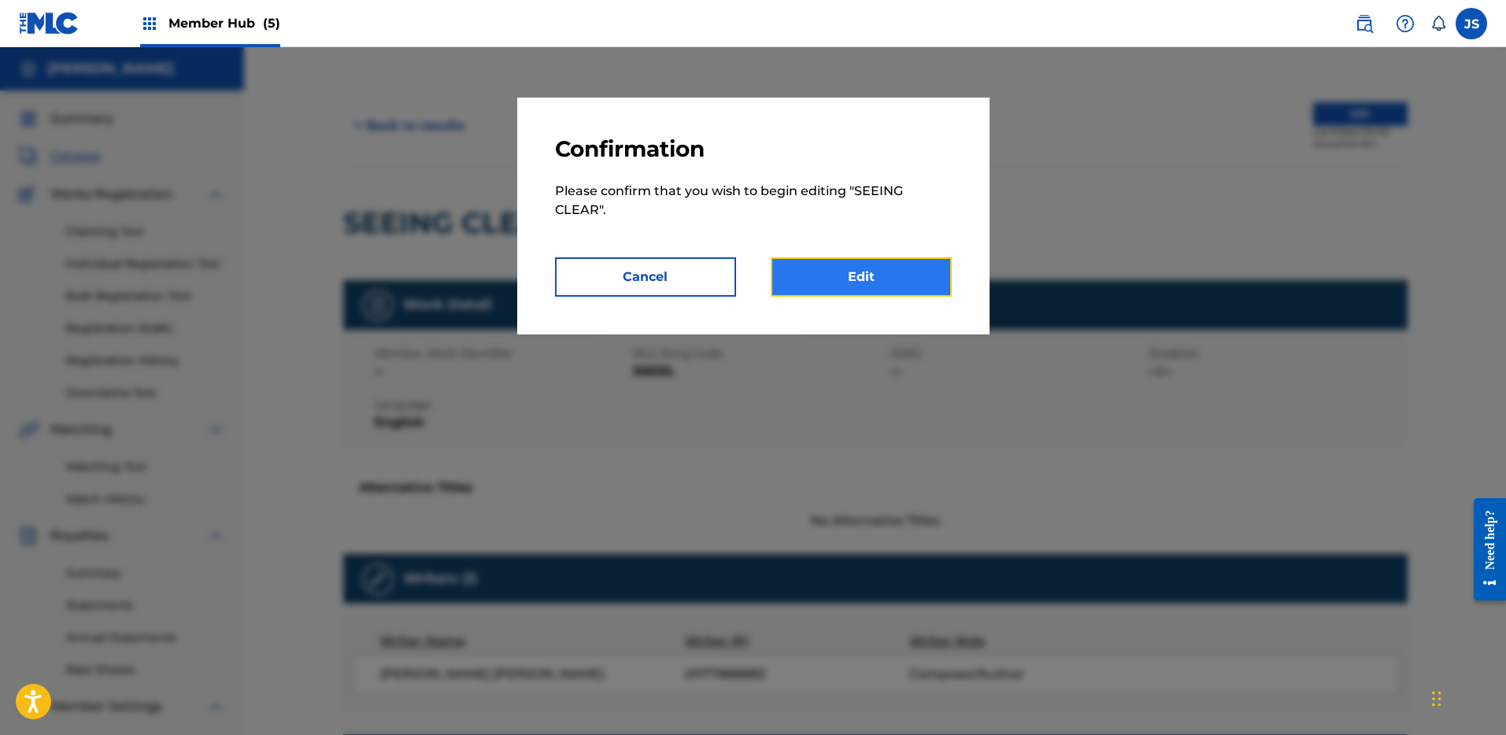
click at [888, 267] on link "Edit" at bounding box center [861, 276] width 181 height 39
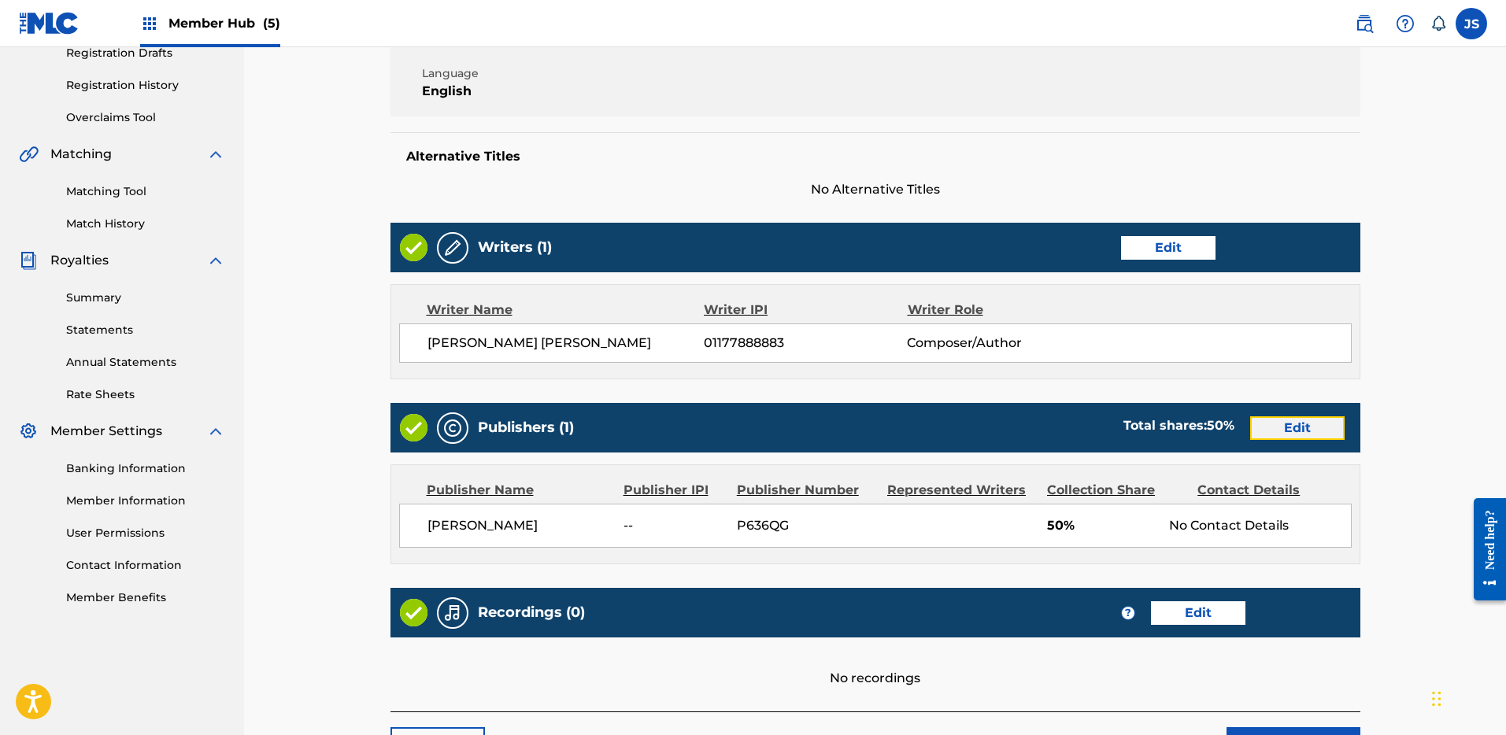
click at [1262, 421] on link "Edit" at bounding box center [1297, 429] width 94 height 24
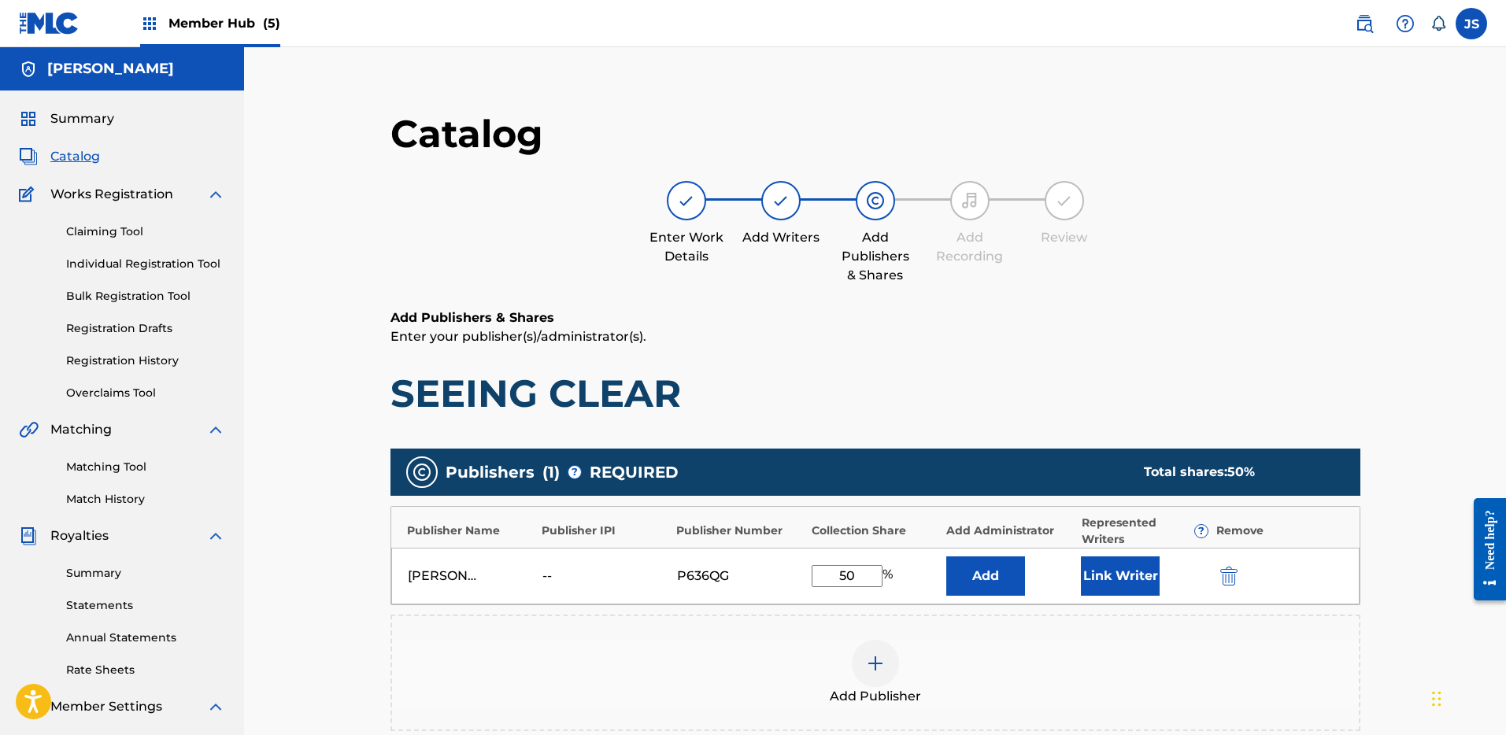
click at [872, 576] on input "50" at bounding box center [847, 576] width 71 height 22
type input "5"
type input "100"
click at [1111, 572] on button "Link Writer" at bounding box center [1120, 576] width 79 height 39
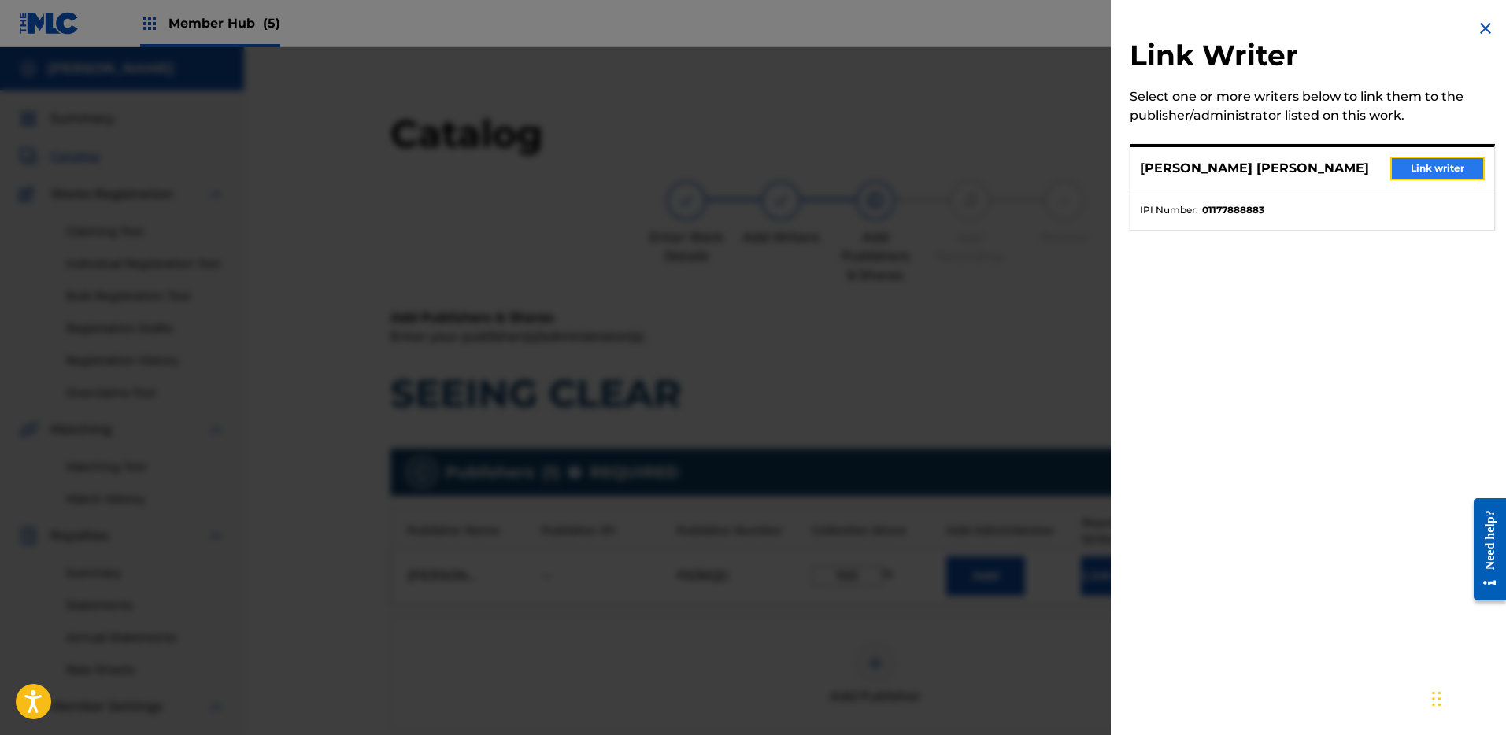
click at [1426, 173] on button "Link writer" at bounding box center [1438, 169] width 94 height 24
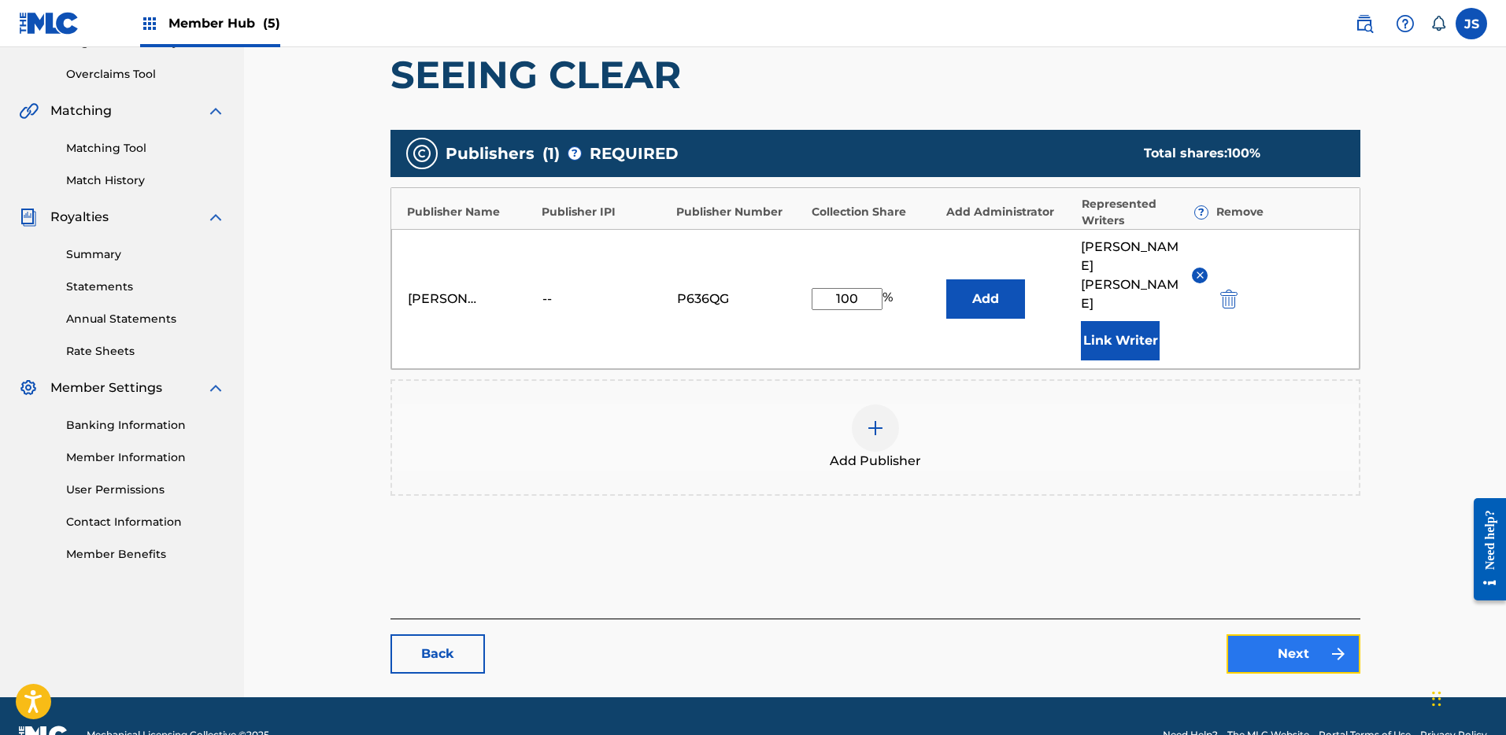
click at [1284, 635] on link "Next" at bounding box center [1294, 654] width 134 height 39
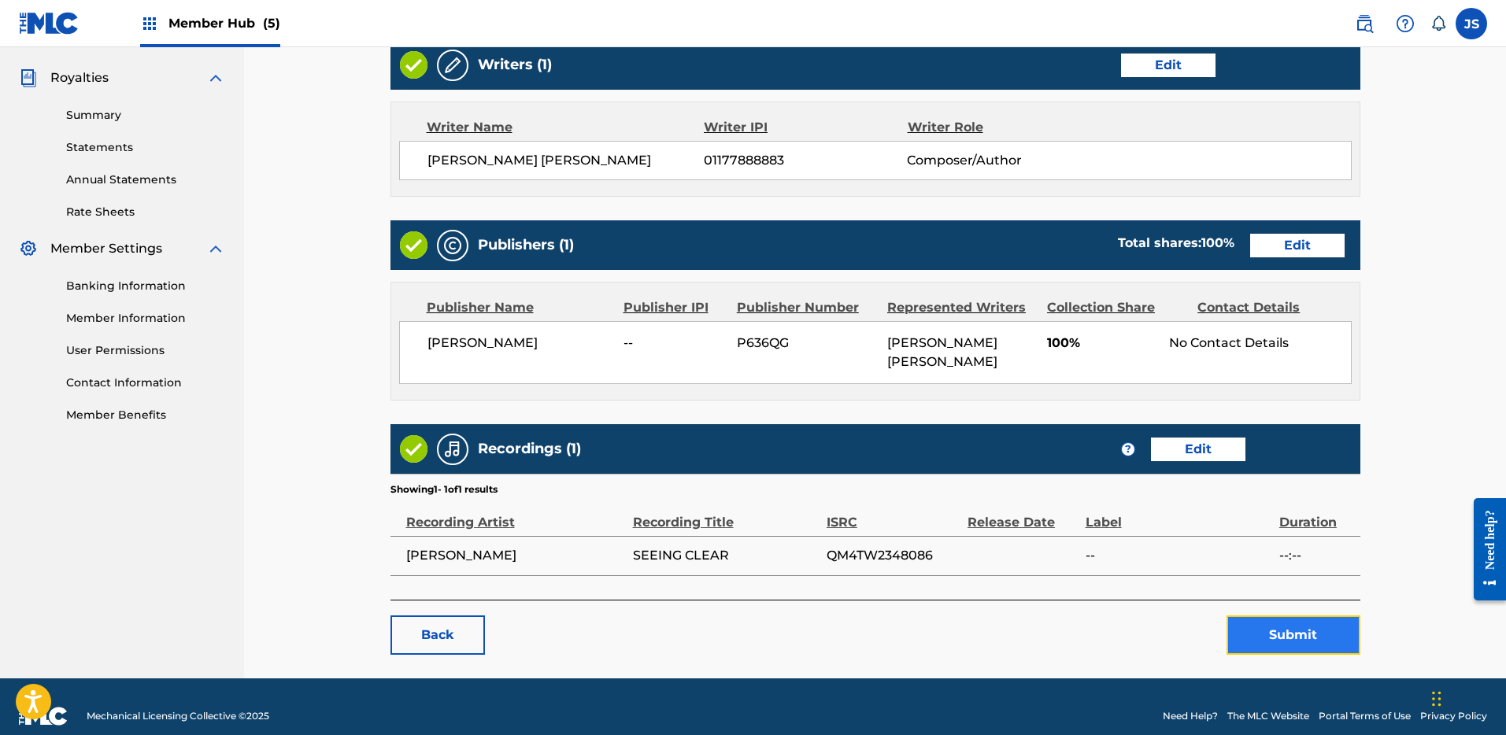
click at [1288, 627] on button "Submit" at bounding box center [1294, 635] width 134 height 39
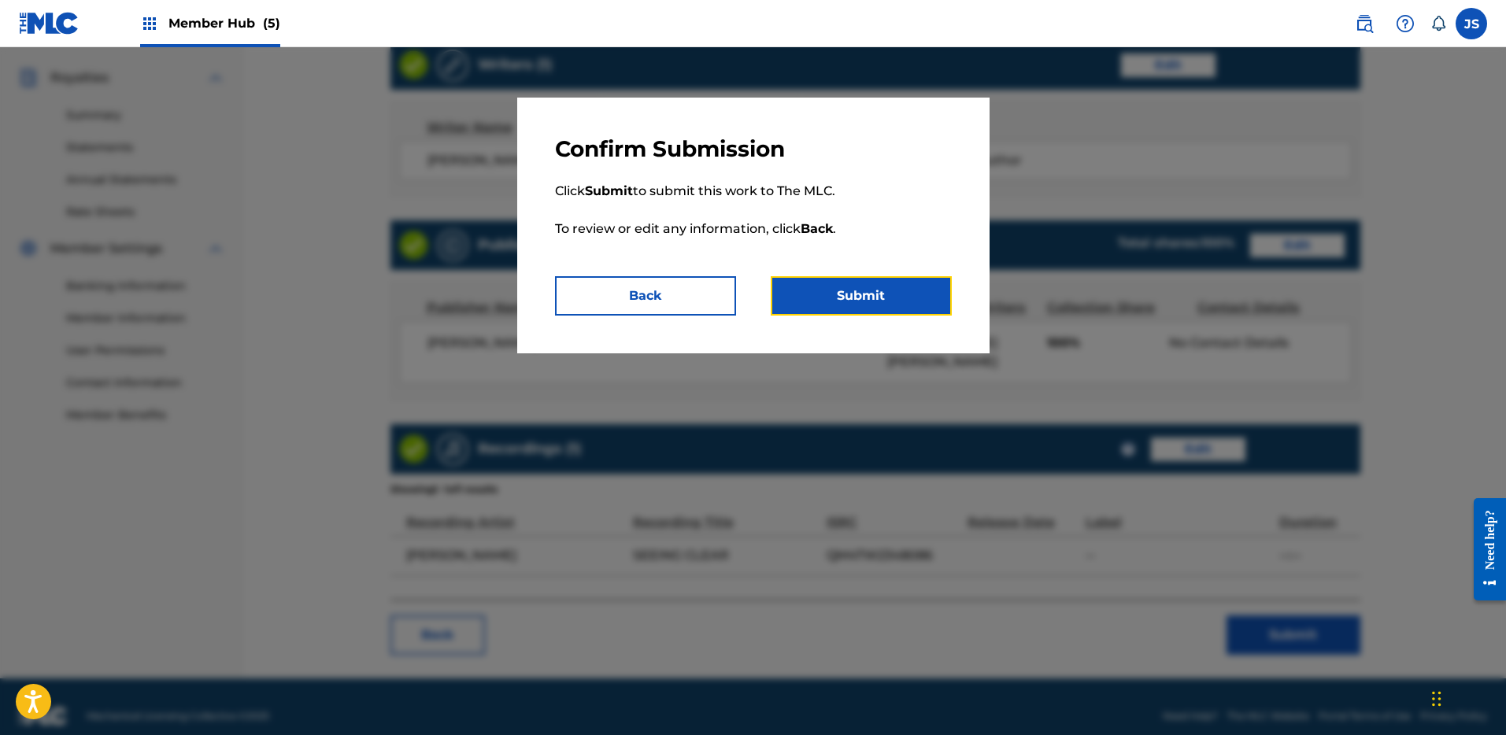
click at [840, 298] on button "Submit" at bounding box center [861, 295] width 181 height 39
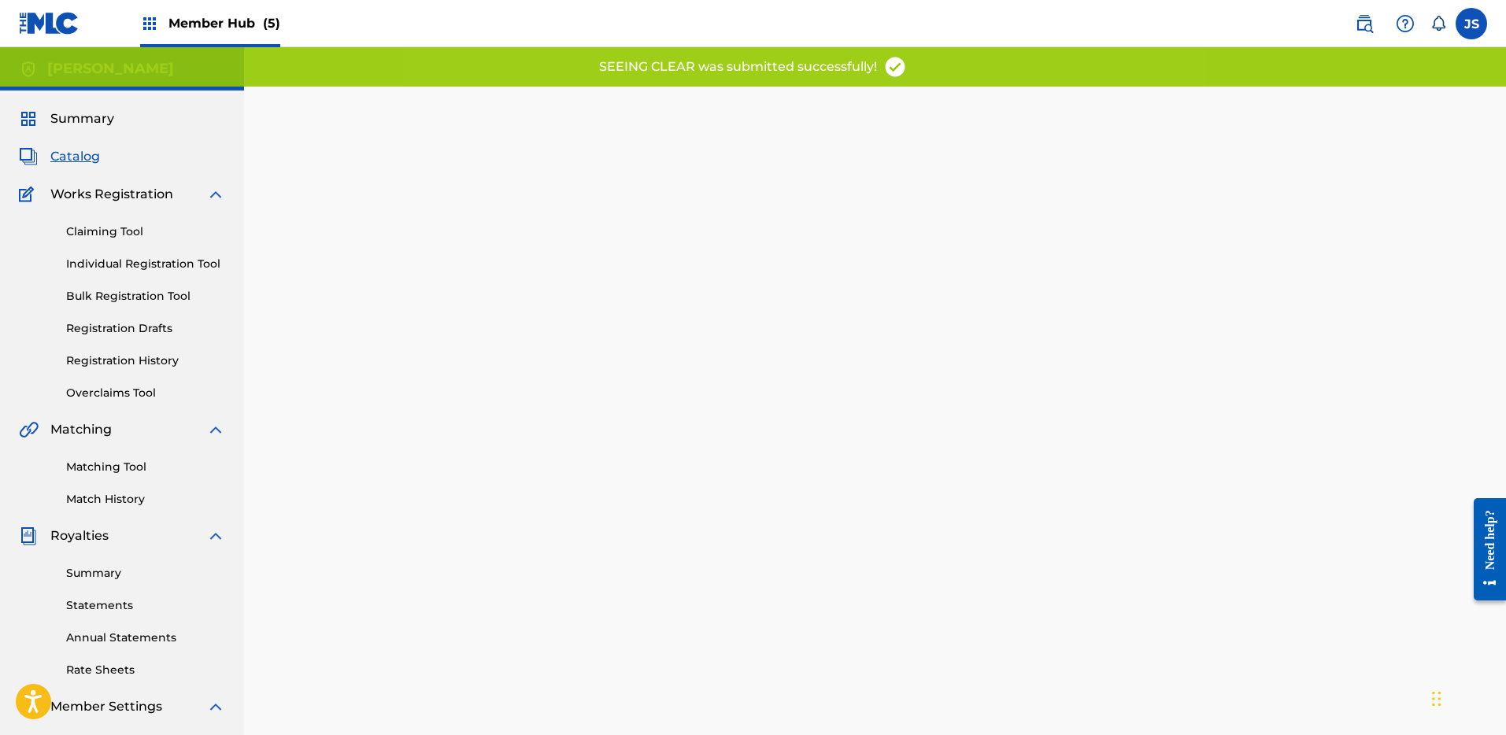
click at [87, 165] on span "Catalog" at bounding box center [75, 156] width 50 height 19
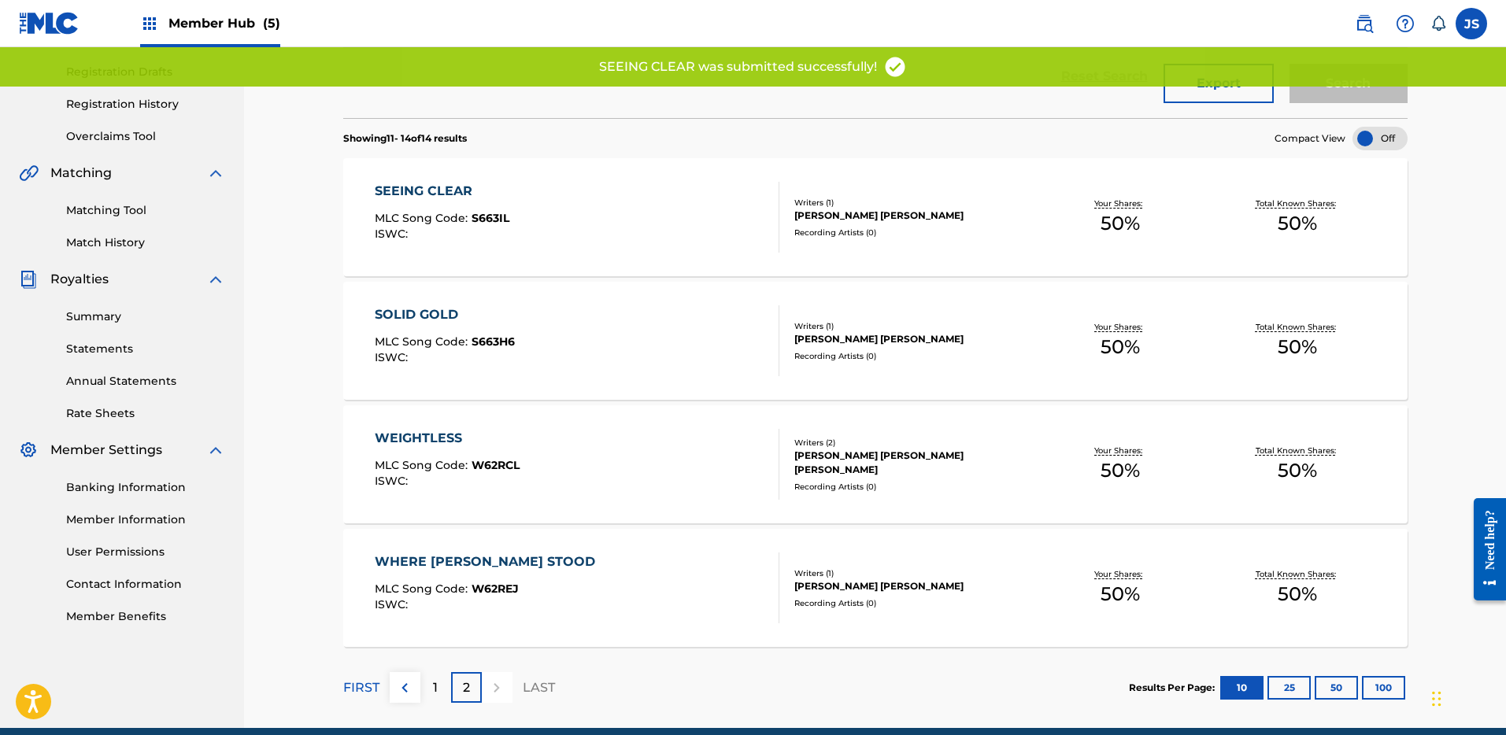
click at [436, 319] on div "SOLID GOLD" at bounding box center [445, 315] width 140 height 19
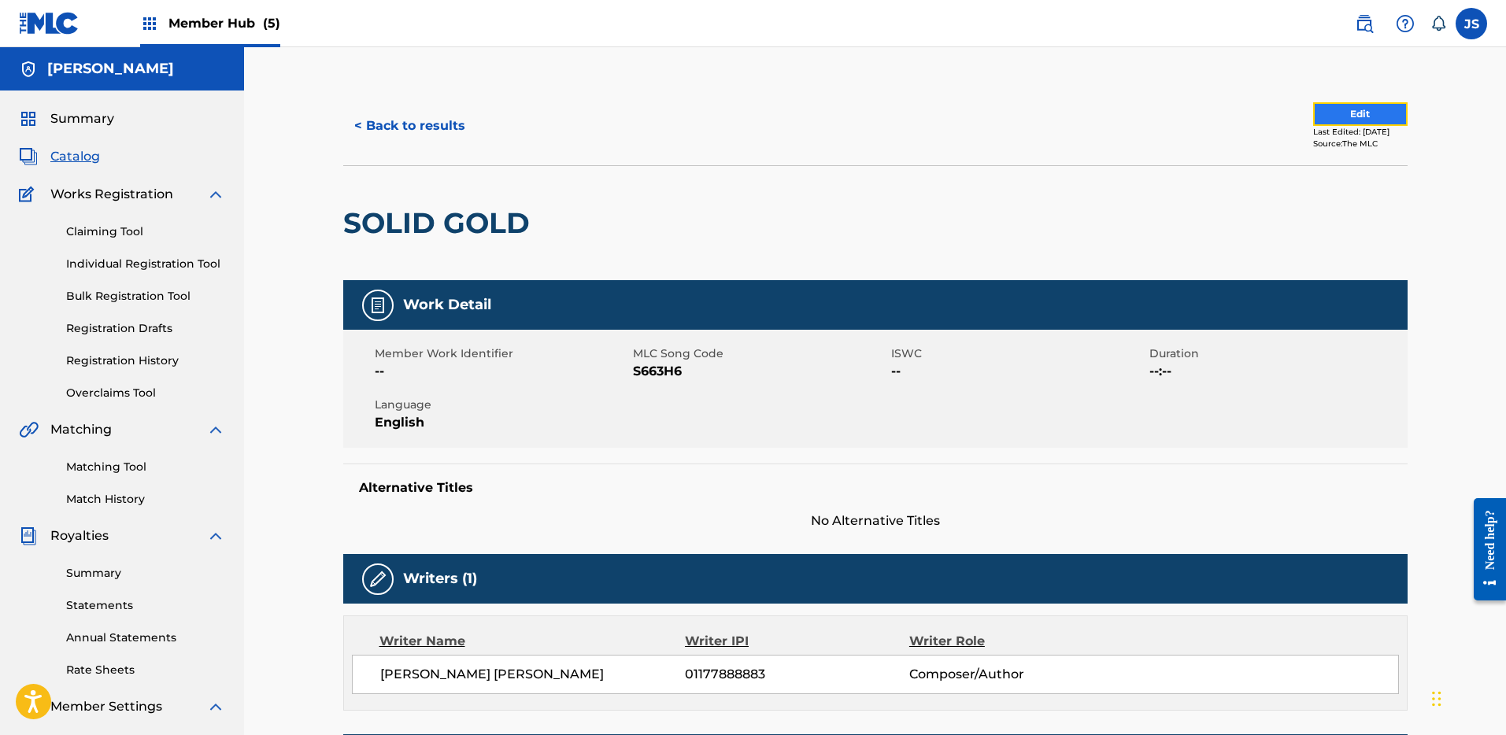
click at [1382, 106] on button "Edit" at bounding box center [1360, 114] width 94 height 24
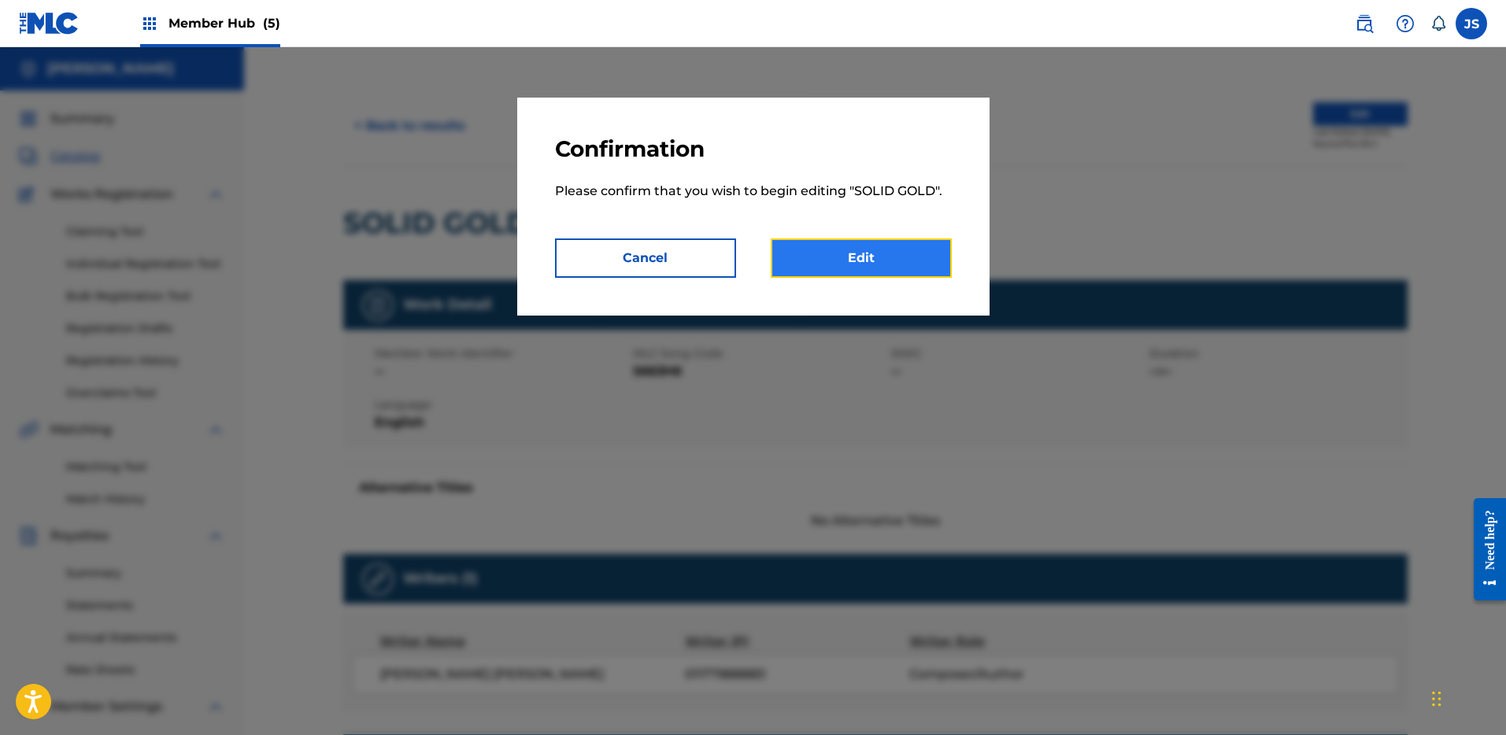
click at [874, 256] on link "Edit" at bounding box center [861, 258] width 181 height 39
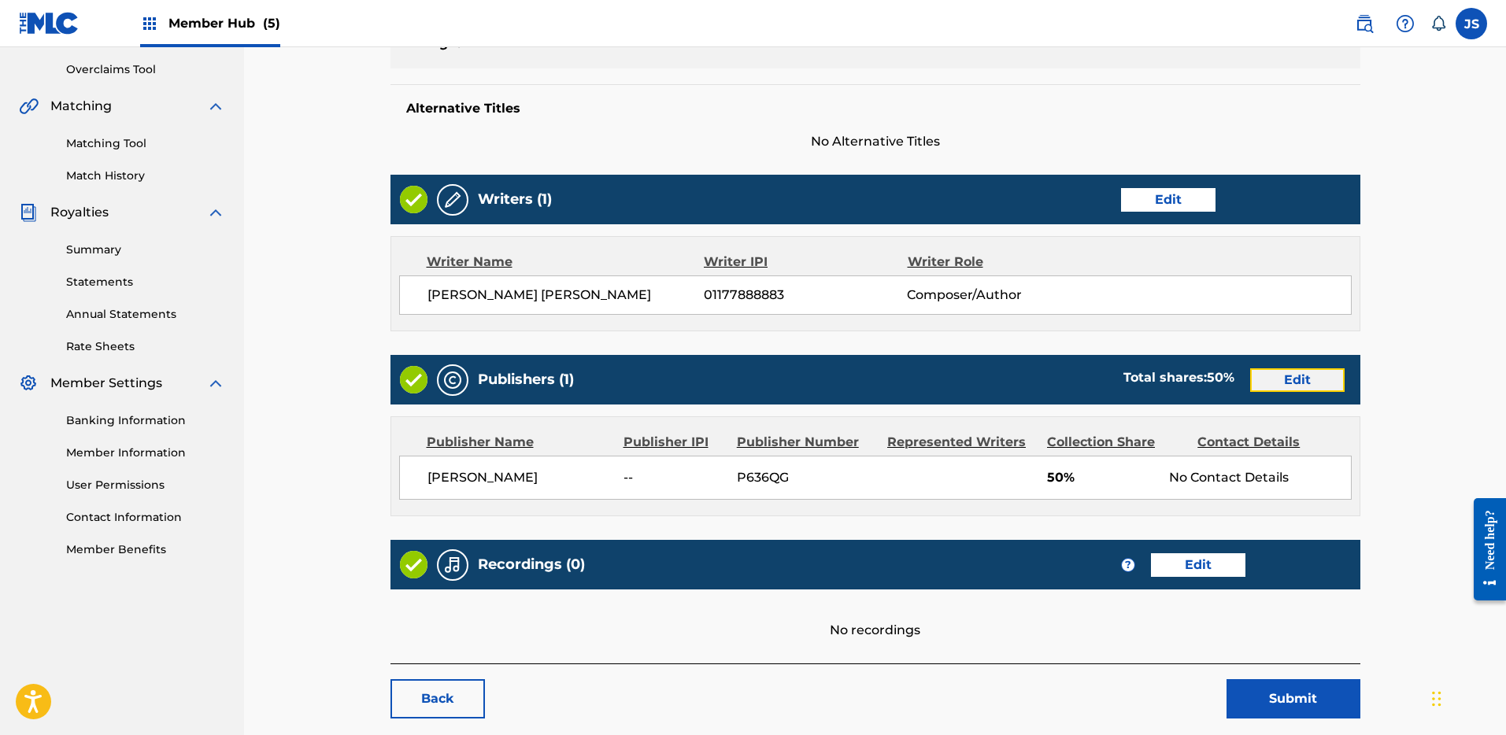
click at [1309, 379] on link "Edit" at bounding box center [1297, 381] width 94 height 24
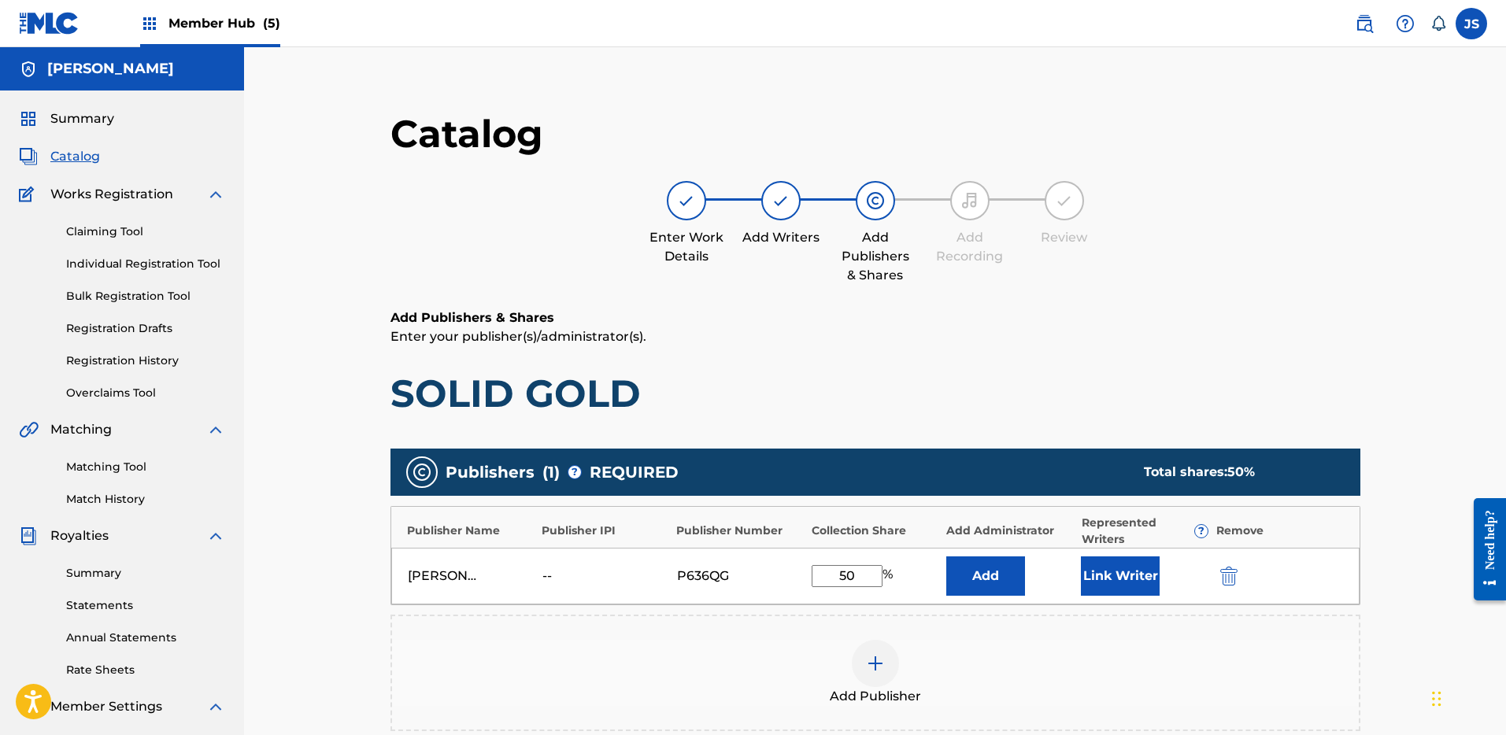
click at [877, 579] on input "50" at bounding box center [847, 576] width 71 height 22
type input "100"
click at [1111, 576] on button "Link Writer" at bounding box center [1120, 576] width 79 height 39
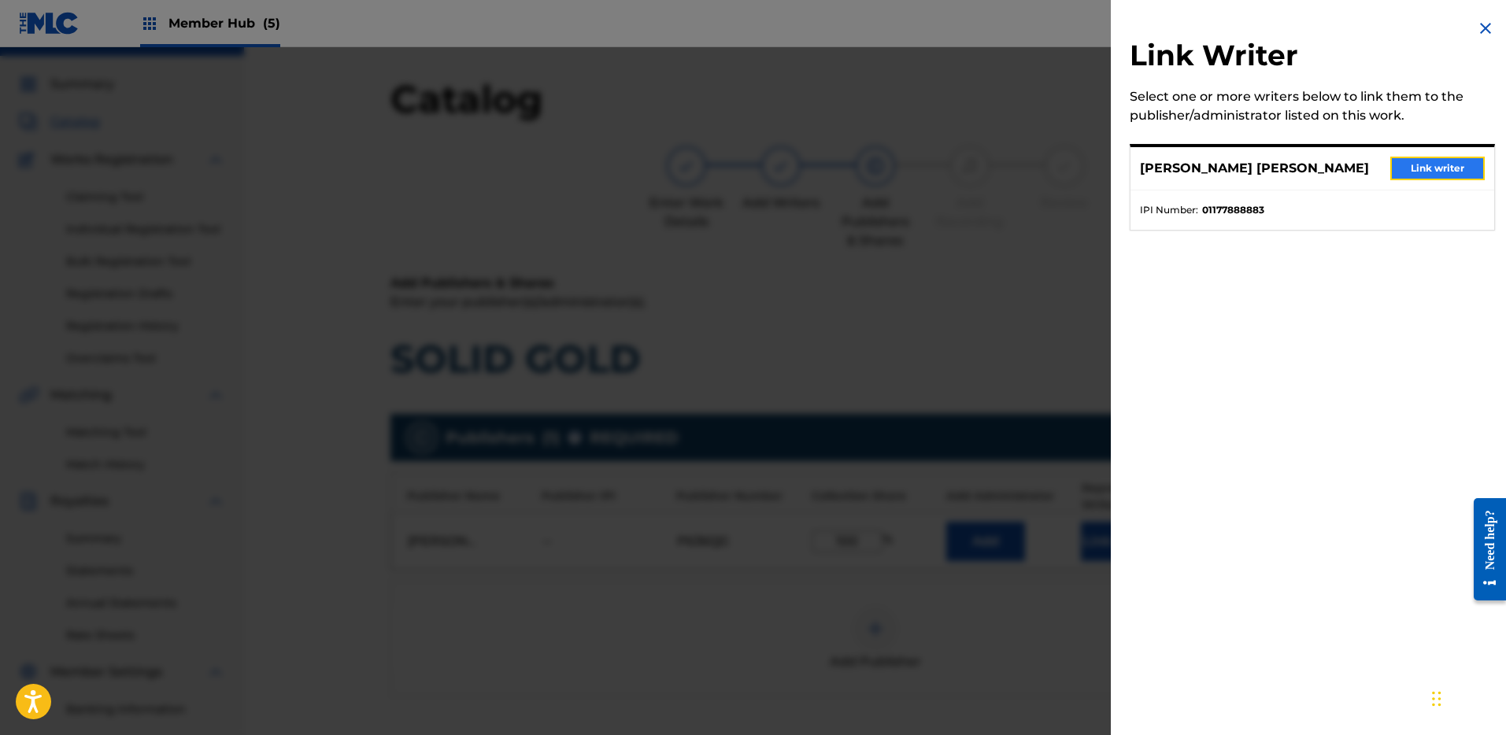
click at [1460, 164] on button "Link writer" at bounding box center [1438, 169] width 94 height 24
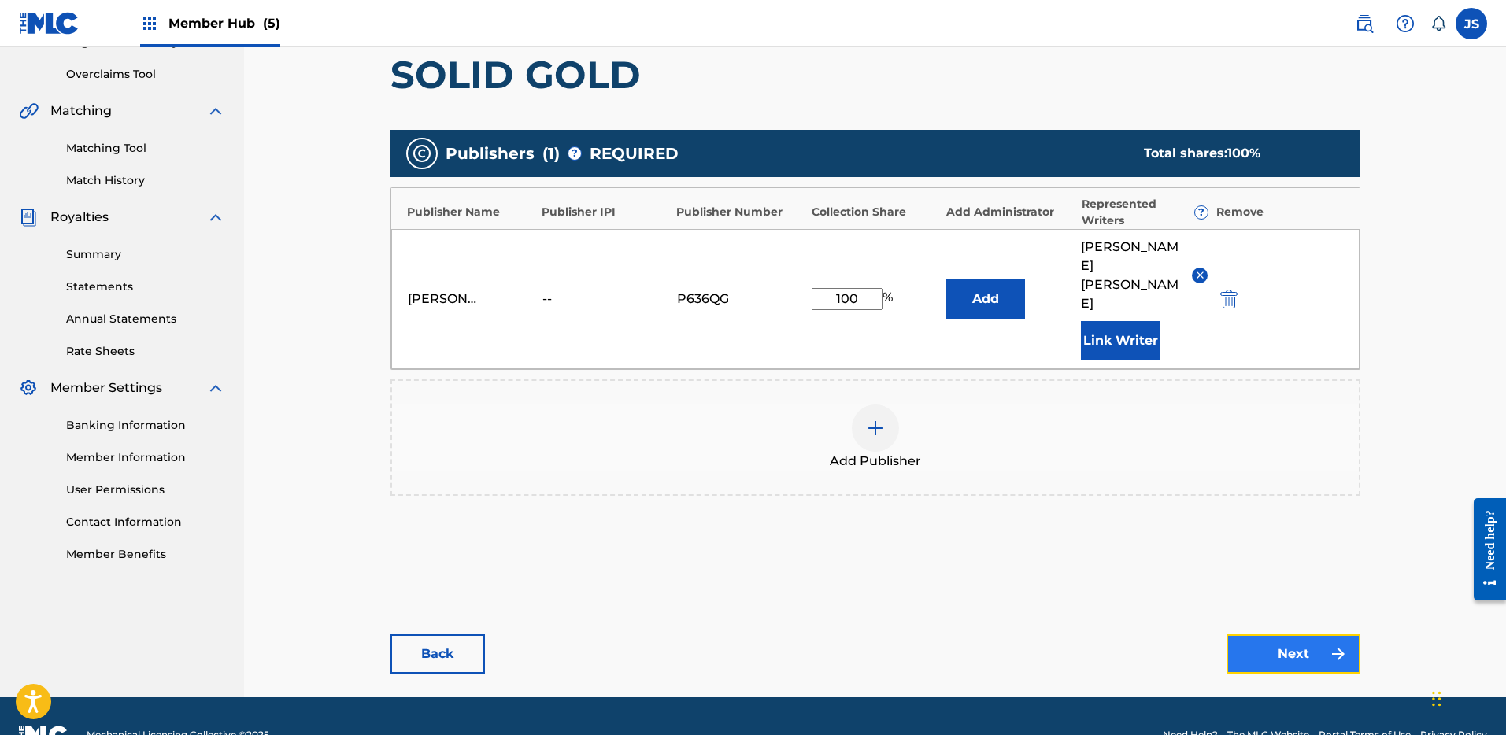
click at [1281, 635] on link "Next" at bounding box center [1294, 654] width 134 height 39
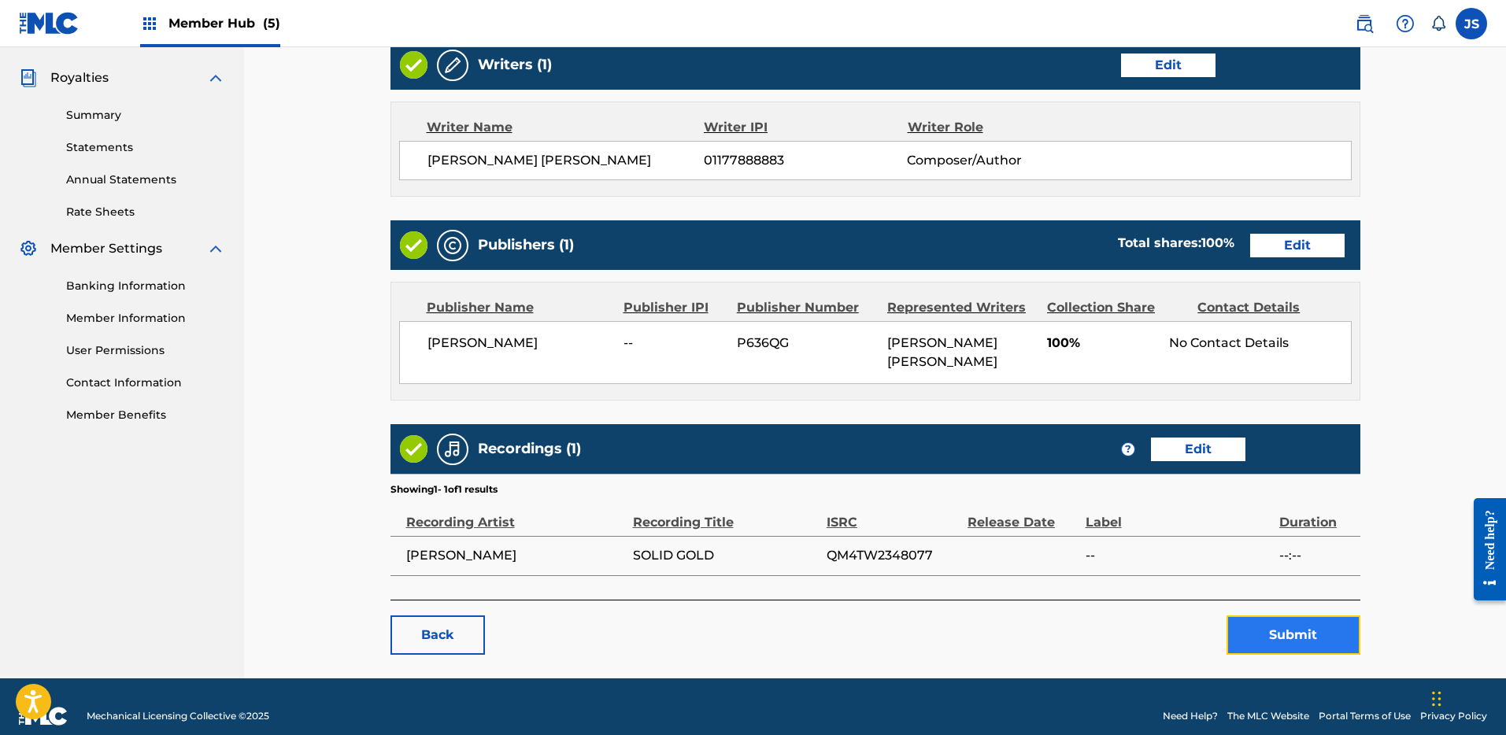
click at [1314, 616] on button "Submit" at bounding box center [1294, 635] width 134 height 39
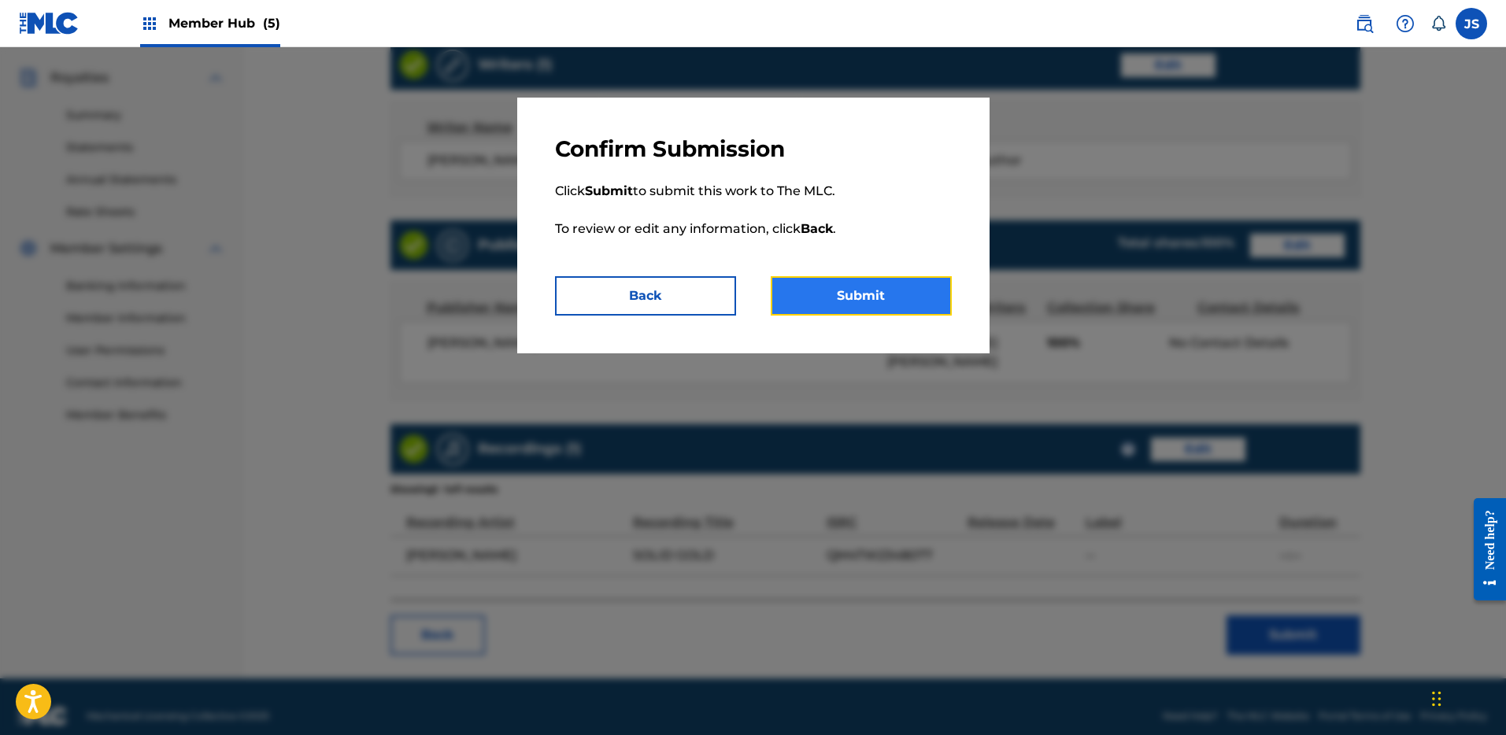
click at [889, 302] on button "Submit" at bounding box center [861, 295] width 181 height 39
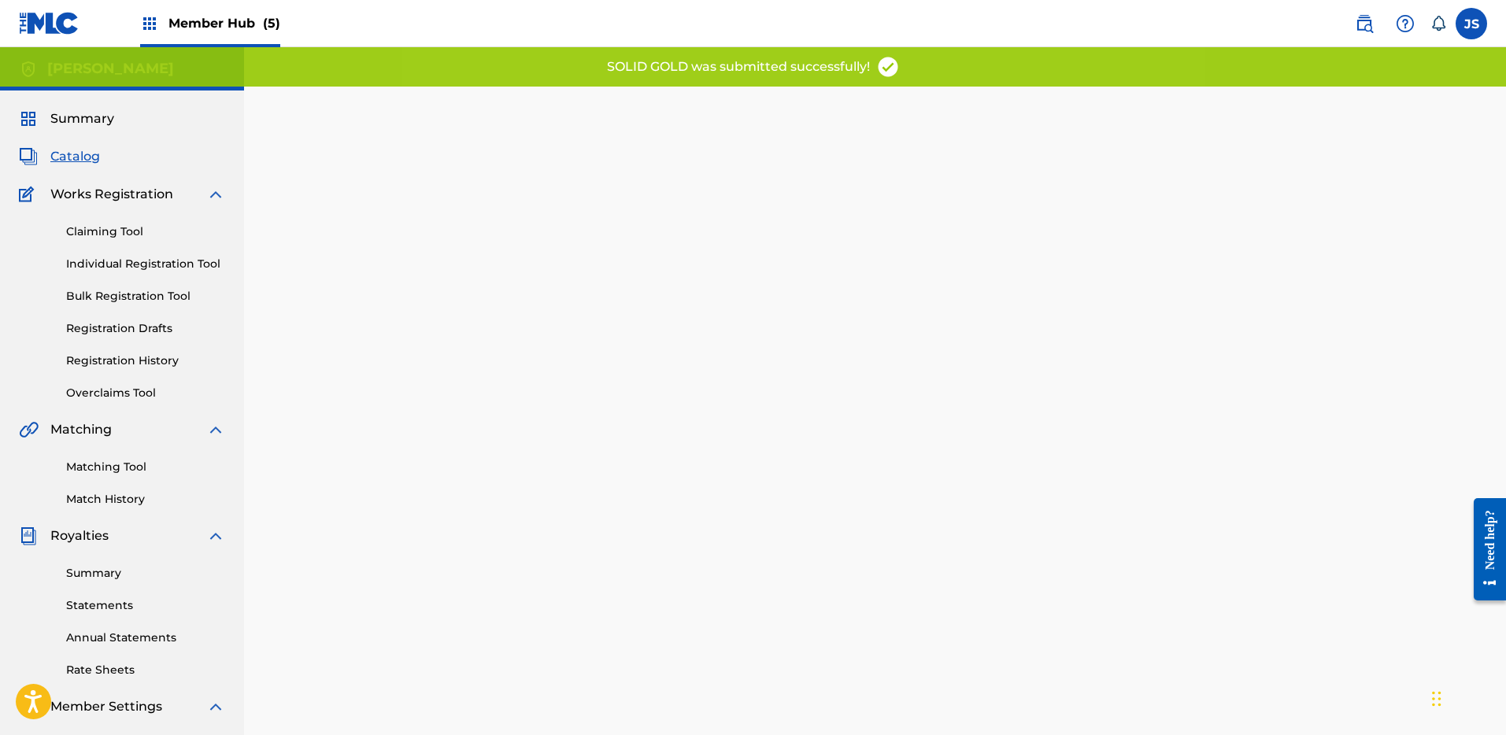
click at [72, 154] on span "Catalog" at bounding box center [75, 156] width 50 height 19
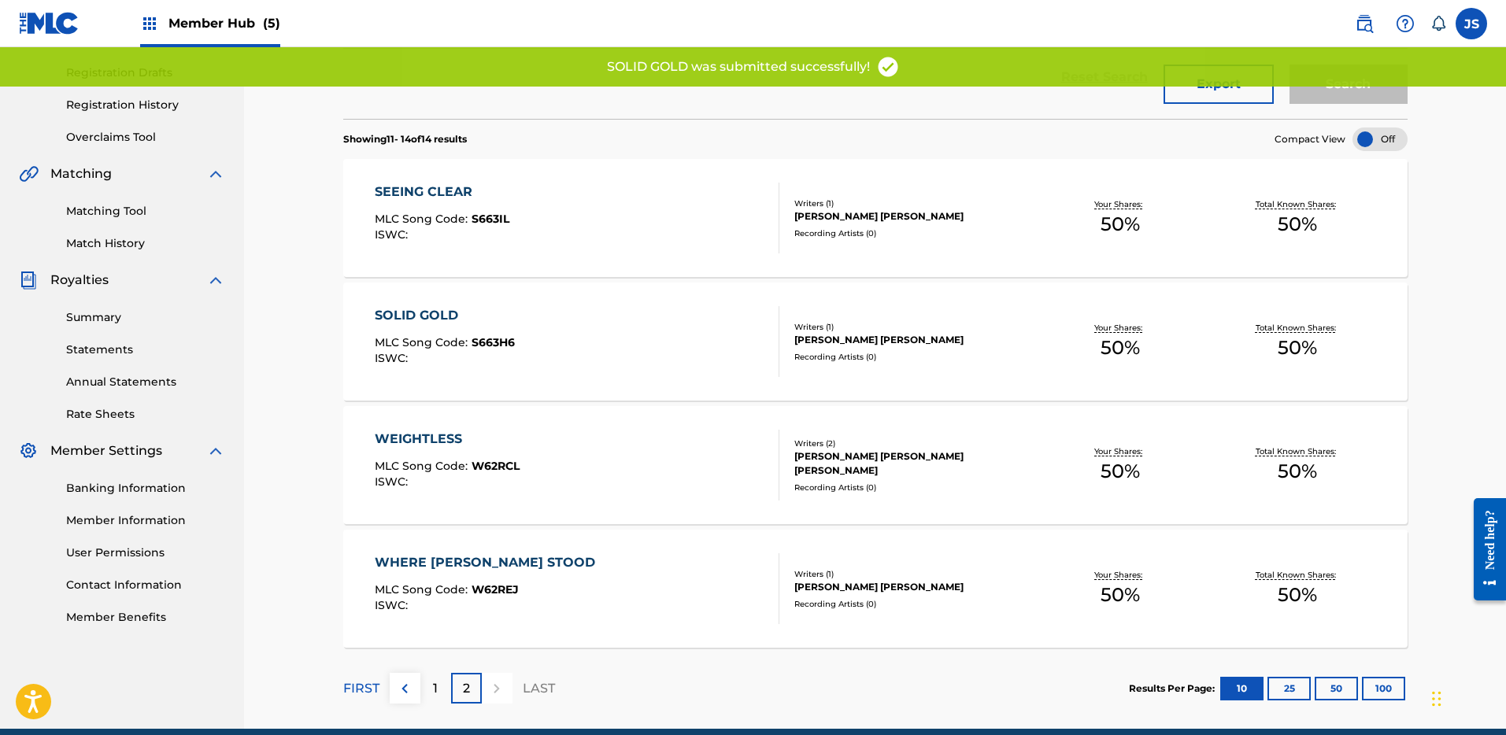
click at [454, 435] on div "WEIGHTLESS" at bounding box center [447, 439] width 145 height 19
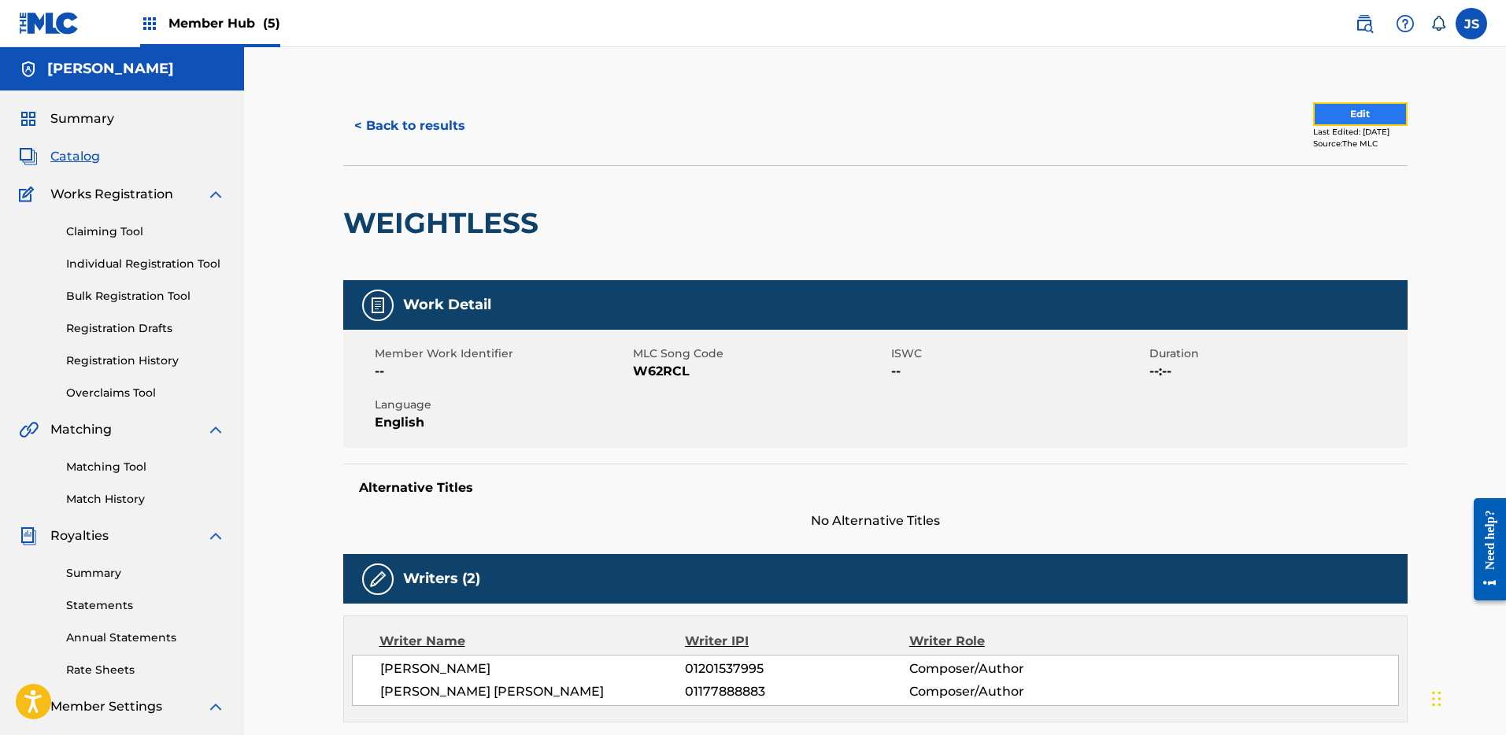
click at [1355, 113] on button "Edit" at bounding box center [1360, 114] width 94 height 24
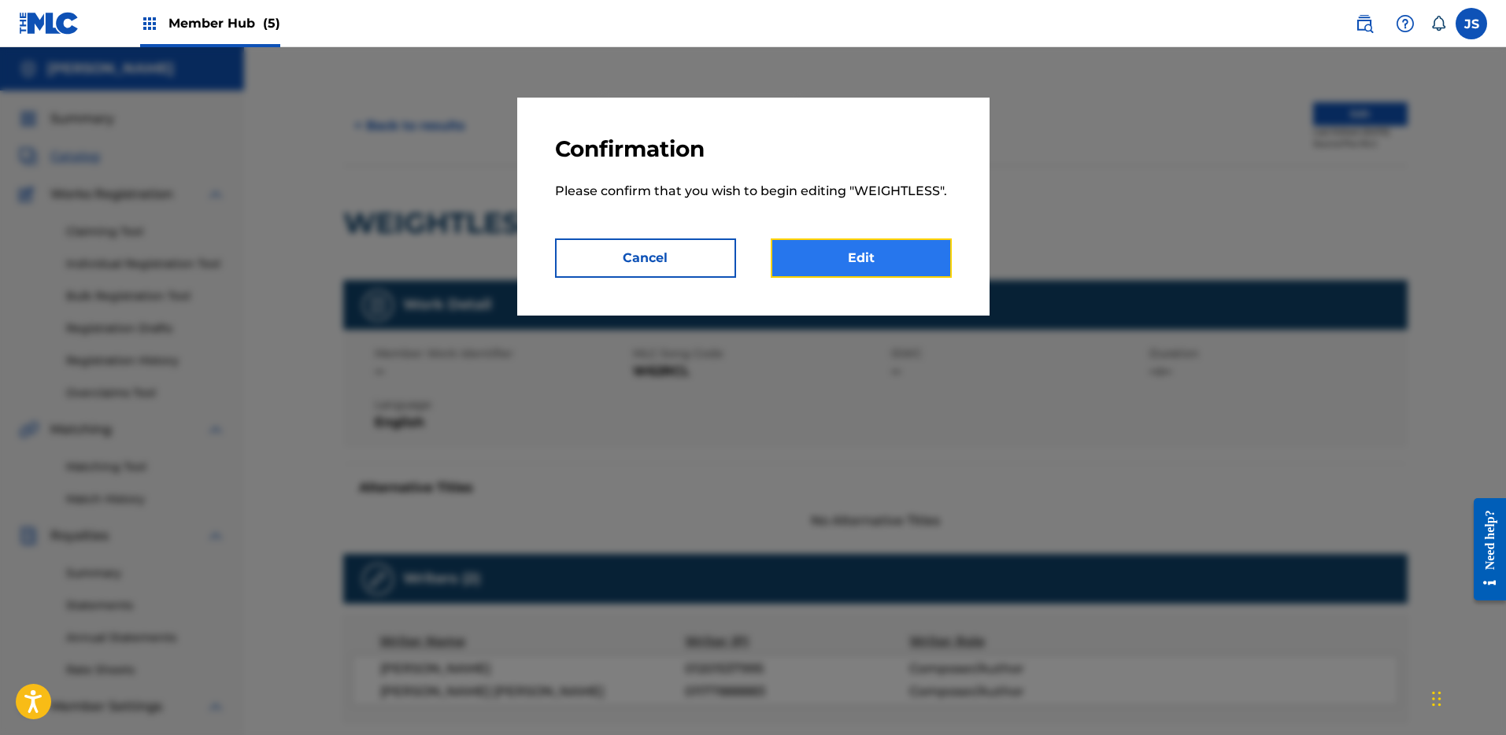
click at [828, 258] on link "Edit" at bounding box center [861, 258] width 181 height 39
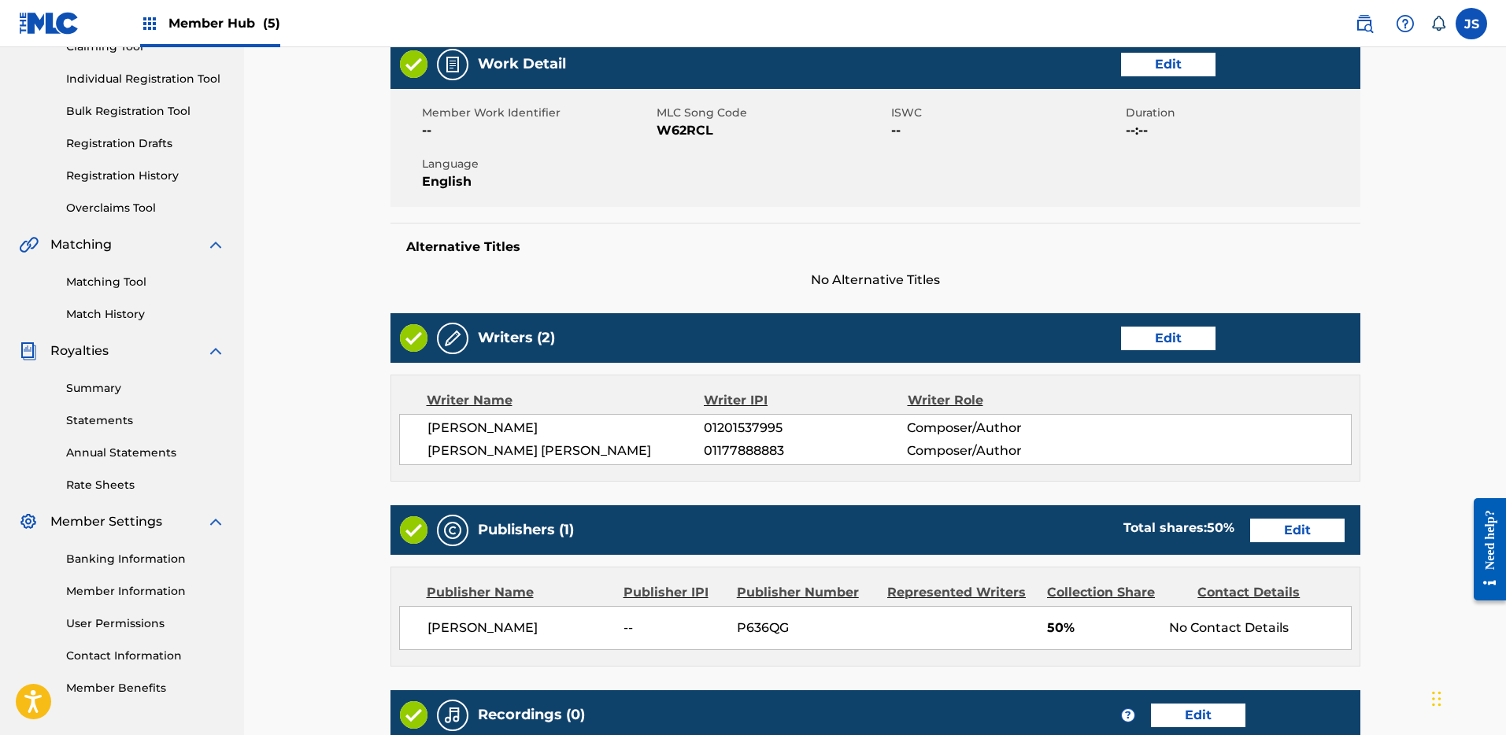
scroll to position [187, 0]
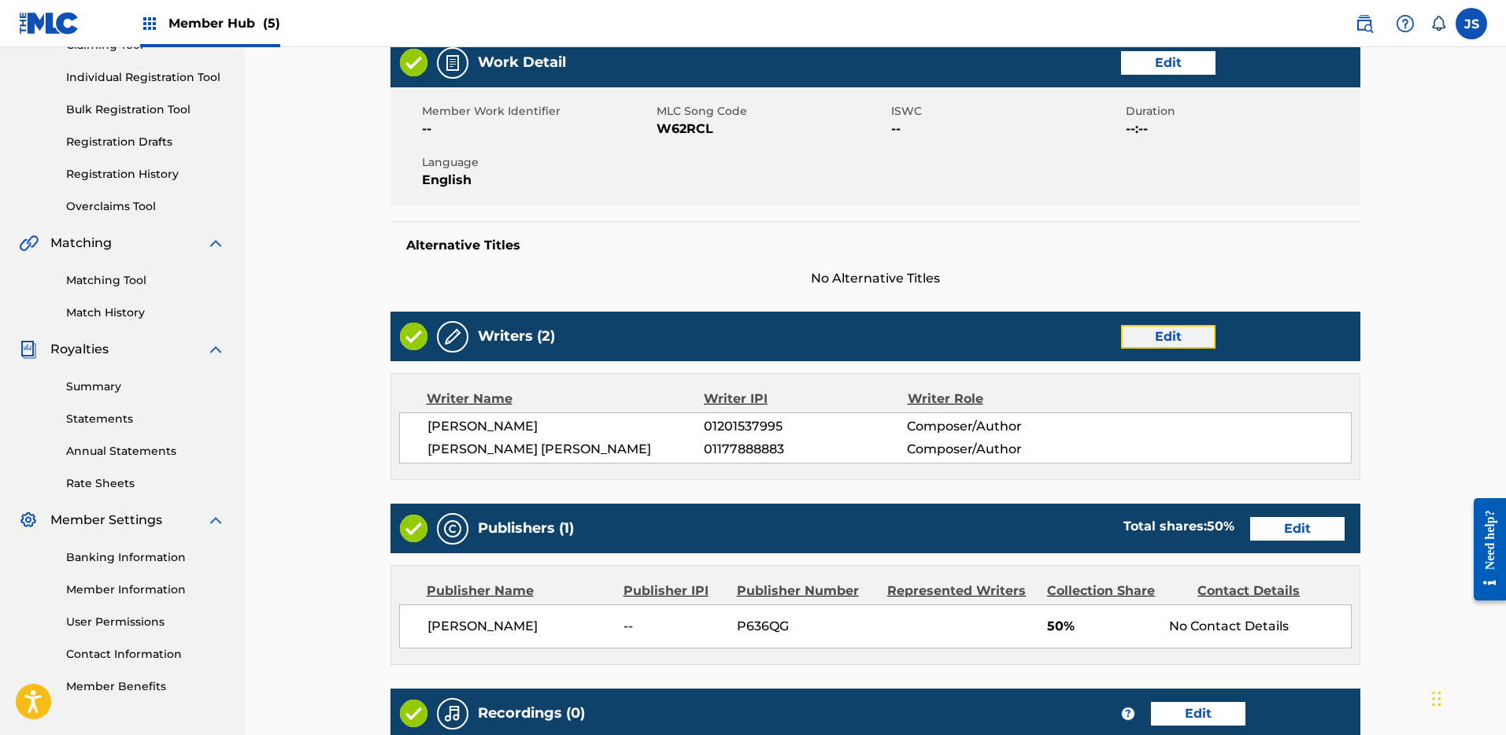
click at [1162, 328] on link "Edit" at bounding box center [1168, 337] width 94 height 24
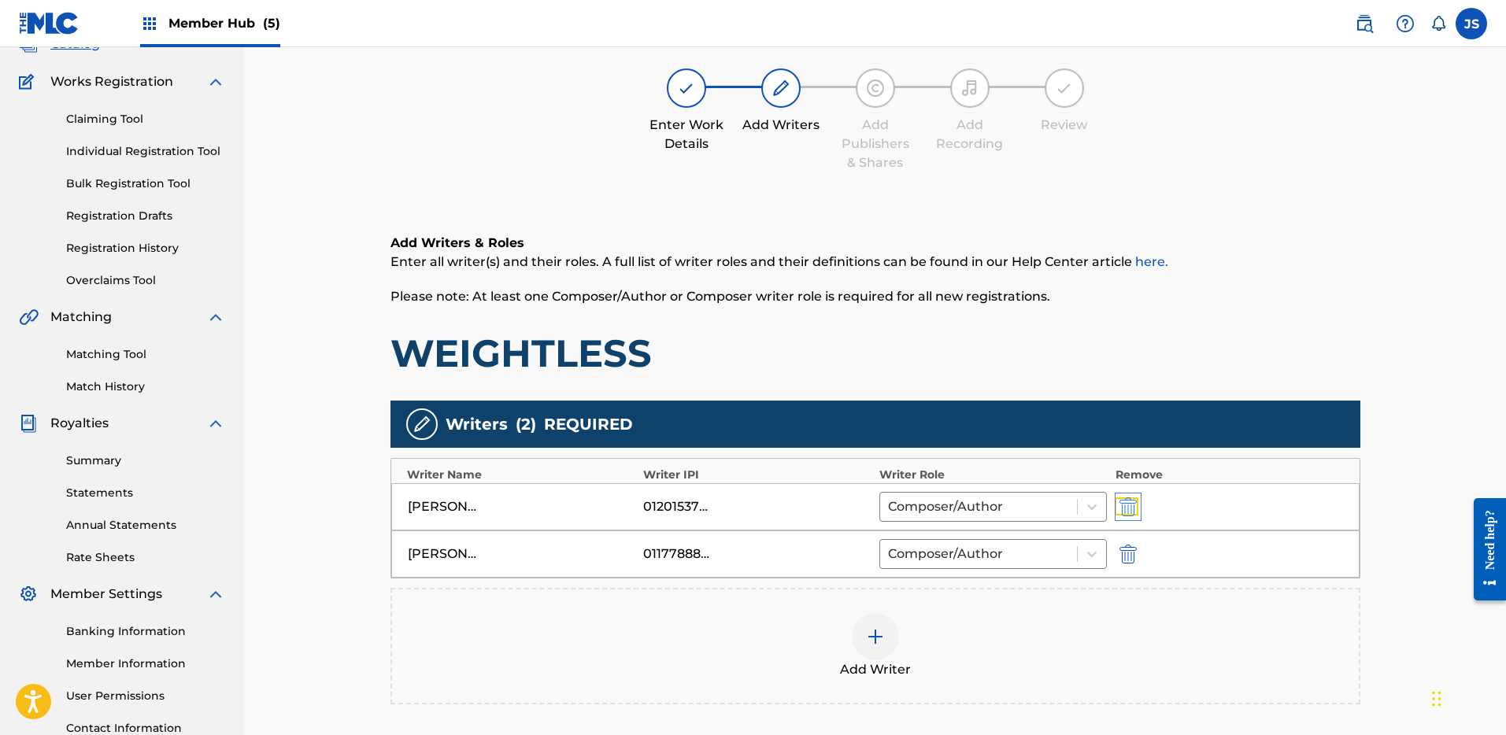
click at [1128, 506] on img "submit" at bounding box center [1128, 507] width 17 height 19
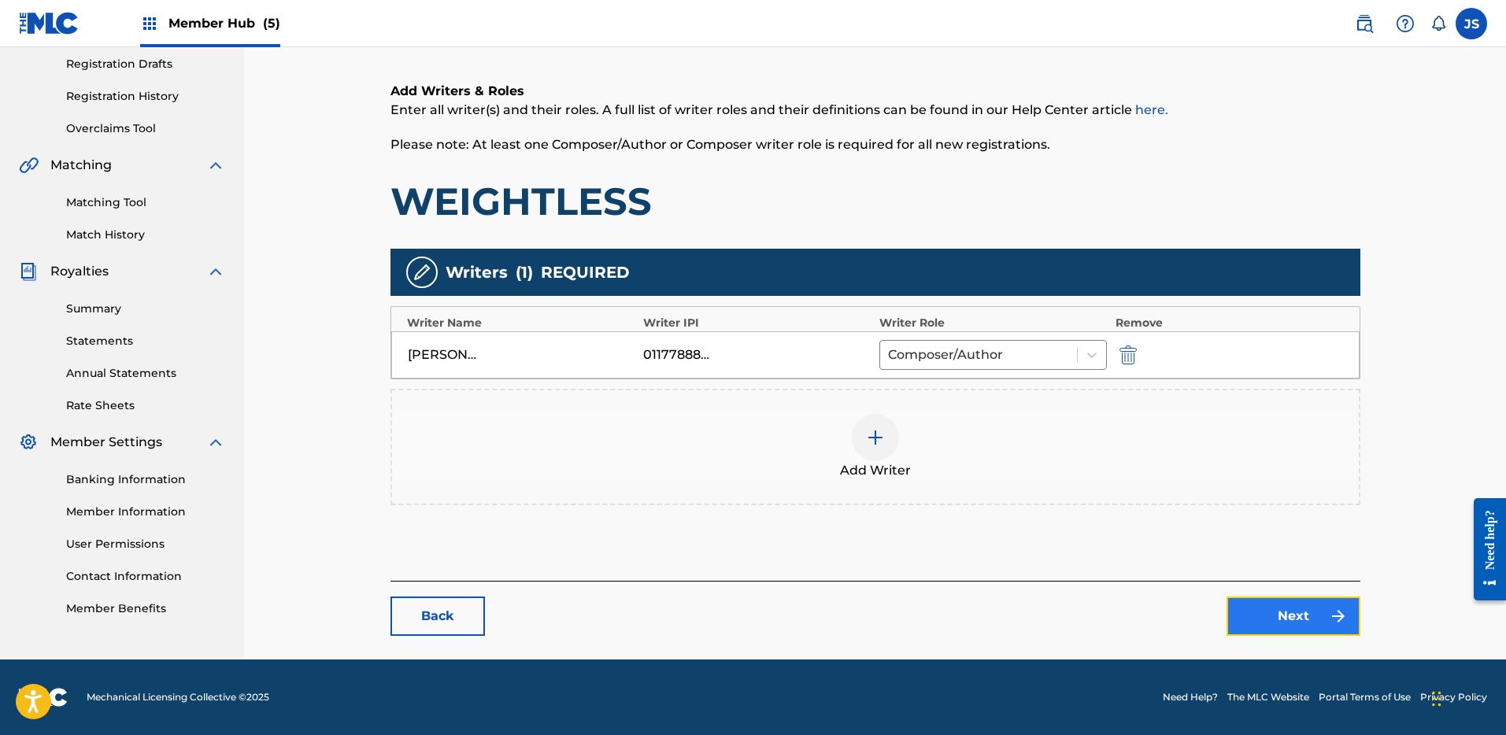
click at [1278, 611] on link "Next" at bounding box center [1294, 616] width 134 height 39
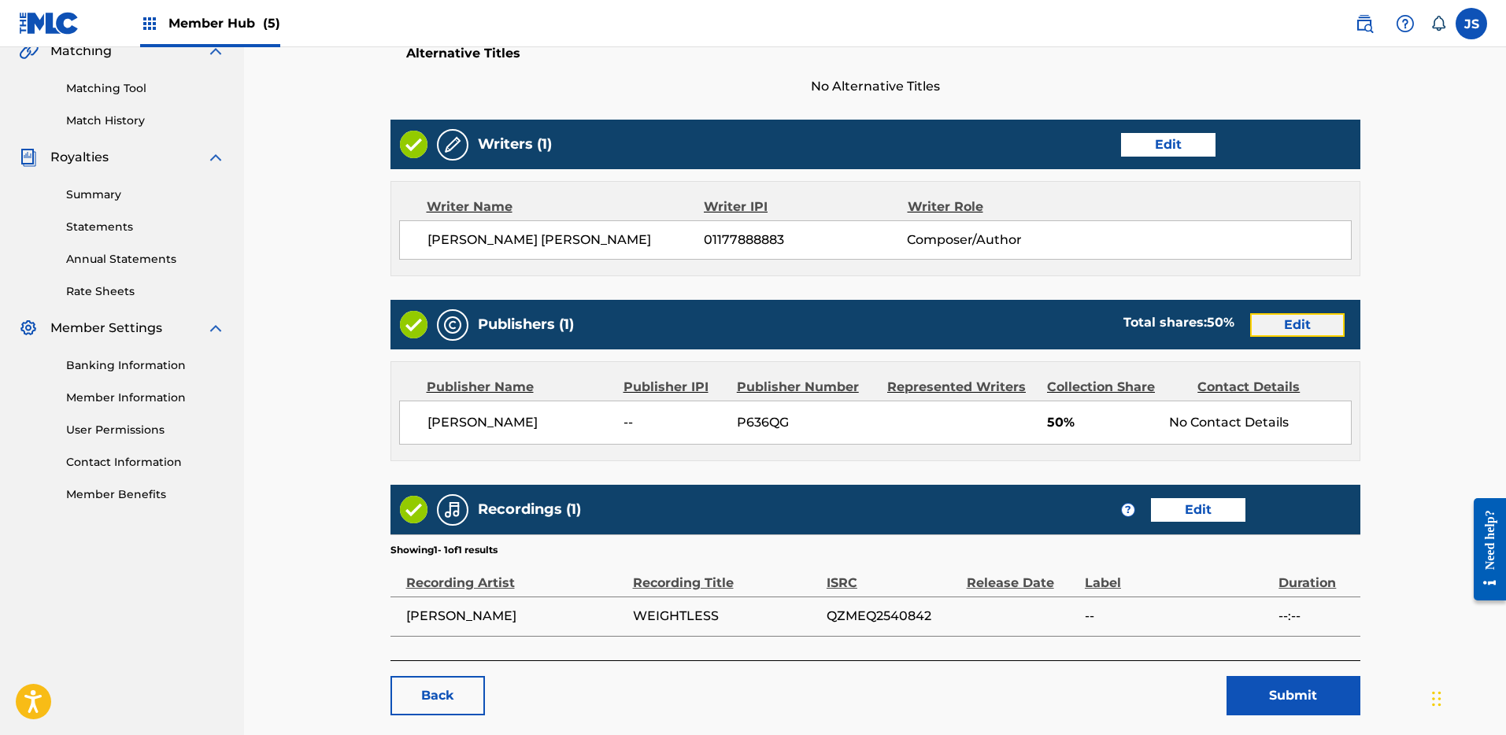
click at [1297, 320] on link "Edit" at bounding box center [1297, 325] width 94 height 24
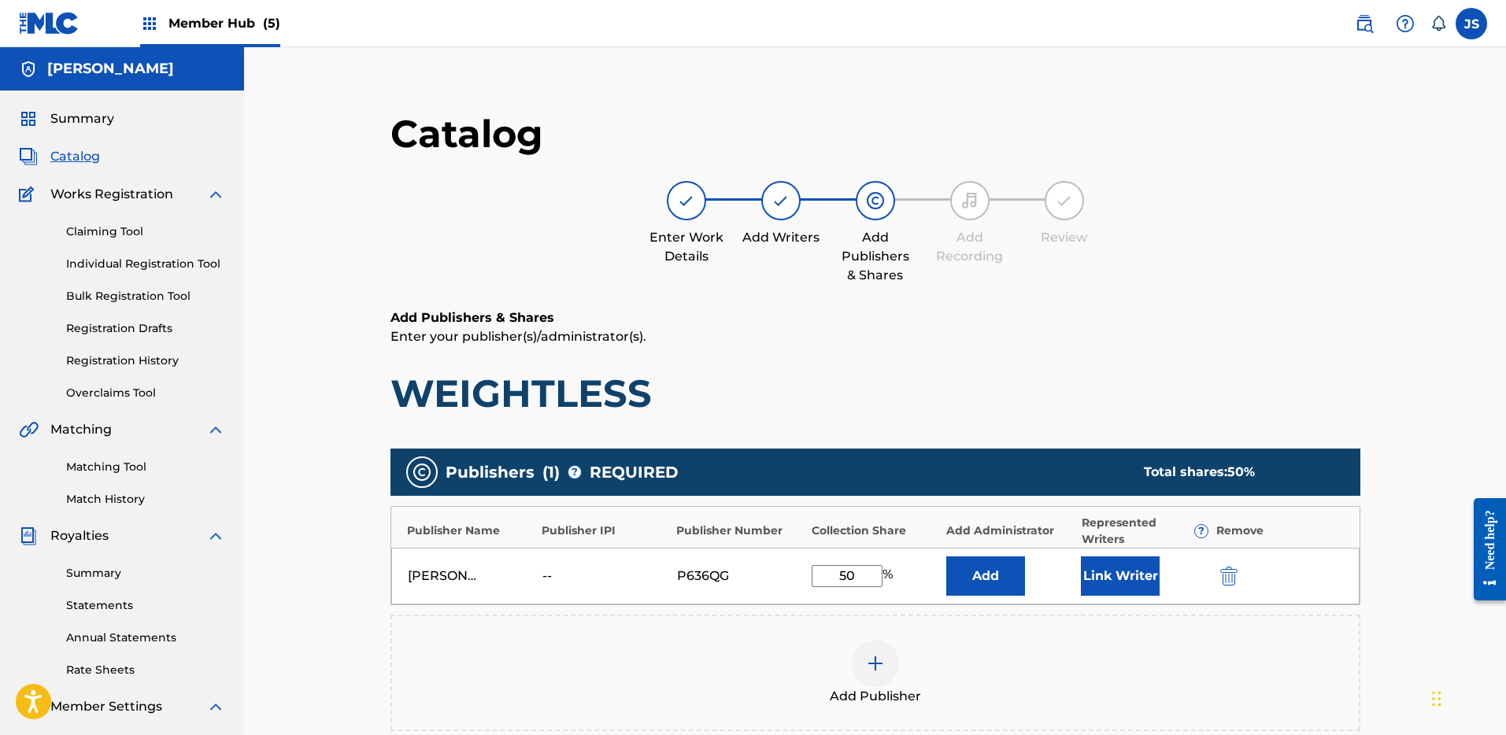
click at [864, 579] on input "50" at bounding box center [847, 576] width 71 height 22
type input "5"
type input "100"
click at [1144, 551] on div "Miles Miller -- P636QG 100 % Add Link Writer" at bounding box center [875, 576] width 969 height 57
click at [1136, 566] on button "Link Writer" at bounding box center [1120, 576] width 79 height 39
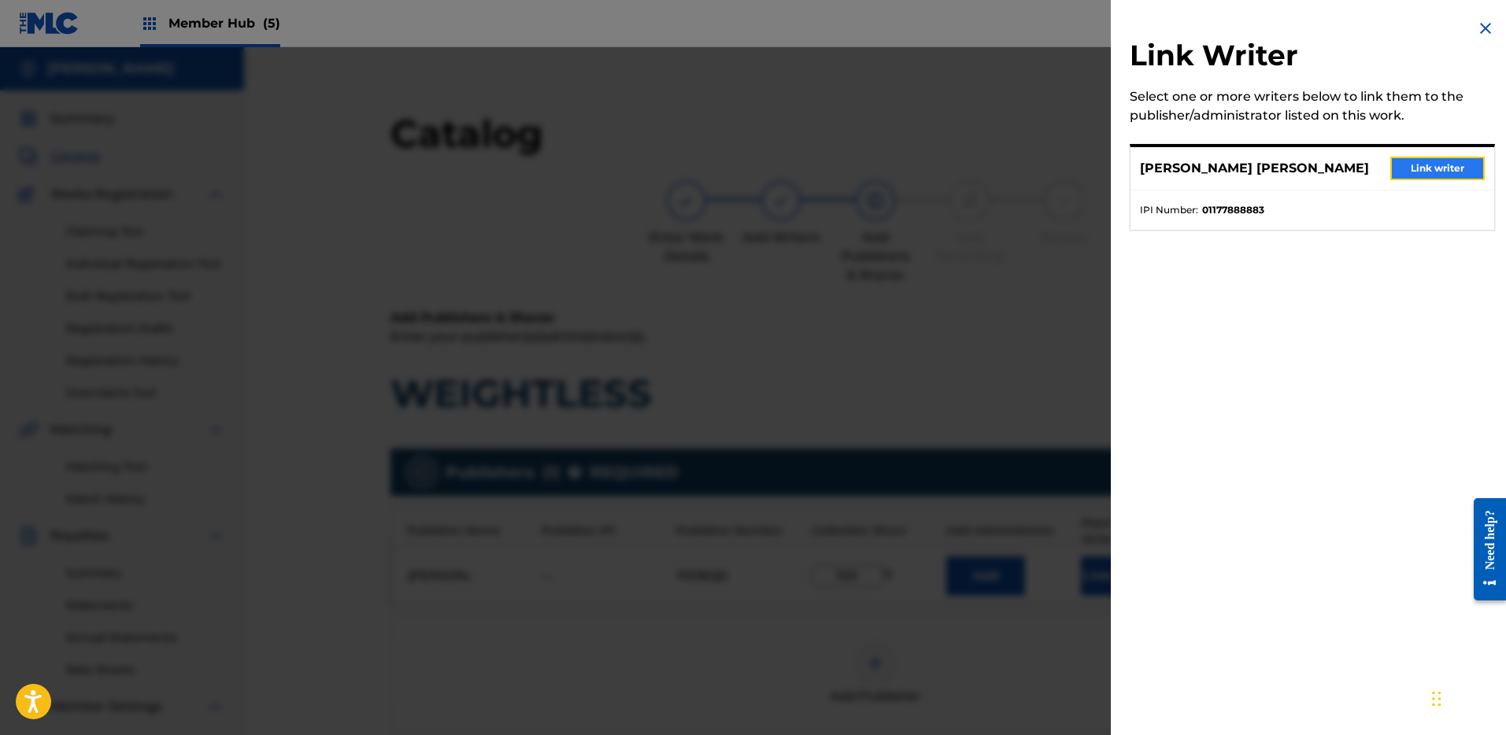
click at [1416, 178] on button "Link writer" at bounding box center [1438, 169] width 94 height 24
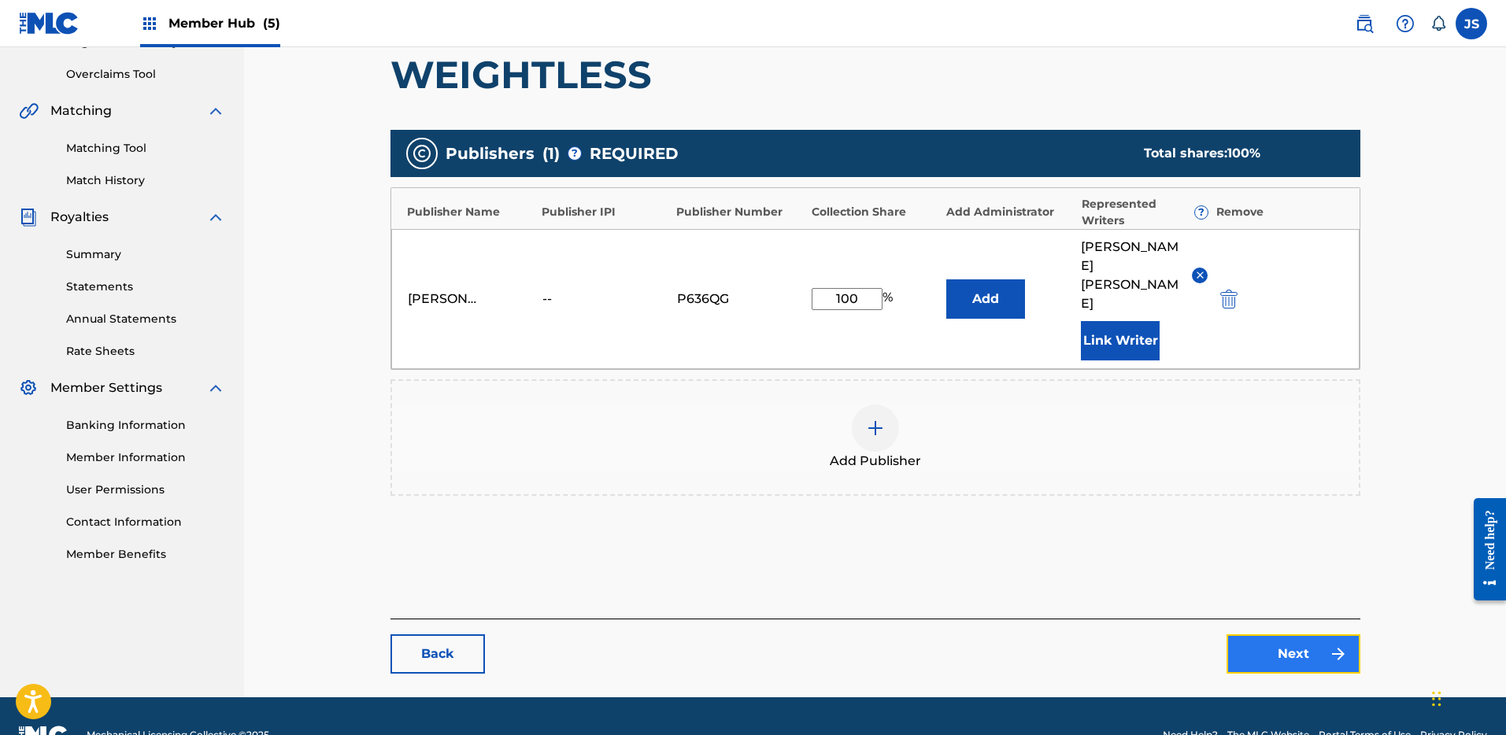
click at [1266, 635] on link "Next" at bounding box center [1294, 654] width 134 height 39
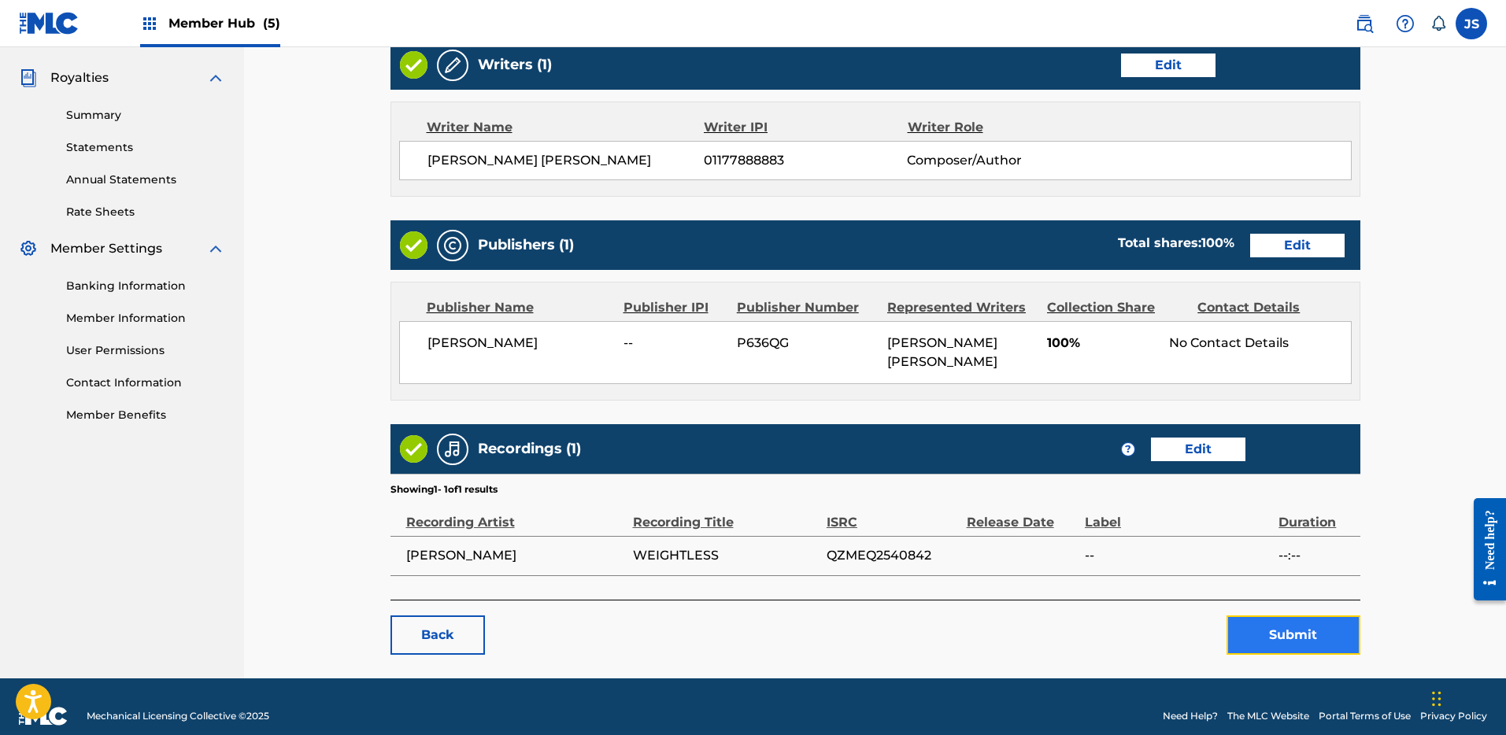
click at [1304, 616] on button "Submit" at bounding box center [1294, 635] width 134 height 39
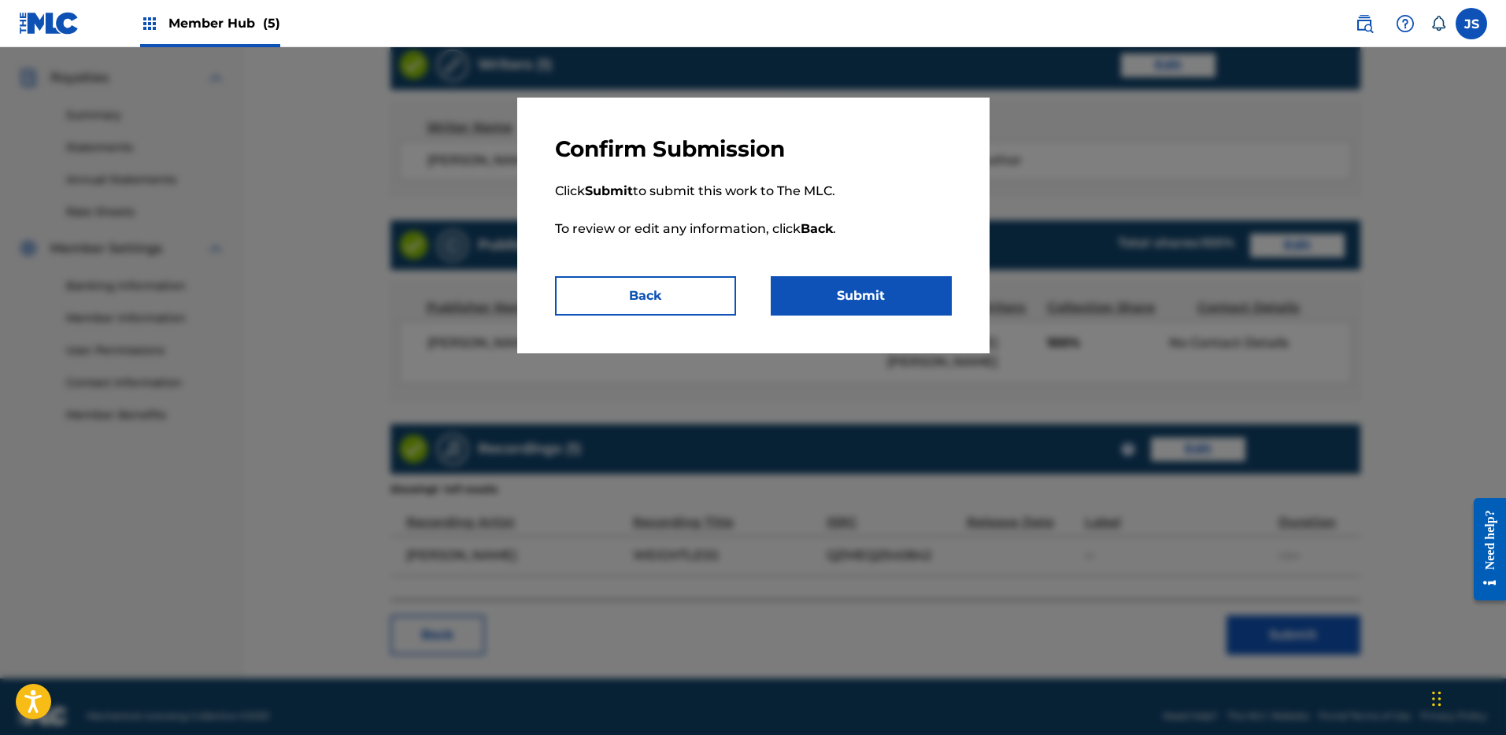
click at [817, 266] on p "Click Submit to submit this work to The MLC. To review or edit any information,…" at bounding box center [753, 219] width 397 height 113
click at [832, 292] on button "Submit" at bounding box center [861, 295] width 181 height 39
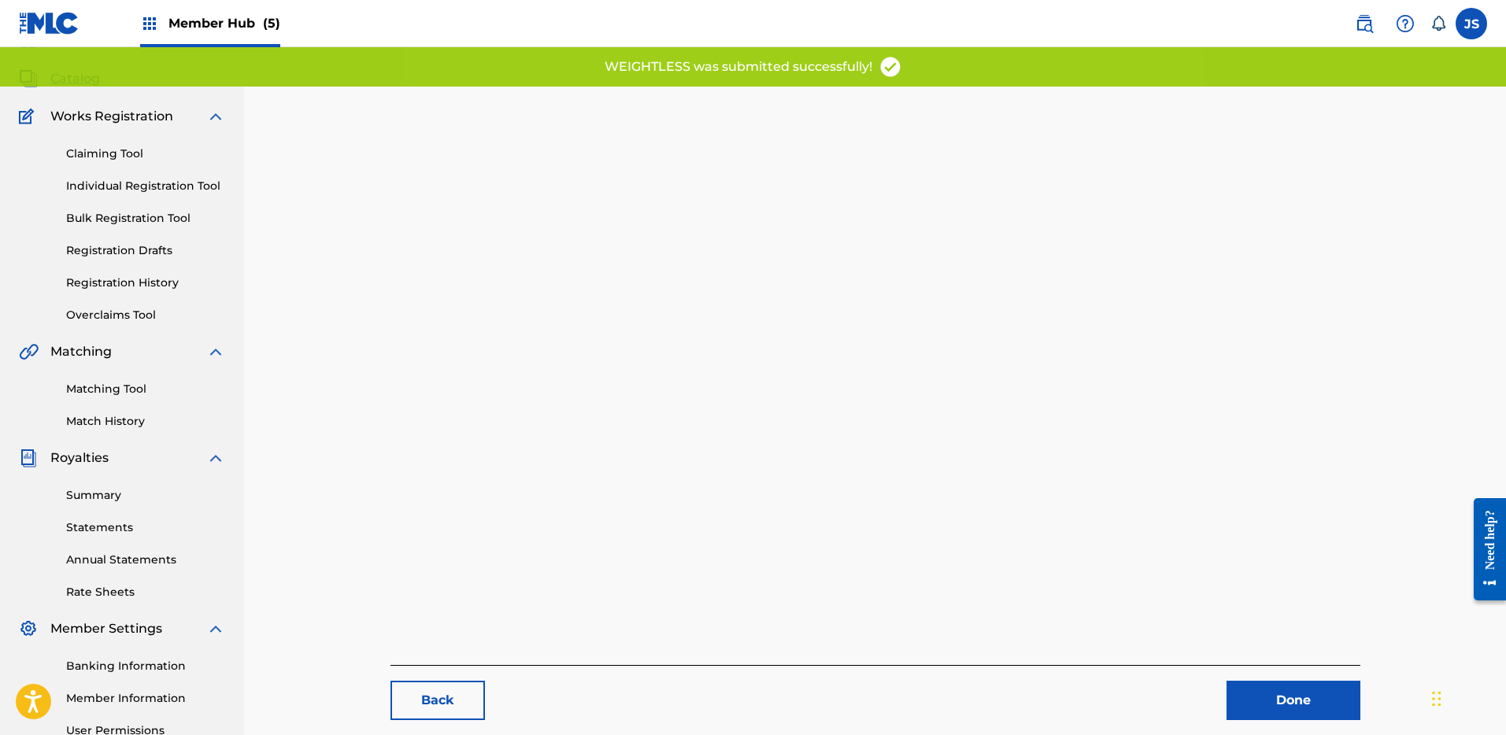
scroll to position [17, 0]
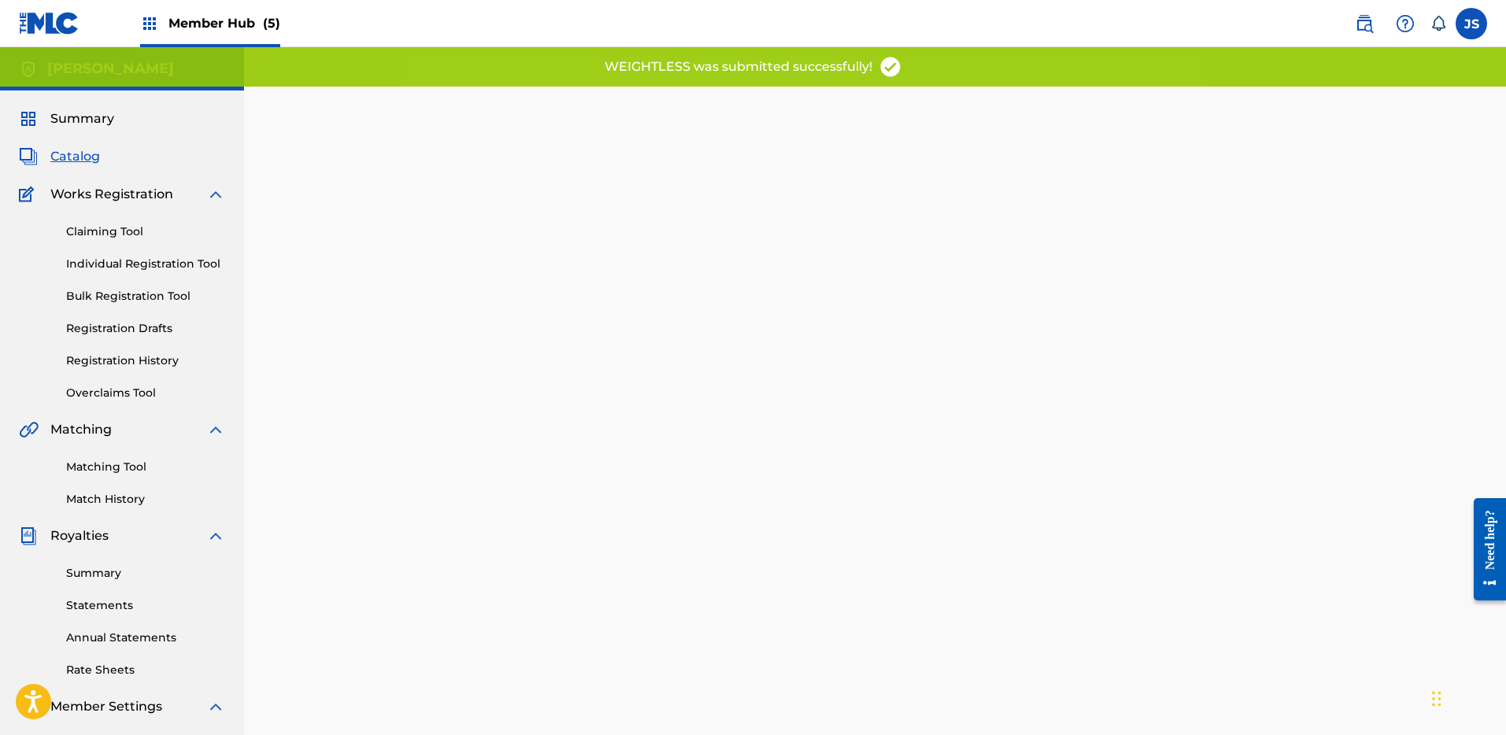
click at [83, 155] on span "Catalog" at bounding box center [75, 156] width 50 height 19
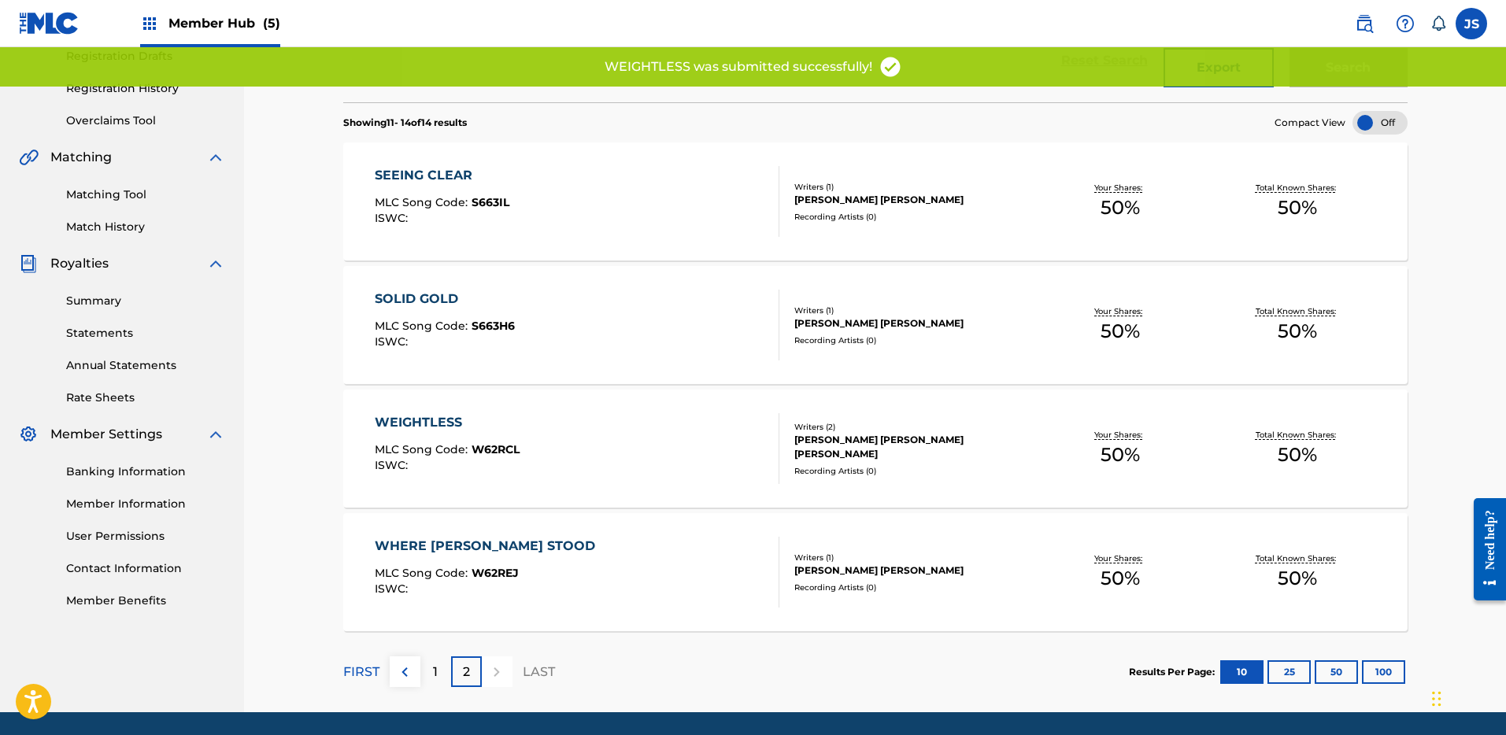
click at [603, 569] on div "WHERE DANIEL STOOD MLC Song Code : W62REJ ISWC :" at bounding box center [577, 572] width 405 height 71
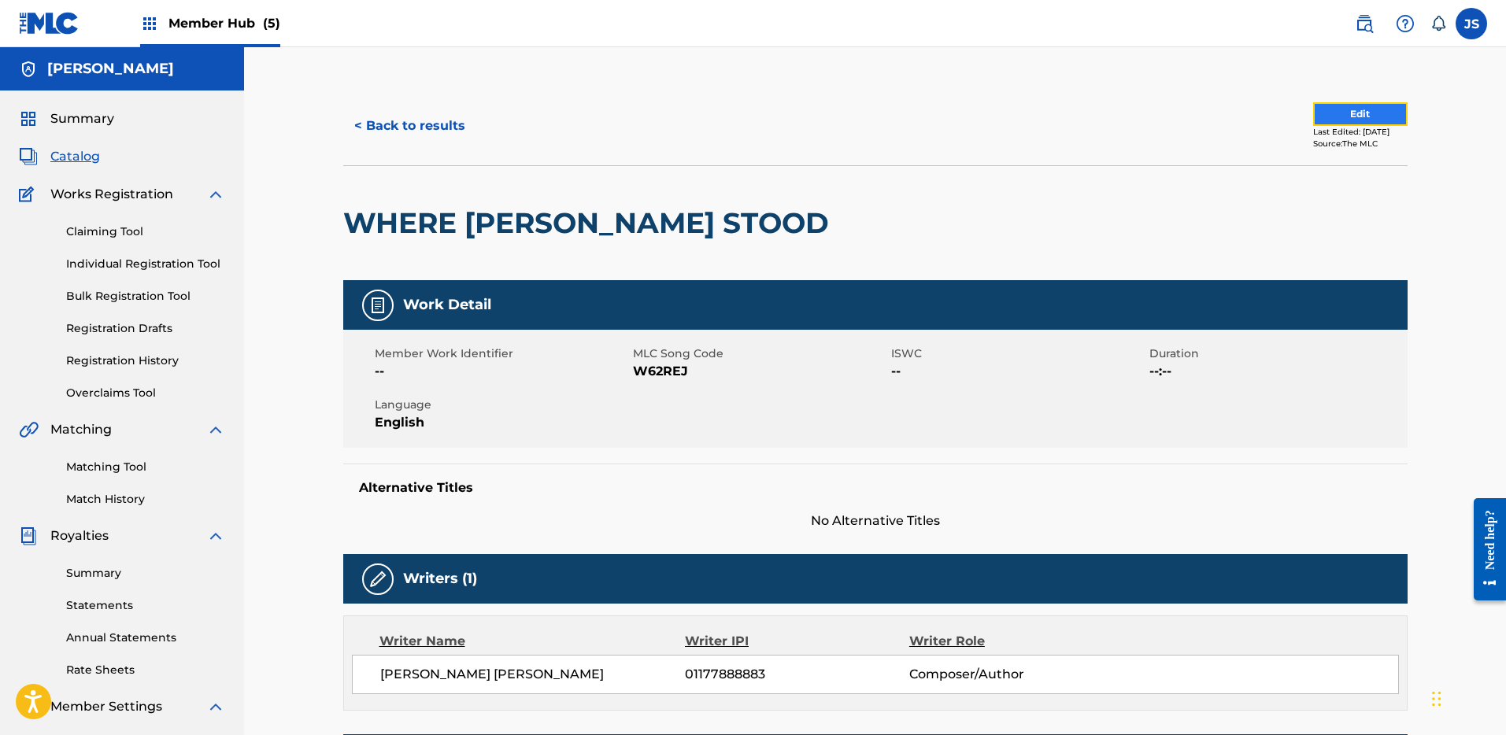
click at [1376, 113] on button "Edit" at bounding box center [1360, 114] width 94 height 24
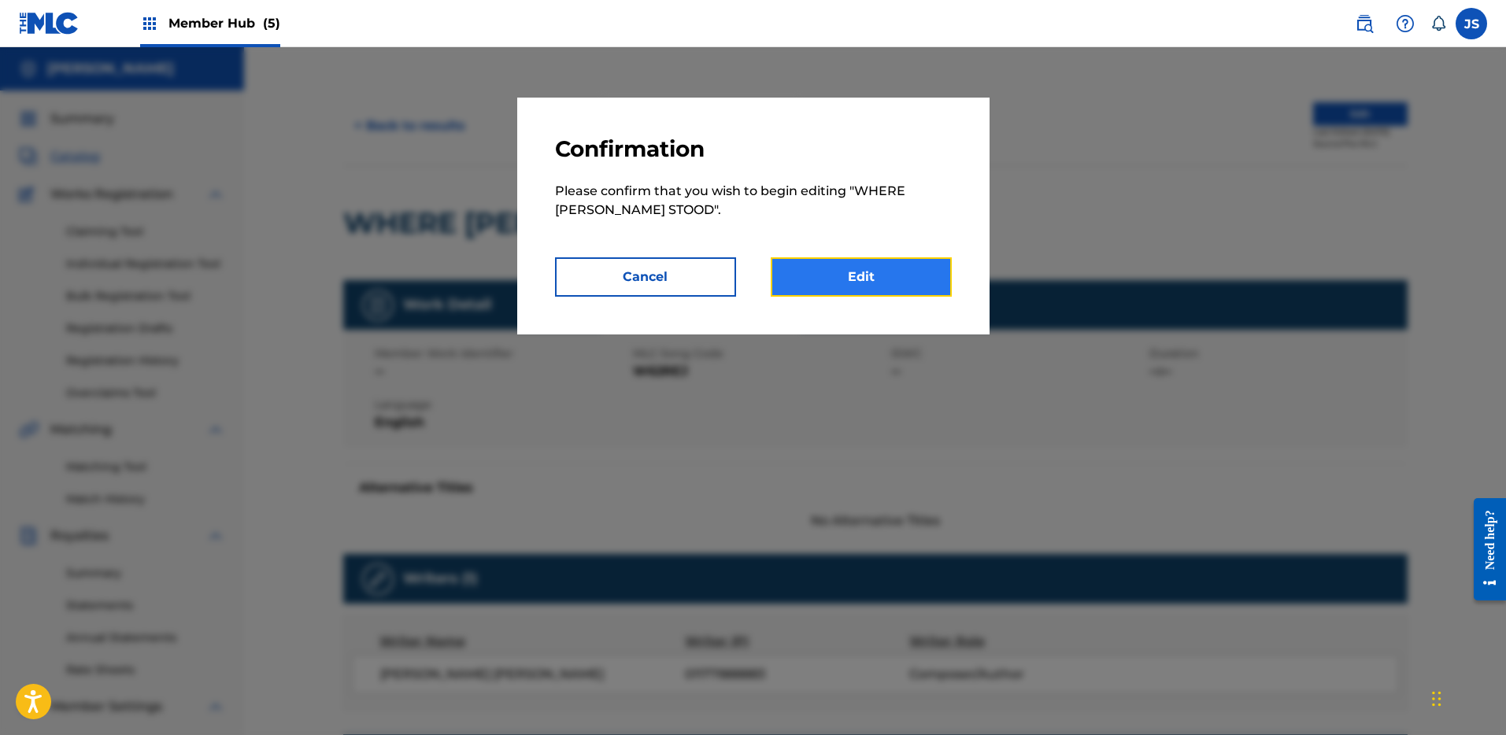
click at [910, 282] on link "Edit" at bounding box center [861, 276] width 181 height 39
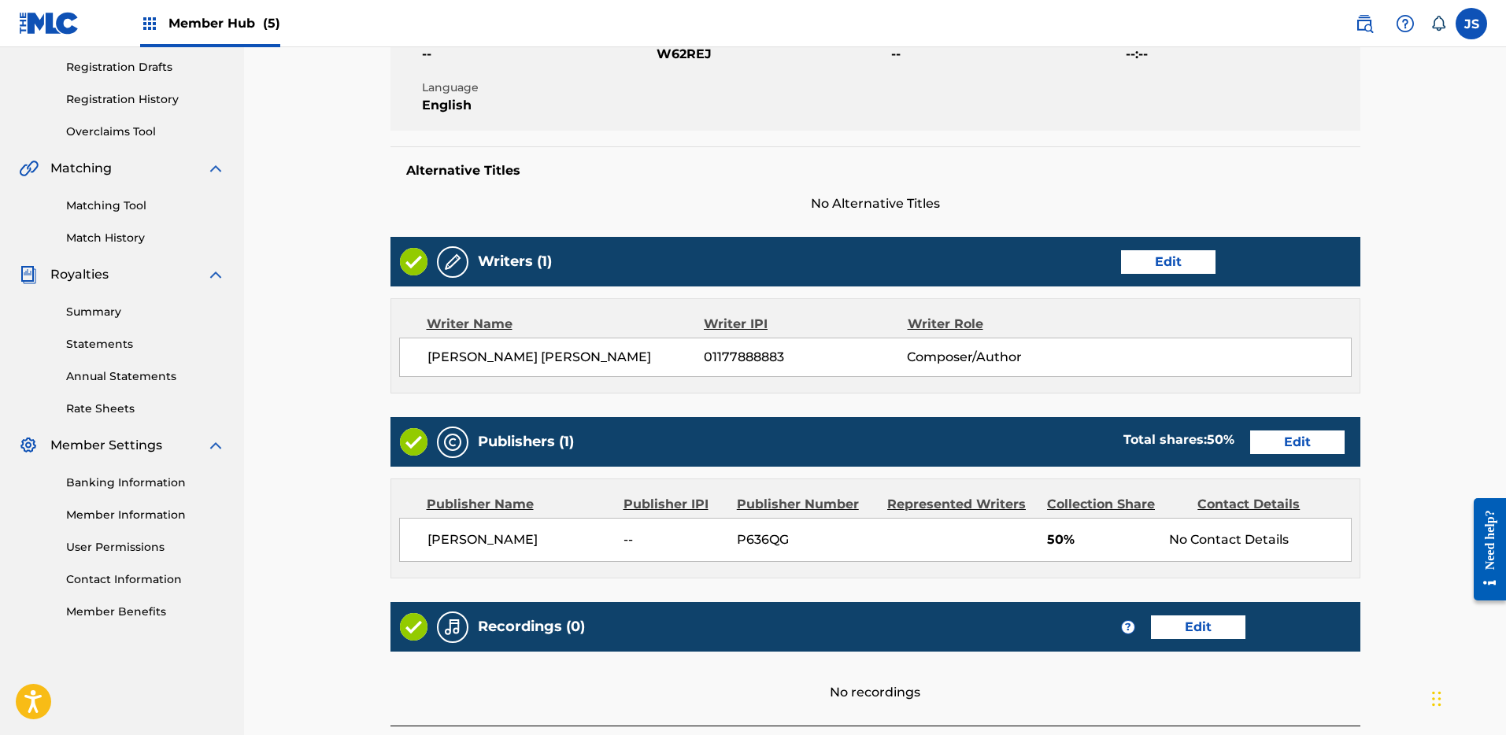
click at [1291, 455] on div "Publishers (1) Total shares: 50 % Edit" at bounding box center [876, 442] width 970 height 50
click at [1292, 446] on link "Edit" at bounding box center [1297, 443] width 94 height 24
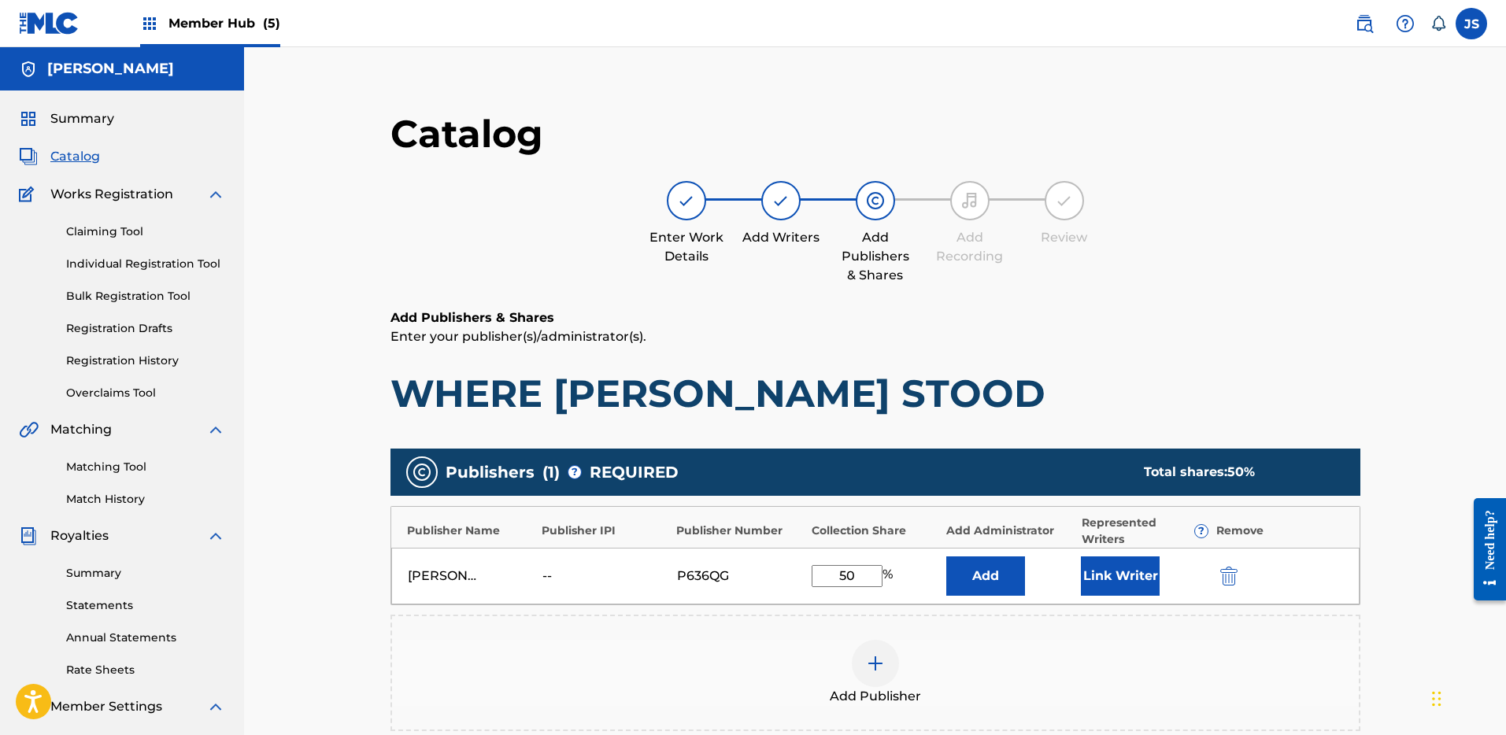
click at [847, 573] on input "50" at bounding box center [847, 576] width 71 height 22
type input "100"
click at [1128, 576] on button "Link Writer" at bounding box center [1120, 576] width 79 height 39
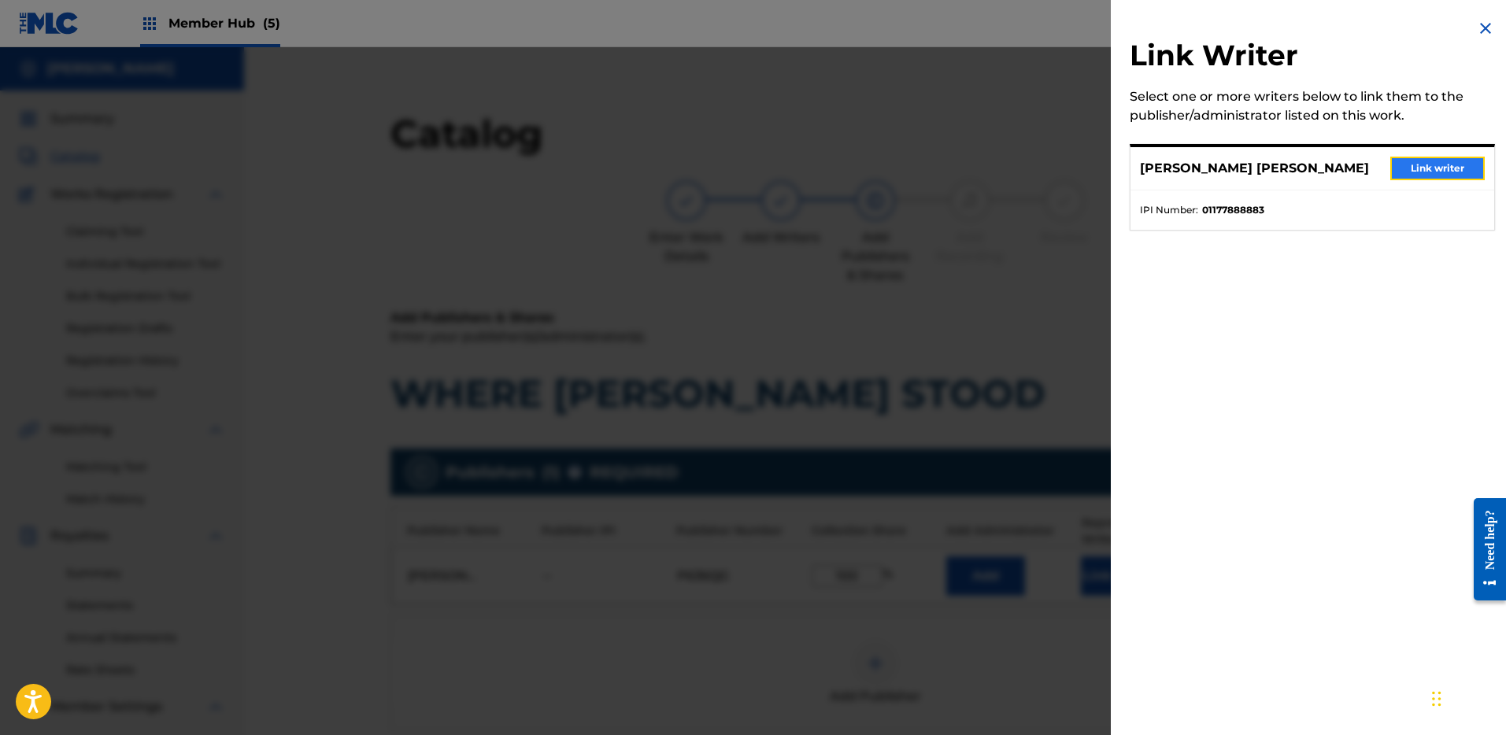
click at [1432, 173] on button "Link writer" at bounding box center [1438, 169] width 94 height 24
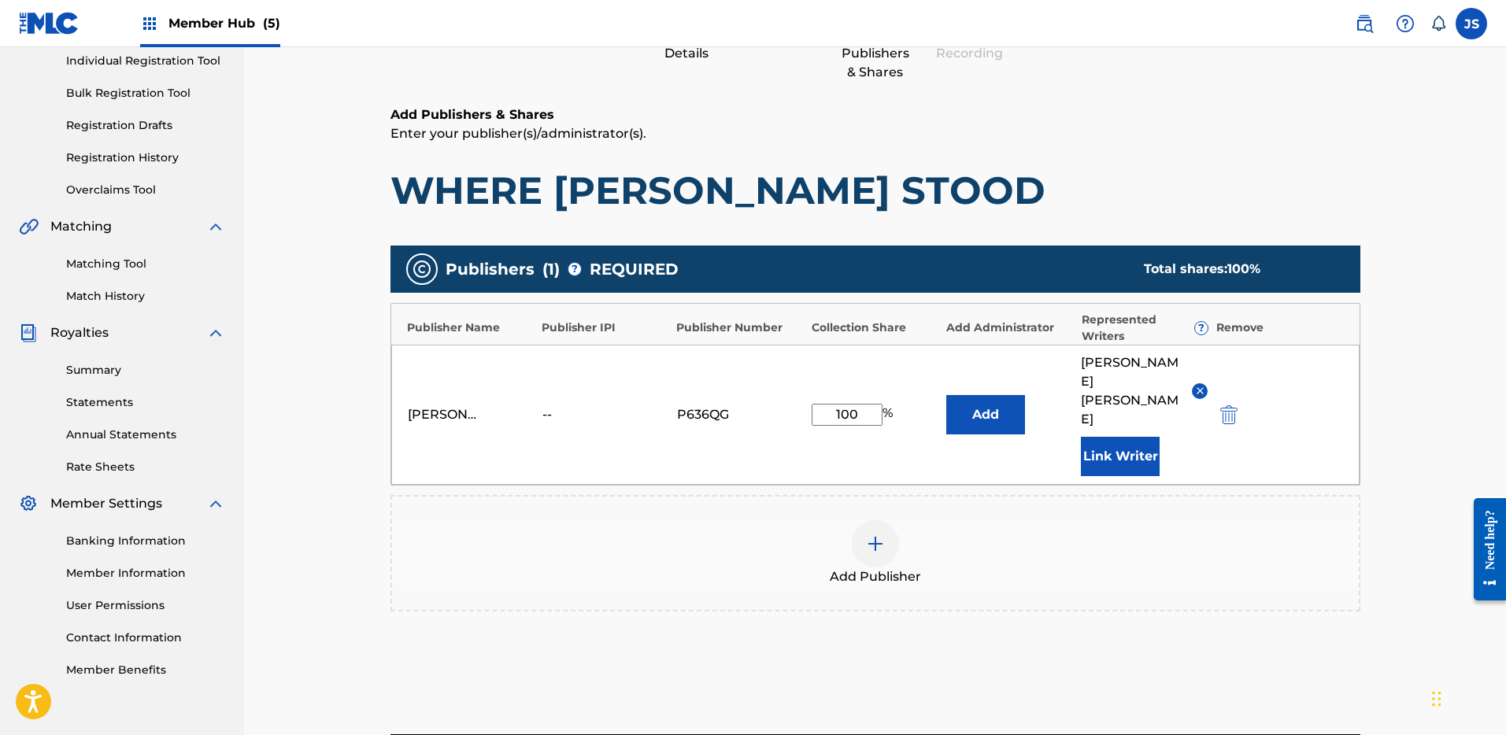
scroll to position [244, 0]
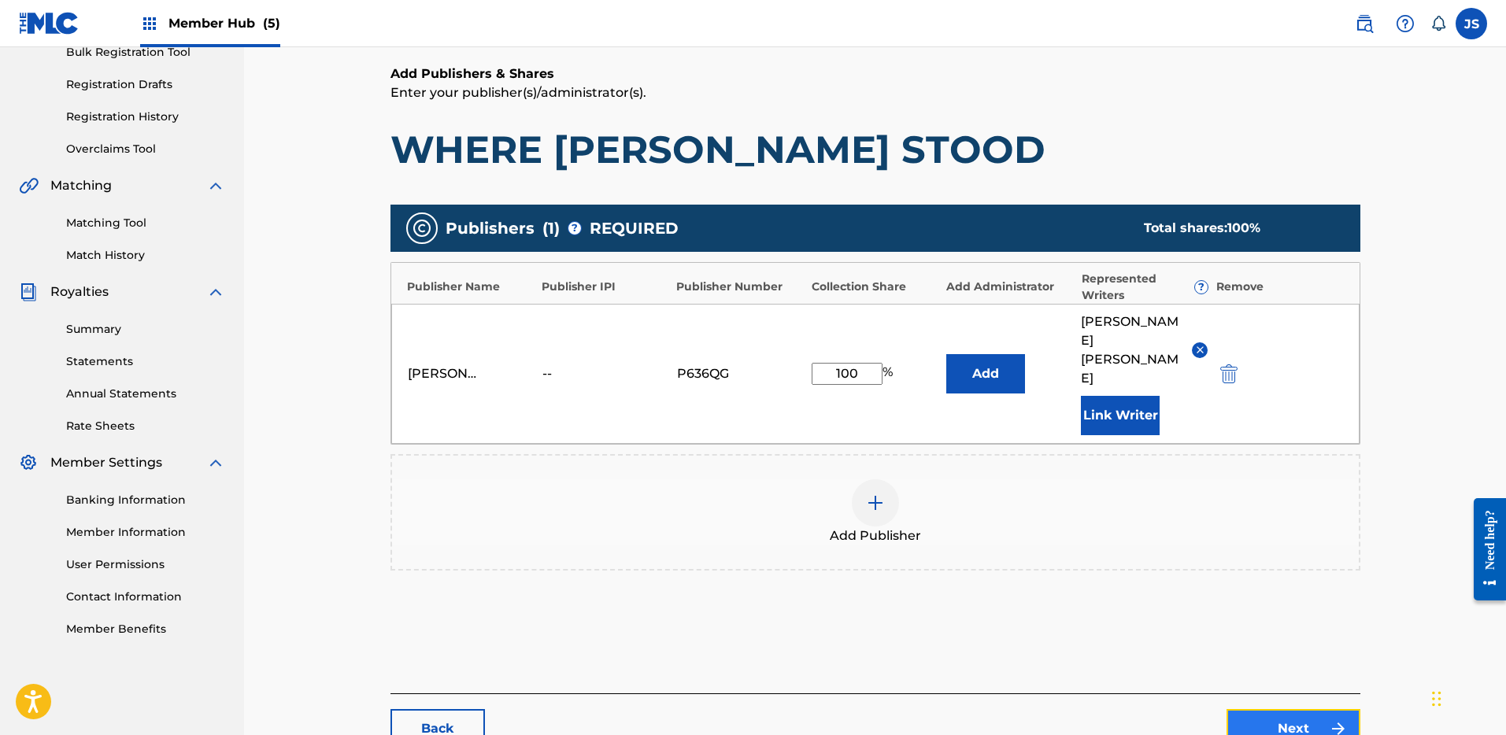
click at [1323, 709] on link "Next" at bounding box center [1294, 728] width 134 height 39
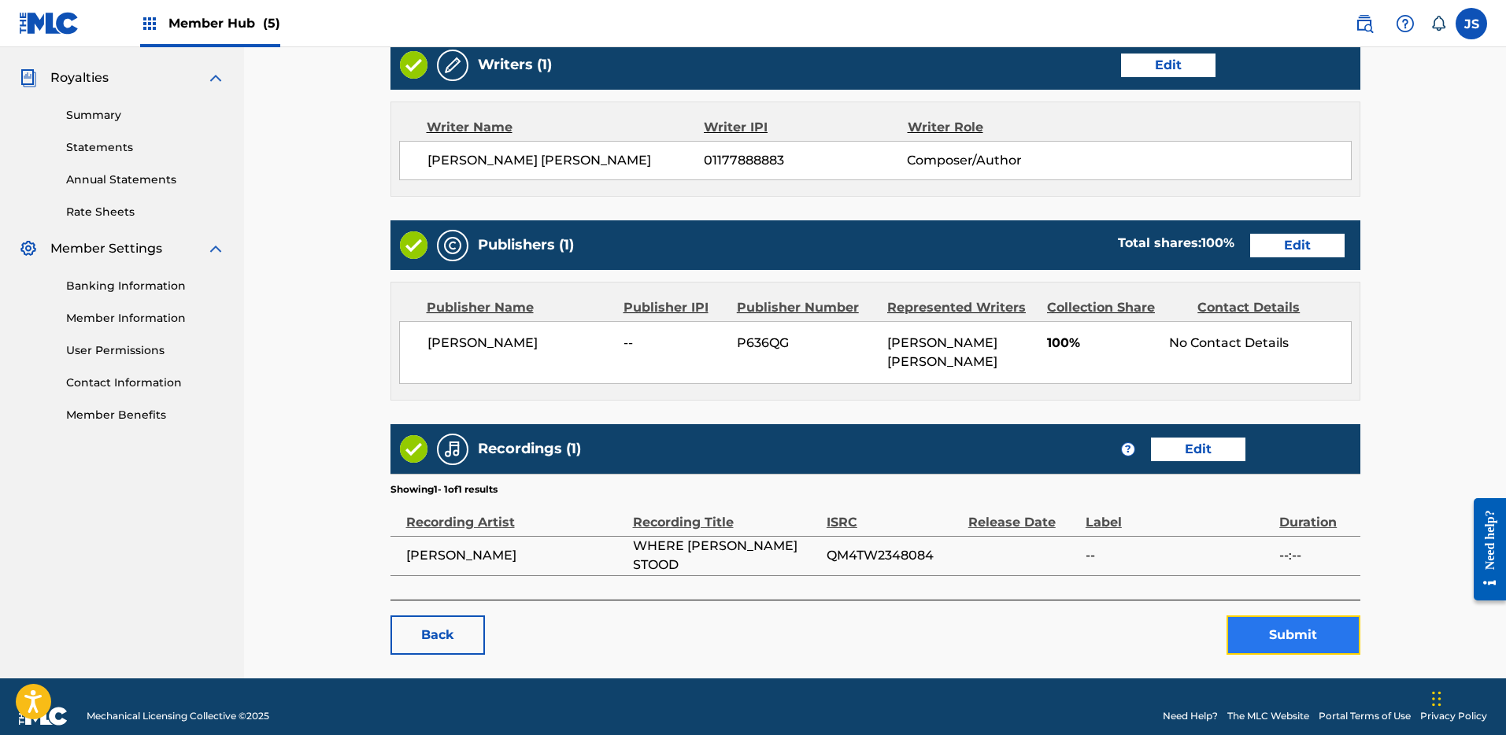
click at [1265, 617] on button "Submit" at bounding box center [1294, 635] width 134 height 39
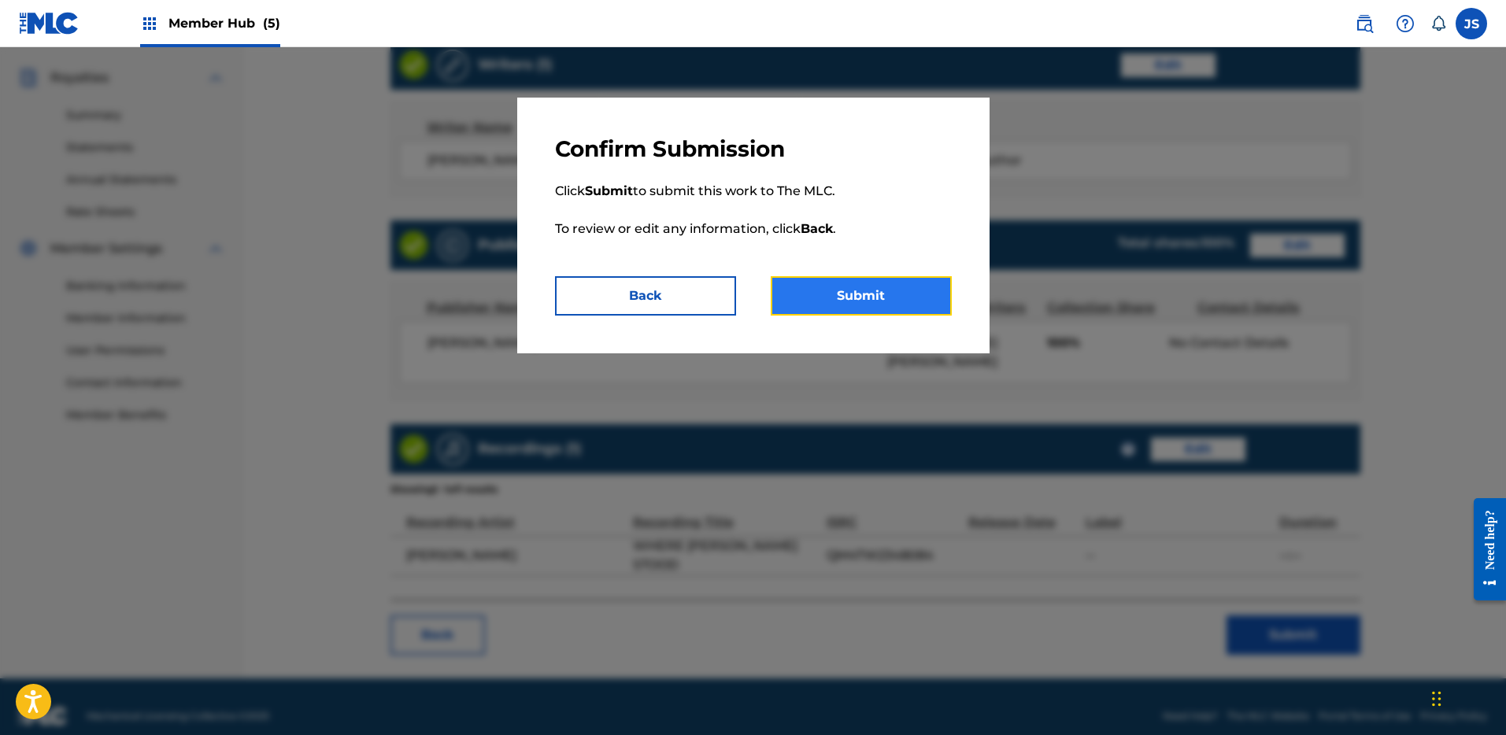
click at [854, 309] on button "Submit" at bounding box center [861, 295] width 181 height 39
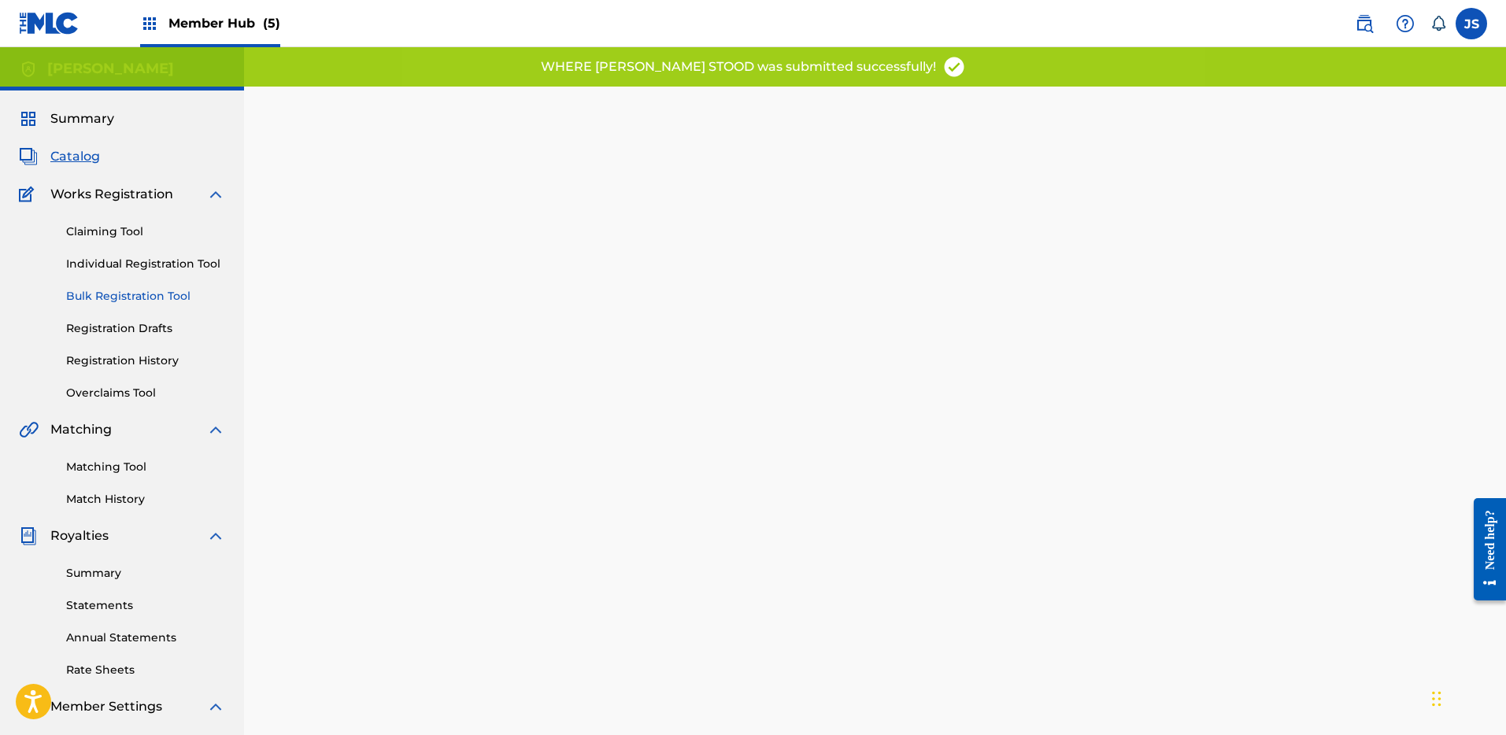
click at [117, 297] on link "Bulk Registration Tool" at bounding box center [145, 296] width 159 height 17
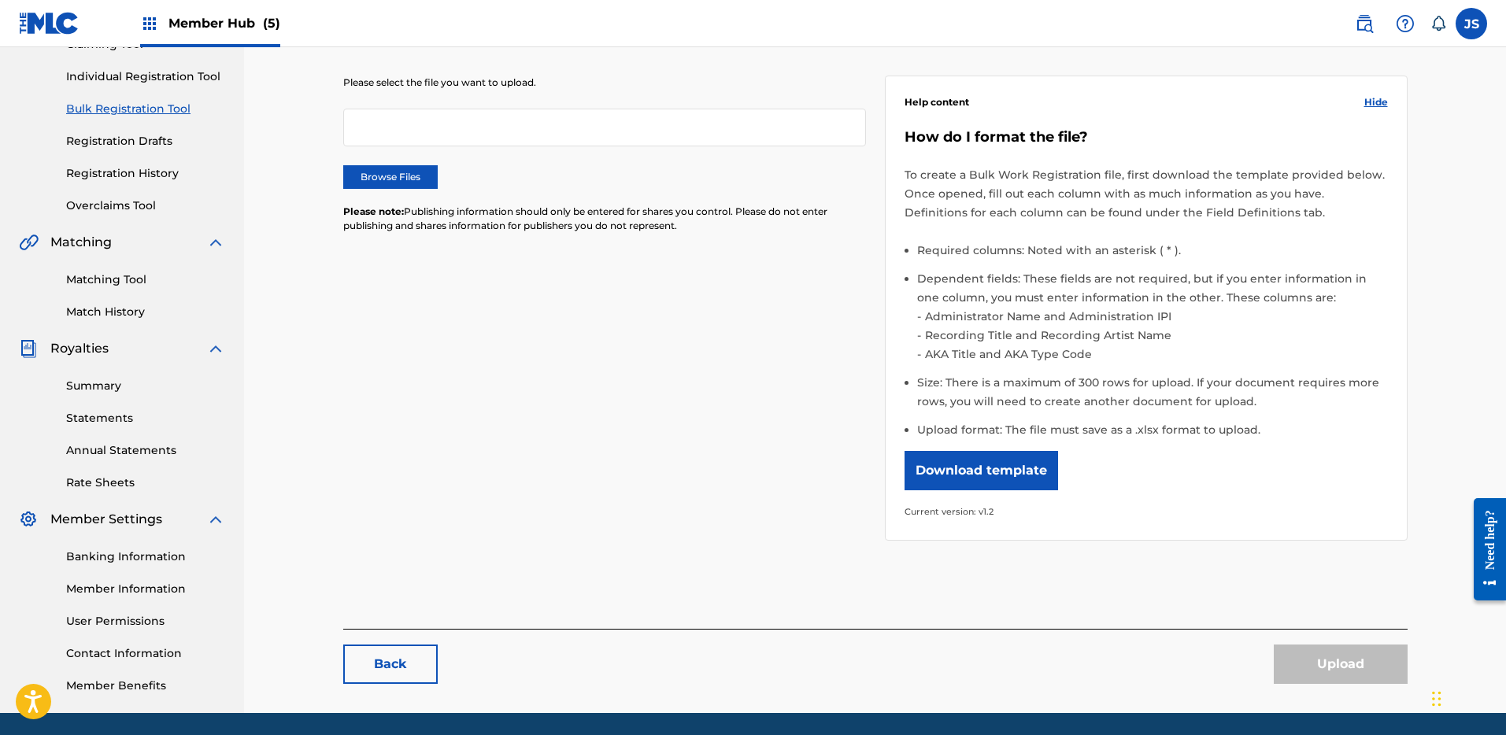
scroll to position [152, 0]
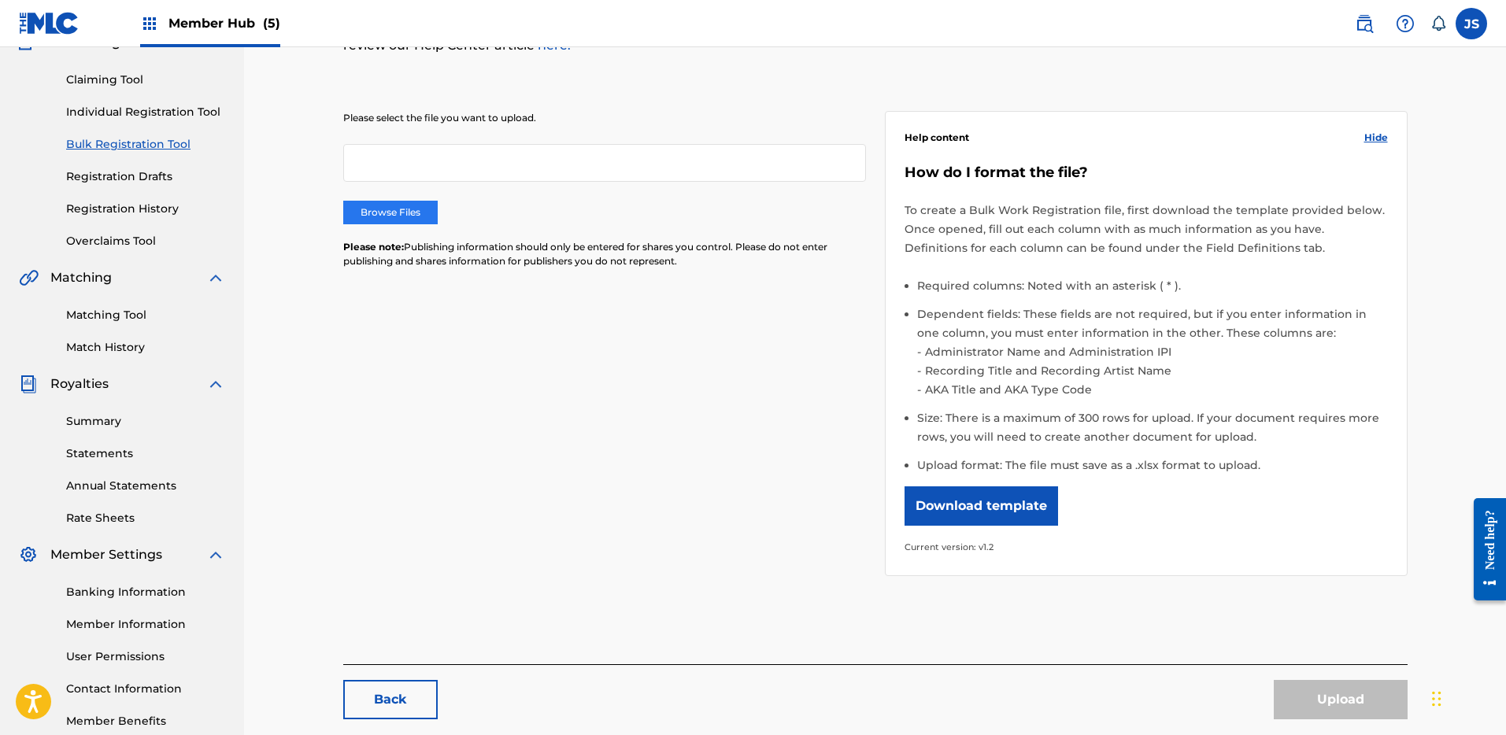
click at [401, 217] on label "Browse Files" at bounding box center [390, 213] width 94 height 24
click at [0, 0] on input "Browse Files" at bounding box center [0, 0] width 0 height 0
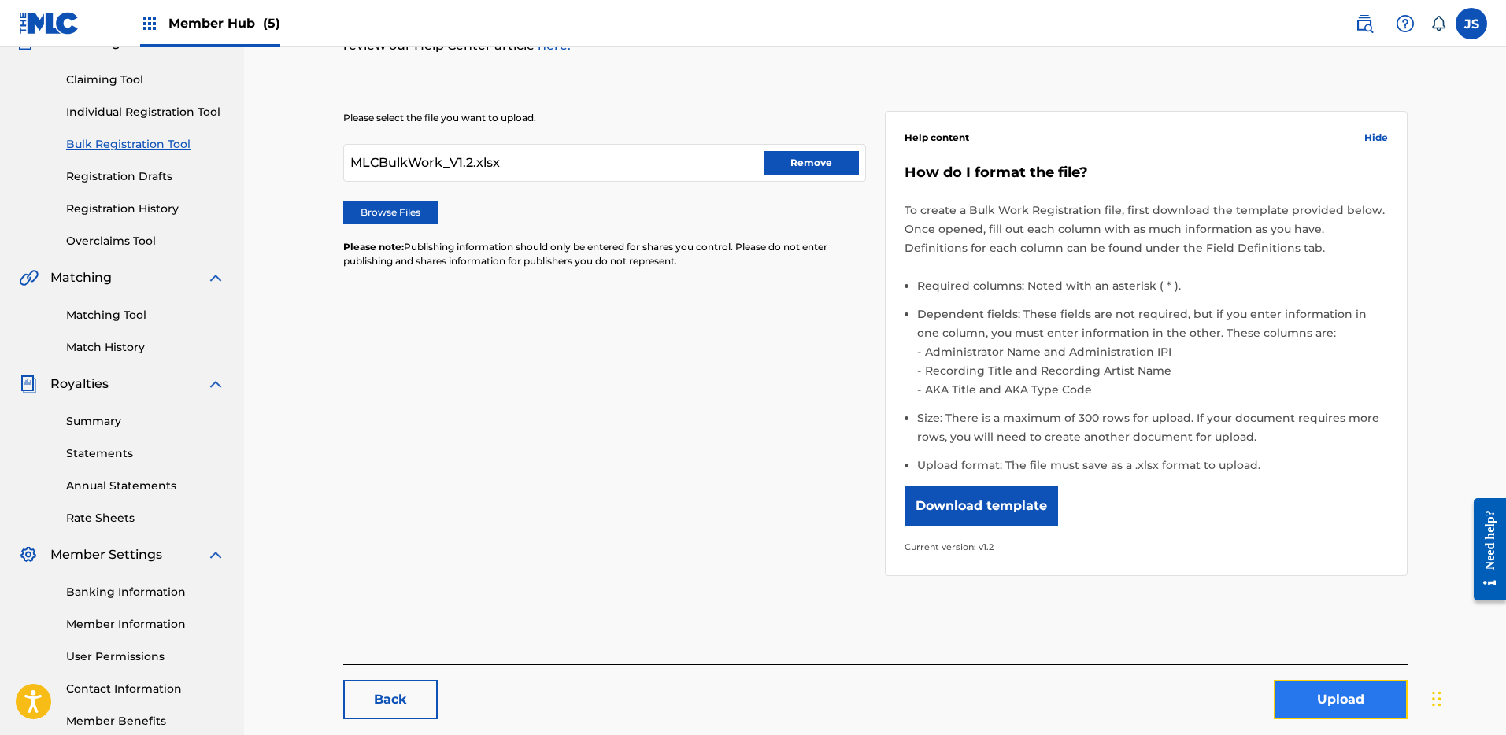
click at [1350, 693] on button "Upload" at bounding box center [1341, 699] width 134 height 39
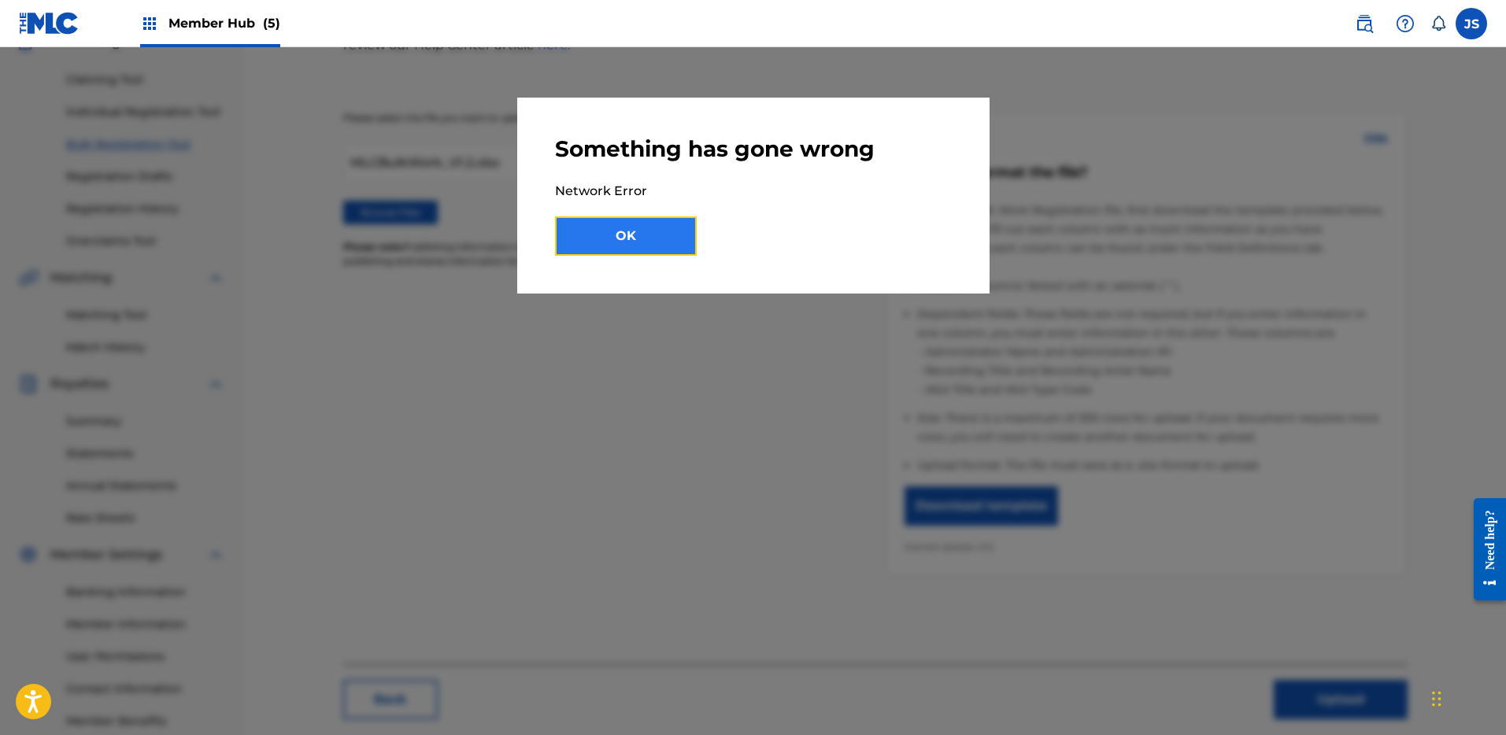
click at [602, 222] on button "OK" at bounding box center [626, 236] width 142 height 39
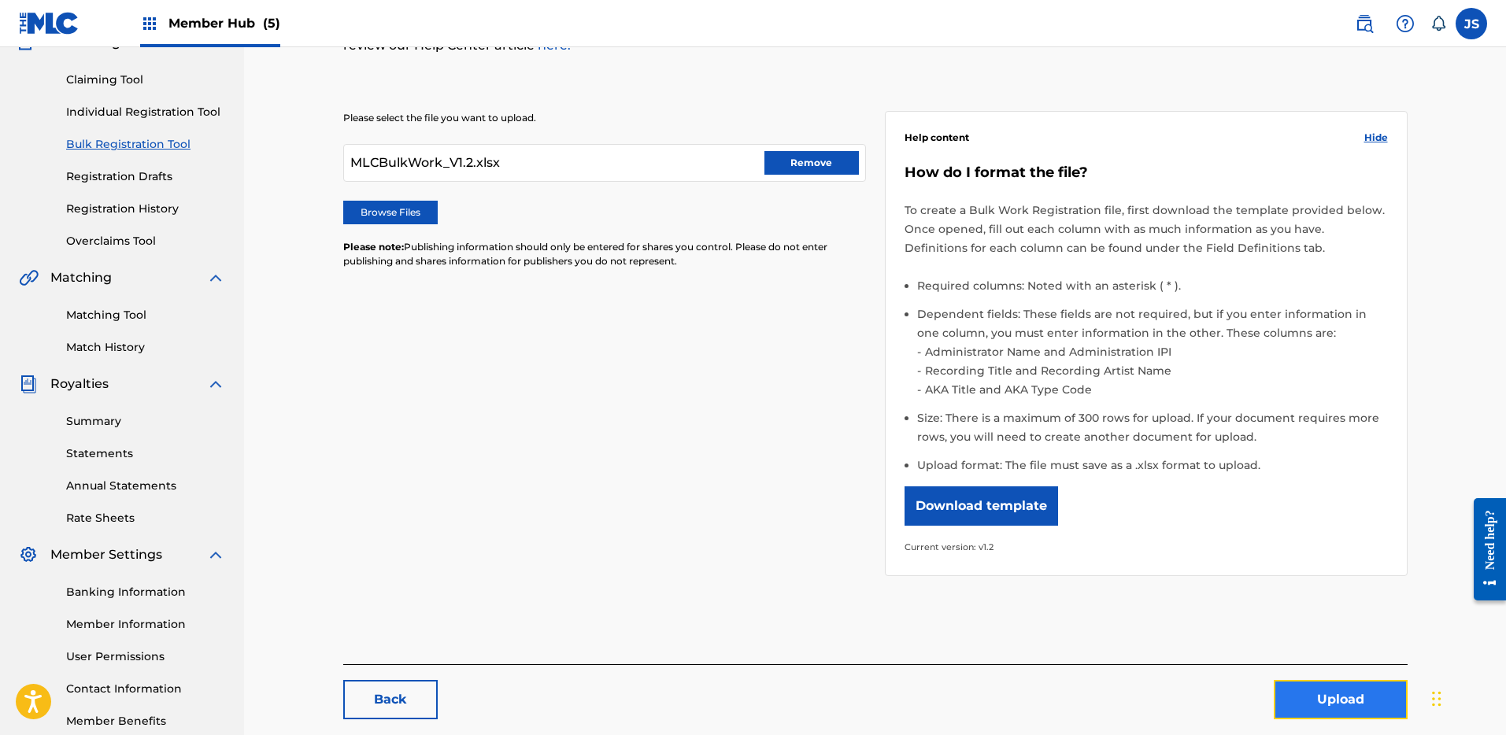
click at [1317, 708] on button "Upload" at bounding box center [1341, 699] width 134 height 39
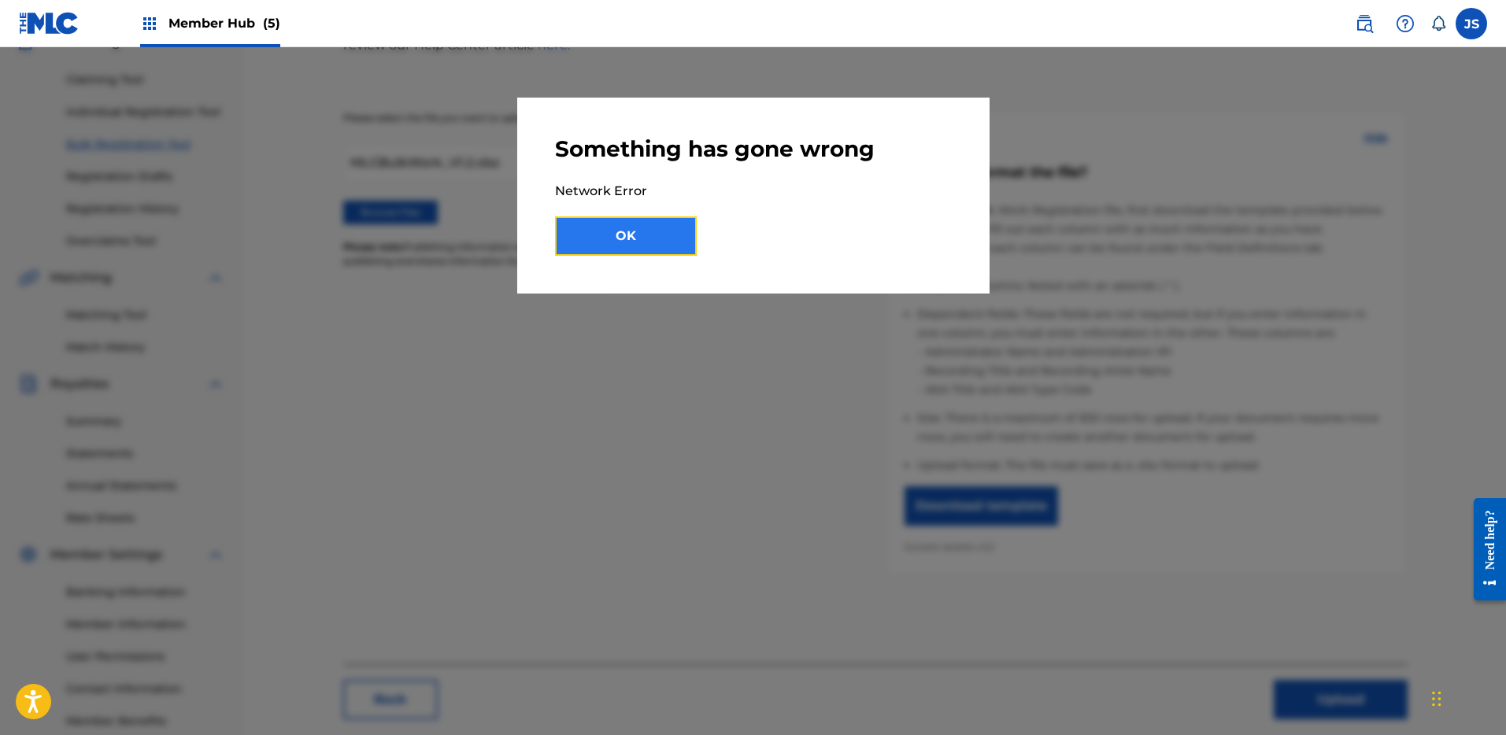
click at [680, 255] on button "OK" at bounding box center [626, 236] width 142 height 39
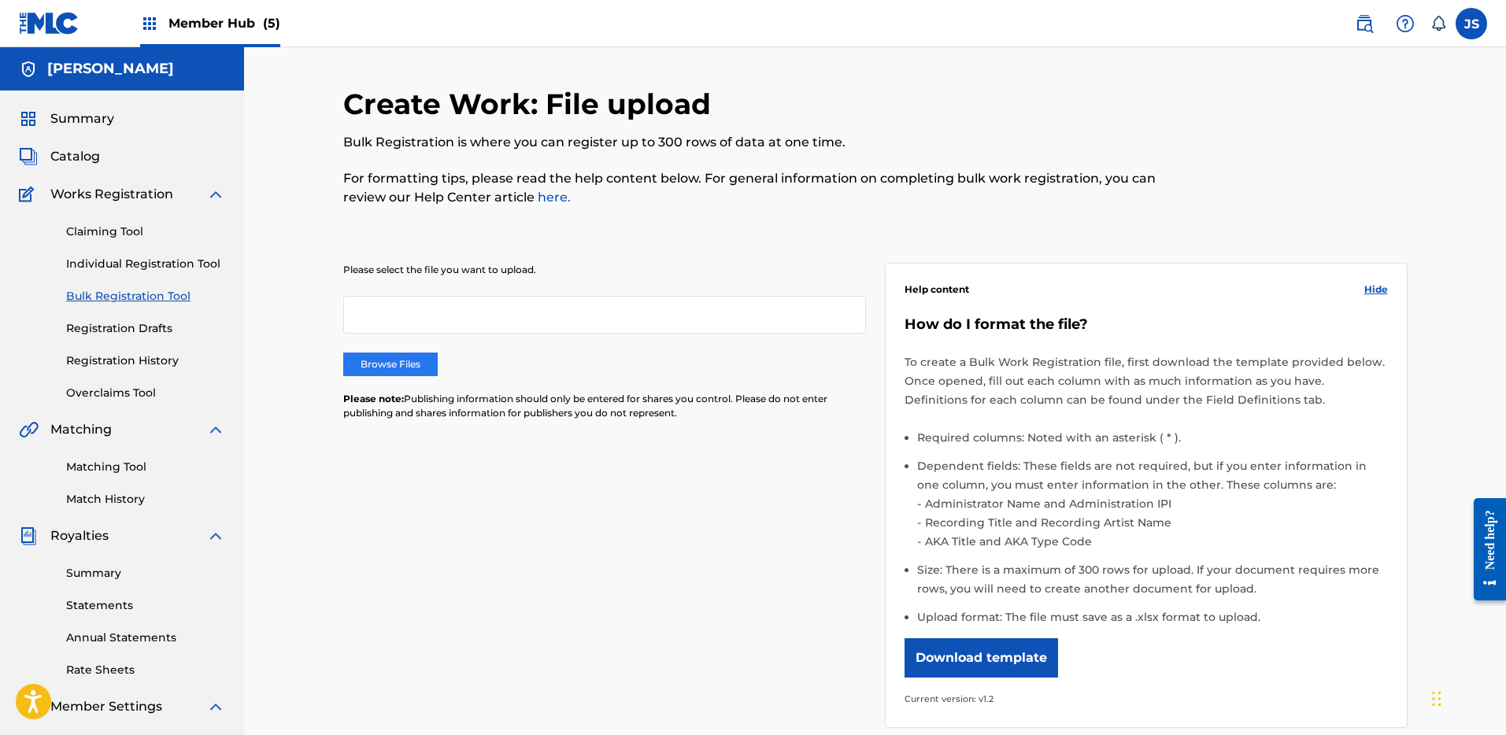
click at [395, 356] on label "Browse Files" at bounding box center [390, 365] width 94 height 24
click at [0, 0] on input "Browse Files" at bounding box center [0, 0] width 0 height 0
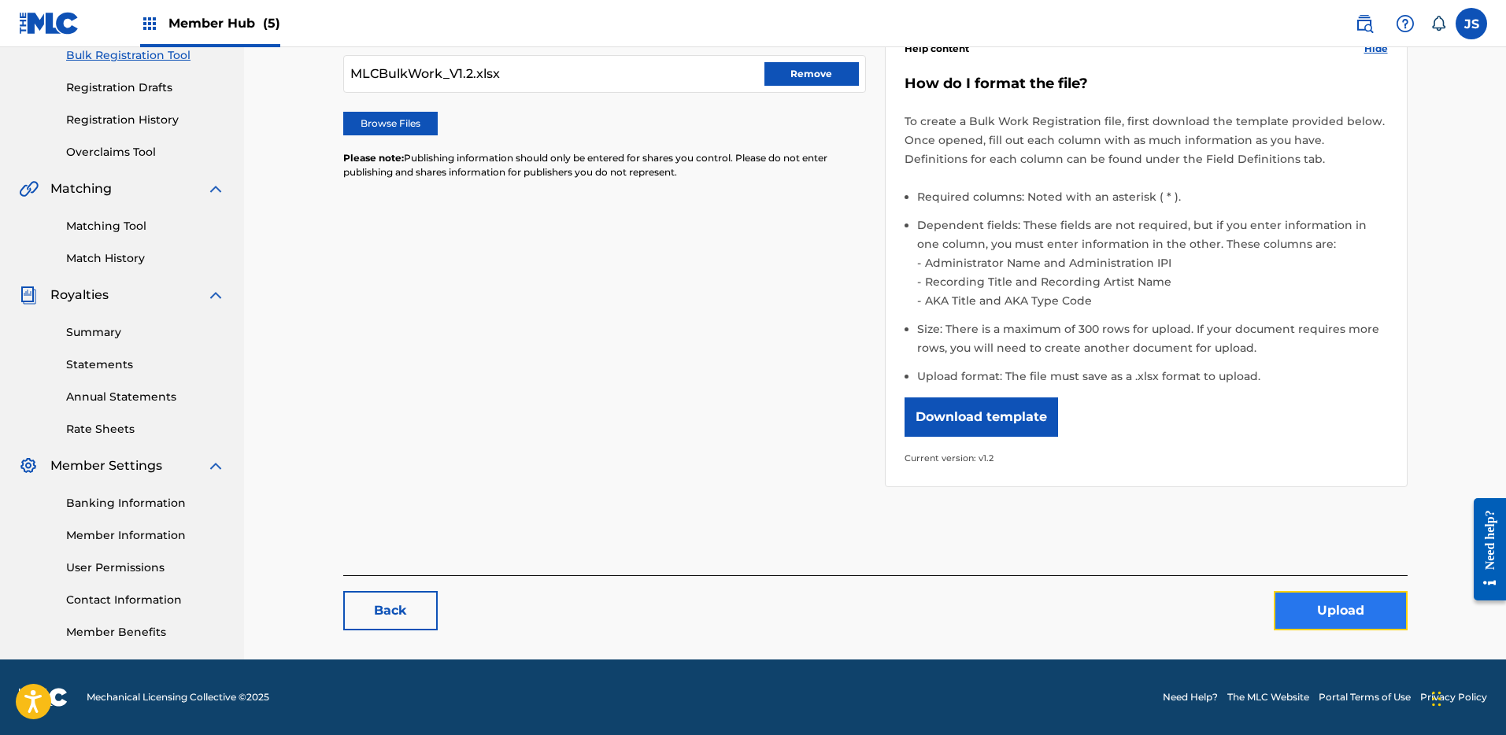
click at [1327, 614] on button "Upload" at bounding box center [1341, 610] width 134 height 39
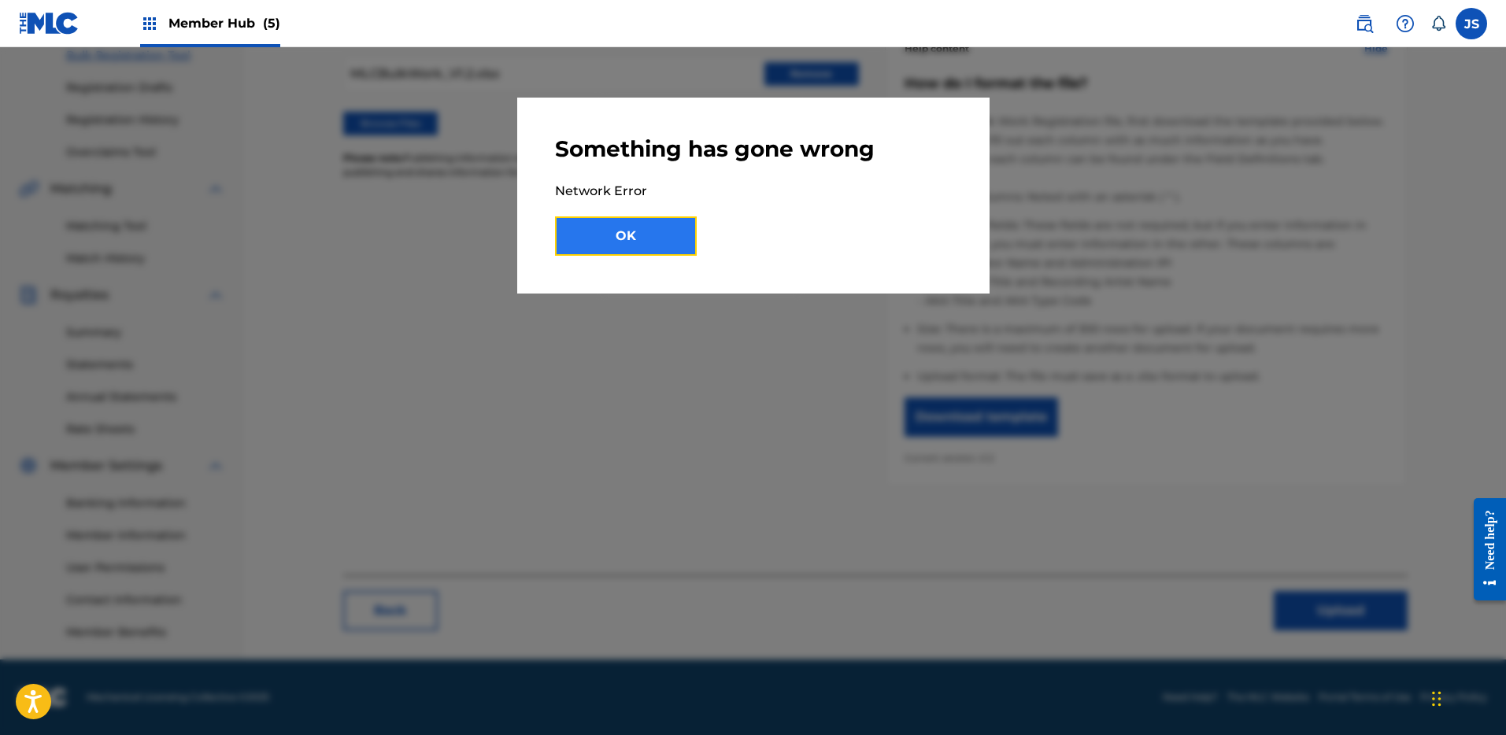
click at [673, 230] on button "OK" at bounding box center [626, 236] width 142 height 39
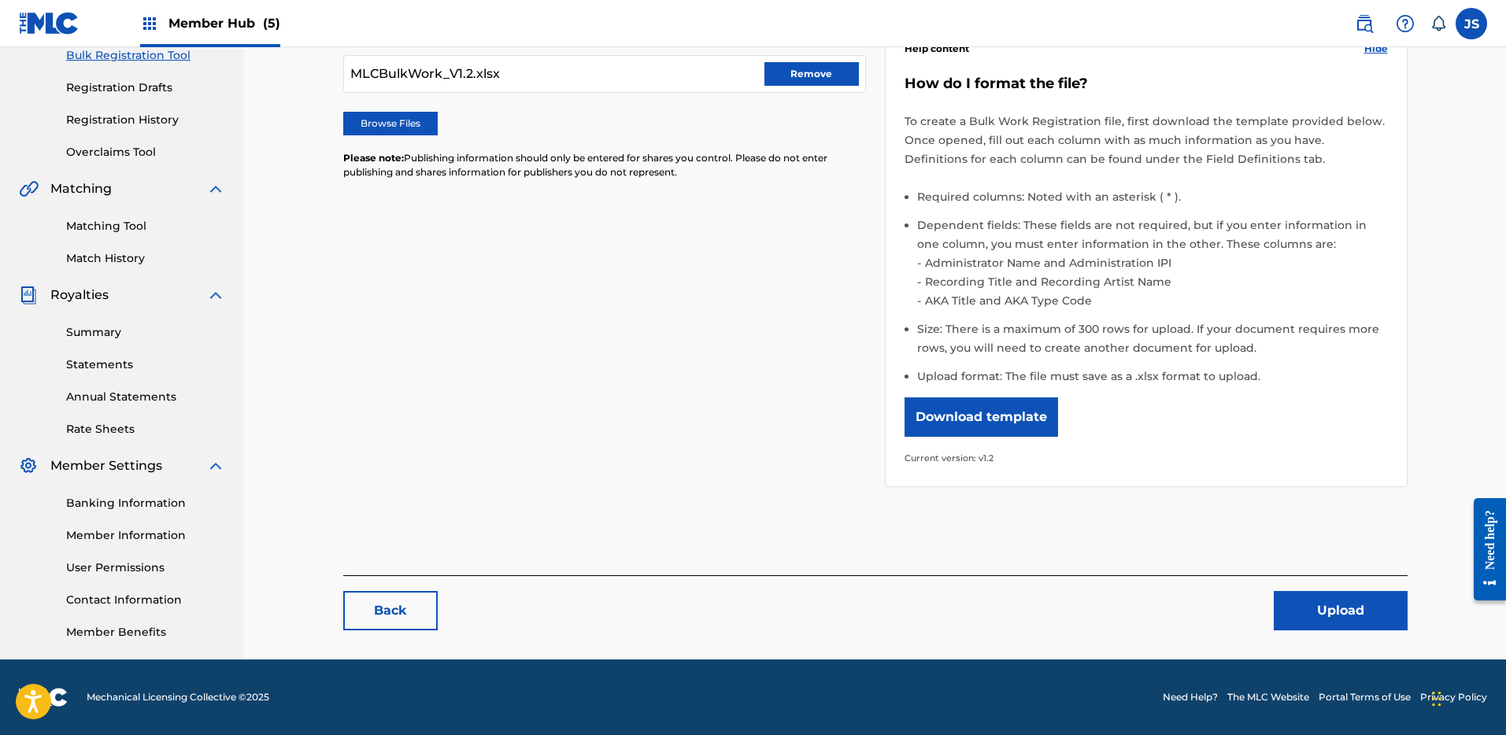
scroll to position [162, 0]
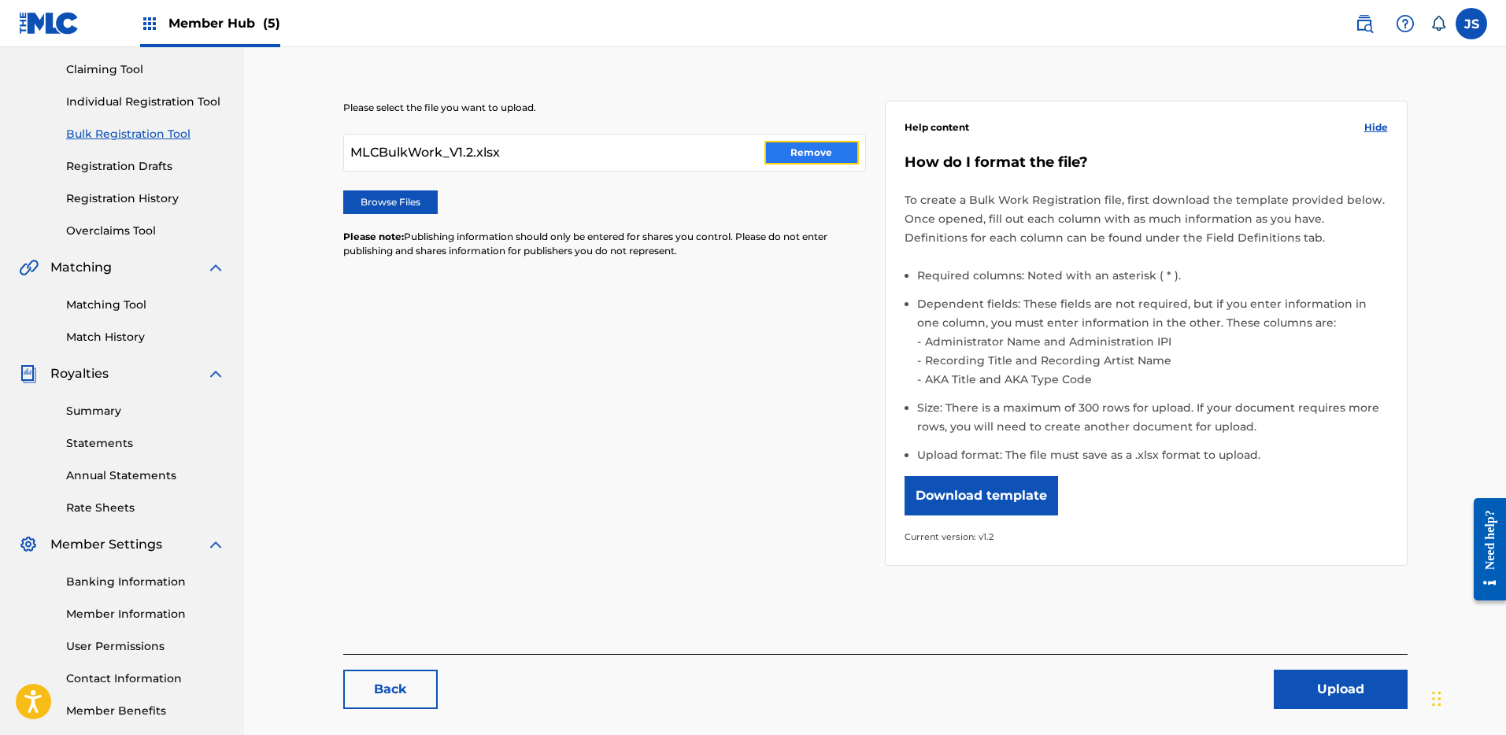
click at [807, 156] on button "Remove" at bounding box center [812, 153] width 94 height 24
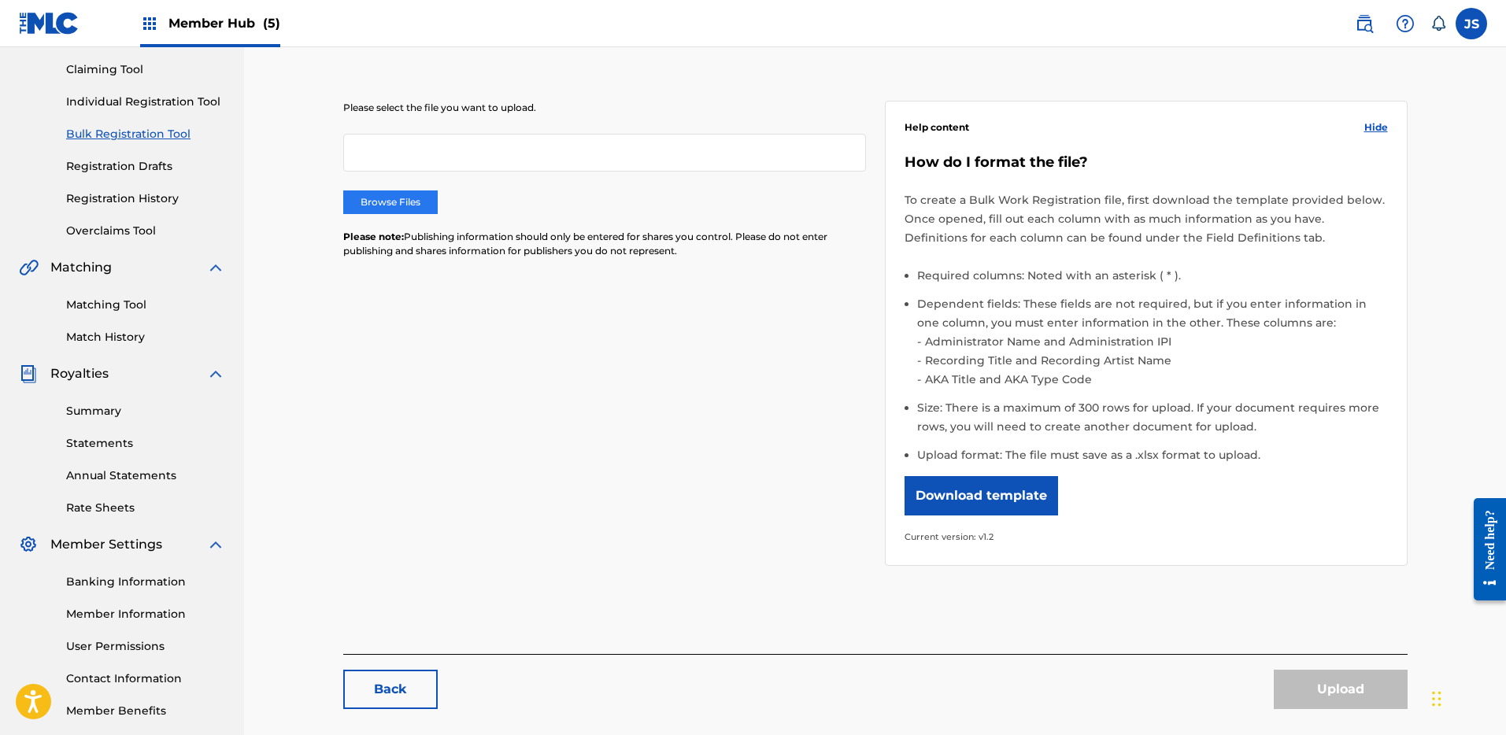
click at [407, 194] on label "Browse Files" at bounding box center [390, 203] width 94 height 24
click at [0, 0] on input "Browse Files" at bounding box center [0, 0] width 0 height 0
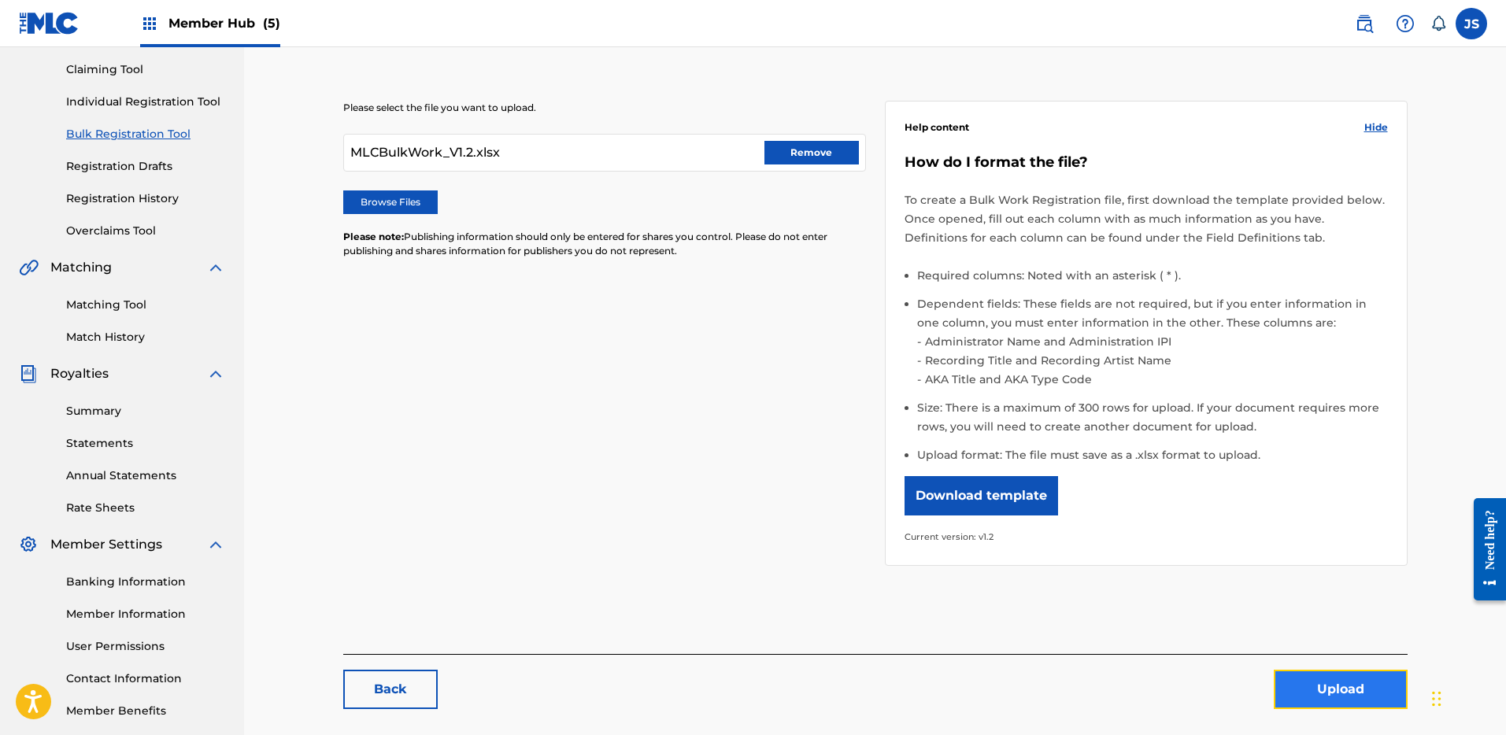
click at [1294, 680] on button "Upload" at bounding box center [1341, 689] width 134 height 39
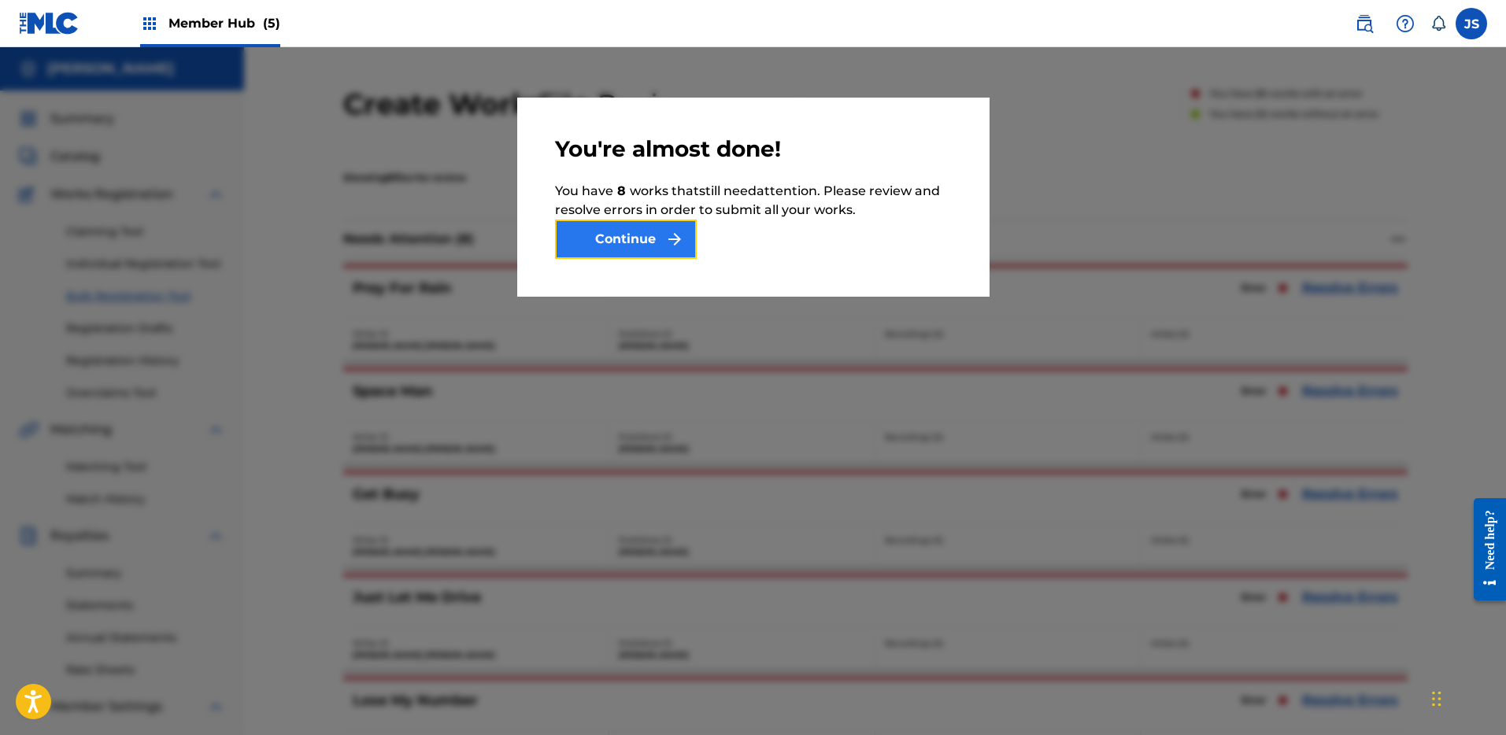
click at [627, 246] on button "Continue" at bounding box center [626, 239] width 142 height 39
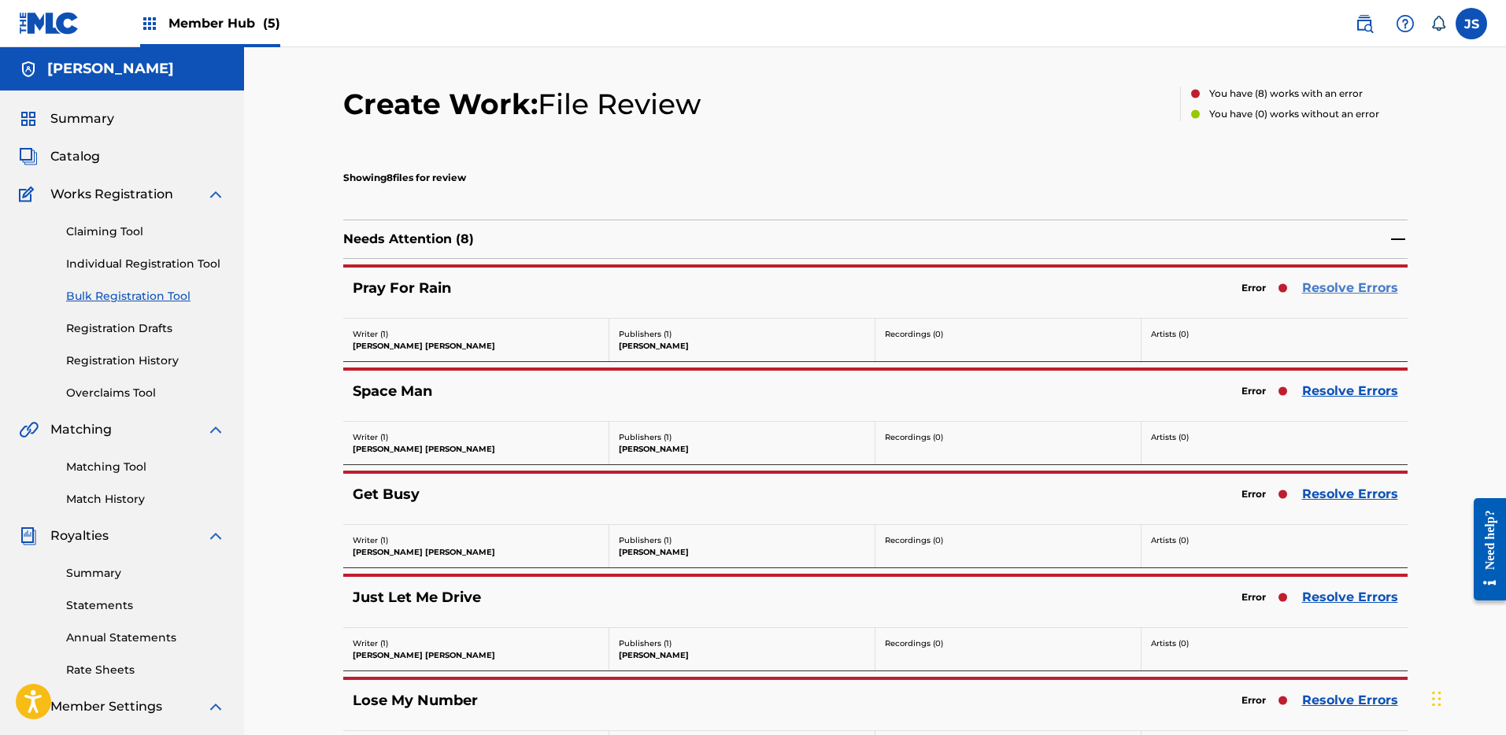
click at [1336, 282] on link "Resolve Errors" at bounding box center [1350, 288] width 96 height 19
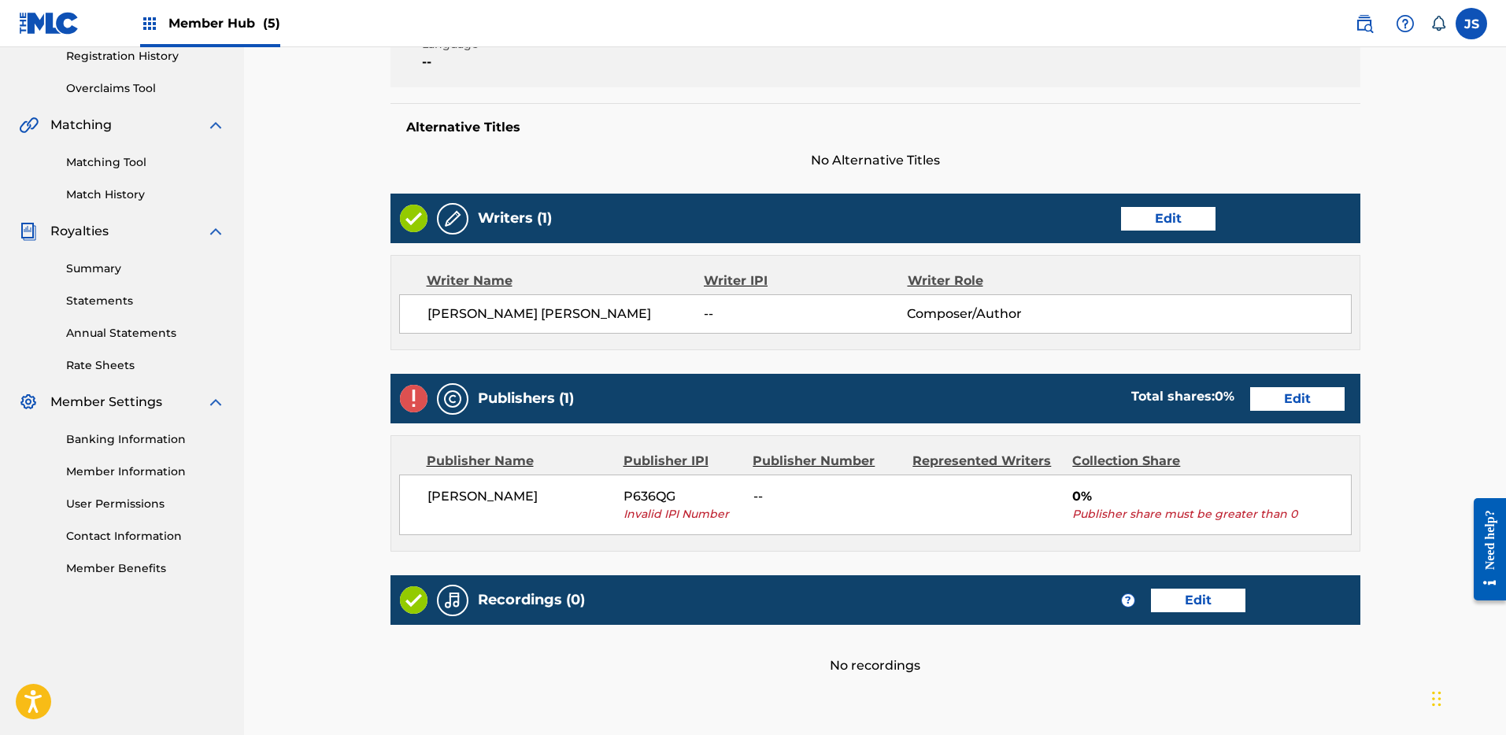
scroll to position [316, 0]
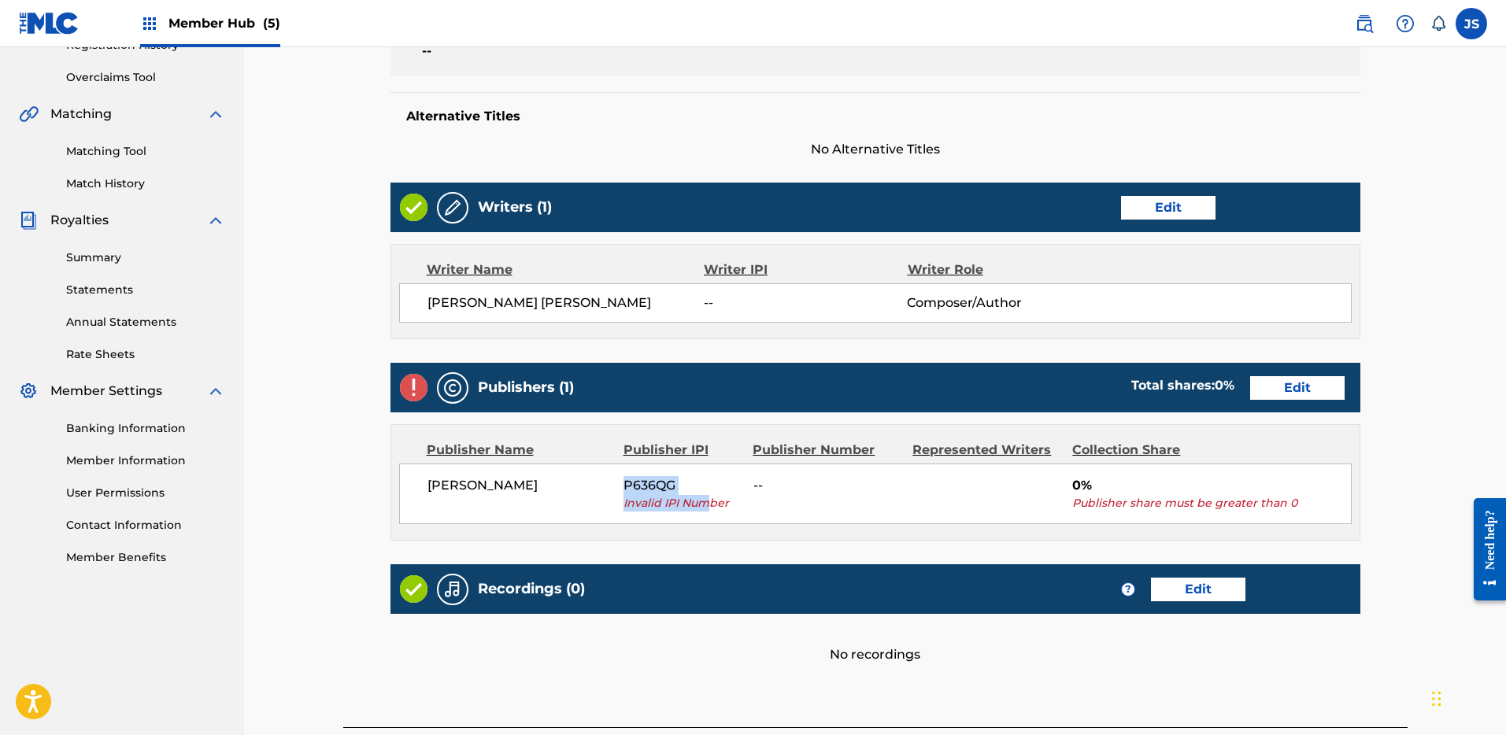
drag, startPoint x: 627, startPoint y: 494, endPoint x: 707, endPoint y: 495, distance: 80.3
click at [707, 495] on div "P636QG Invalid IPI Number" at bounding box center [683, 493] width 118 height 35
click at [706, 495] on span "Invalid IPI Number" at bounding box center [683, 503] width 118 height 17
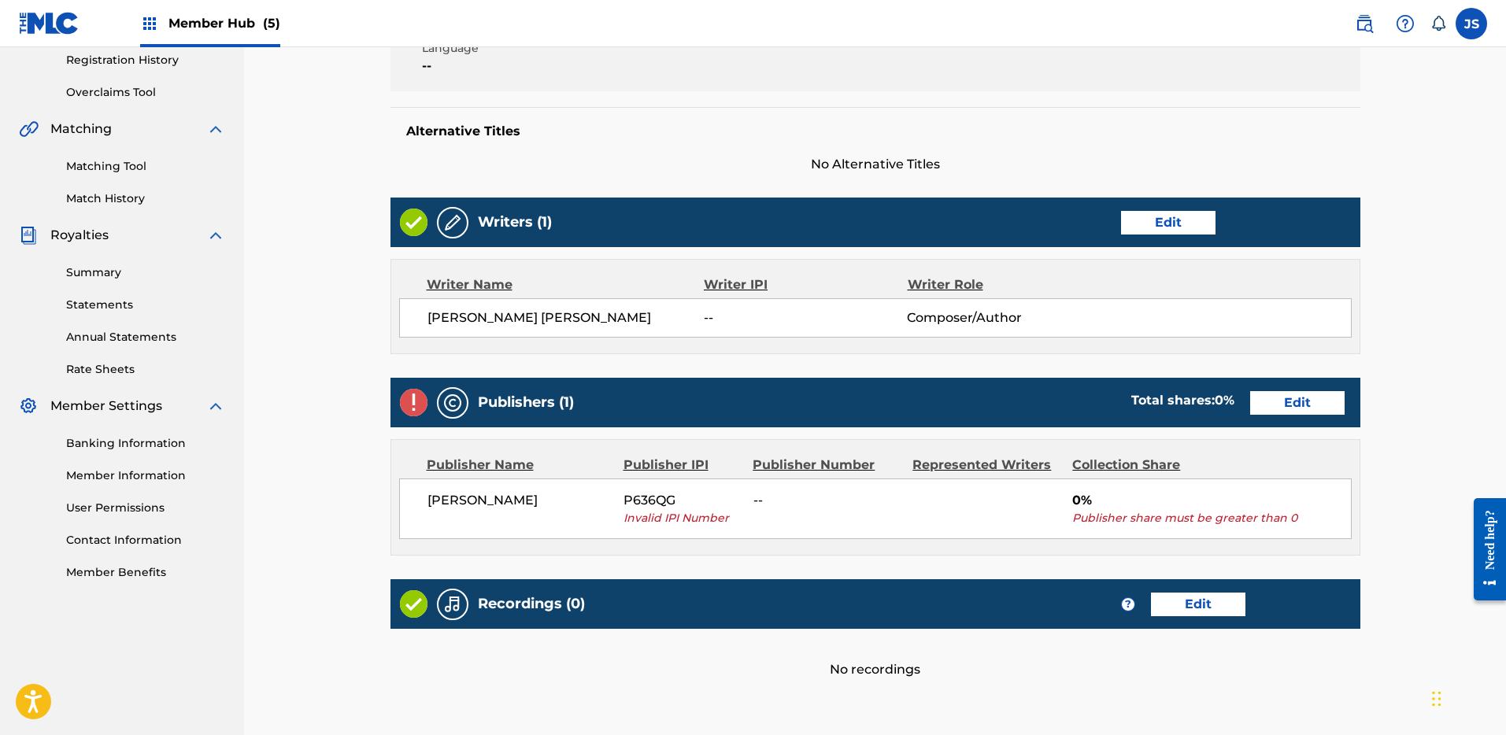
scroll to position [299, 0]
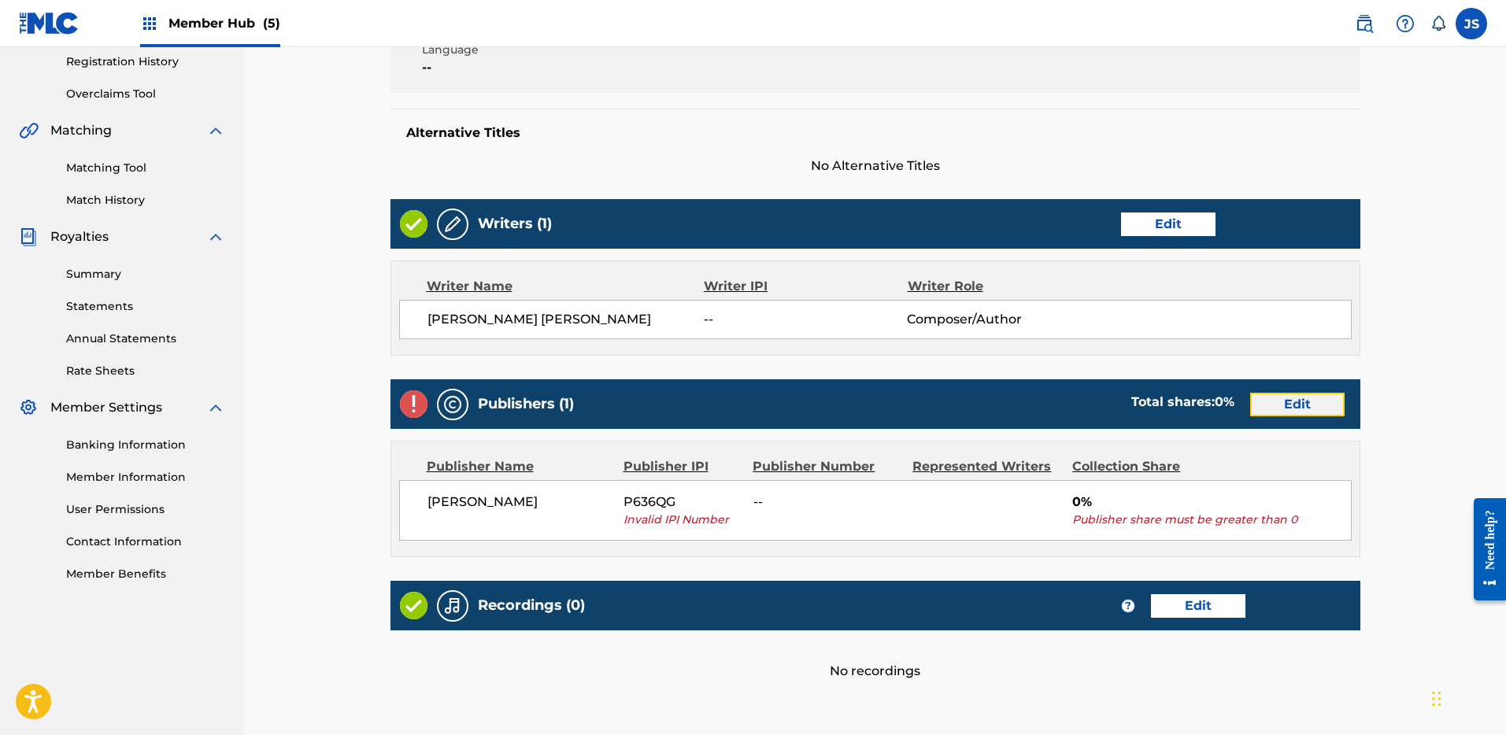
click at [1276, 402] on link "Edit" at bounding box center [1297, 405] width 94 height 24
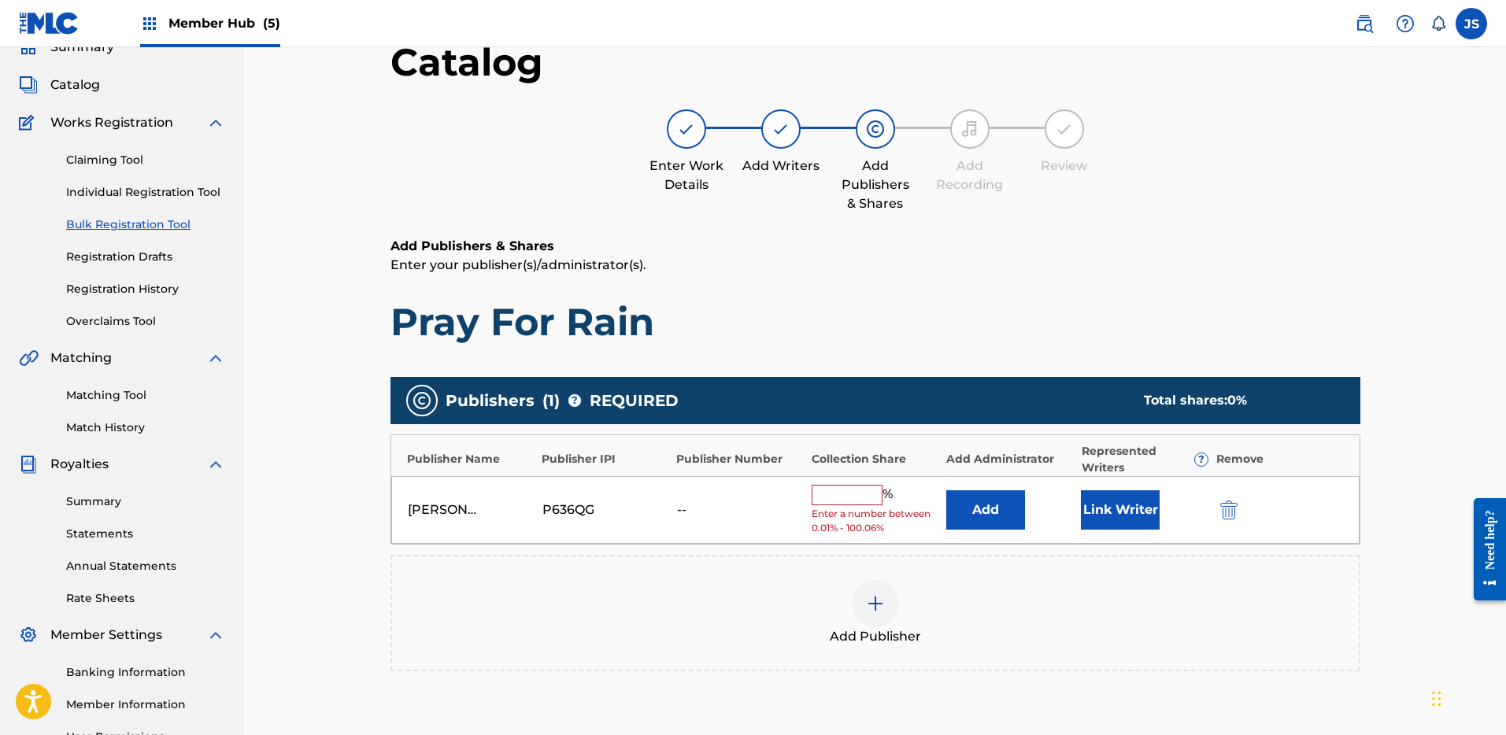
scroll to position [77, 0]
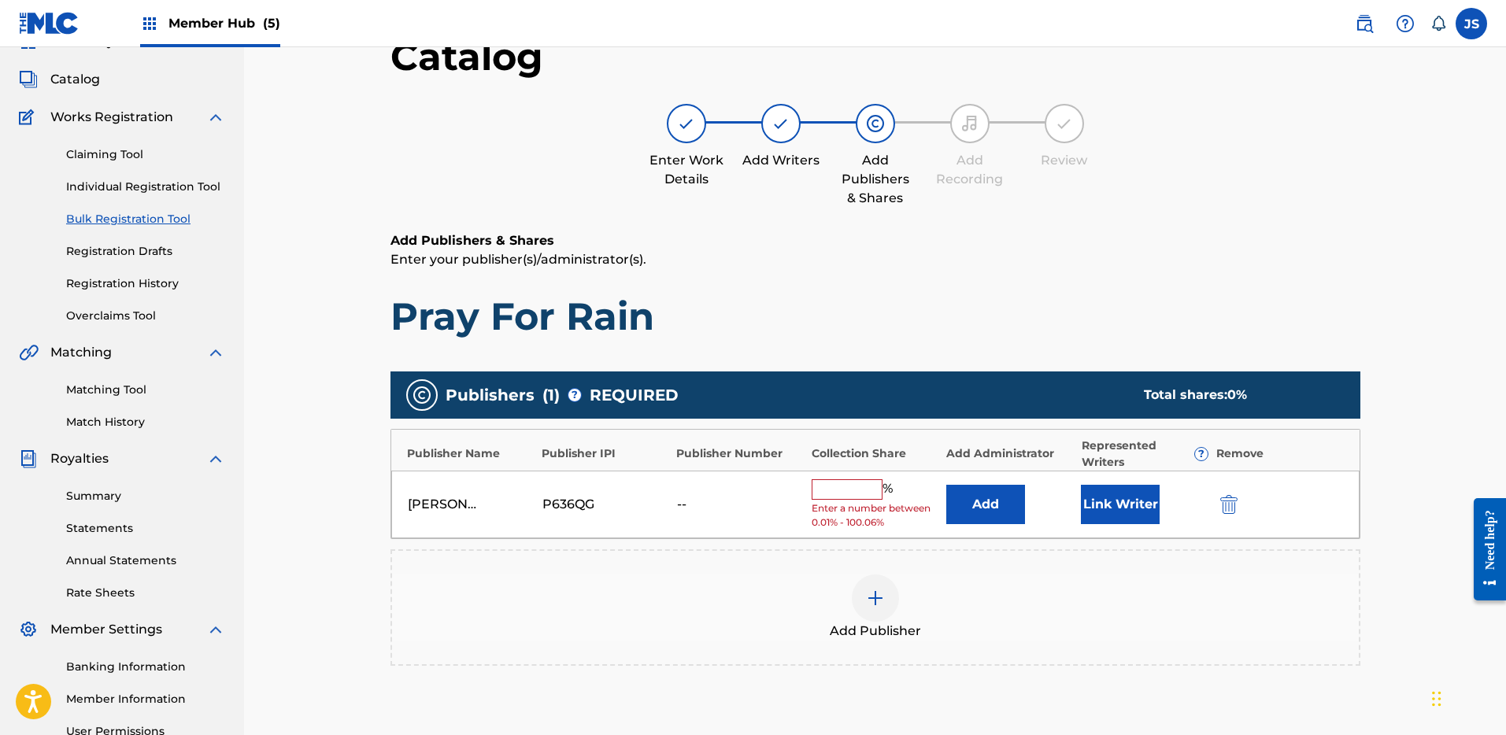
click at [848, 497] on input "text" at bounding box center [847, 490] width 71 height 20
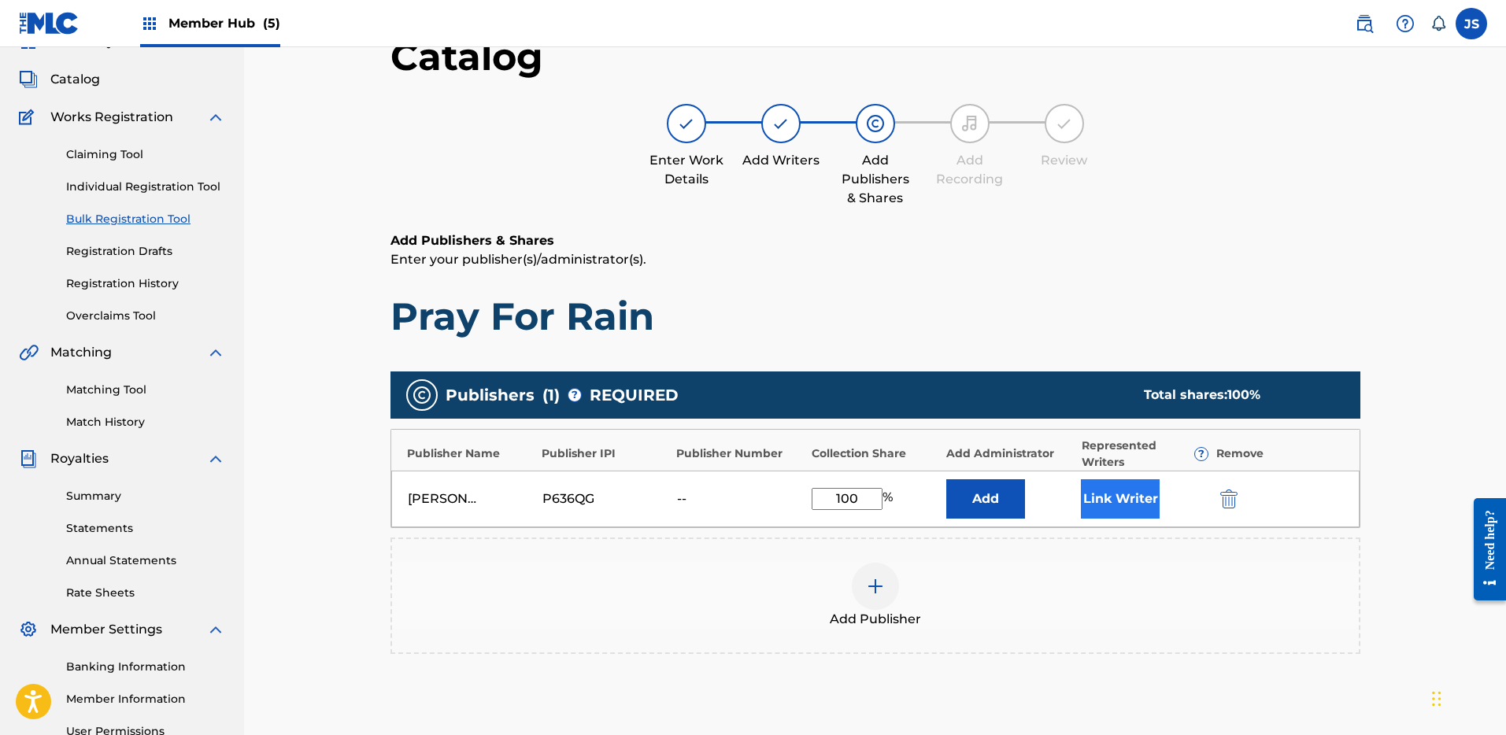
type input "100"
click at [1108, 497] on button "Link Writer" at bounding box center [1120, 499] width 79 height 39
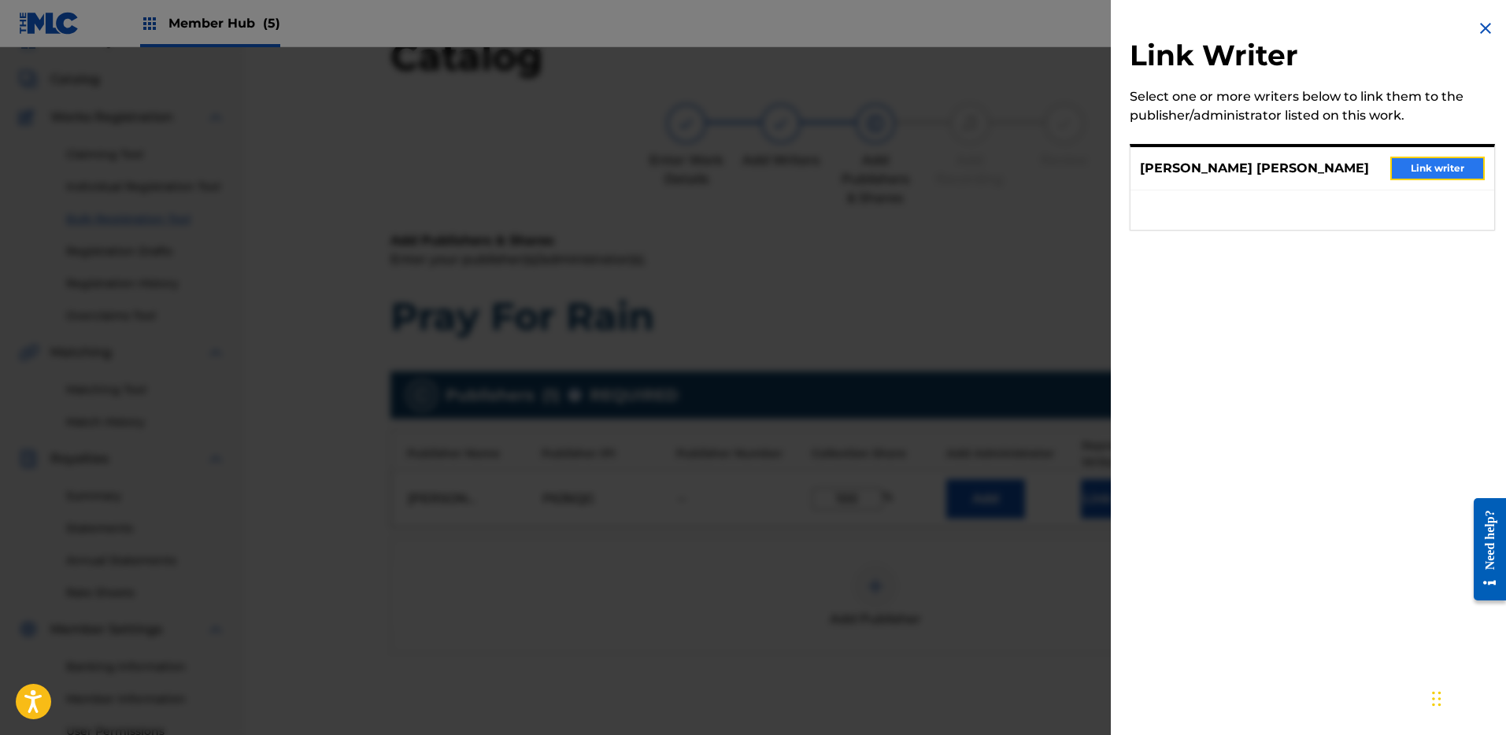
click at [1449, 171] on button "Link writer" at bounding box center [1438, 169] width 94 height 24
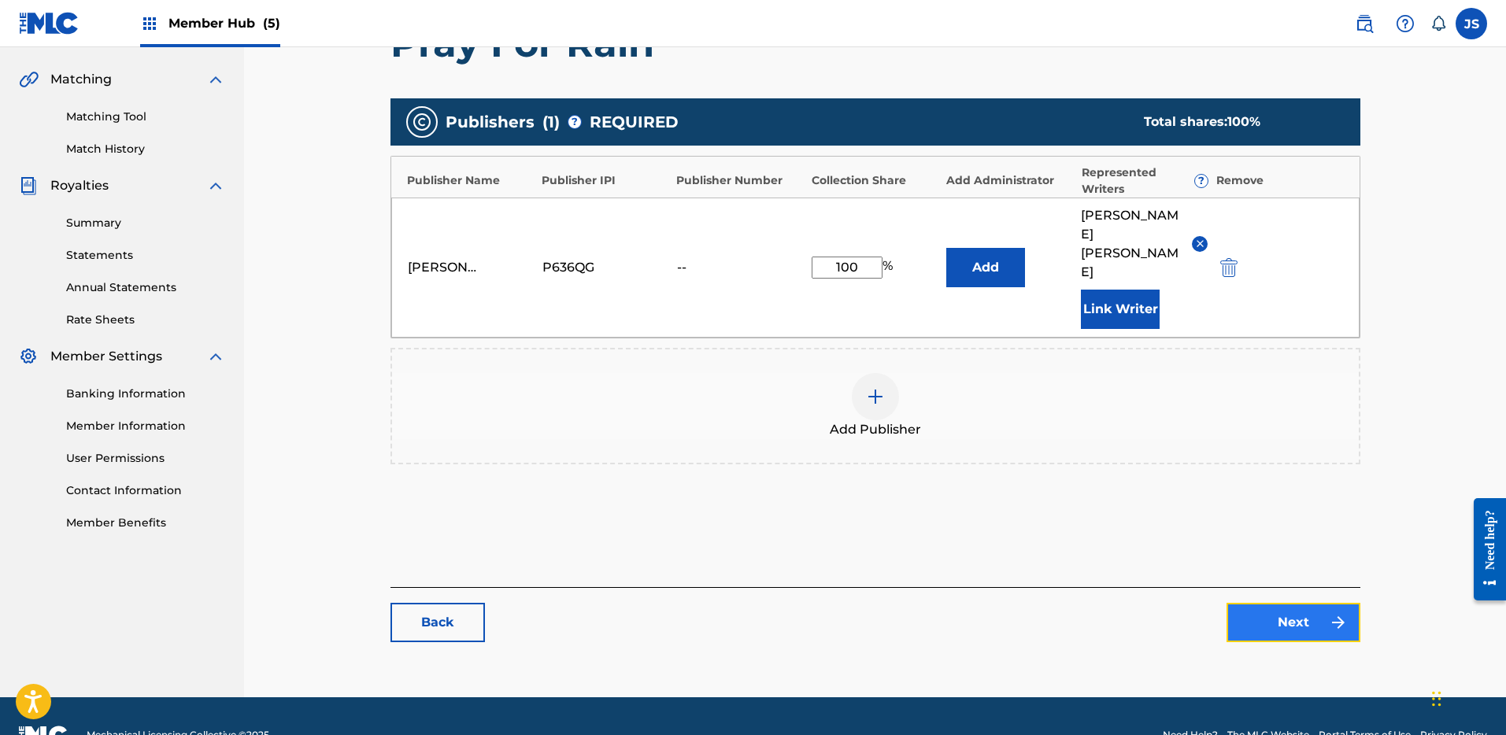
click at [1267, 603] on link "Next" at bounding box center [1294, 622] width 134 height 39
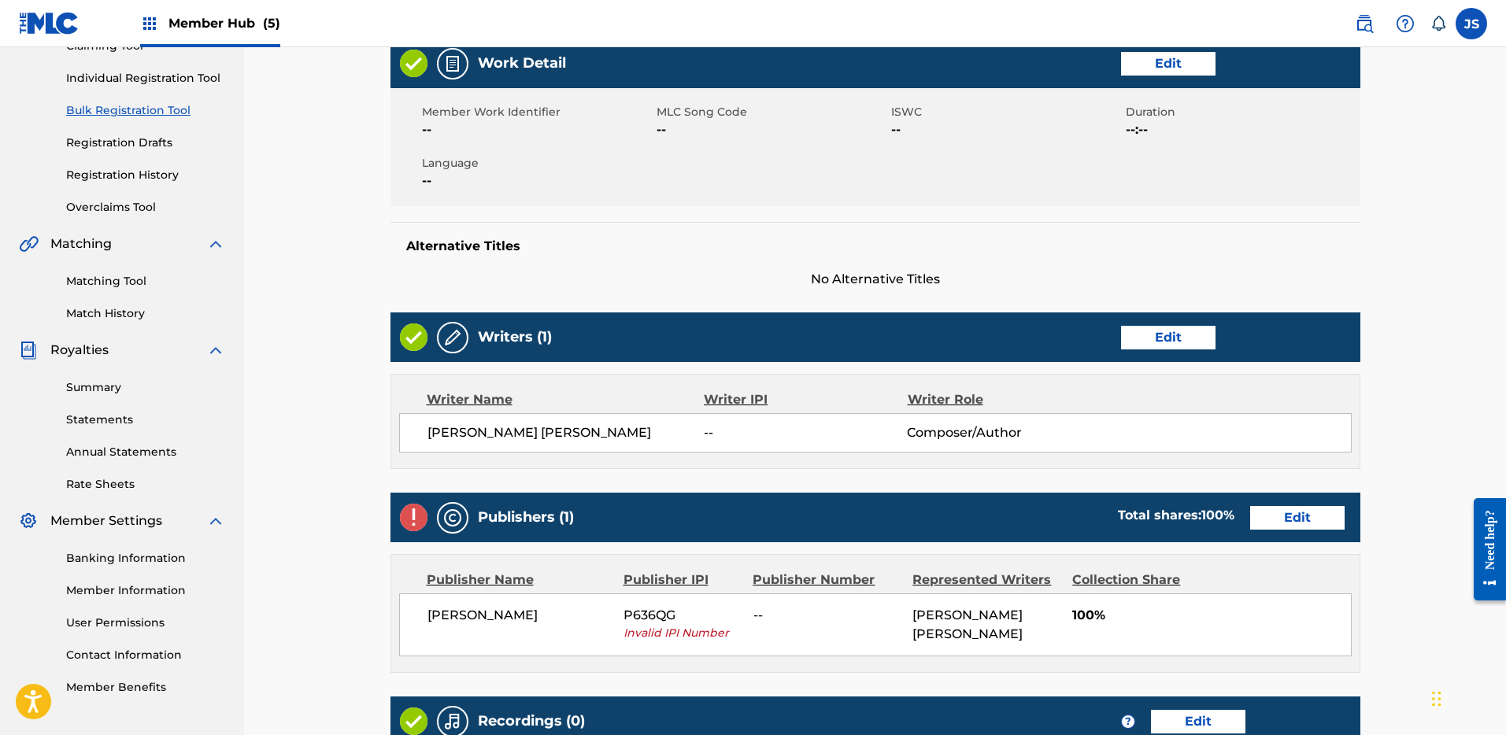
scroll to position [213, 0]
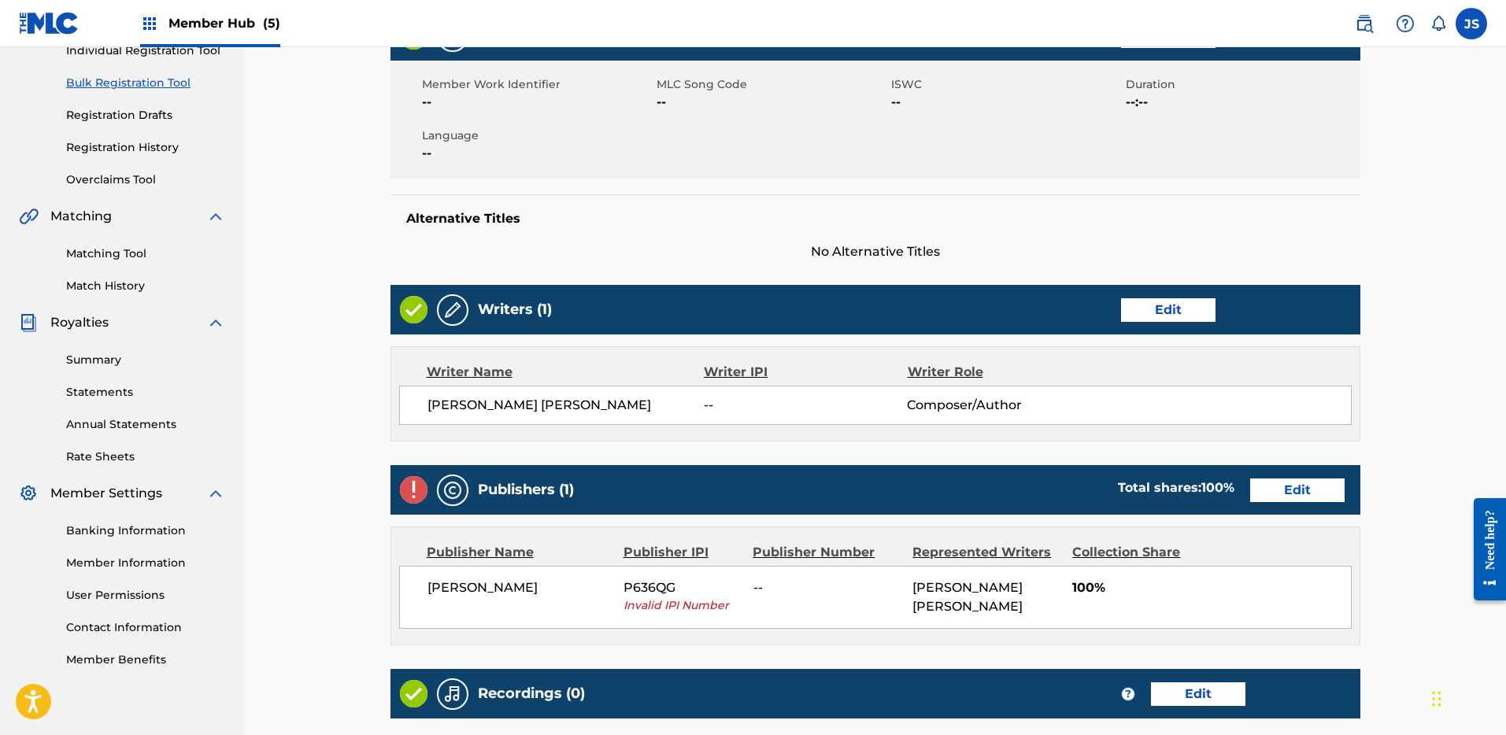
click at [646, 602] on span "Invalid IPI Number" at bounding box center [683, 606] width 118 height 17
click at [1261, 489] on link "Edit" at bounding box center [1297, 491] width 94 height 24
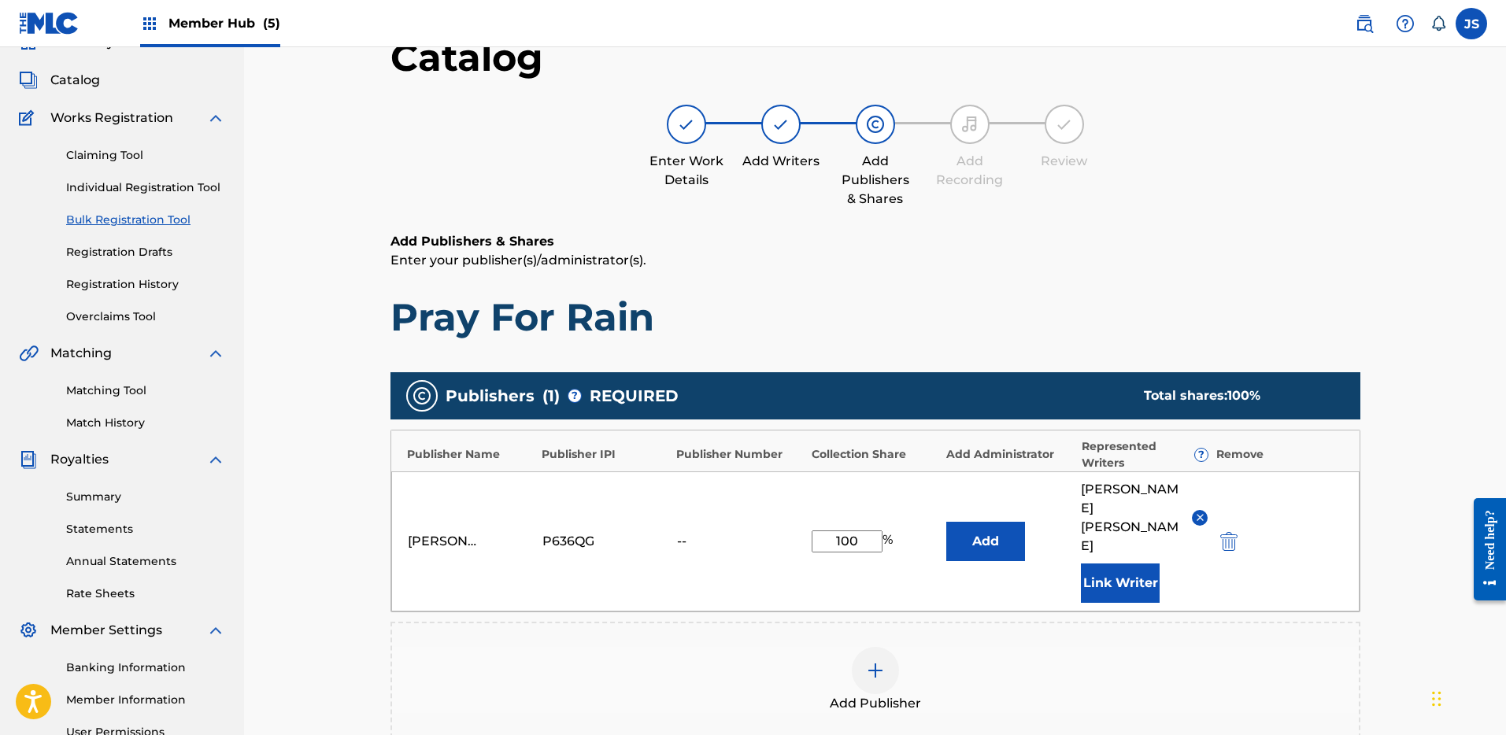
scroll to position [143, 0]
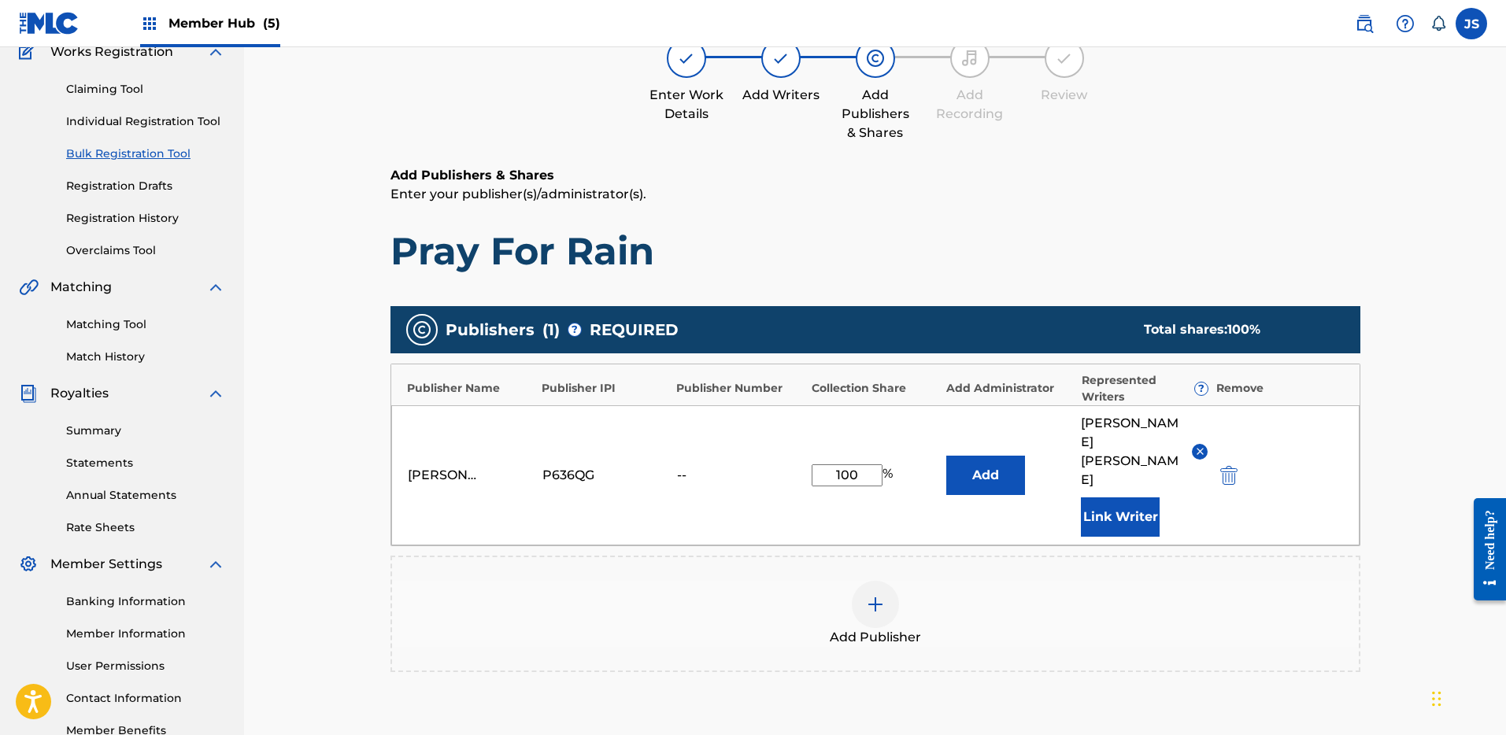
drag, startPoint x: 573, startPoint y: 459, endPoint x: 535, endPoint y: 456, distance: 37.9
click at [523, 456] on div "Miles Miller P636QG -- 100 % Add James Miles Miller Link Writer" at bounding box center [875, 476] width 969 height 140
drag, startPoint x: 572, startPoint y: 457, endPoint x: 628, endPoint y: 457, distance: 55.1
click at [628, 466] on div "P636QG" at bounding box center [606, 475] width 127 height 19
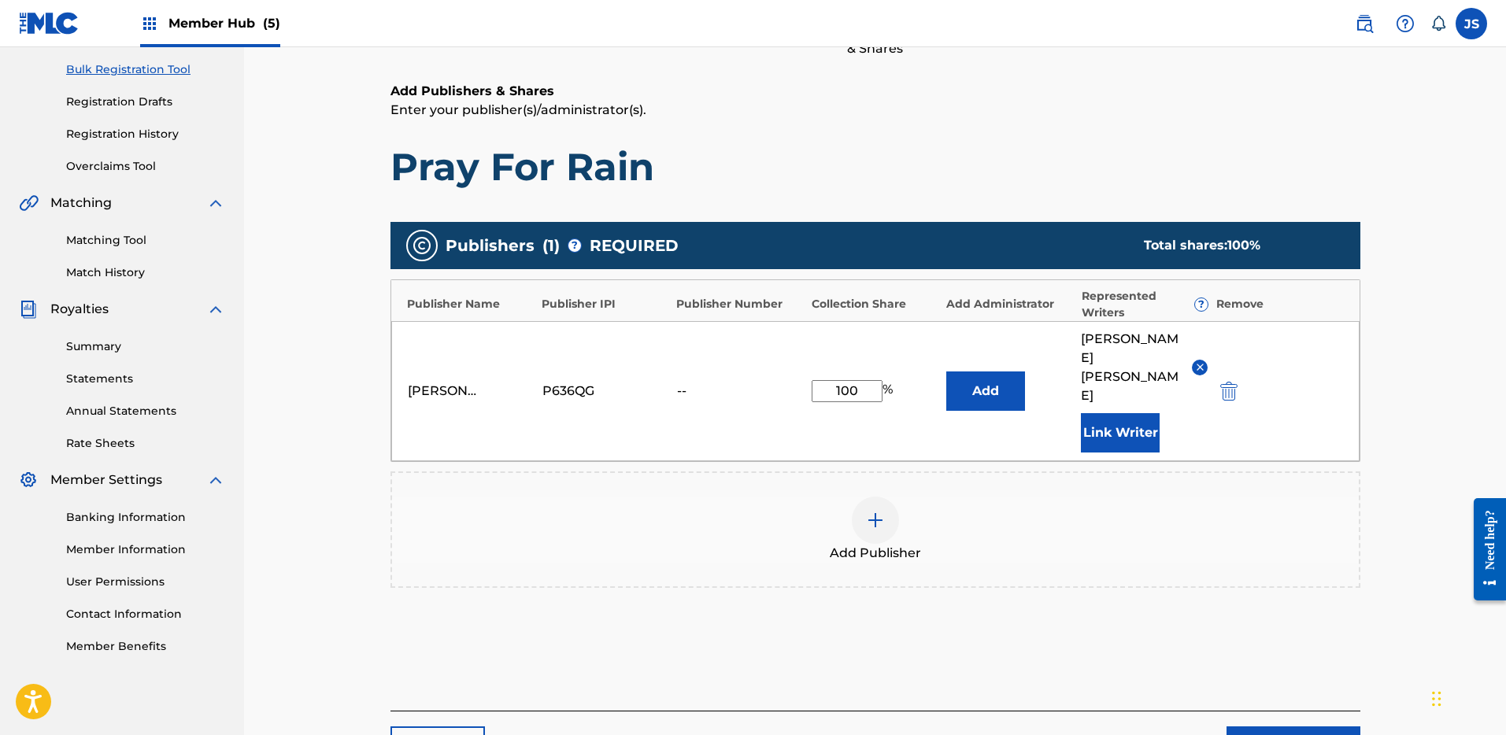
scroll to position [337, 0]
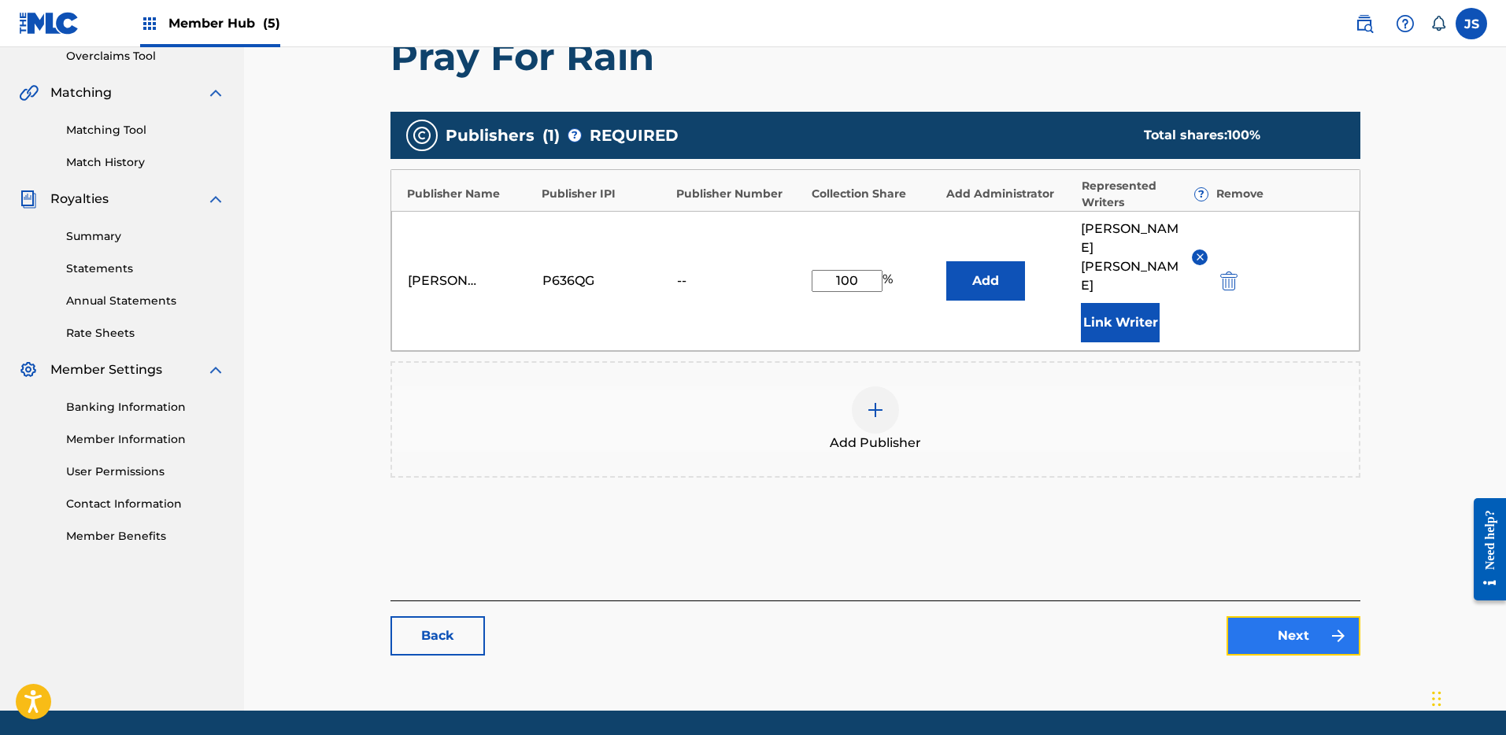
click at [1282, 617] on link "Next" at bounding box center [1294, 636] width 134 height 39
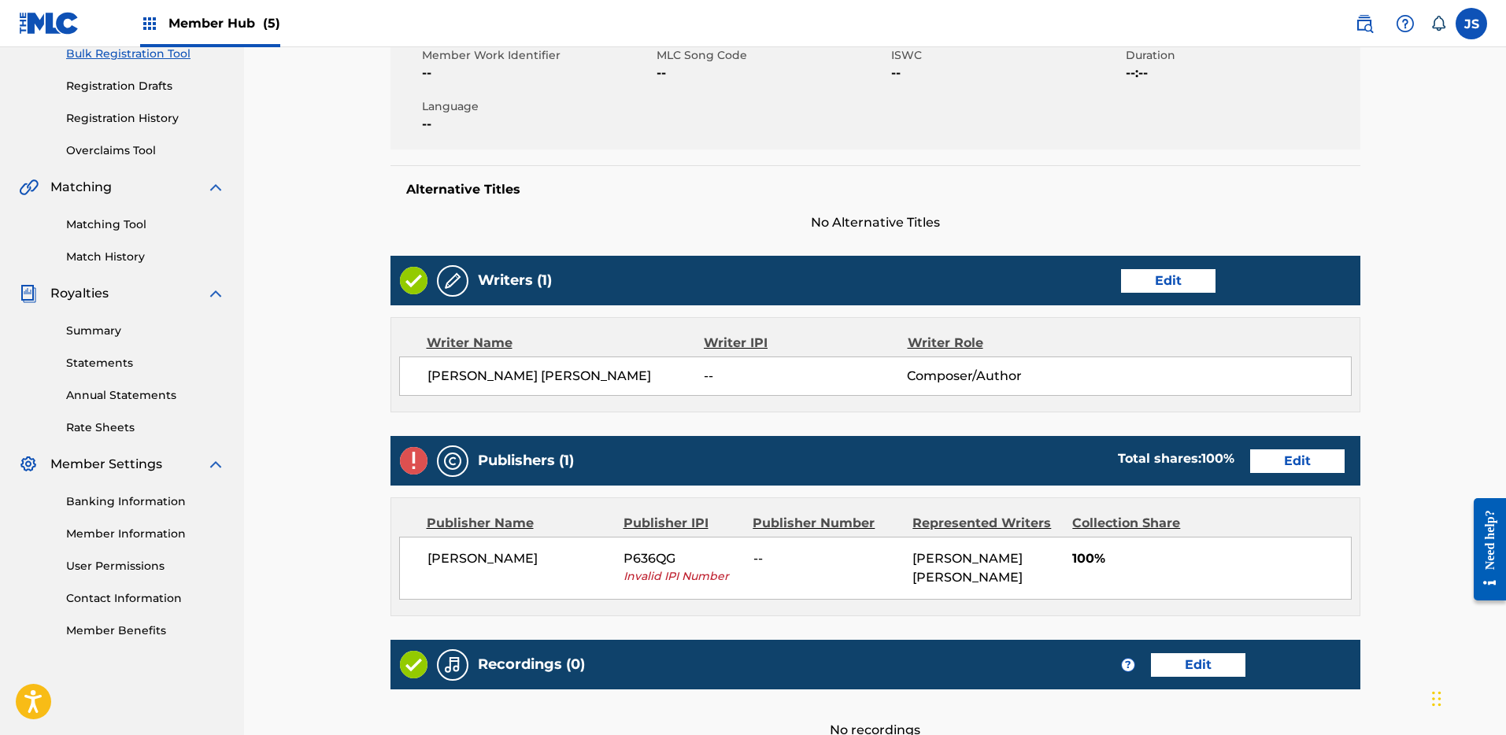
scroll to position [267, 0]
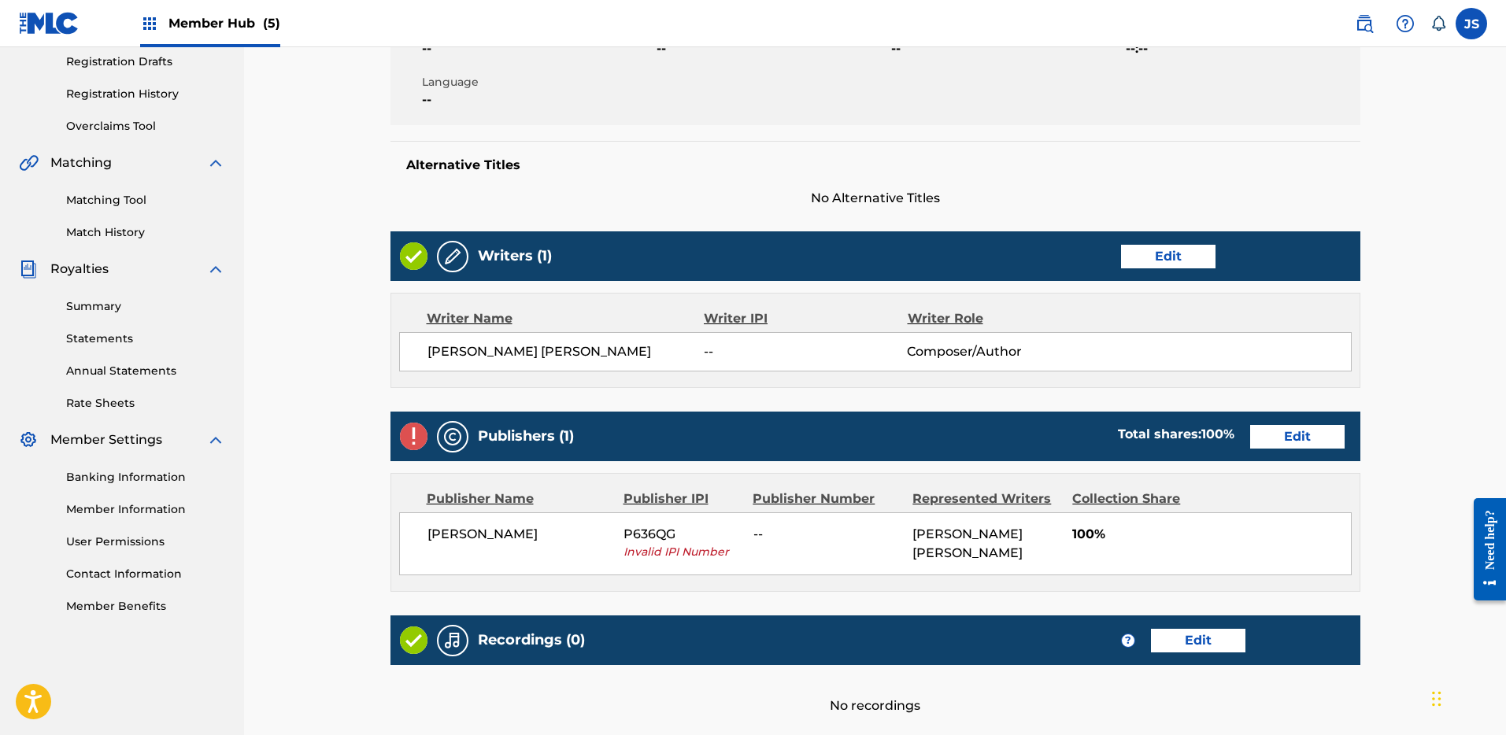
click at [665, 538] on span "P636QG" at bounding box center [683, 534] width 118 height 19
click at [669, 495] on div "Publisher IPI" at bounding box center [683, 499] width 118 height 19
click at [1313, 448] on link "Edit" at bounding box center [1297, 437] width 94 height 24
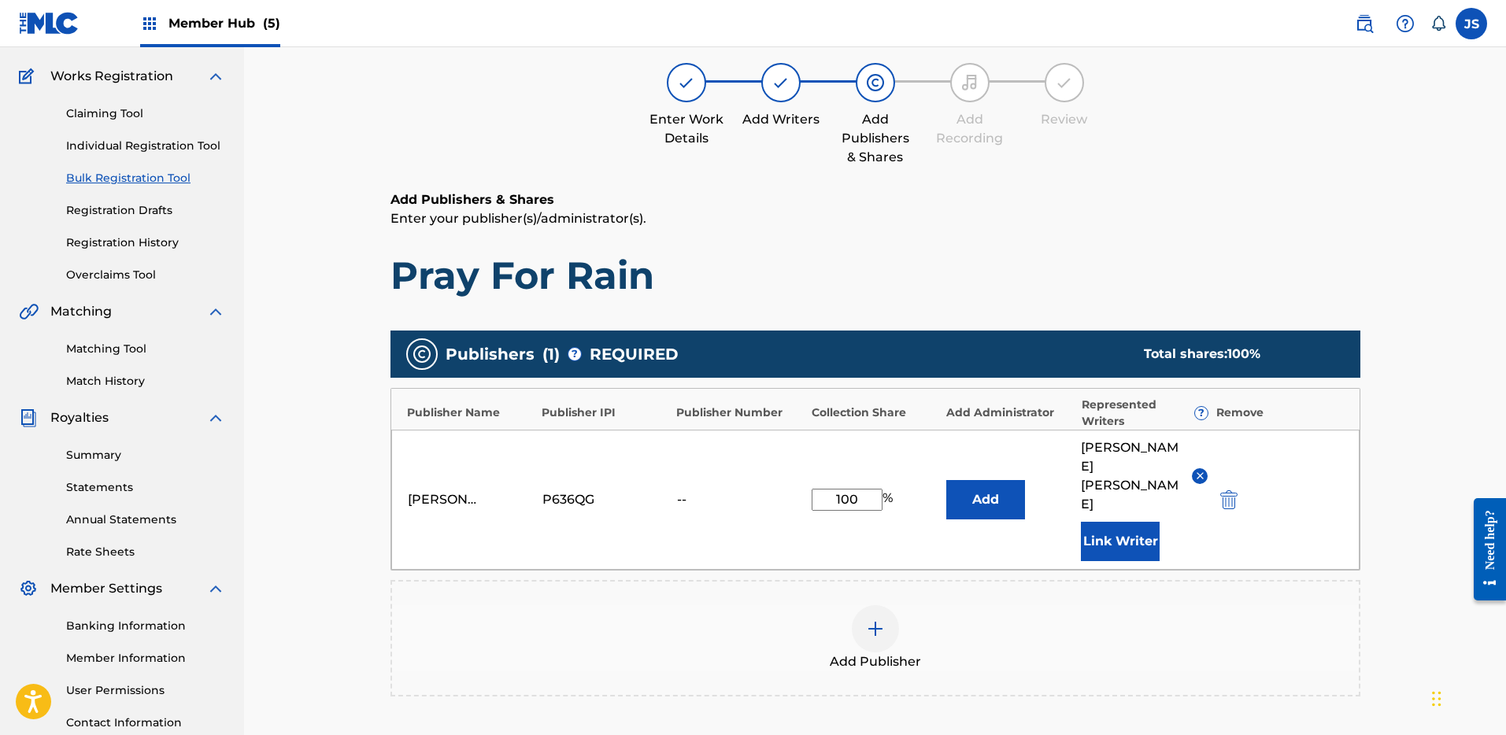
scroll to position [126, 0]
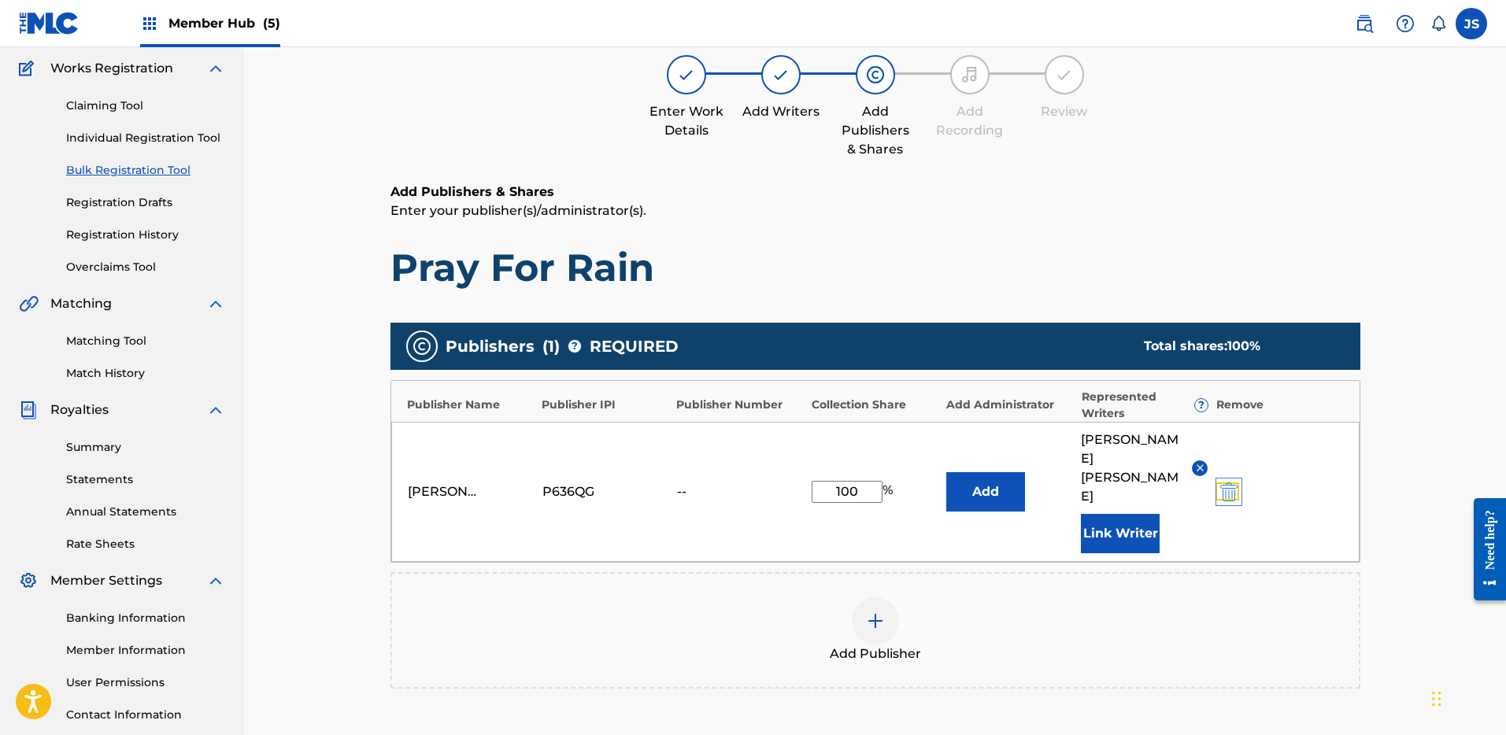
click at [1229, 483] on img "submit" at bounding box center [1229, 492] width 17 height 19
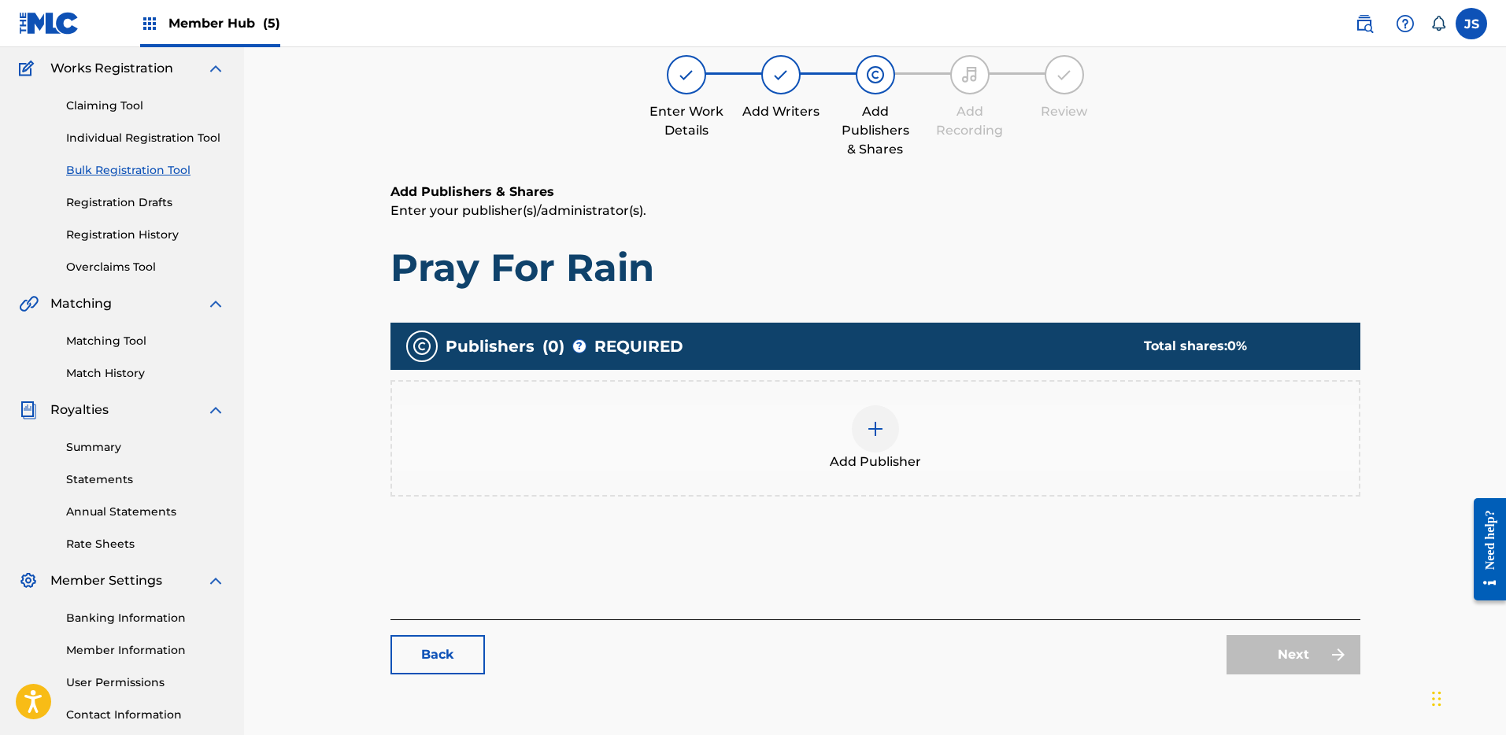
click at [881, 447] on div at bounding box center [875, 429] width 47 height 47
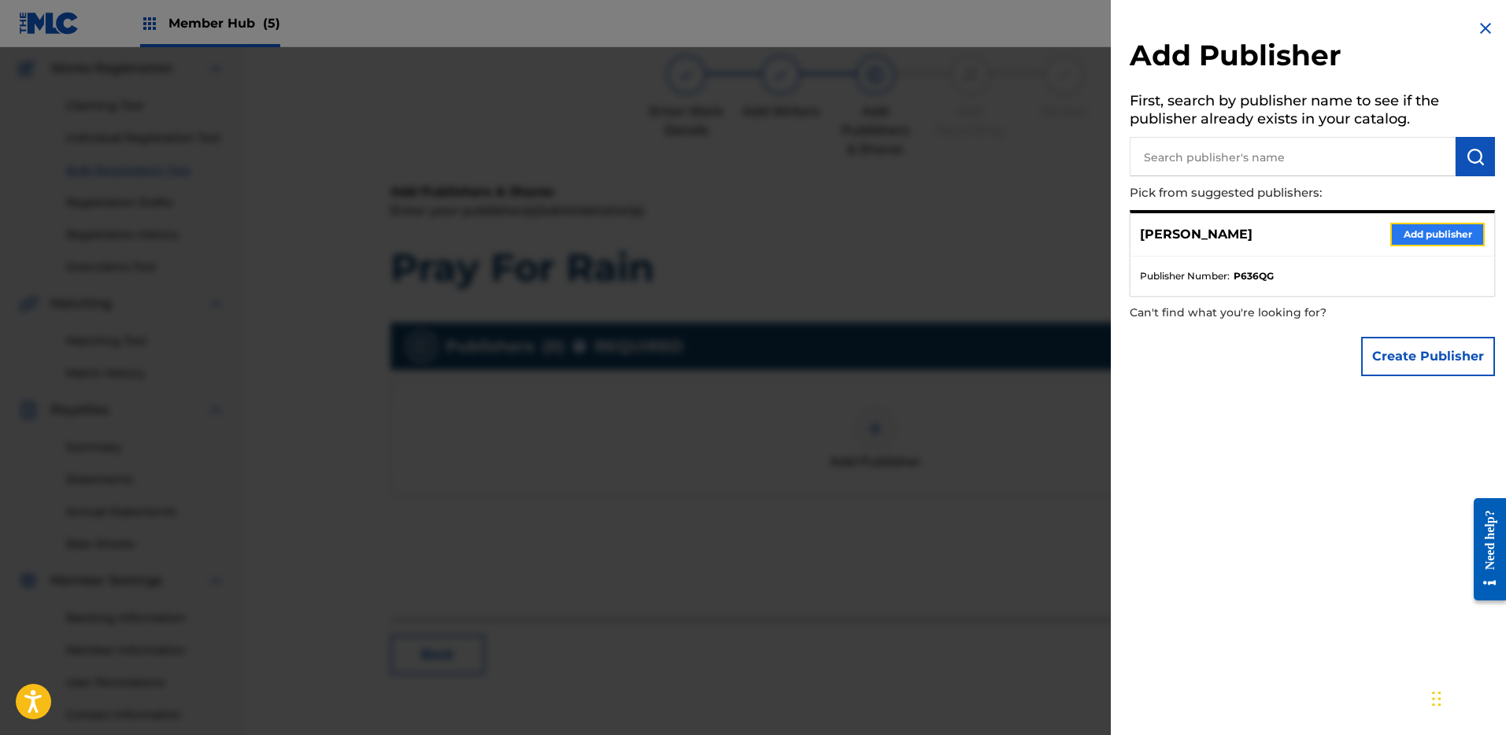
click at [1450, 238] on button "Add publisher" at bounding box center [1438, 235] width 94 height 24
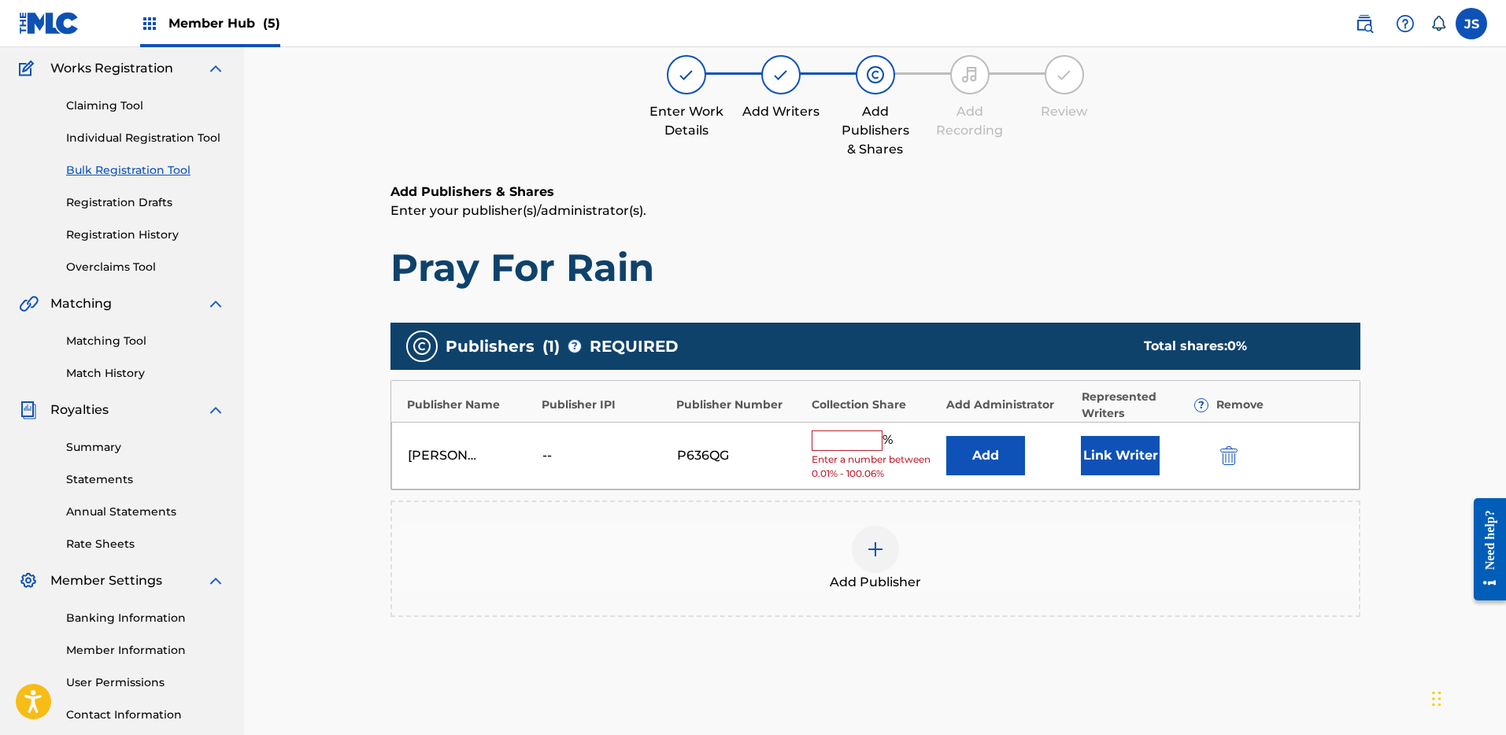
click at [843, 448] on input "text" at bounding box center [847, 441] width 71 height 20
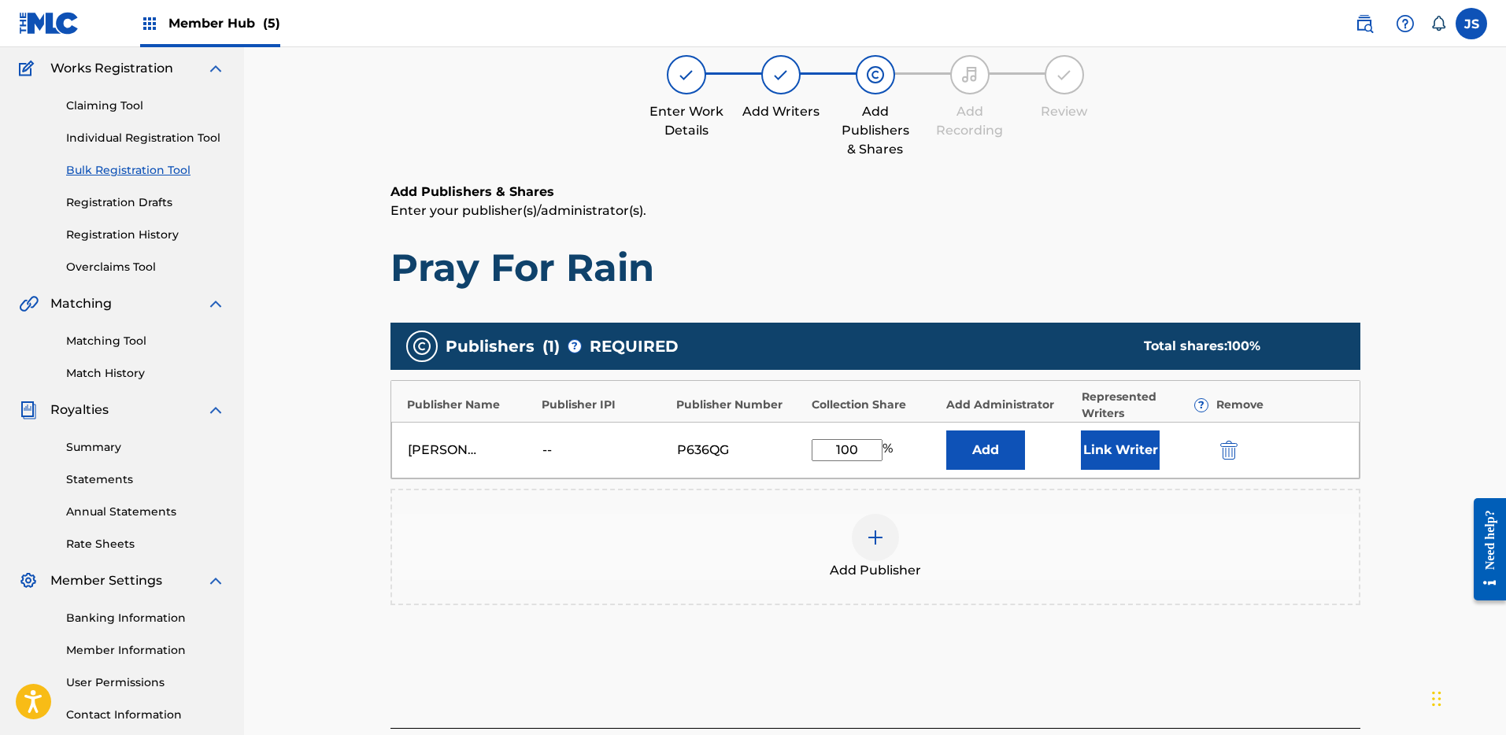
type input "100"
click at [795, 512] on div "Add Publisher" at bounding box center [876, 547] width 970 height 117
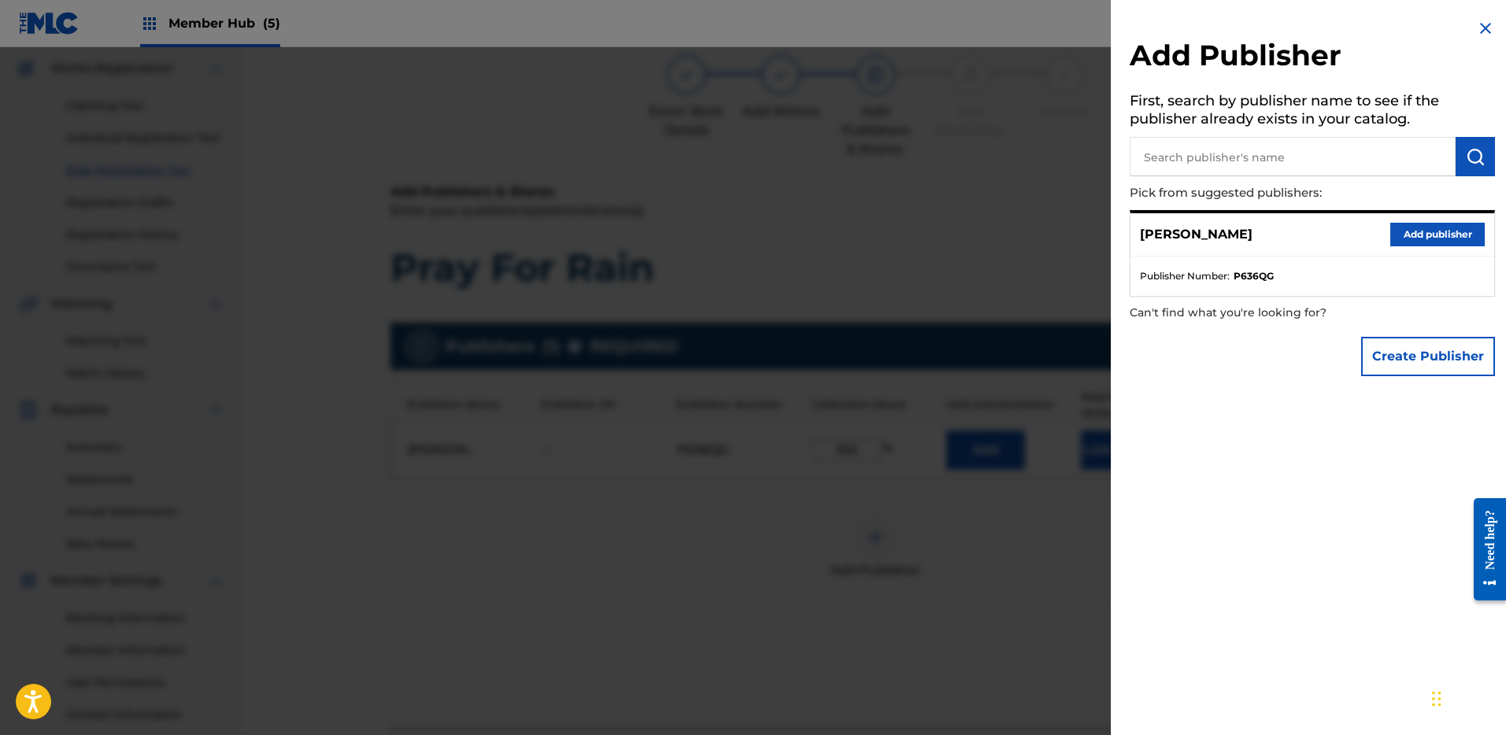
click at [1476, 19] on img at bounding box center [1485, 28] width 19 height 19
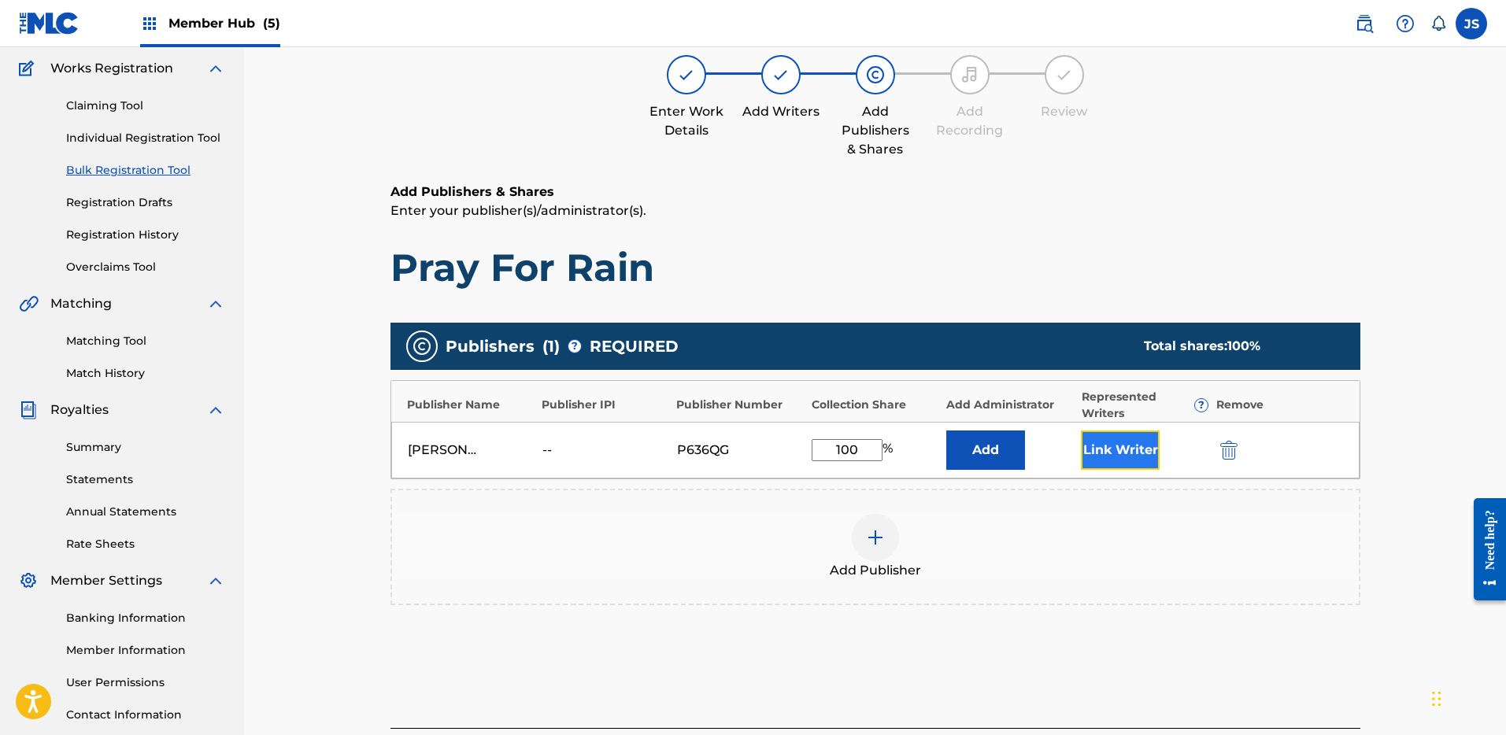
click at [1099, 454] on button "Link Writer" at bounding box center [1120, 450] width 79 height 39
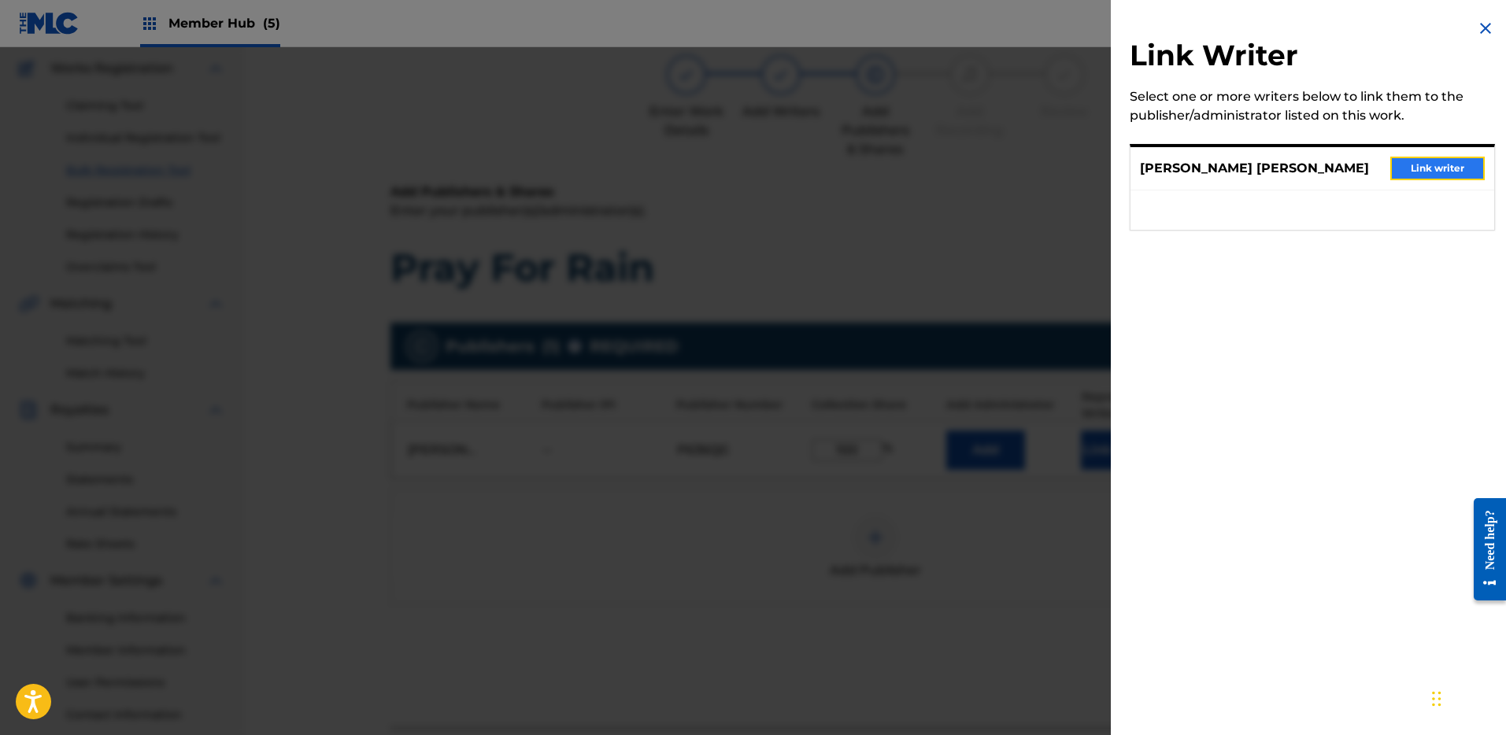
click at [1431, 164] on button "Link writer" at bounding box center [1438, 169] width 94 height 24
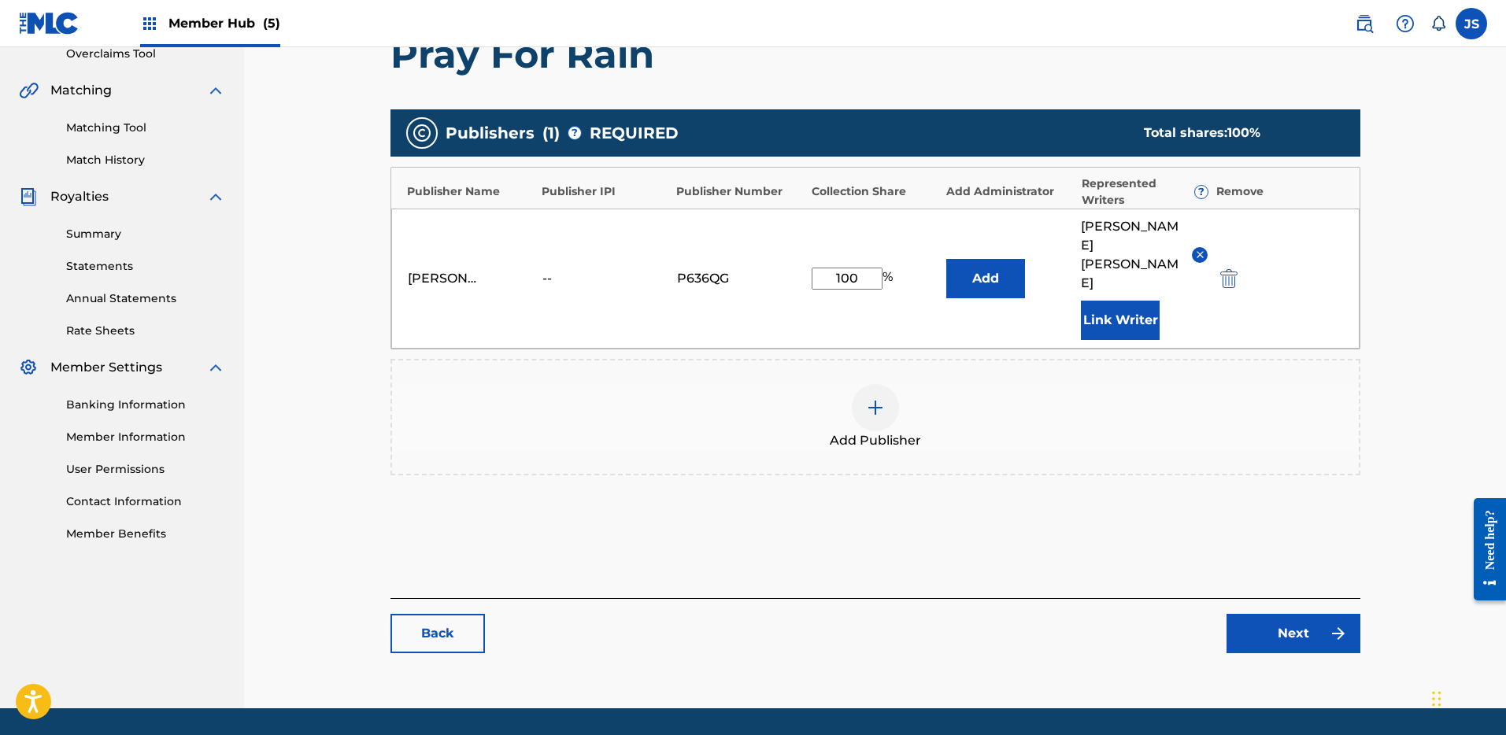
scroll to position [350, 0]
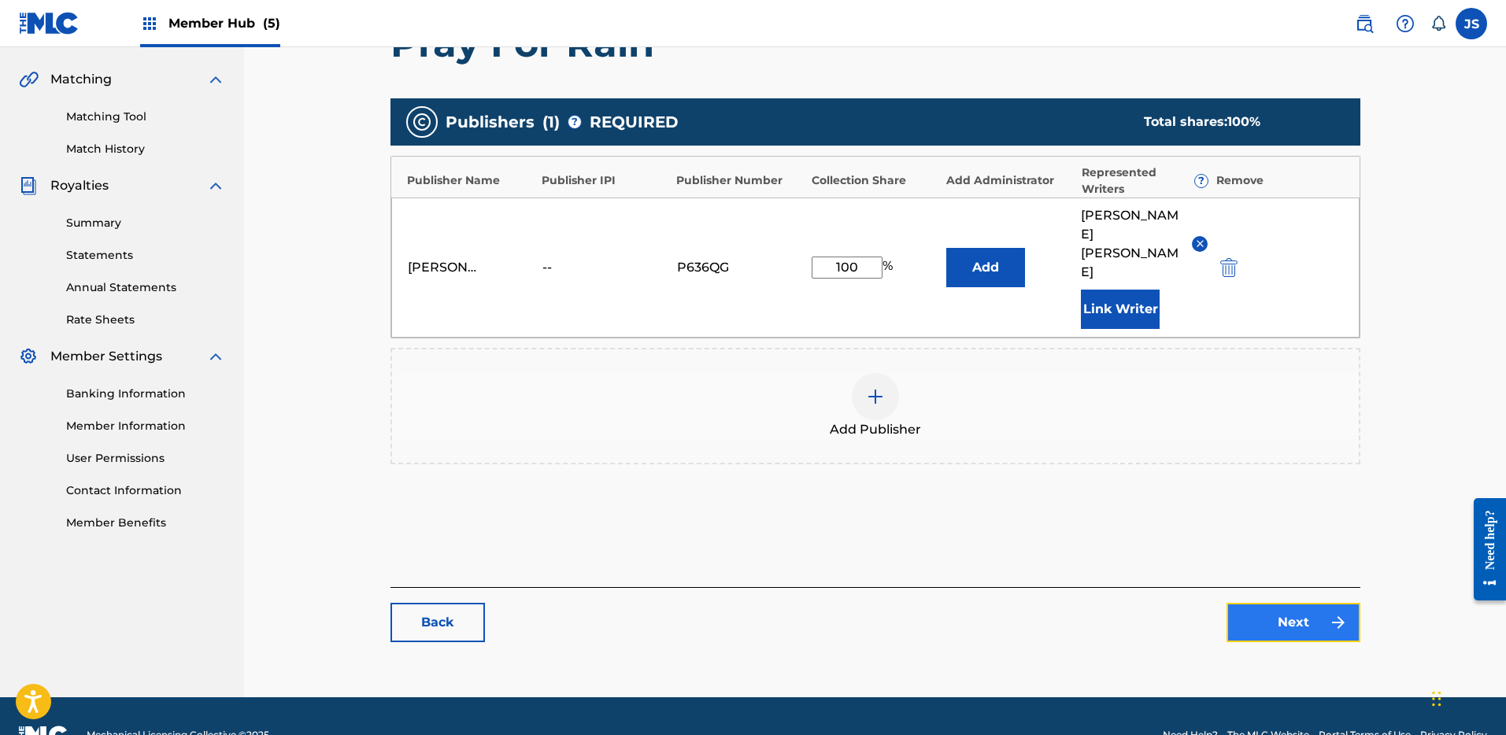
click at [1283, 603] on link "Next" at bounding box center [1294, 622] width 134 height 39
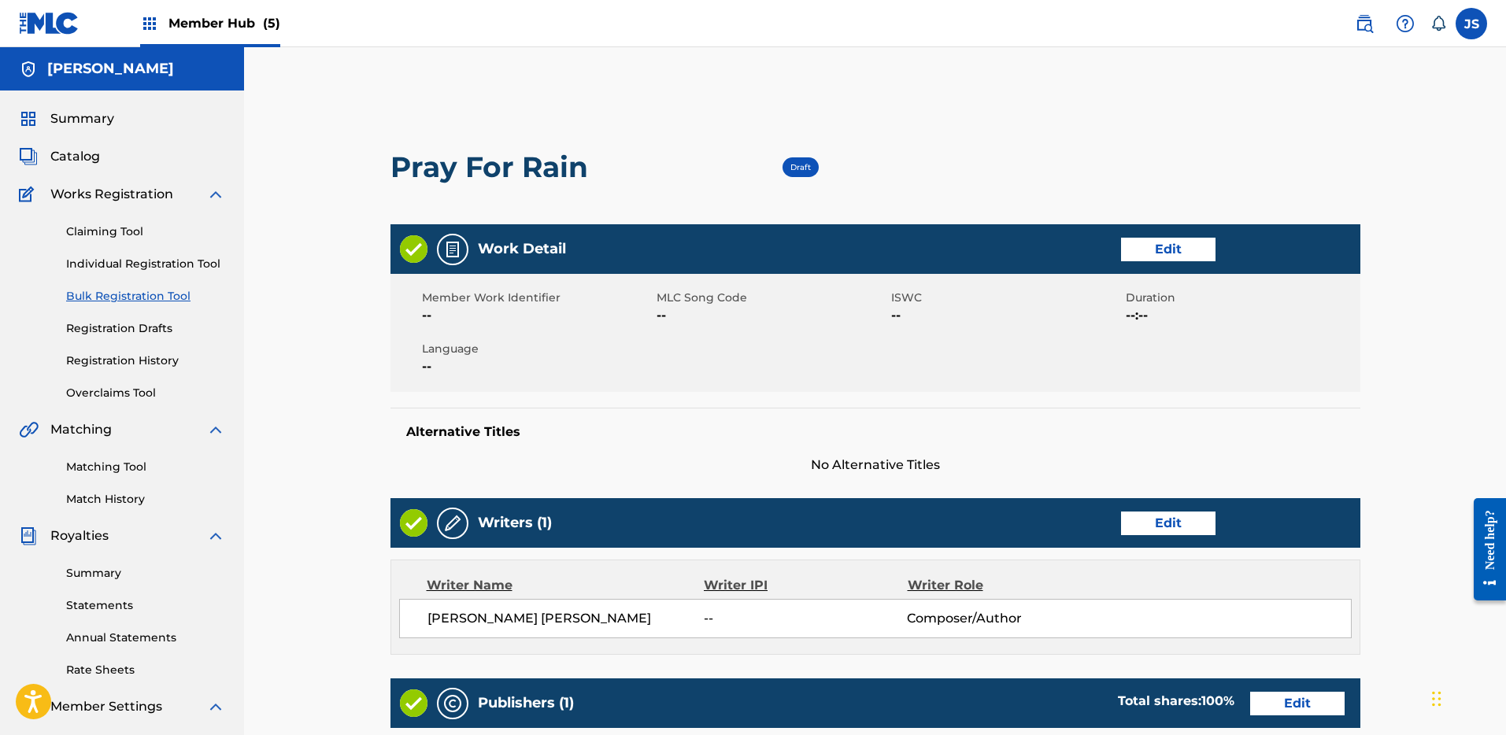
scroll to position [438, 0]
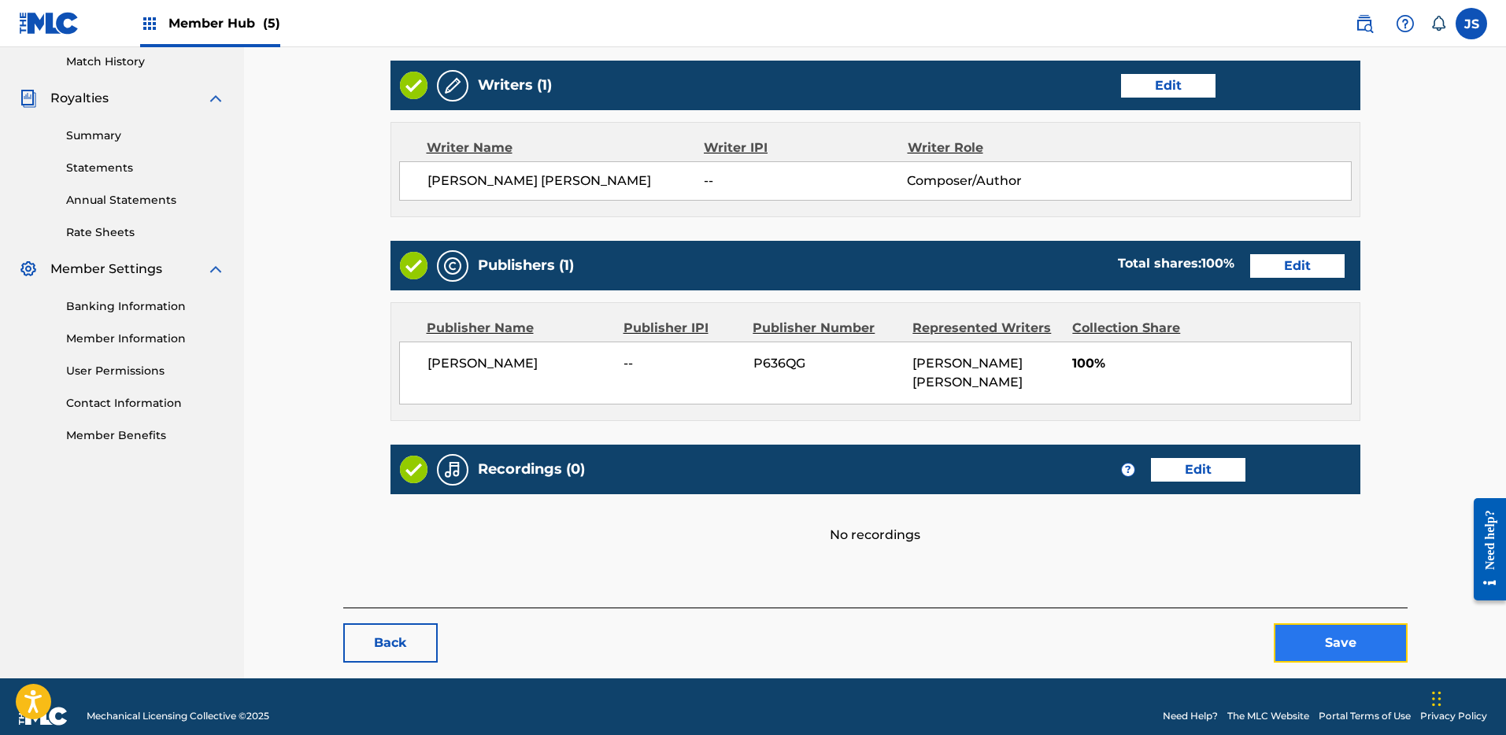
click at [1313, 627] on button "Save" at bounding box center [1341, 643] width 134 height 39
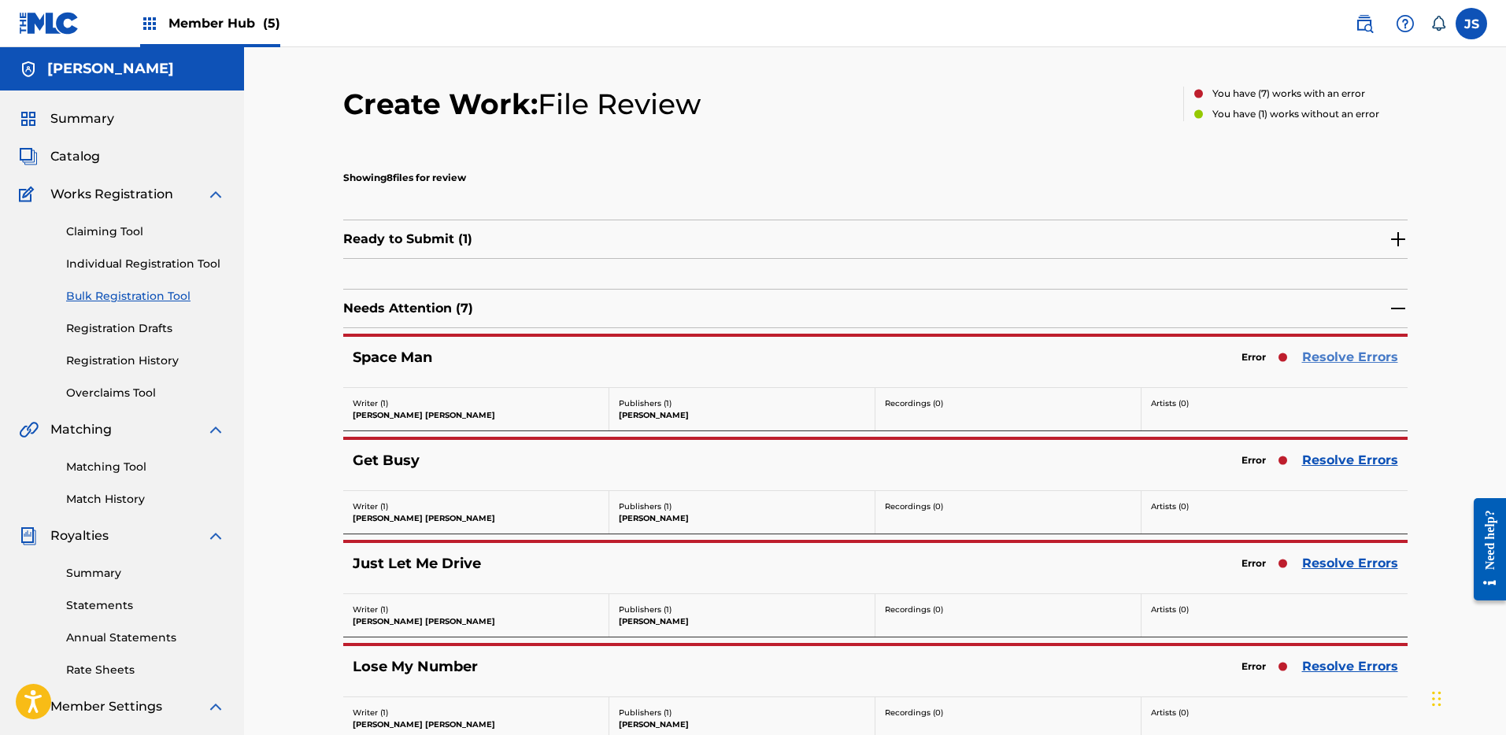
click at [1333, 359] on link "Resolve Errors" at bounding box center [1350, 357] width 96 height 19
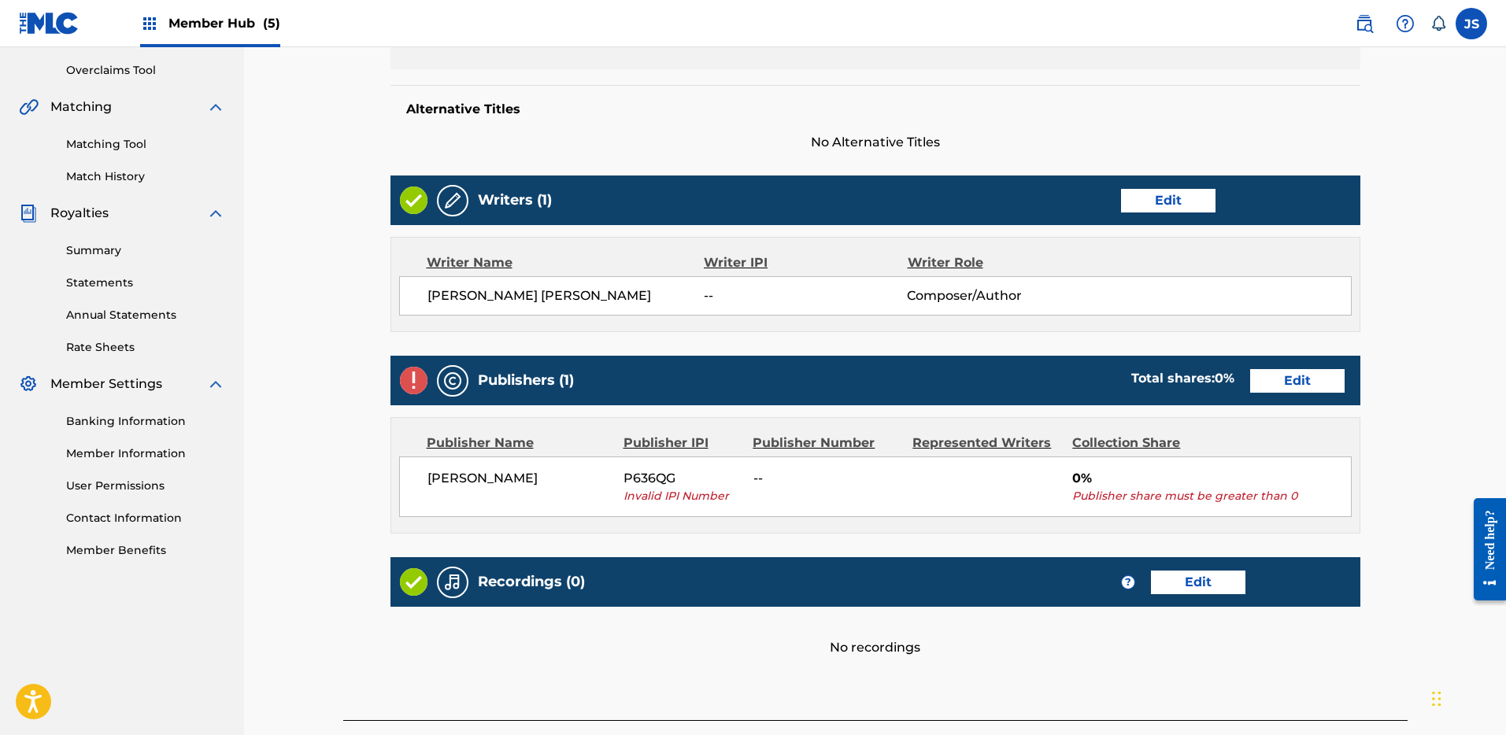
scroll to position [335, 0]
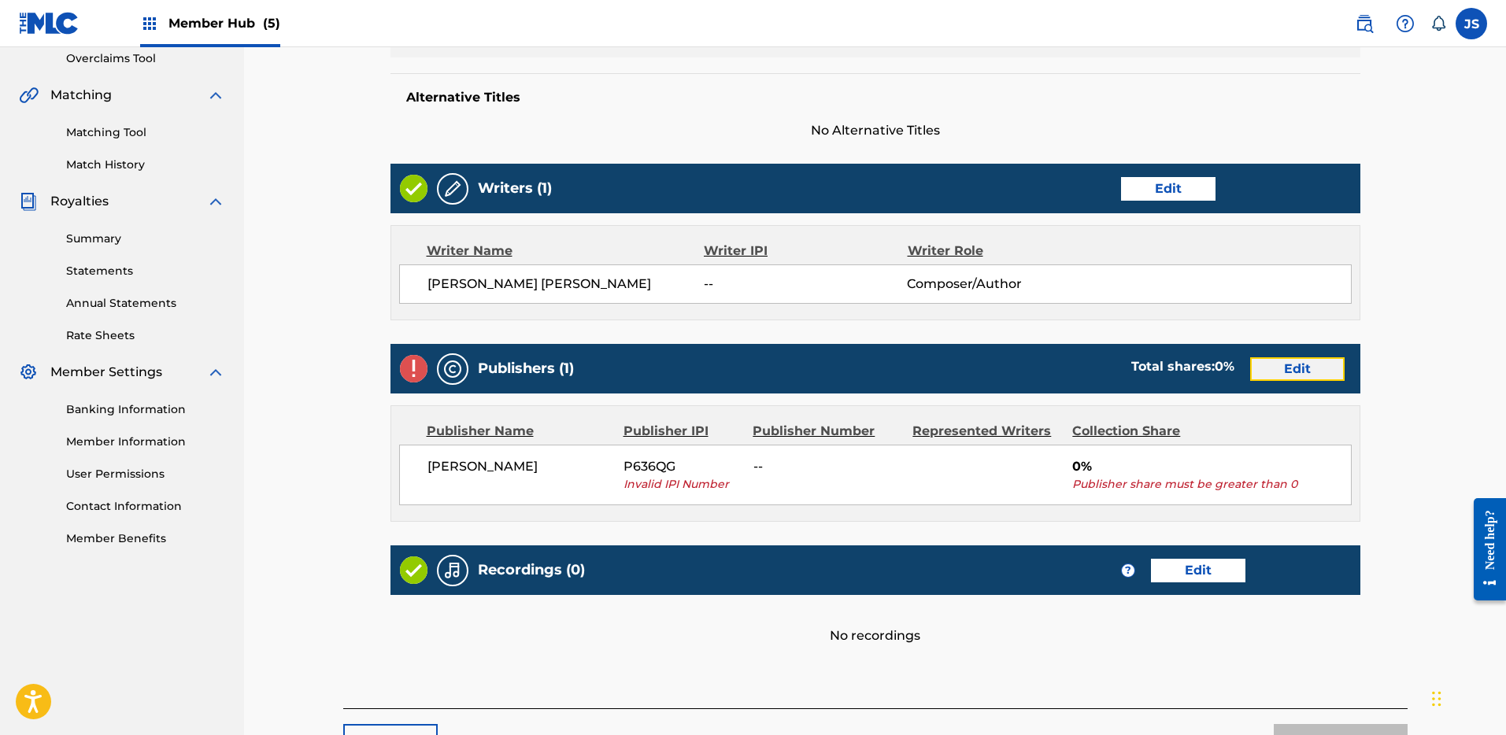
click at [1286, 370] on link "Edit" at bounding box center [1297, 369] width 94 height 24
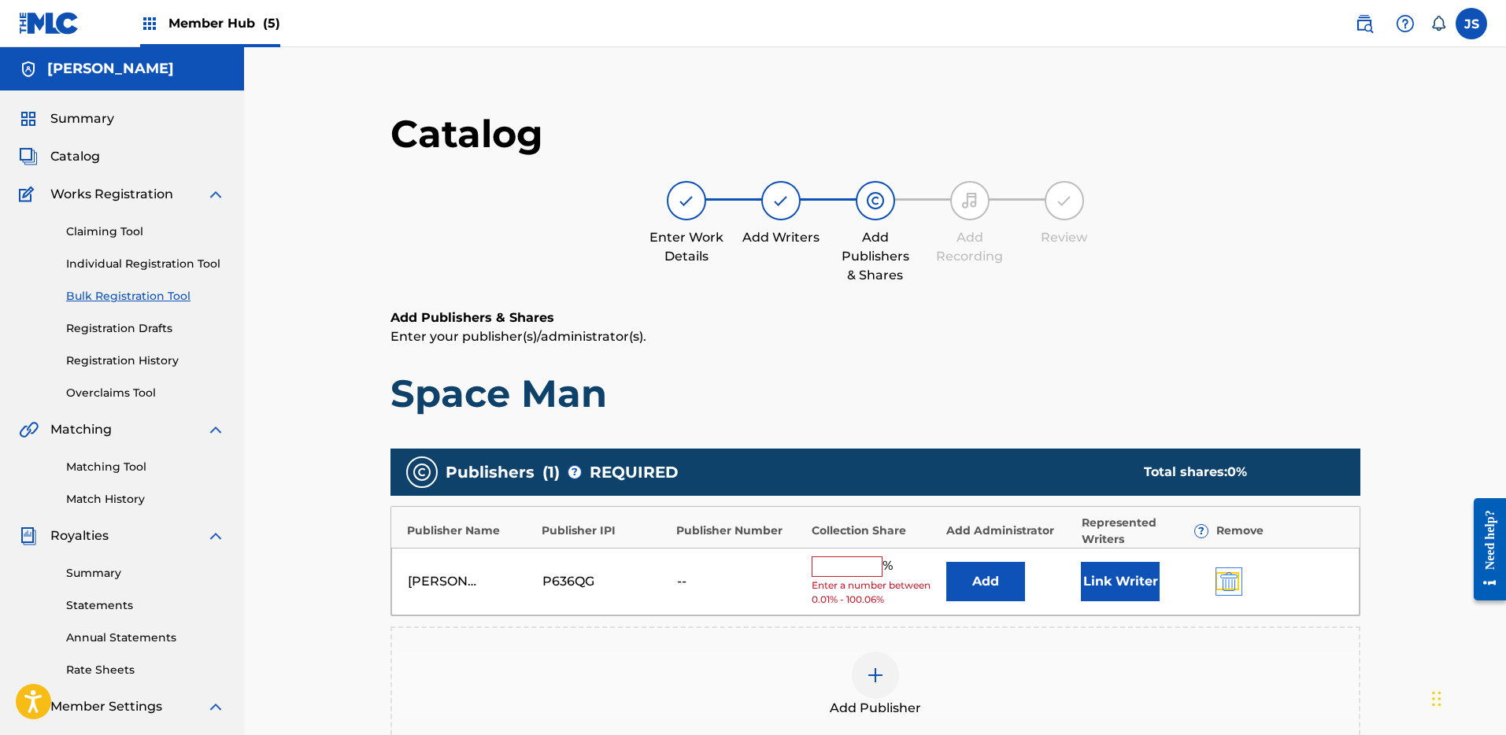
click at [1228, 579] on img "submit" at bounding box center [1229, 581] width 17 height 19
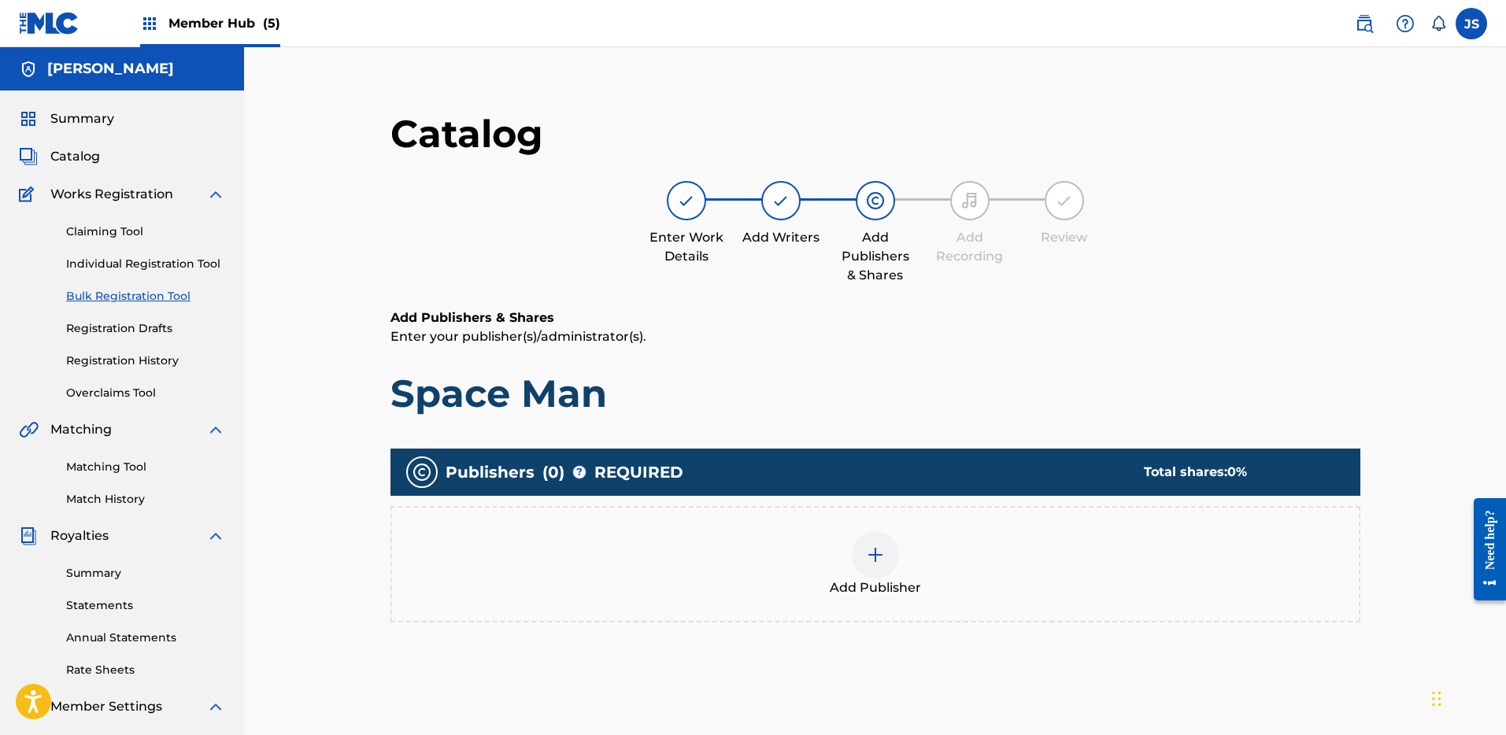
click at [898, 562] on div "Add Publisher" at bounding box center [875, 565] width 967 height 66
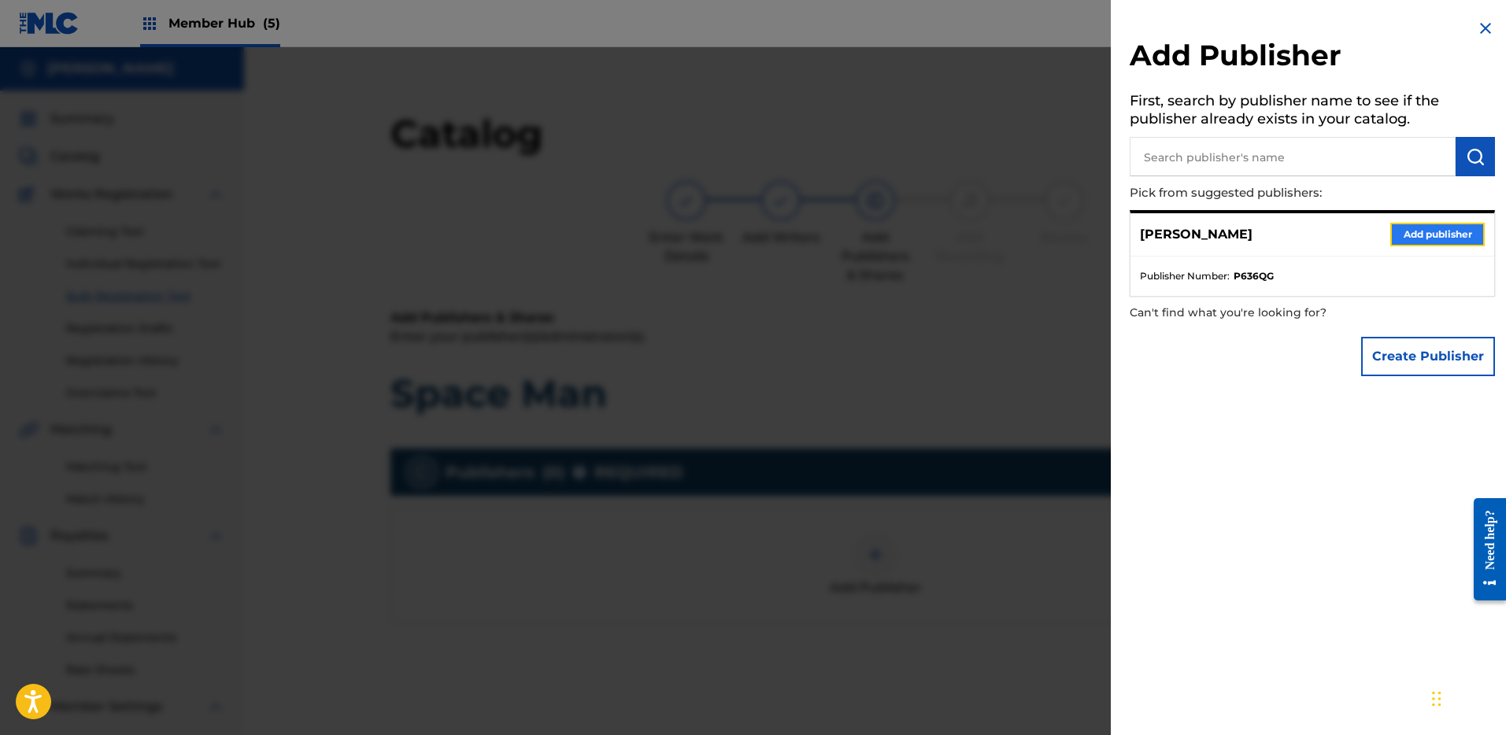
click at [1411, 230] on button "Add publisher" at bounding box center [1438, 235] width 94 height 24
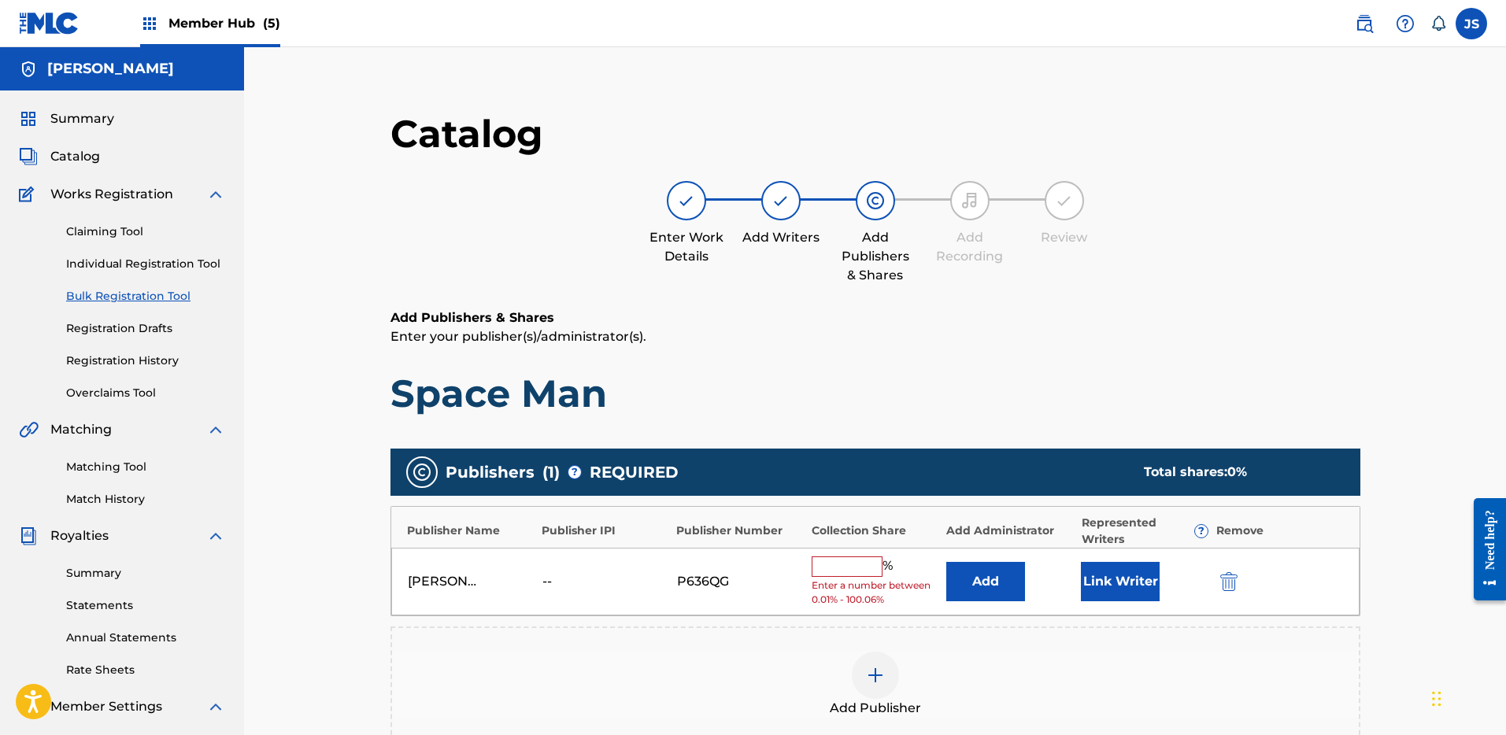
click at [847, 557] on input "text" at bounding box center [847, 567] width 71 height 20
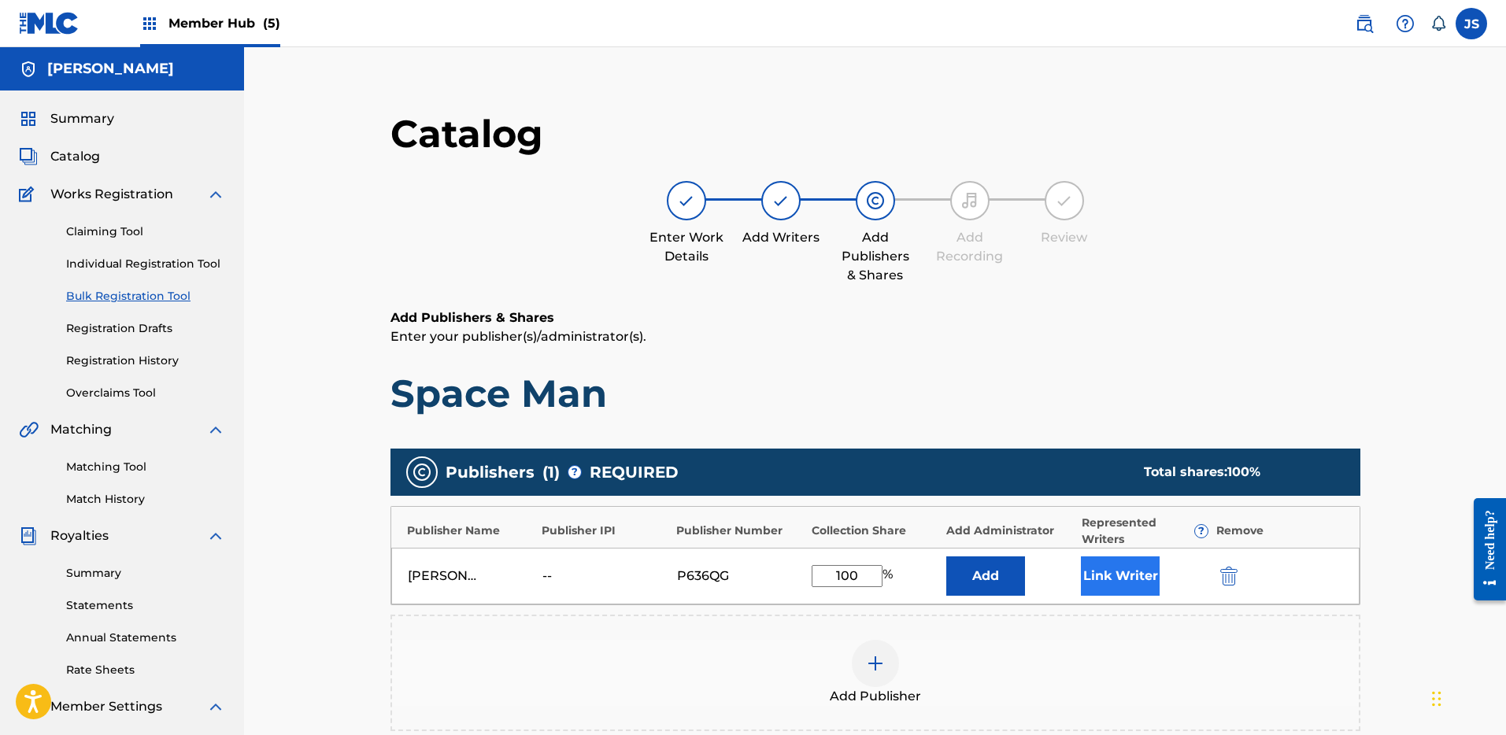
type input "100"
click at [1102, 576] on button "Link Writer" at bounding box center [1120, 576] width 79 height 39
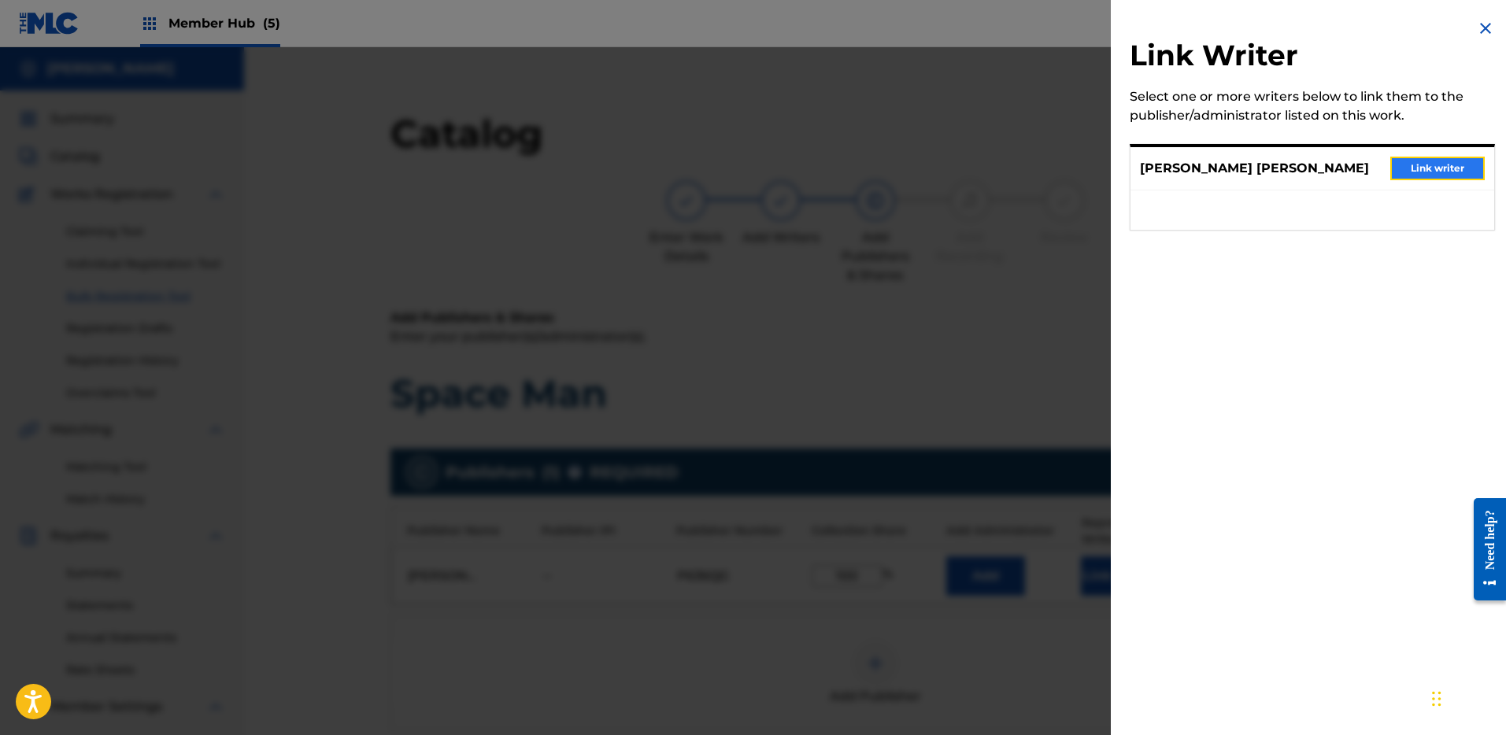
click at [1429, 175] on button "Link writer" at bounding box center [1438, 169] width 94 height 24
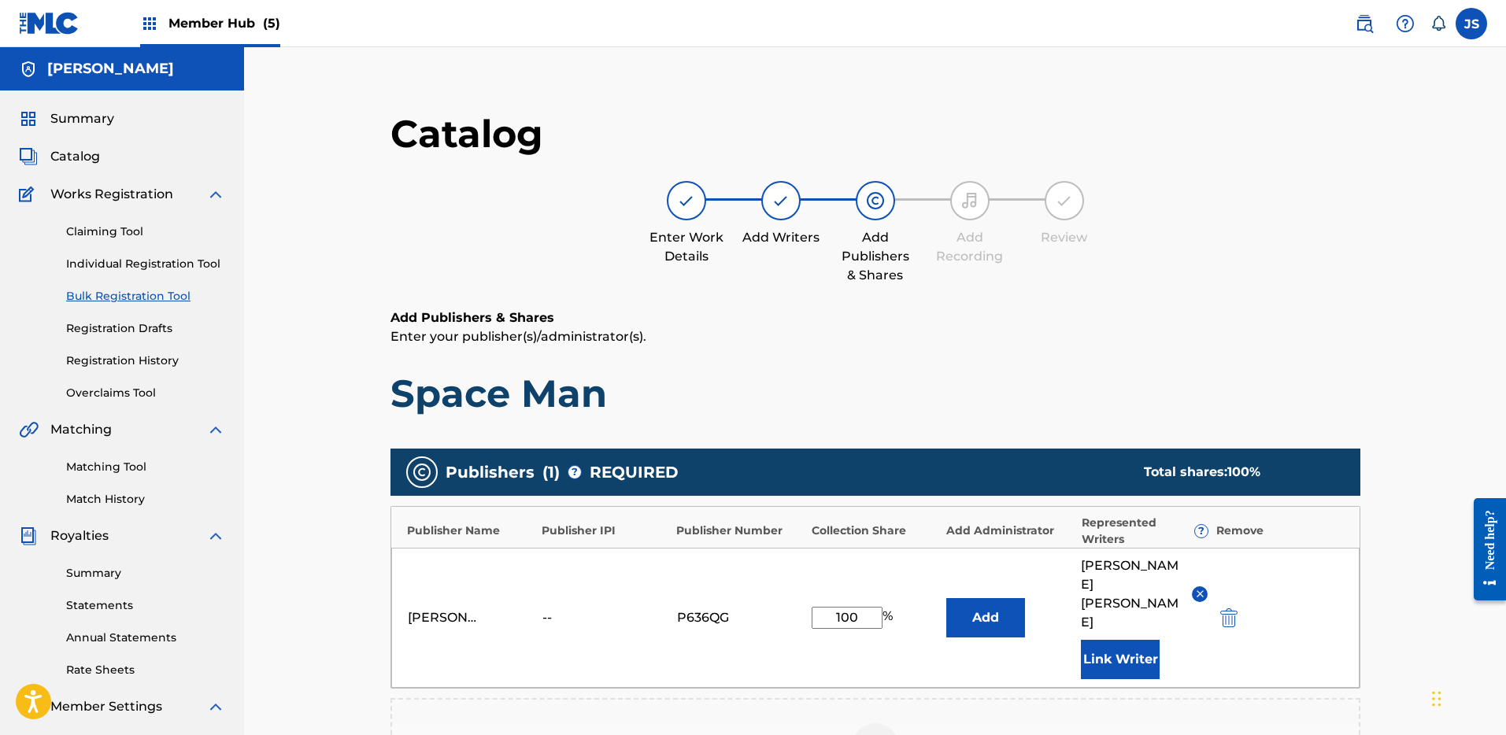
scroll to position [350, 0]
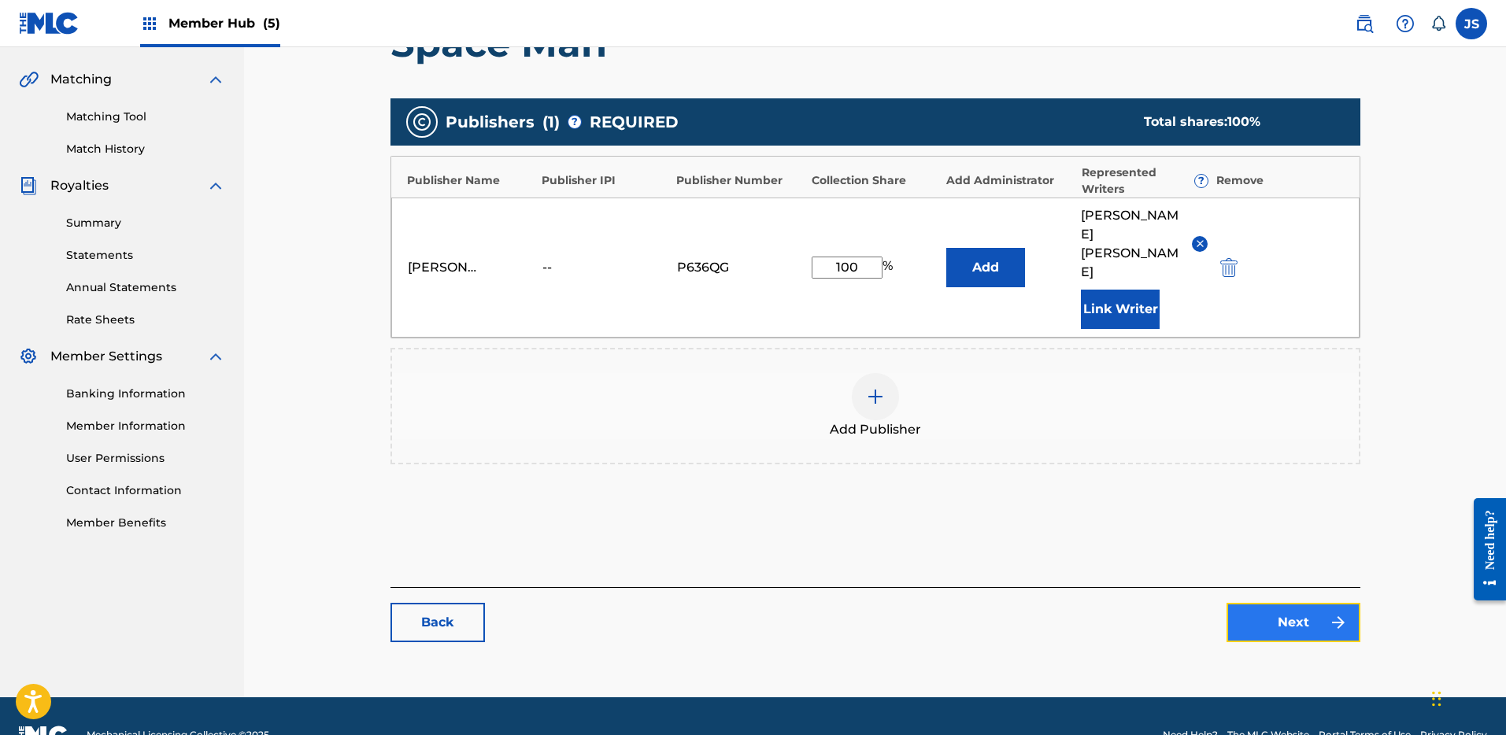
click at [1291, 603] on link "Next" at bounding box center [1294, 622] width 134 height 39
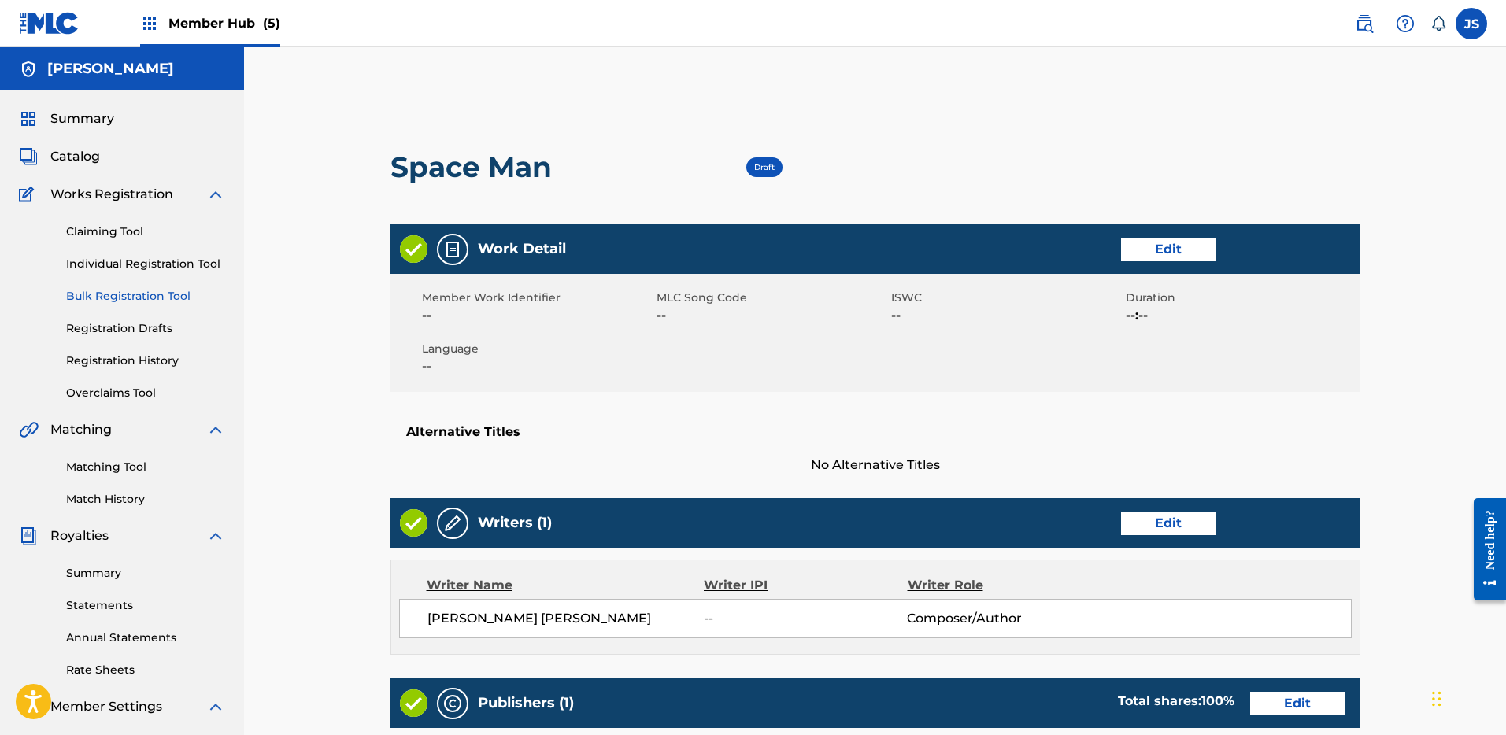
scroll to position [438, 0]
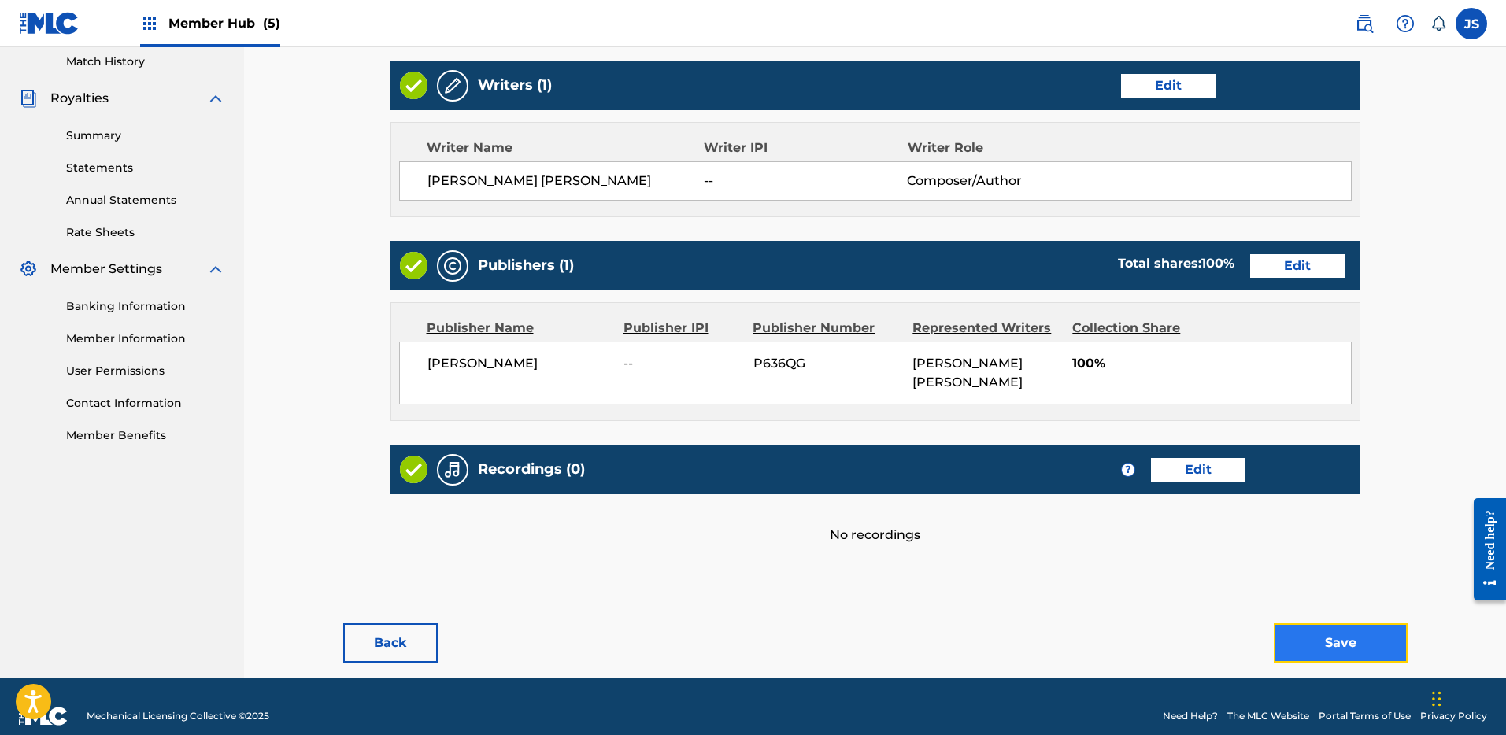
click at [1306, 624] on button "Save" at bounding box center [1341, 643] width 134 height 39
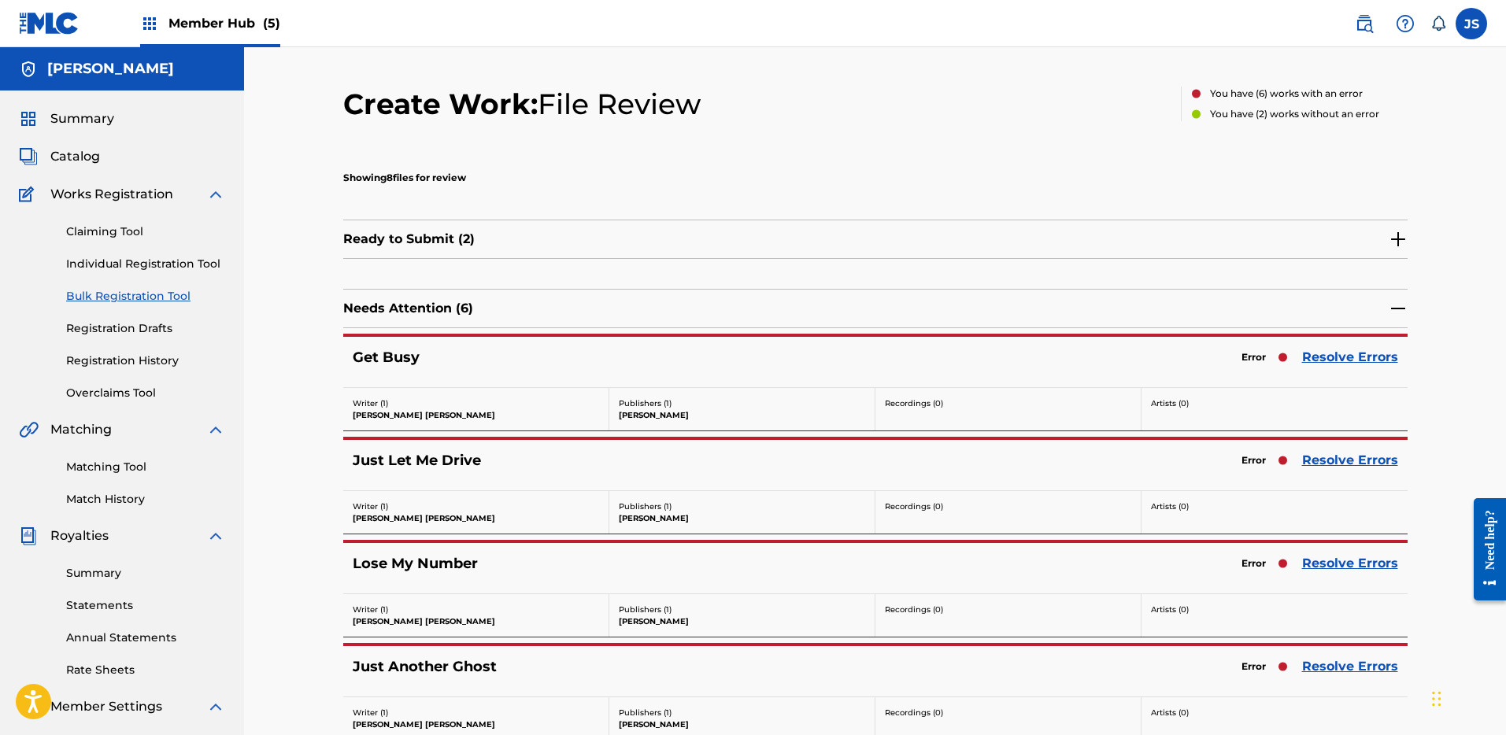
scroll to position [25, 0]
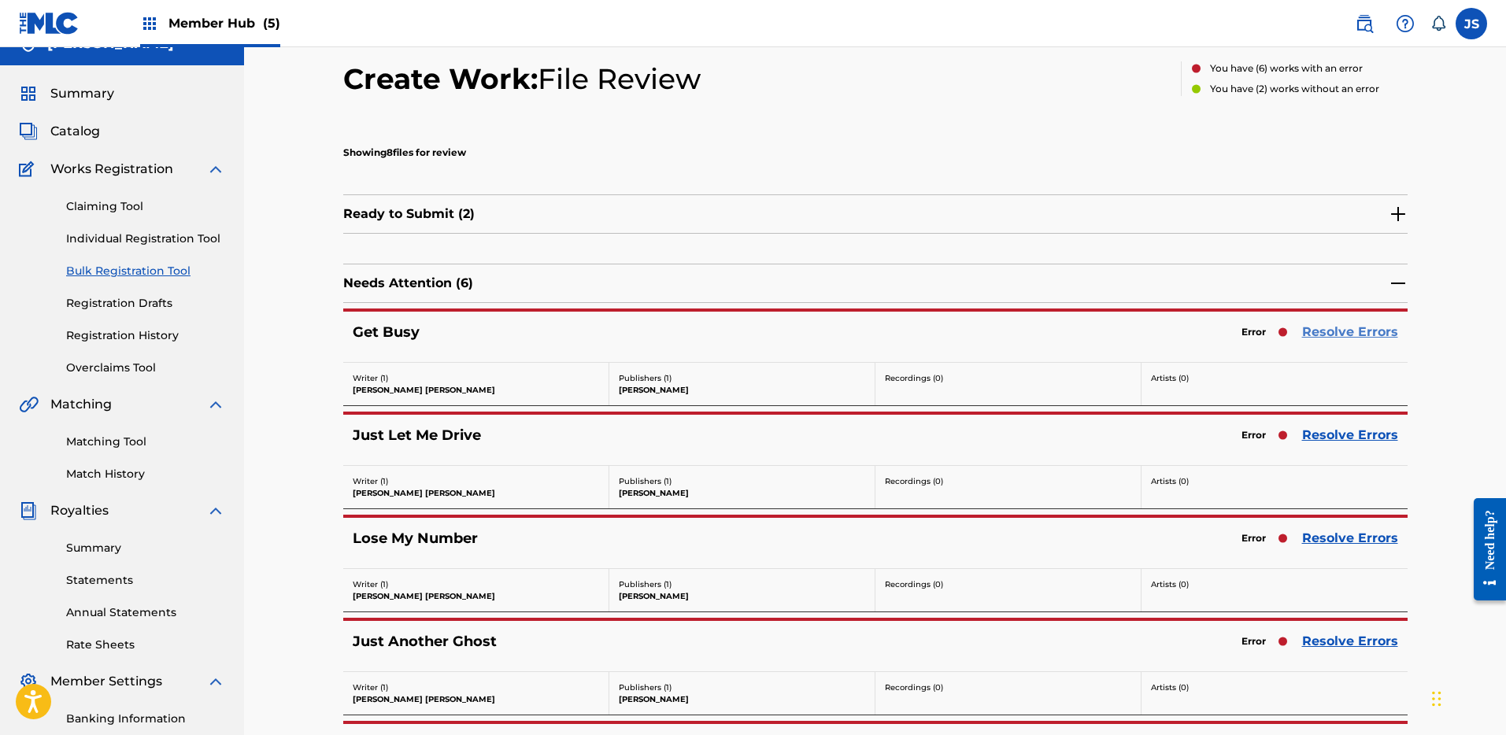
click at [1320, 328] on link "Resolve Errors" at bounding box center [1350, 332] width 96 height 19
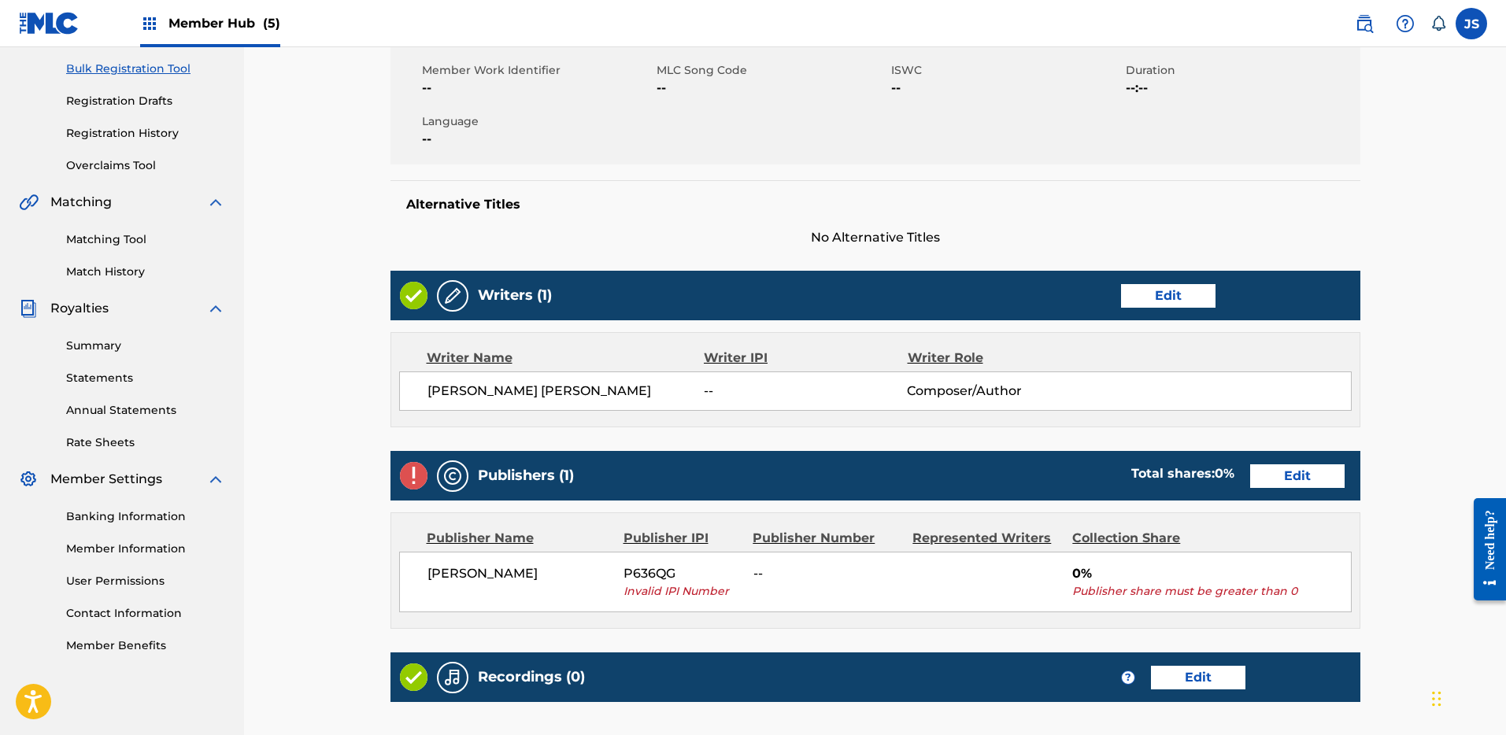
scroll to position [234, 0]
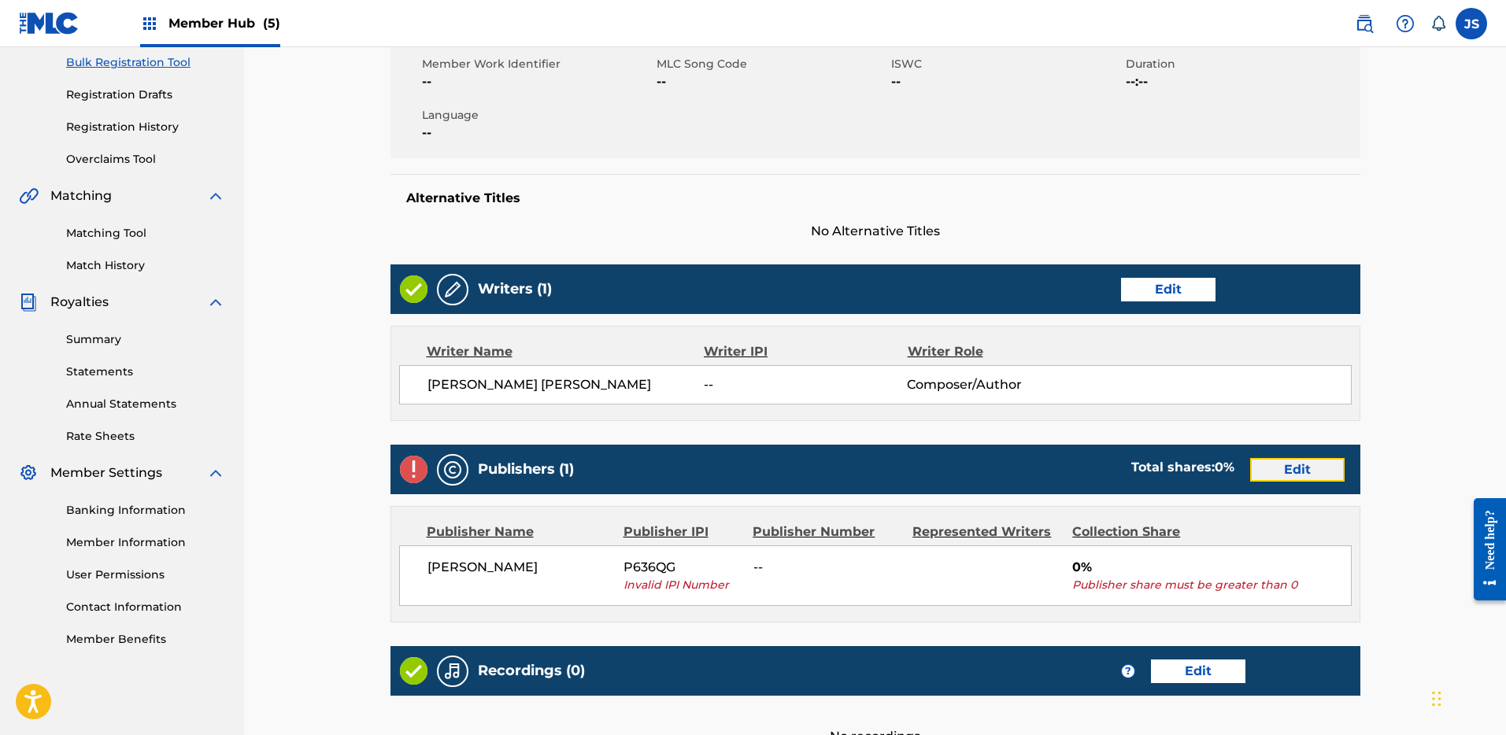
click at [1313, 468] on link "Edit" at bounding box center [1297, 470] width 94 height 24
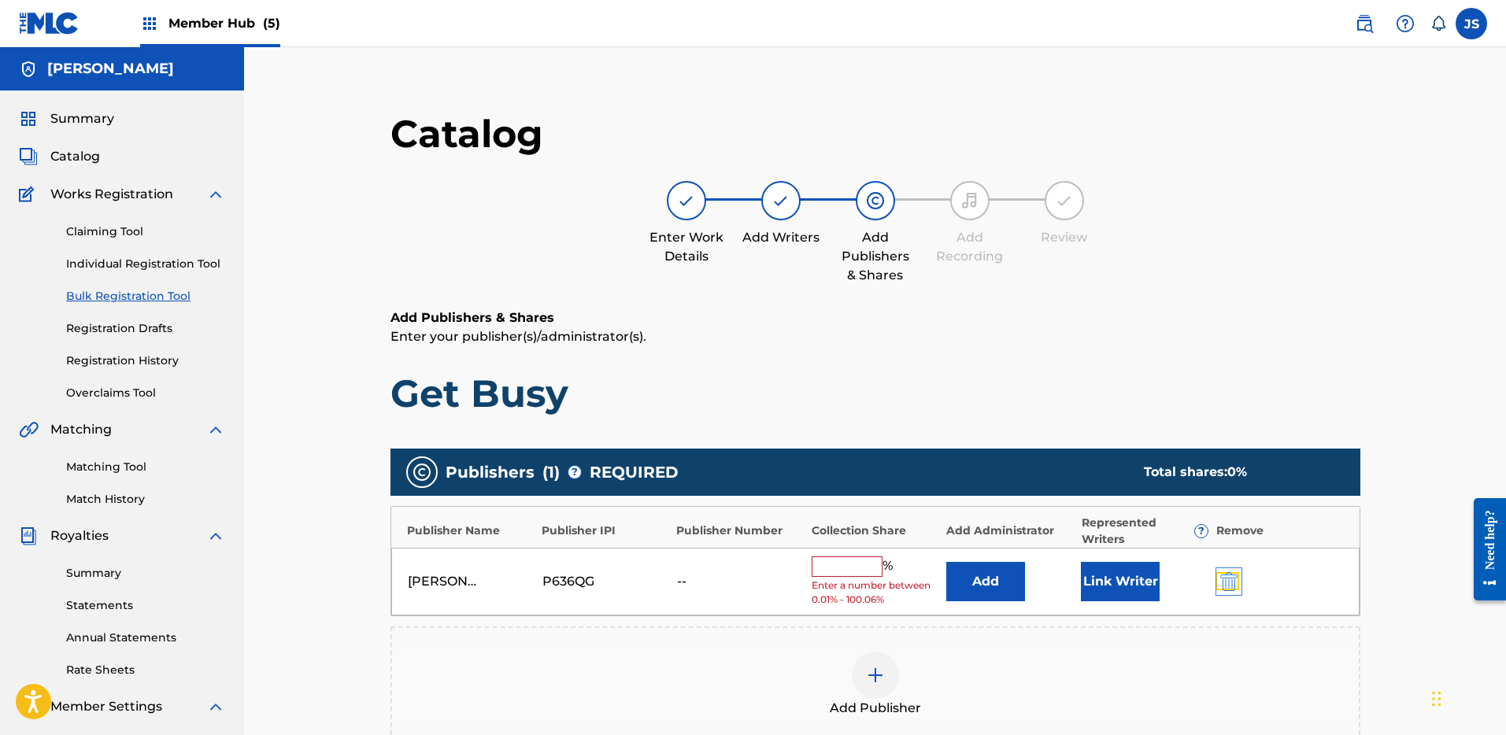
click at [1235, 576] on img "submit" at bounding box center [1229, 581] width 17 height 19
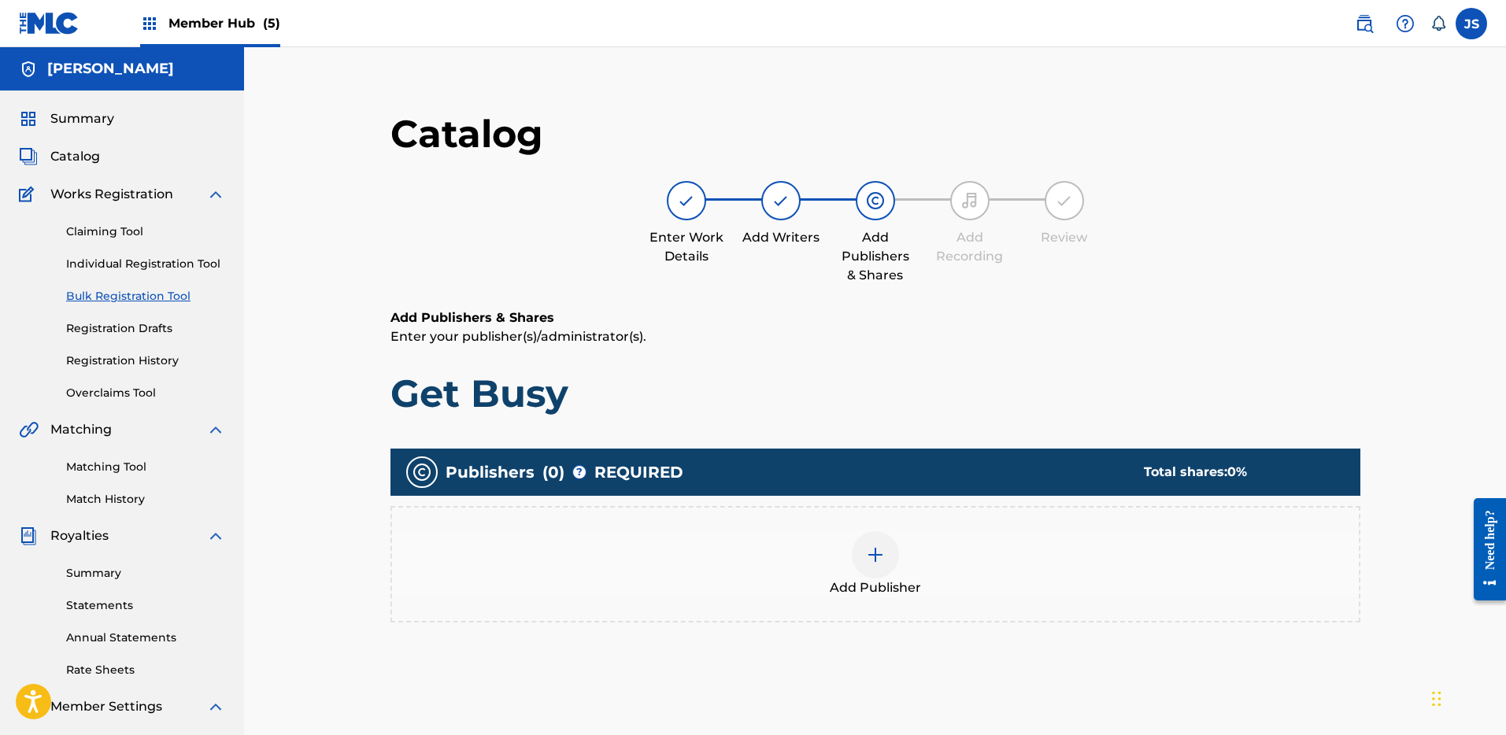
click at [907, 573] on div "Add Publisher" at bounding box center [875, 565] width 967 height 66
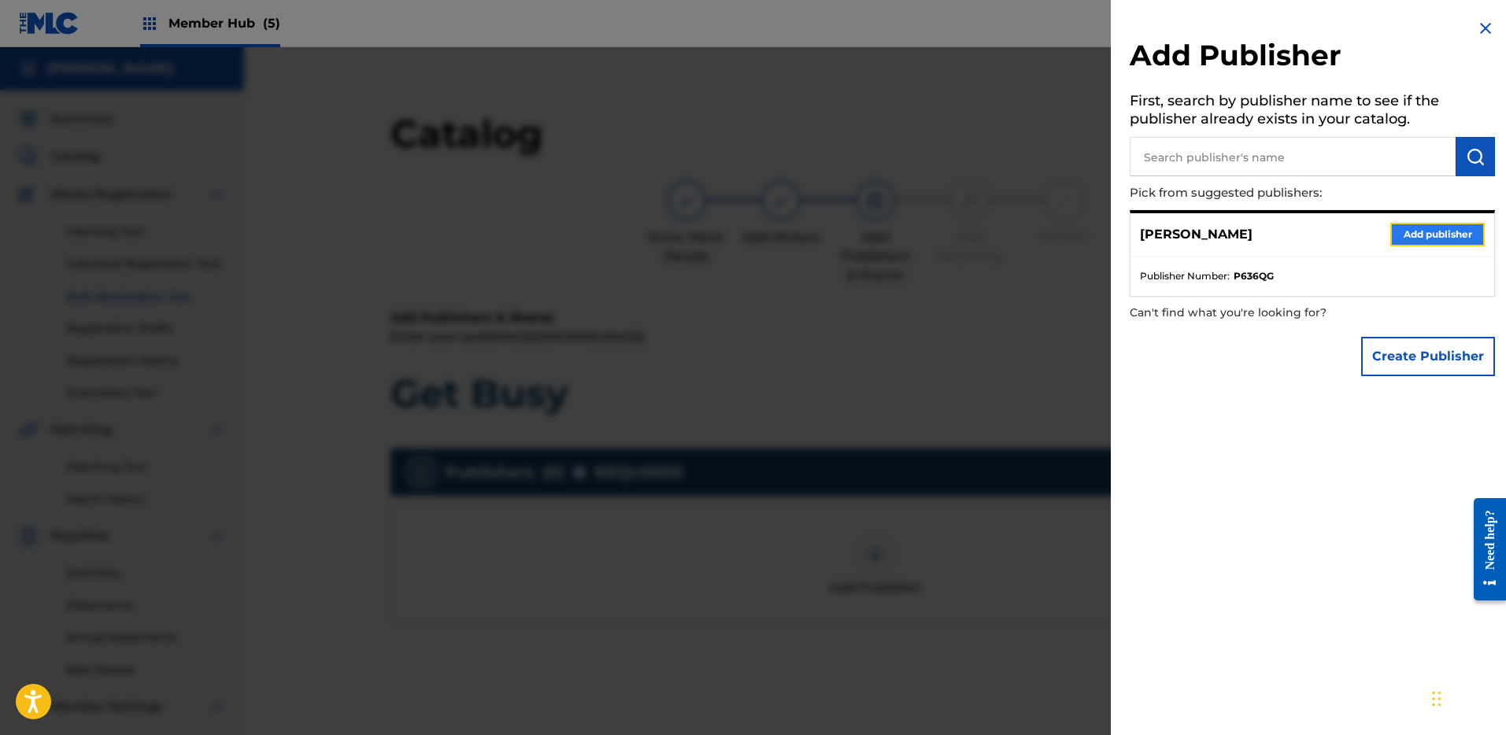
click at [1410, 231] on button "Add publisher" at bounding box center [1438, 235] width 94 height 24
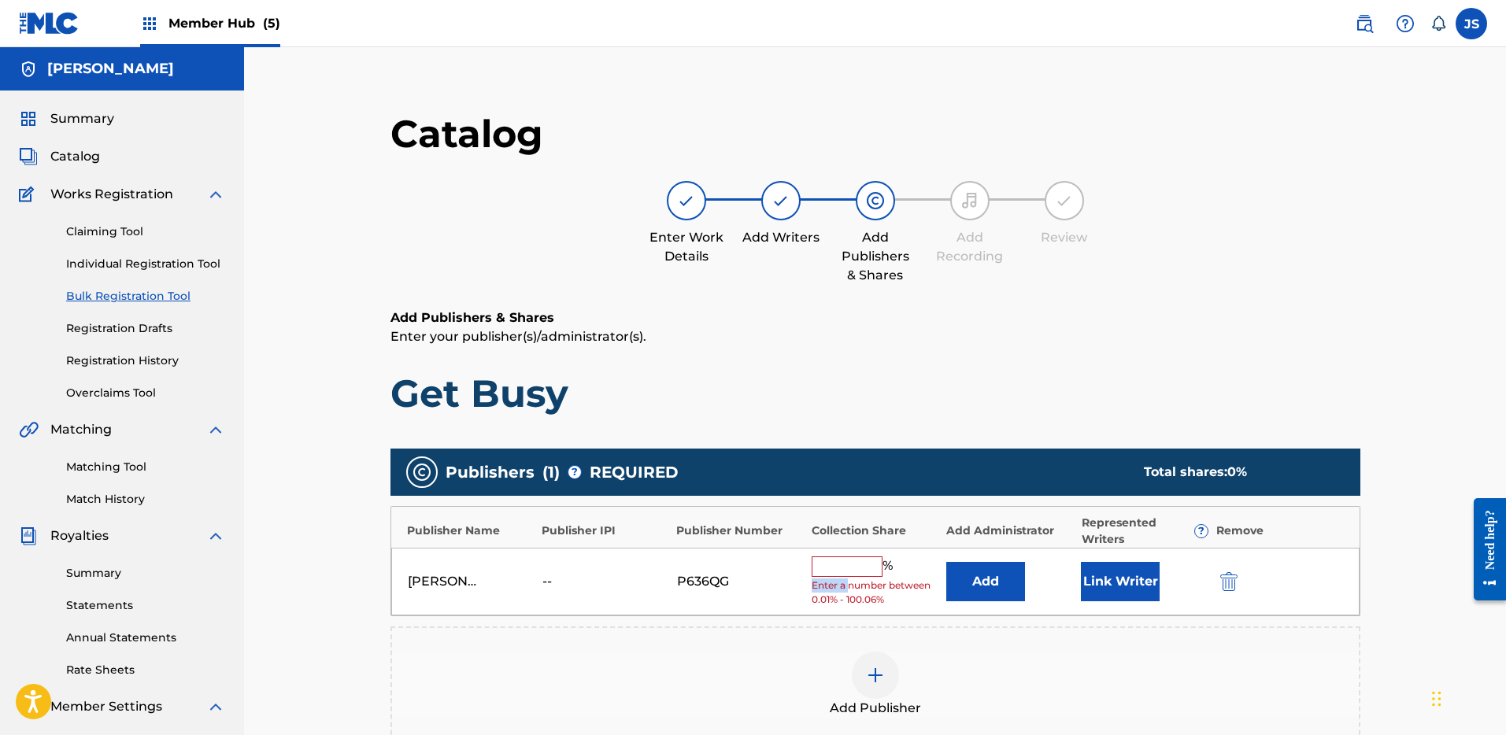
click at [847, 579] on span "Enter a number between 0.01% - 100.06%" at bounding box center [875, 593] width 127 height 28
click at [835, 559] on input "text" at bounding box center [847, 567] width 71 height 20
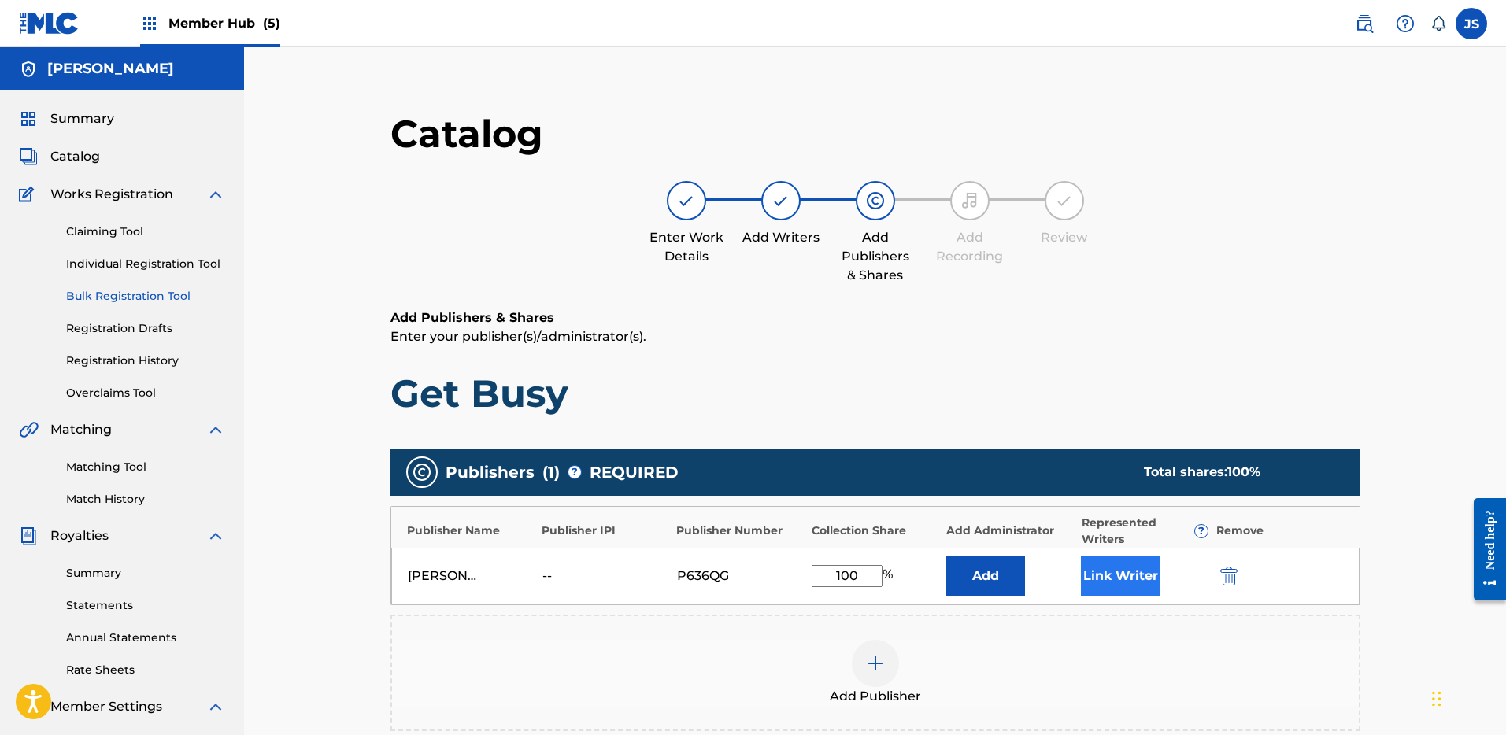
type input "100"
click at [1112, 571] on button "Link Writer" at bounding box center [1120, 576] width 79 height 39
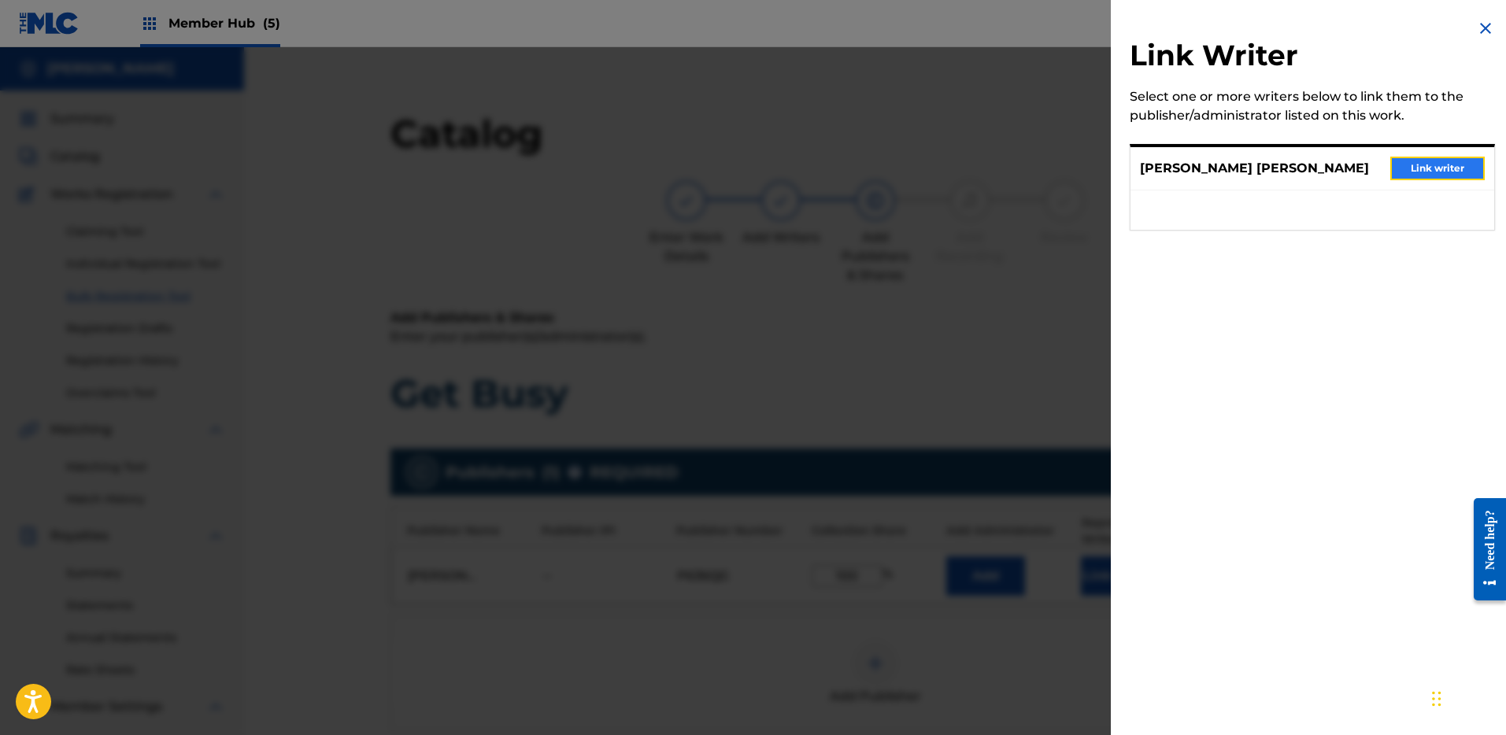
click at [1431, 161] on button "Link writer" at bounding box center [1438, 169] width 94 height 24
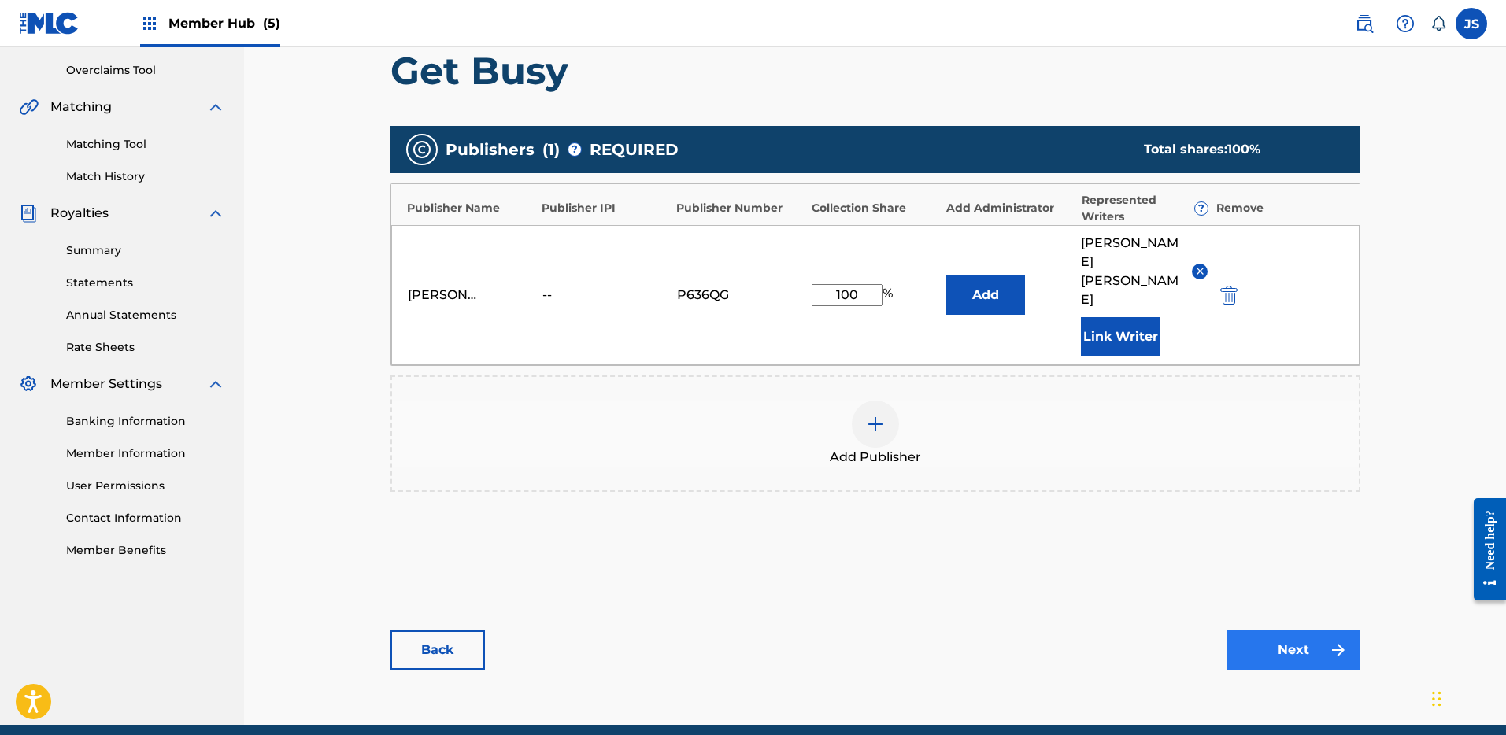
scroll to position [350, 0]
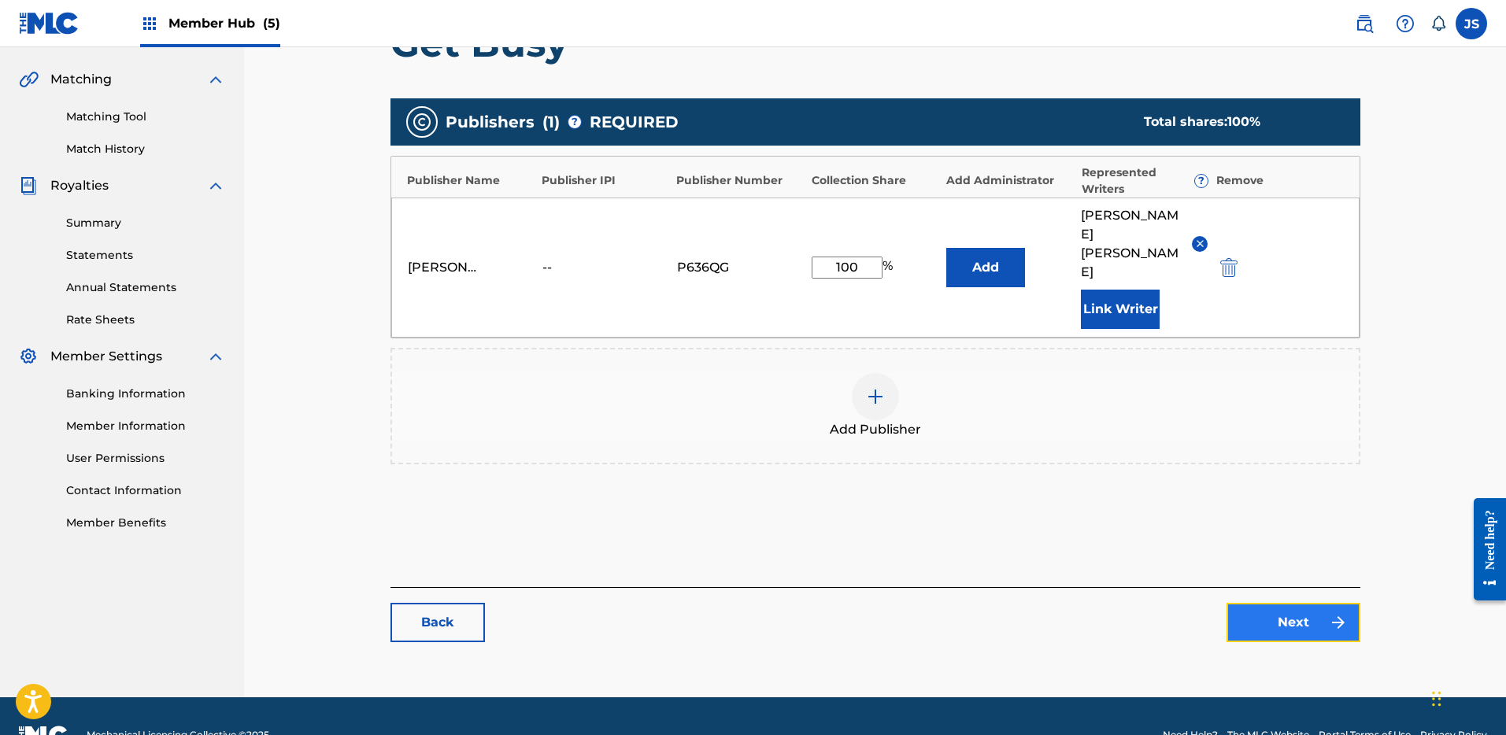
click at [1327, 603] on link "Next" at bounding box center [1294, 622] width 134 height 39
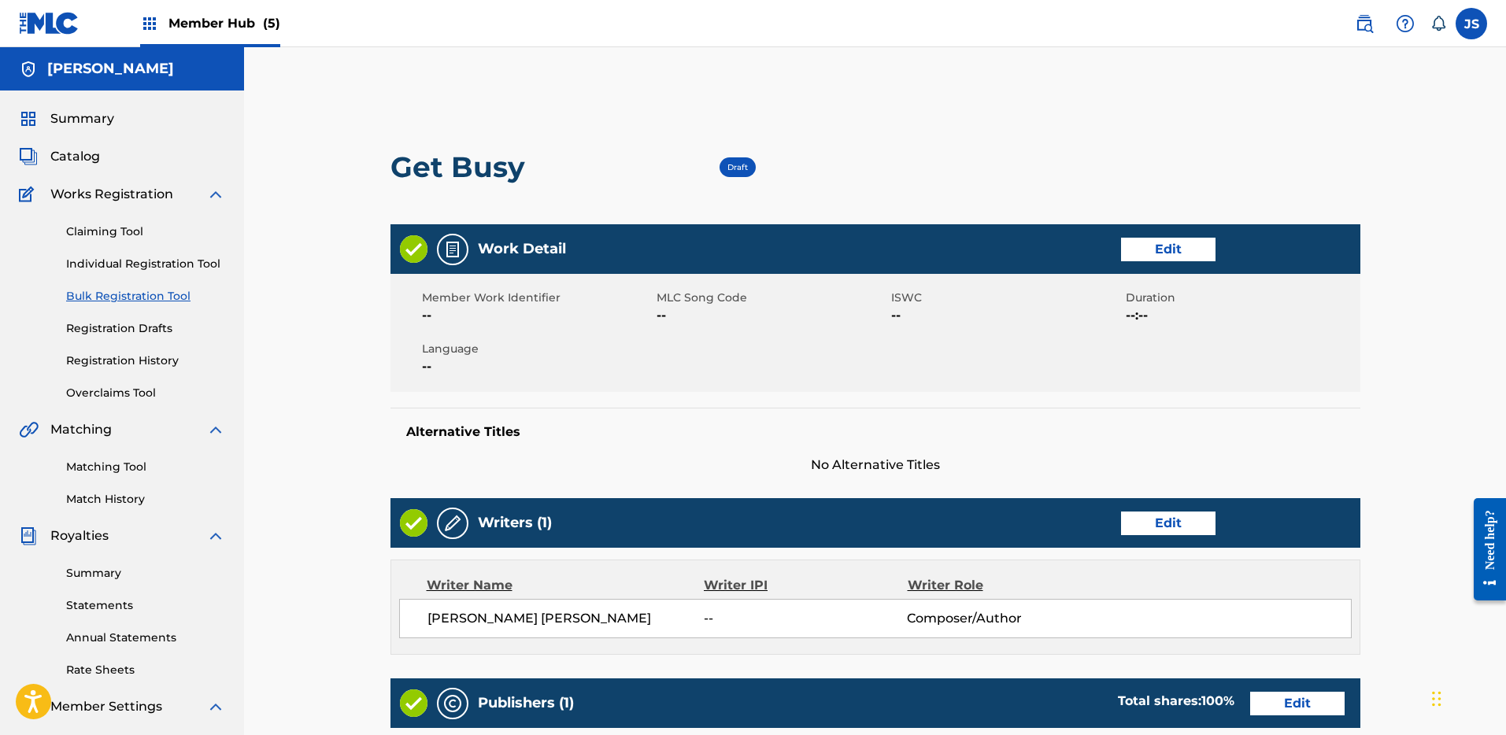
scroll to position [438, 0]
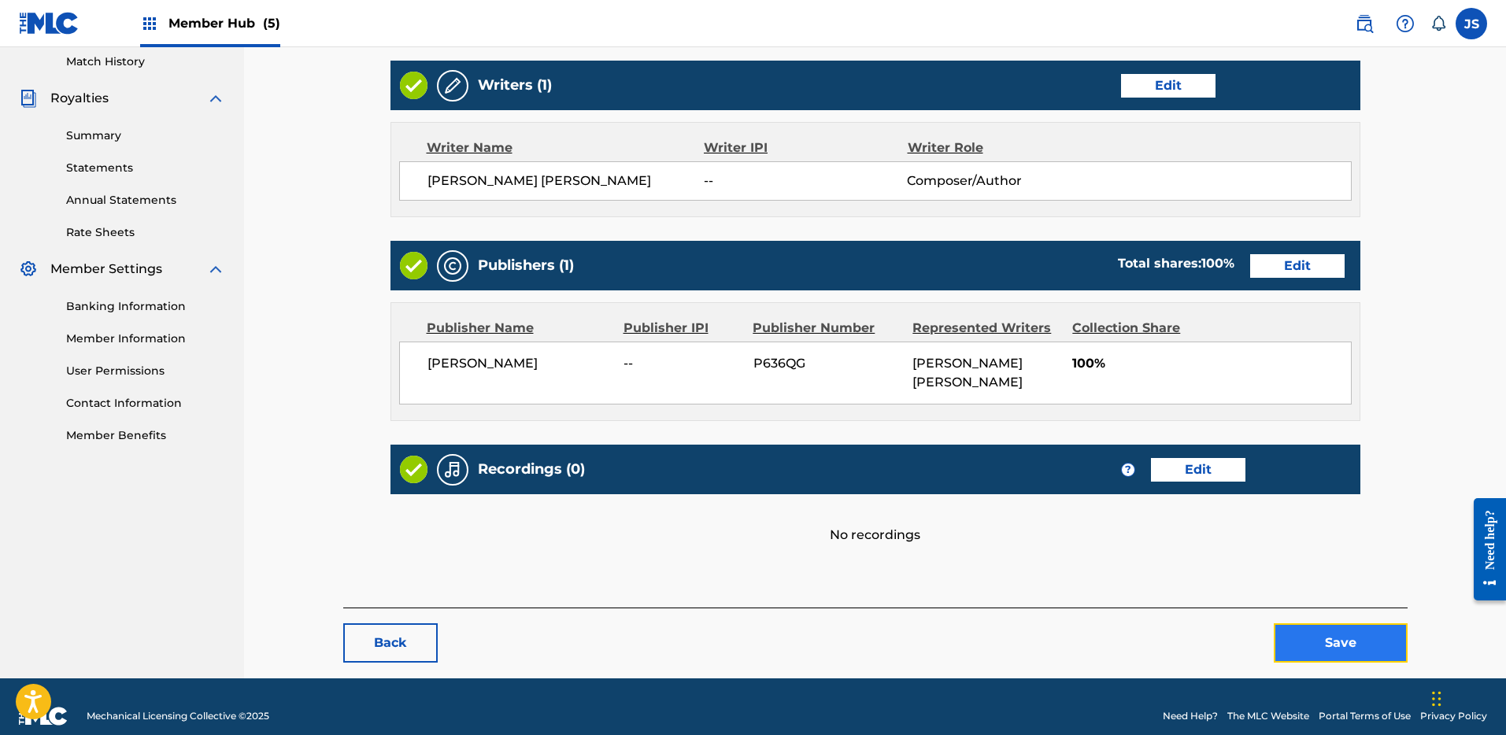
click at [1334, 624] on button "Save" at bounding box center [1341, 643] width 134 height 39
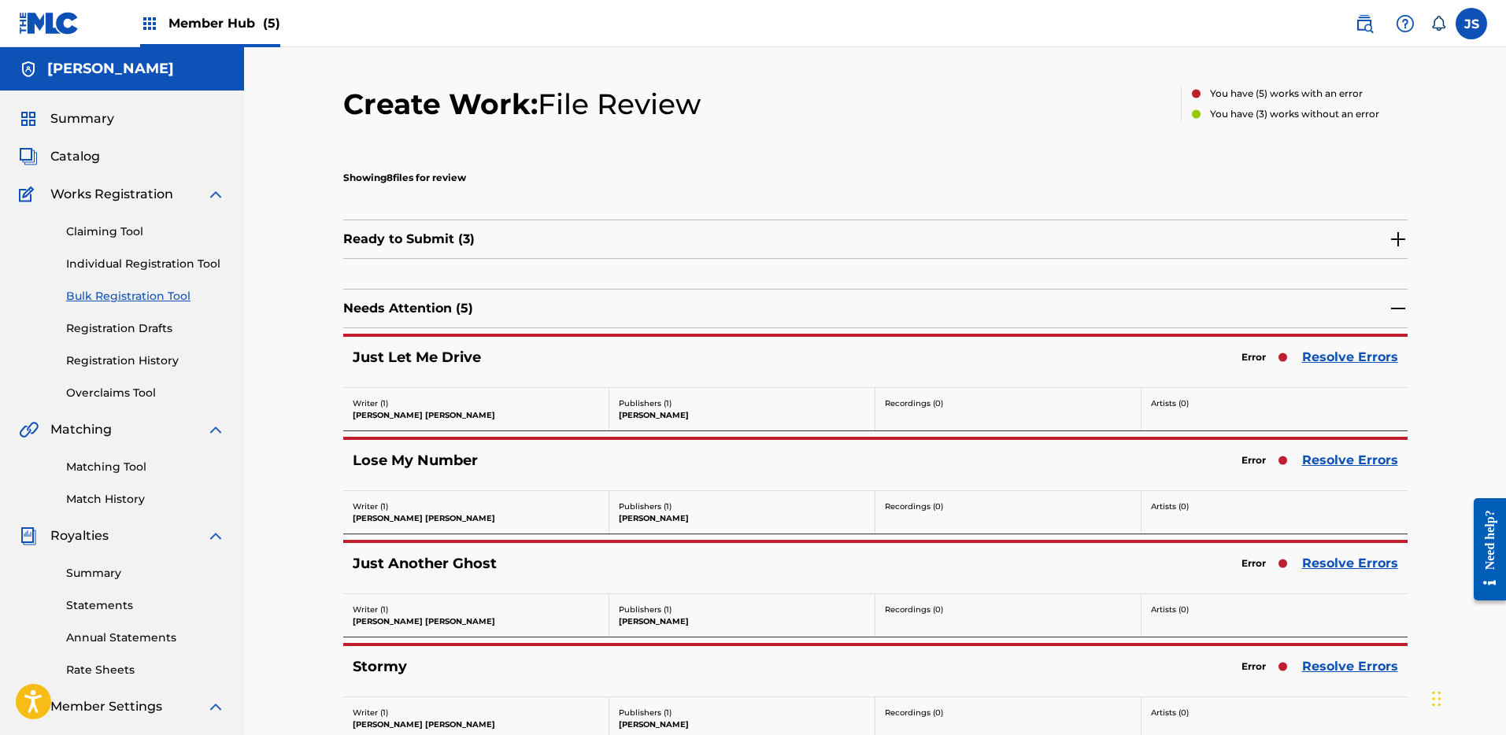
scroll to position [24, 0]
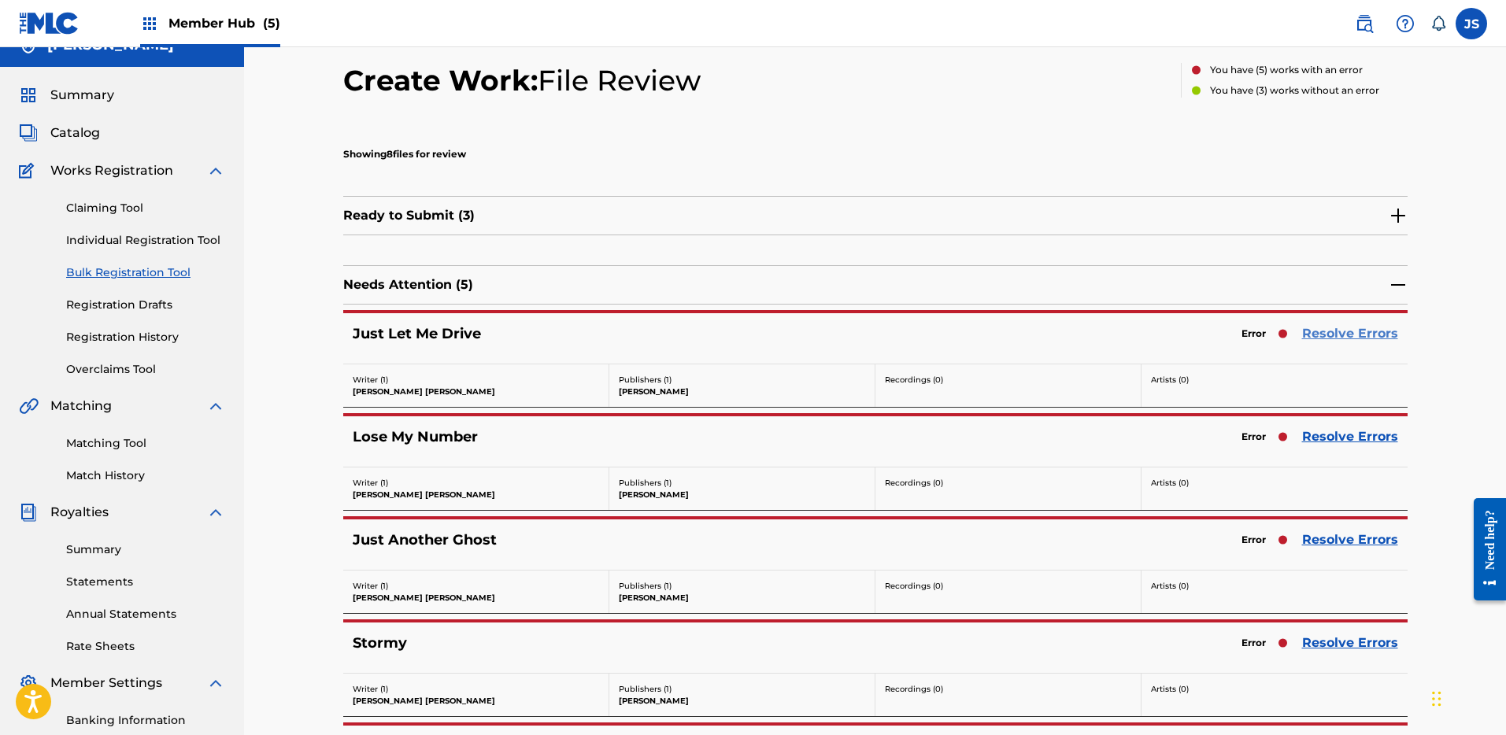
click at [1342, 337] on link "Resolve Errors" at bounding box center [1350, 333] width 96 height 19
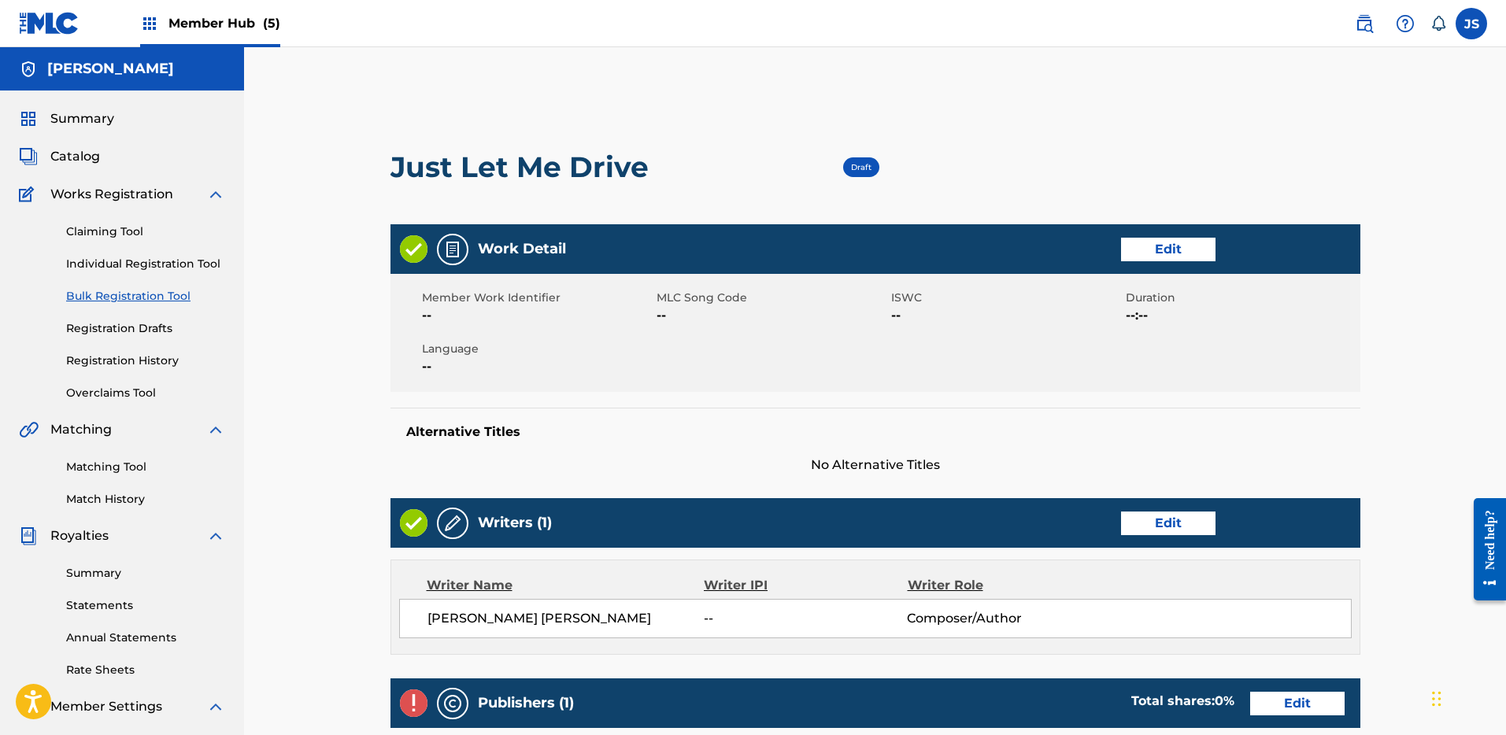
scroll to position [454, 0]
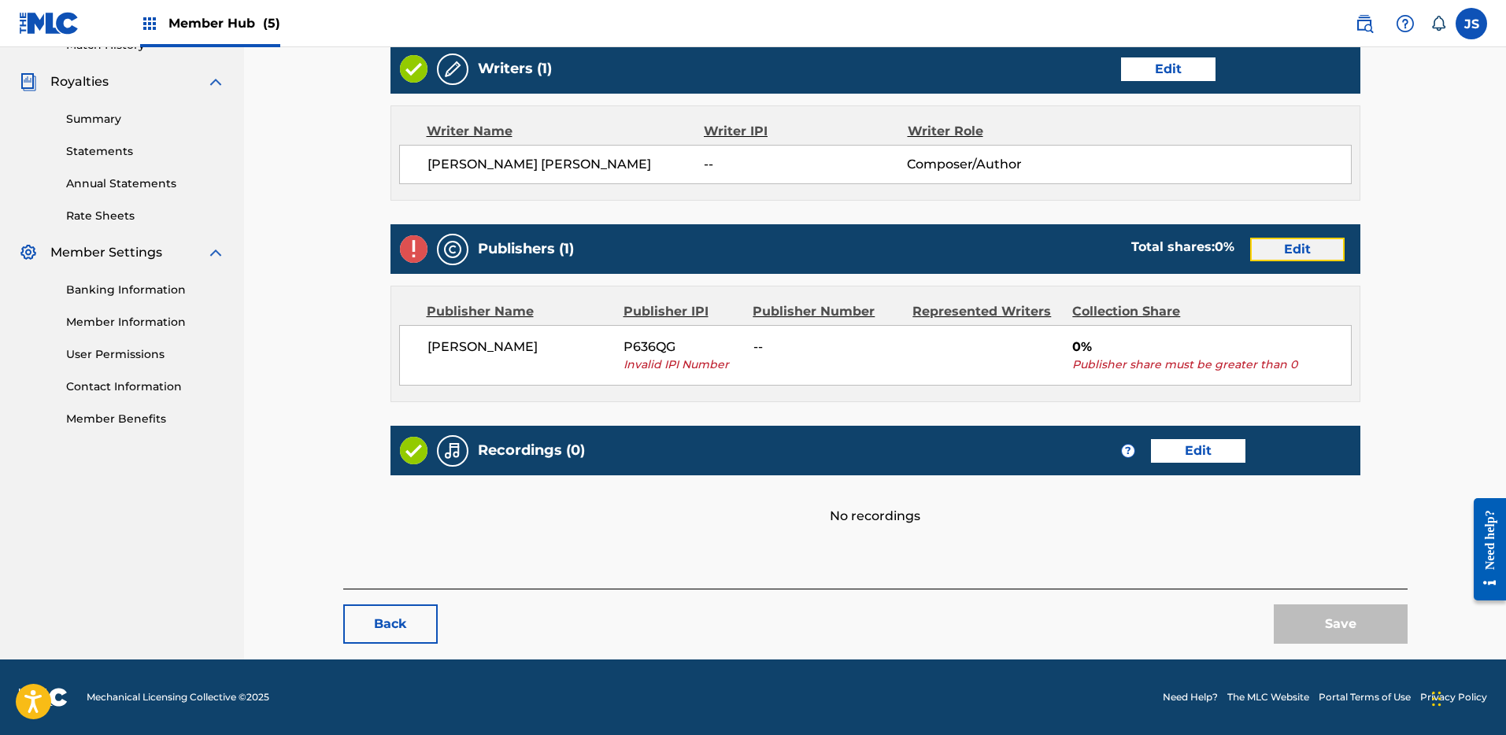
click at [1297, 246] on link "Edit" at bounding box center [1297, 250] width 94 height 24
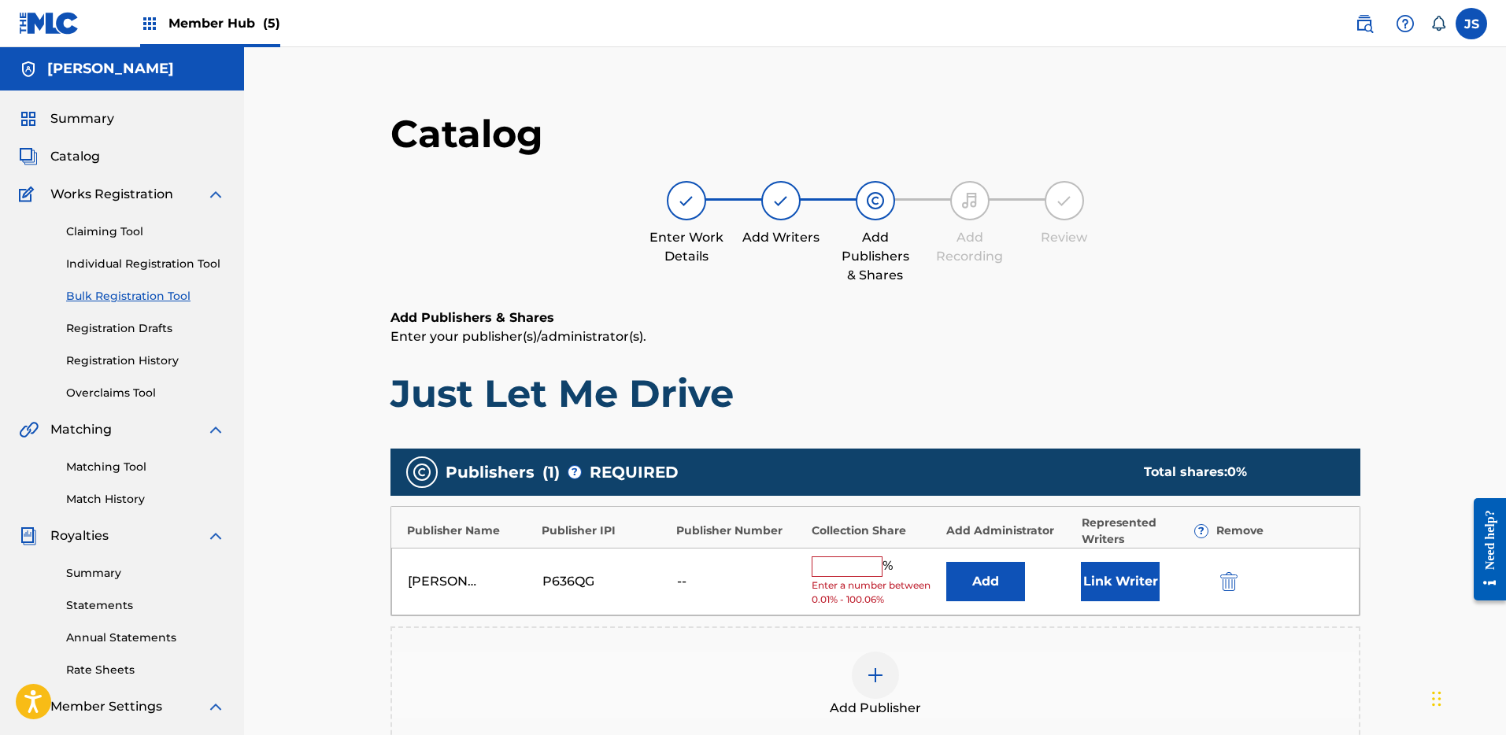
click at [852, 557] on input "text" at bounding box center [847, 567] width 71 height 20
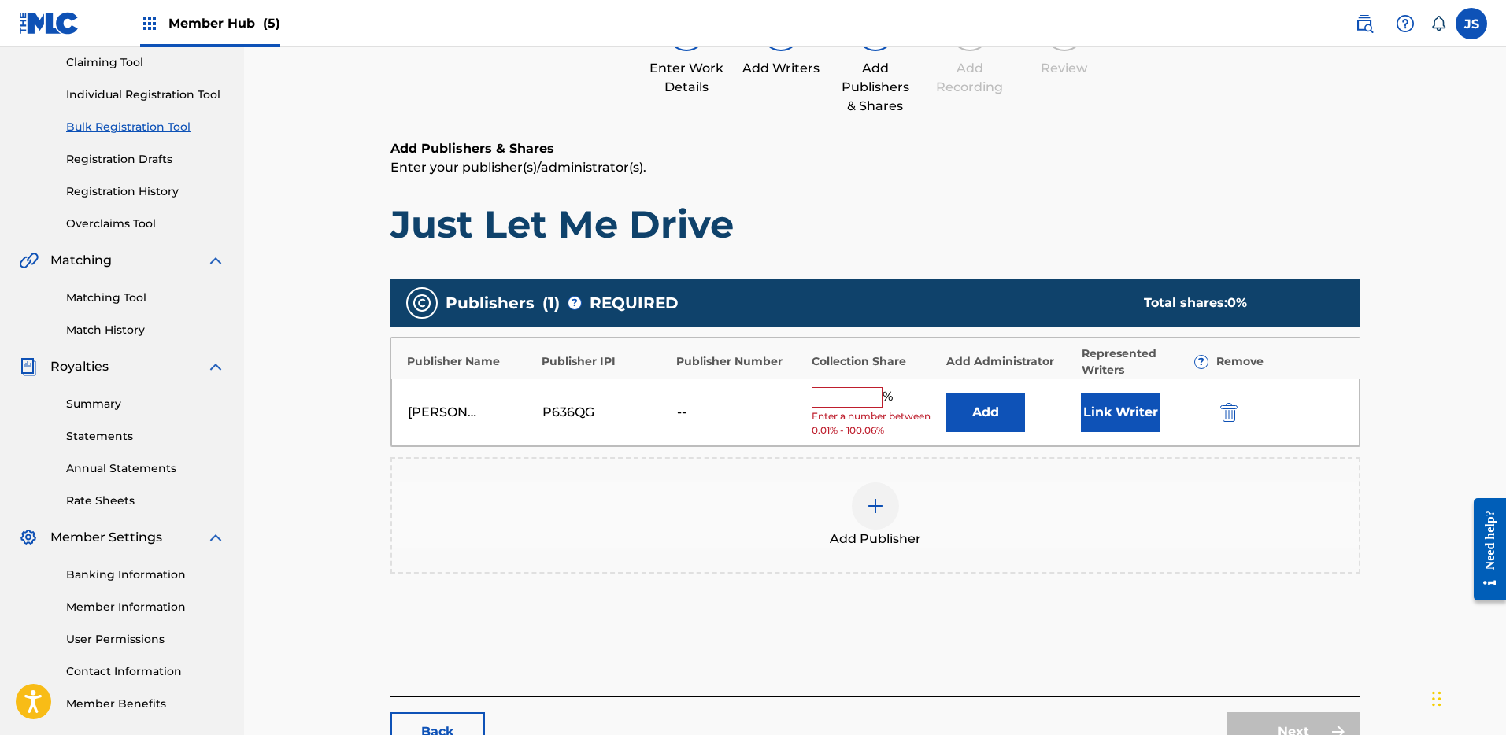
scroll to position [79, 0]
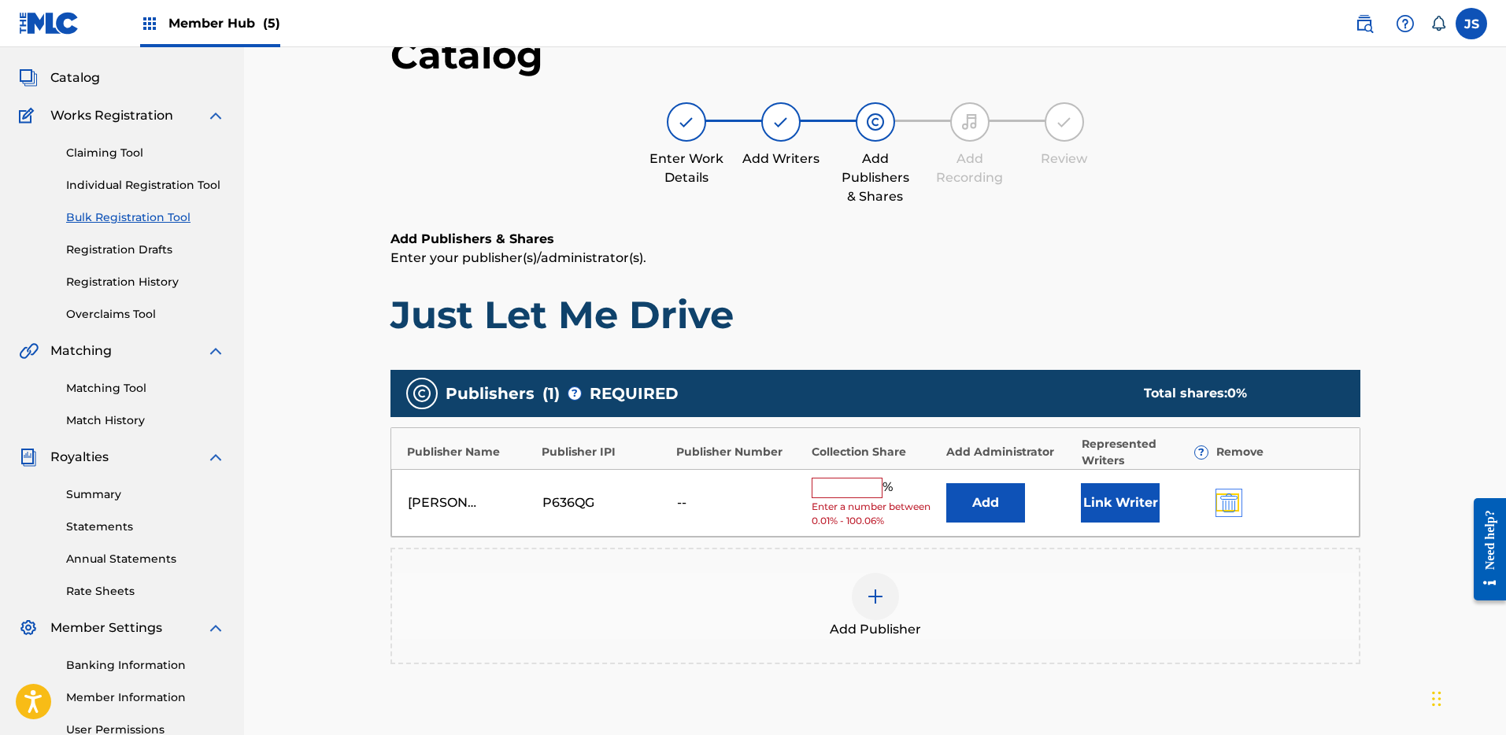
click at [1225, 509] on img "submit" at bounding box center [1229, 503] width 17 height 19
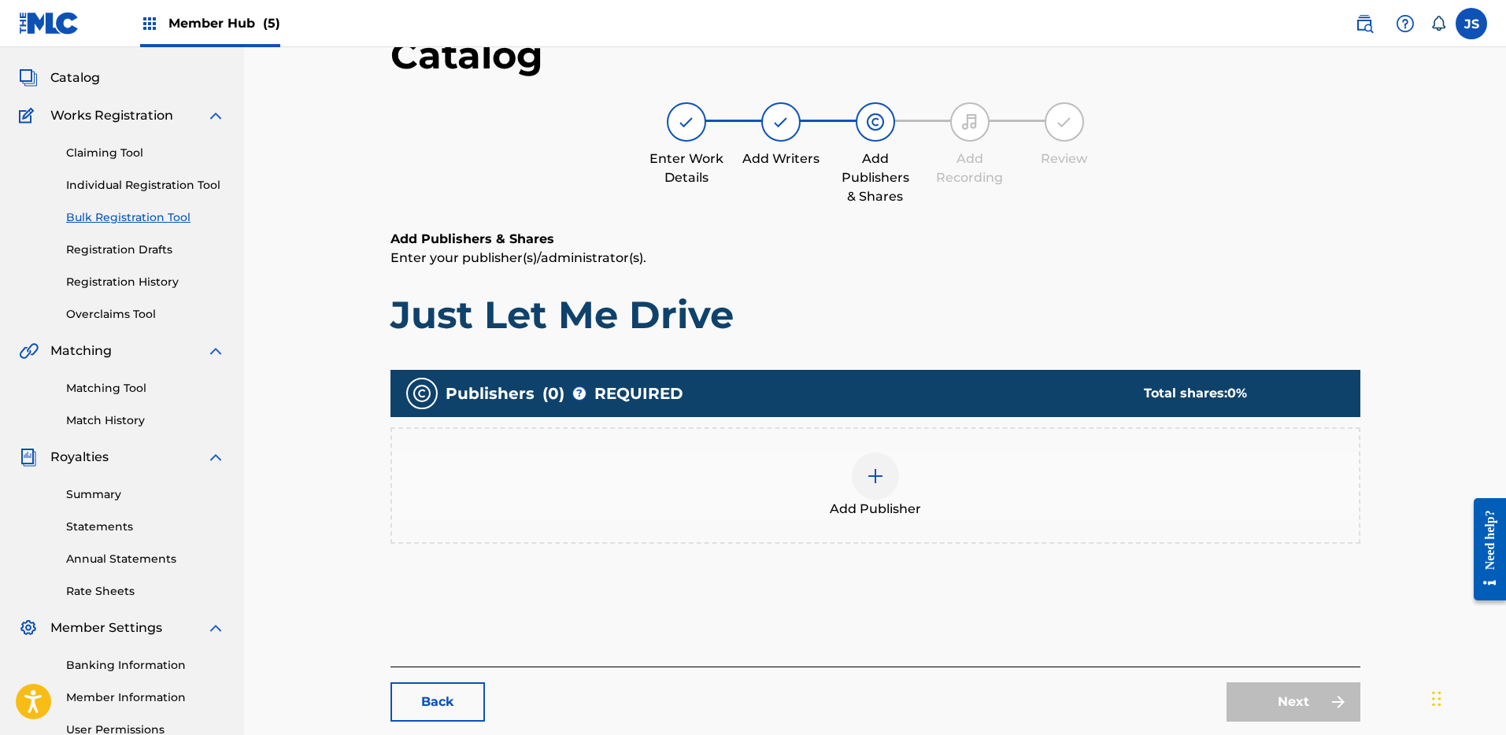
click at [855, 469] on div at bounding box center [875, 476] width 47 height 47
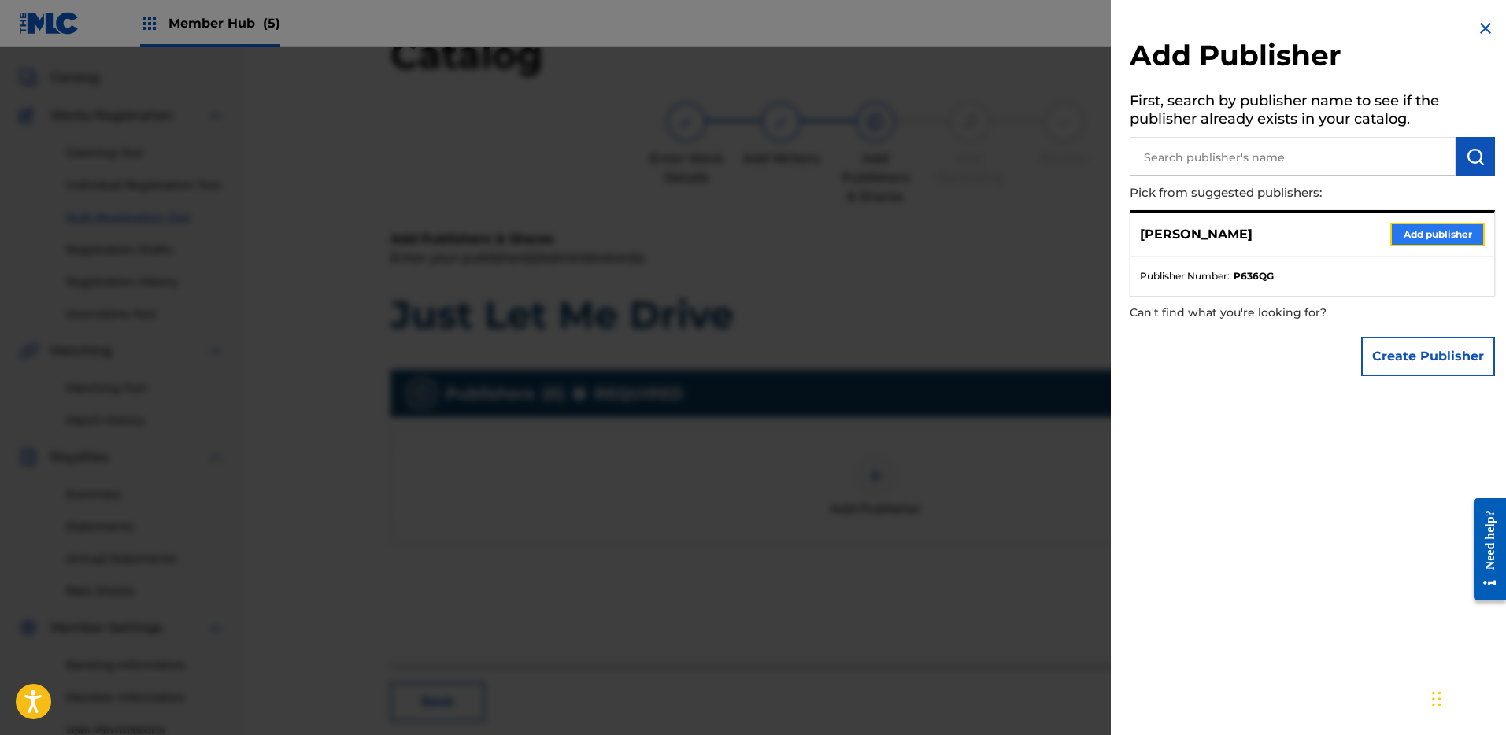
click at [1418, 232] on button "Add publisher" at bounding box center [1438, 235] width 94 height 24
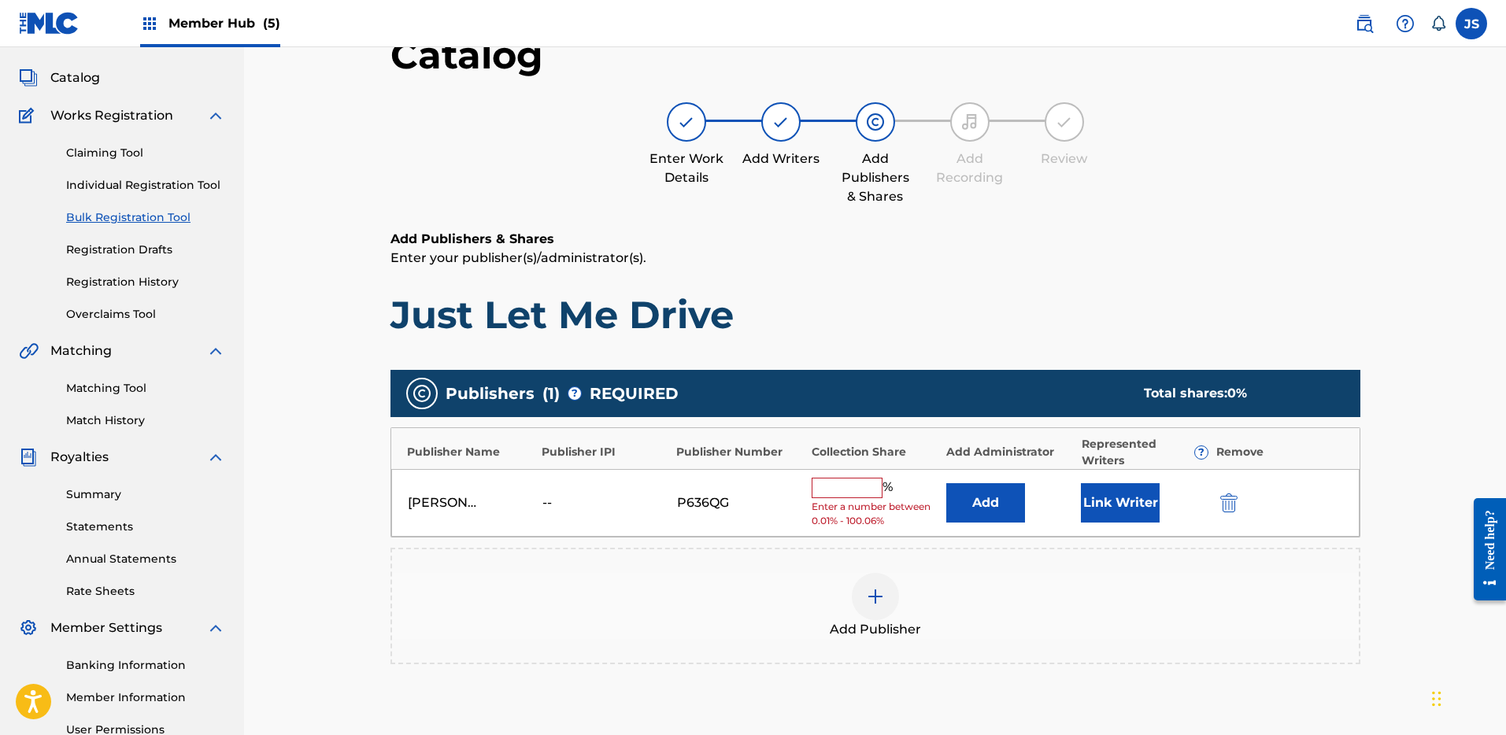
click at [866, 503] on span "Enter a number between 0.01% - 100.06%" at bounding box center [875, 514] width 127 height 28
click at [866, 488] on input "text" at bounding box center [847, 488] width 71 height 20
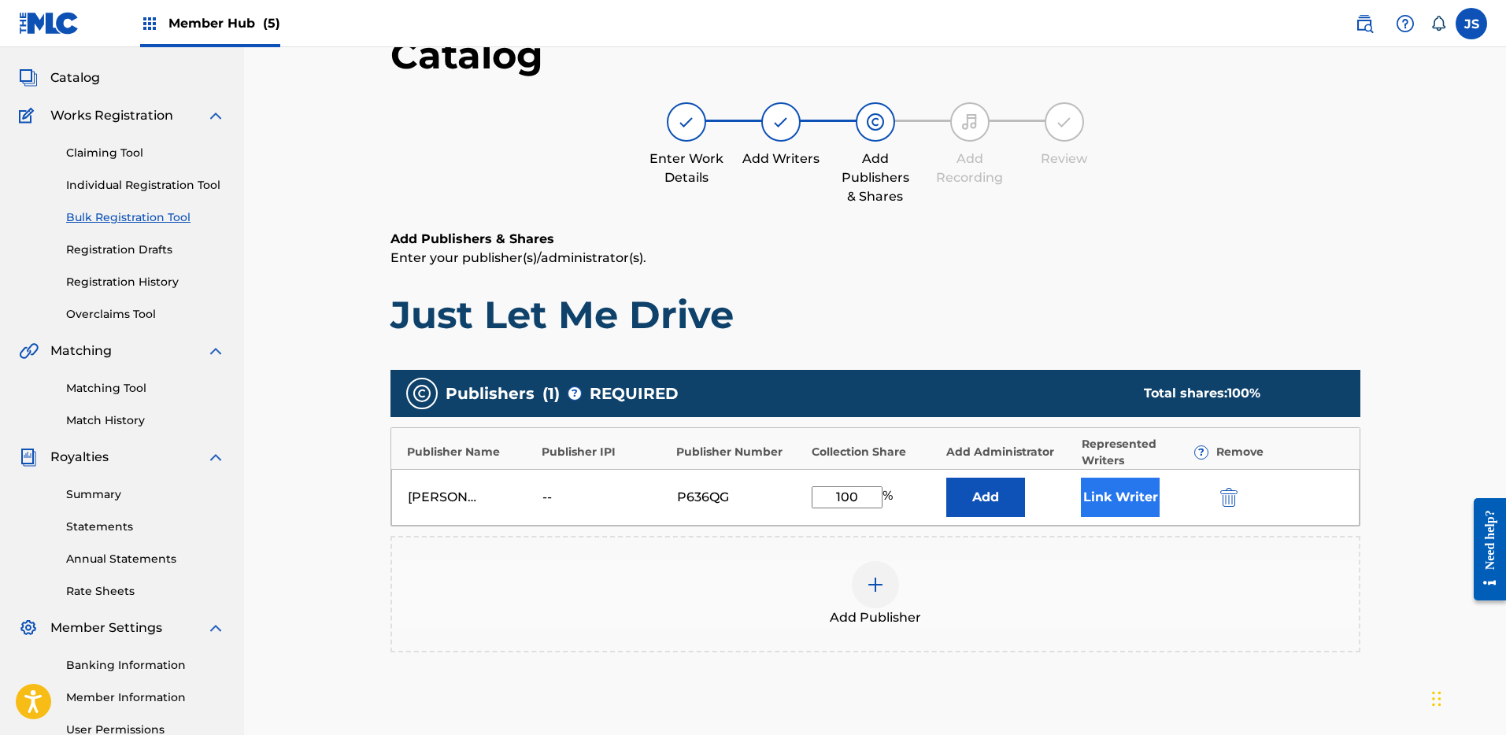
type input "100"
click at [1148, 508] on div "Link Writer" at bounding box center [1144, 497] width 127 height 39
click at [1147, 509] on button "Link Writer" at bounding box center [1120, 497] width 79 height 39
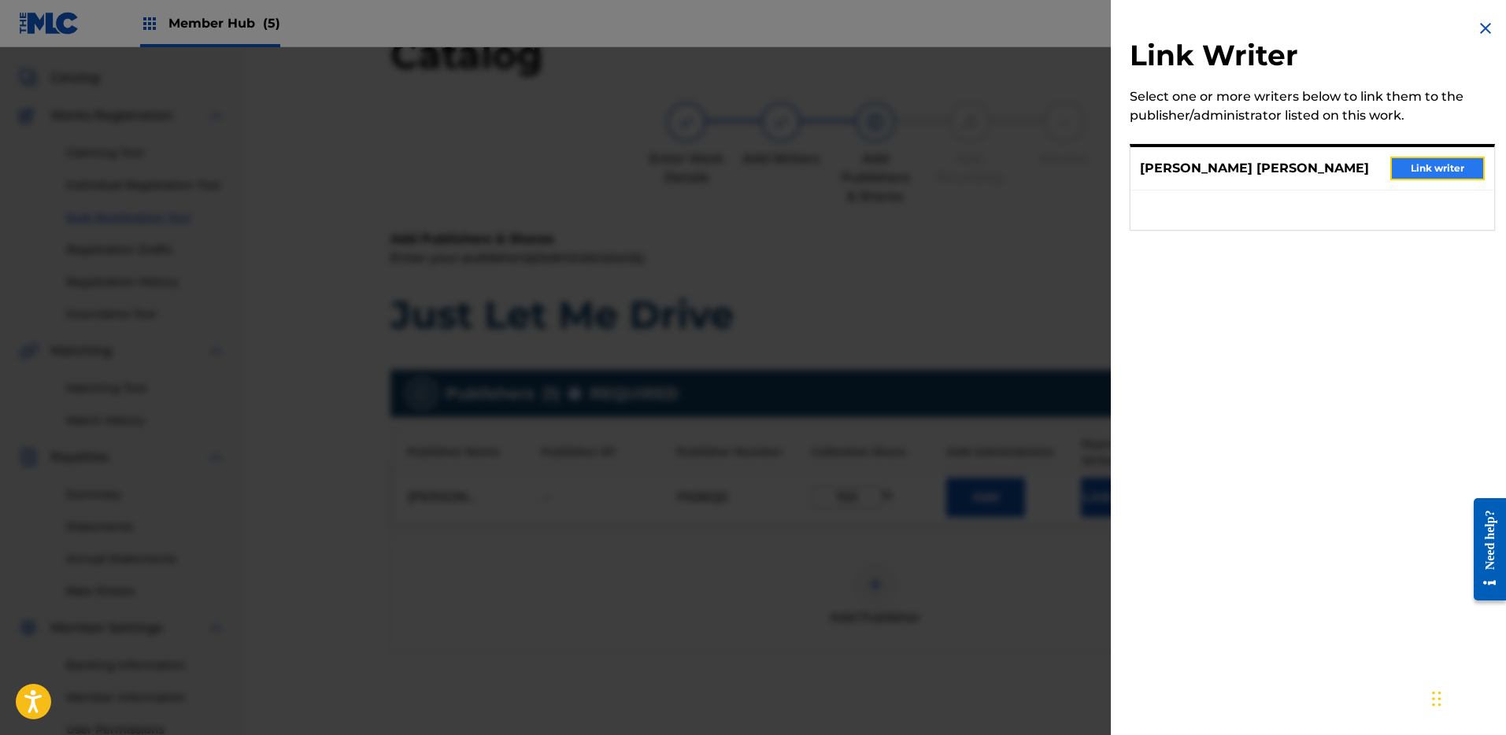
click at [1395, 174] on button "Link writer" at bounding box center [1438, 169] width 94 height 24
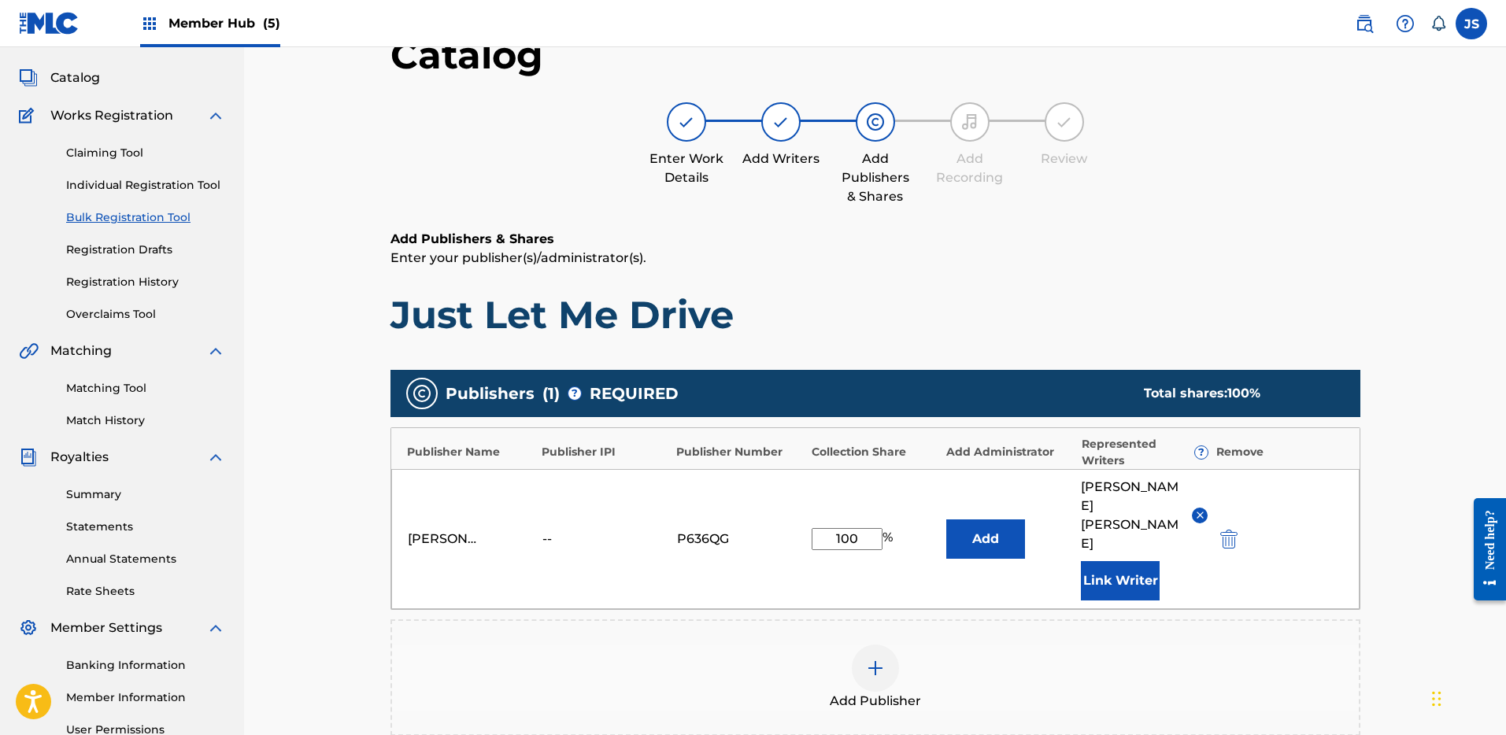
scroll to position [350, 0]
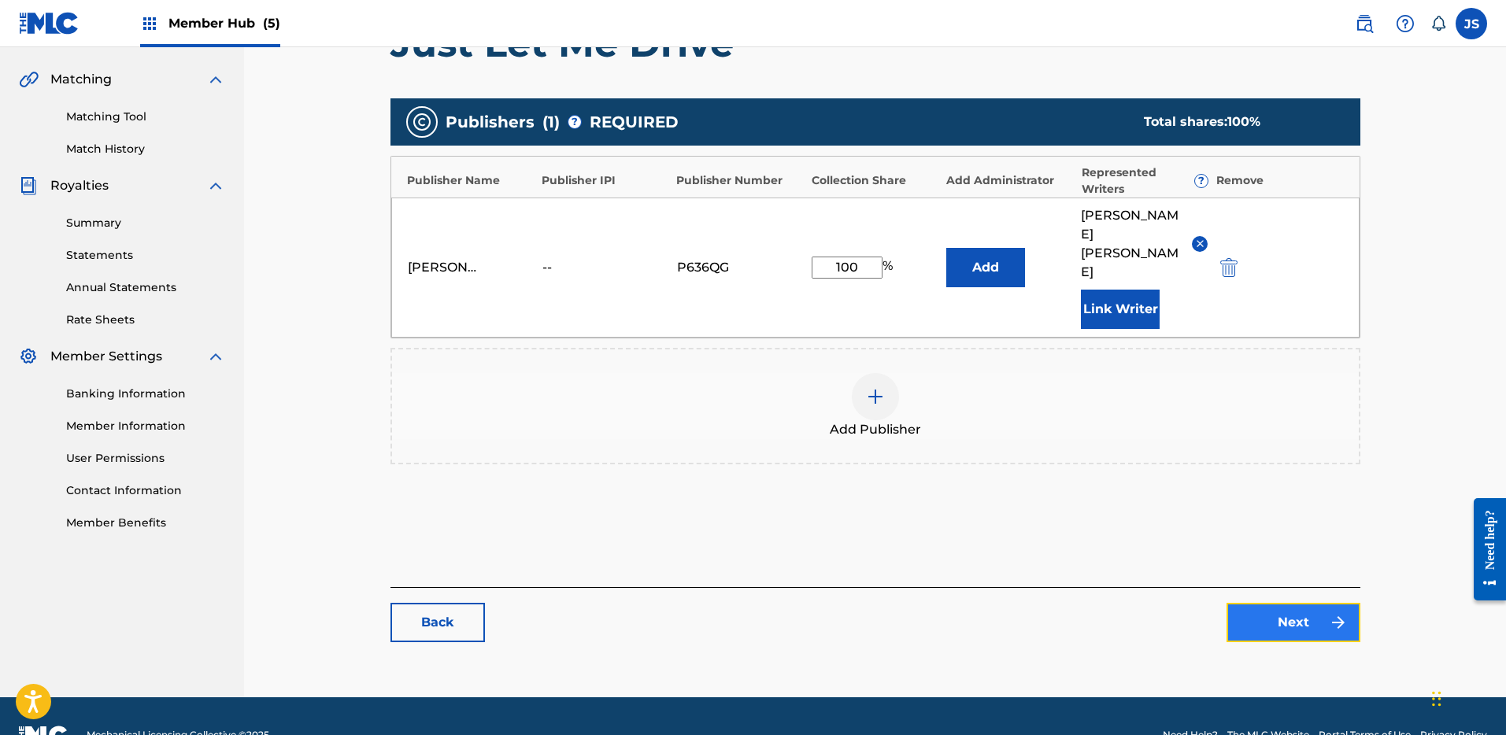
click at [1295, 603] on link "Next" at bounding box center [1294, 622] width 134 height 39
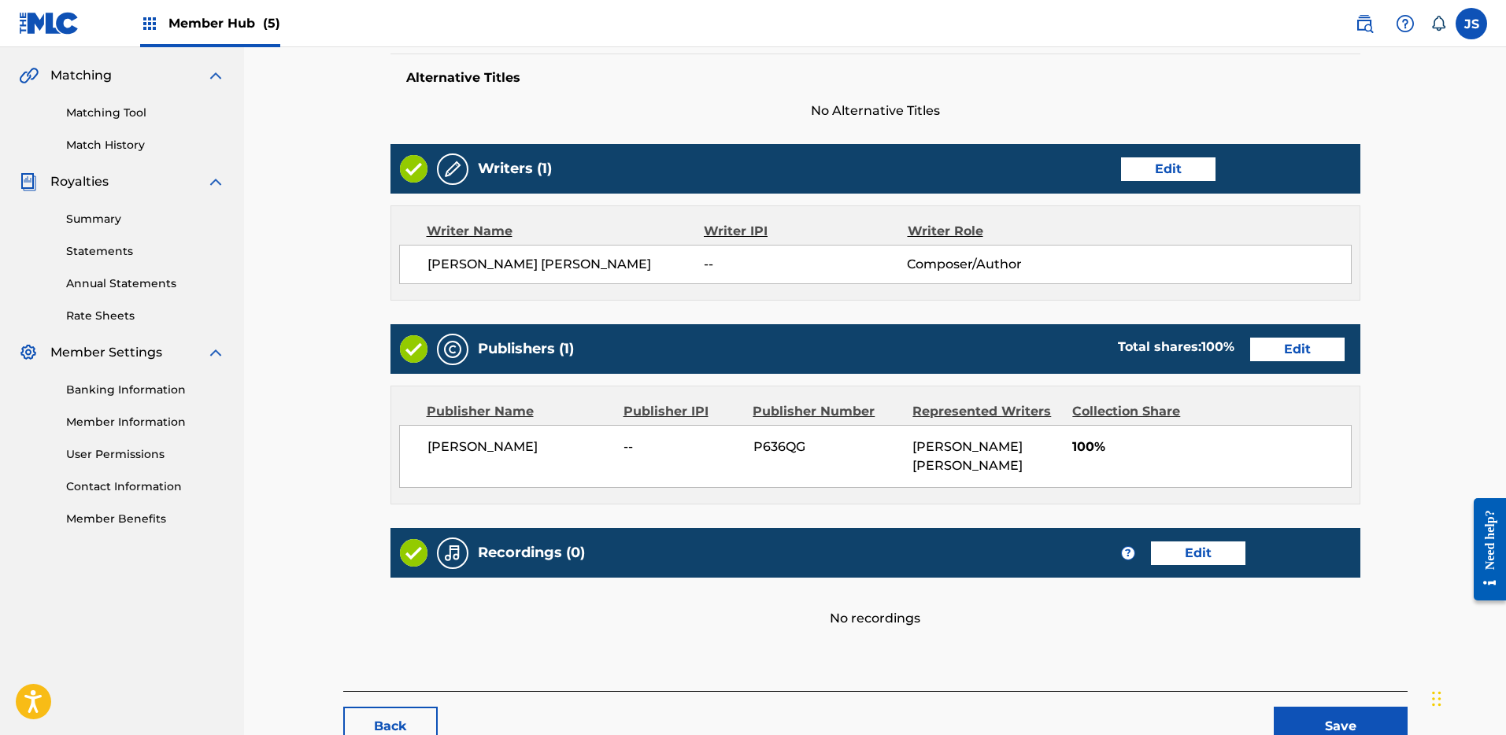
scroll to position [438, 0]
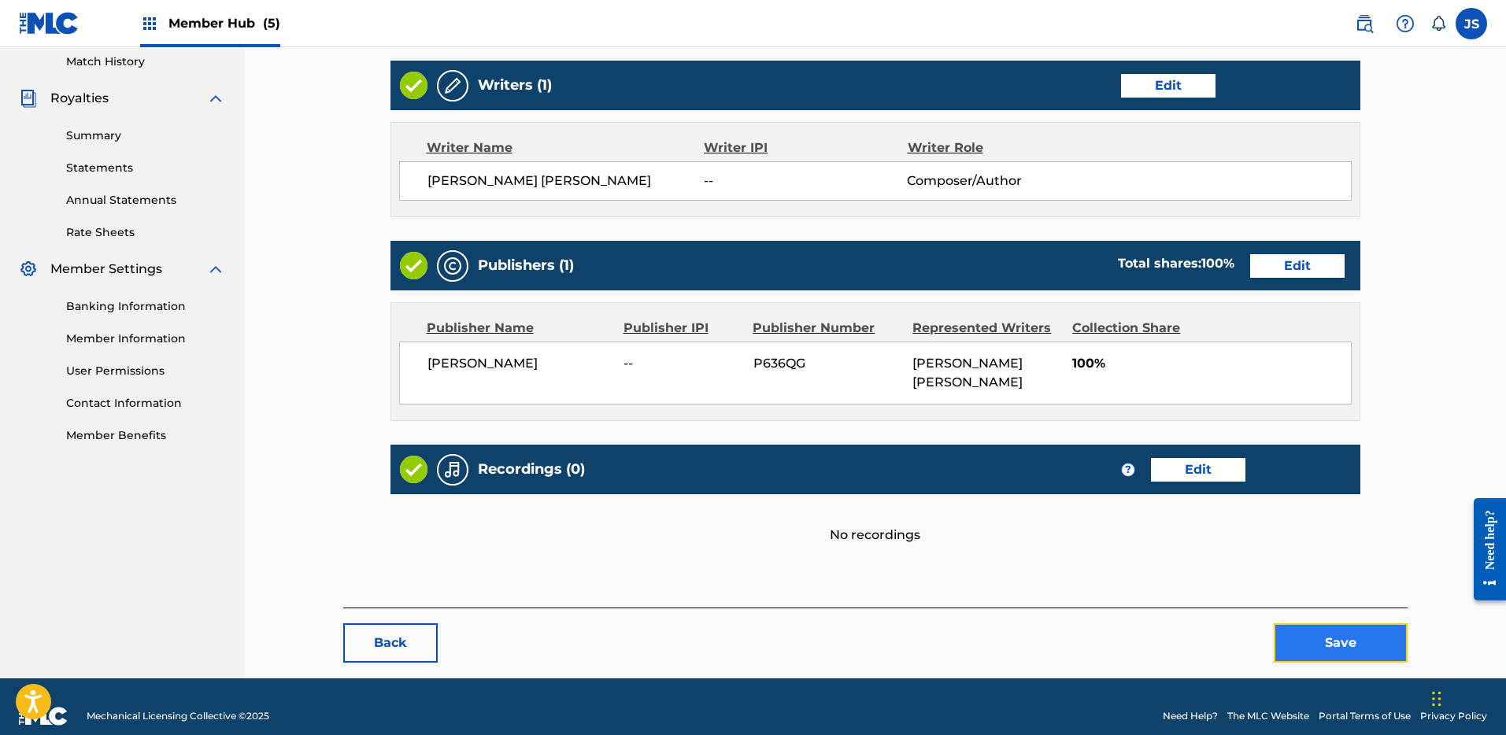
click at [1335, 626] on button "Save" at bounding box center [1341, 643] width 134 height 39
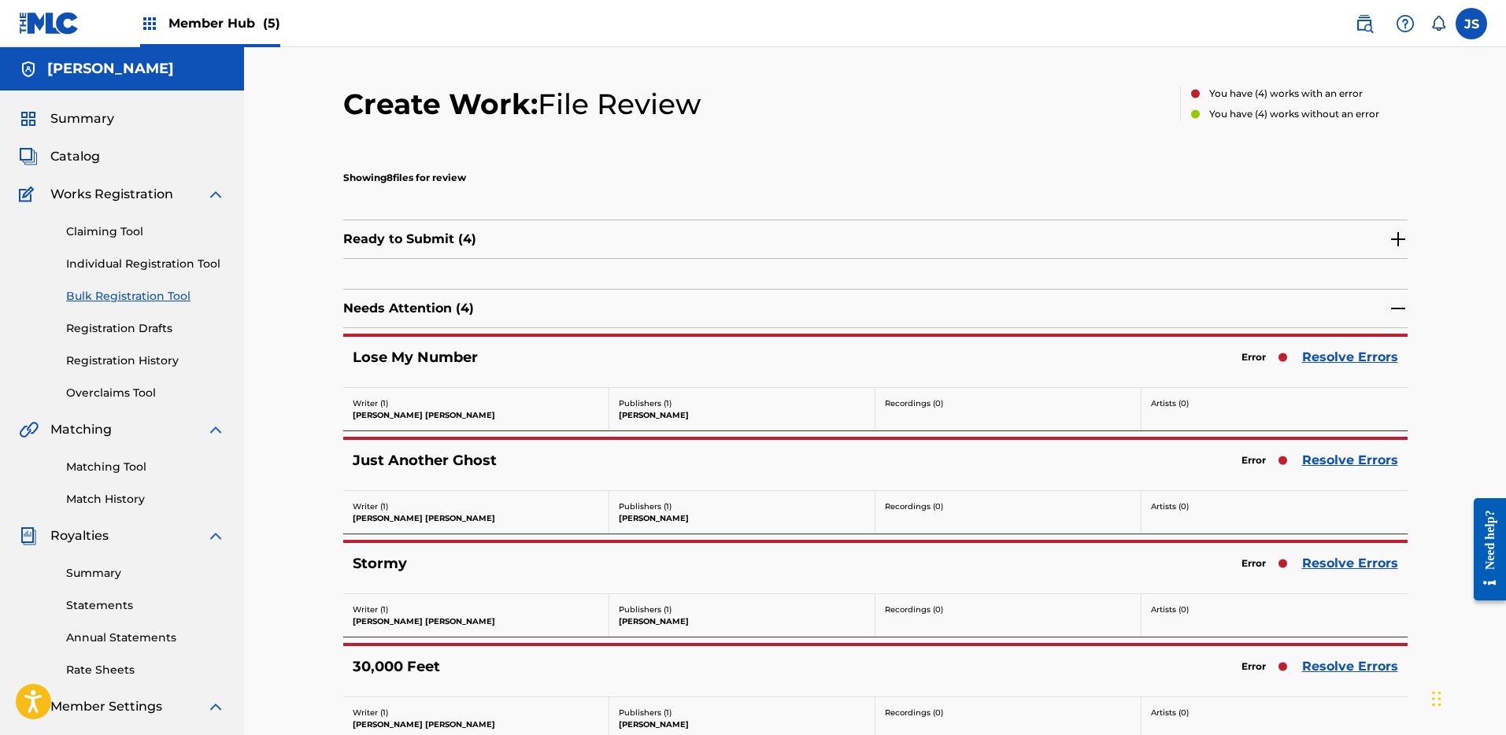
click at [1298, 361] on div "Error Resolve Errors" at bounding box center [1316, 357] width 165 height 22
click at [1334, 361] on link "Resolve Errors" at bounding box center [1350, 357] width 96 height 19
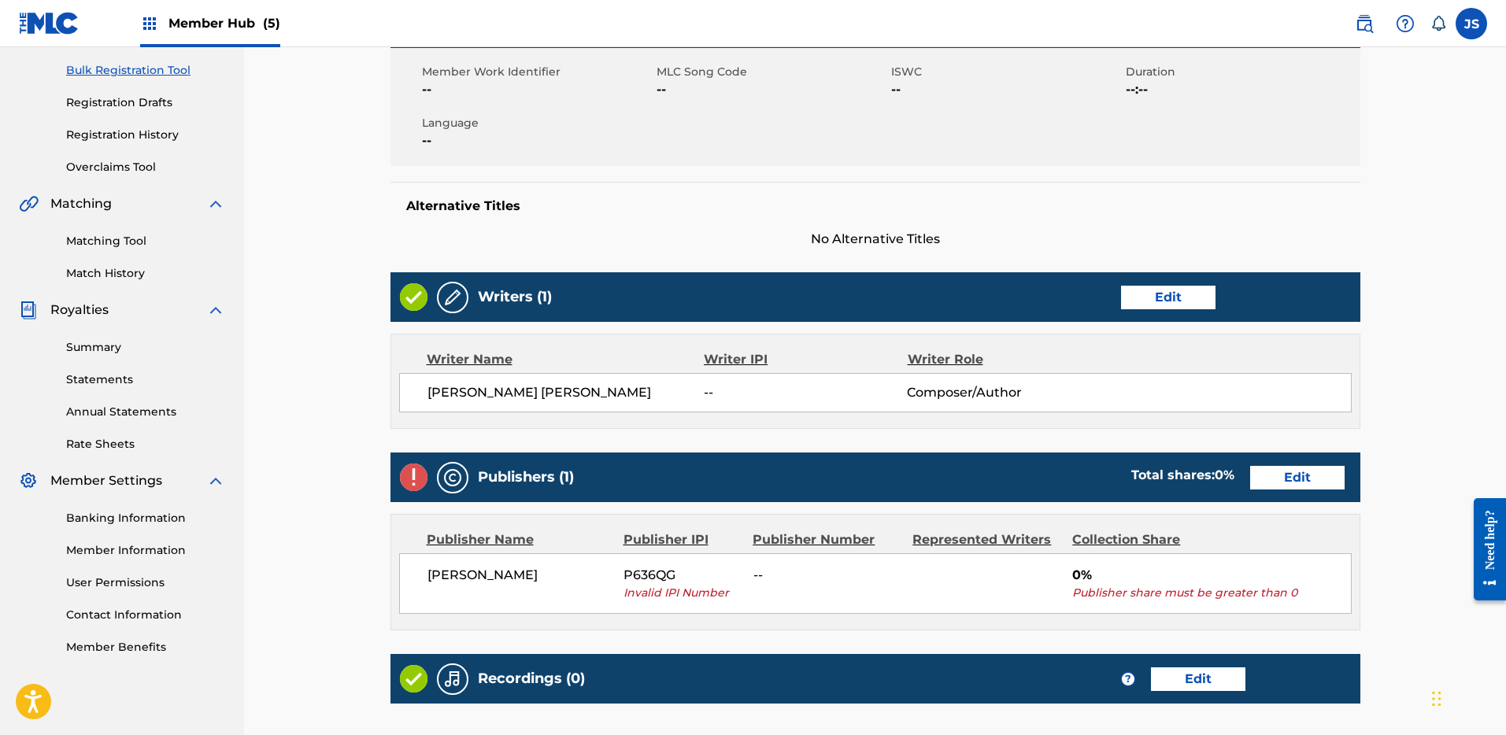
scroll to position [249, 0]
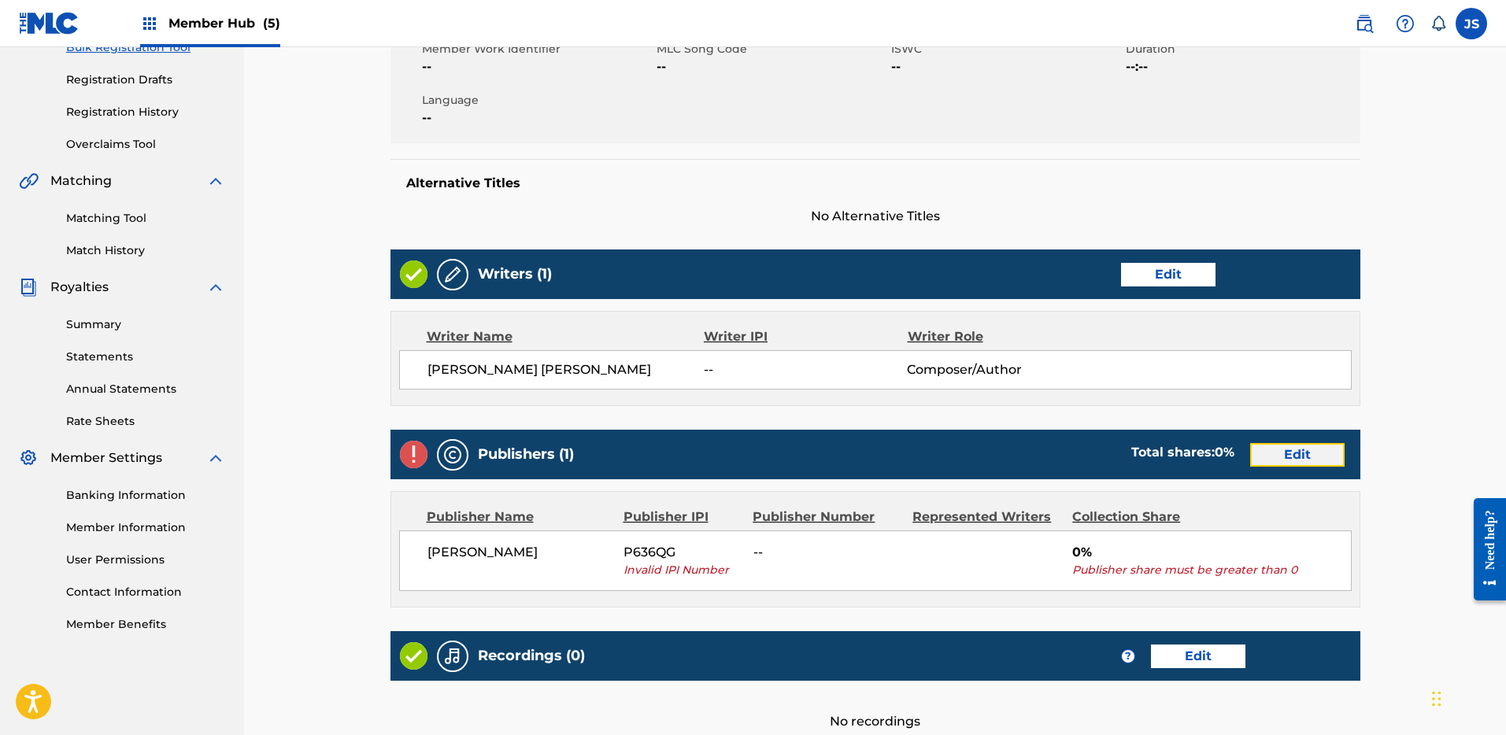
click at [1304, 455] on link "Edit" at bounding box center [1297, 455] width 94 height 24
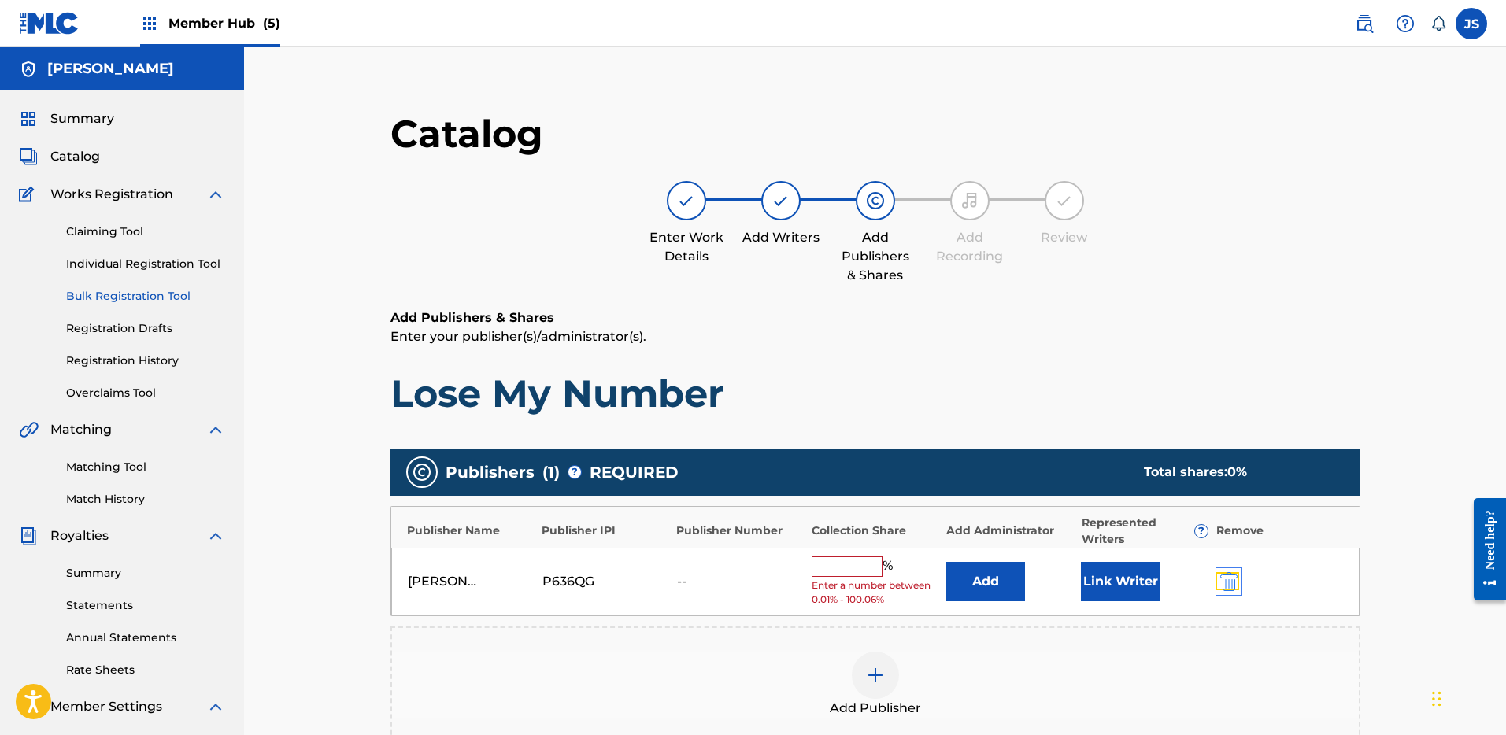
click at [1236, 588] on img "submit" at bounding box center [1229, 581] width 17 height 19
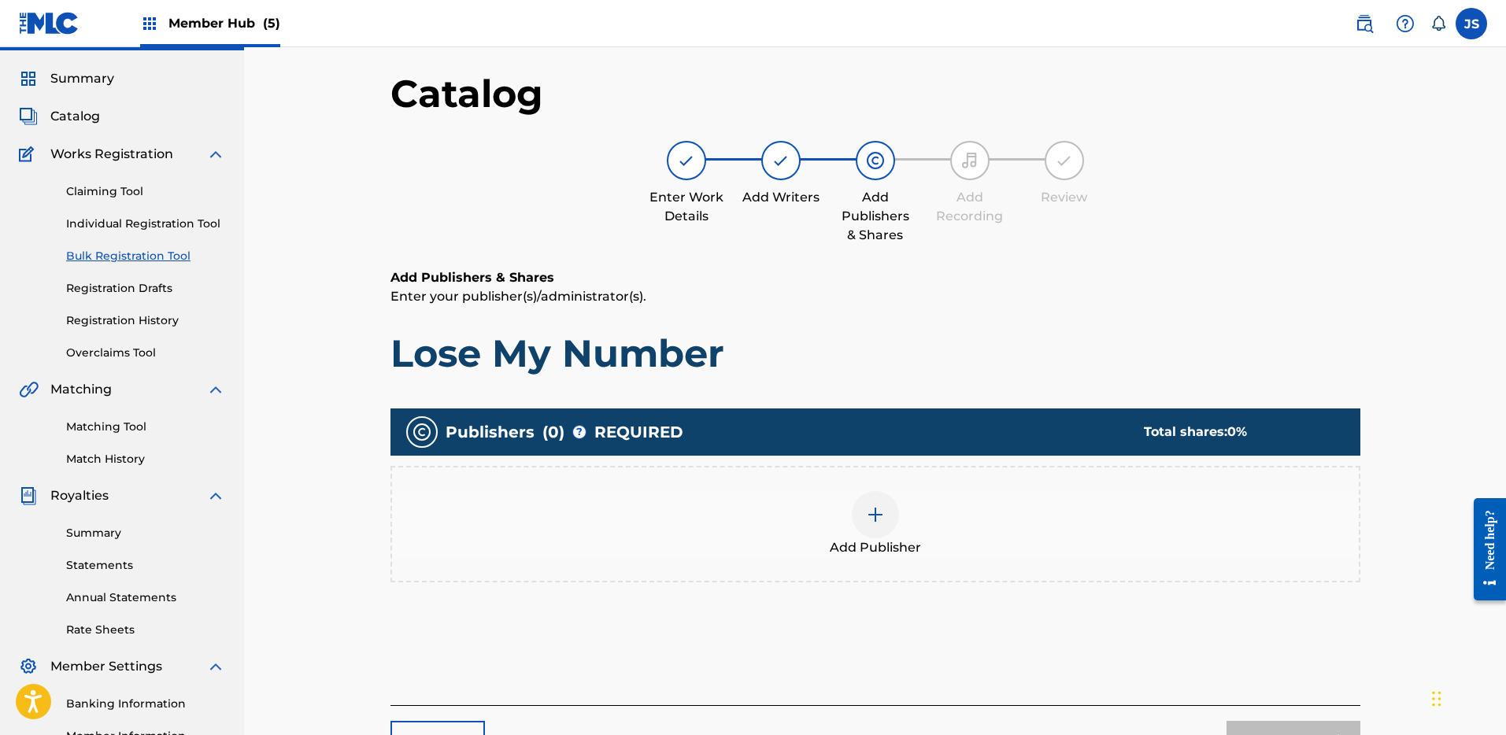
click at [879, 506] on img at bounding box center [875, 515] width 19 height 19
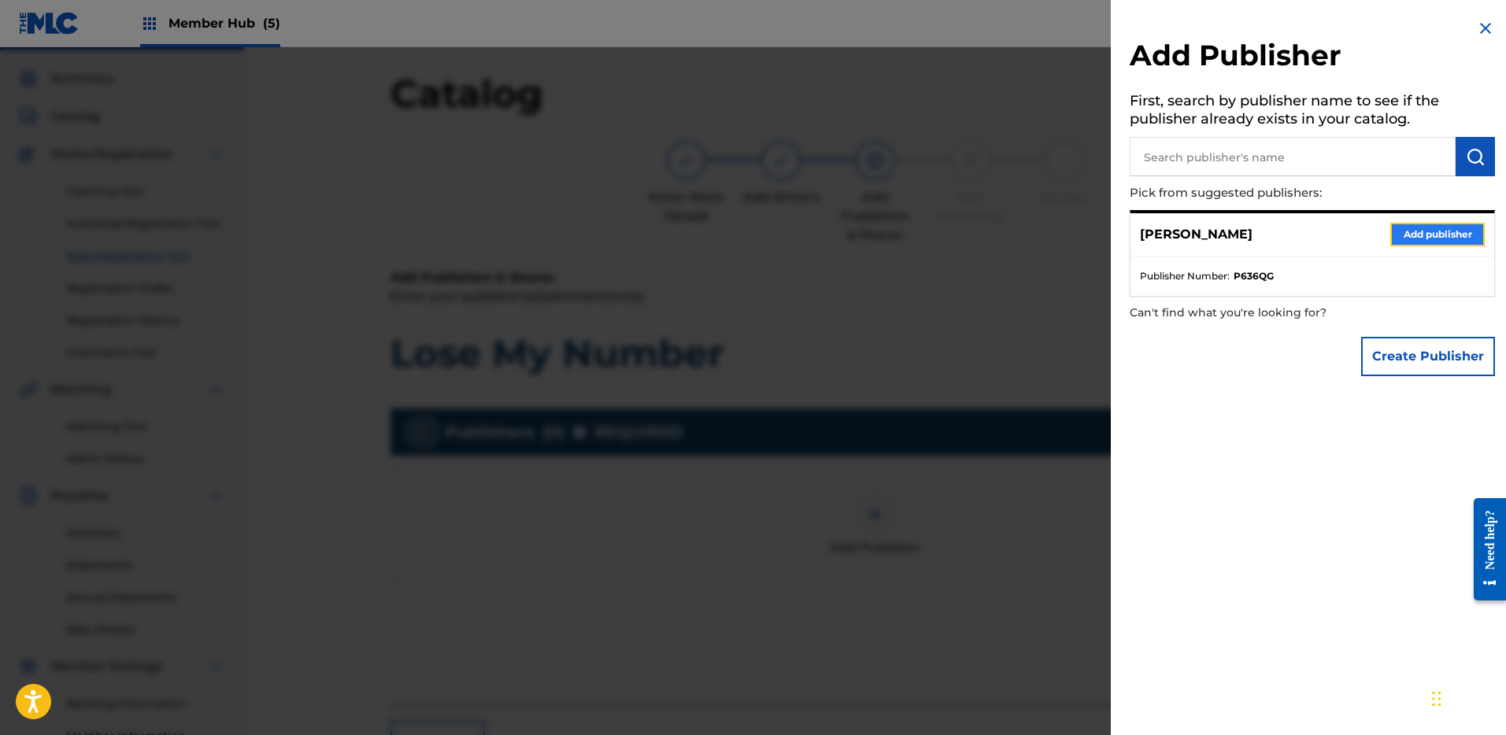
click at [1425, 232] on button "Add publisher" at bounding box center [1438, 235] width 94 height 24
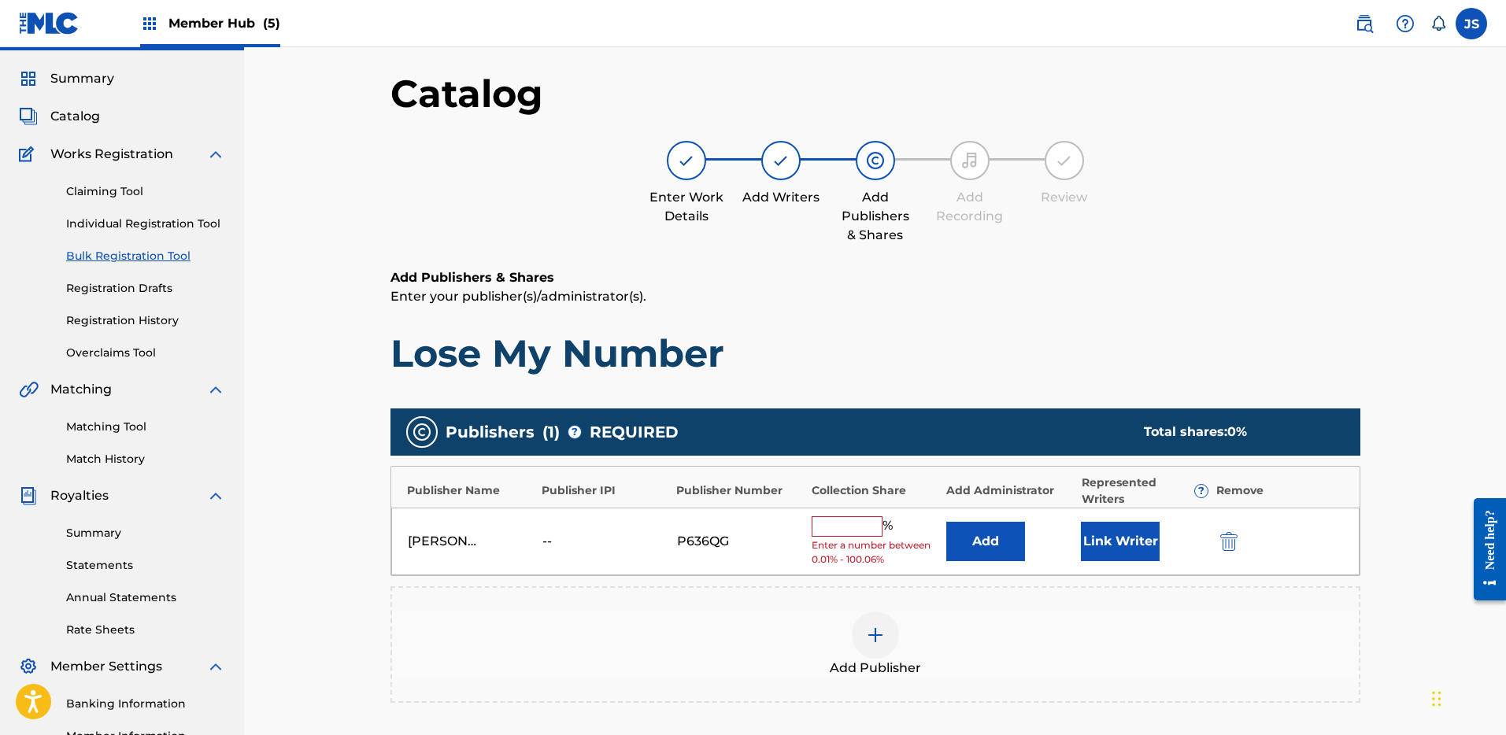
click at [861, 523] on input "text" at bounding box center [847, 527] width 71 height 20
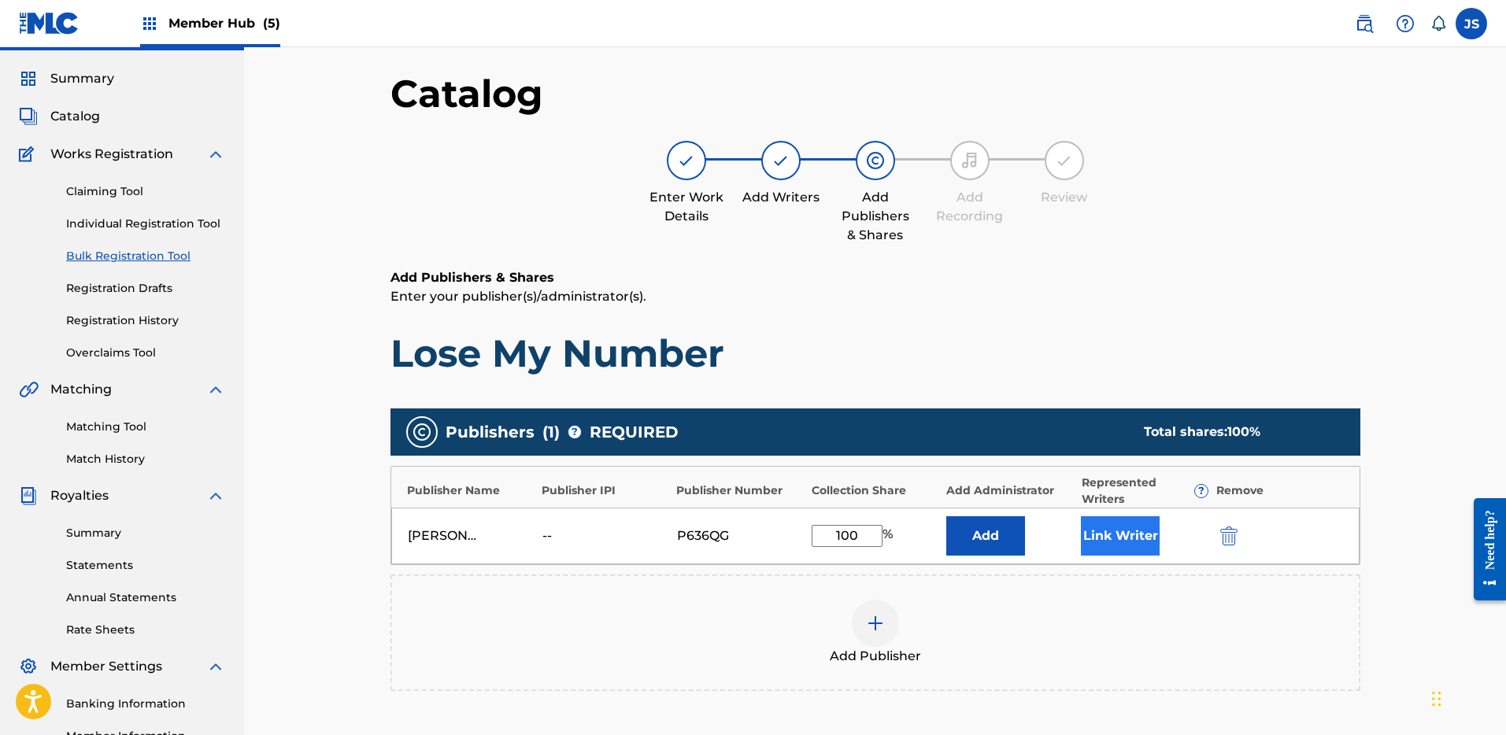
type input "100"
click at [1139, 542] on button "Link Writer" at bounding box center [1120, 536] width 79 height 39
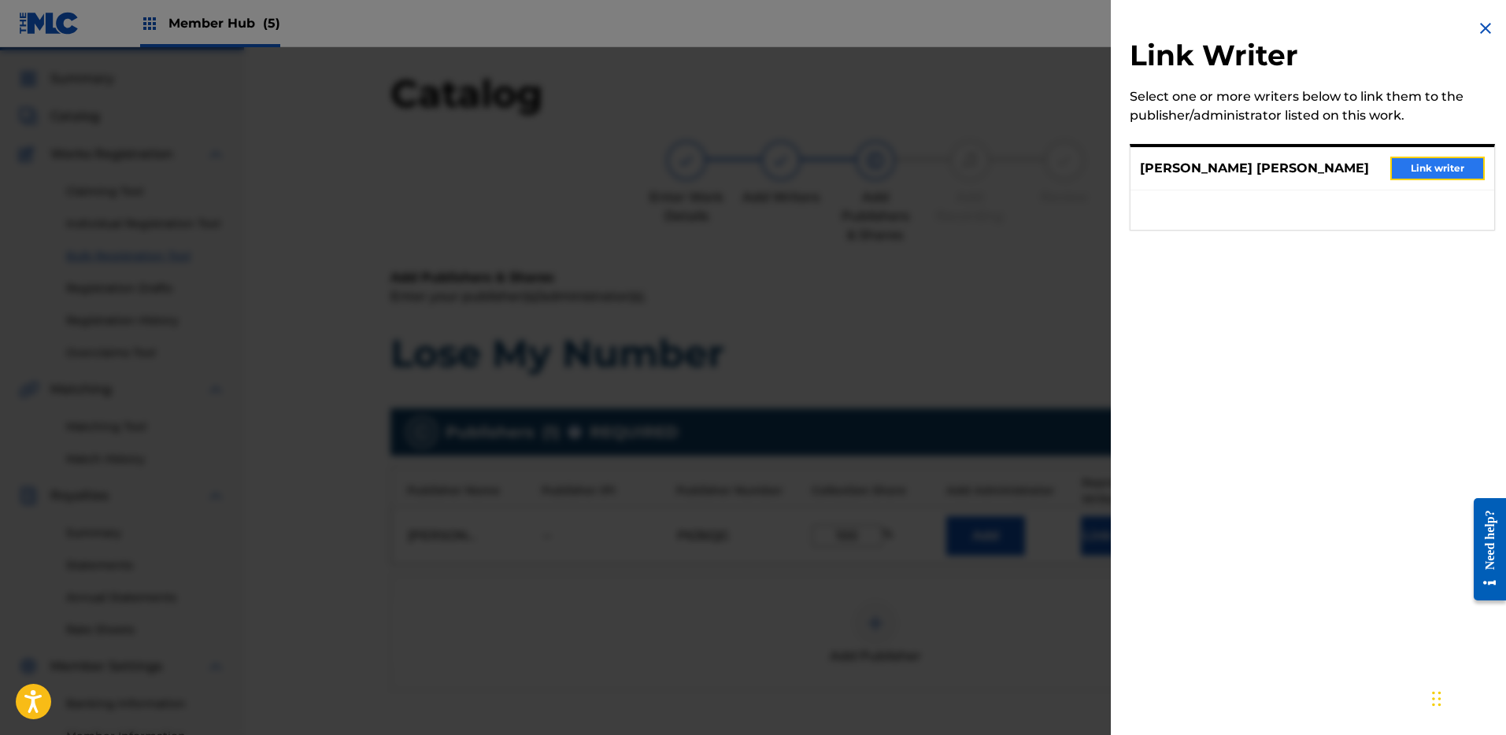
click at [1421, 161] on button "Link writer" at bounding box center [1438, 169] width 94 height 24
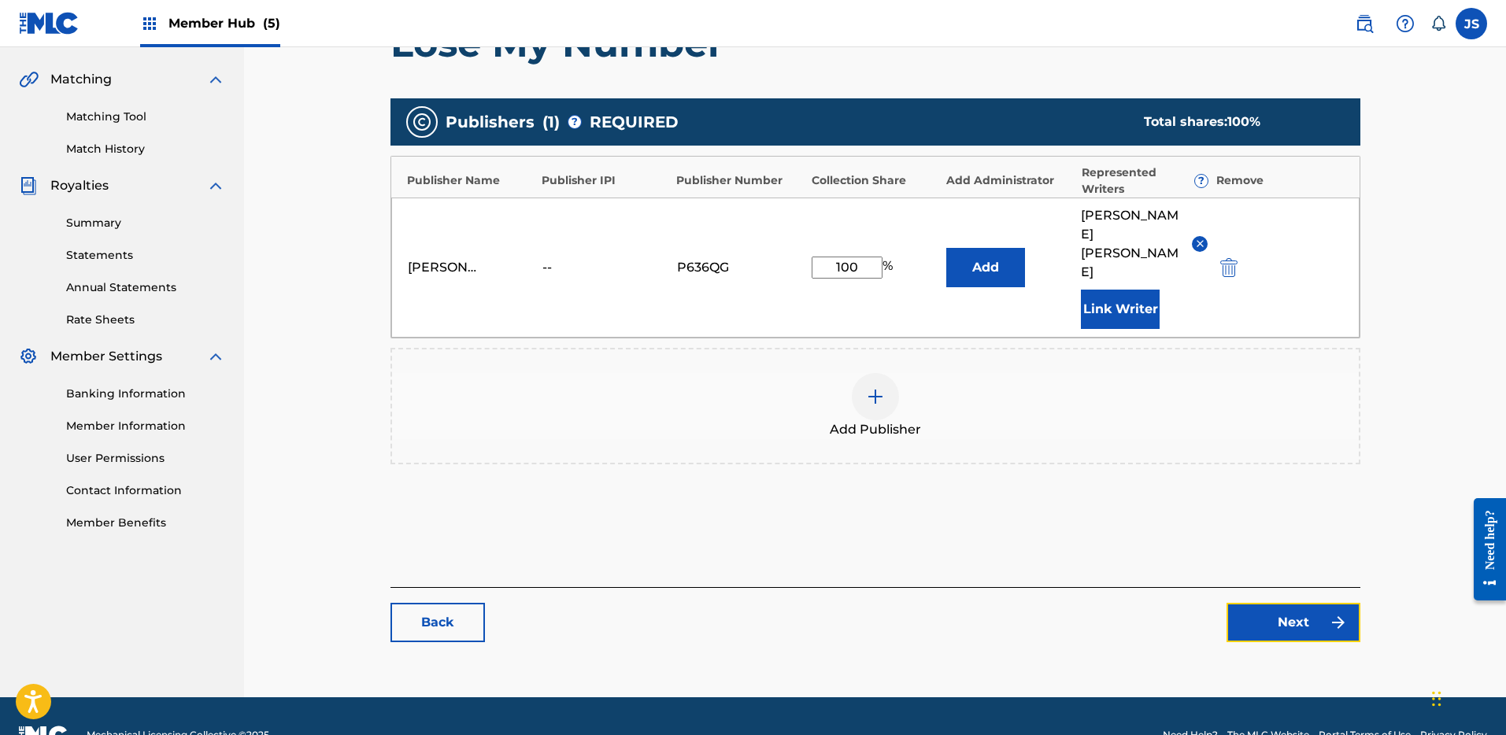
click at [1291, 603] on link "Next" at bounding box center [1294, 622] width 134 height 39
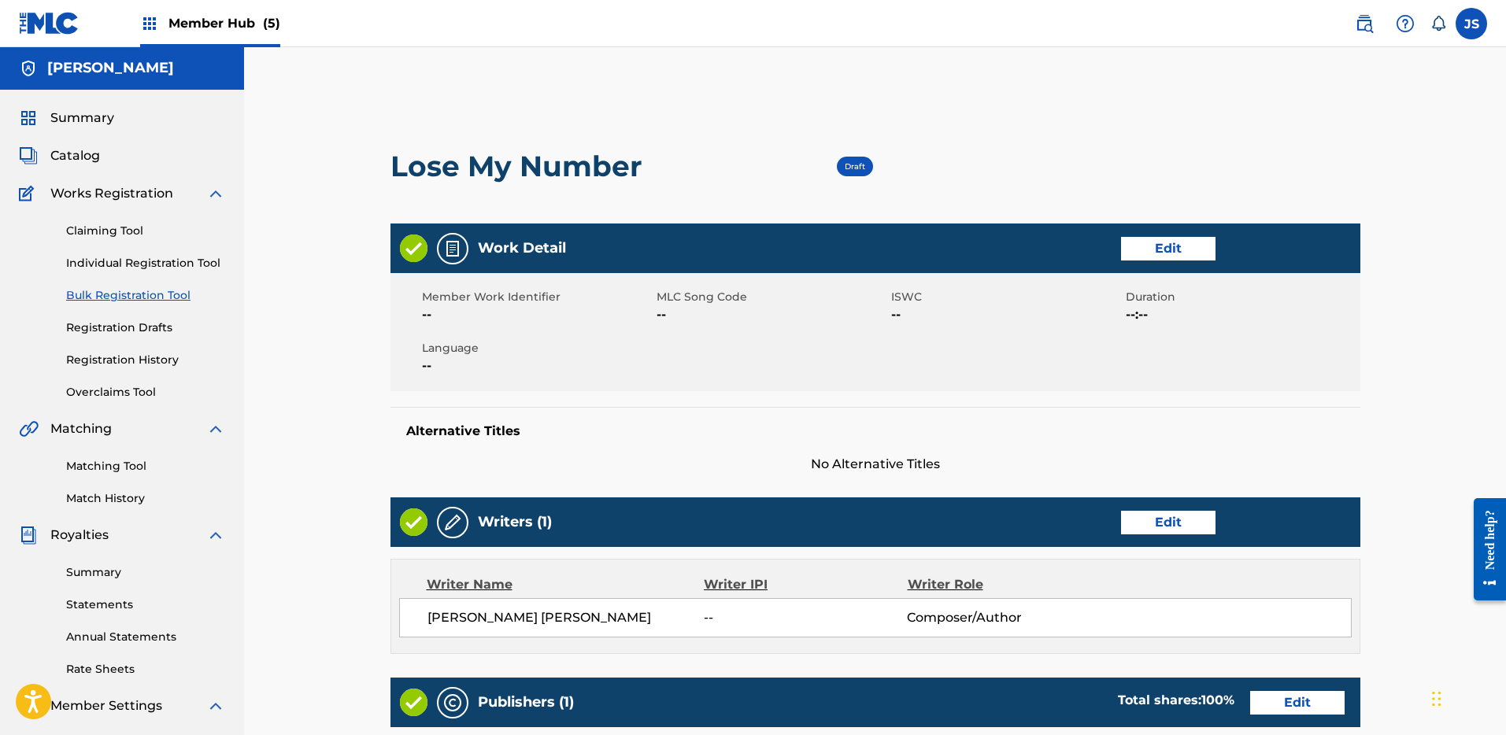
click at [1291, 593] on div "Writer Name Writer IPI Writer Role" at bounding box center [875, 585] width 953 height 19
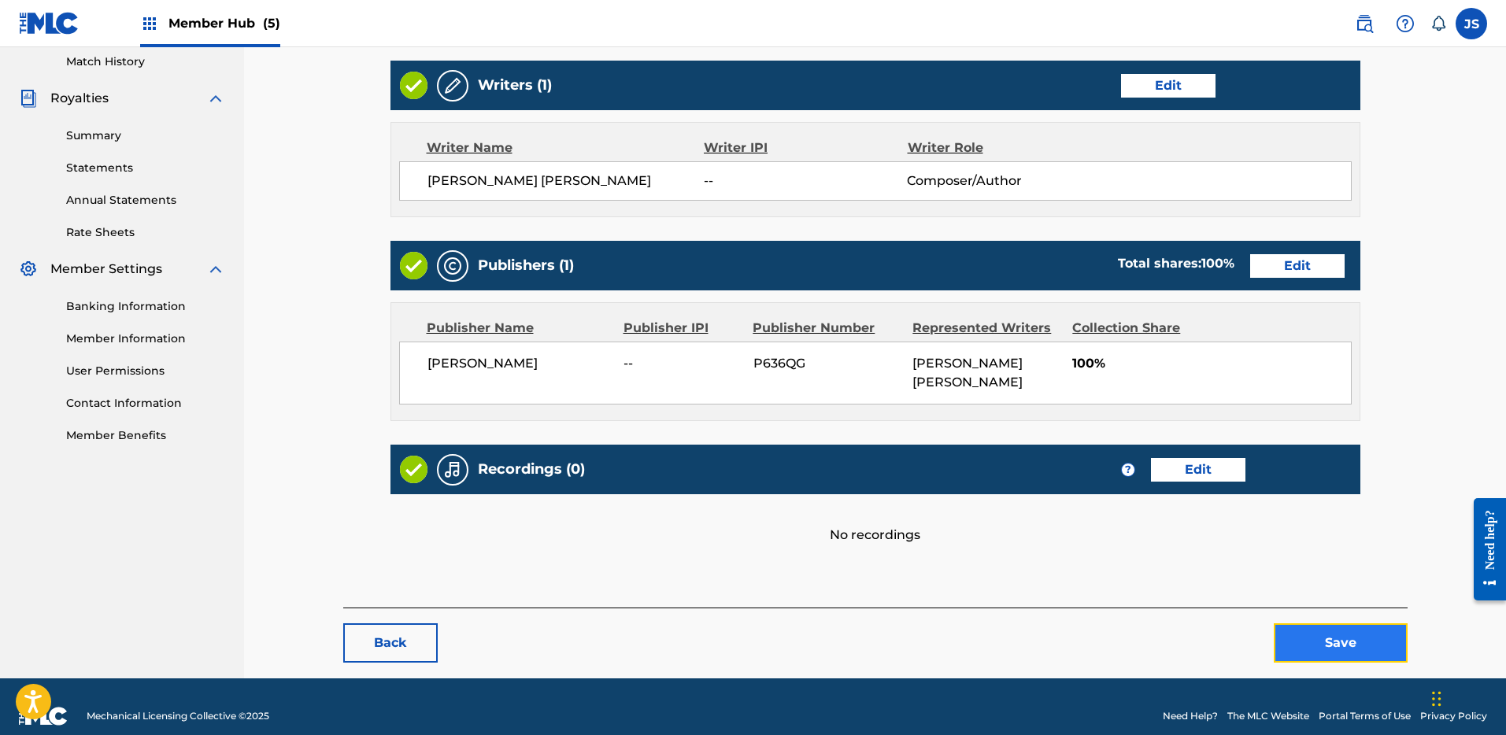
click at [1355, 624] on button "Save" at bounding box center [1341, 643] width 134 height 39
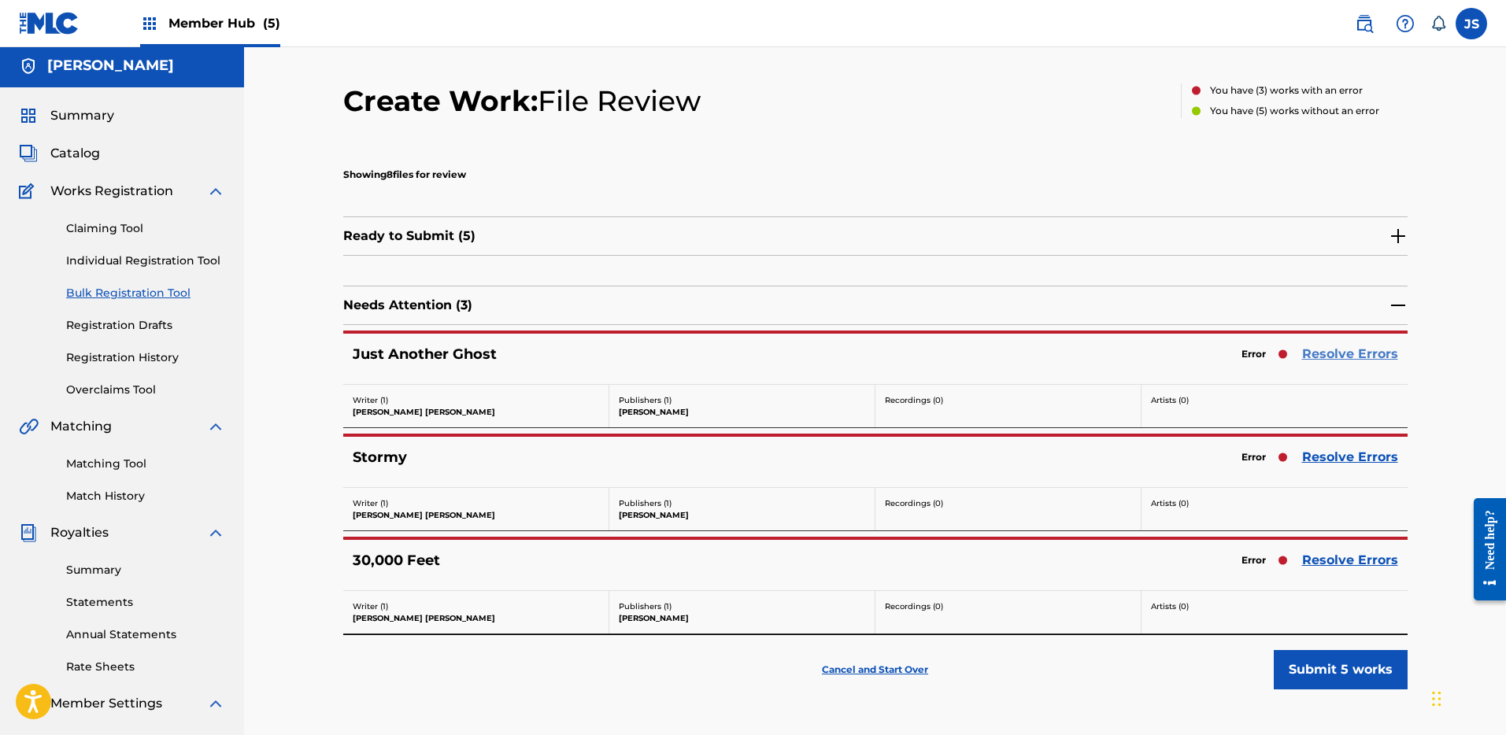
click at [1357, 353] on link "Resolve Errors" at bounding box center [1350, 354] width 96 height 19
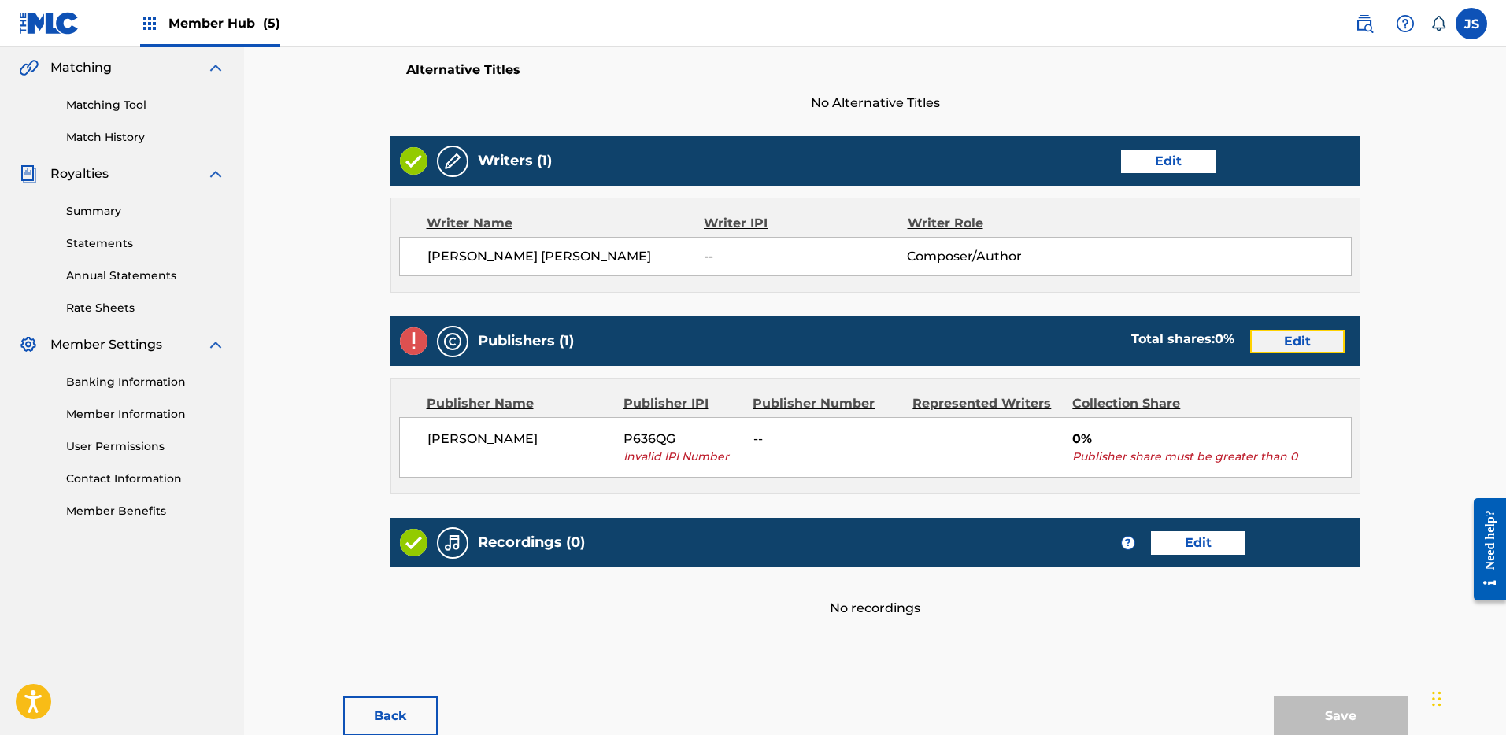
click at [1293, 345] on link "Edit" at bounding box center [1297, 342] width 94 height 24
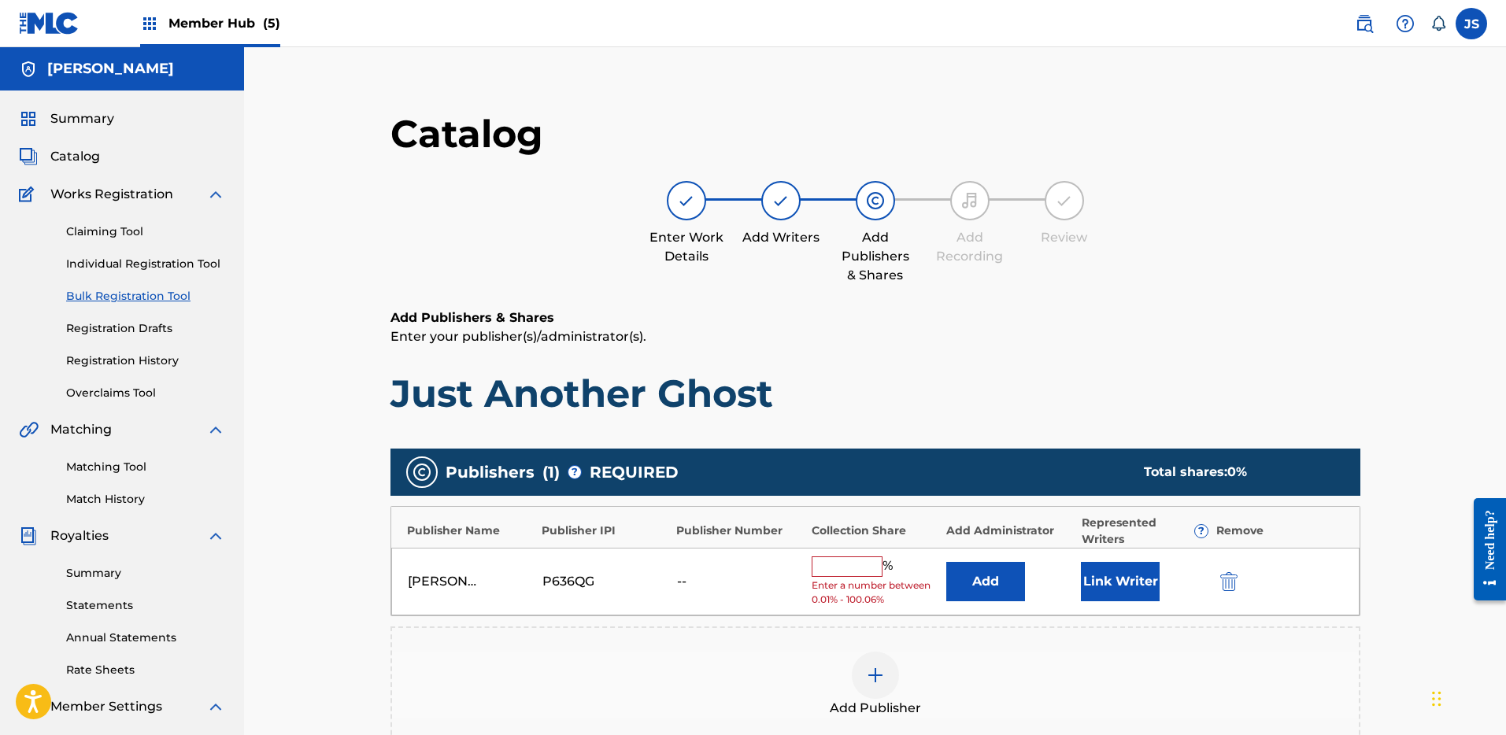
click at [1209, 577] on div "Miles Miller P636QG -- % Enter a number between 0.01% - 100.06% Add Link Writer" at bounding box center [875, 582] width 969 height 69
click at [1229, 577] on img "submit" at bounding box center [1229, 581] width 17 height 19
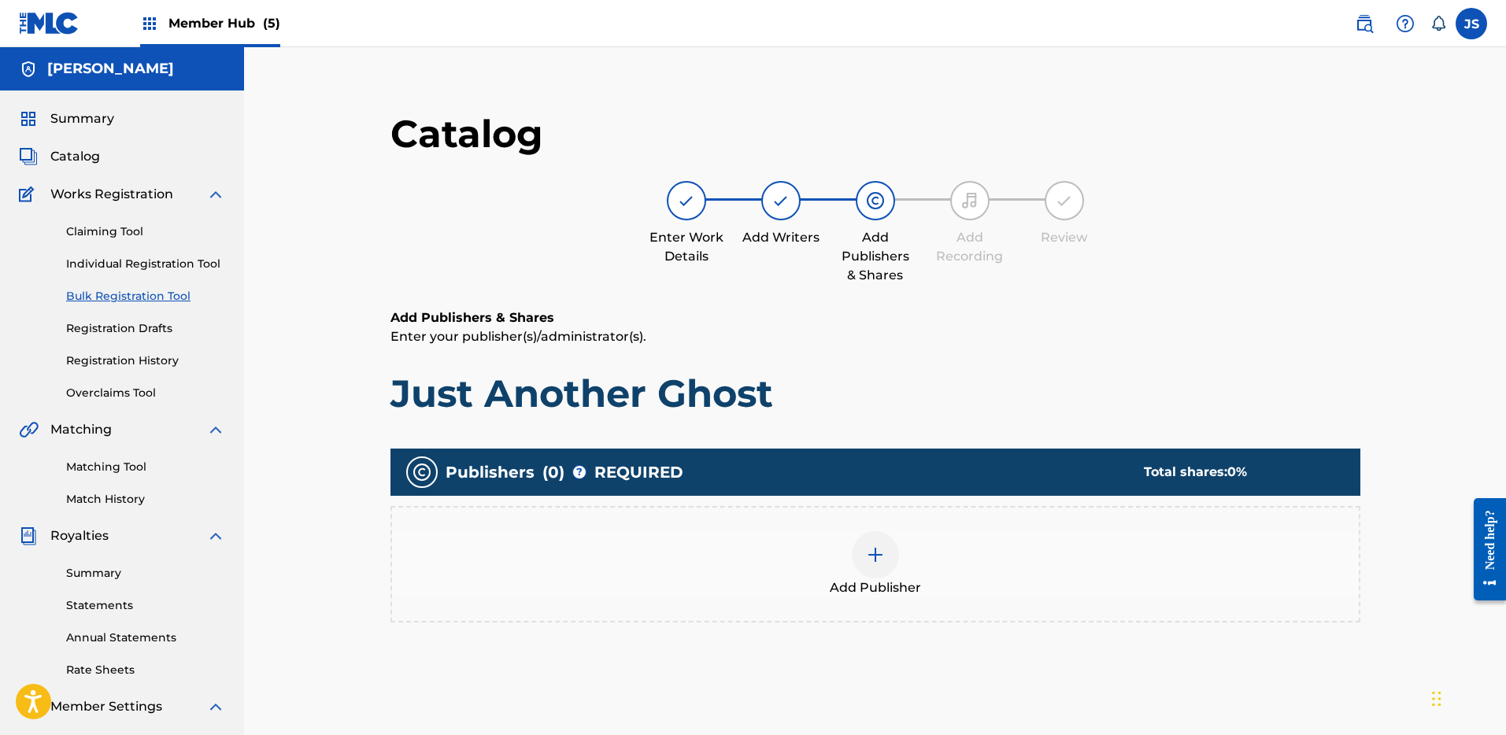
click at [876, 560] on img at bounding box center [875, 555] width 19 height 19
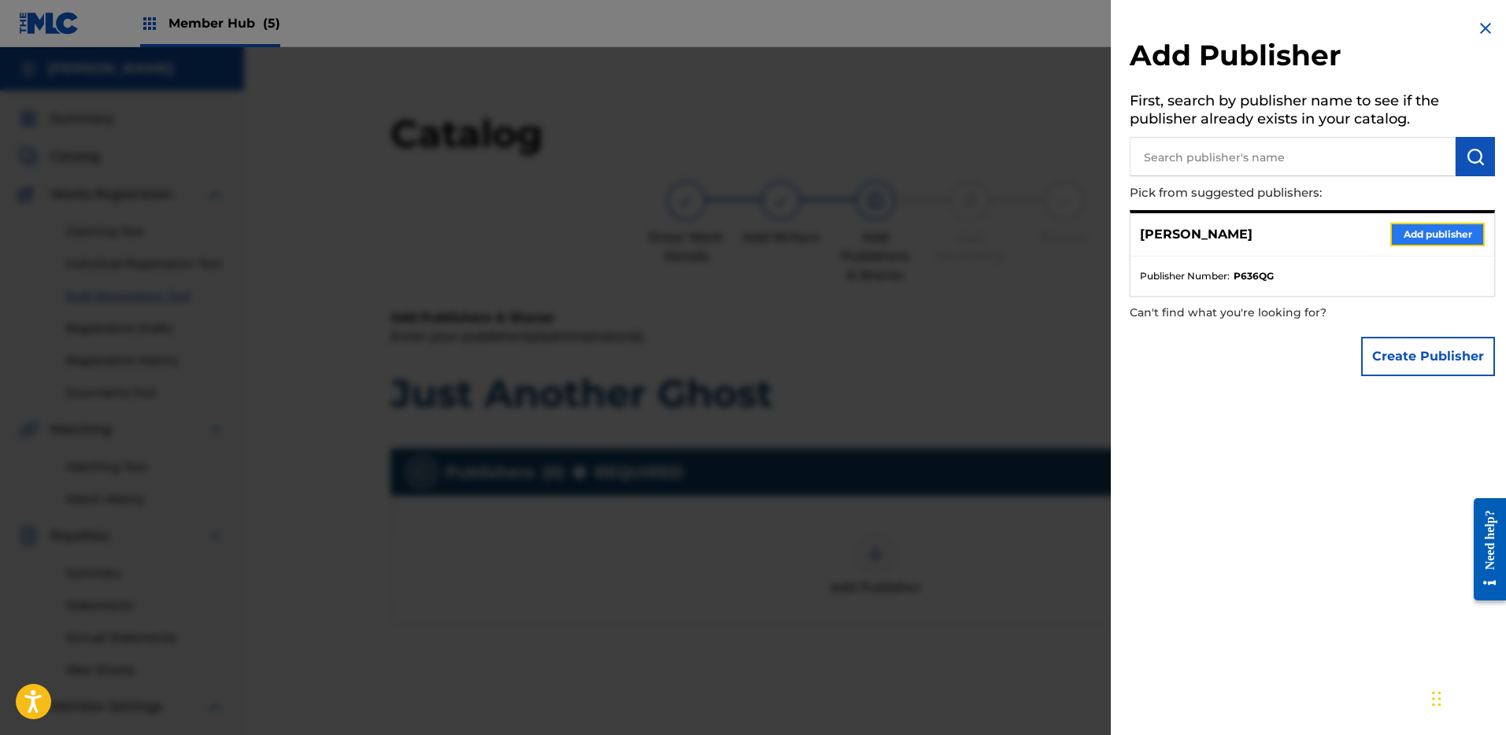
click at [1413, 232] on button "Add publisher" at bounding box center [1438, 235] width 94 height 24
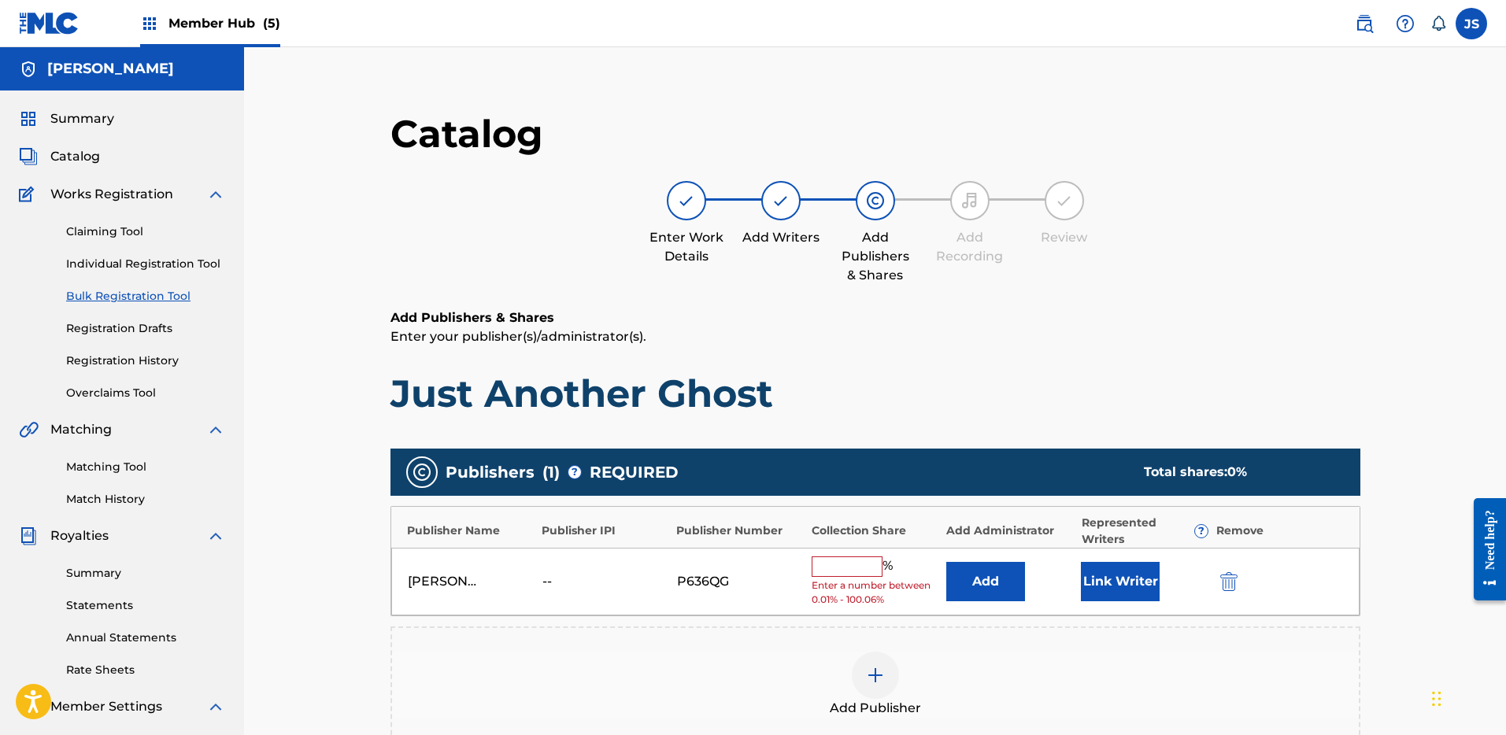
click at [844, 554] on div "Miles Miller -- P636QG % Enter a number between 0.01% - 100.06% Add Link Writer" at bounding box center [875, 582] width 969 height 69
click at [844, 568] on input "text" at bounding box center [847, 567] width 71 height 20
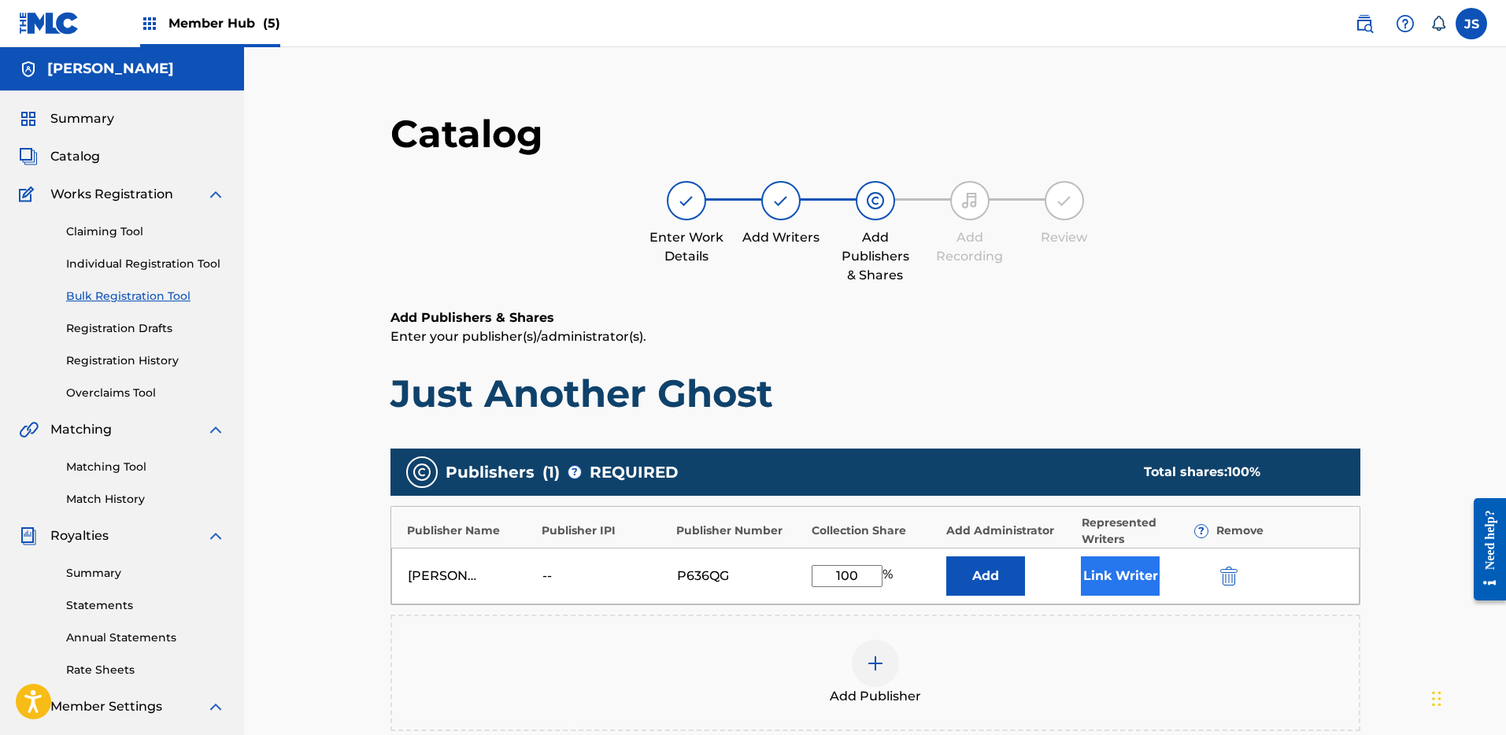
type input "100"
click at [1113, 572] on button "Link Writer" at bounding box center [1120, 576] width 79 height 39
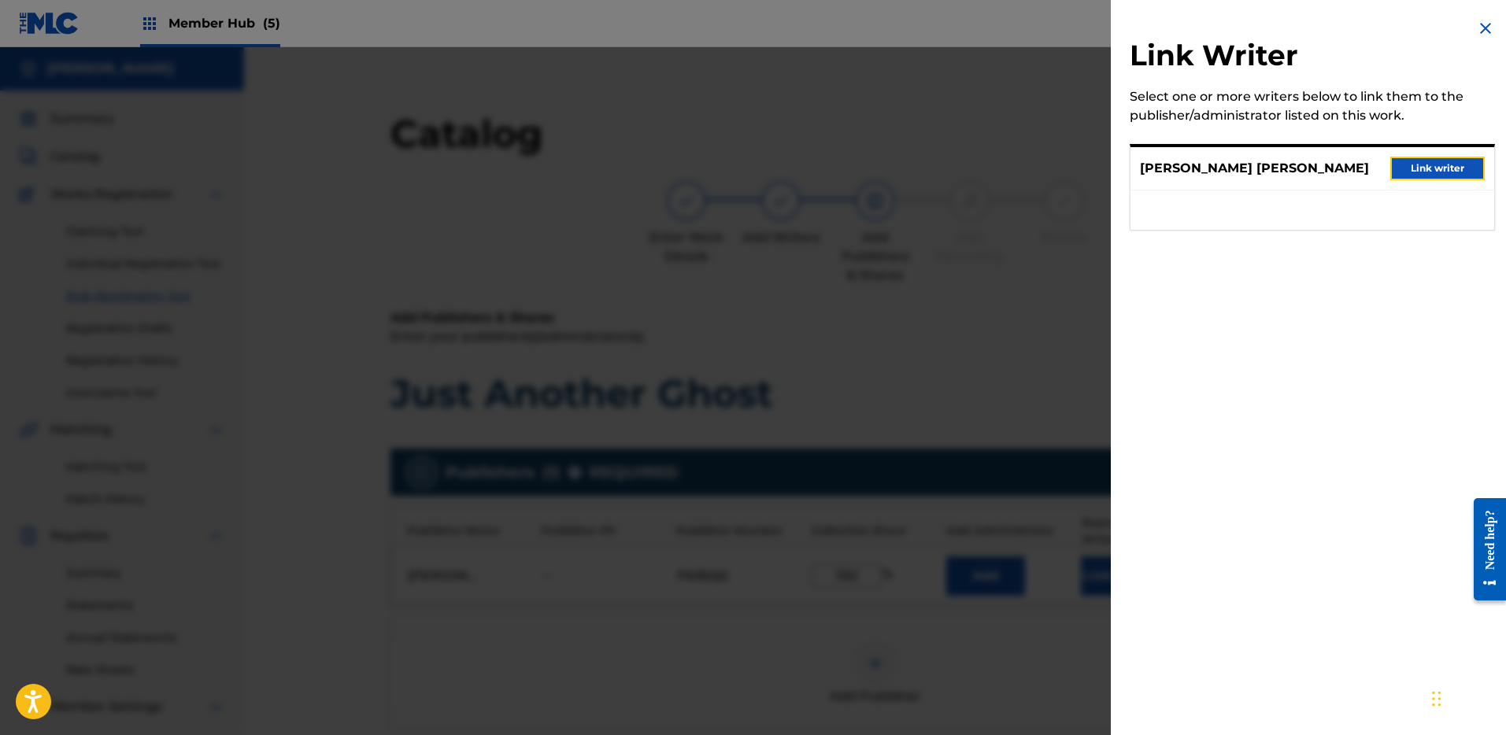
click at [1429, 165] on button "Link writer" at bounding box center [1438, 169] width 94 height 24
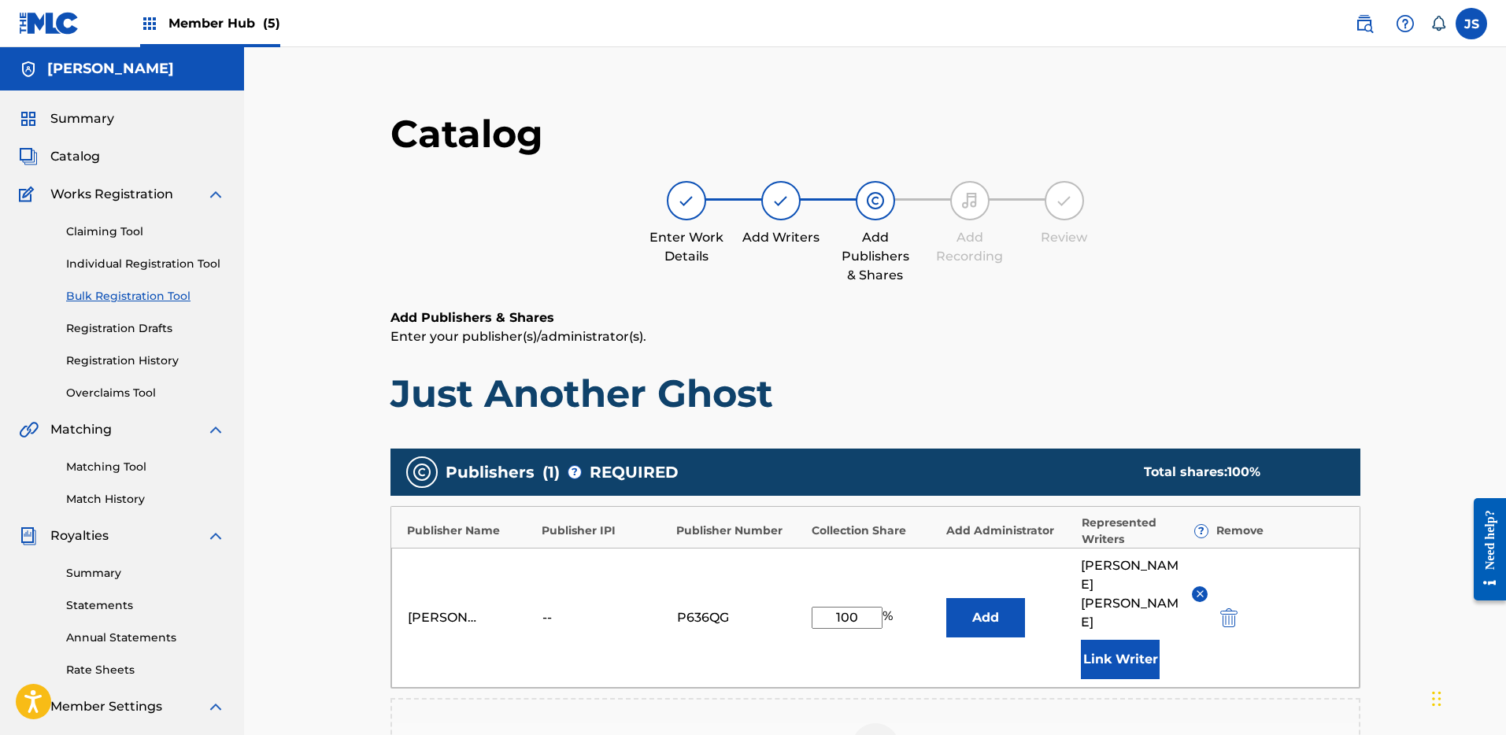
scroll to position [350, 0]
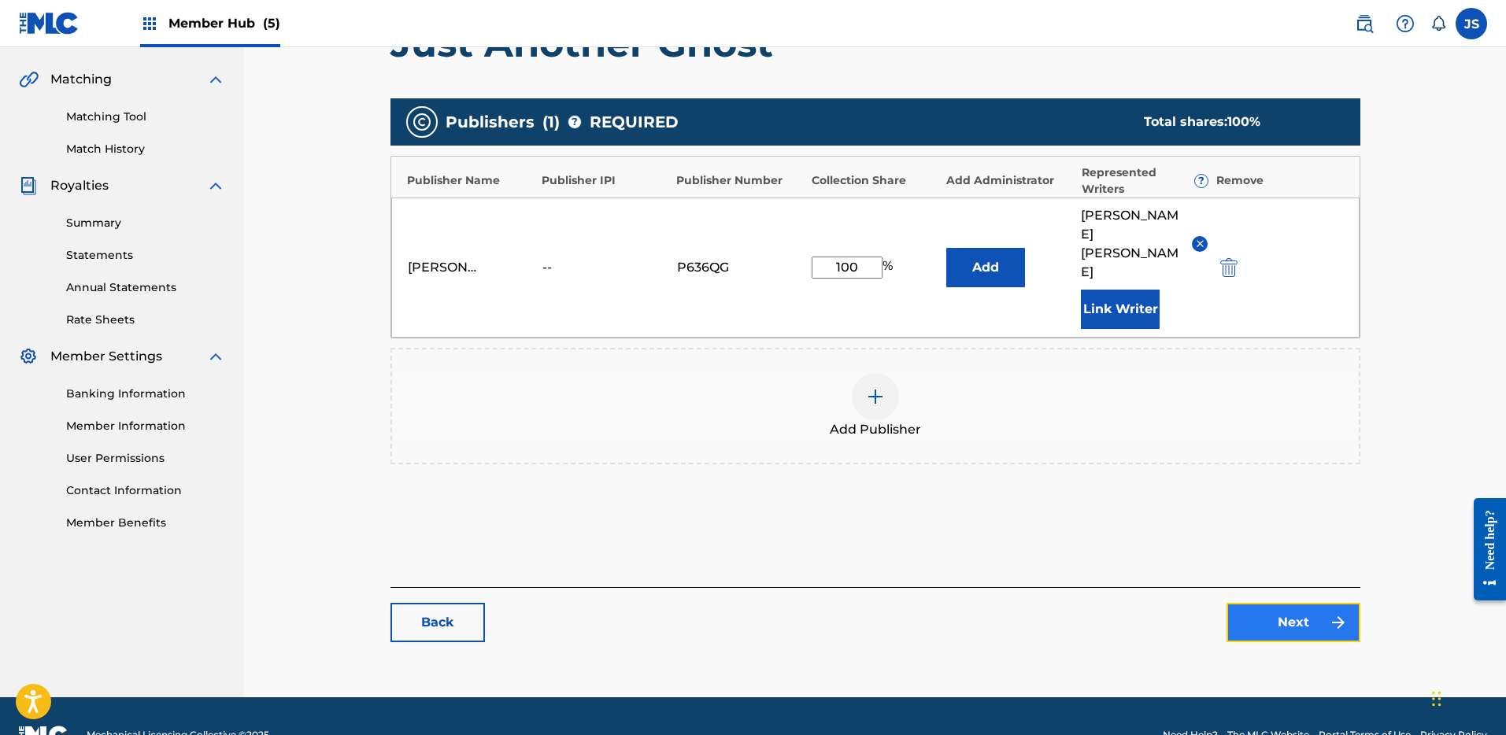
click at [1293, 603] on link "Next" at bounding box center [1294, 622] width 134 height 39
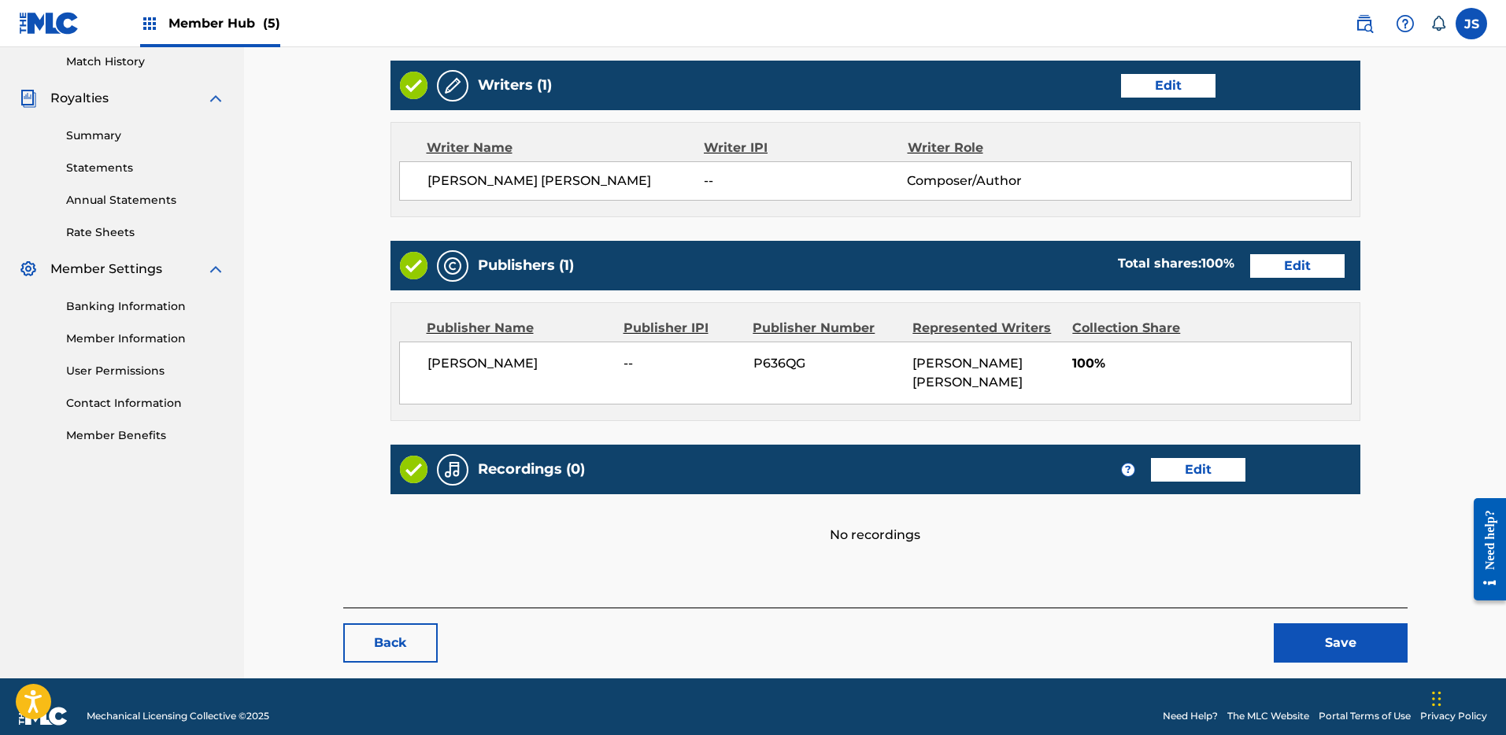
click at [1359, 608] on div "Back Save" at bounding box center [875, 635] width 1065 height 55
click at [1357, 624] on button "Save" at bounding box center [1341, 643] width 134 height 39
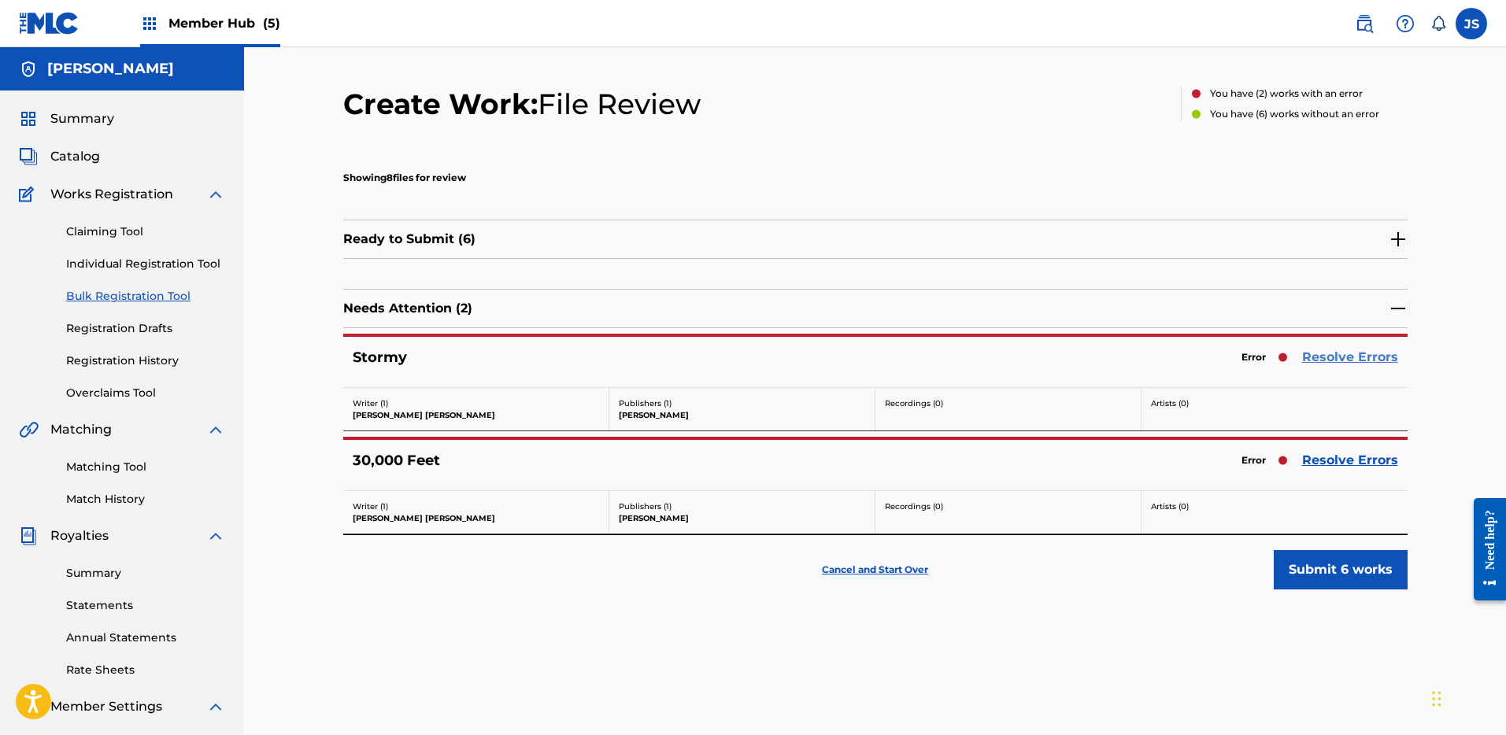
click at [1324, 355] on link "Resolve Errors" at bounding box center [1350, 357] width 96 height 19
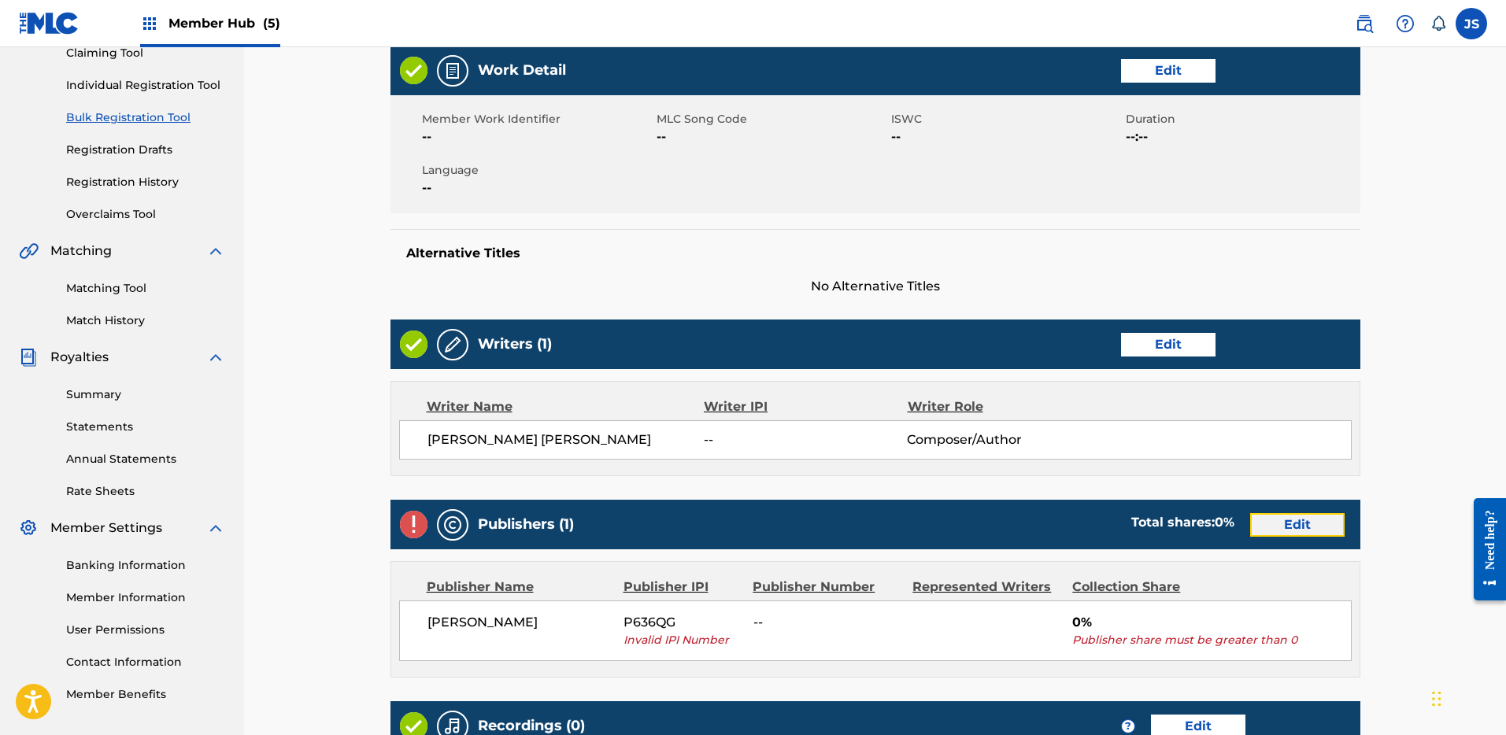
click at [1328, 529] on link "Edit" at bounding box center [1297, 525] width 94 height 24
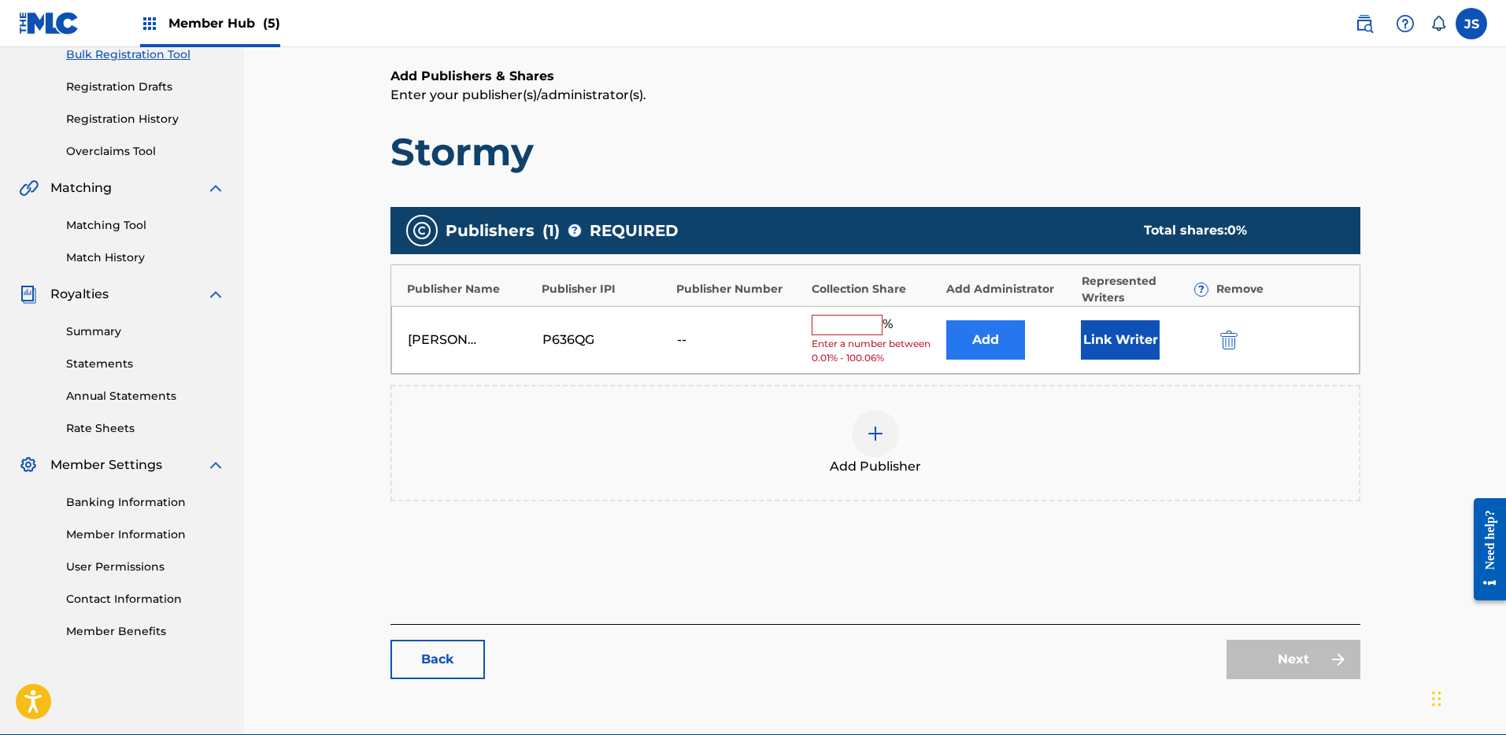
drag, startPoint x: 1229, startPoint y: 349, endPoint x: 991, endPoint y: 357, distance: 238.7
click at [1229, 349] on div "Miles Miller P636QG -- % Enter a number between 0.01% - 100.06% Add Link Writer" at bounding box center [875, 340] width 969 height 69
click at [1232, 342] on img "submit" at bounding box center [1229, 340] width 17 height 19
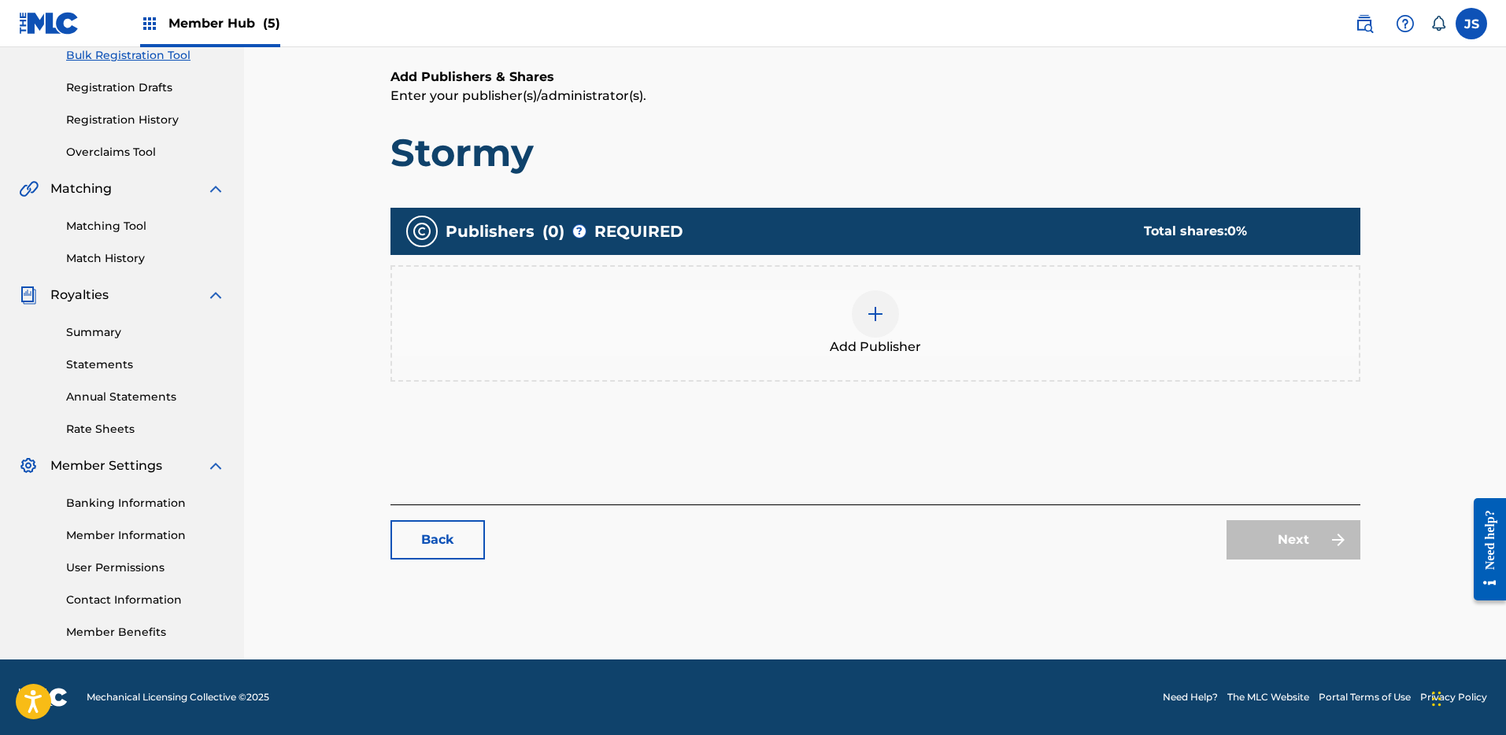
click at [897, 313] on div at bounding box center [875, 314] width 47 height 47
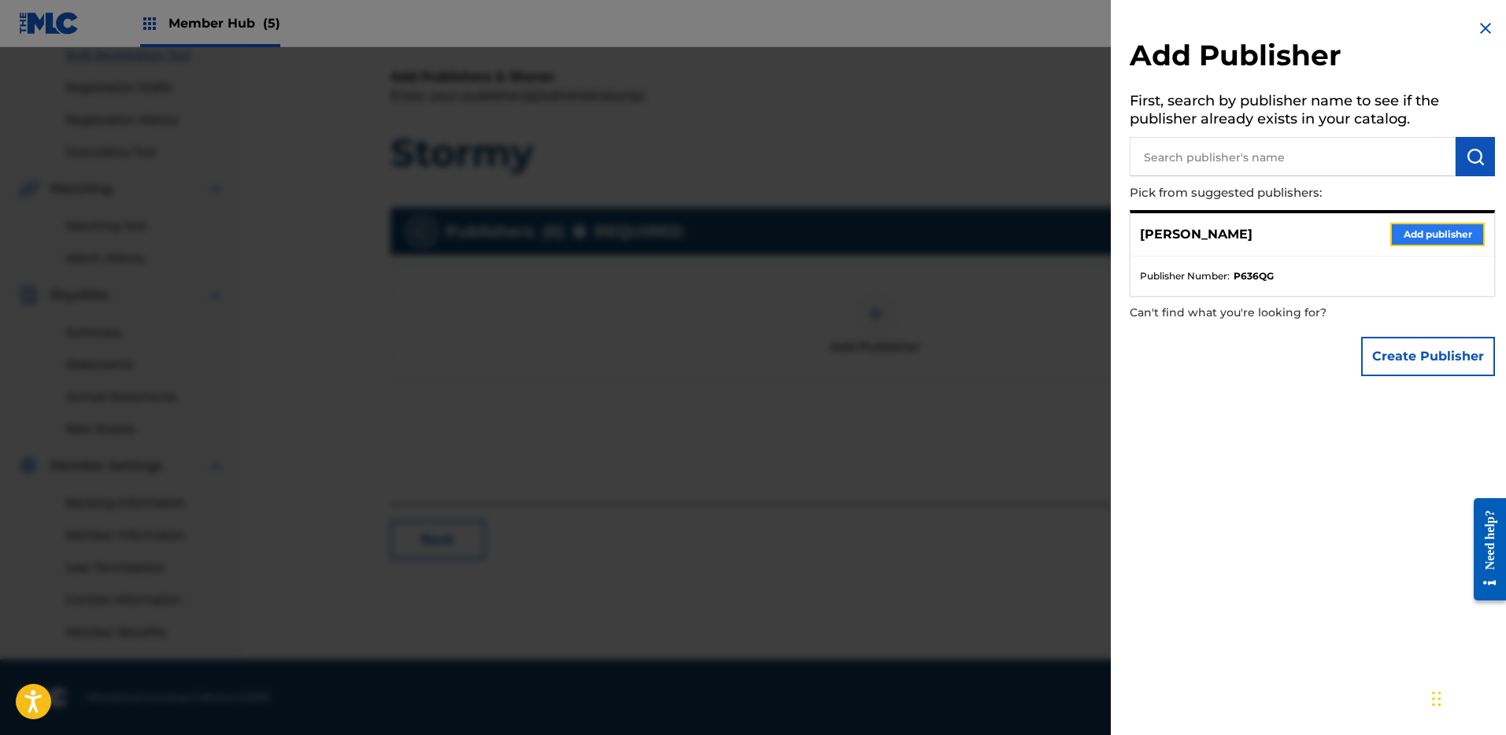
click at [1424, 236] on button "Add publisher" at bounding box center [1438, 235] width 94 height 24
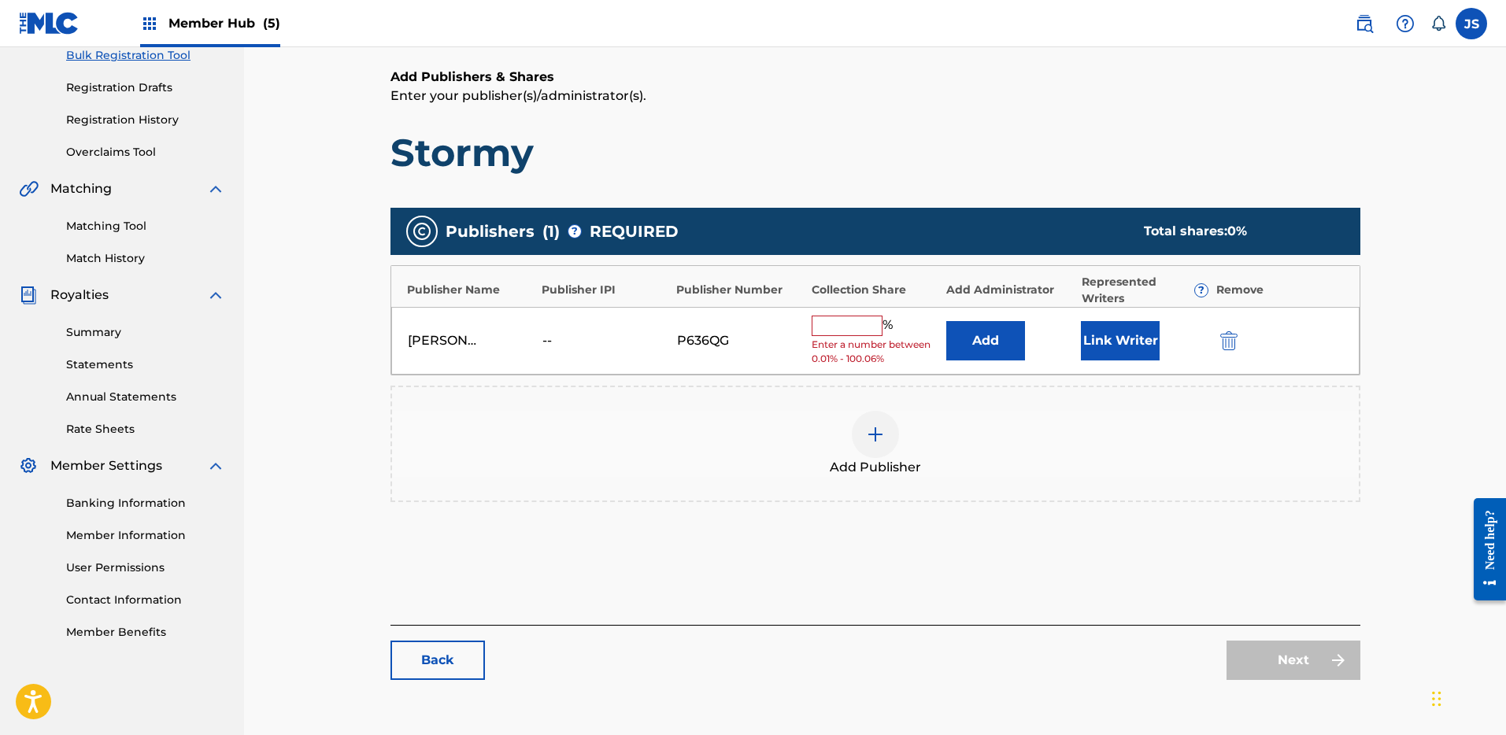
click at [875, 326] on input "text" at bounding box center [847, 326] width 71 height 20
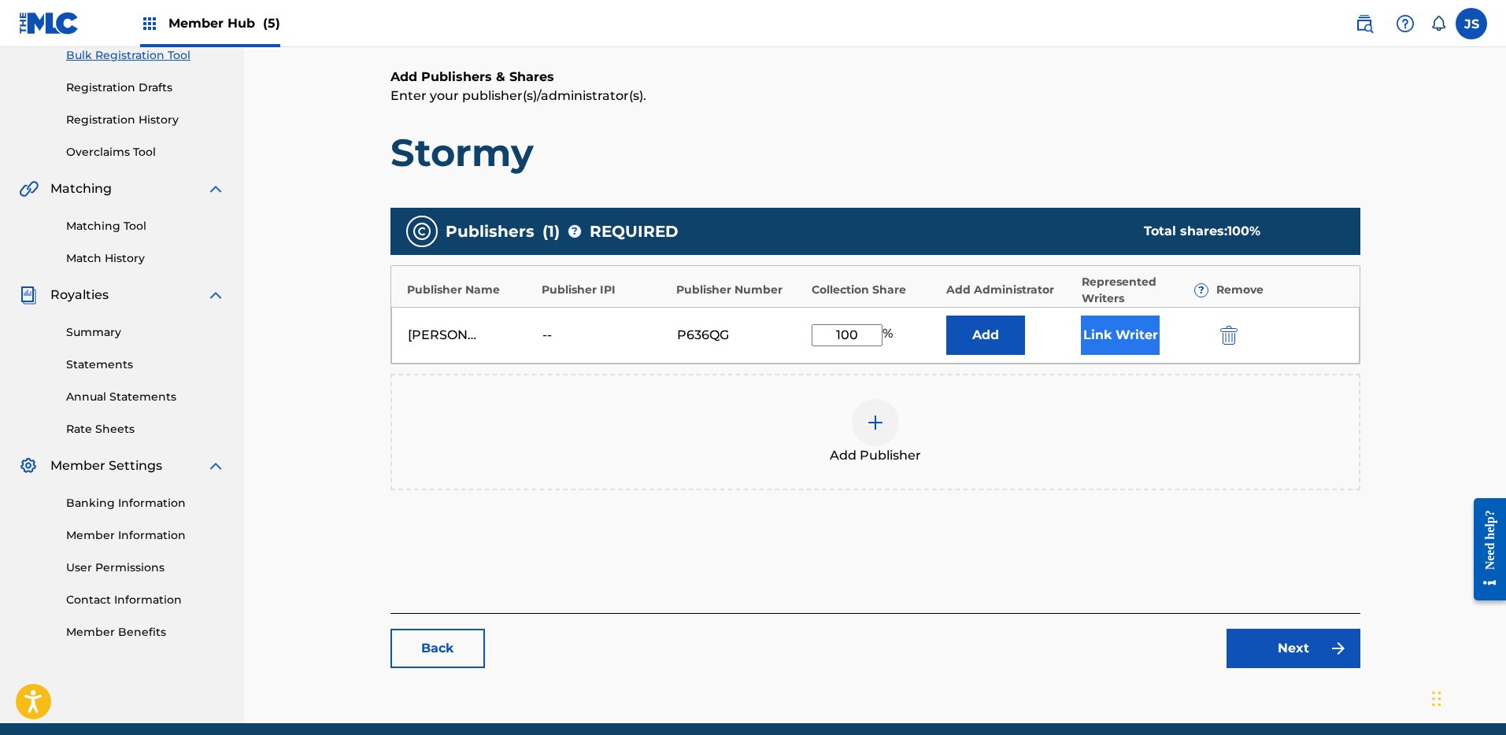
type input "100"
click at [1149, 338] on button "Link Writer" at bounding box center [1120, 335] width 79 height 39
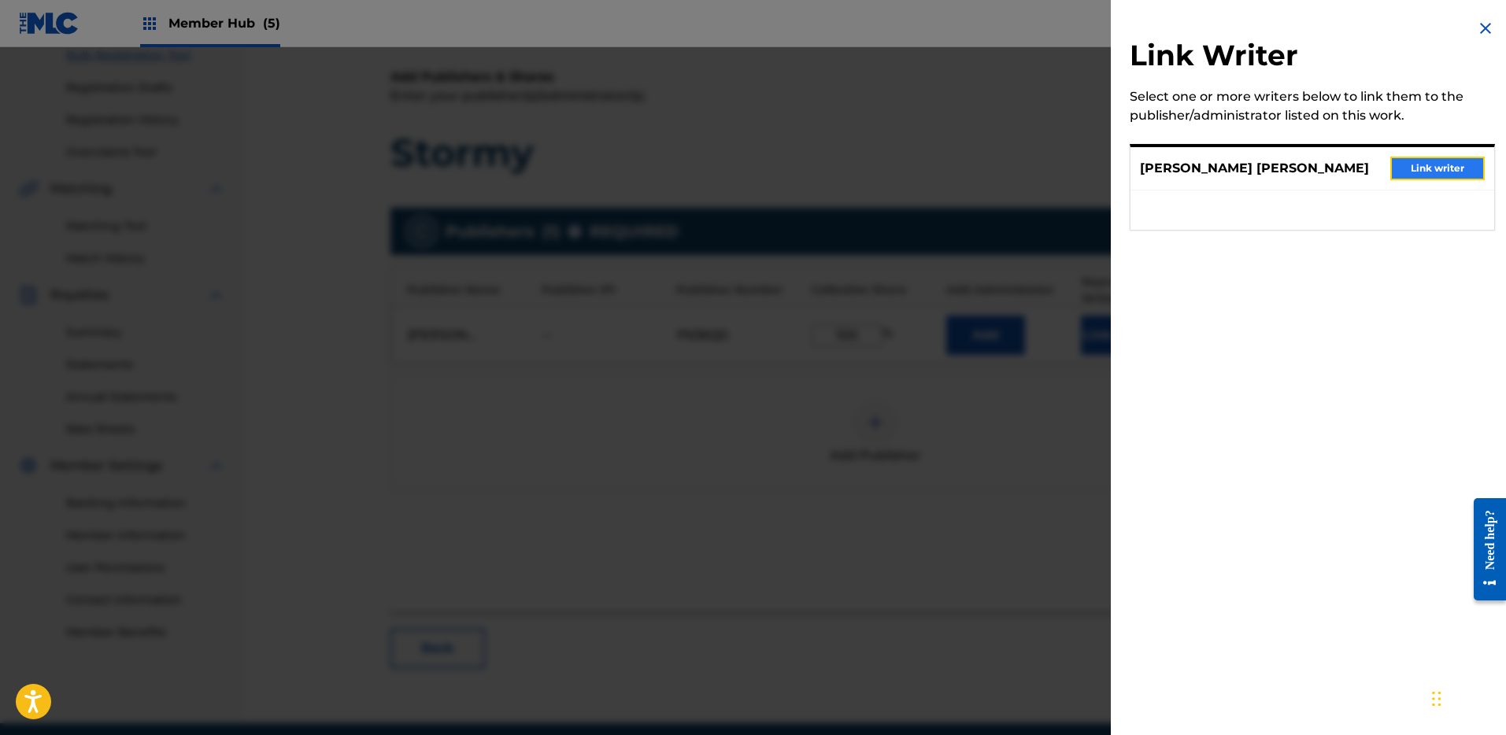
click at [1429, 174] on button "Link writer" at bounding box center [1438, 169] width 94 height 24
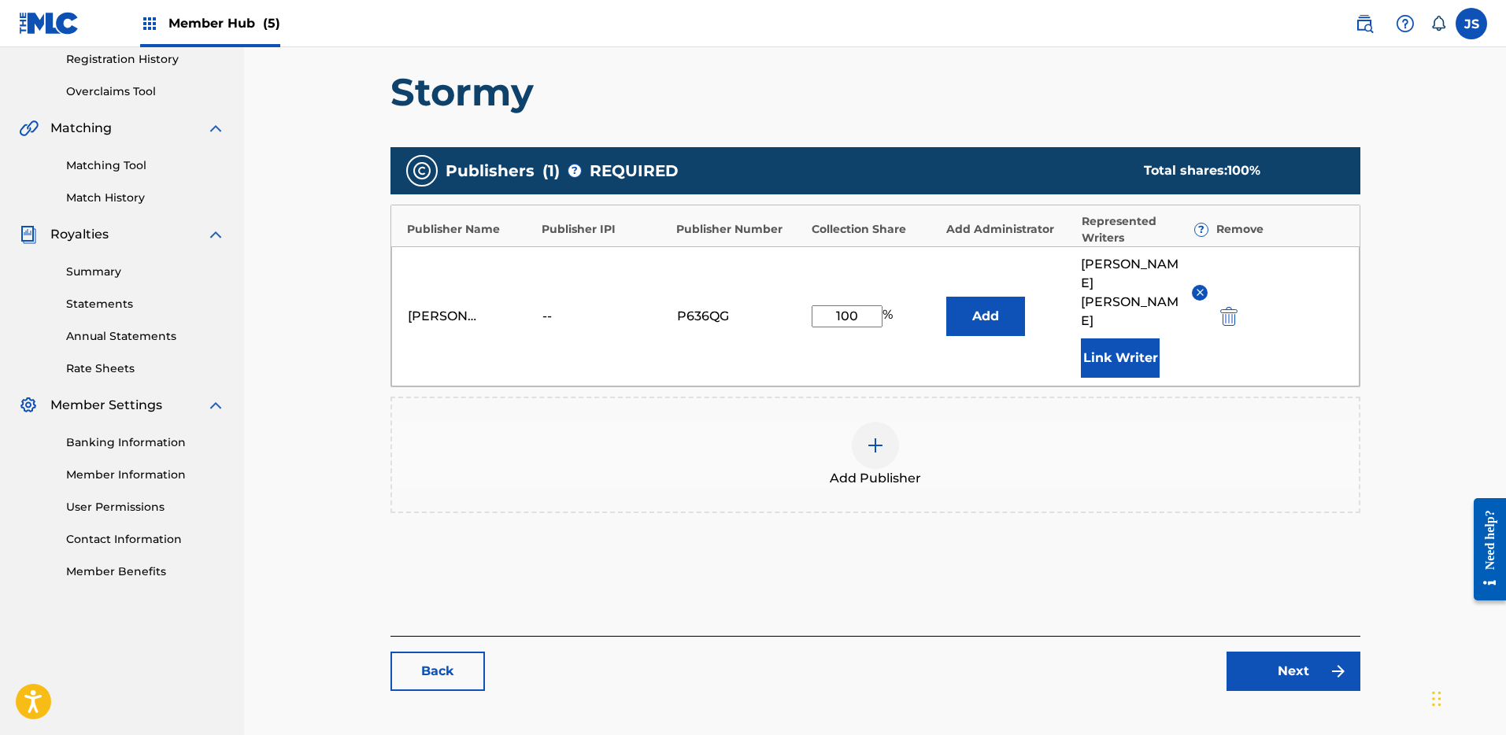
scroll to position [349, 0]
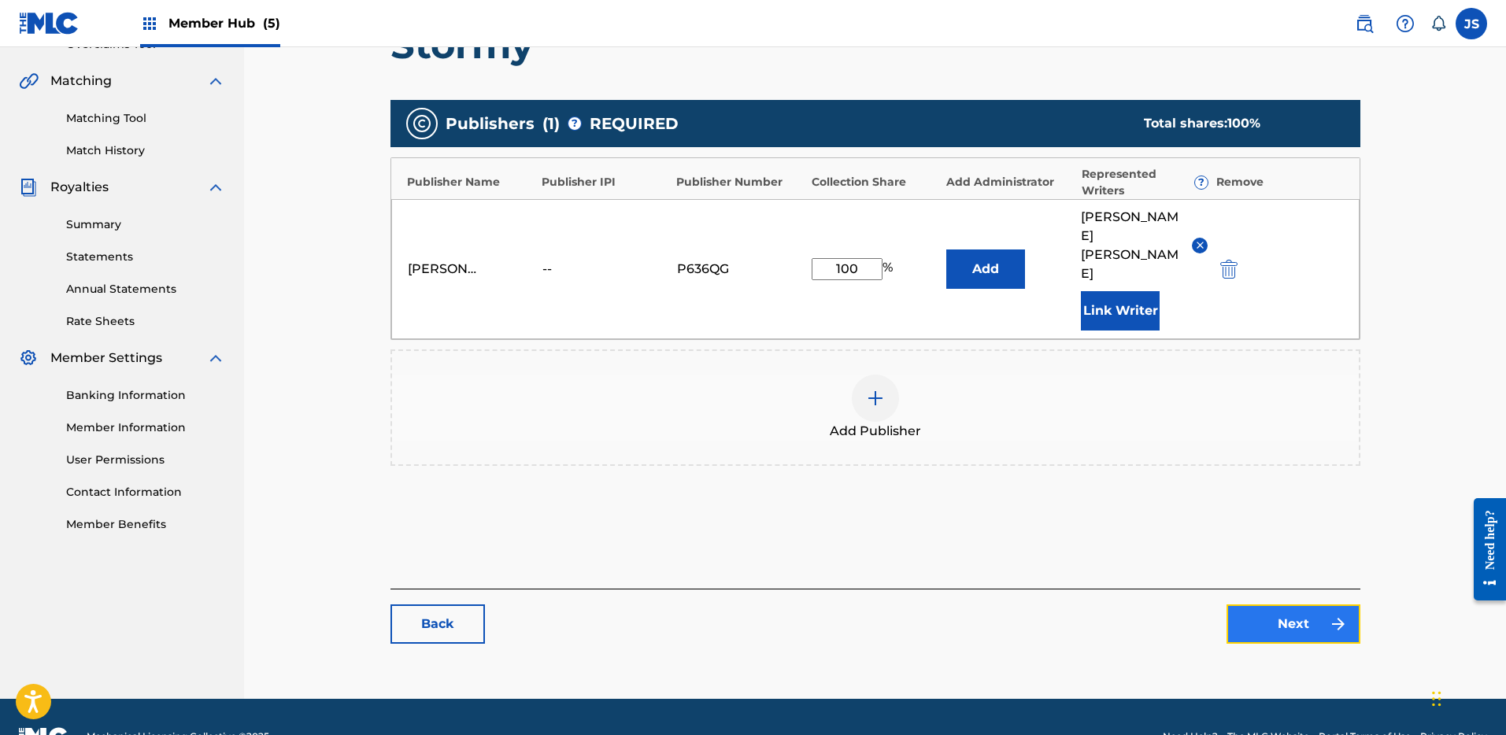
click at [1309, 605] on link "Next" at bounding box center [1294, 624] width 134 height 39
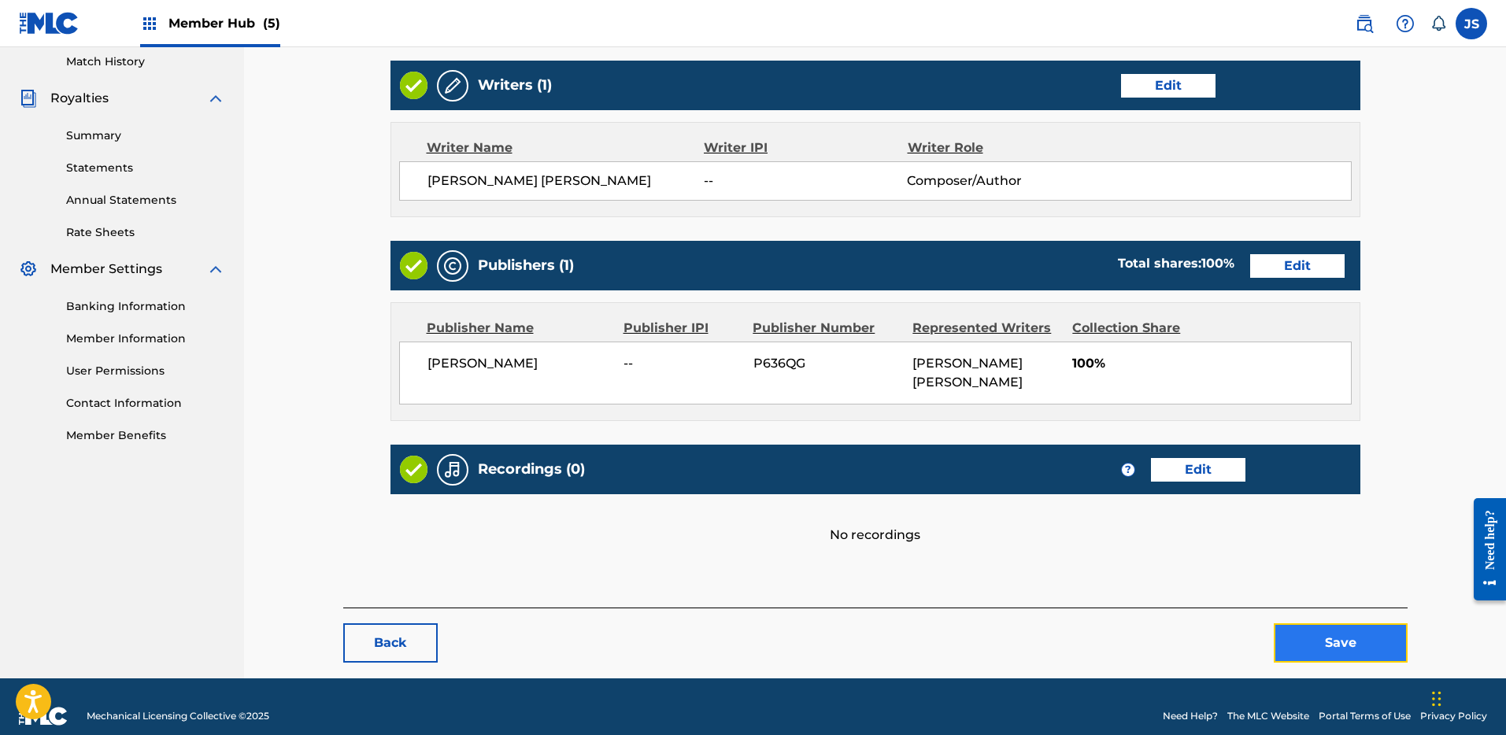
click at [1349, 624] on button "Save" at bounding box center [1341, 643] width 134 height 39
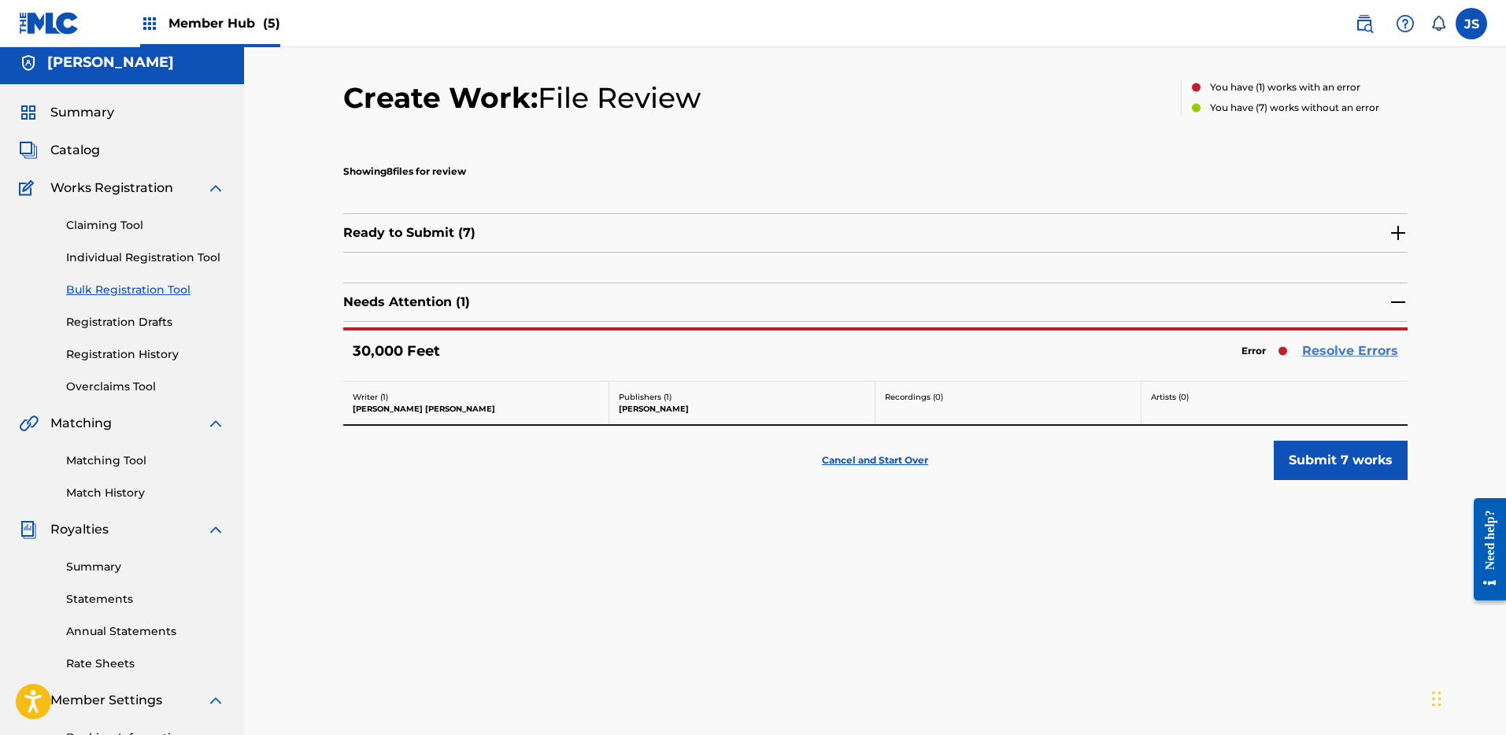
click at [1348, 358] on link "Resolve Errors" at bounding box center [1350, 351] width 96 height 19
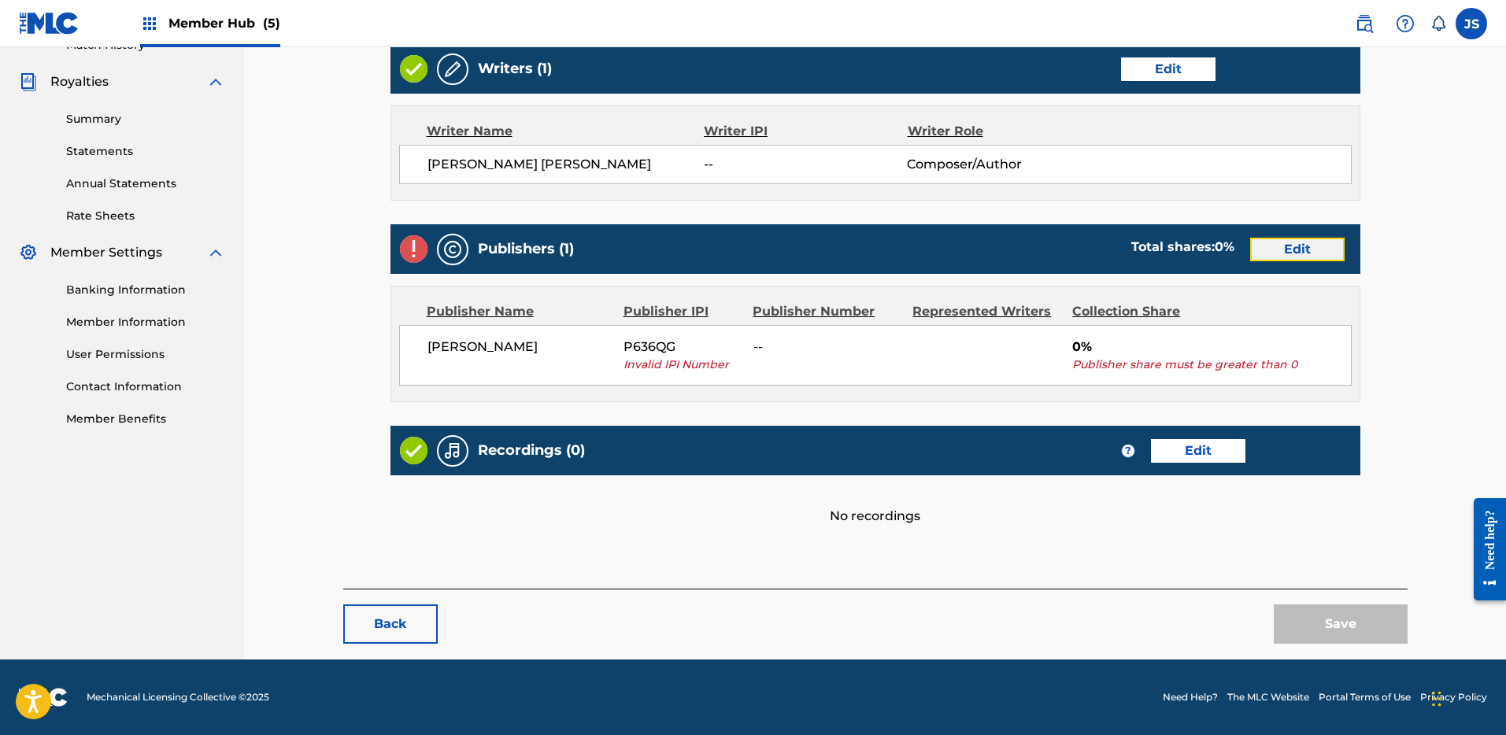
click at [1292, 253] on link "Edit" at bounding box center [1297, 250] width 94 height 24
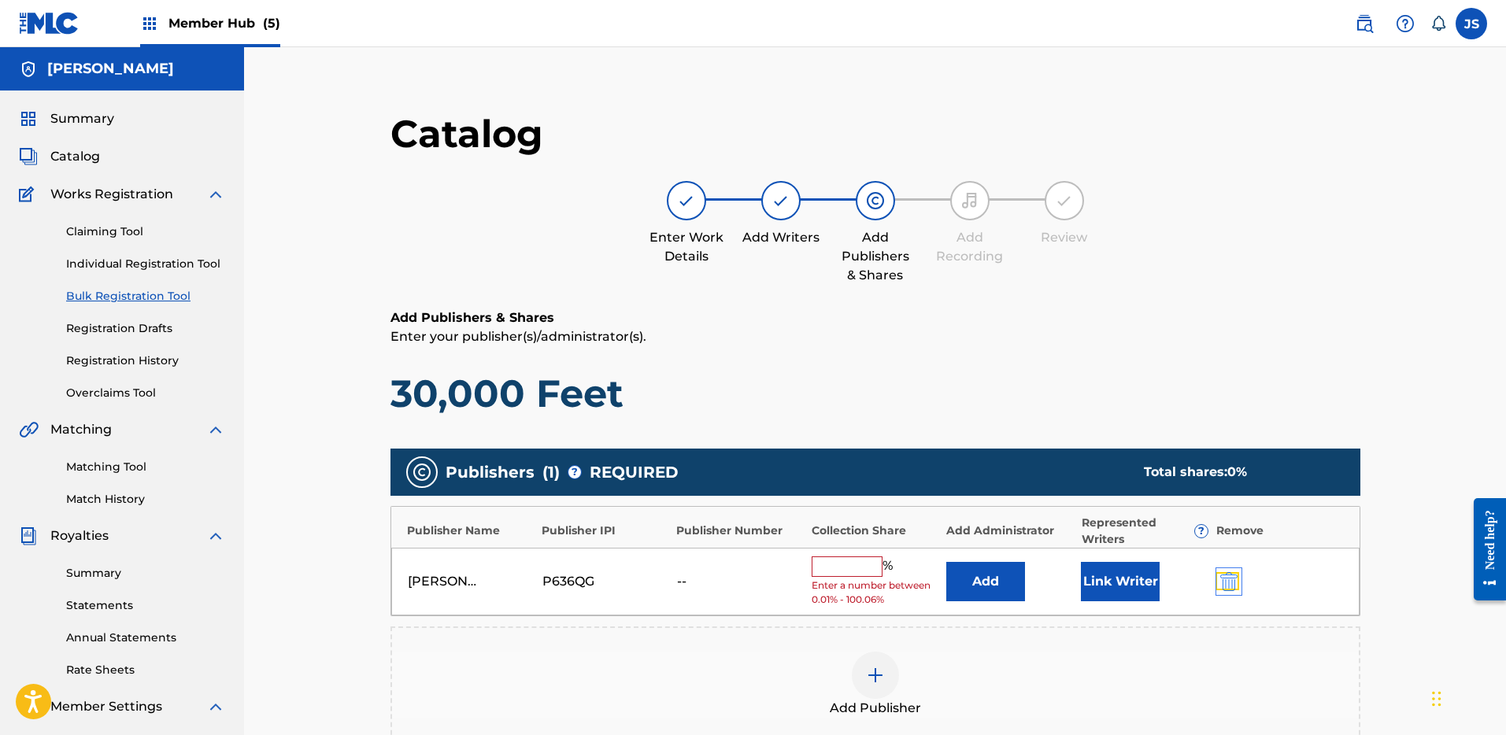
click at [1235, 582] on img "submit" at bounding box center [1229, 581] width 17 height 19
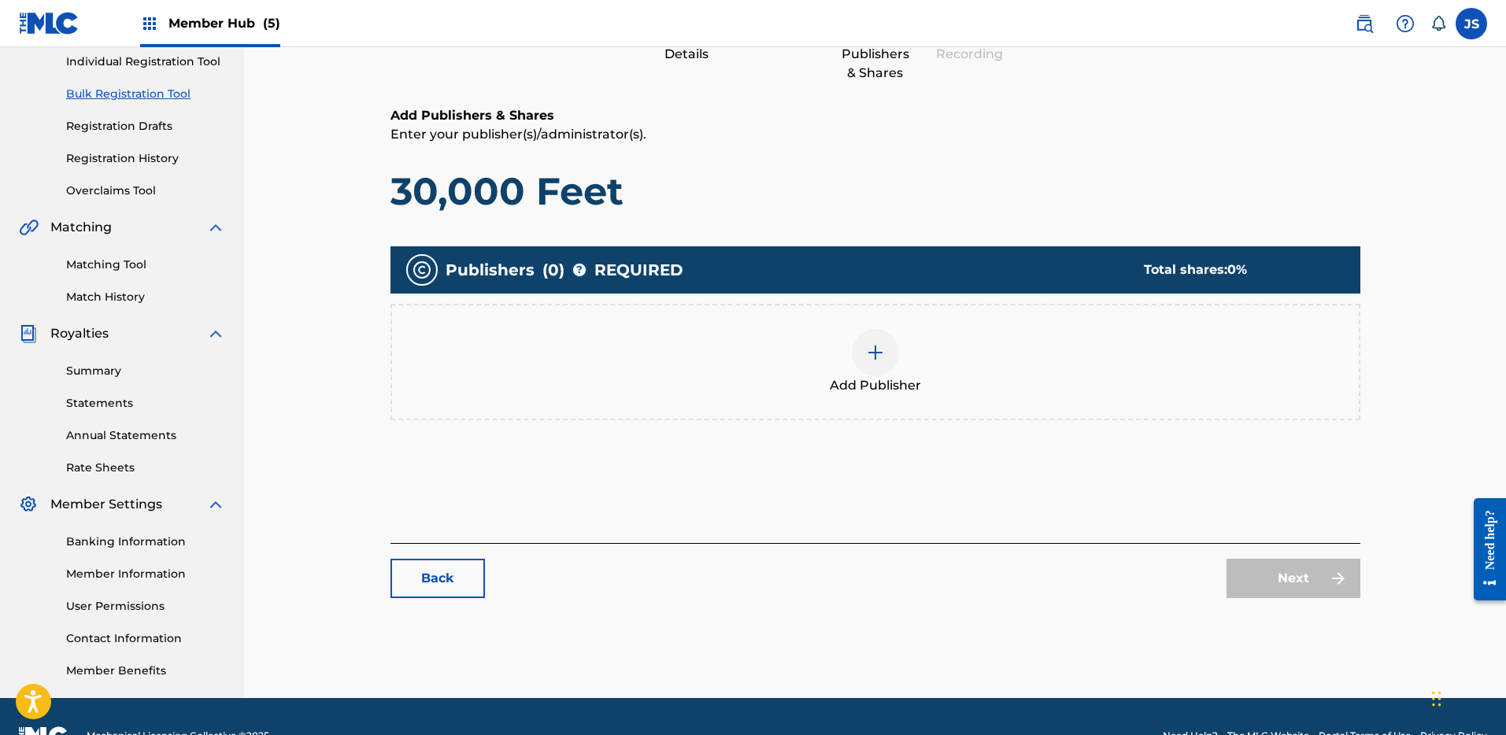
drag, startPoint x: 842, startPoint y: 287, endPoint x: 861, endPoint y: 333, distance: 50.5
click at [845, 294] on div "Publishers ( 0 ) ? REQUIRED Total shares: 0 % Add Publisher" at bounding box center [876, 333] width 970 height 174
click at [878, 377] on span "Add Publisher" at bounding box center [875, 385] width 91 height 19
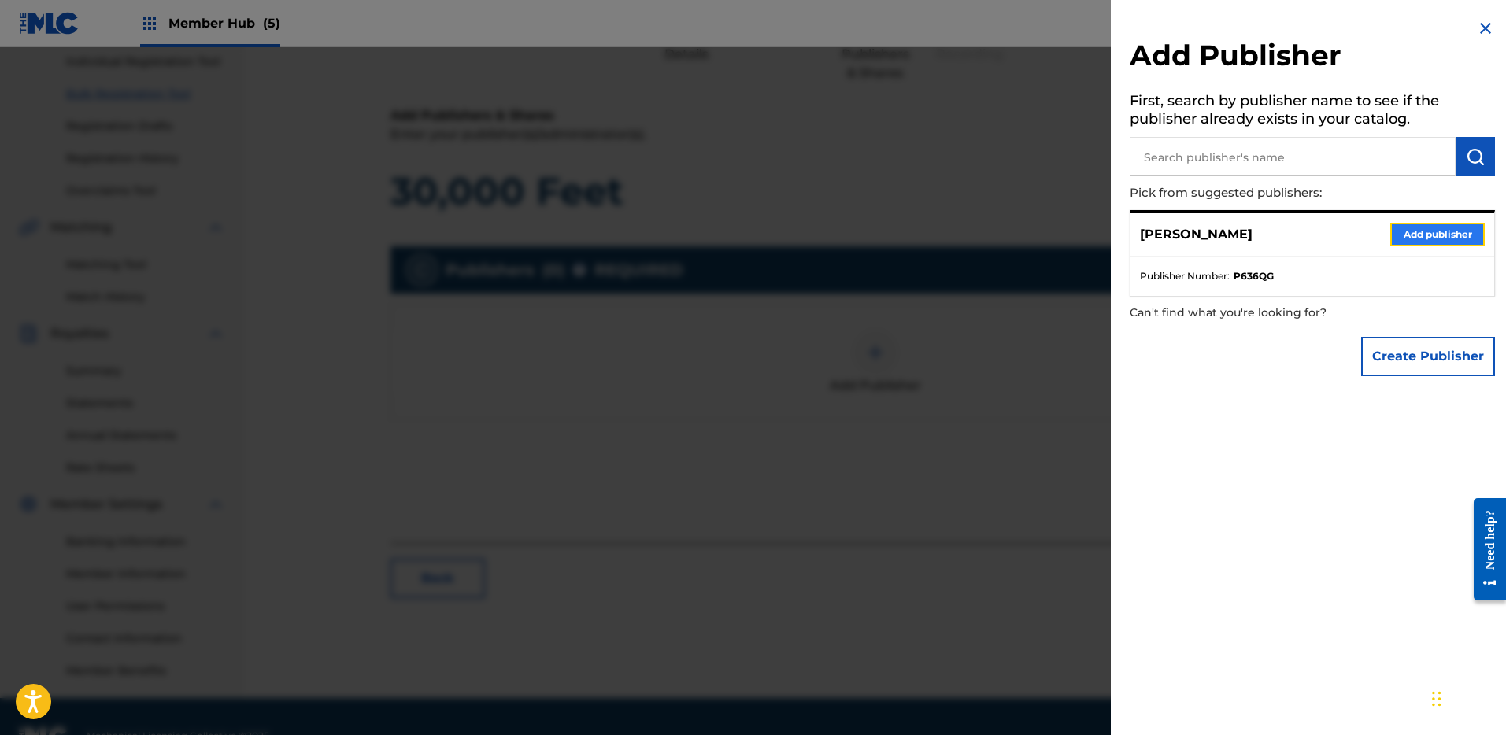
click at [1439, 228] on button "Add publisher" at bounding box center [1438, 235] width 94 height 24
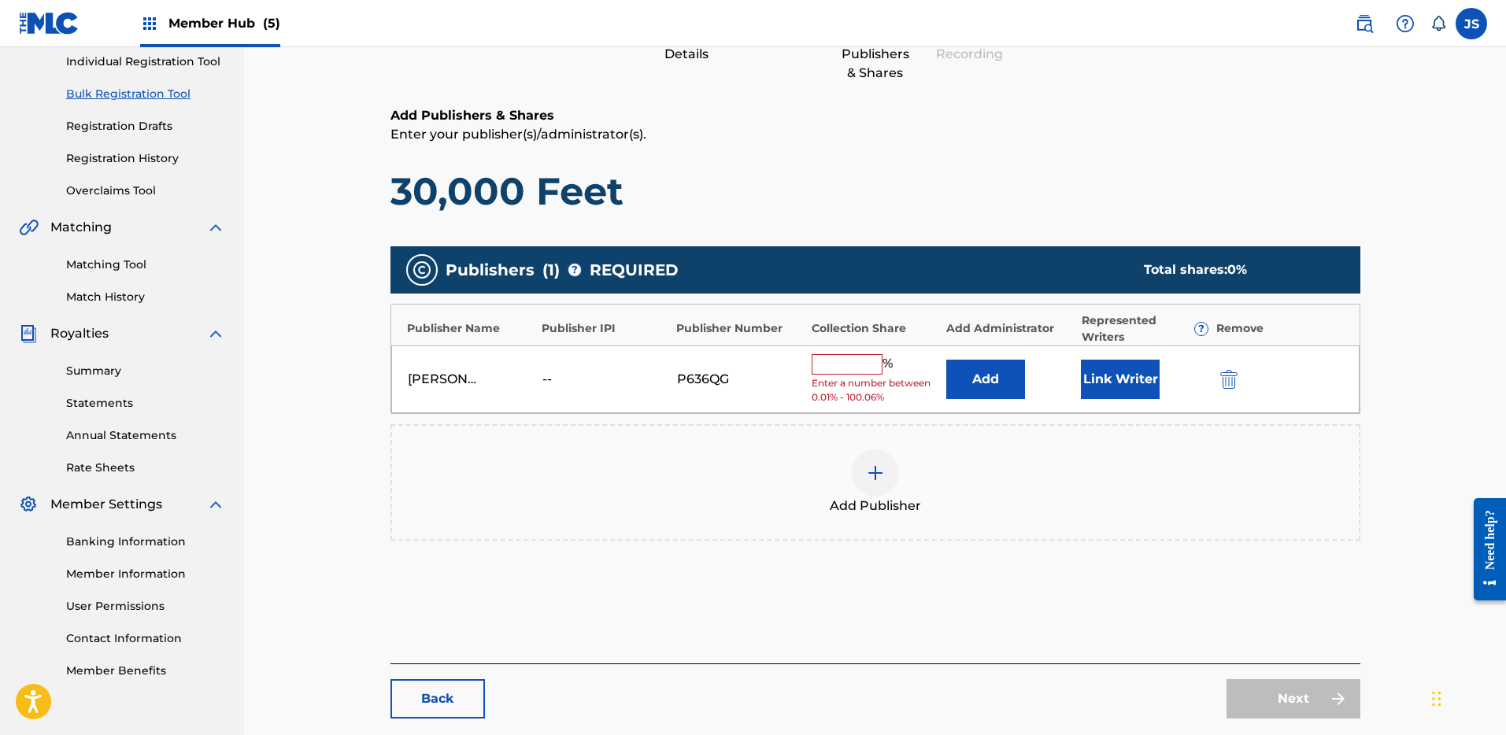
click at [840, 363] on input "text" at bounding box center [847, 364] width 71 height 20
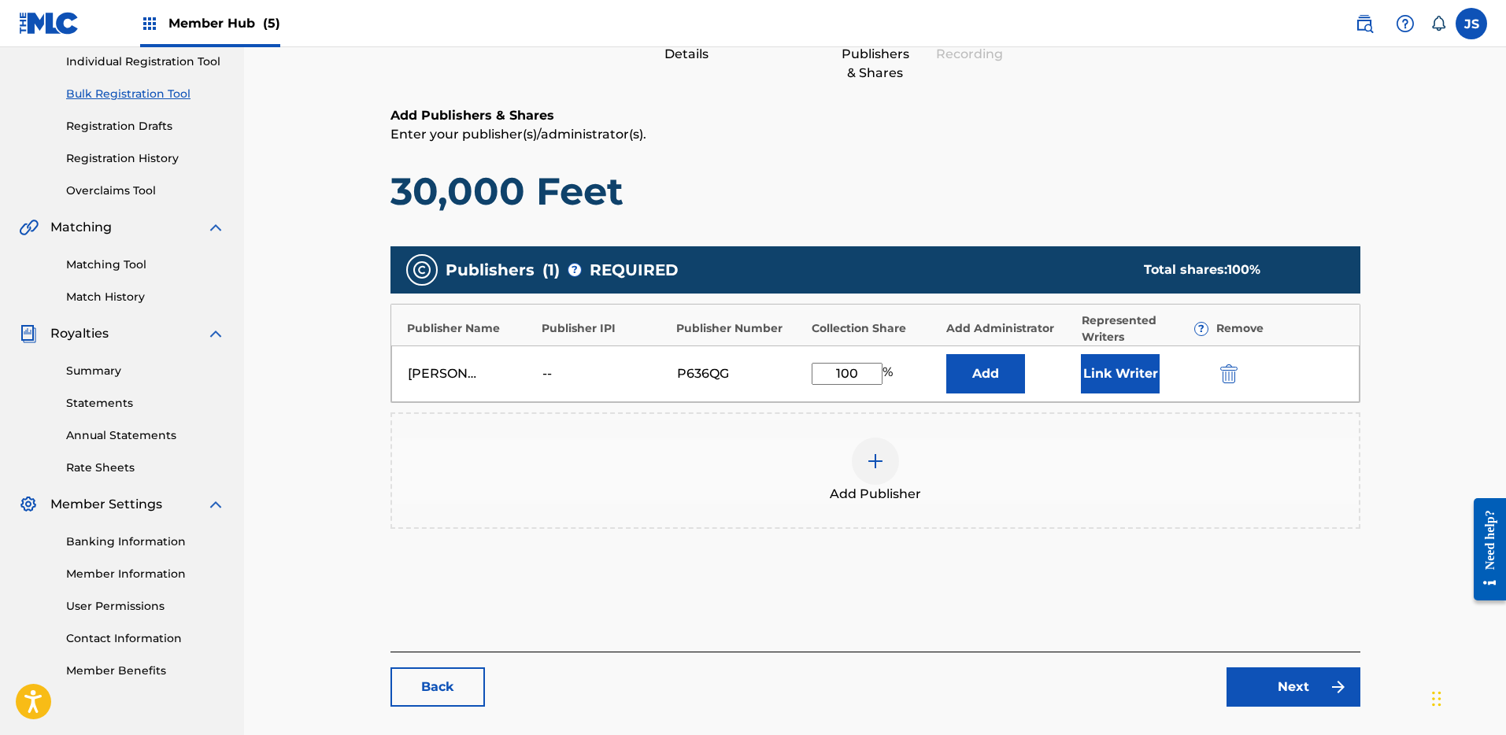
type input "100"
click at [1093, 436] on div "Add Publisher" at bounding box center [876, 471] width 970 height 117
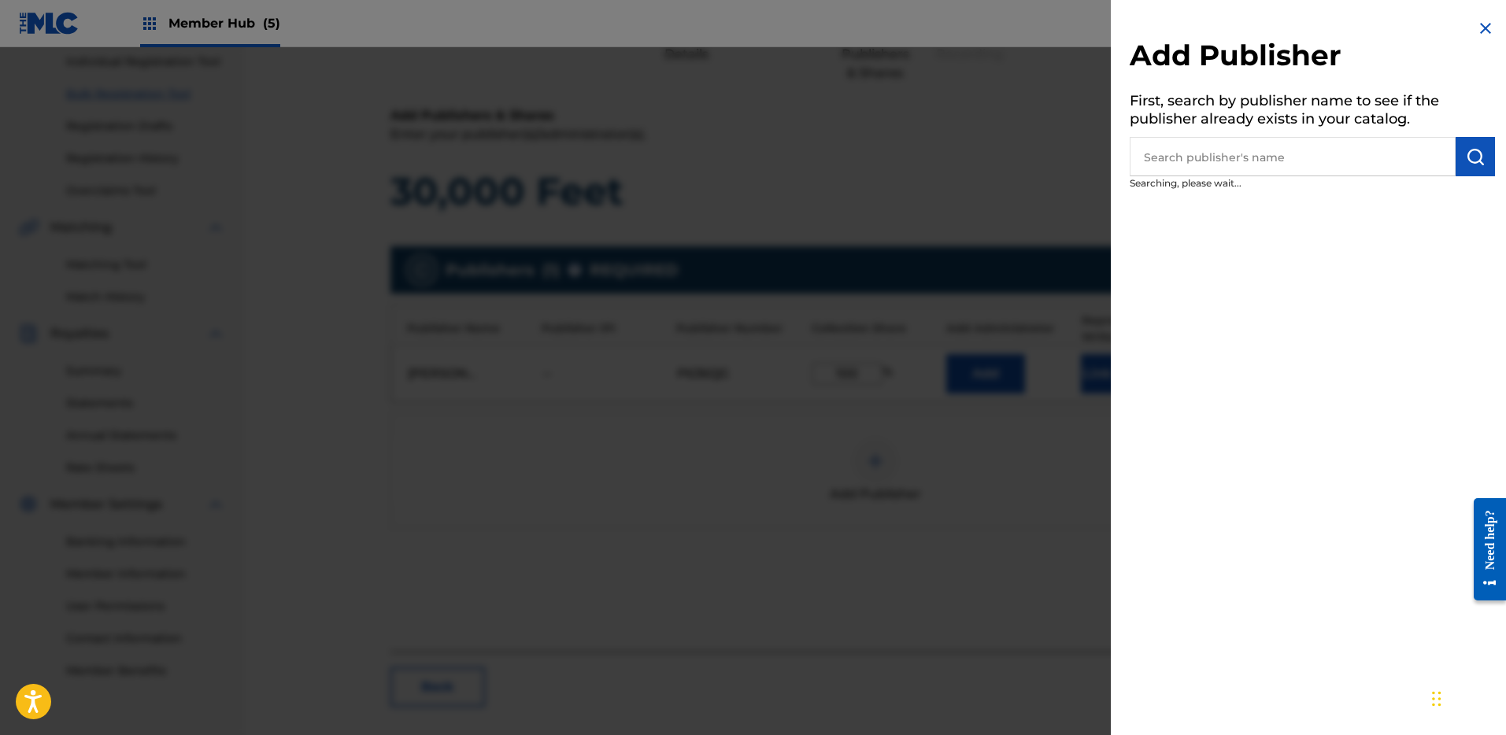
click at [1069, 168] on div at bounding box center [753, 414] width 1506 height 735
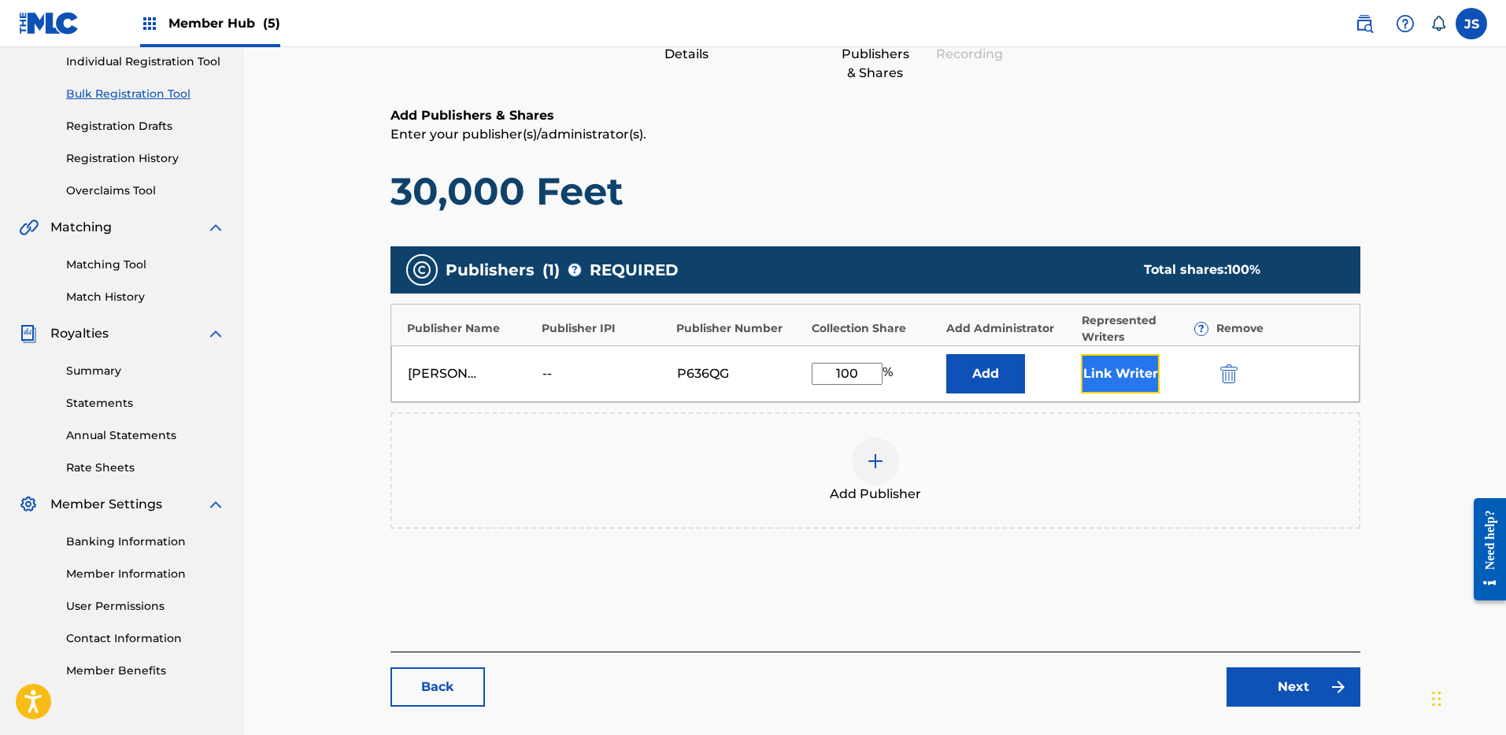
click at [1113, 373] on button "Link Writer" at bounding box center [1120, 373] width 79 height 39
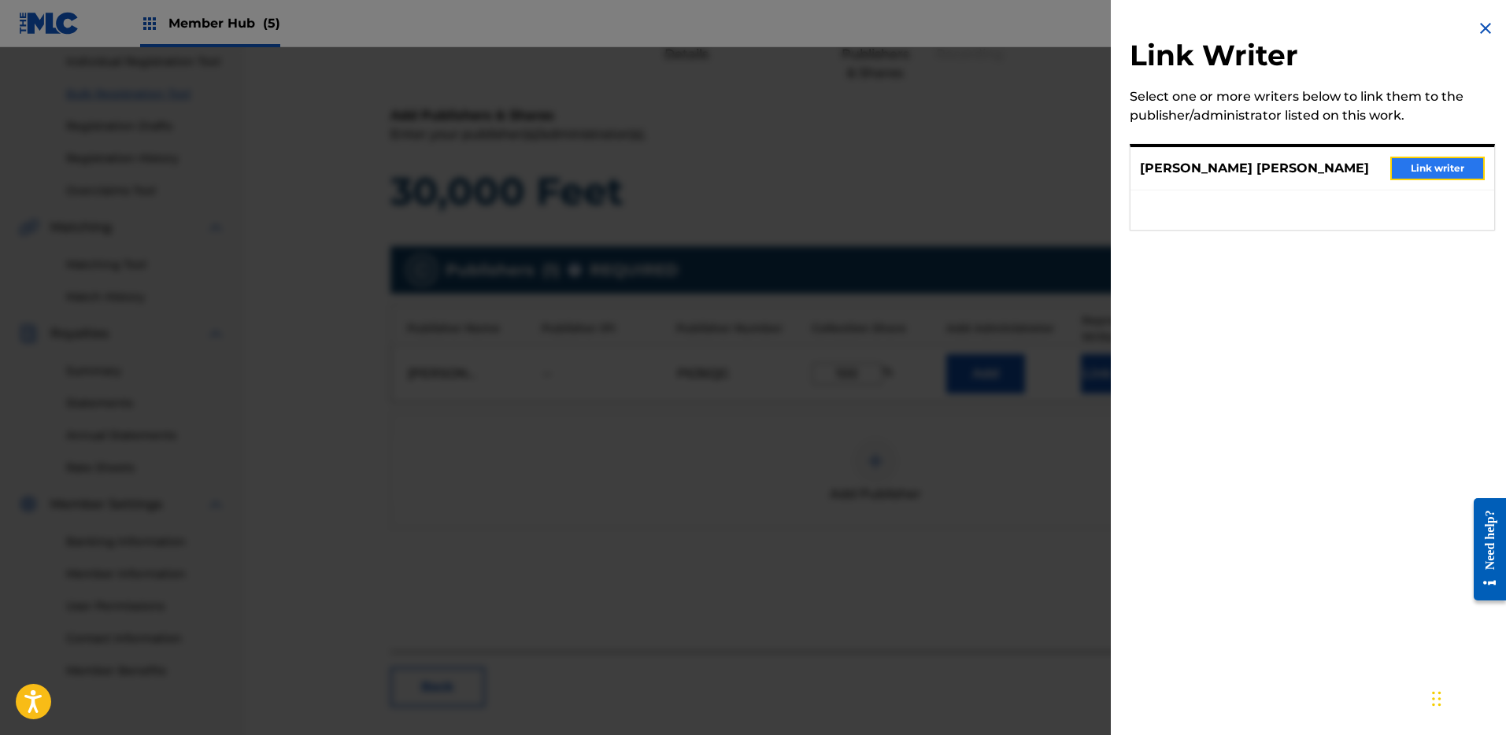
click at [1439, 161] on button "Link writer" at bounding box center [1438, 169] width 94 height 24
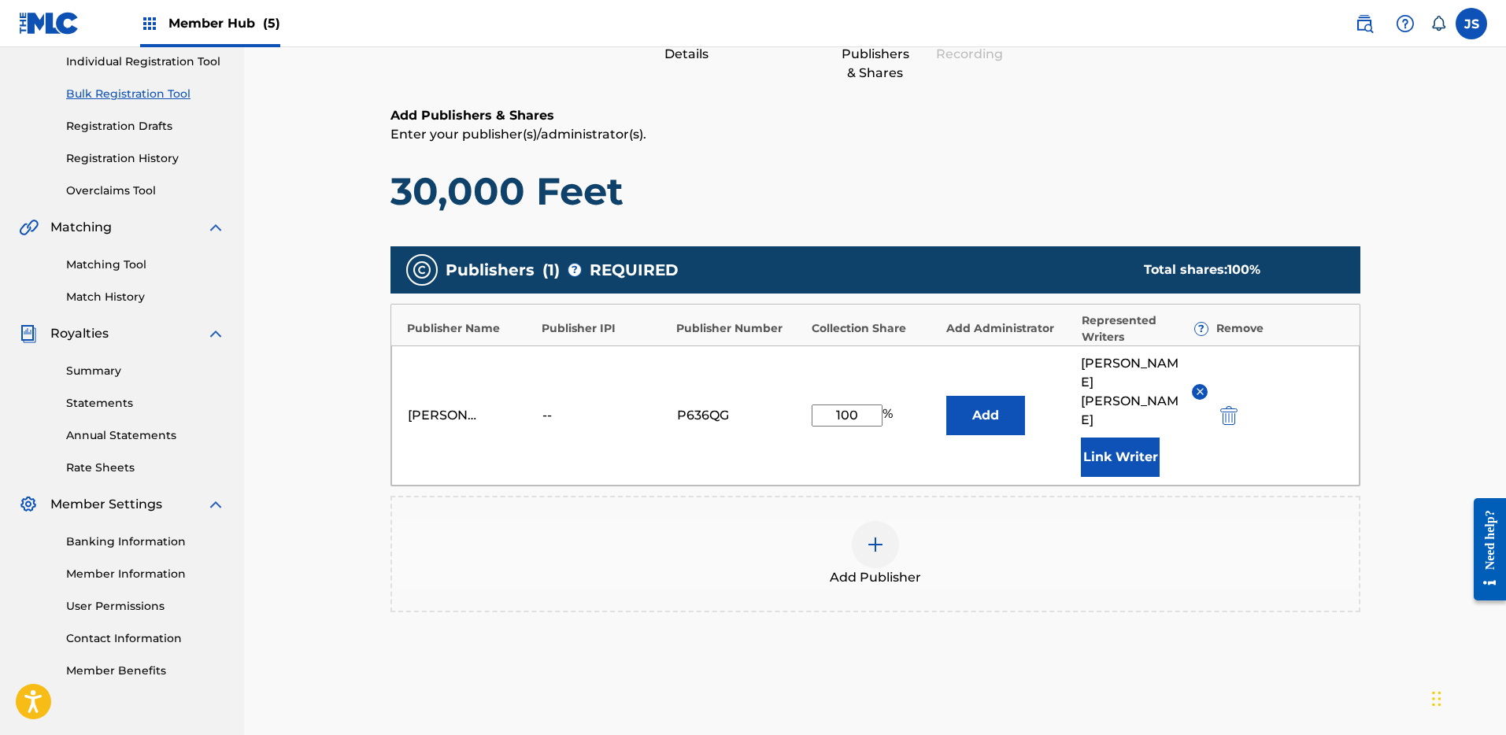
scroll to position [350, 0]
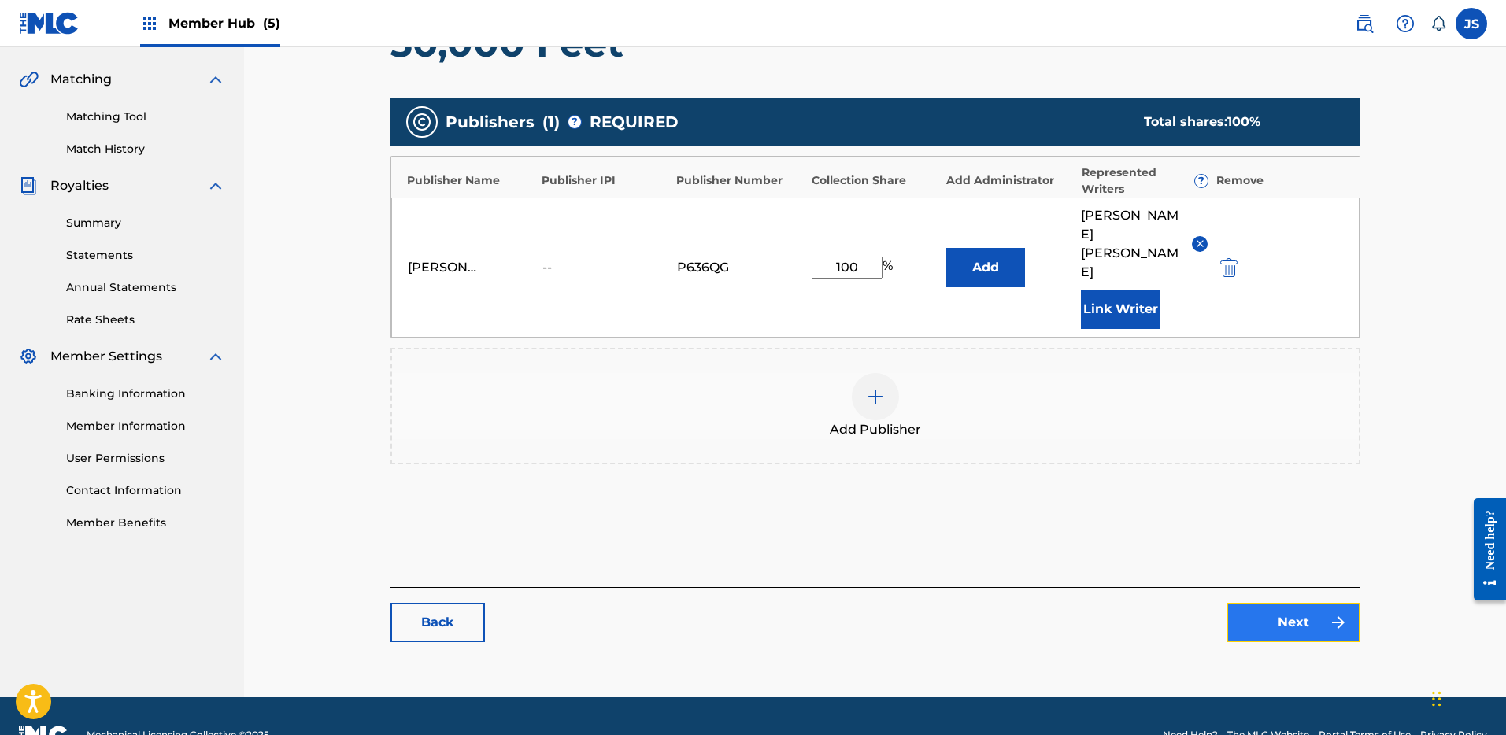
click at [1295, 603] on link "Next" at bounding box center [1294, 622] width 134 height 39
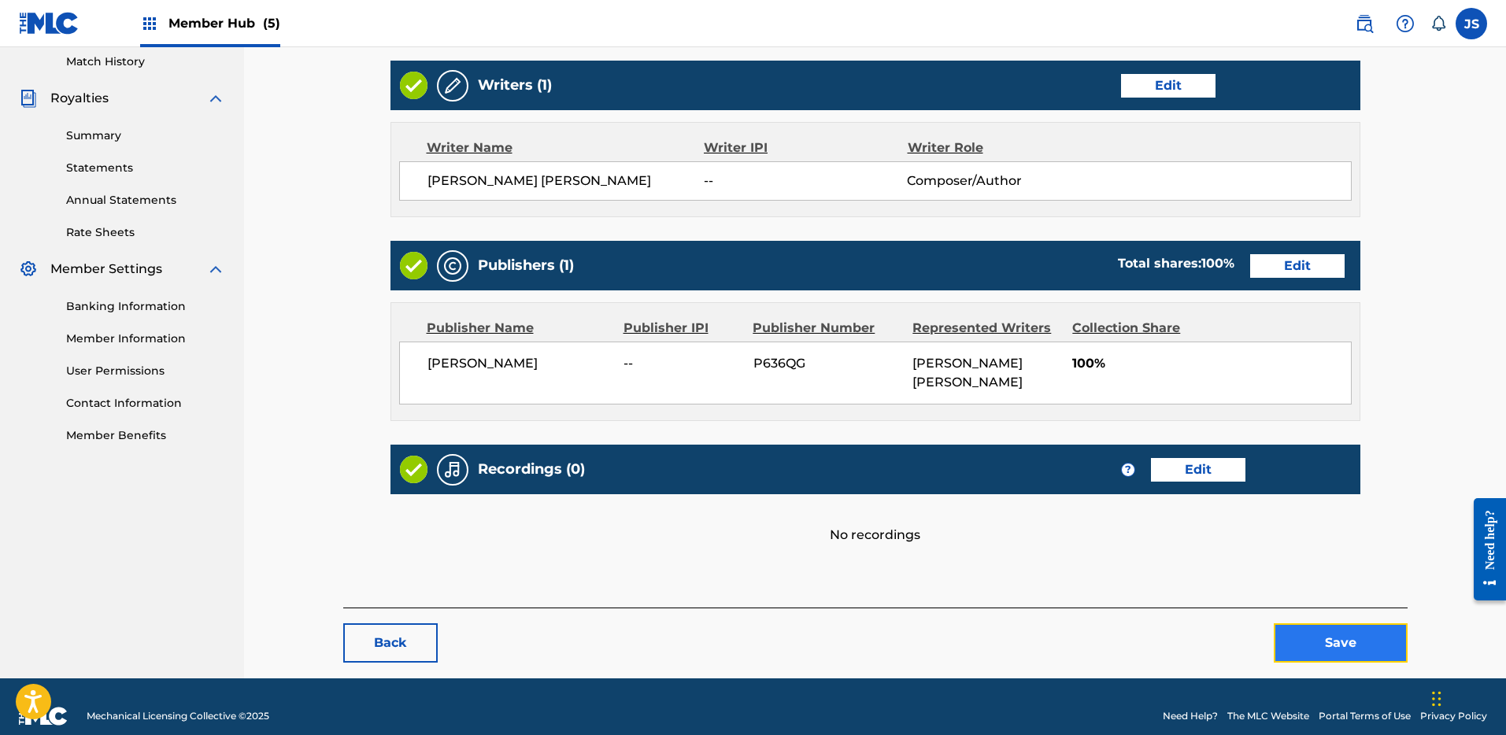
click at [1326, 624] on button "Save" at bounding box center [1341, 643] width 134 height 39
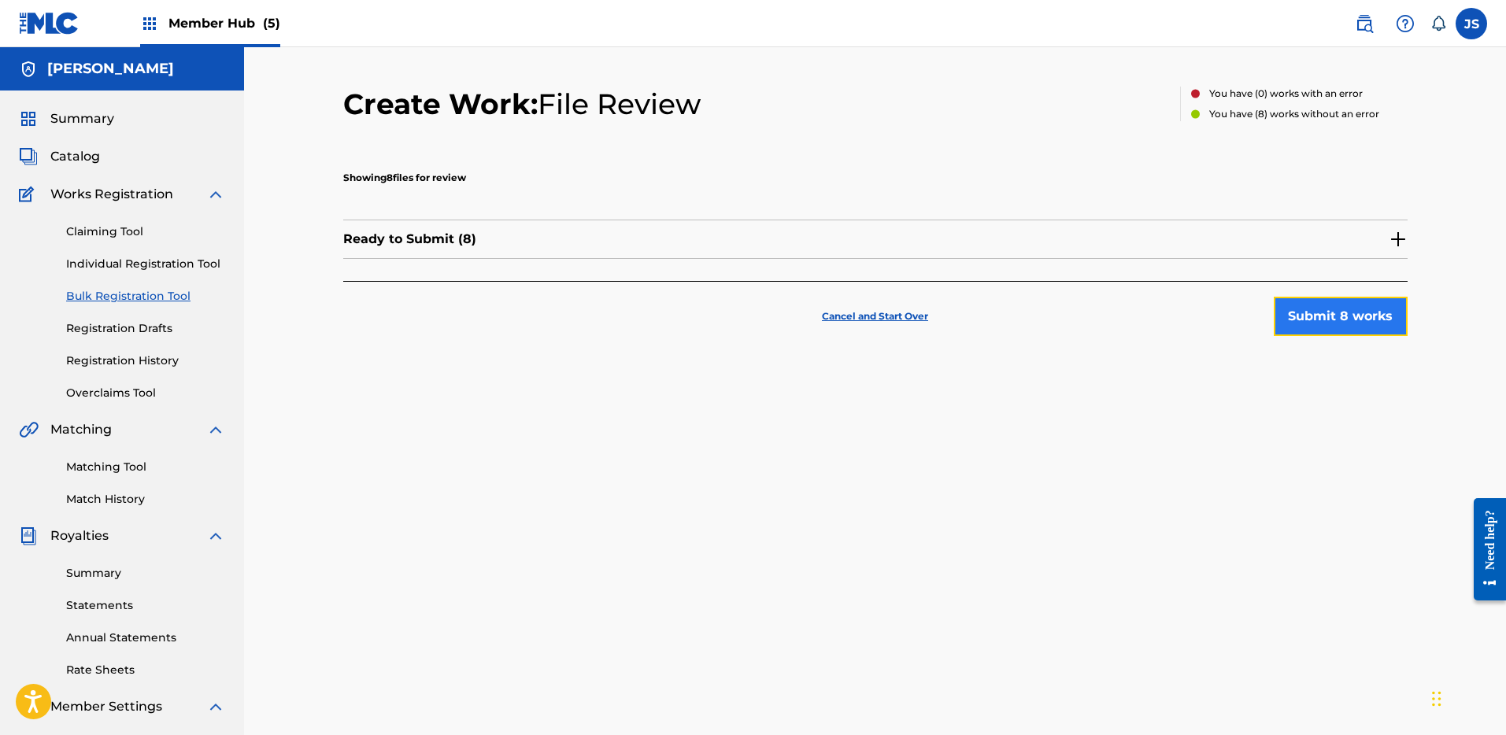
click at [1350, 328] on button "Submit 8 works" at bounding box center [1341, 316] width 134 height 39
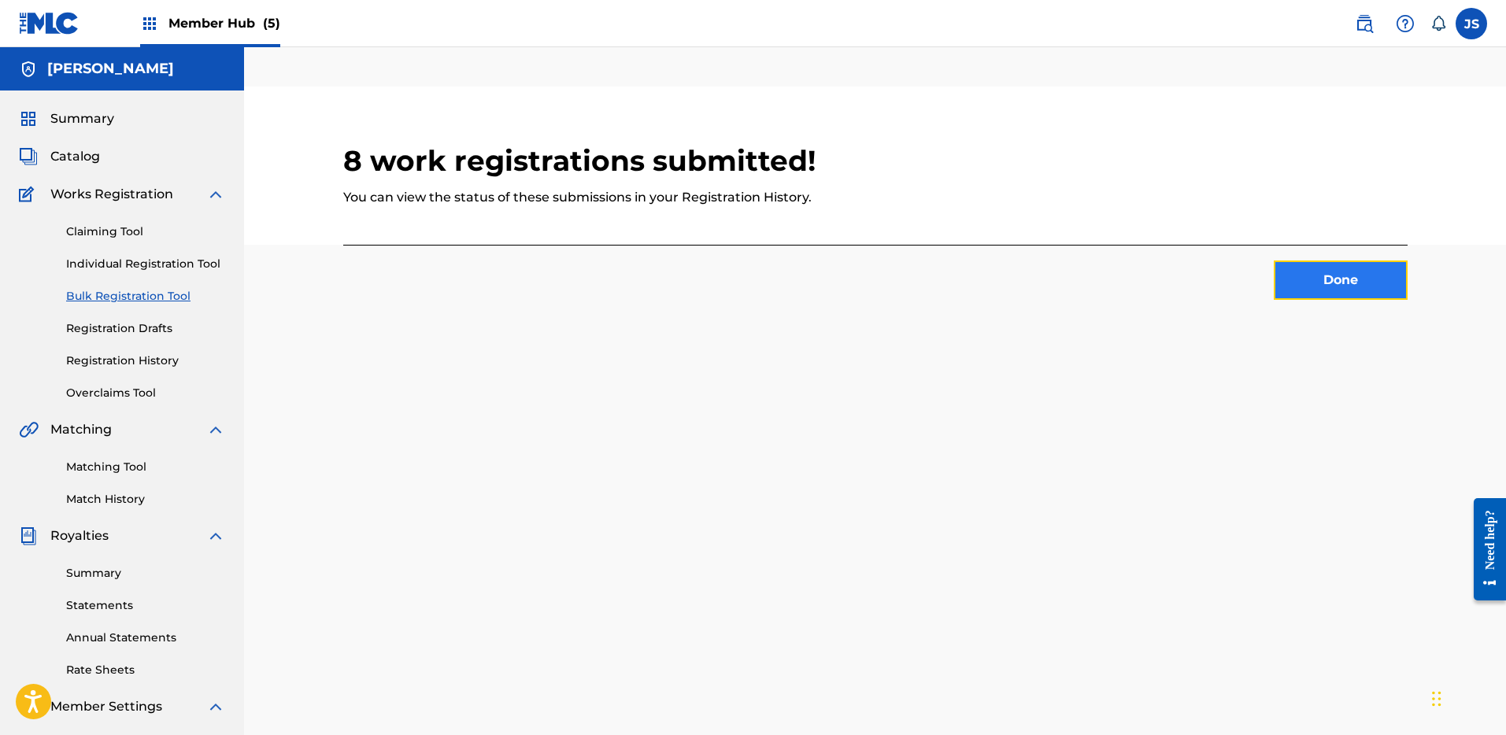
click at [1353, 279] on button "Done" at bounding box center [1341, 280] width 134 height 39
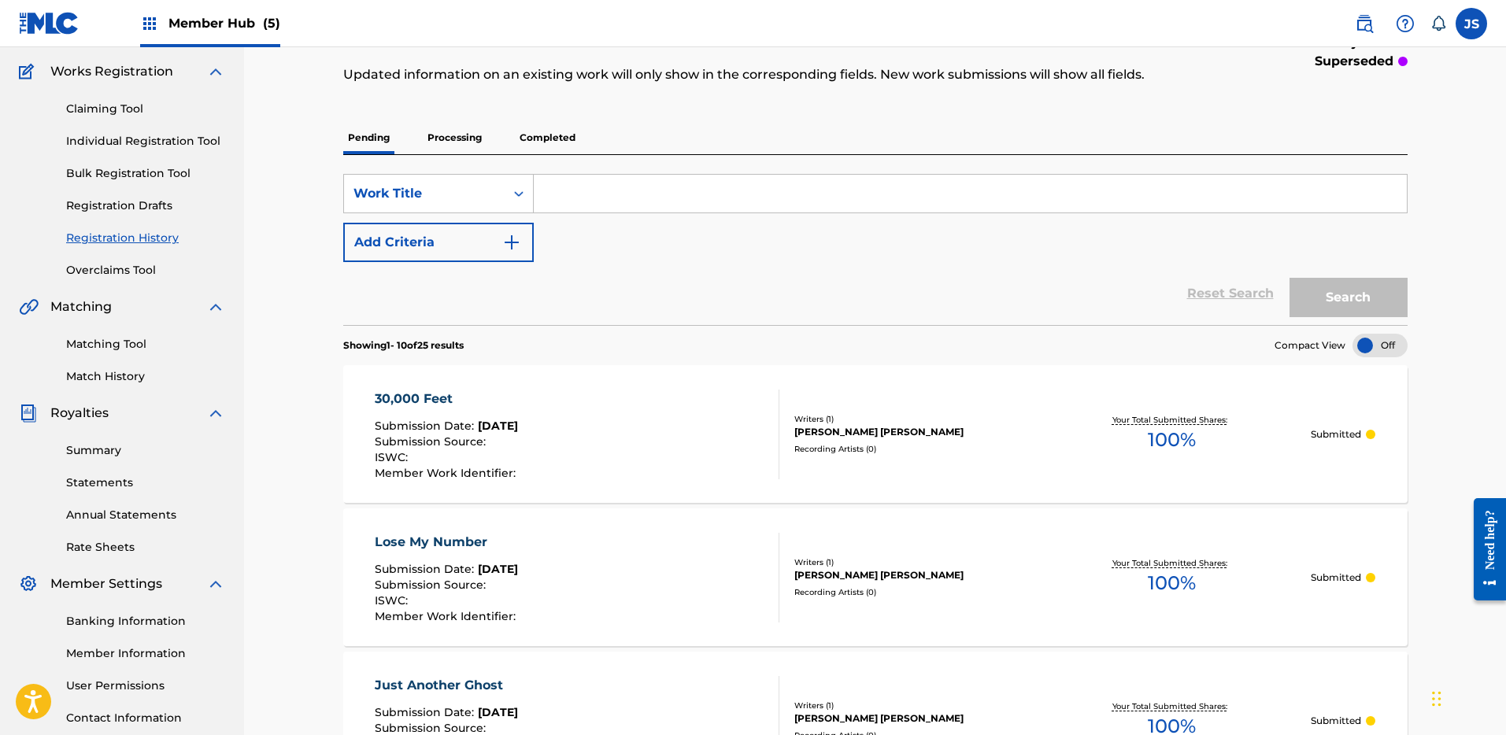
scroll to position [39, 0]
